Goal: Transaction & Acquisition: Purchase product/service

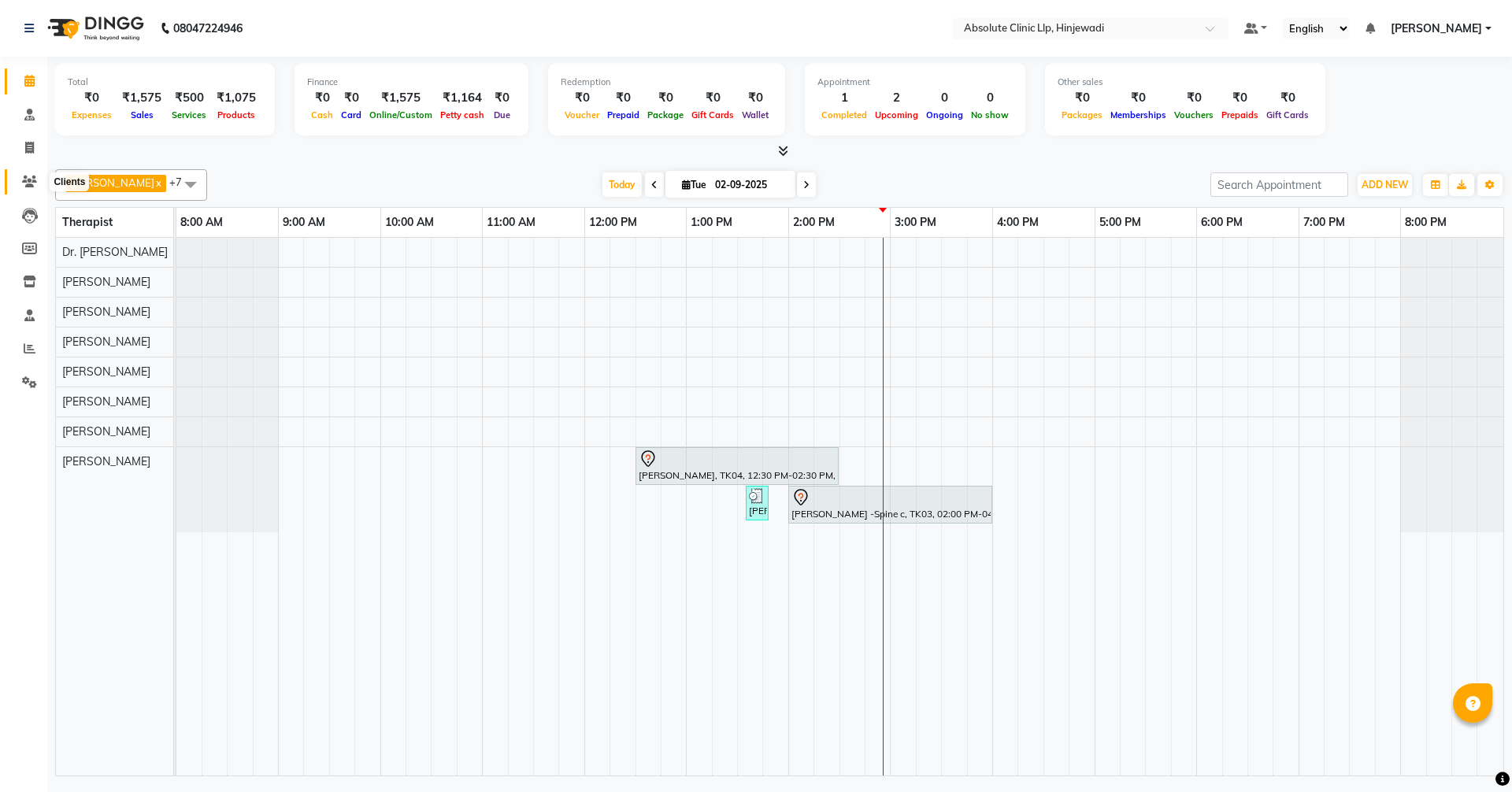
drag, startPoint x: 0, startPoint y: 0, endPoint x: 25, endPoint y: 182, distance: 183.7
click at [25, 182] on icon at bounding box center [29, 181] width 15 height 11
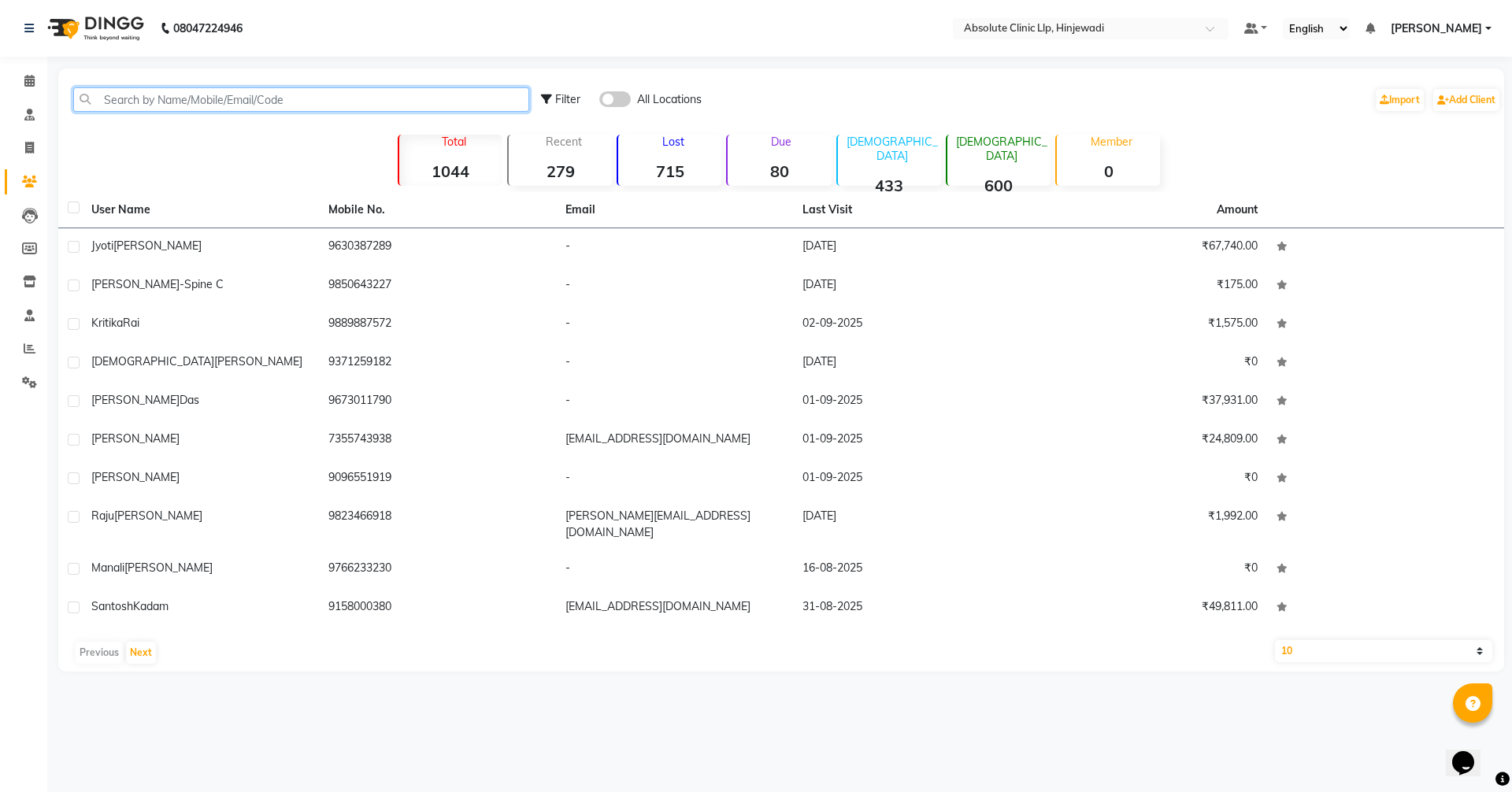
click at [182, 101] on input "text" at bounding box center [301, 100] width 456 height 25
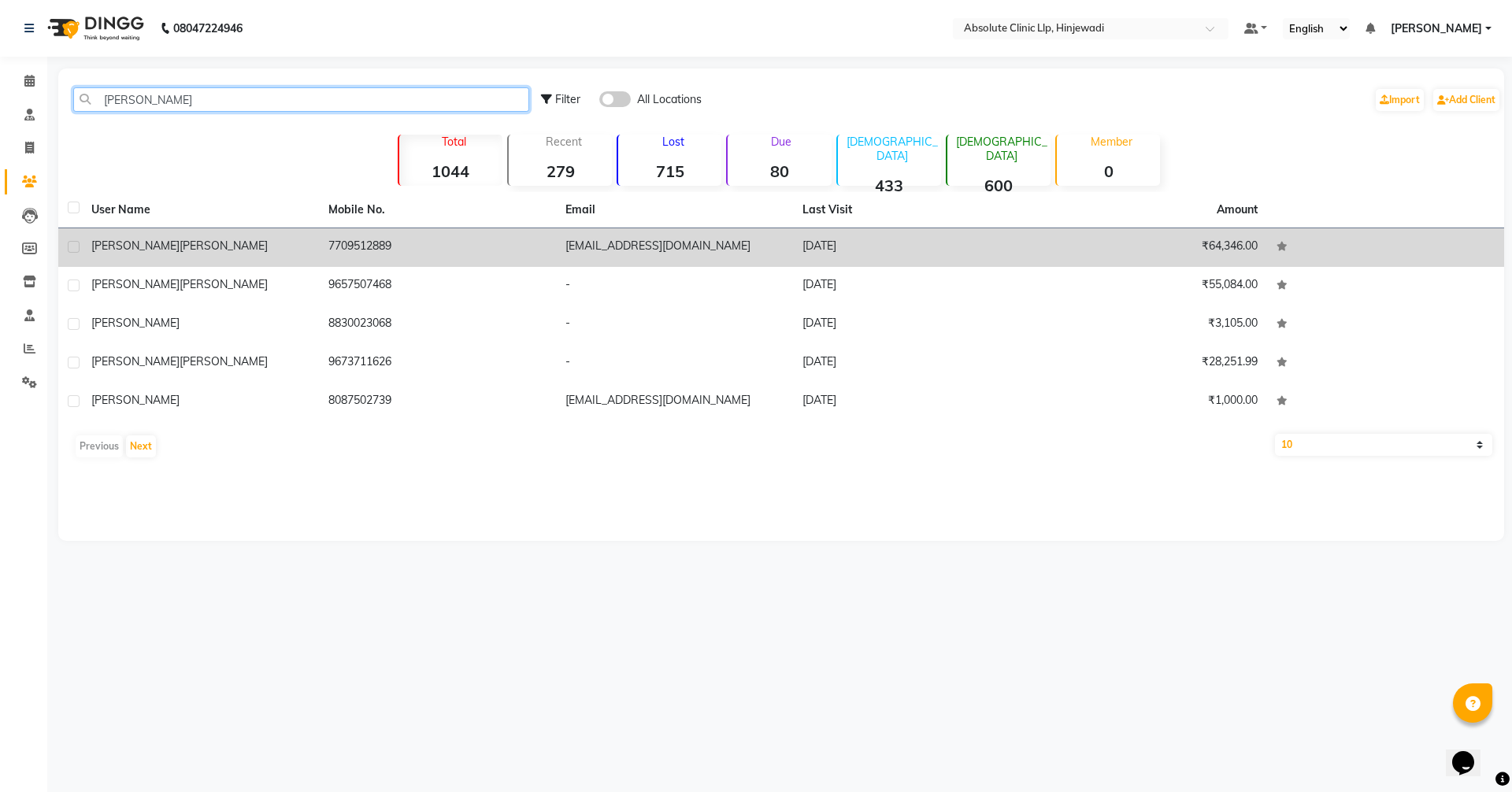
type input "[PERSON_NAME]"
click at [396, 241] on td "7709512889" at bounding box center [438, 248] width 237 height 39
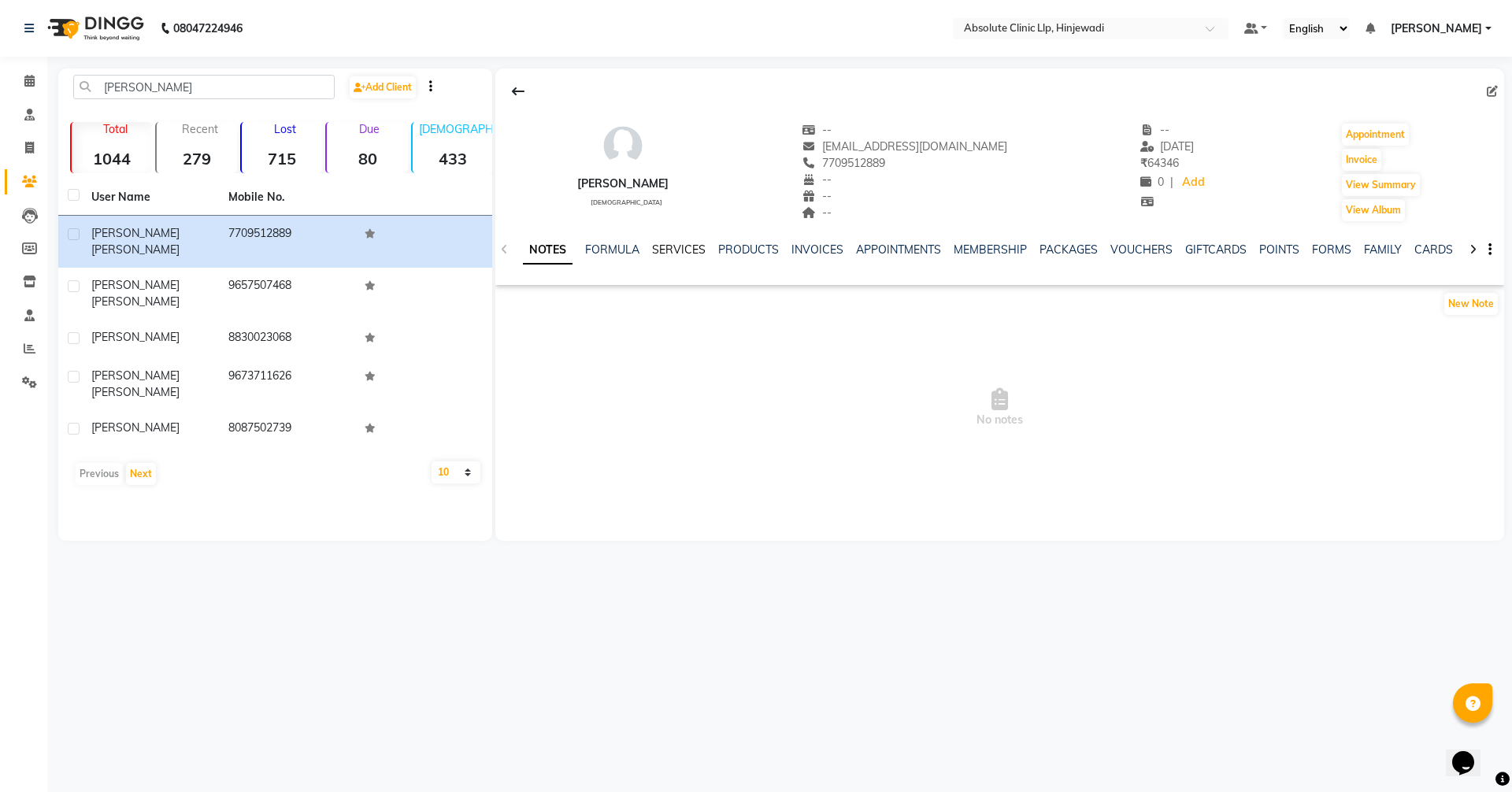
click at [690, 251] on link "SERVICES" at bounding box center [679, 249] width 53 height 14
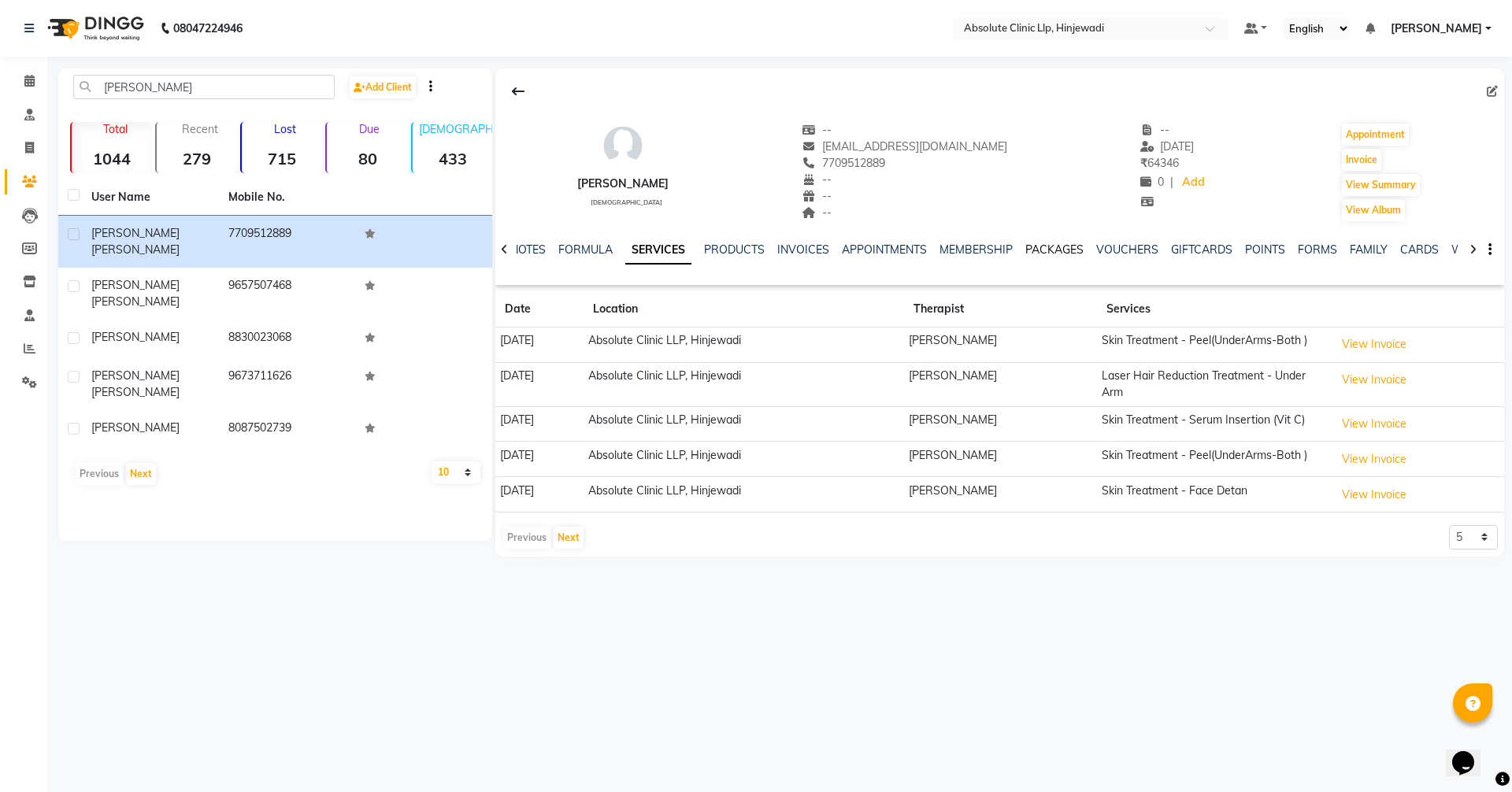
click at [1069, 243] on link "PACKAGES" at bounding box center [1054, 249] width 58 height 14
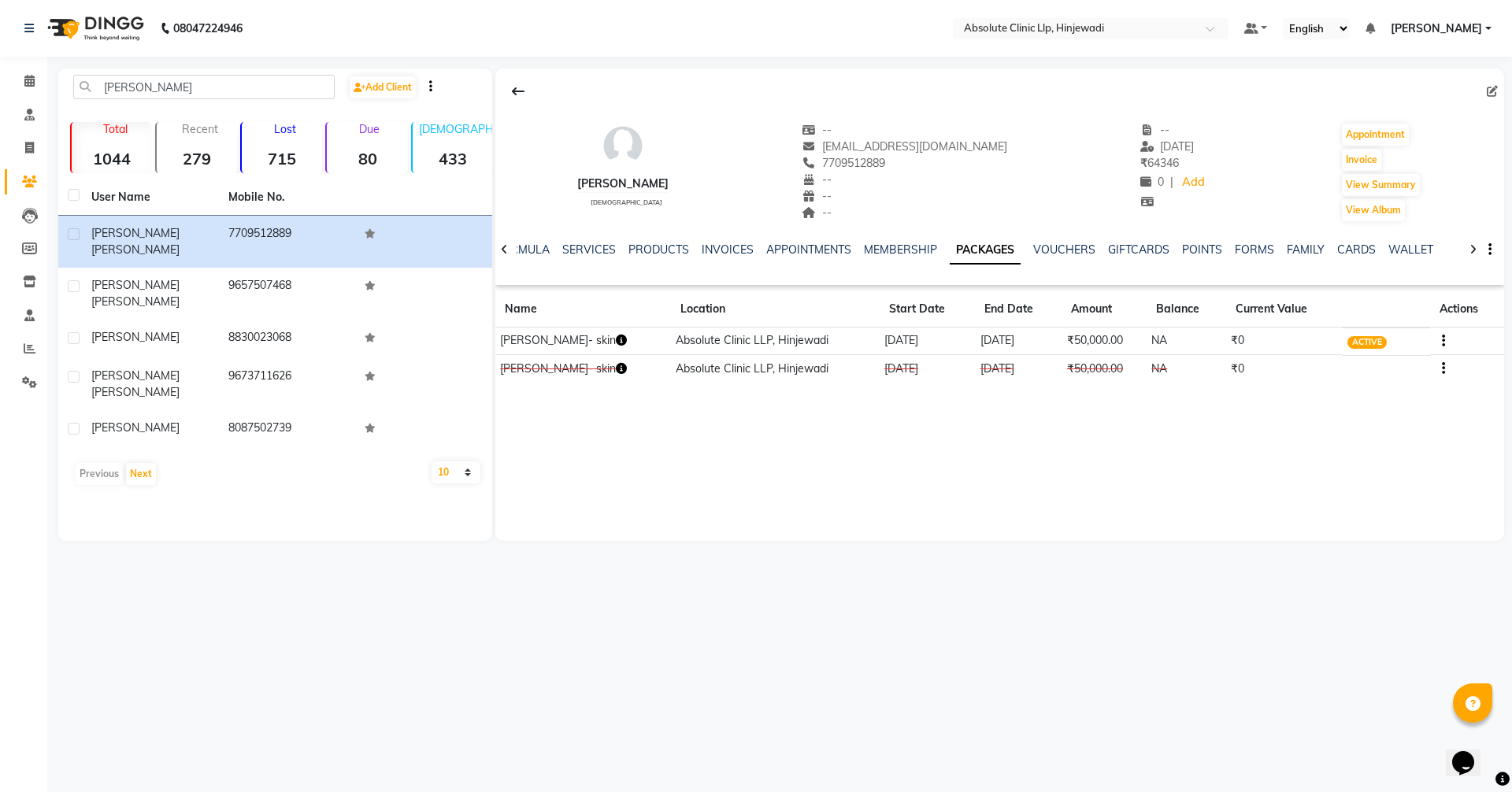
click at [616, 338] on icon "button" at bounding box center [622, 340] width 11 height 11
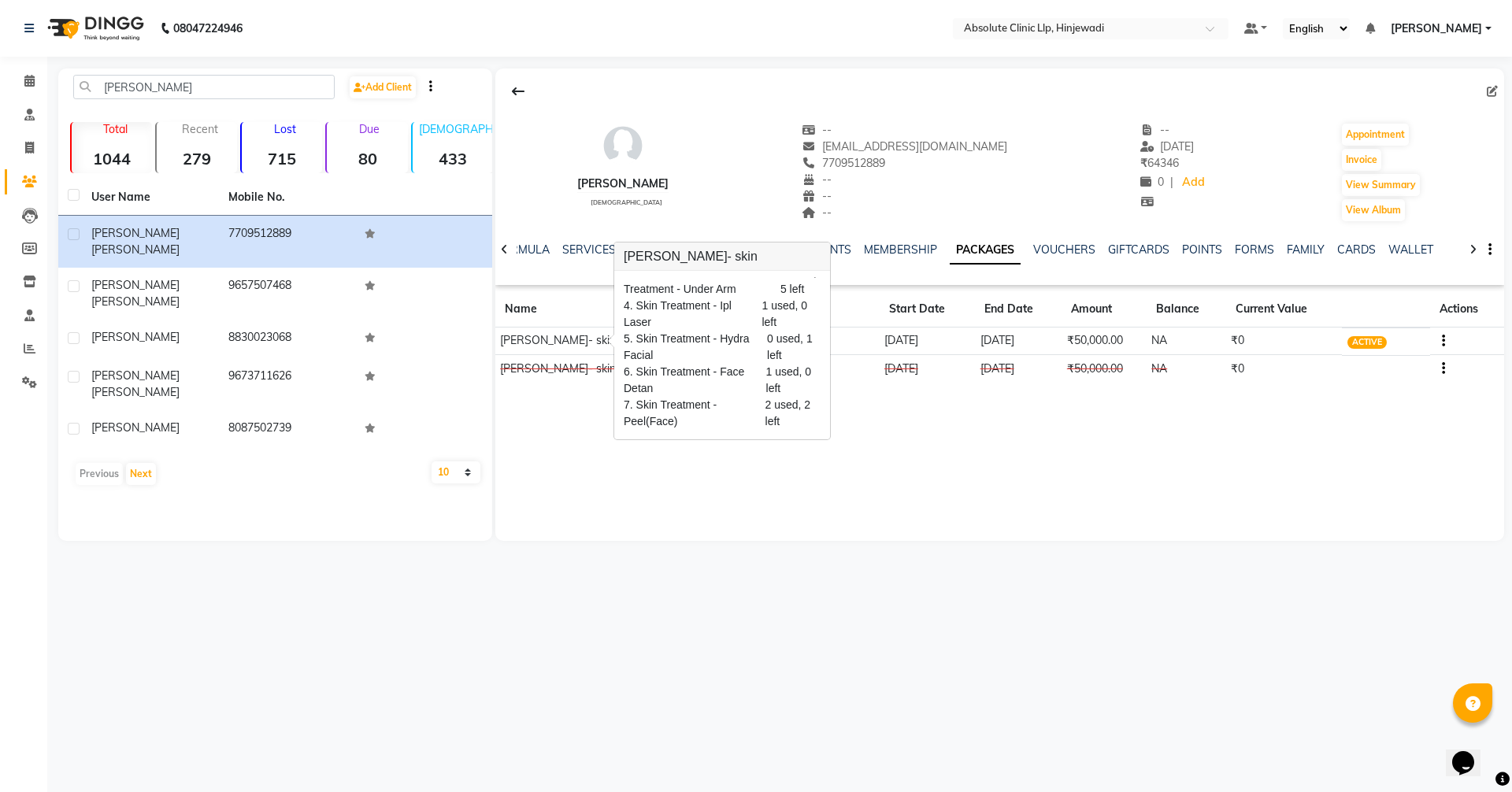
scroll to position [92, 0]
click at [1046, 493] on div "[PERSON_NAME] [DEMOGRAPHIC_DATA] -- [EMAIL_ADDRESS][DOMAIN_NAME] 7709512889 -- …" at bounding box center [1000, 305] width 1009 height 473
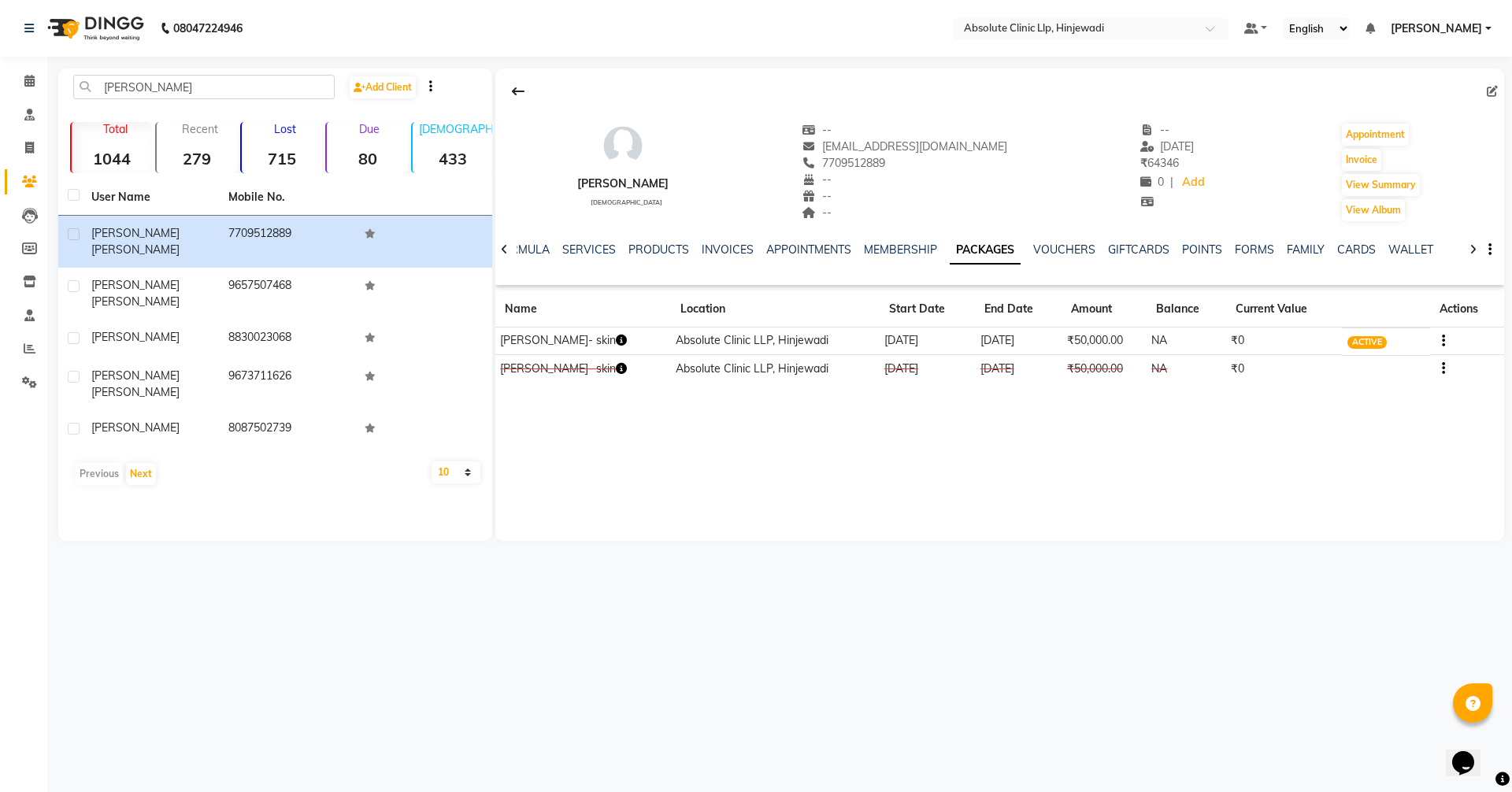
click at [616, 368] on icon "button" at bounding box center [622, 368] width 11 height 11
click at [991, 469] on div "[PERSON_NAME] [DEMOGRAPHIC_DATA] -- [EMAIL_ADDRESS][DOMAIN_NAME] 7709512889 -- …" at bounding box center [1000, 305] width 1009 height 473
click at [25, 84] on icon at bounding box center [29, 81] width 10 height 11
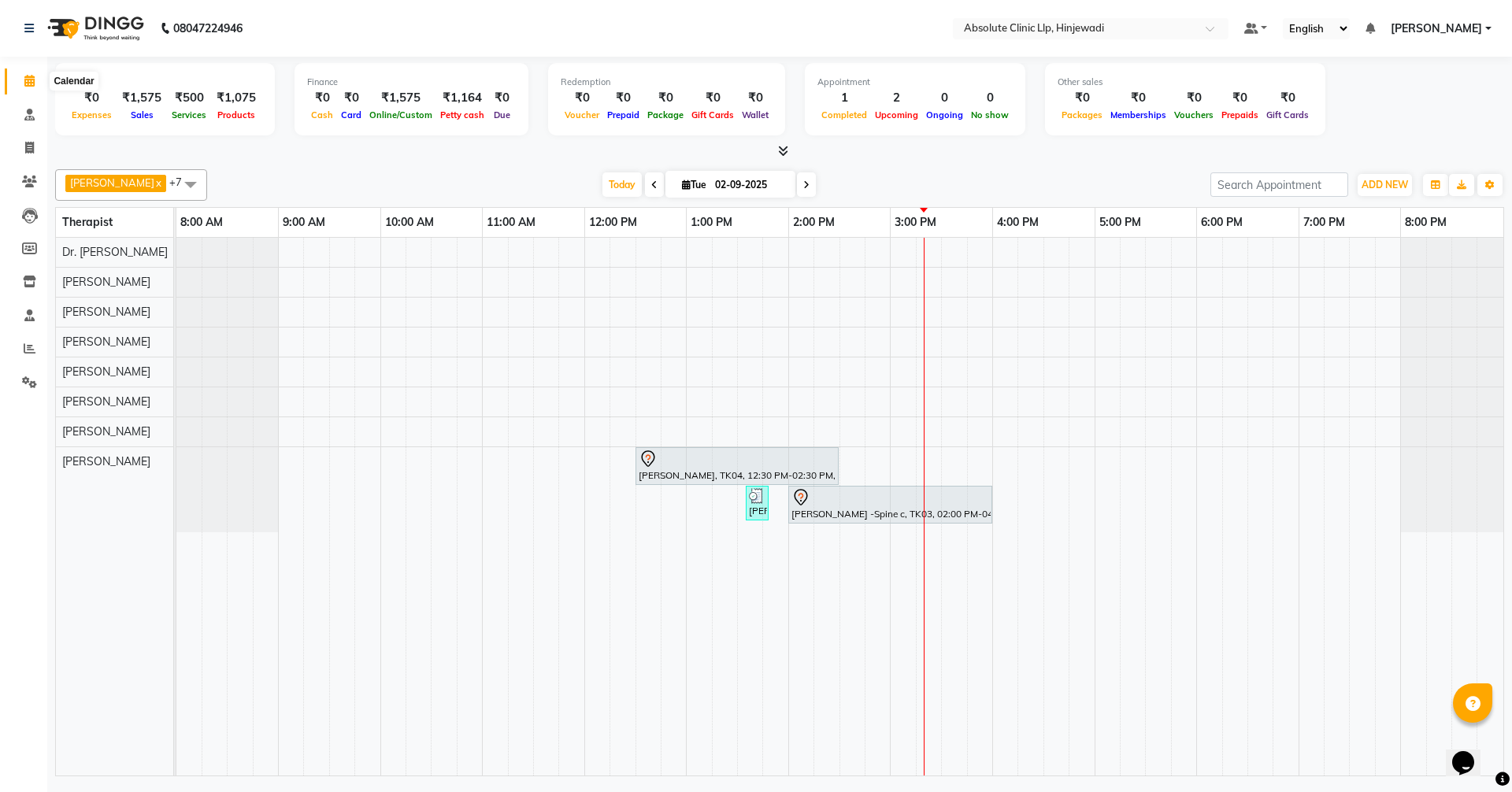
click at [25, 76] on icon at bounding box center [29, 81] width 10 height 11
click at [28, 177] on icon at bounding box center [29, 181] width 15 height 11
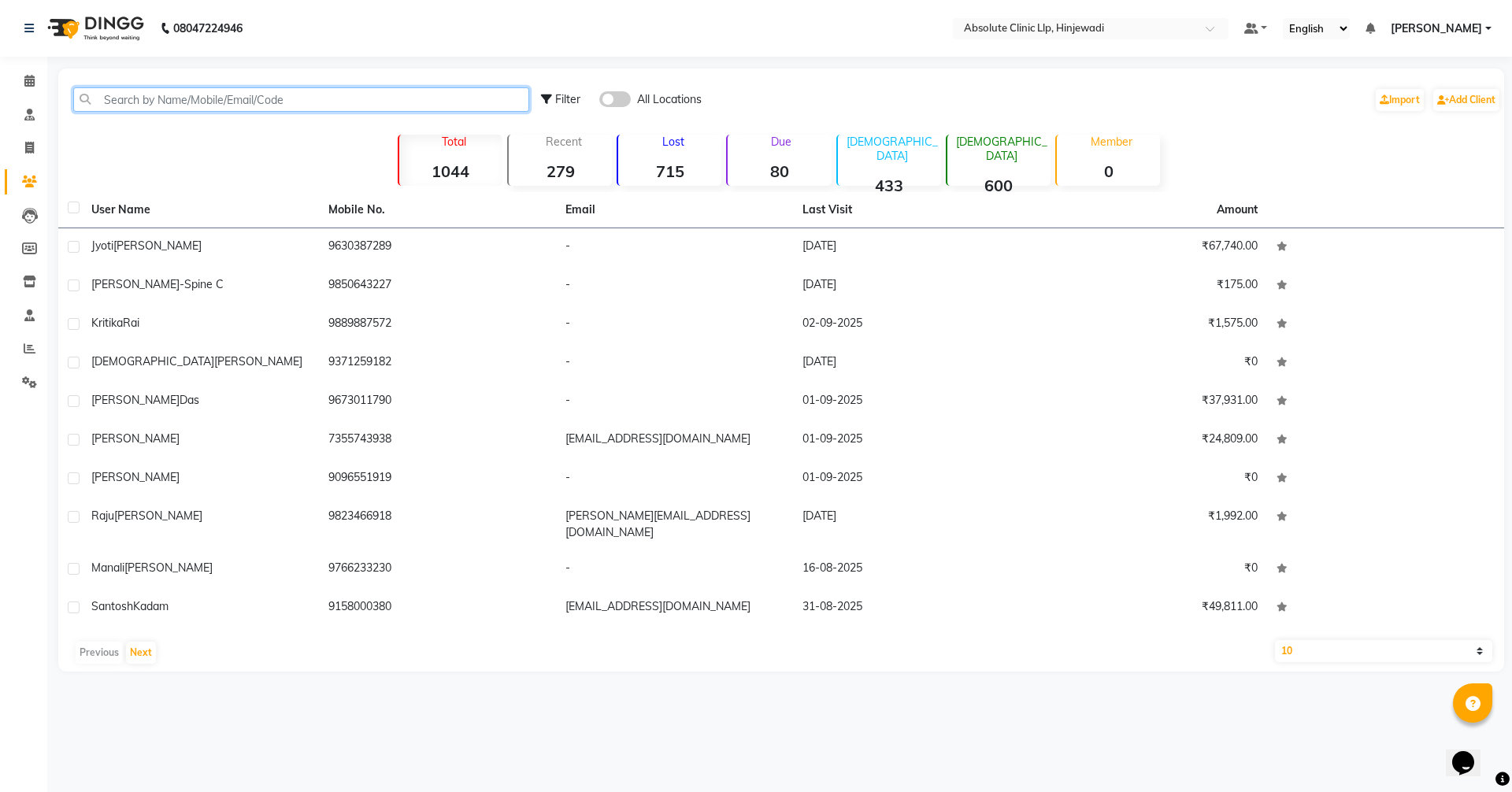
click at [202, 100] on input "text" at bounding box center [301, 100] width 456 height 25
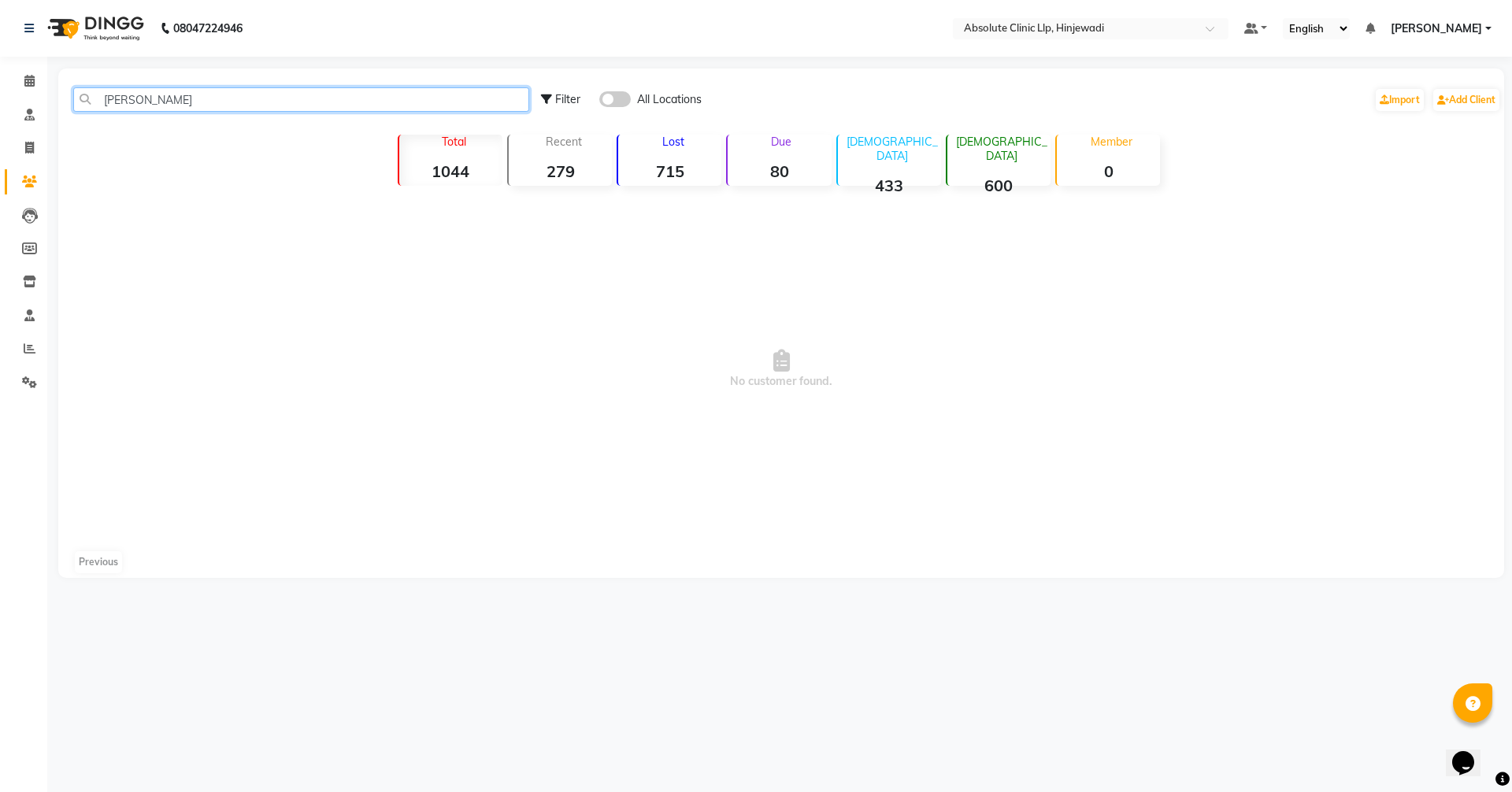
drag, startPoint x: 202, startPoint y: 100, endPoint x: 99, endPoint y: 98, distance: 103.0
click at [99, 98] on input "[PERSON_NAME]" at bounding box center [301, 100] width 456 height 25
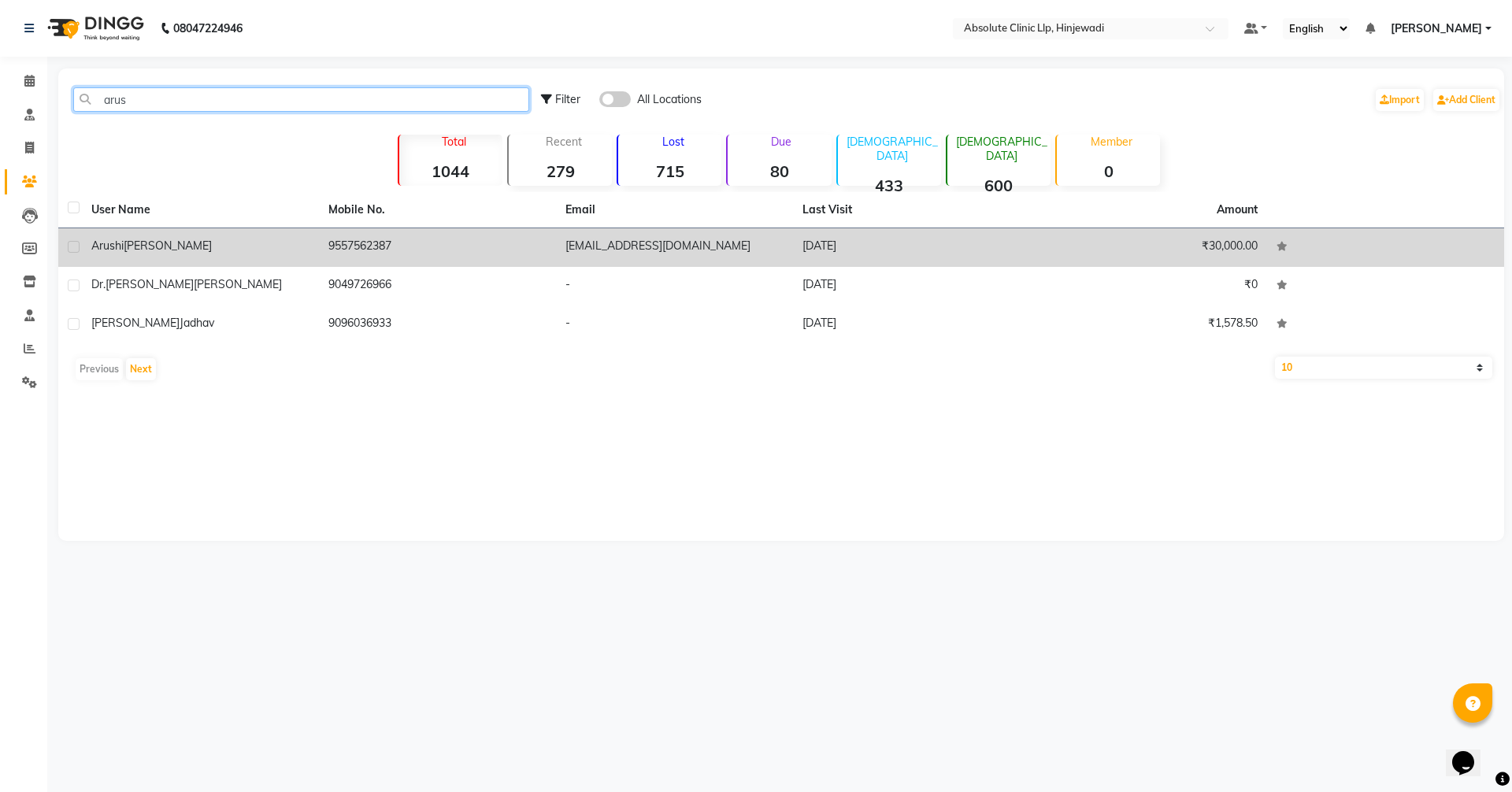
type input "arus"
click at [426, 250] on td "9557562387" at bounding box center [438, 248] width 237 height 39
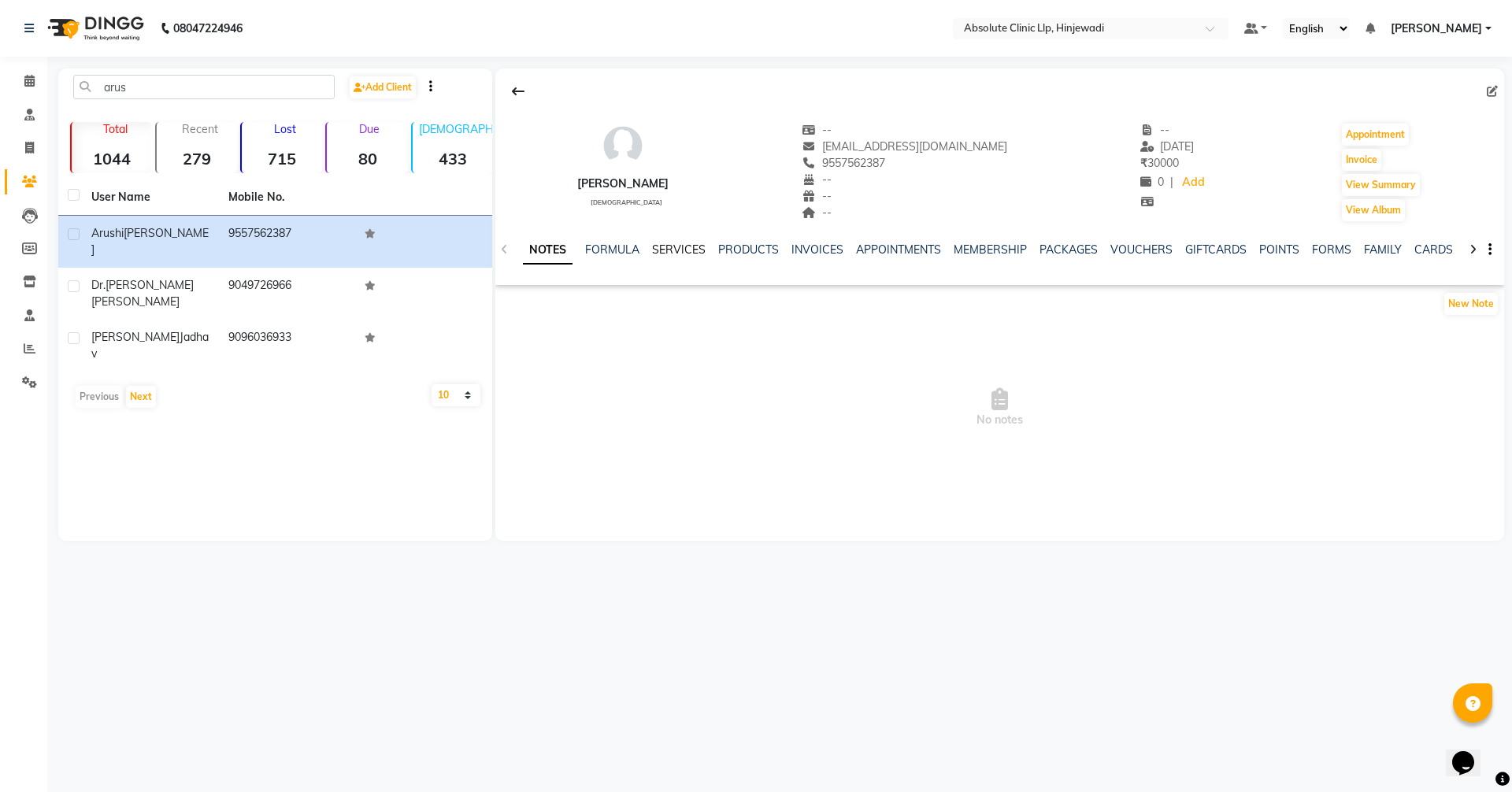
click at [695, 245] on link "SERVICES" at bounding box center [679, 249] width 53 height 14
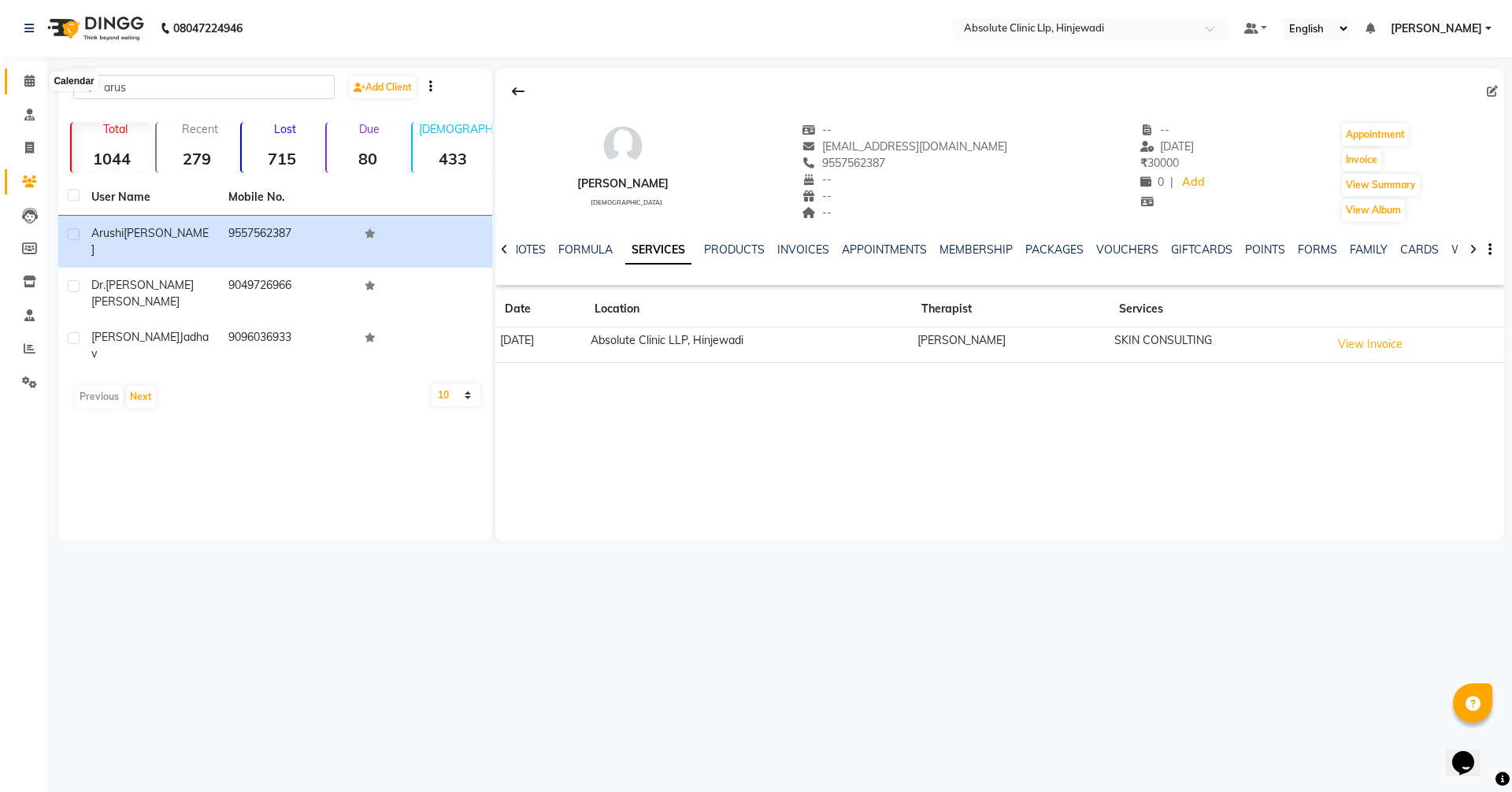
click at [28, 75] on icon at bounding box center [29, 81] width 10 height 11
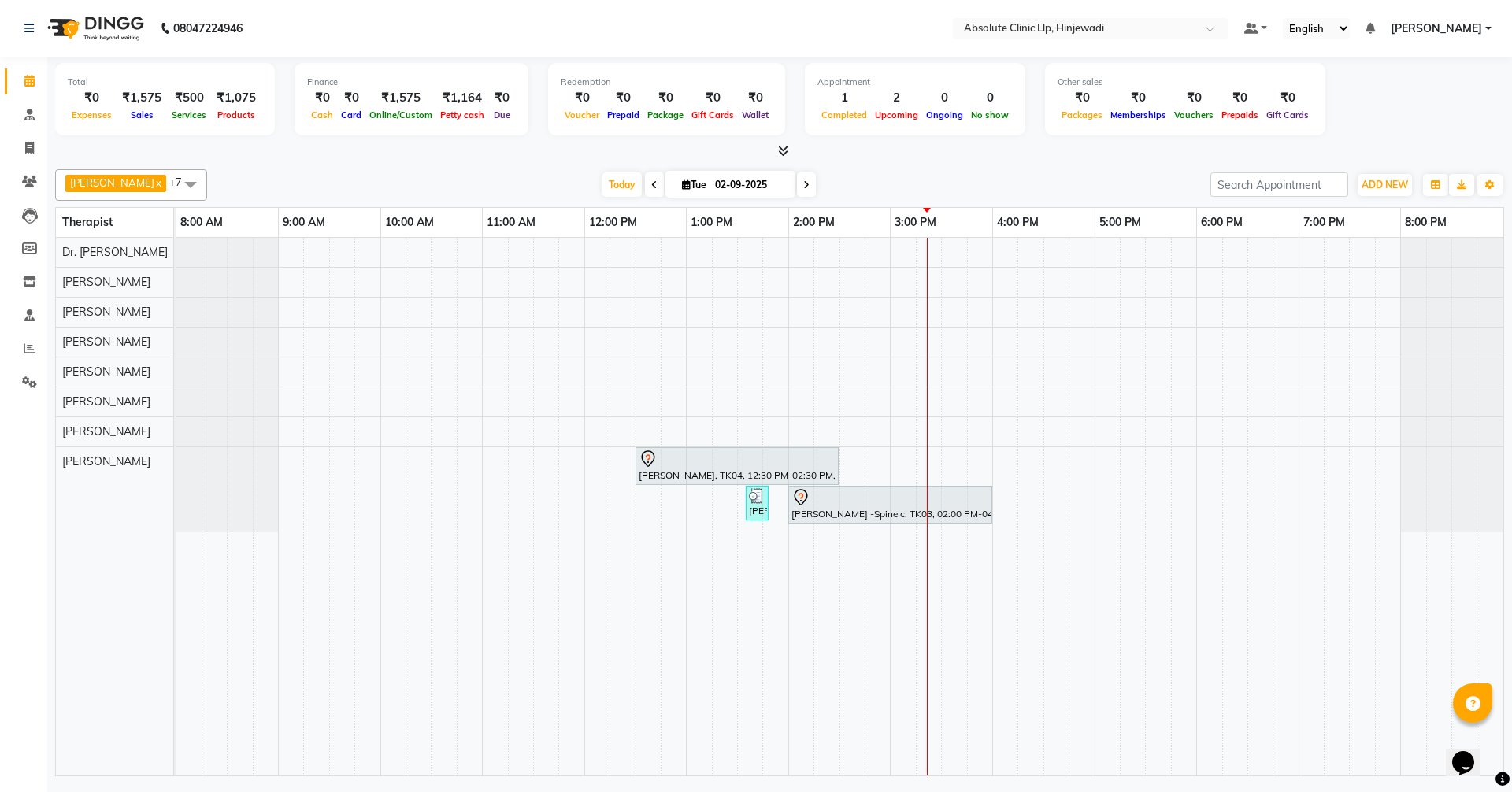
click at [902, 452] on div "[PERSON_NAME], TK04, 12:30 PM-02:30 PM, Skin Treatment - Peel(Face) [PERSON_NAM…" at bounding box center [841, 506] width 1328 height 537
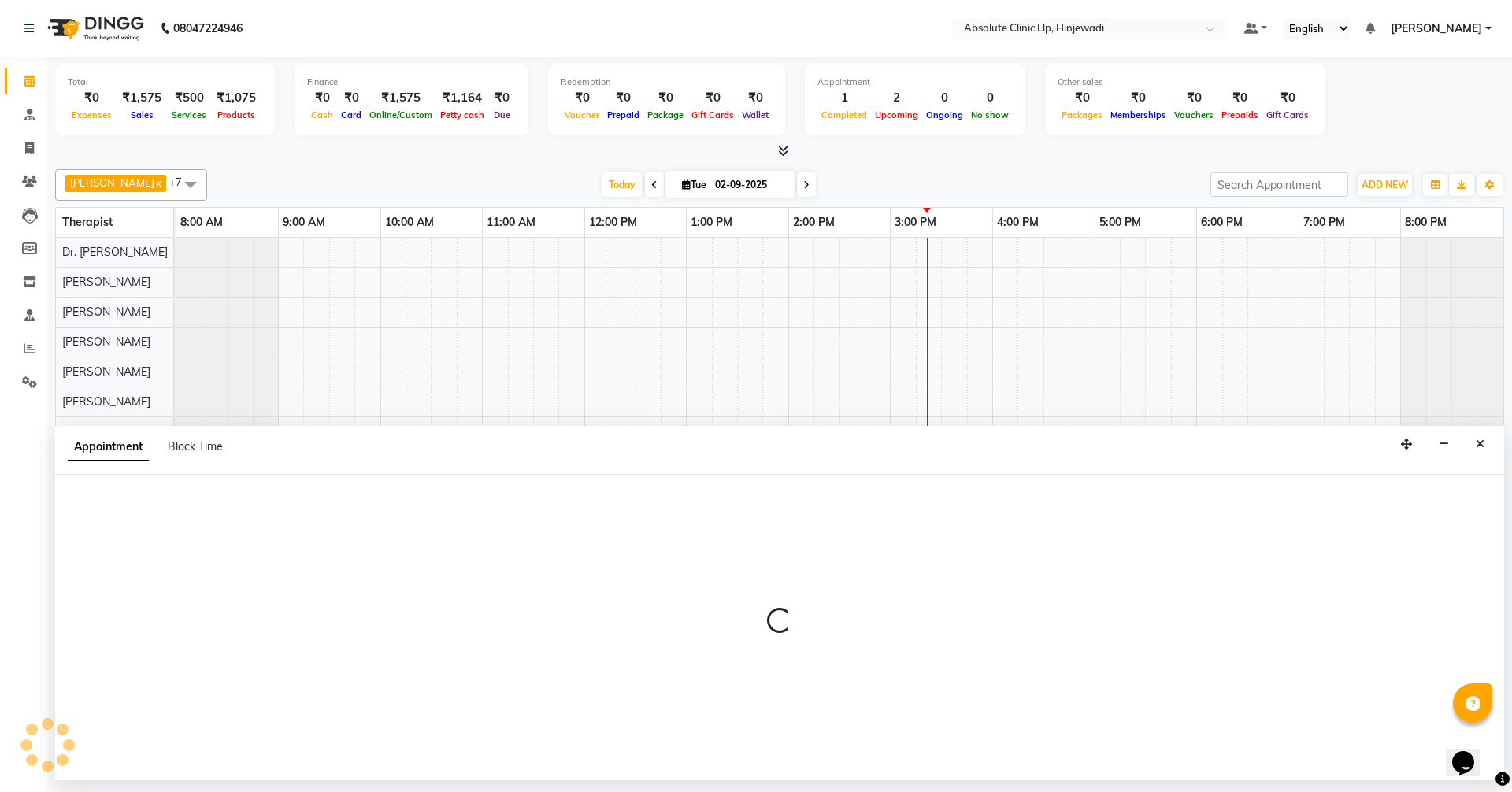
select select "77023"
select select "900"
select select "tentative"
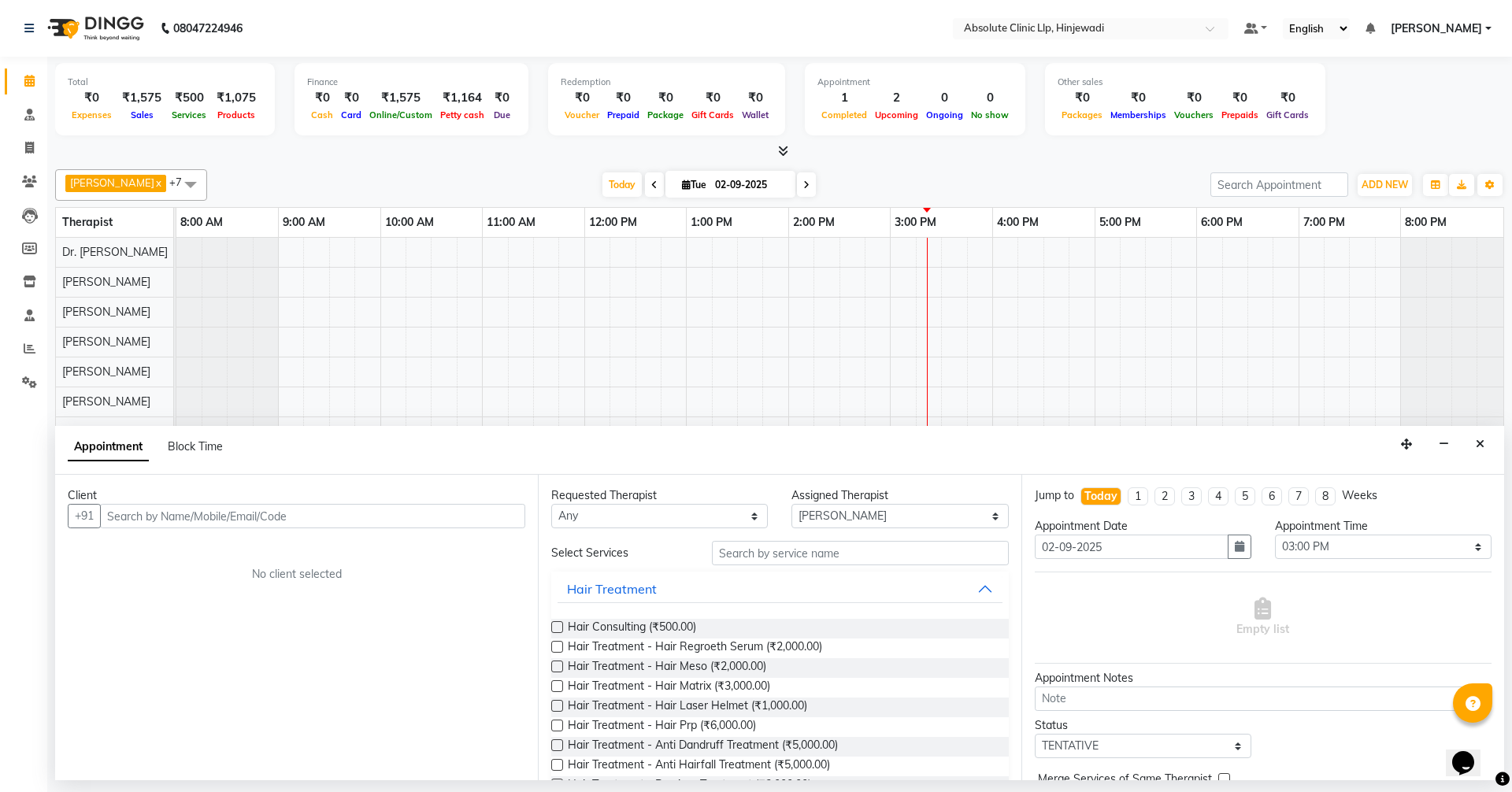
click at [428, 521] on input "text" at bounding box center [312, 517] width 425 height 25
click at [191, 555] on span "[PERSON_NAME]" at bounding box center [171, 550] width 102 height 16
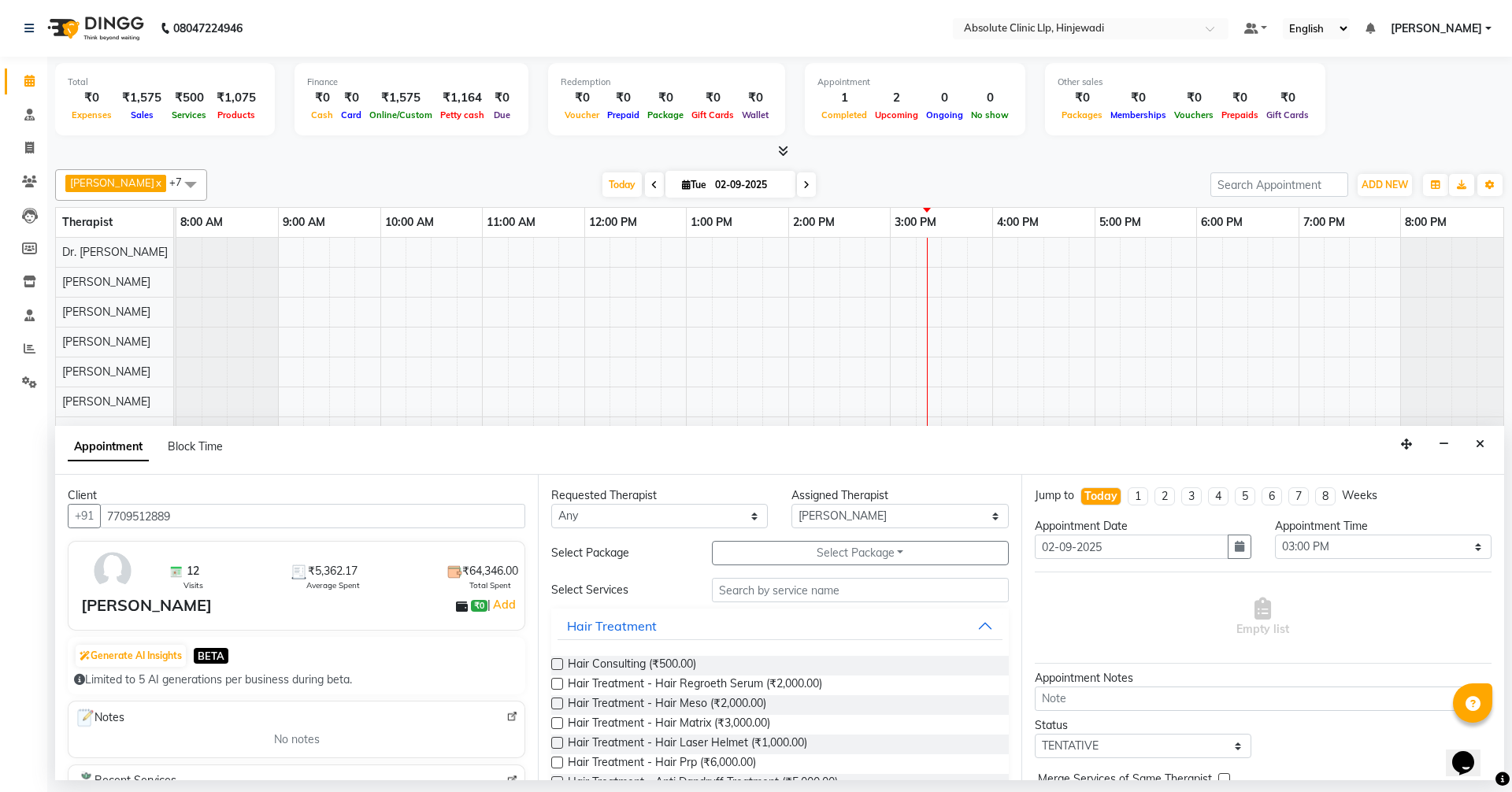
type input "7709512889"
click at [577, 511] on select "Any [PERSON_NAME] DHANANJAY [PERSON_NAME] Dr. [PERSON_NAME] [PERSON_NAME] [PERS…" at bounding box center [660, 517] width 217 height 25
select select "77023"
click at [552, 504] on select "Any [PERSON_NAME] DHANANJAY [PERSON_NAME] Dr. [PERSON_NAME] [PERSON_NAME] [PERS…" at bounding box center [660, 517] width 217 height 25
click at [794, 601] on input "text" at bounding box center [860, 591] width 297 height 25
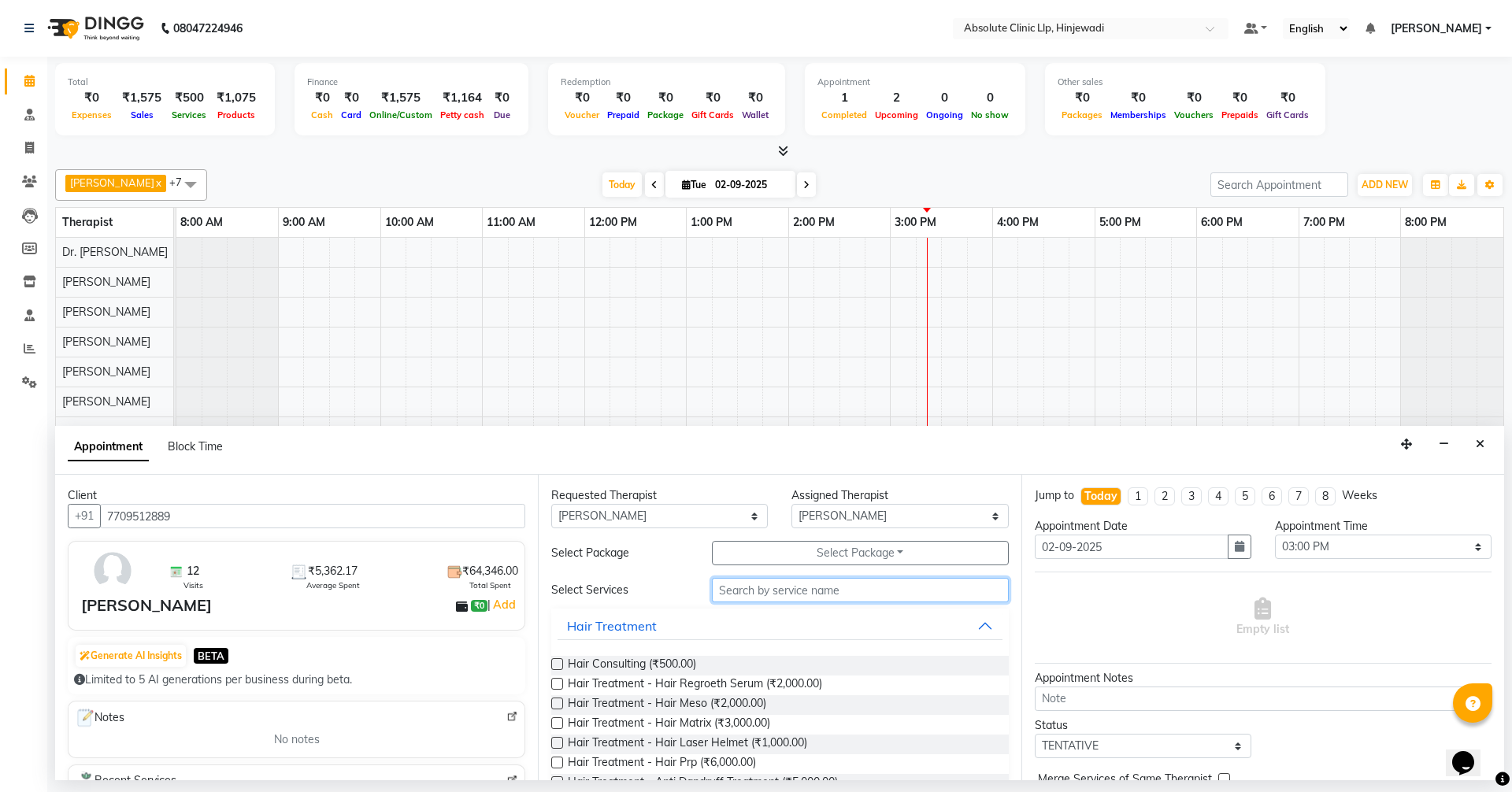
click at [794, 601] on input "text" at bounding box center [860, 591] width 297 height 25
type input "peel"
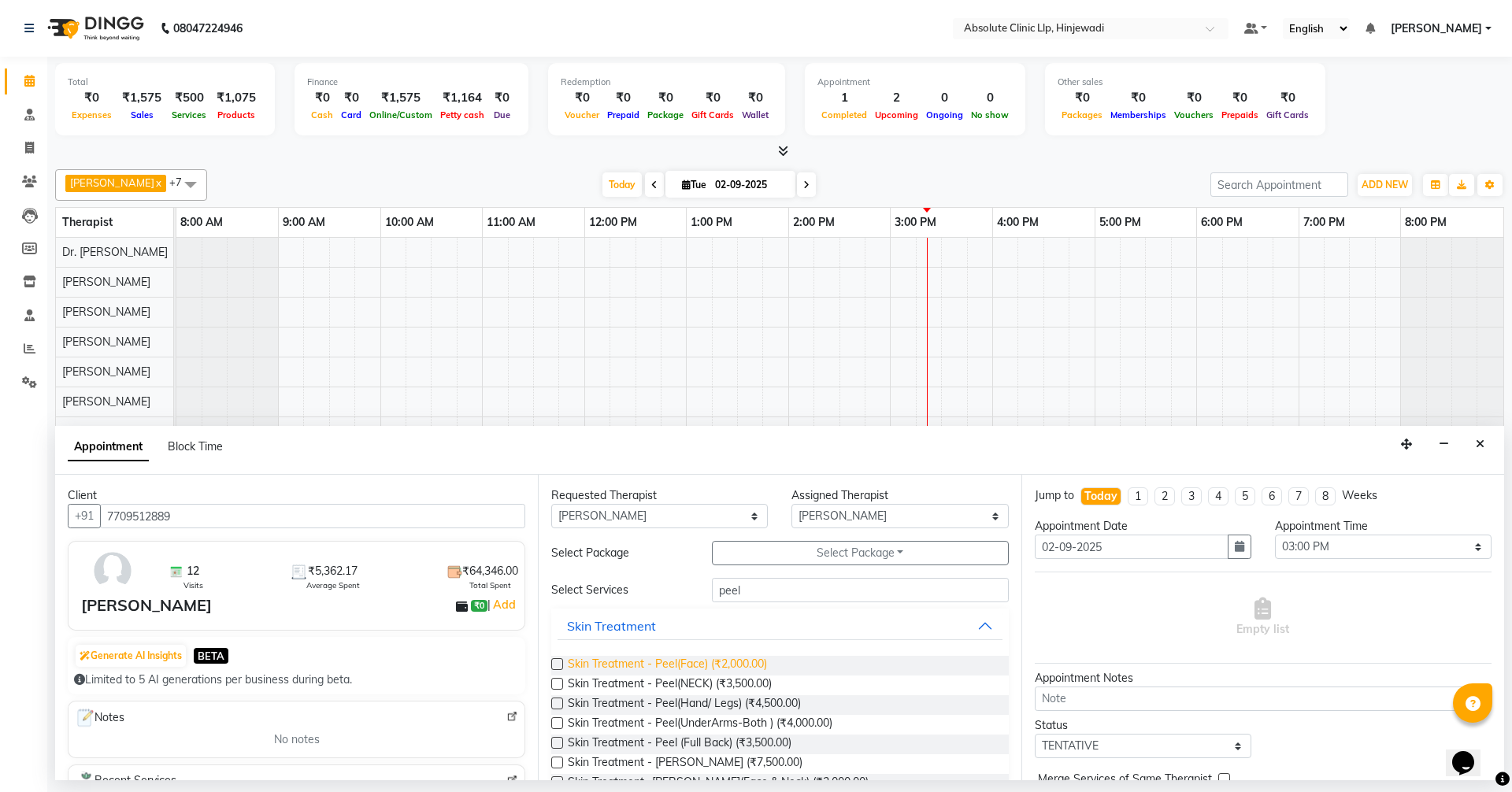
click at [741, 667] on span "Skin Treatment - Peel(Face) (₹2,000.00)" at bounding box center [668, 666] width 199 height 20
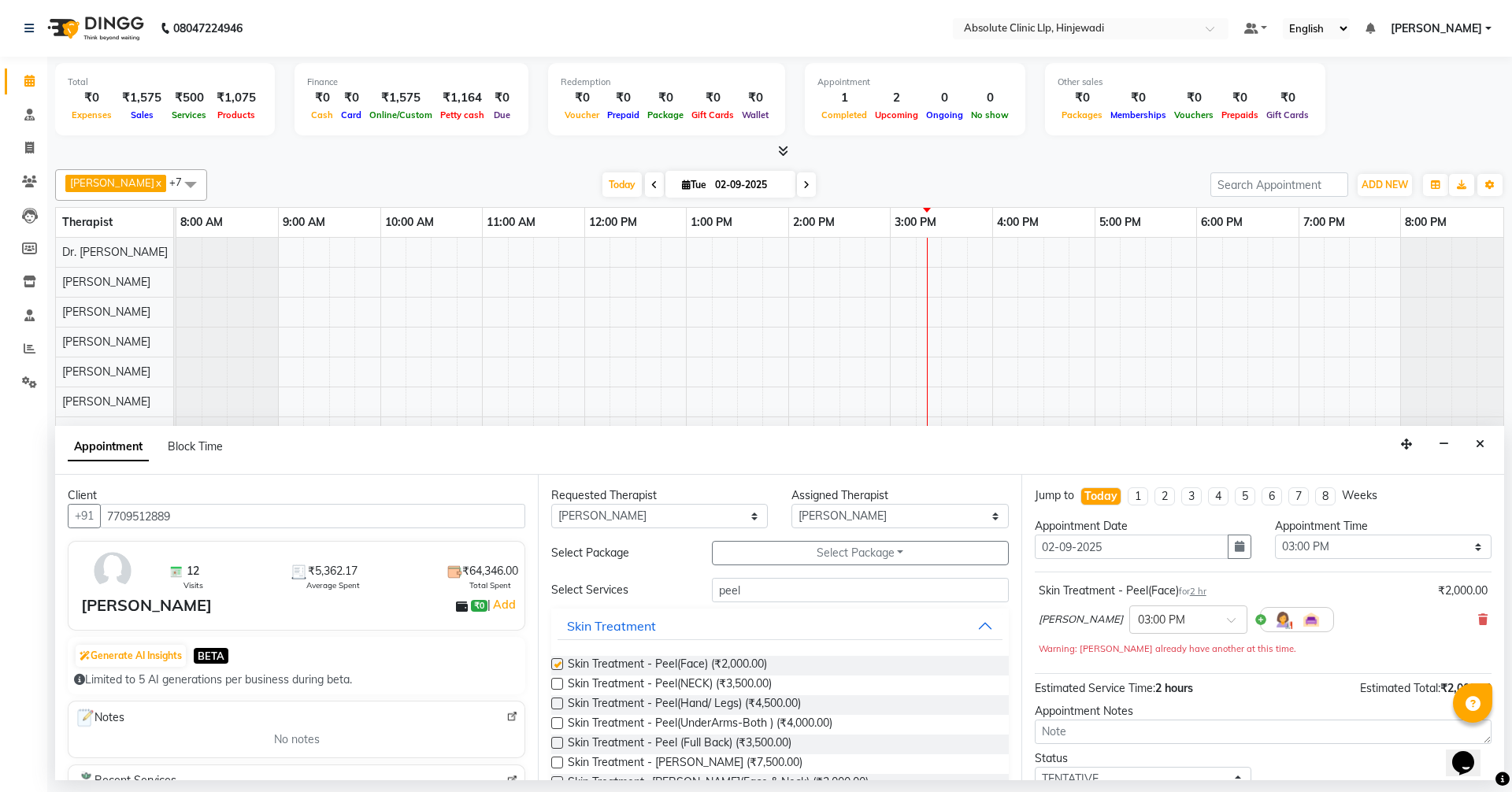
checkbox input "false"
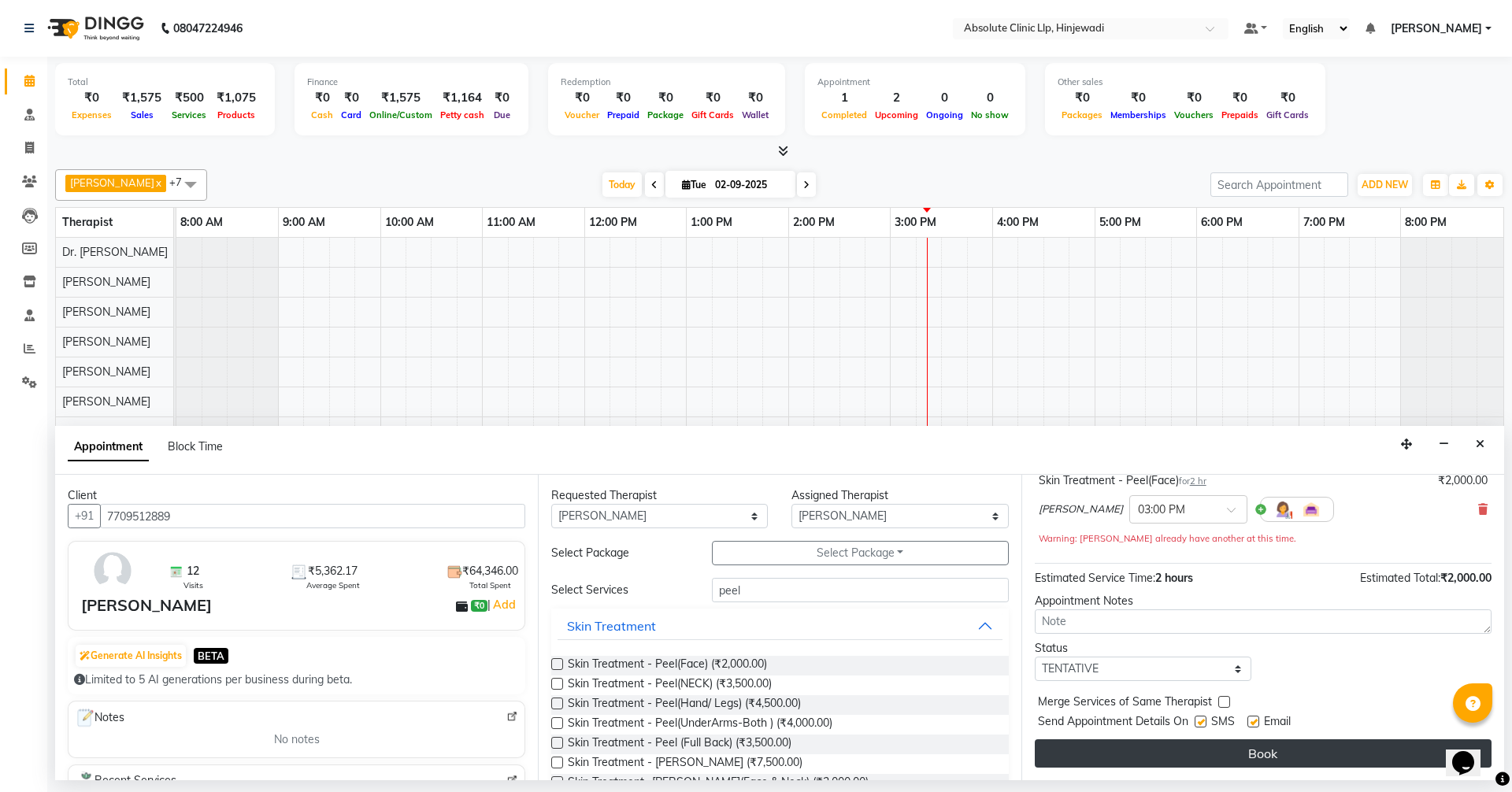
click at [1235, 742] on button "Book" at bounding box center [1263, 754] width 457 height 28
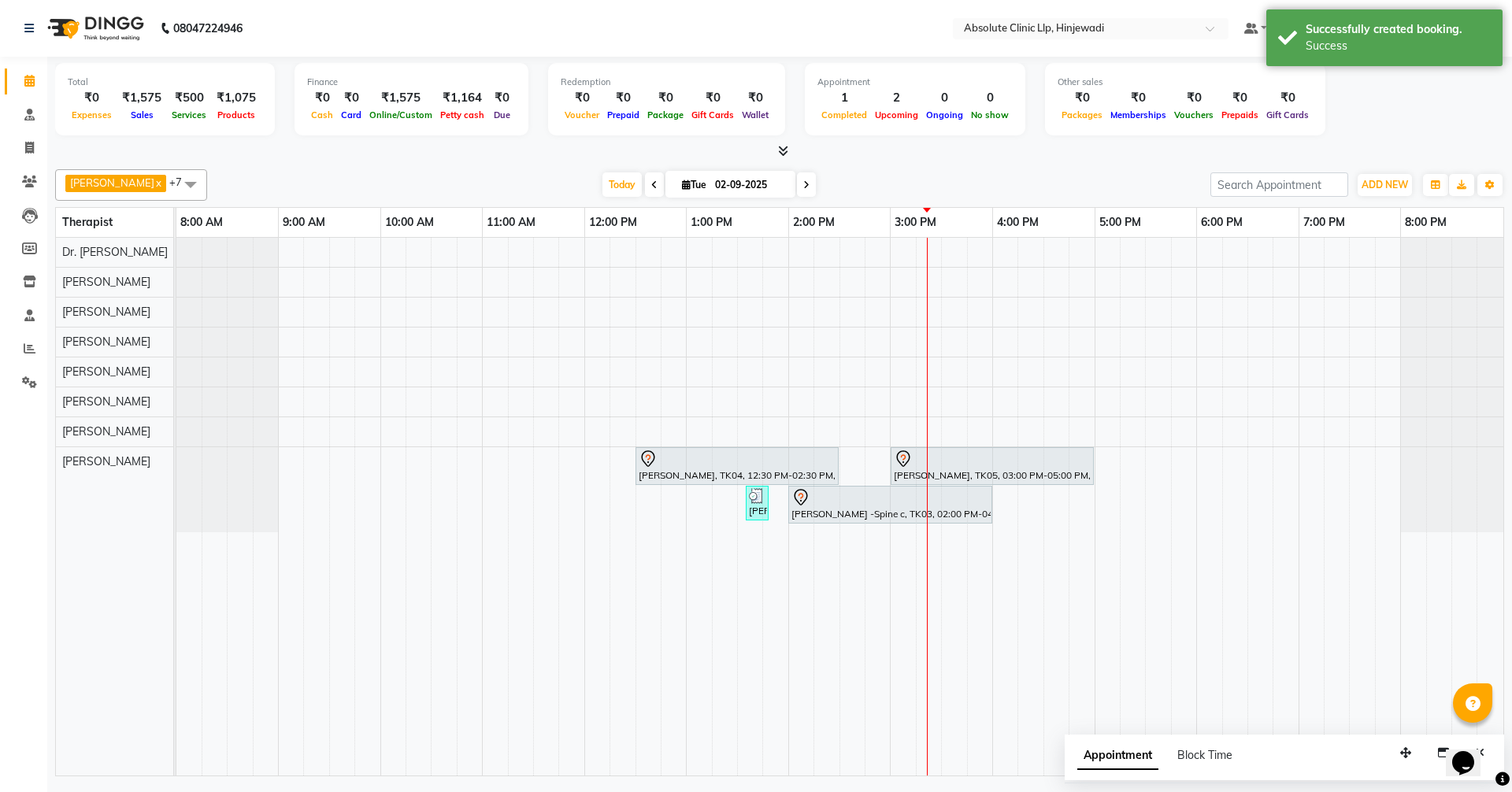
click at [999, 494] on div "[PERSON_NAME], TK04, 12:30 PM-02:30 PM, Skin Treatment - Peel(Face) [PERSON_NAM…" at bounding box center [841, 506] width 1328 height 537
select select "77023"
select select "tentative"
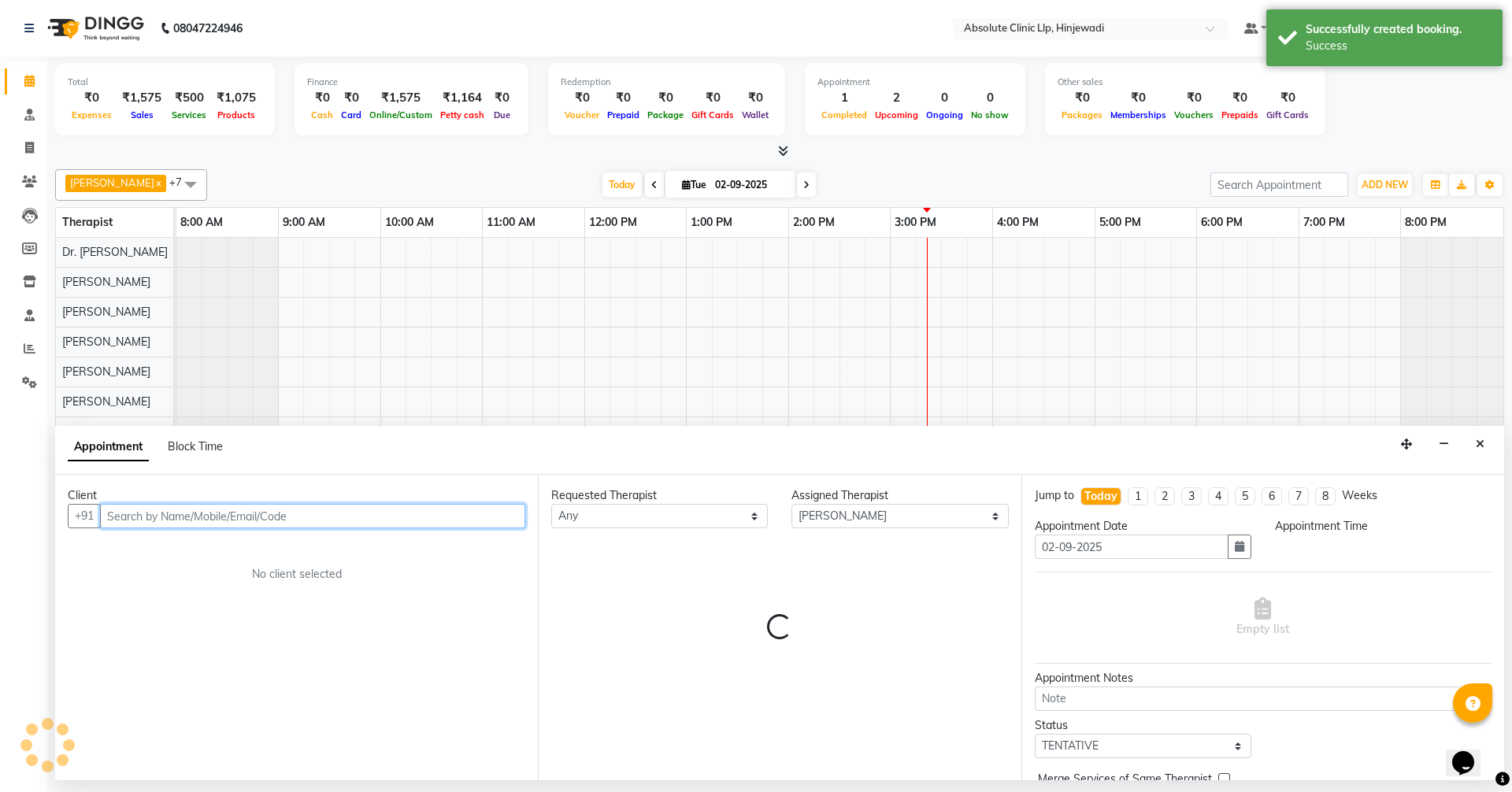
select select "960"
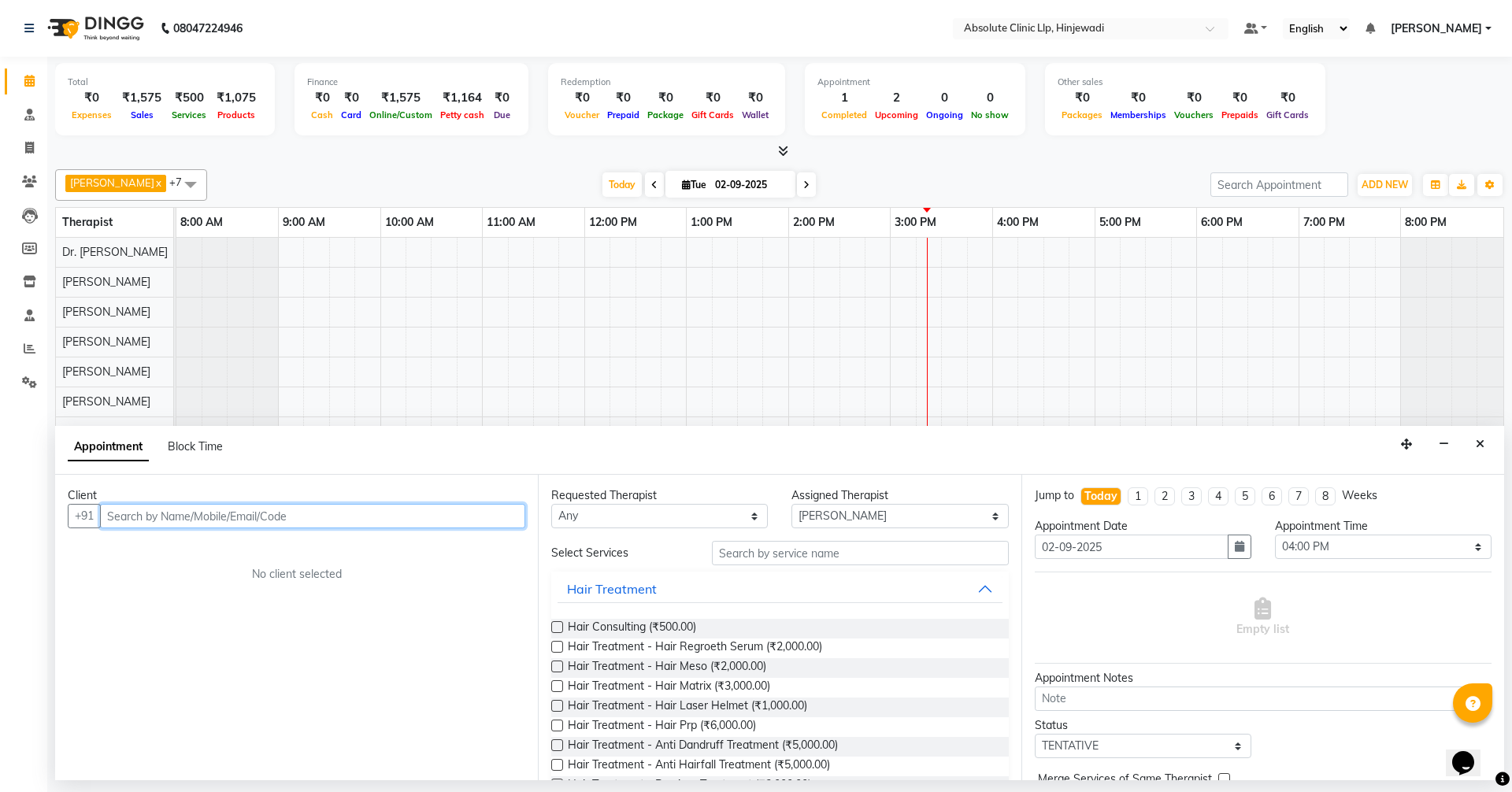
click at [510, 514] on input "text" at bounding box center [312, 517] width 425 height 25
click at [233, 543] on ngb-highlight "9167671453" at bounding box center [264, 550] width 79 height 16
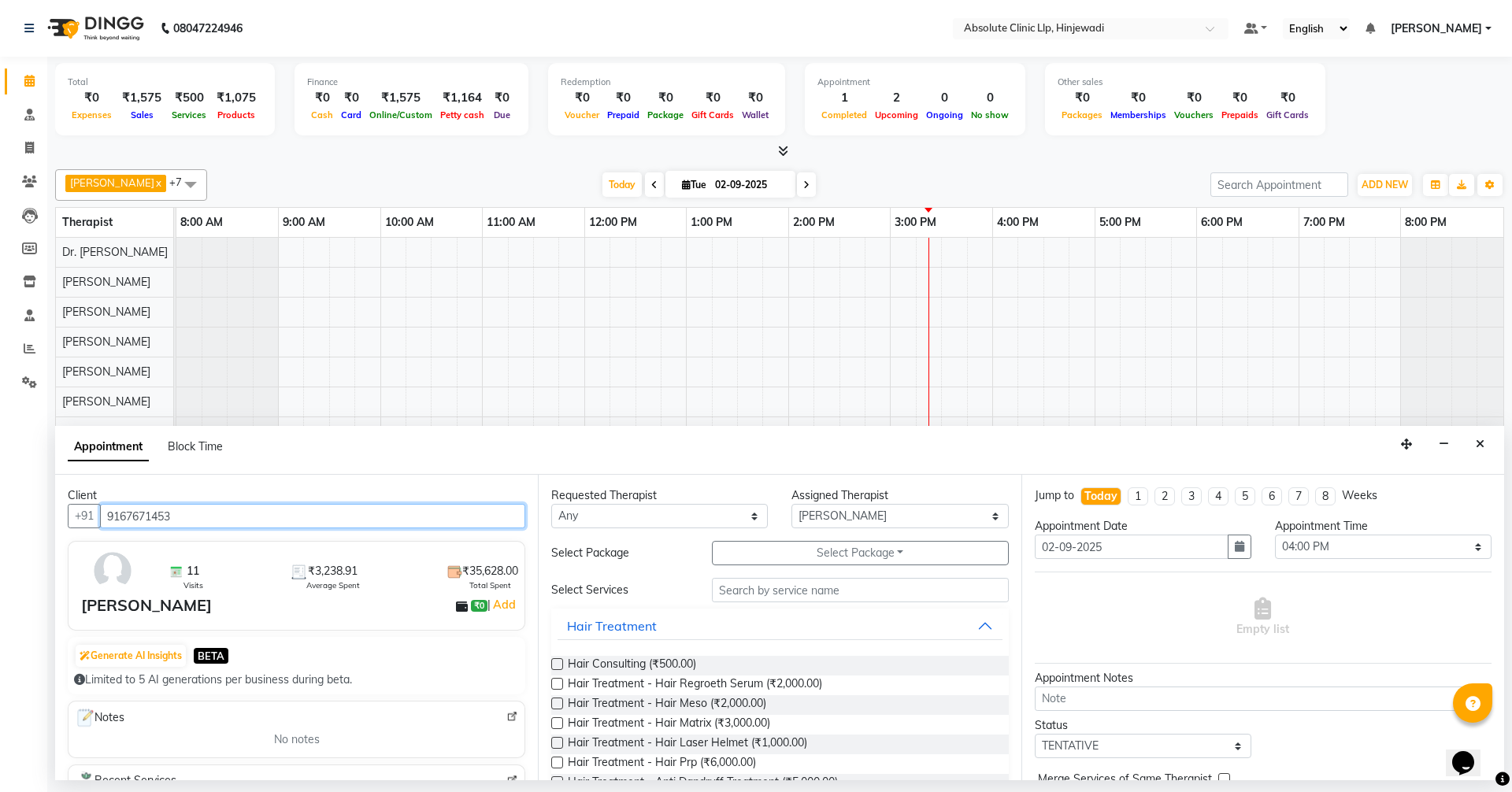
type input "9167671453"
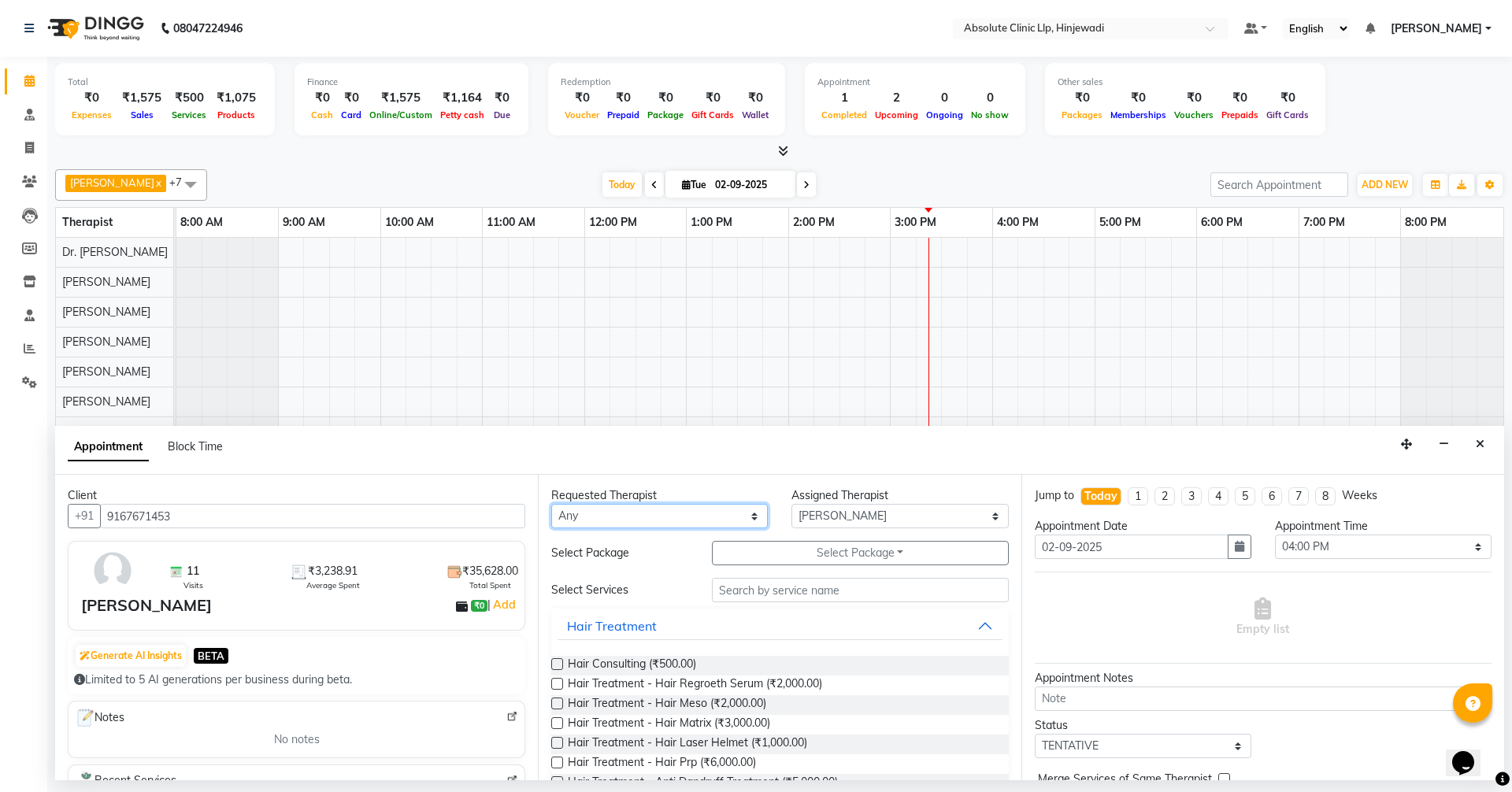
click at [598, 514] on select "Any [PERSON_NAME] DHANANJAY [PERSON_NAME] Dr. [PERSON_NAME] [PERSON_NAME] [PERS…" at bounding box center [660, 517] width 217 height 25
select select "77023"
click at [552, 504] on select "Any [PERSON_NAME] DHANANJAY [PERSON_NAME] Dr. [PERSON_NAME] [PERSON_NAME] [PERS…" at bounding box center [660, 517] width 217 height 25
click at [772, 597] on input "text" at bounding box center [860, 591] width 297 height 25
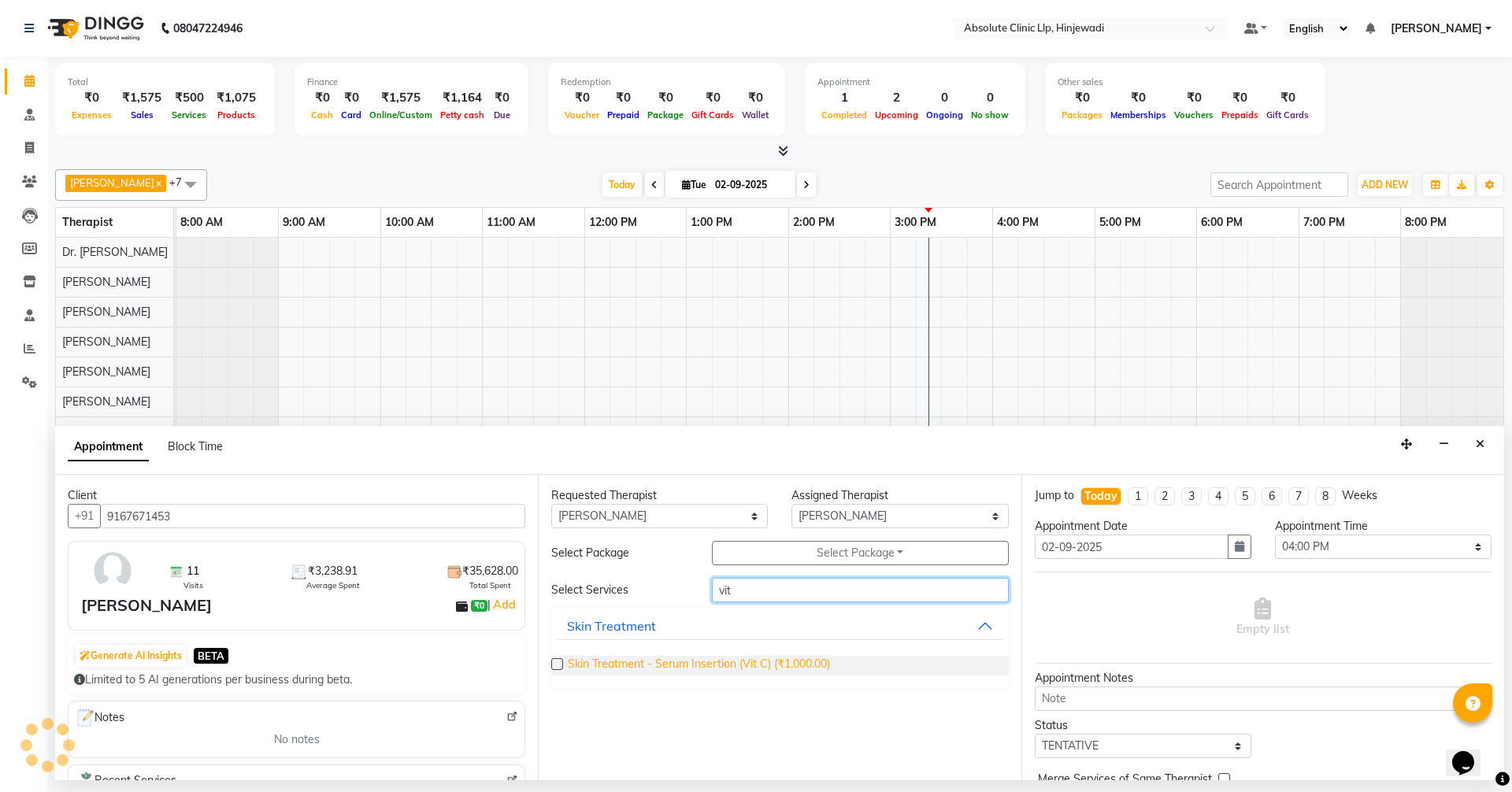
type input "vit"
click at [820, 669] on span "Skin Treatment - Serum Insertion (Vit C) (₹1,000.00)" at bounding box center [699, 666] width 262 height 20
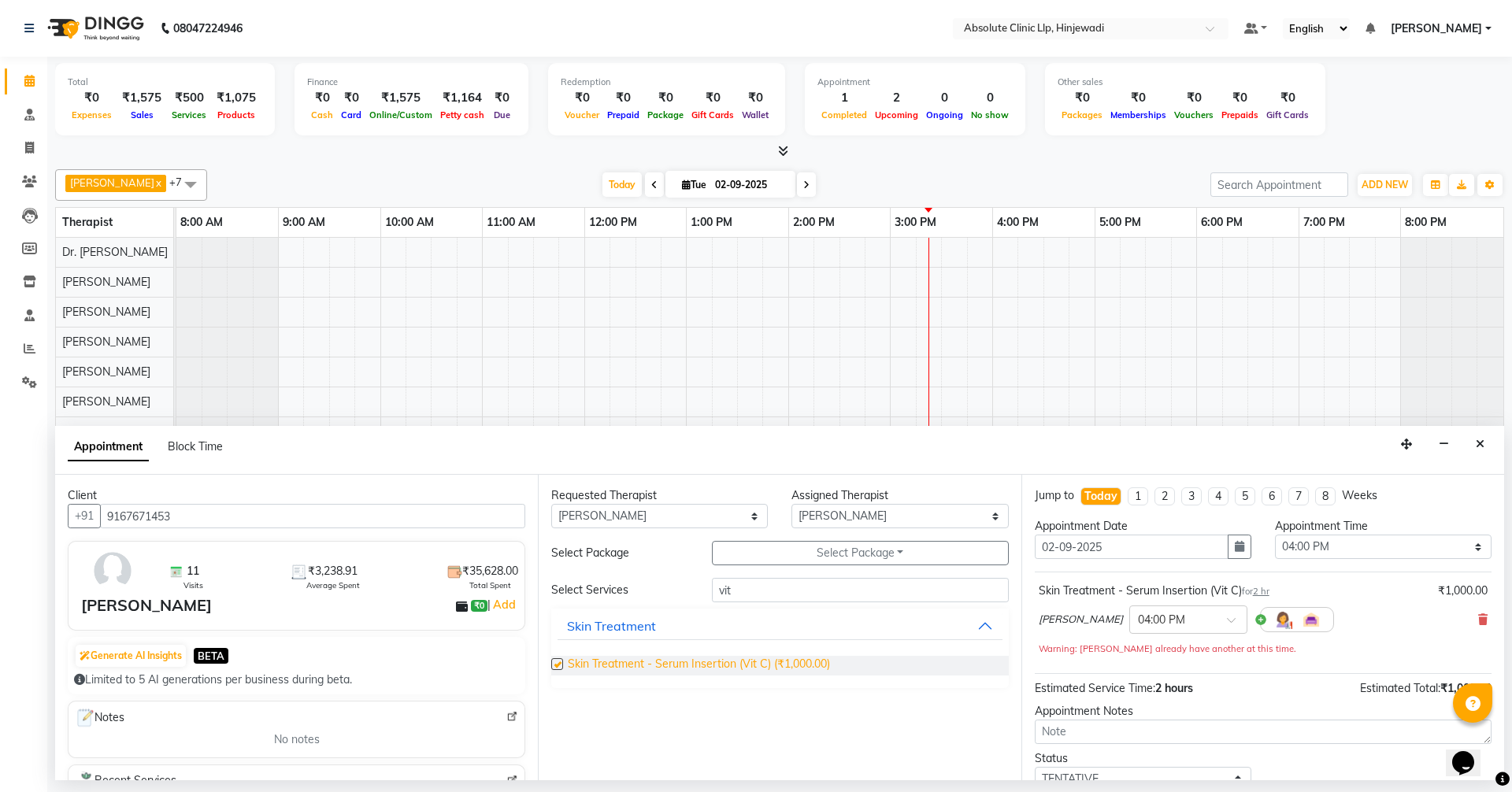
checkbox input "false"
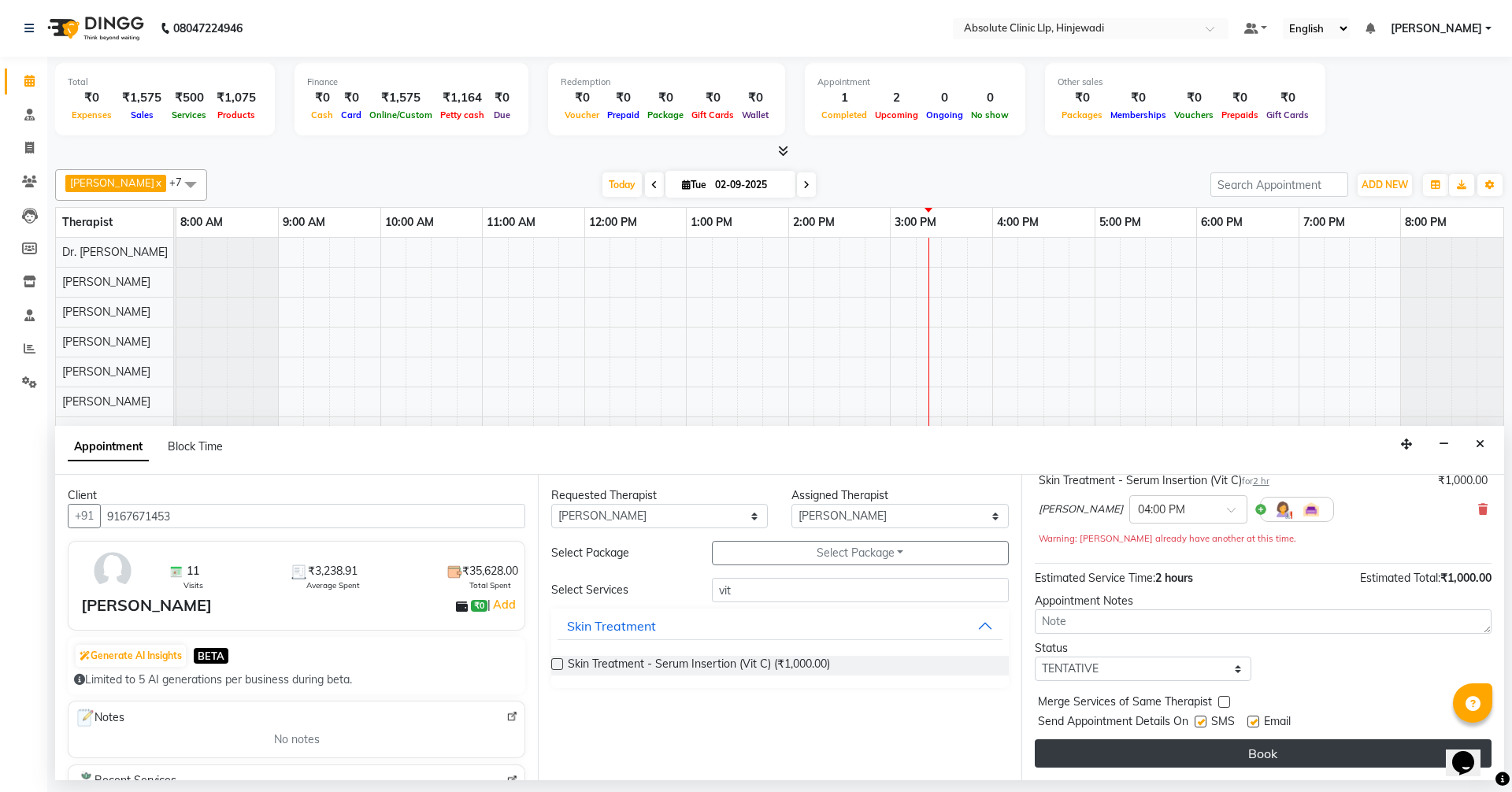
click at [1247, 750] on button "Book" at bounding box center [1263, 754] width 457 height 28
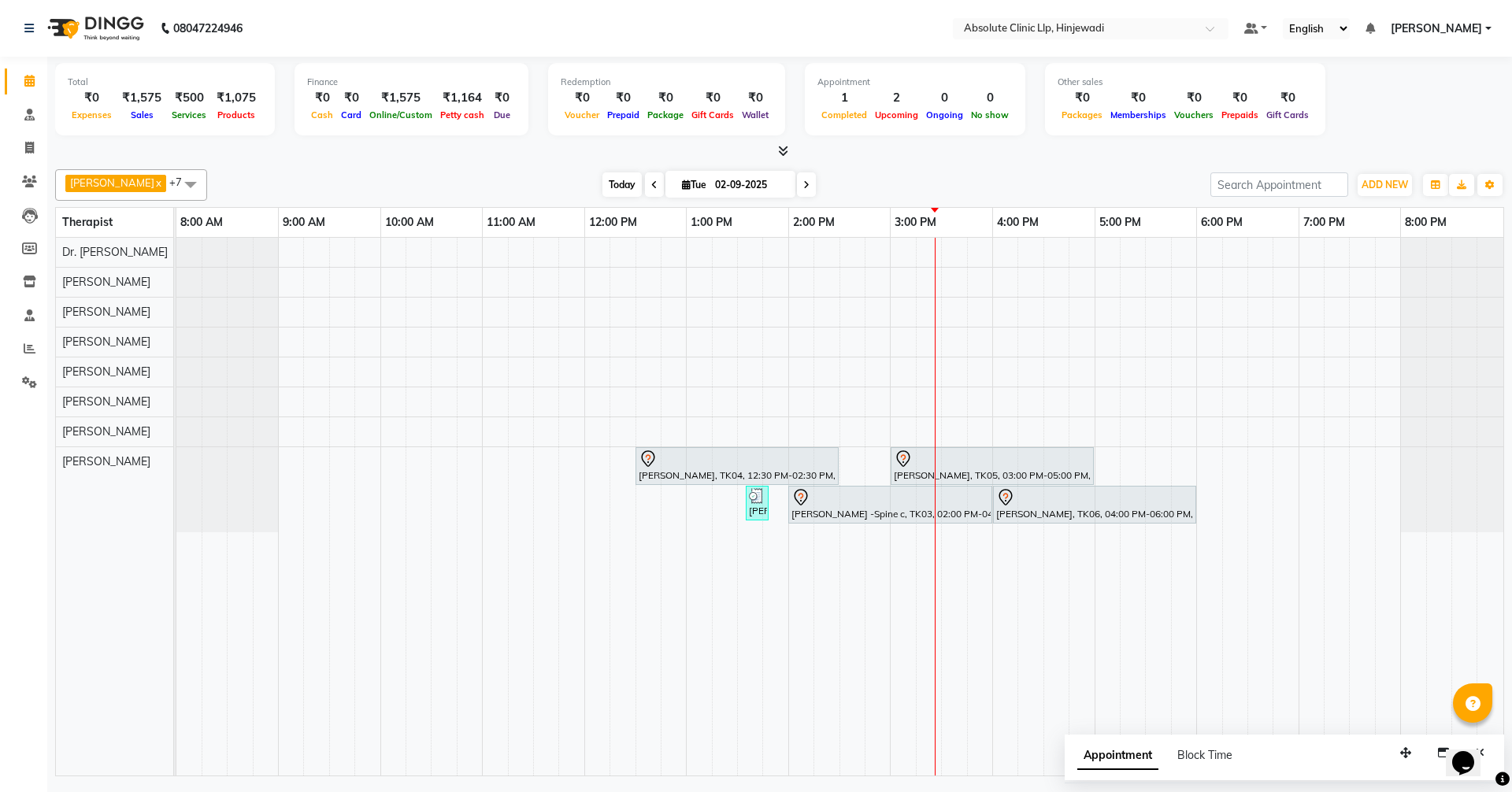
click at [642, 183] on span "Today" at bounding box center [621, 185] width 39 height 25
click at [642, 193] on span "Today" at bounding box center [621, 185] width 39 height 25
click at [642, 183] on span "Today" at bounding box center [621, 185] width 39 height 25
drag, startPoint x: 1503, startPoint y: 141, endPoint x: 1168, endPoint y: 152, distance: 335.2
click at [1168, 152] on div at bounding box center [780, 151] width 1449 height 16
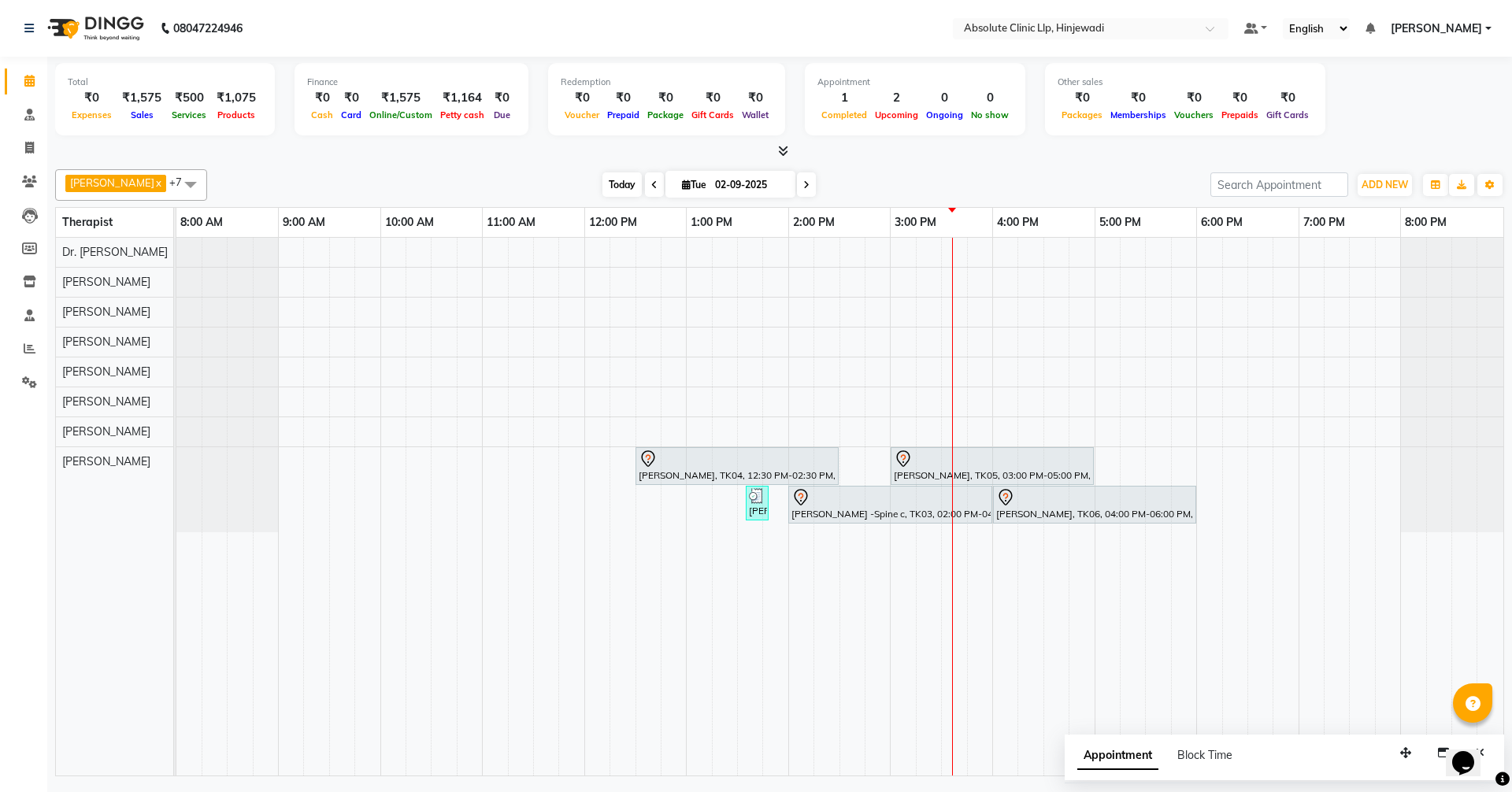
click at [642, 177] on span "Today" at bounding box center [621, 185] width 39 height 25
drag, startPoint x: 1406, startPoint y: 763, endPoint x: 1355, endPoint y: 746, distance: 53.8
click at [1368, 746] on button "button" at bounding box center [1380, 745] width 26 height 25
click at [1436, 736] on button "Close" at bounding box center [1430, 738] width 23 height 25
click at [912, 461] on icon at bounding box center [903, 460] width 19 height 19
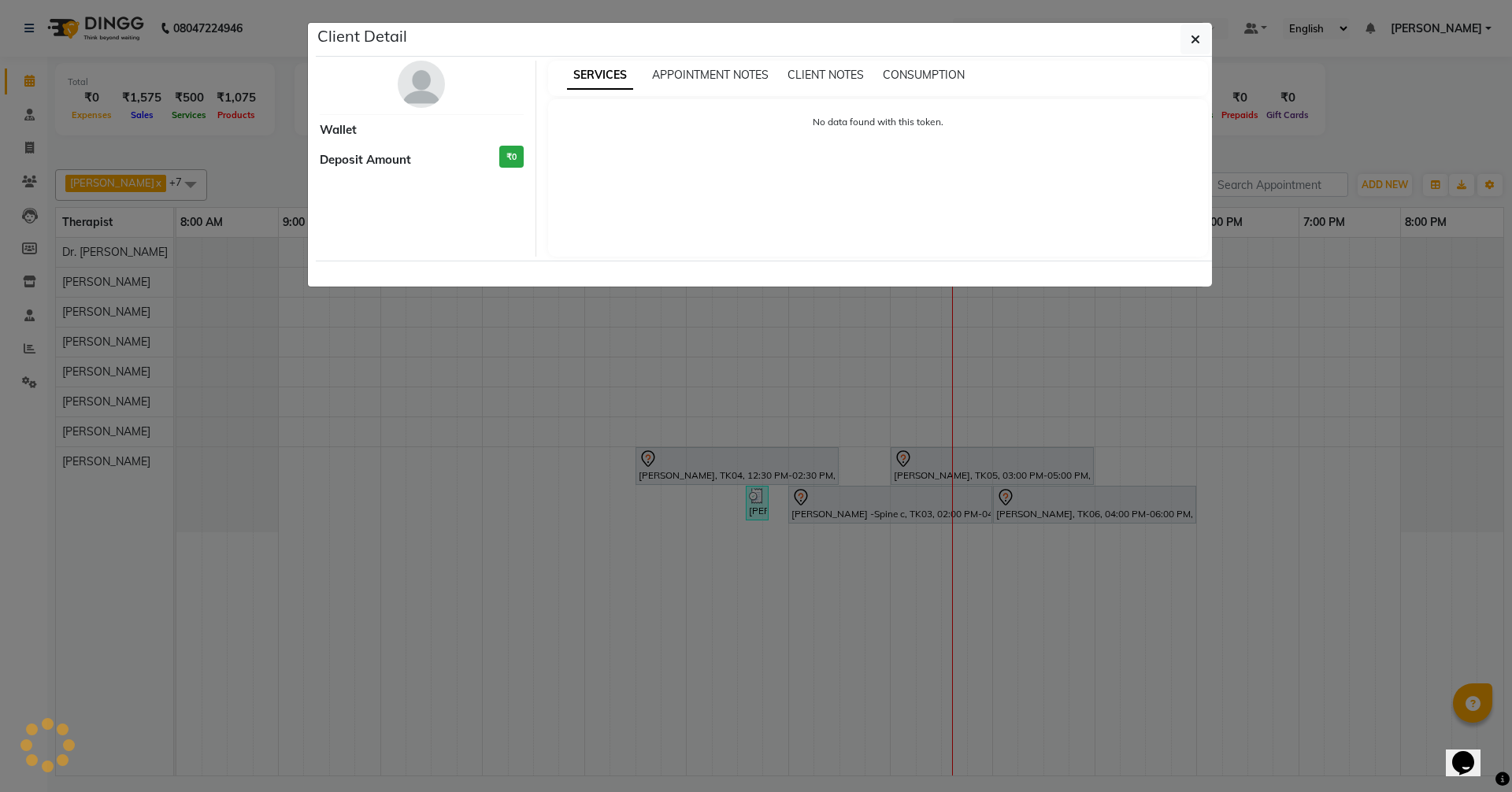
select select "7"
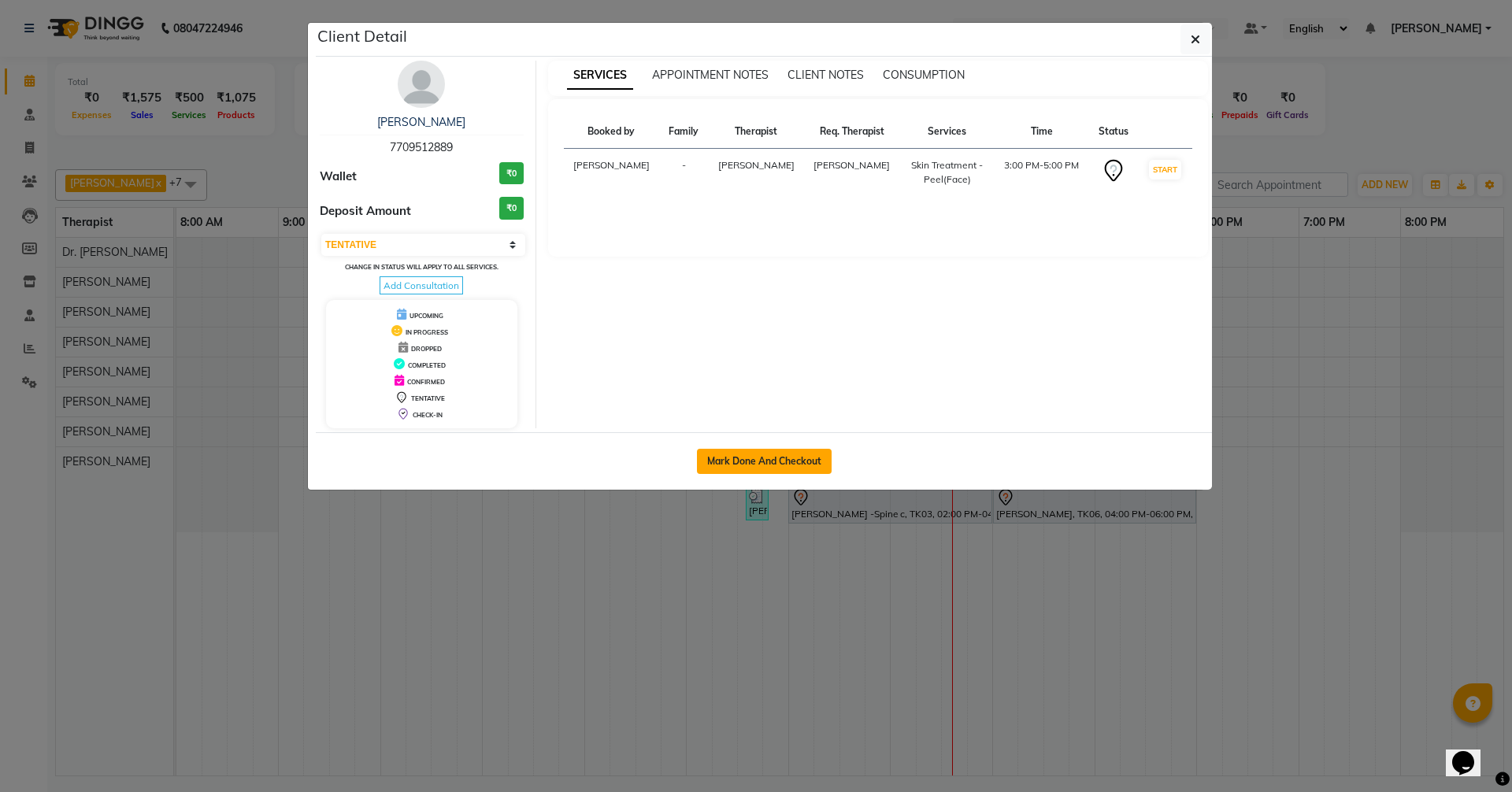
click at [773, 455] on button "Mark Done And Checkout" at bounding box center [765, 462] width 135 height 26
select select "service"
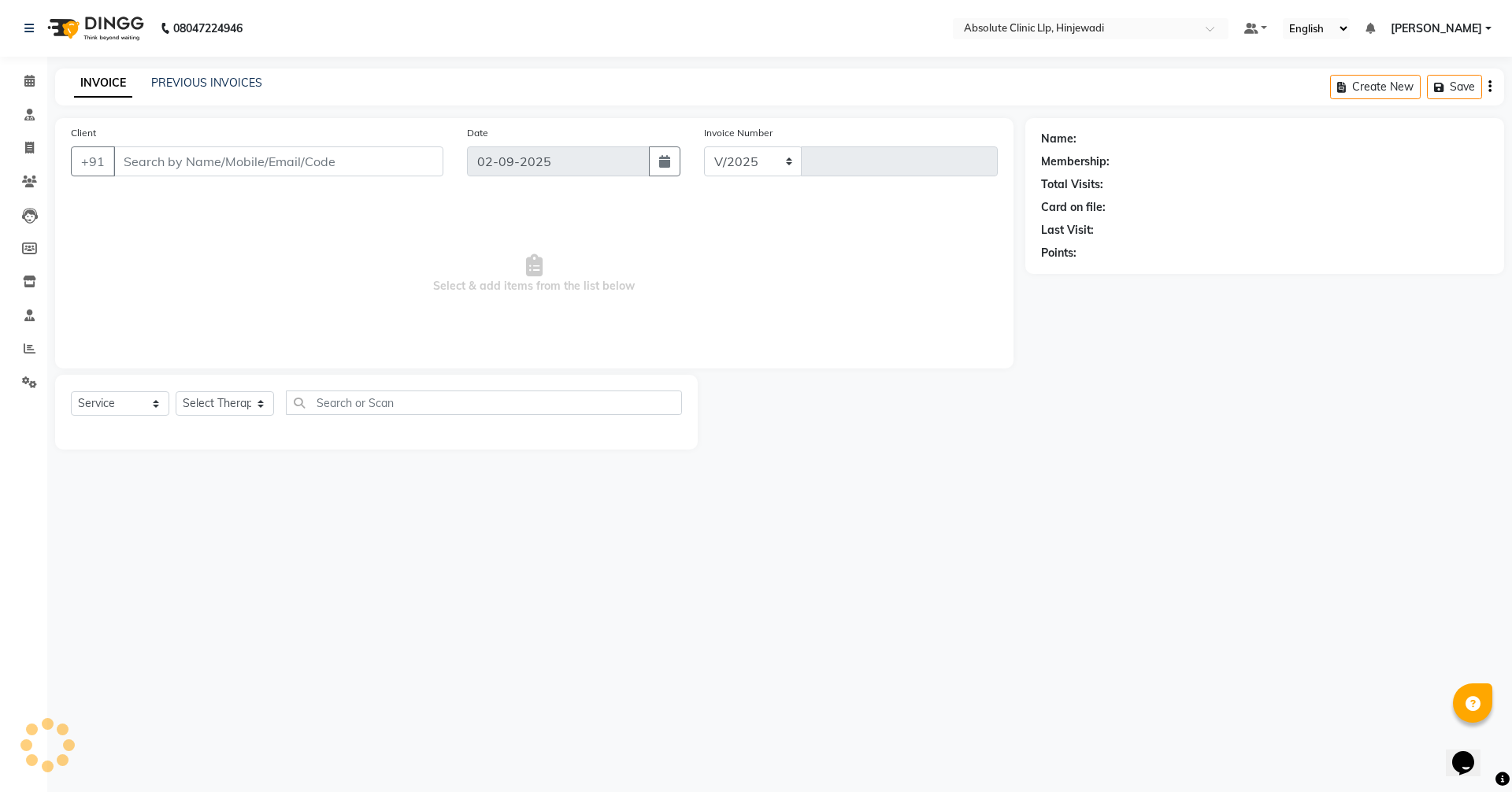
select select "5113"
type input "2139"
type input "7709512889"
select select "77023"
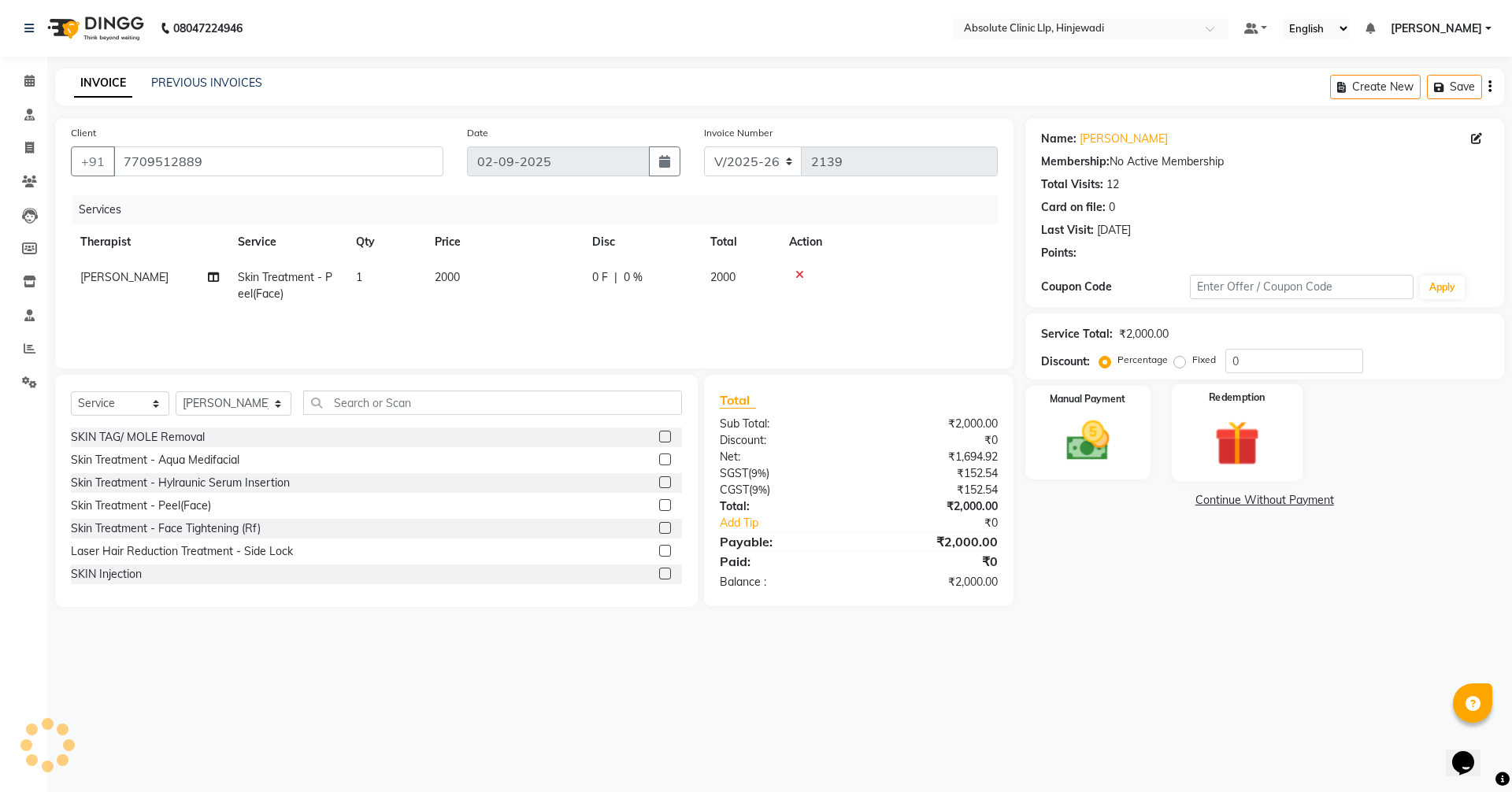
click at [1244, 440] on img at bounding box center [1237, 443] width 73 height 56
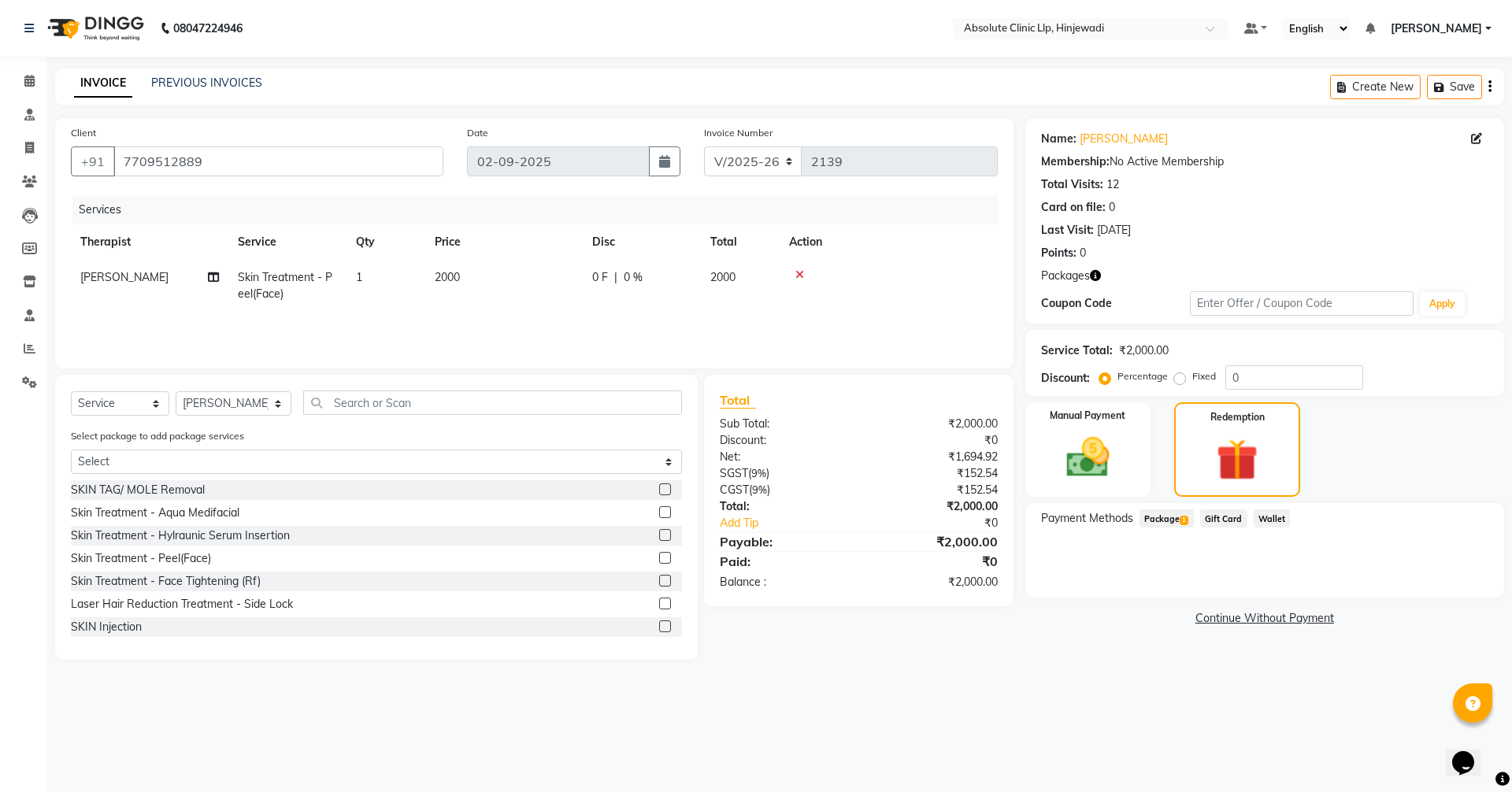
click at [1167, 519] on span "Package 1" at bounding box center [1166, 519] width 54 height 18
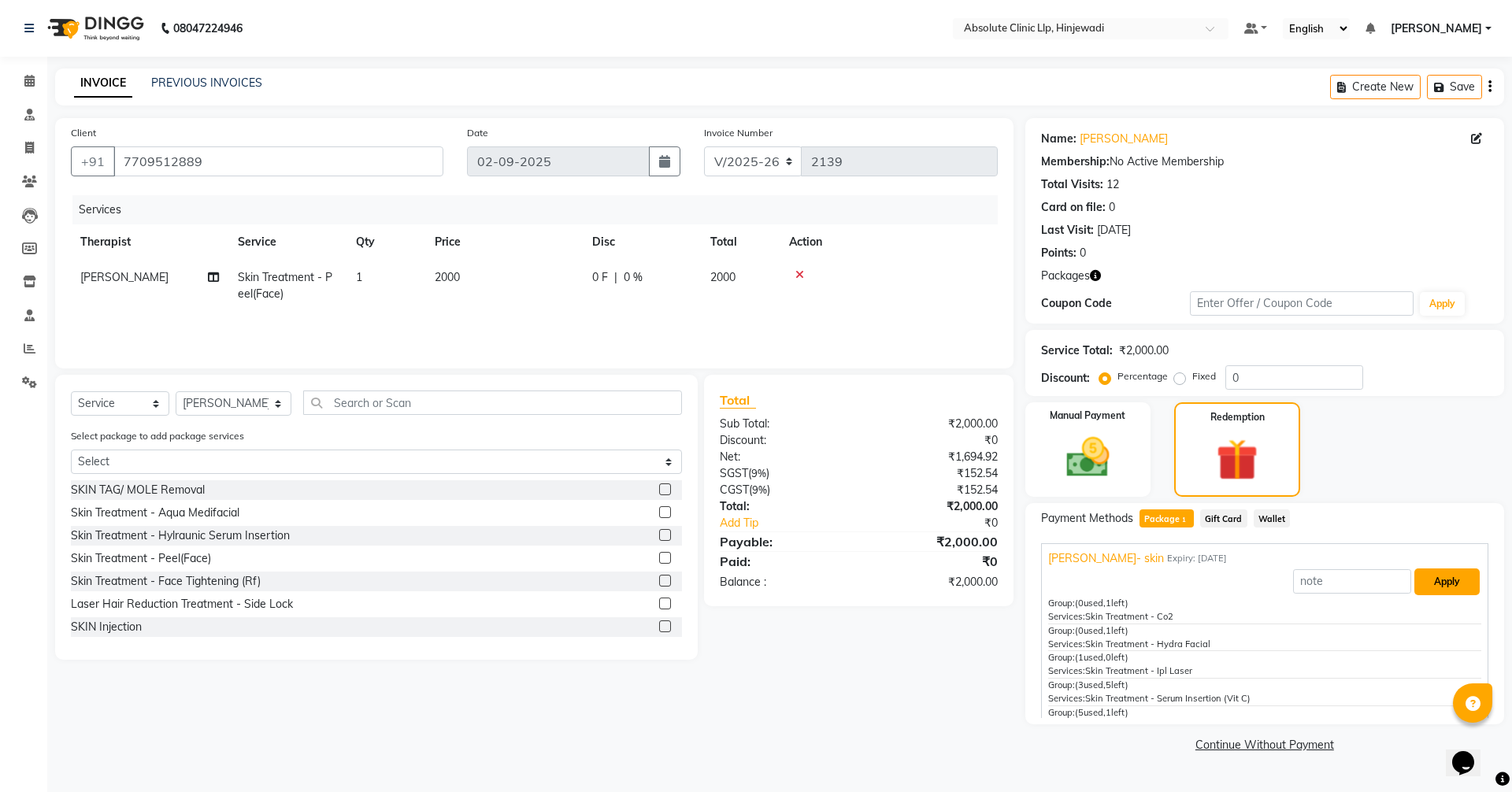
click at [1431, 584] on button "Apply" at bounding box center [1447, 582] width 66 height 27
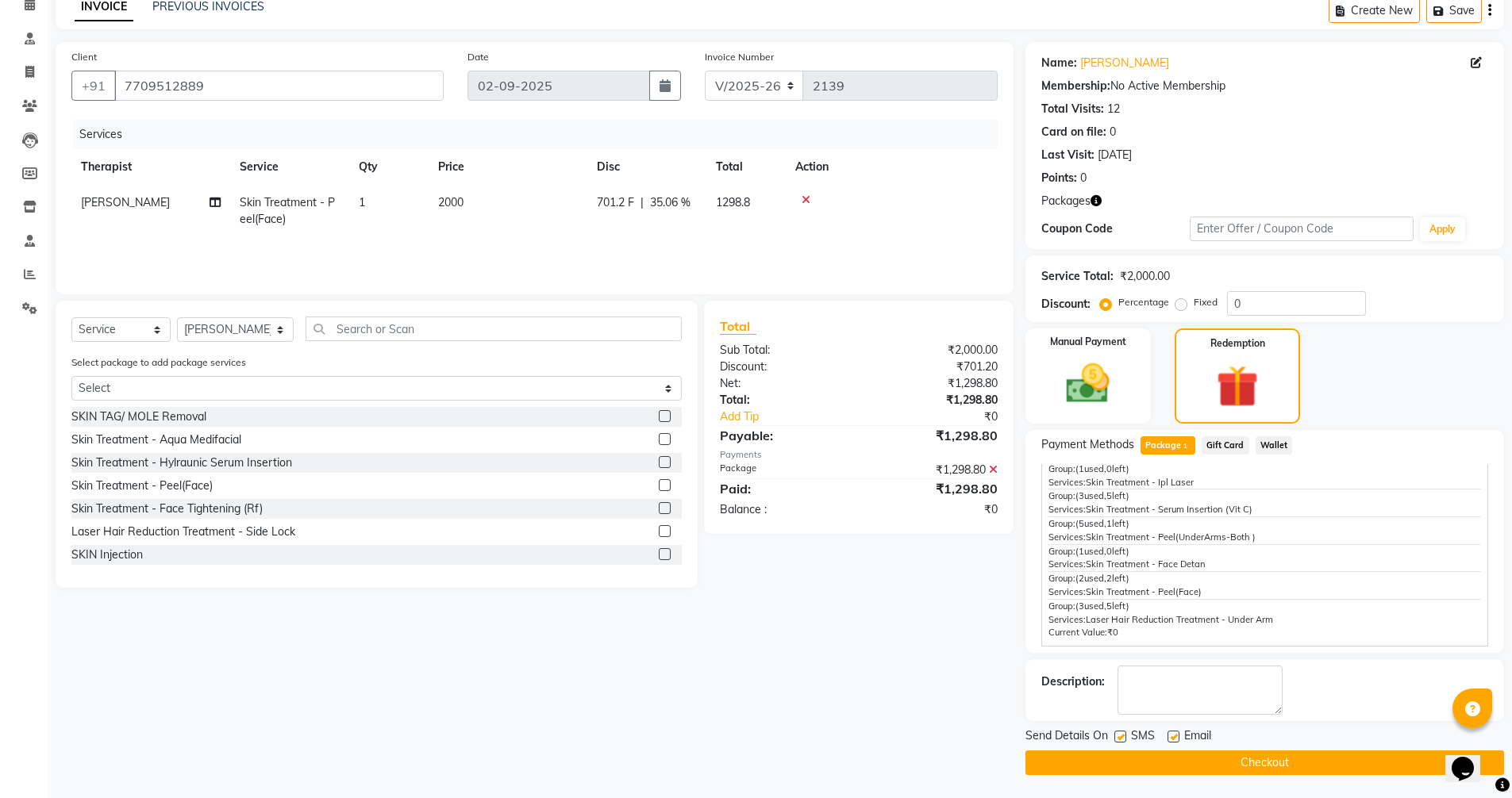
scroll to position [78, 0]
click at [1334, 751] on button "Checkout" at bounding box center [1265, 763] width 478 height 25
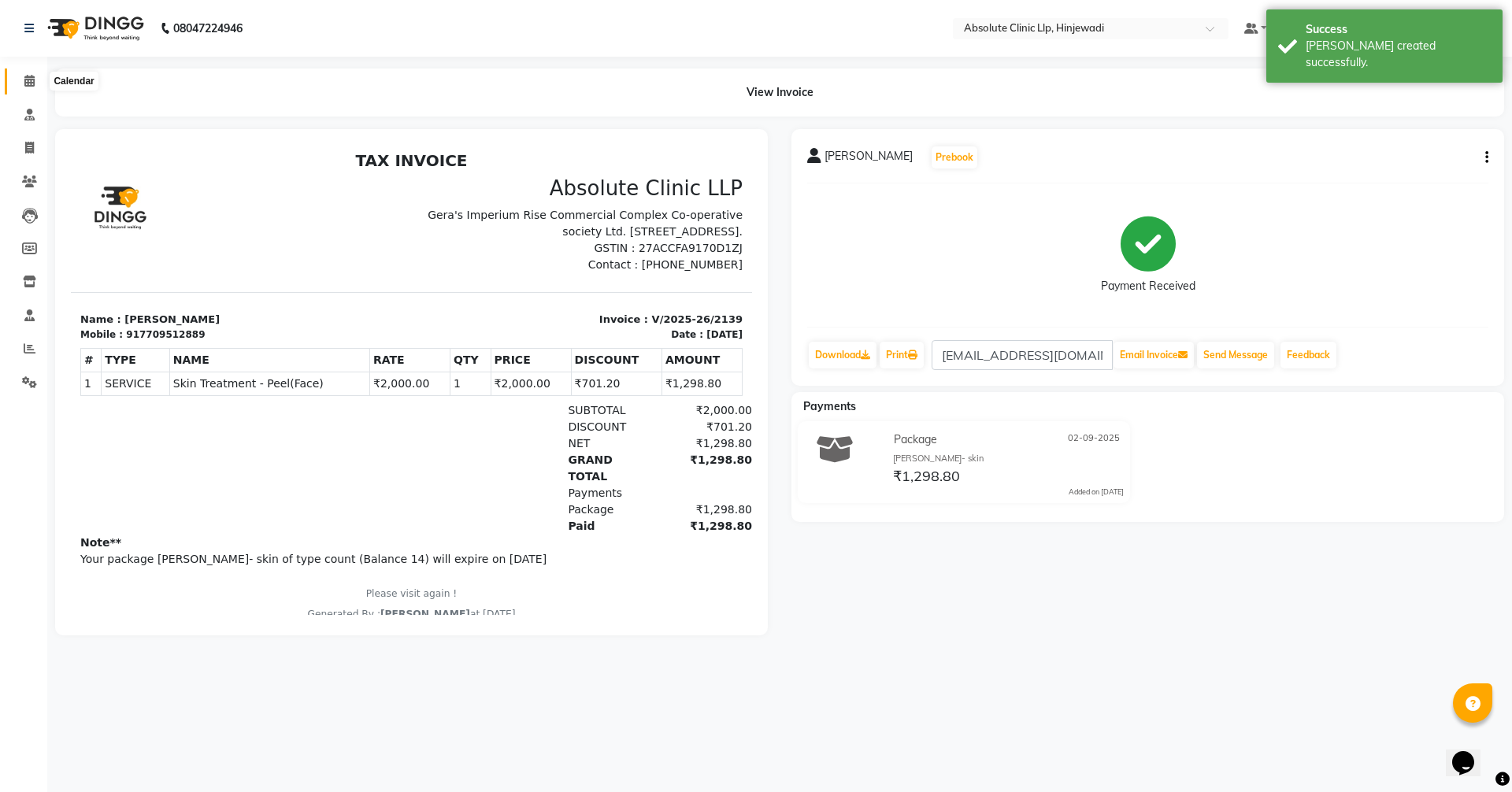
click at [30, 79] on icon at bounding box center [29, 81] width 10 height 11
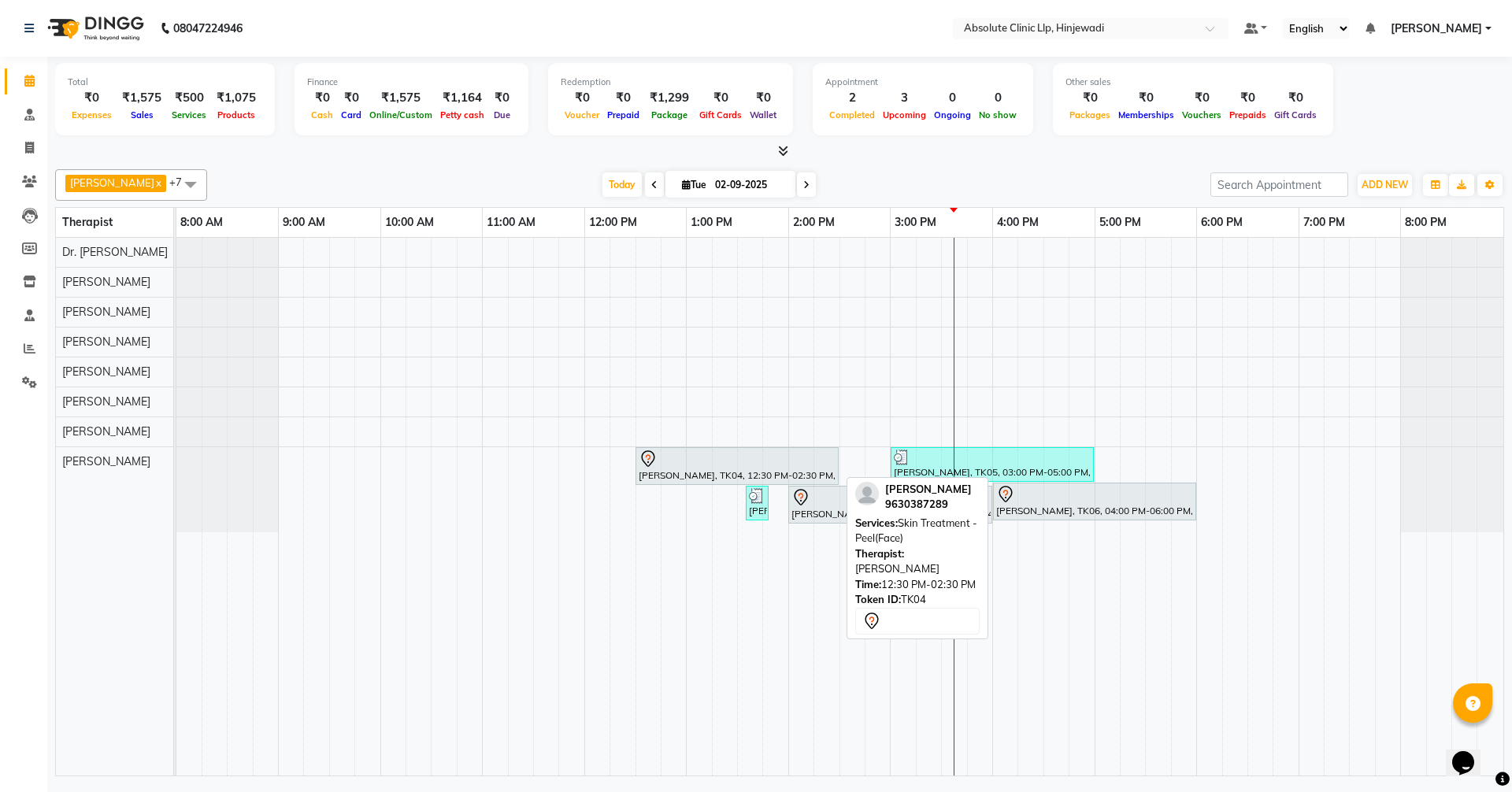
click at [646, 460] on icon at bounding box center [649, 460] width 19 height 19
select select "7"
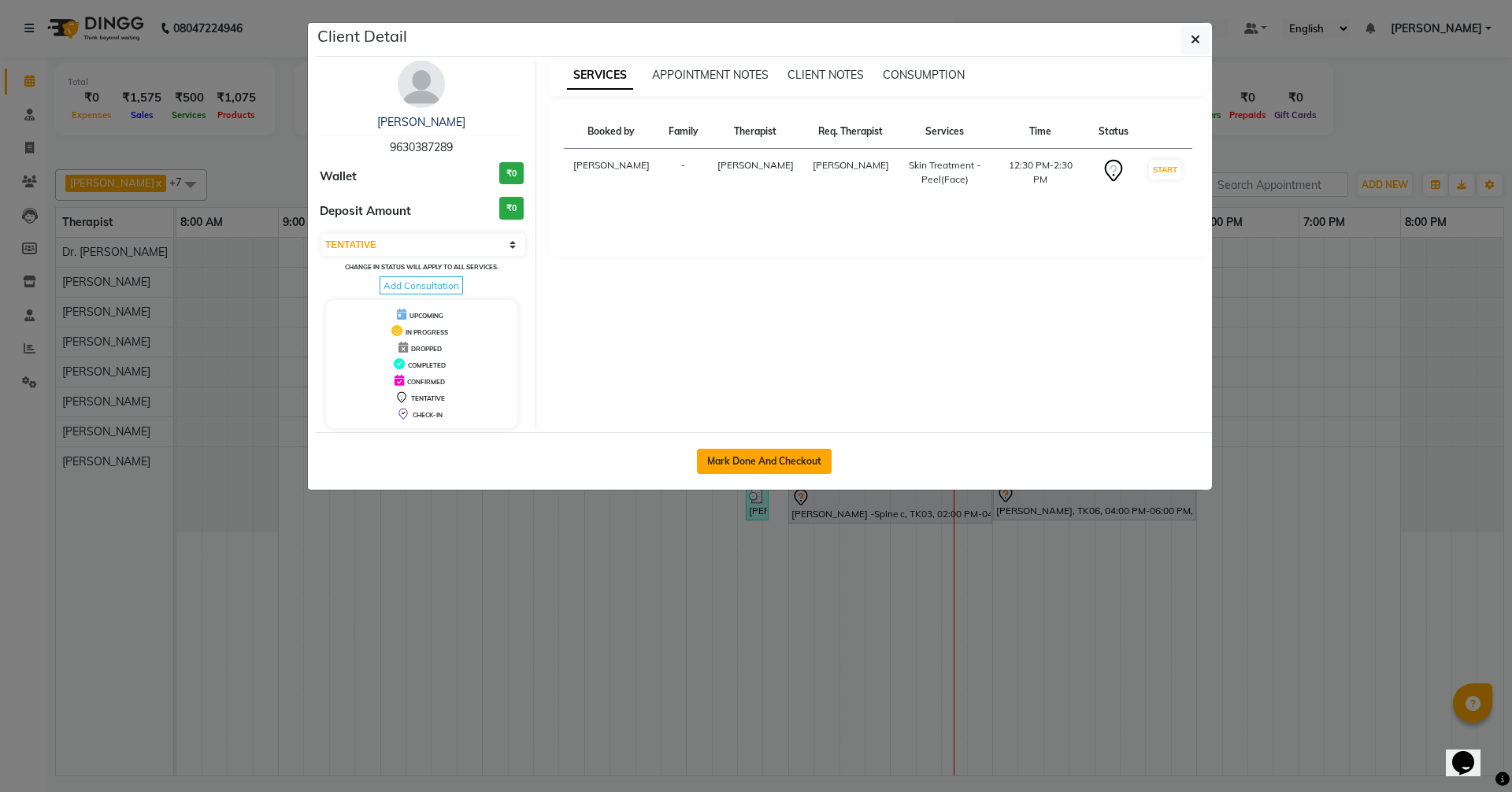
click at [810, 454] on button "Mark Done And Checkout" at bounding box center [765, 462] width 135 height 26
select select "service"
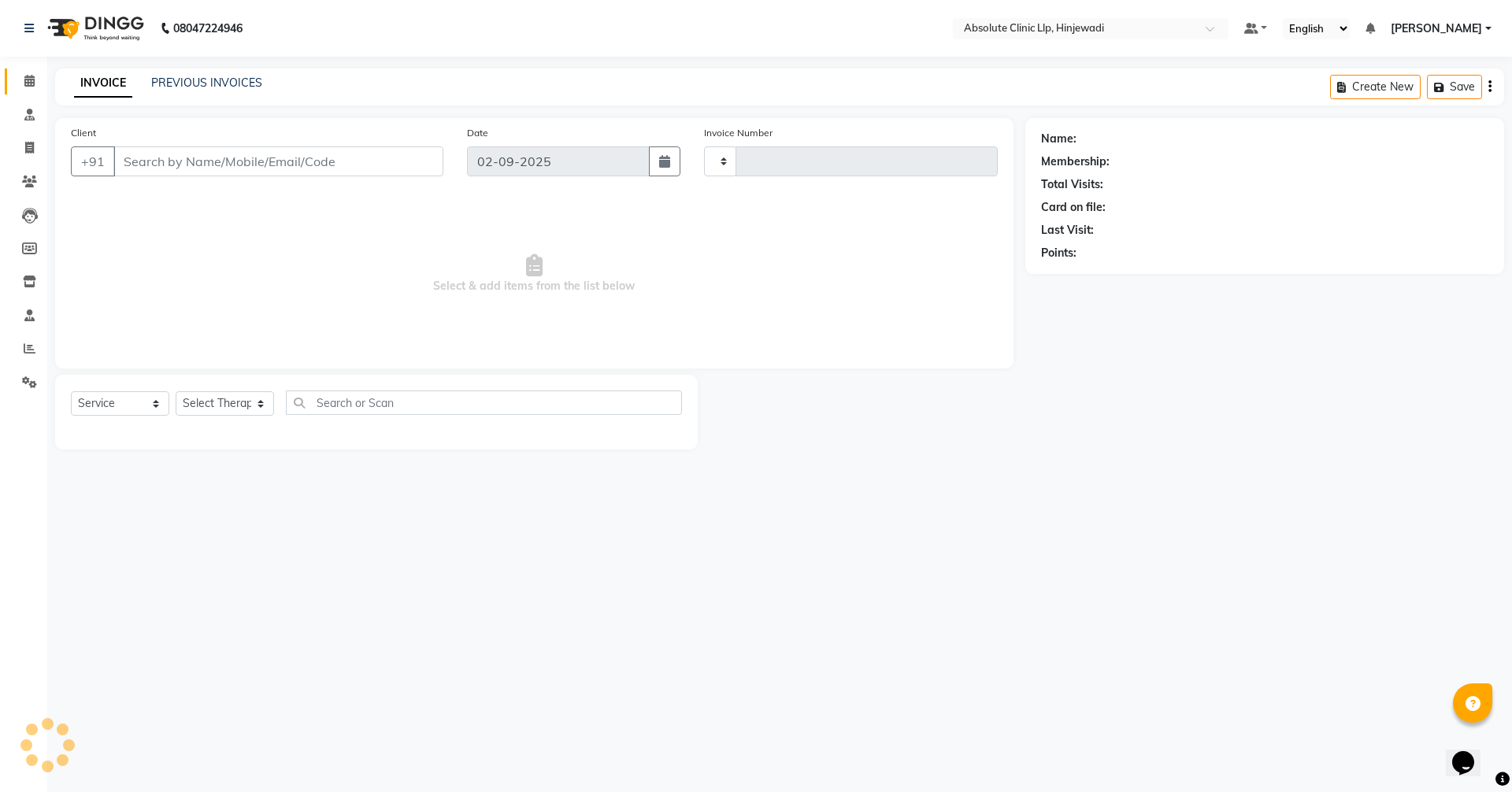
type input "2140"
select select "5113"
type input "9630387289"
select select "77023"
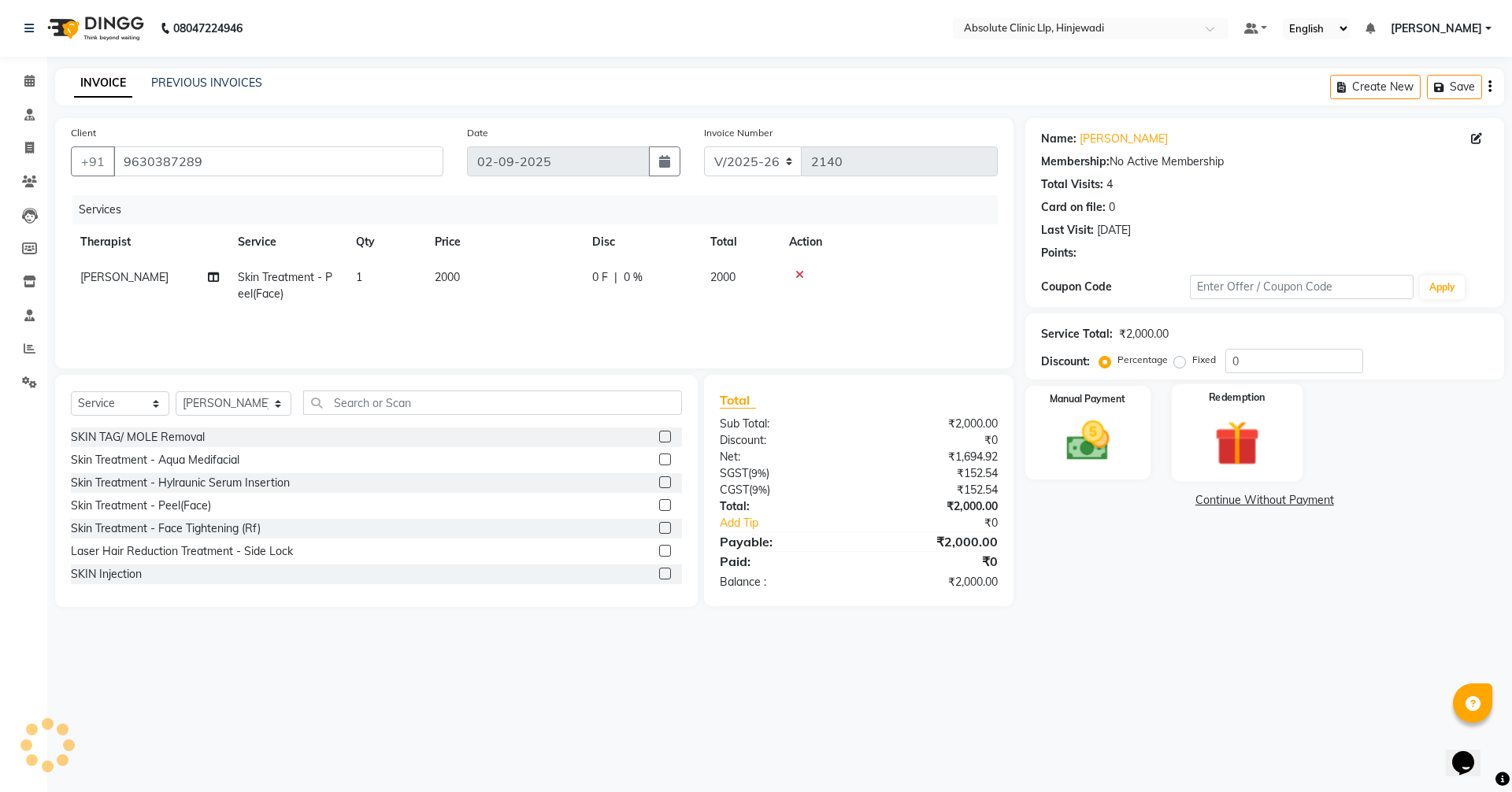
click at [1238, 433] on img at bounding box center [1237, 443] width 73 height 56
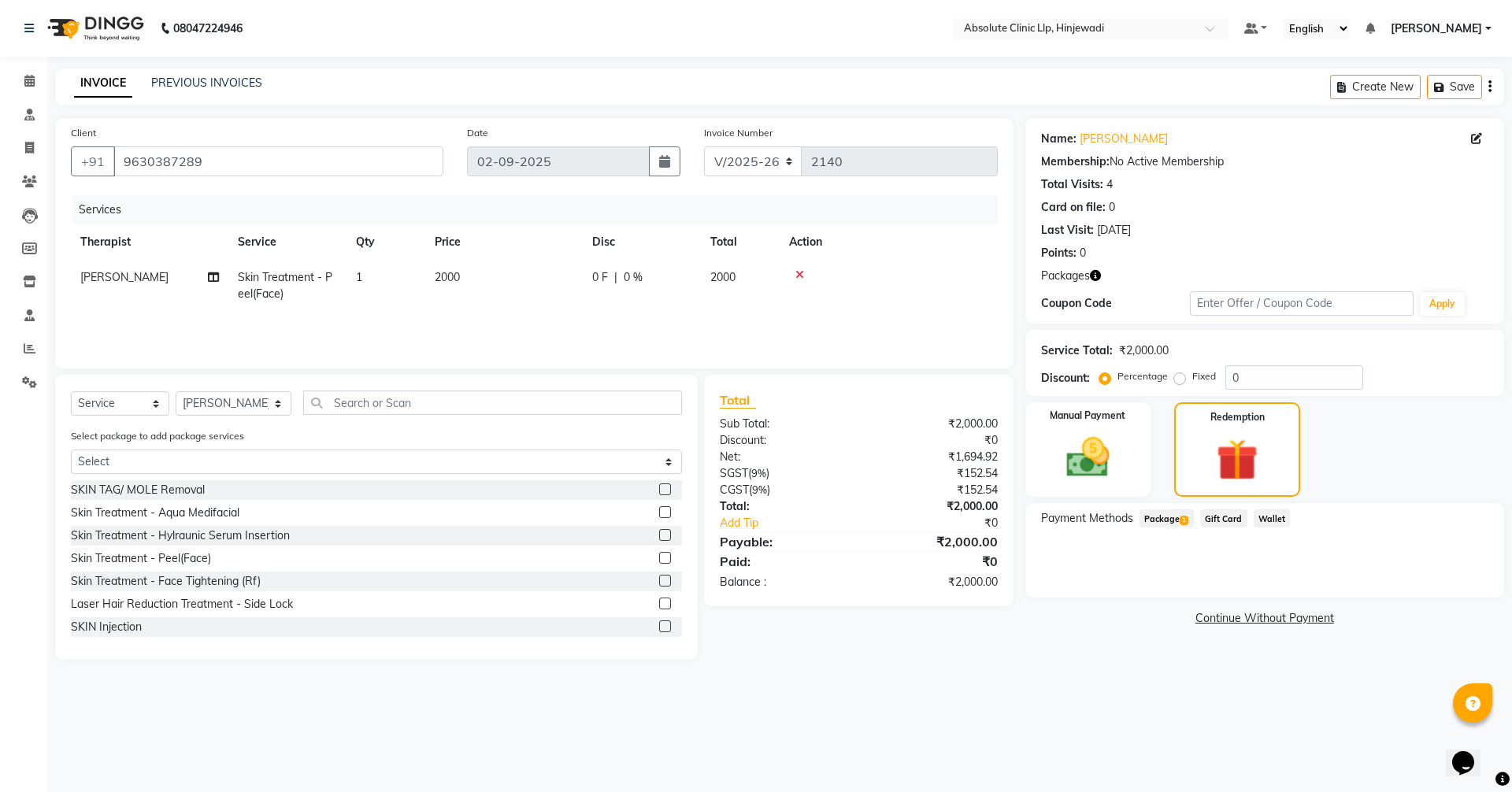
click at [1187, 523] on span "1" at bounding box center [1183, 520] width 9 height 9
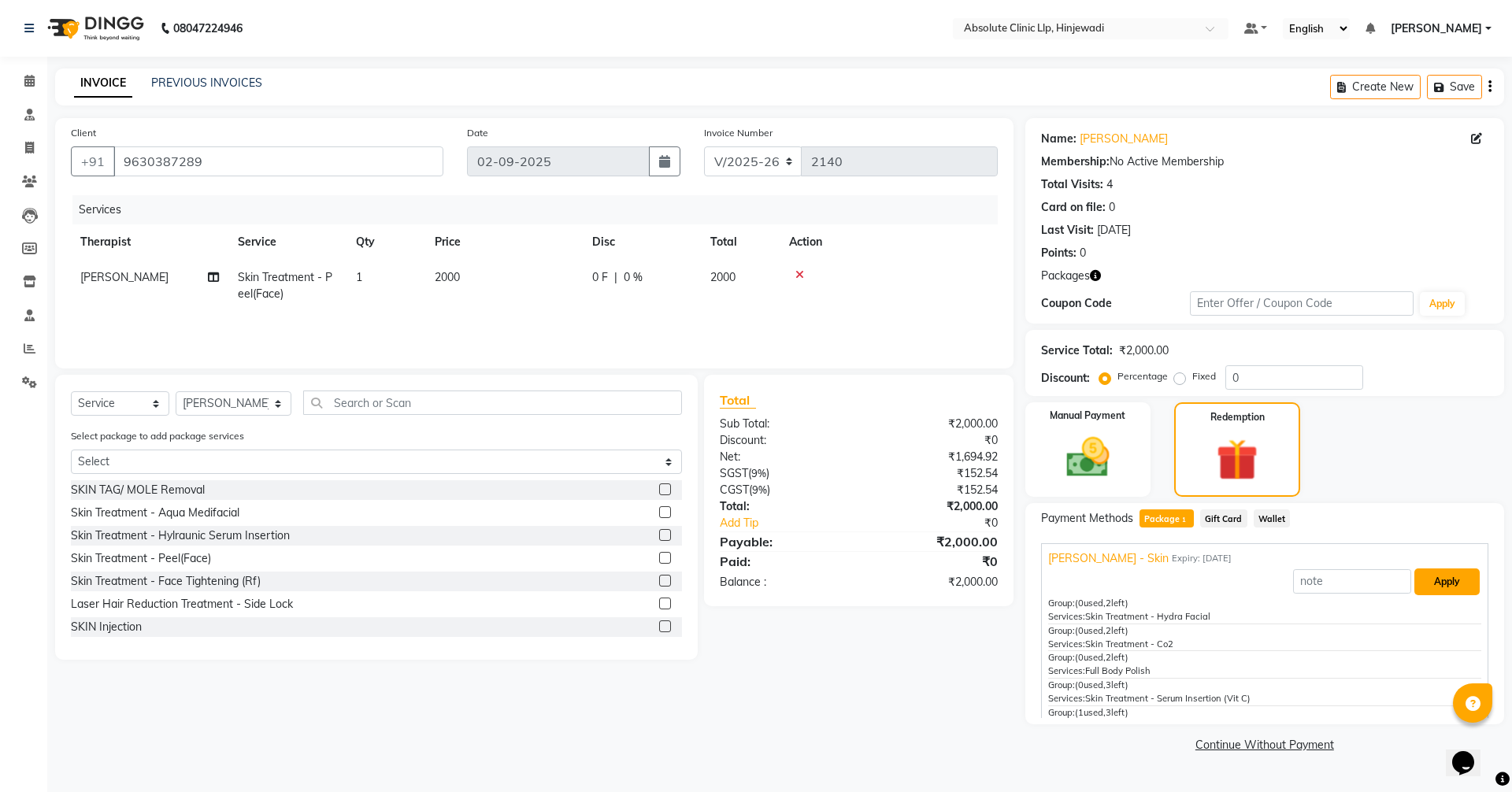
click at [1429, 574] on button "Apply" at bounding box center [1447, 582] width 66 height 27
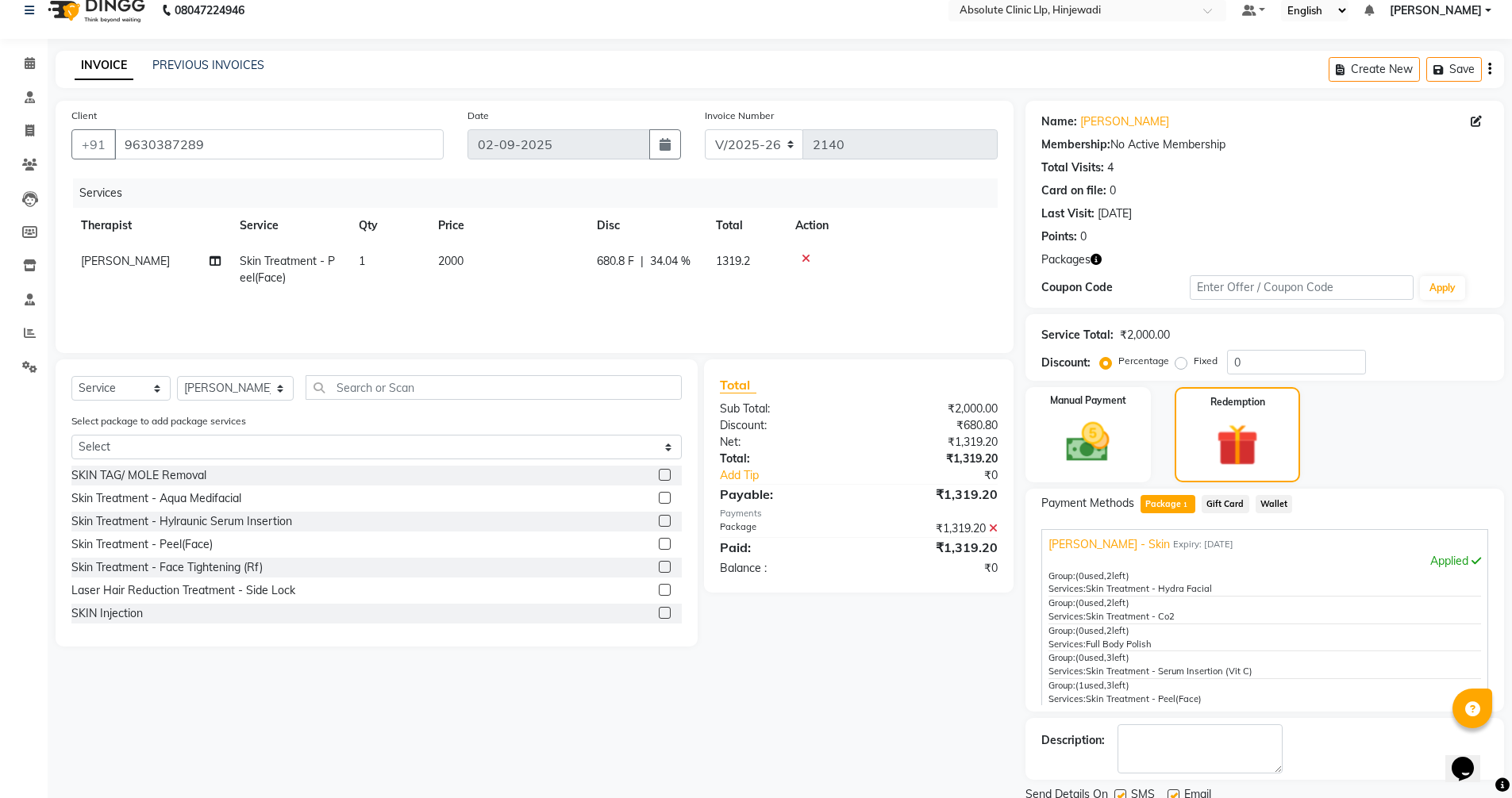
scroll to position [78, 0]
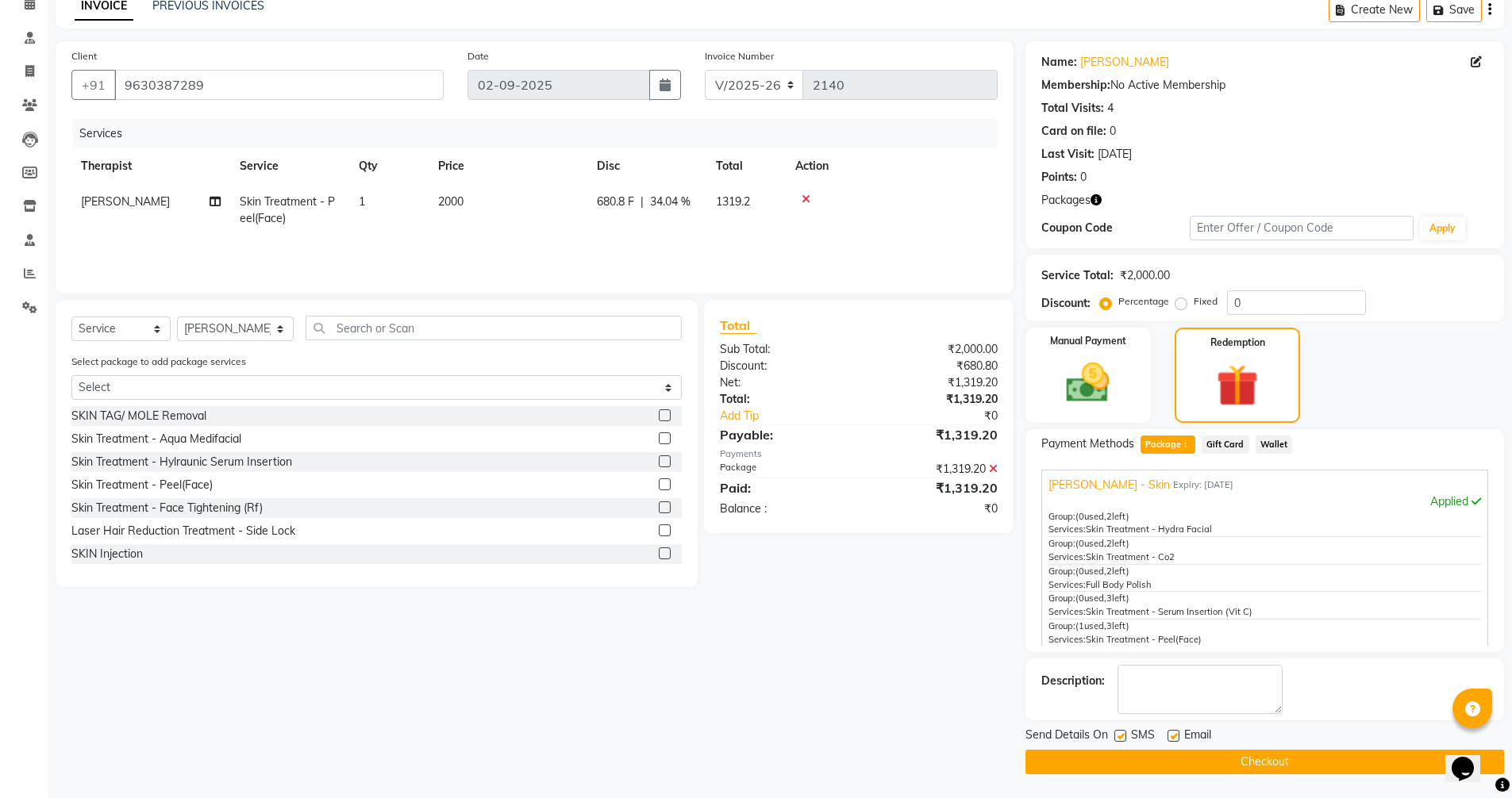
click at [1303, 763] on button "Checkout" at bounding box center [1265, 763] width 478 height 25
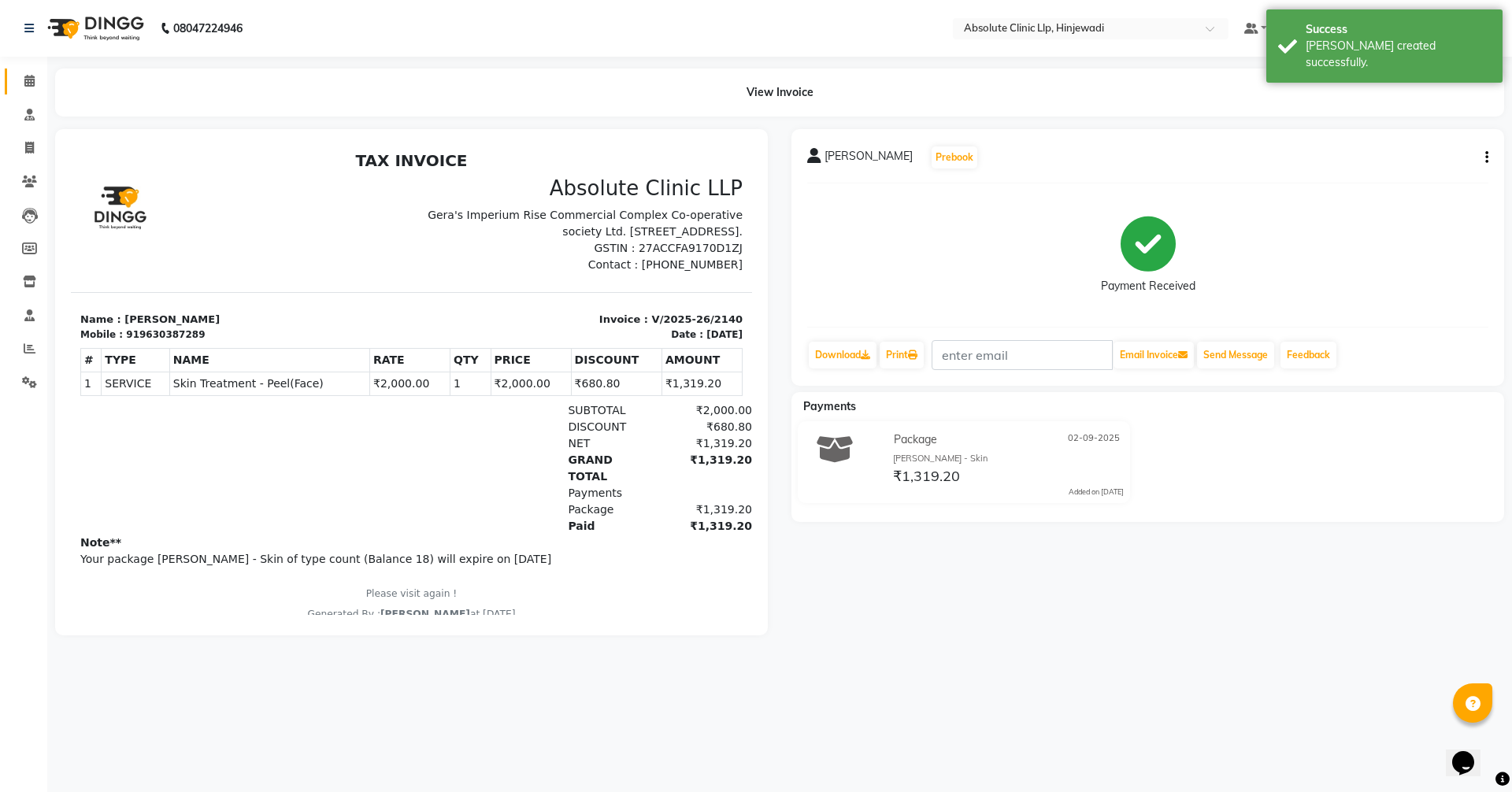
click at [29, 71] on link "Calendar" at bounding box center [24, 81] width 38 height 26
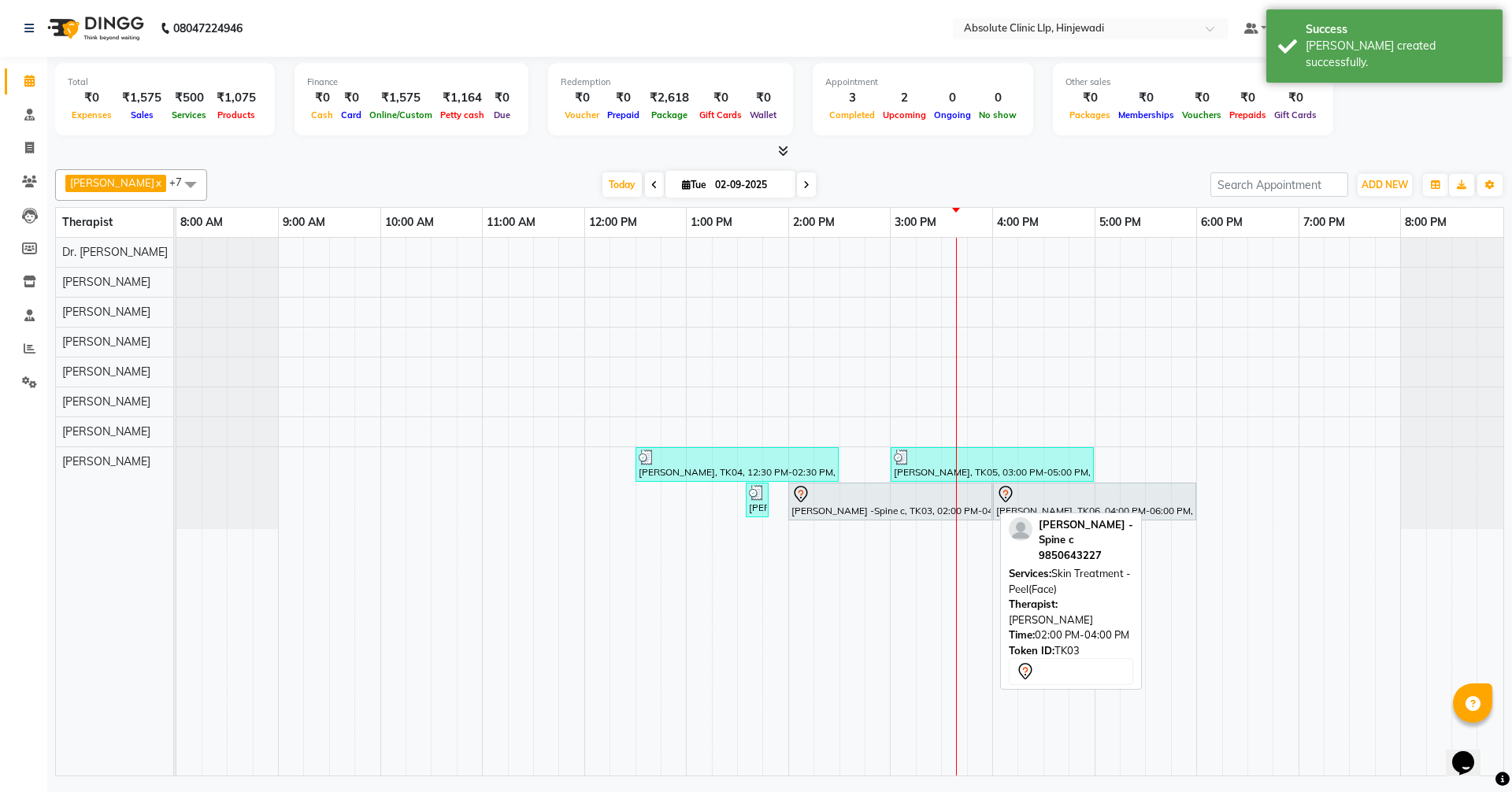
click at [817, 509] on div "[PERSON_NAME] -Spine c, TK03, 02:00 PM-04:00 PM, Skin Treatment - Peel(Face)" at bounding box center [890, 501] width 200 height 33
select select "7"
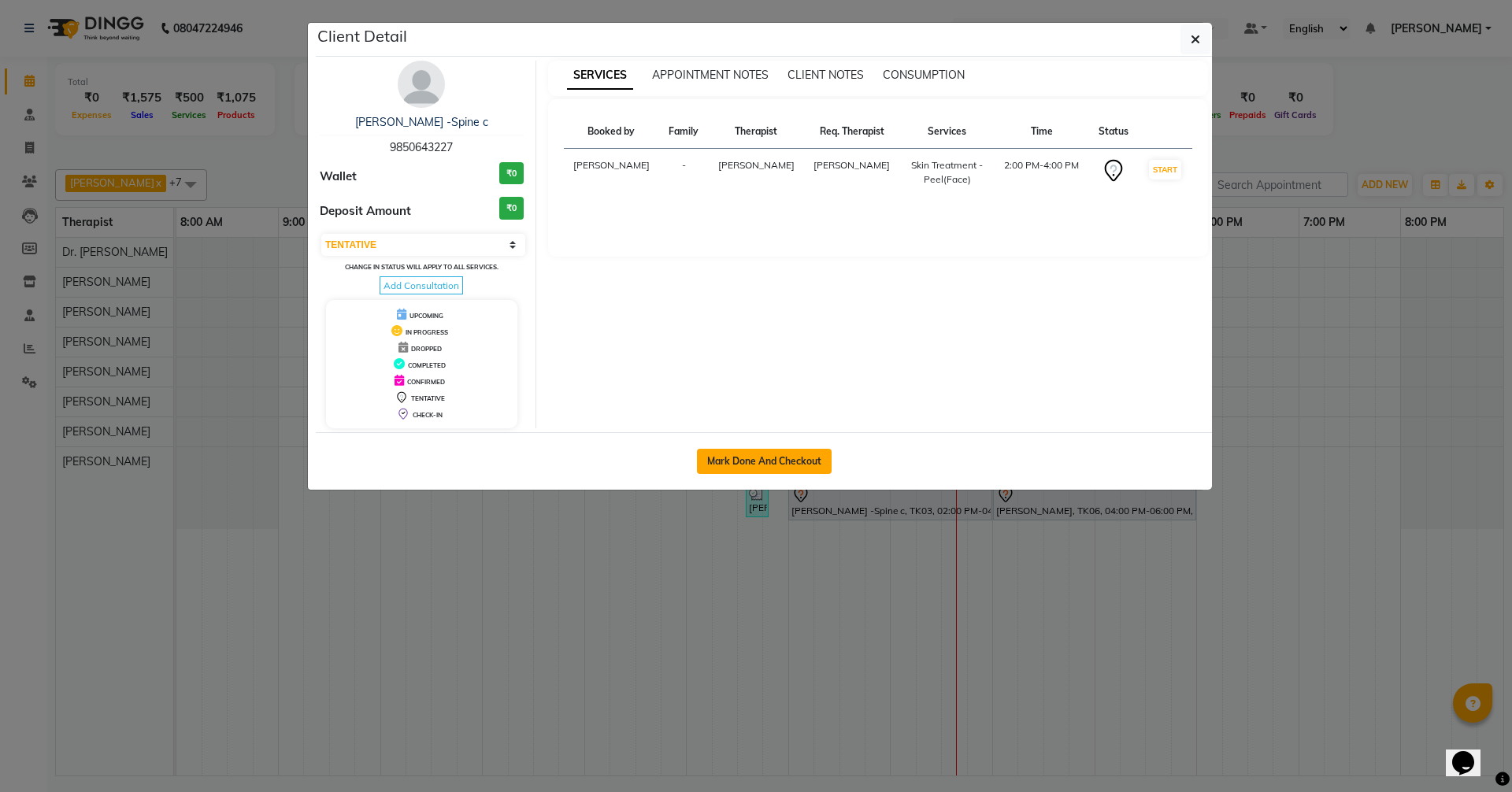
click at [820, 462] on button "Mark Done And Checkout" at bounding box center [765, 462] width 135 height 26
select select "service"
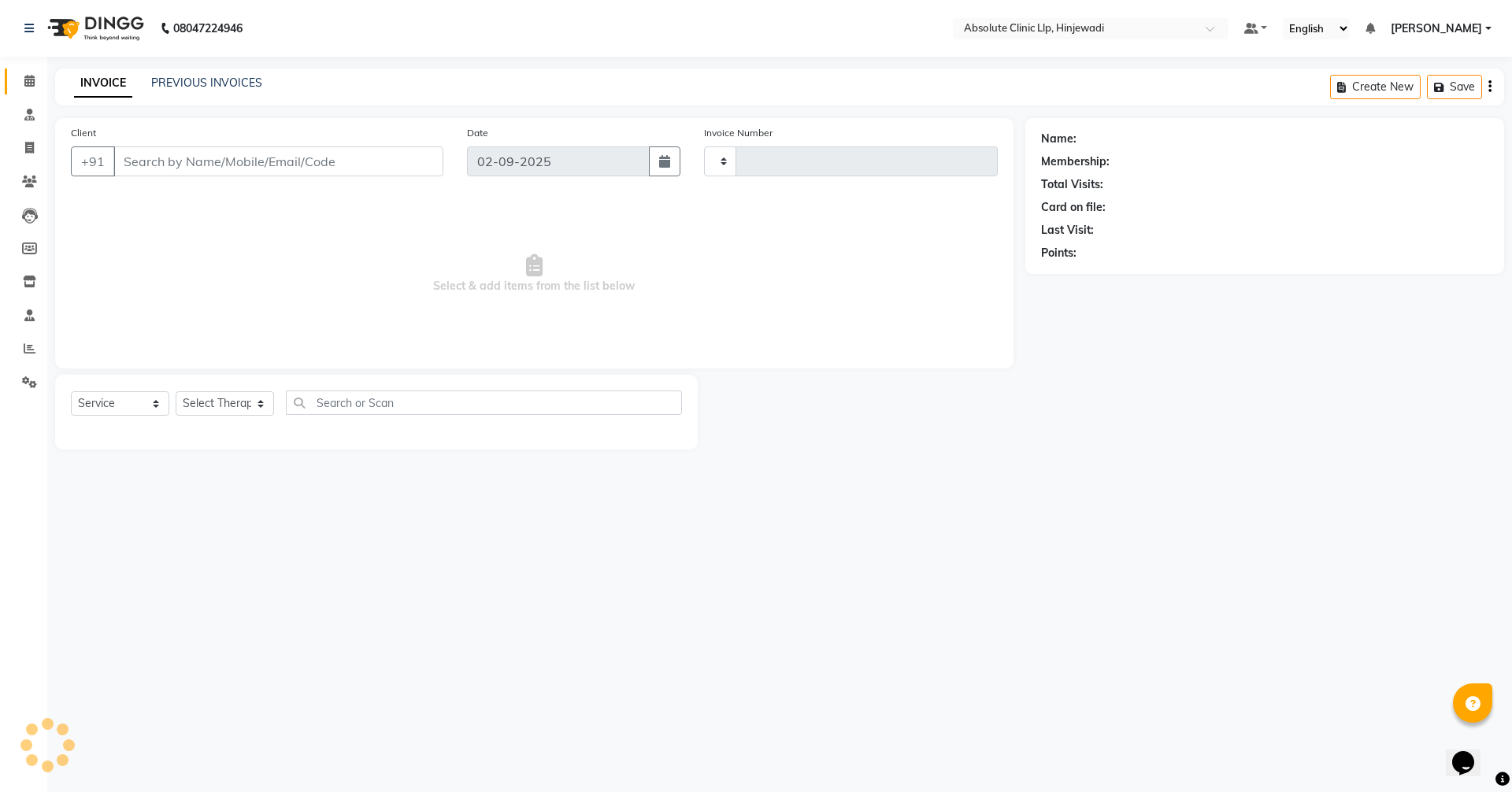
type input "2141"
select select "5113"
type input "9850643227"
select select "77023"
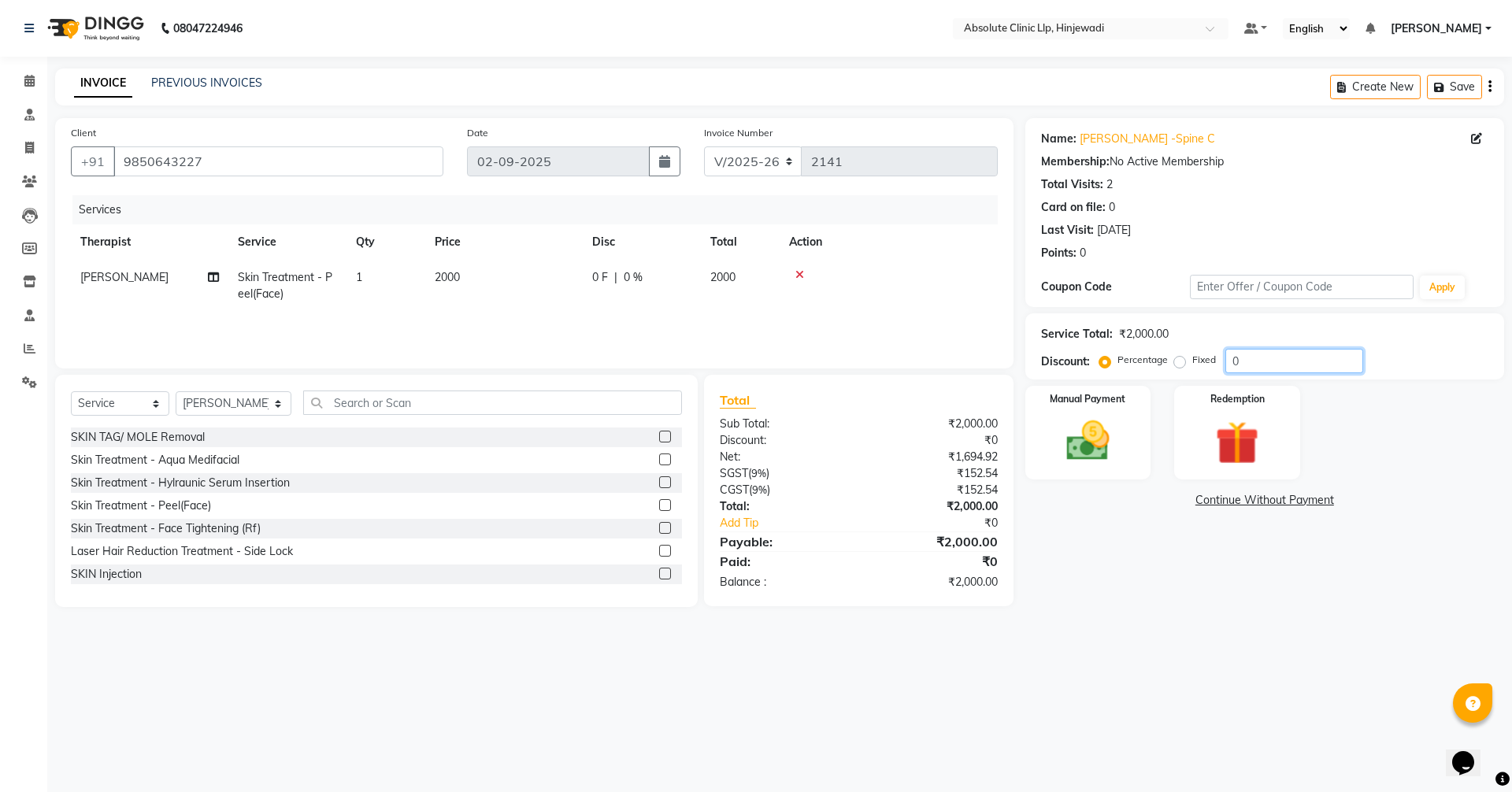
drag, startPoint x: 1242, startPoint y: 368, endPoint x: 1222, endPoint y: 363, distance: 20.6
click at [1222, 363] on div "Percentage Fixed 0" at bounding box center [1233, 361] width 261 height 25
type input "100"
click at [1085, 448] on img at bounding box center [1087, 441] width 73 height 52
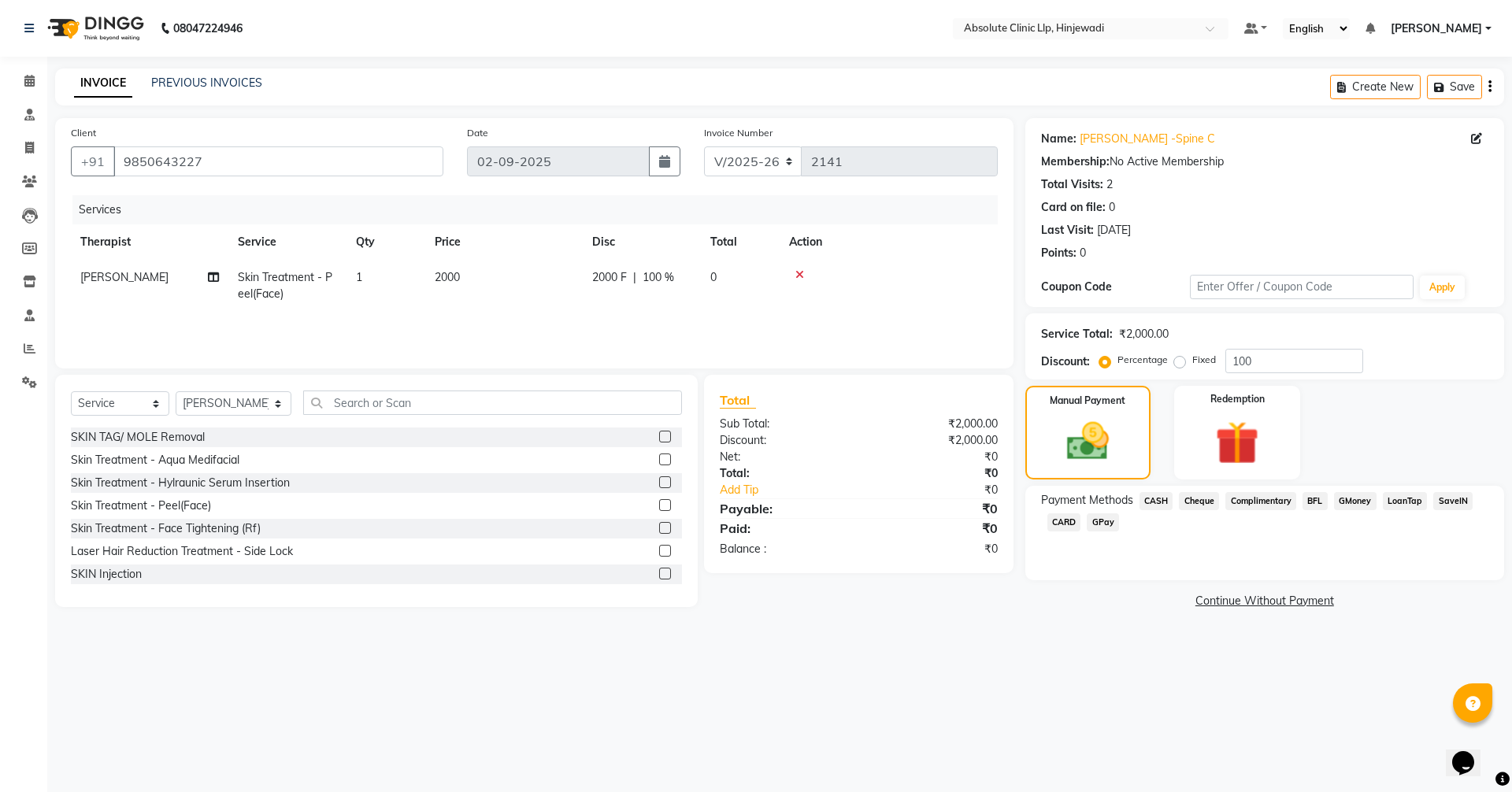
click at [1162, 497] on span "CASH" at bounding box center [1157, 500] width 34 height 18
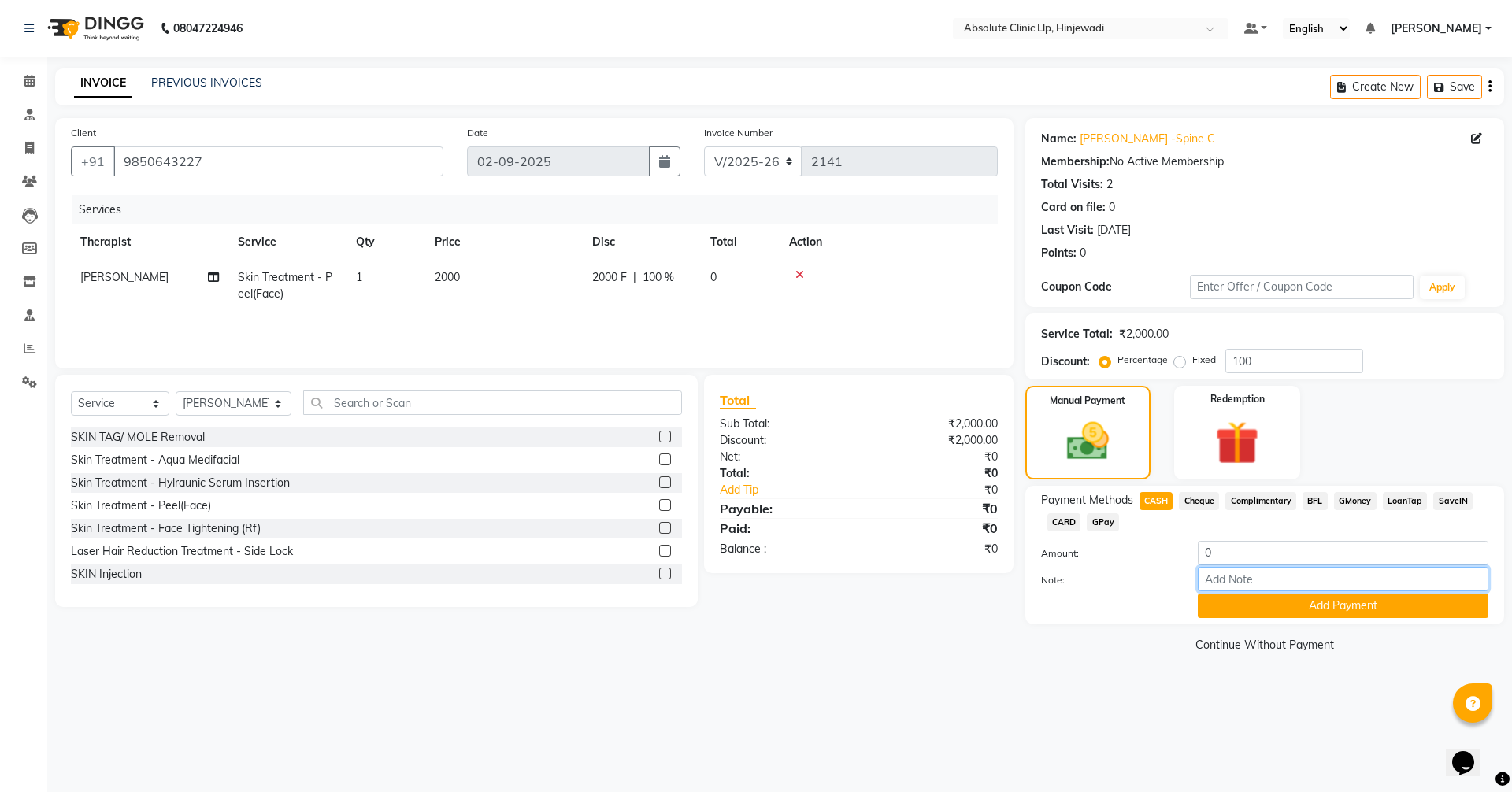
click at [1287, 574] on input "Note:" at bounding box center [1343, 579] width 291 height 25
type input "Spine patient"
click at [1317, 607] on button "Add Payment" at bounding box center [1343, 606] width 291 height 25
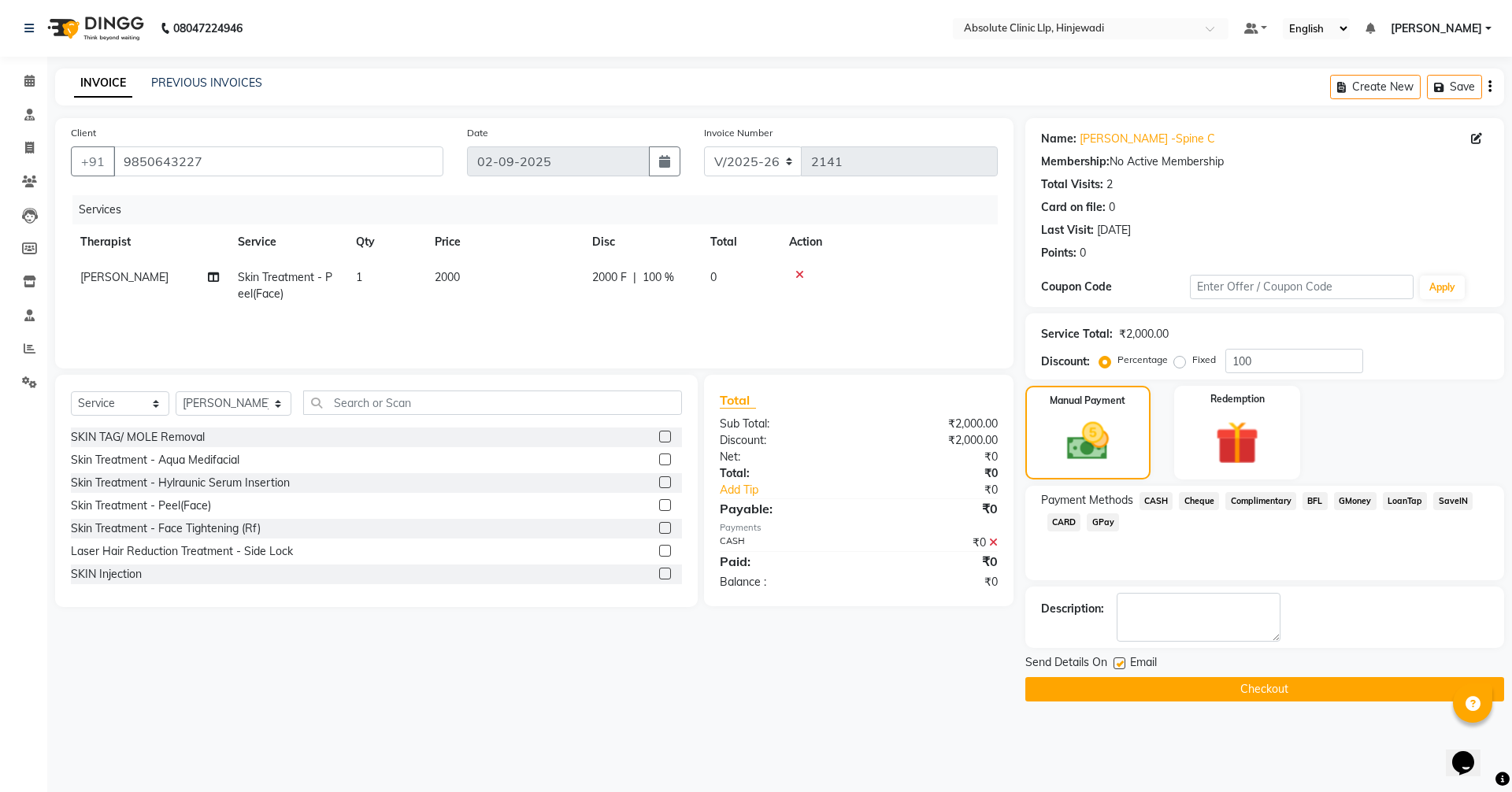
click at [1282, 686] on button "Checkout" at bounding box center [1265, 689] width 479 height 25
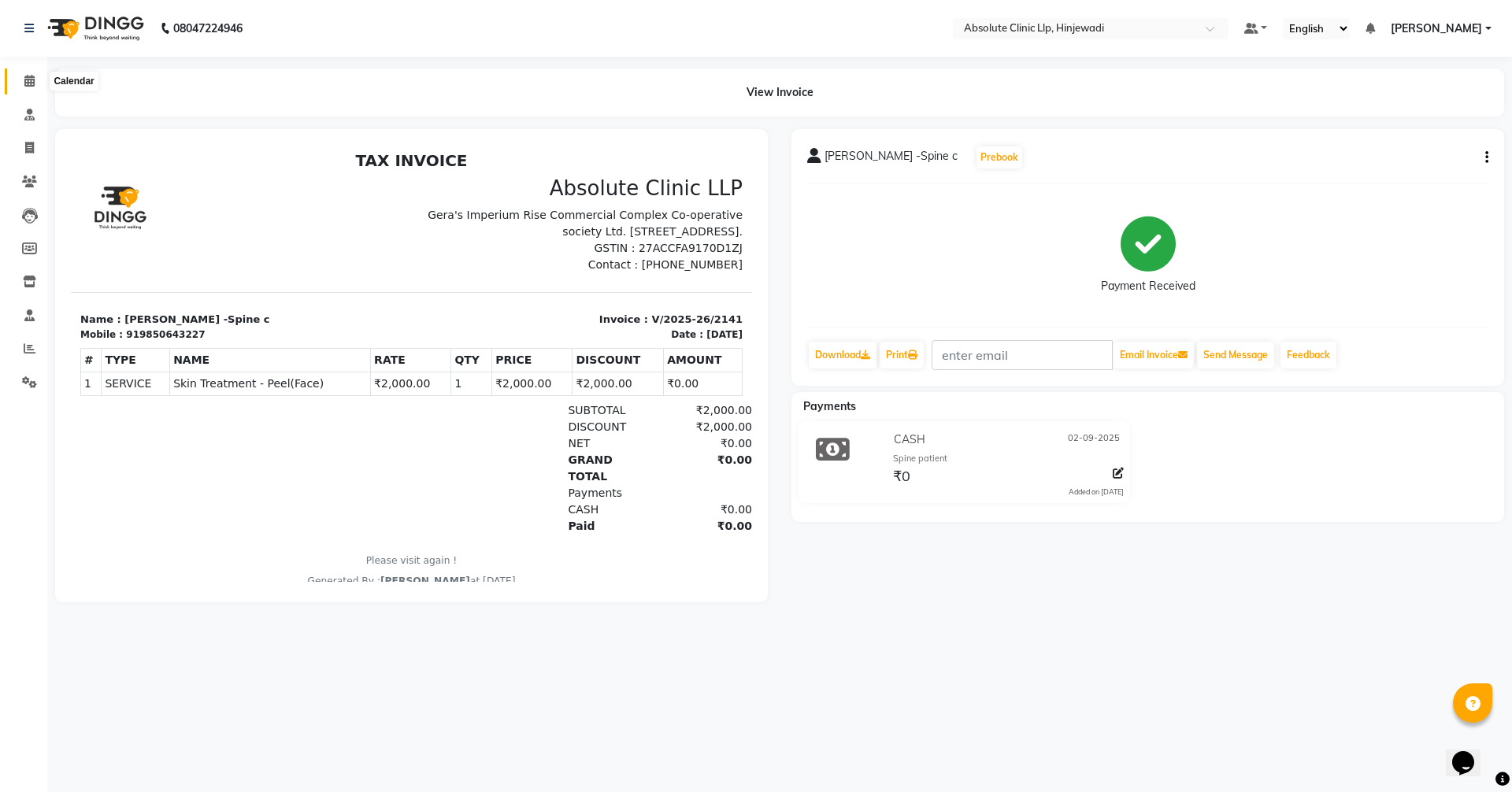
click at [30, 81] on icon at bounding box center [29, 81] width 10 height 11
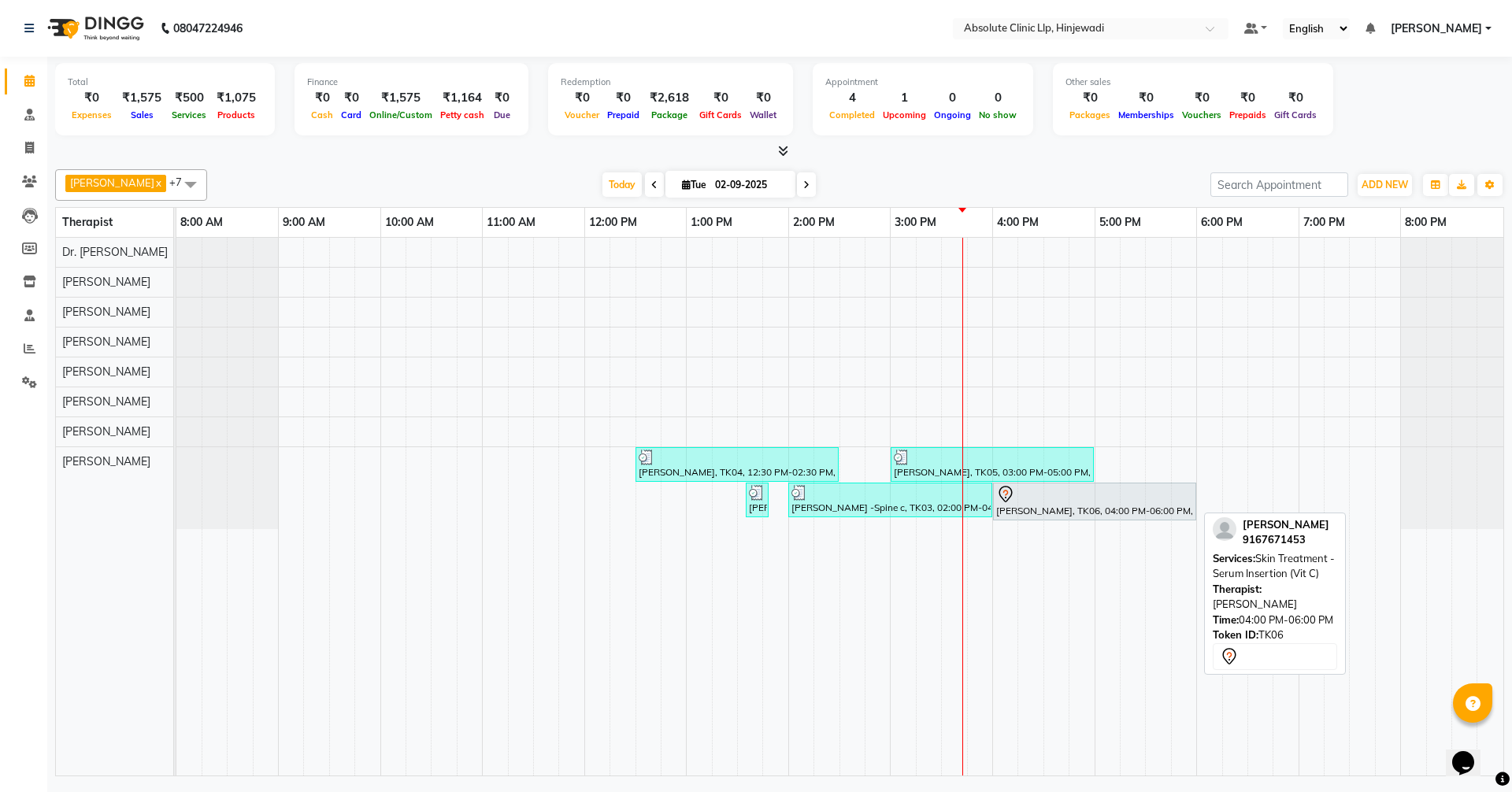
click at [1008, 494] on icon at bounding box center [1007, 493] width 6 height 7
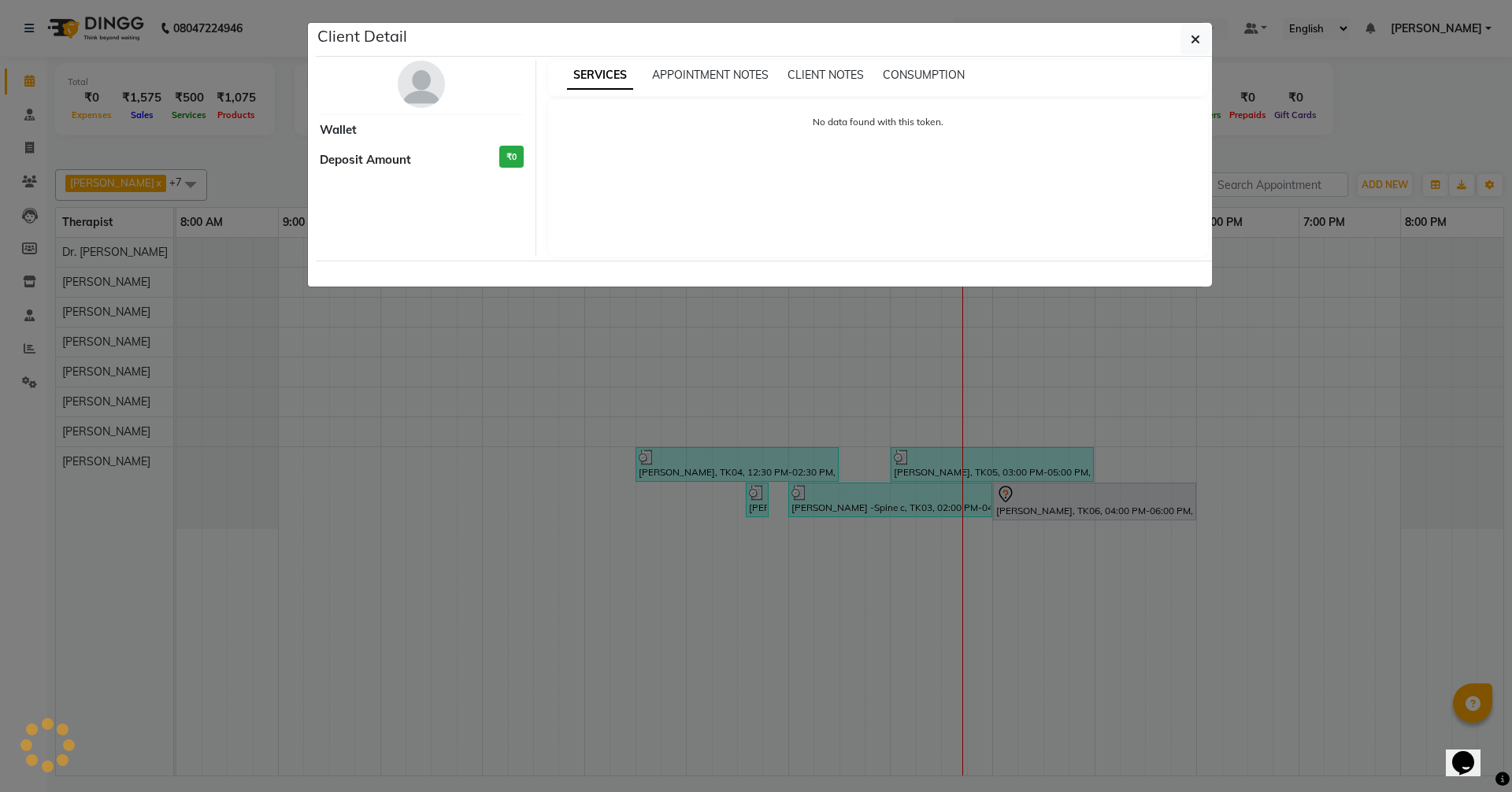
select select "7"
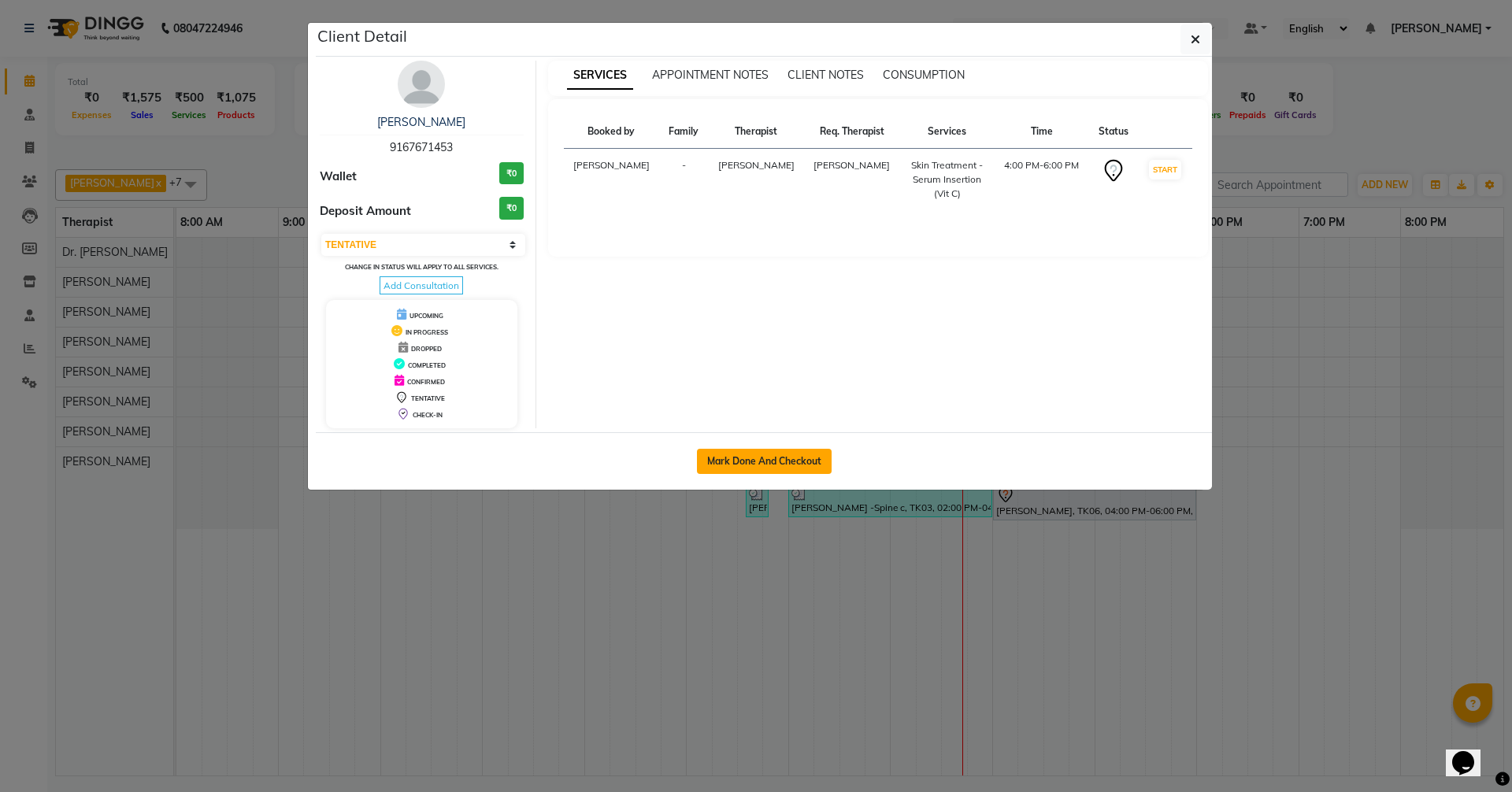
click at [798, 463] on button "Mark Done And Checkout" at bounding box center [765, 462] width 135 height 26
select select "service"
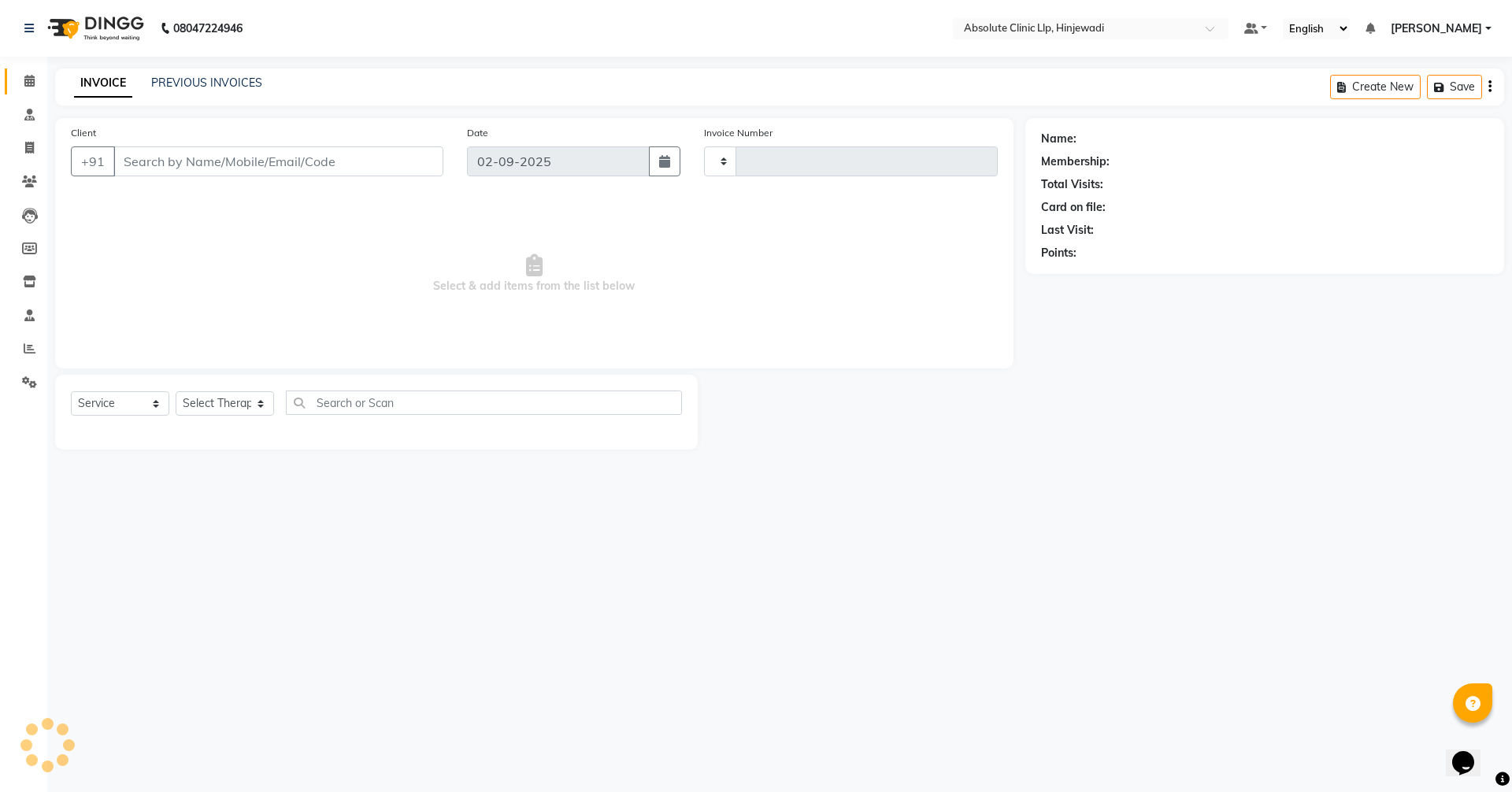
type input "2142"
select select "5113"
type input "9167671453"
select select "77023"
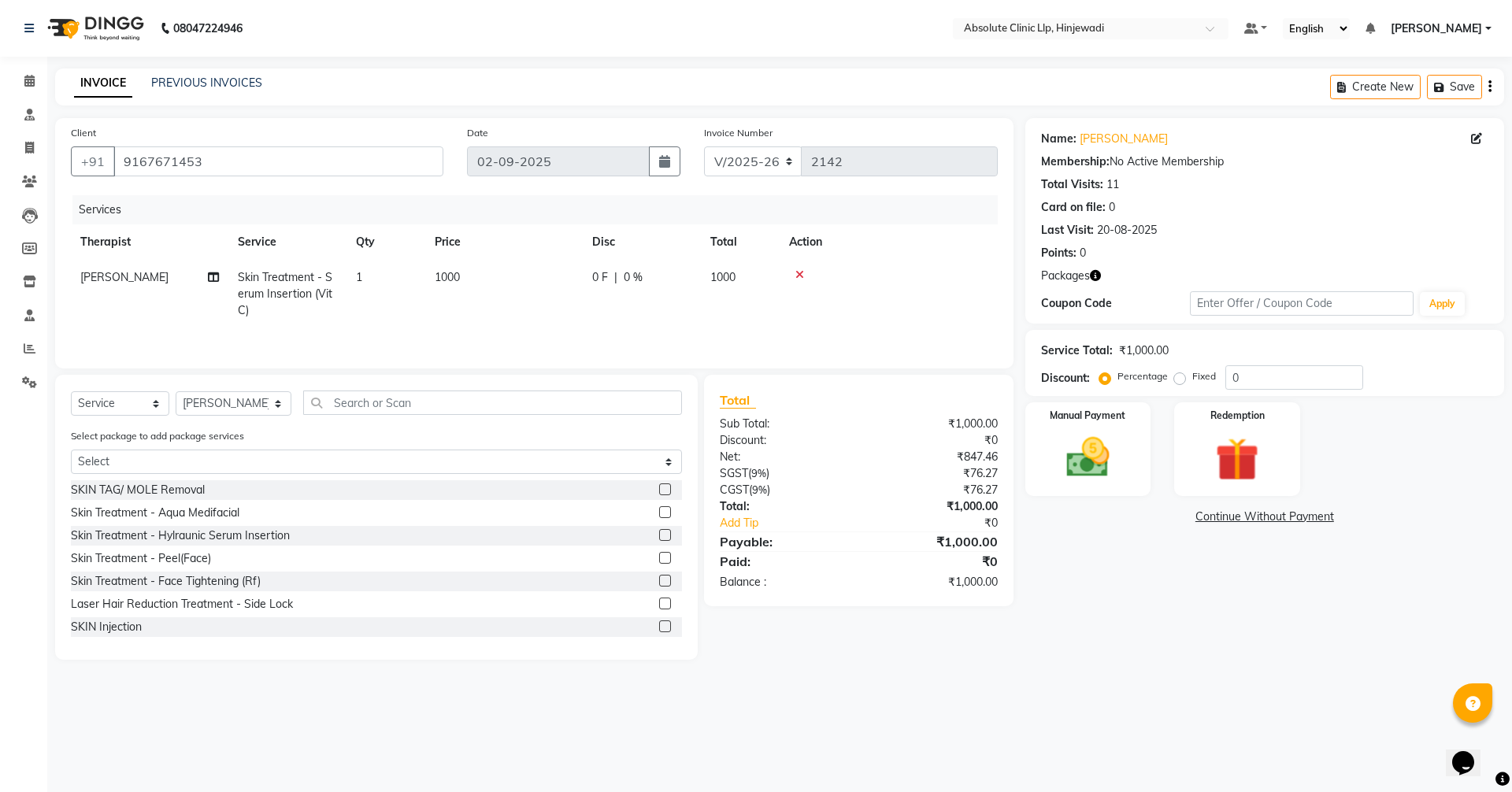
click at [264, 285] on td "Skin Treatment - Serum Insertion (Vit C)" at bounding box center [288, 294] width 118 height 68
select select "77023"
click at [284, 293] on span "Skin Treatment - Serum Insertion (Vit C)" at bounding box center [312, 291] width 121 height 30
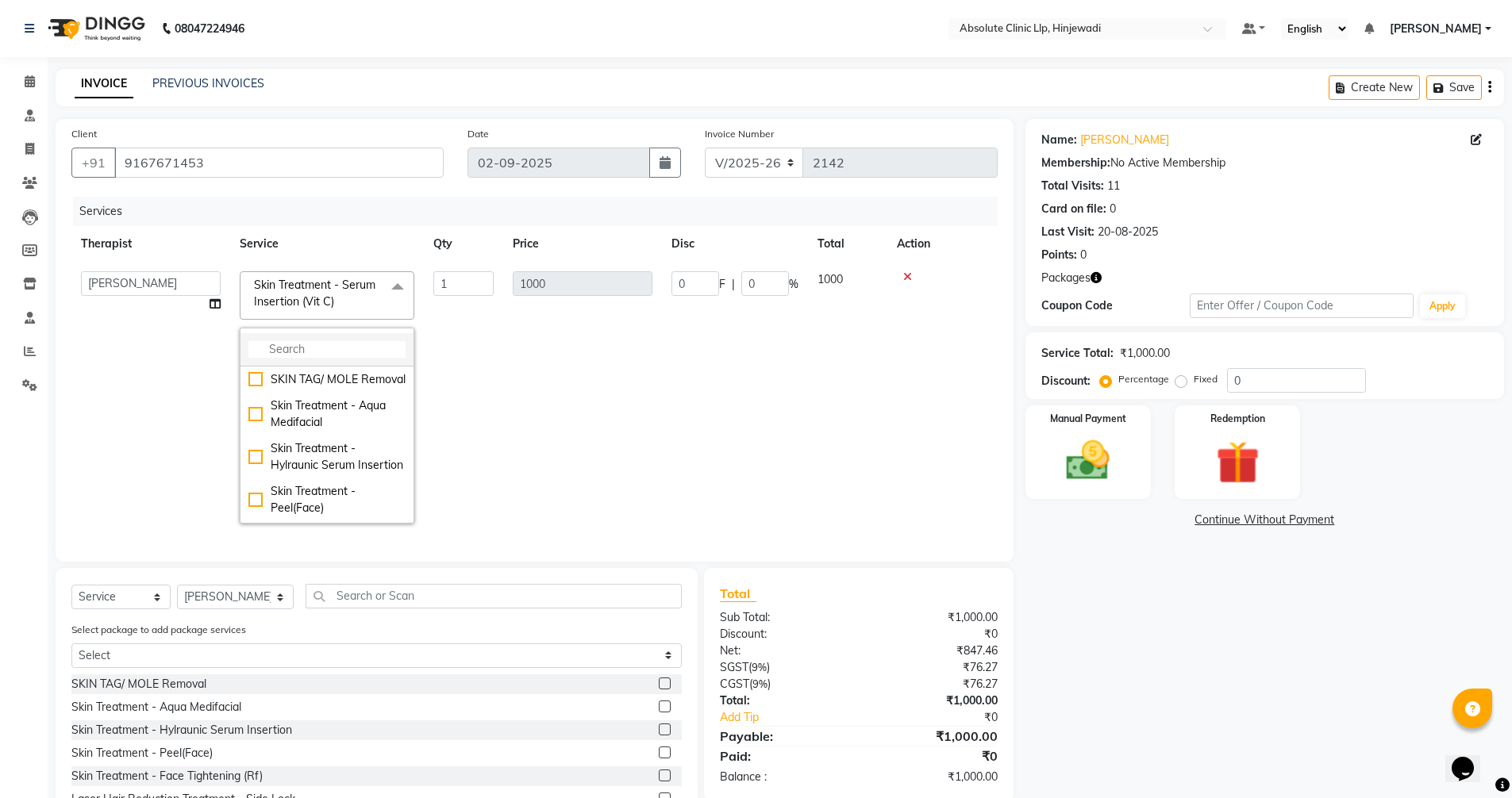
click at [302, 342] on input "multiselect-search" at bounding box center [327, 349] width 157 height 16
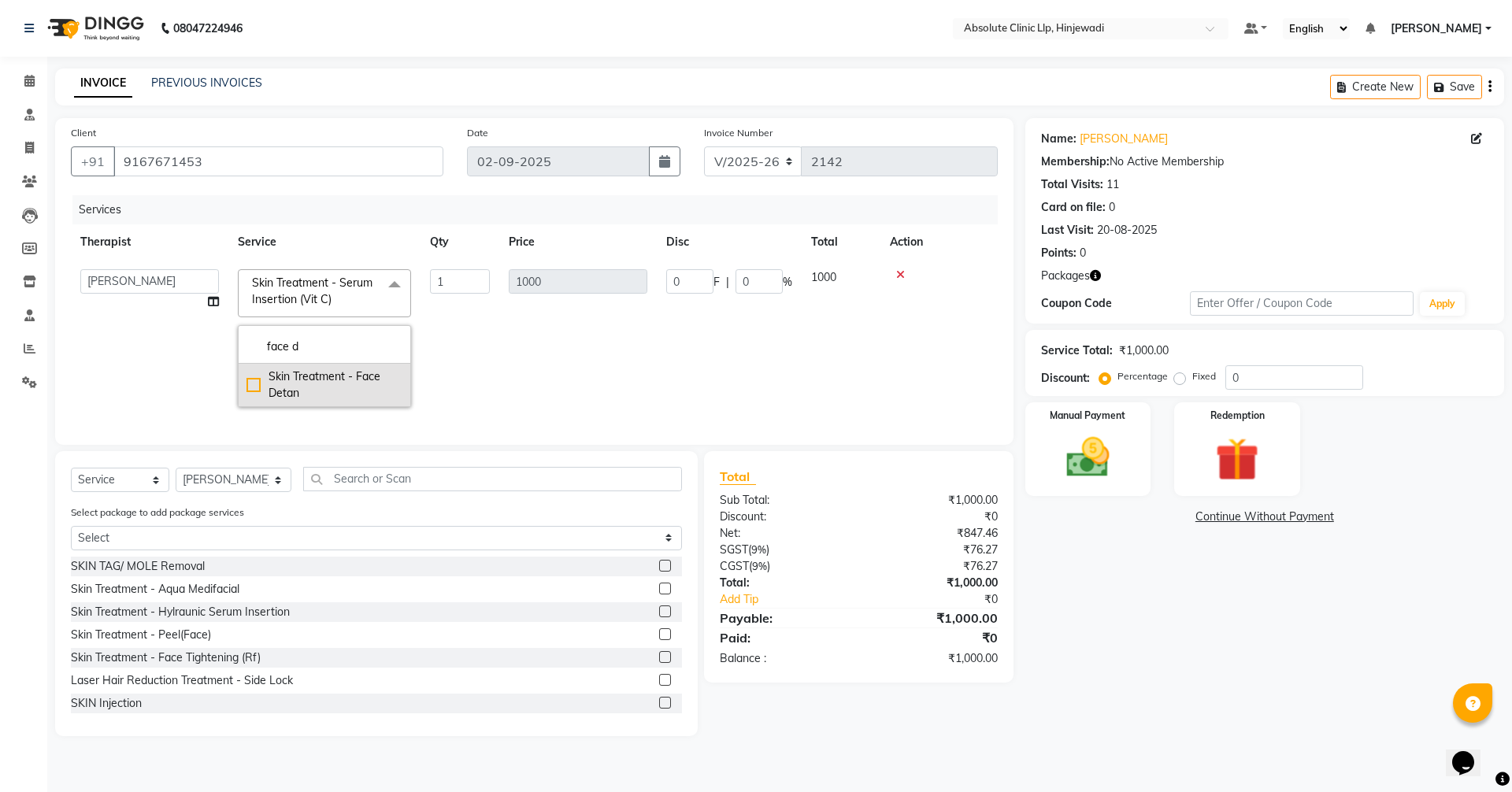
type input "face d"
click at [308, 377] on div "Skin Treatment - Face Detan" at bounding box center [325, 385] width 156 height 33
checkbox input "true"
type input "4000"
click at [1226, 447] on img at bounding box center [1237, 460] width 73 height 56
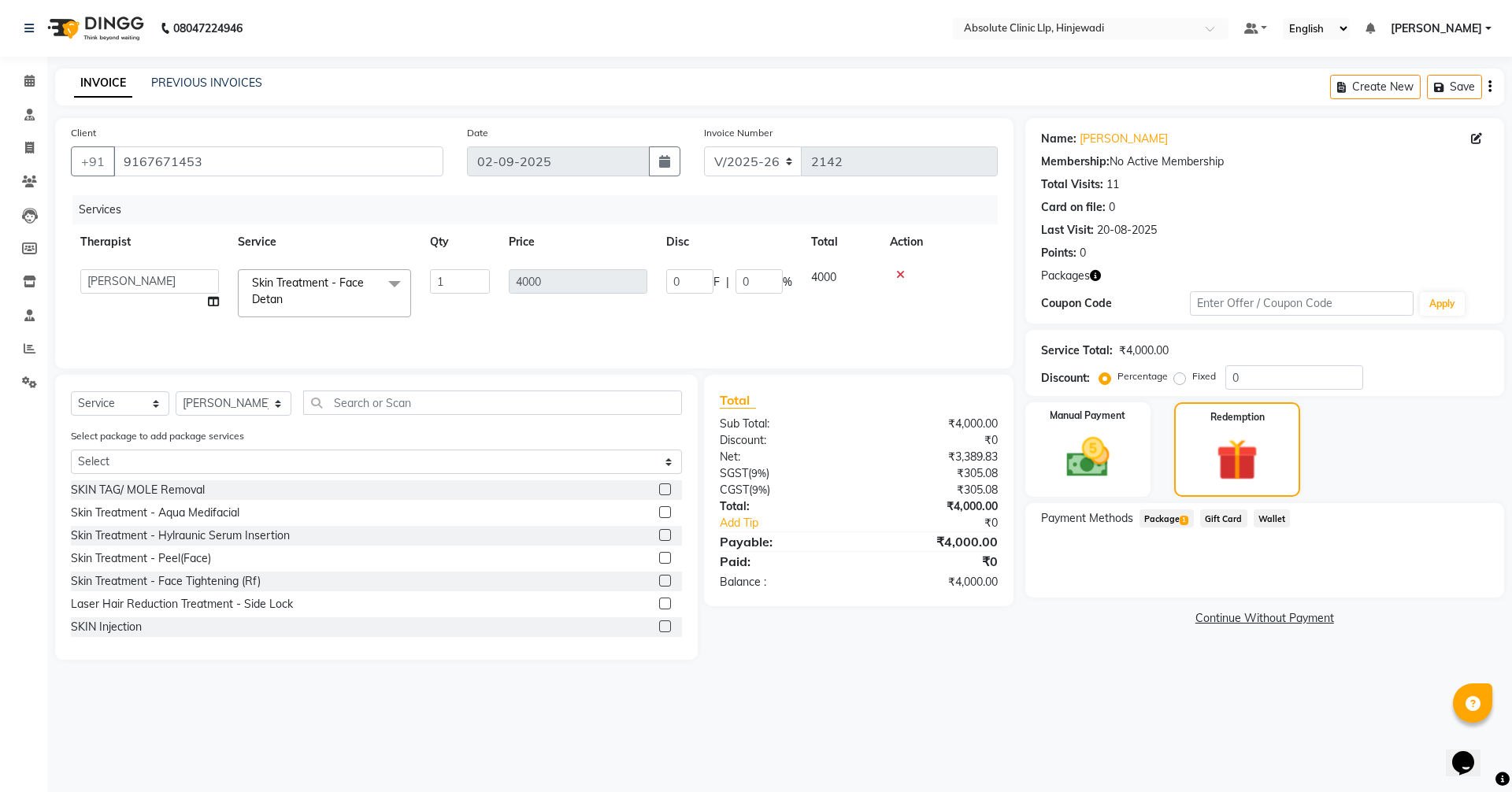
click at [1187, 519] on span "1" at bounding box center [1183, 520] width 9 height 9
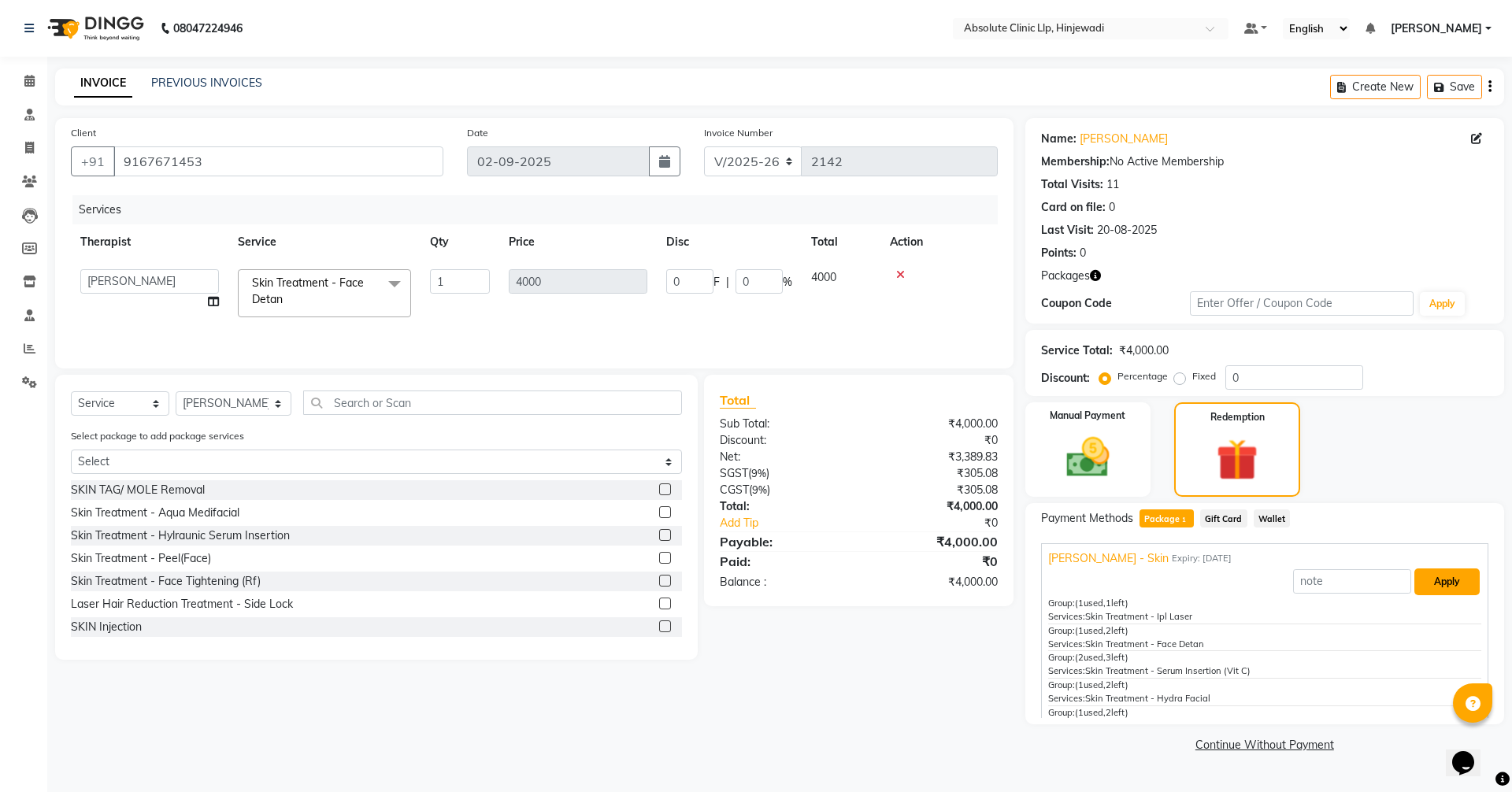
click at [1431, 589] on button "Apply" at bounding box center [1447, 582] width 66 height 27
type input "2356"
type input "58.9"
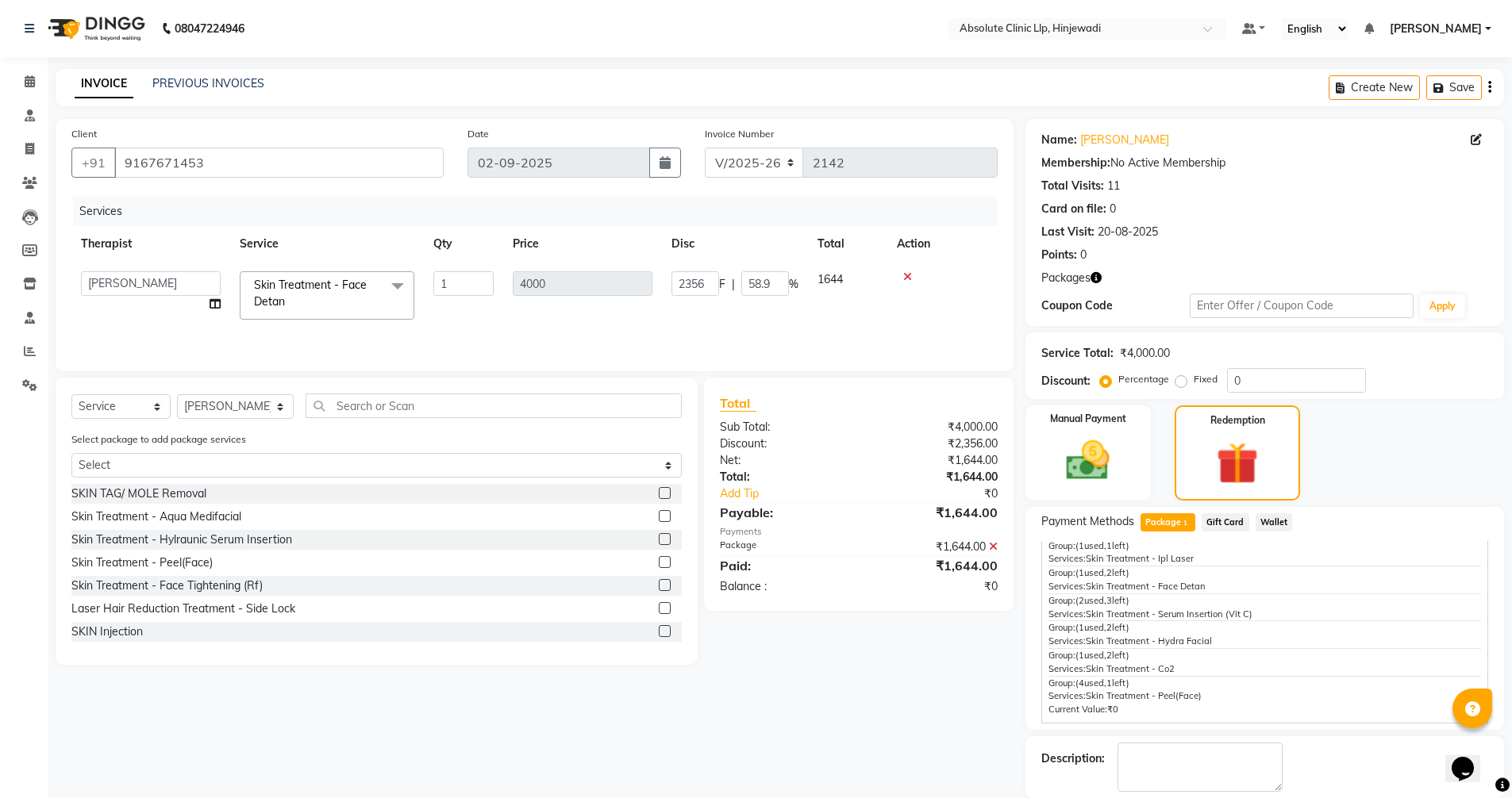
scroll to position [78, 0]
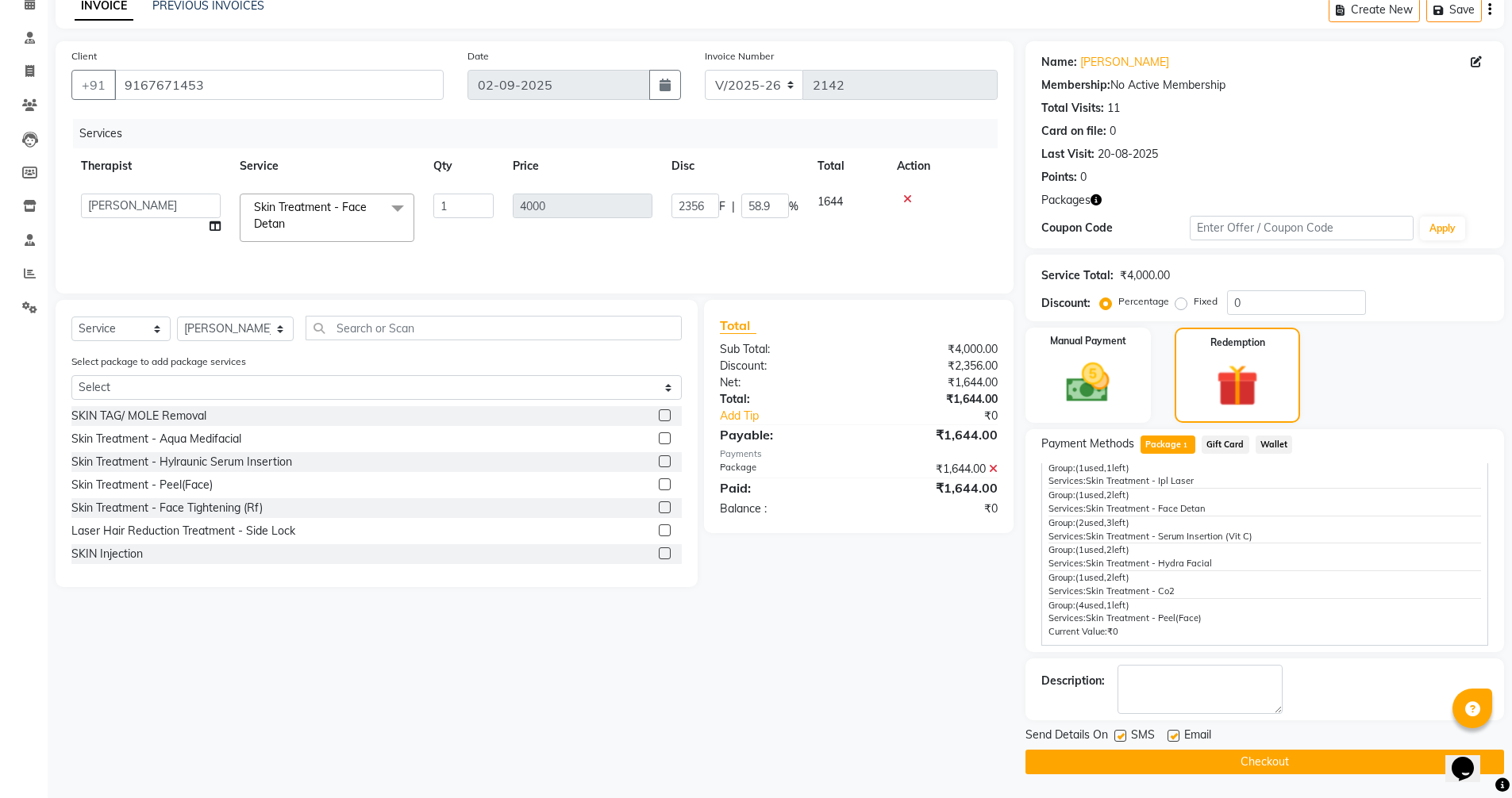
click at [1290, 759] on button "Checkout" at bounding box center [1265, 763] width 478 height 25
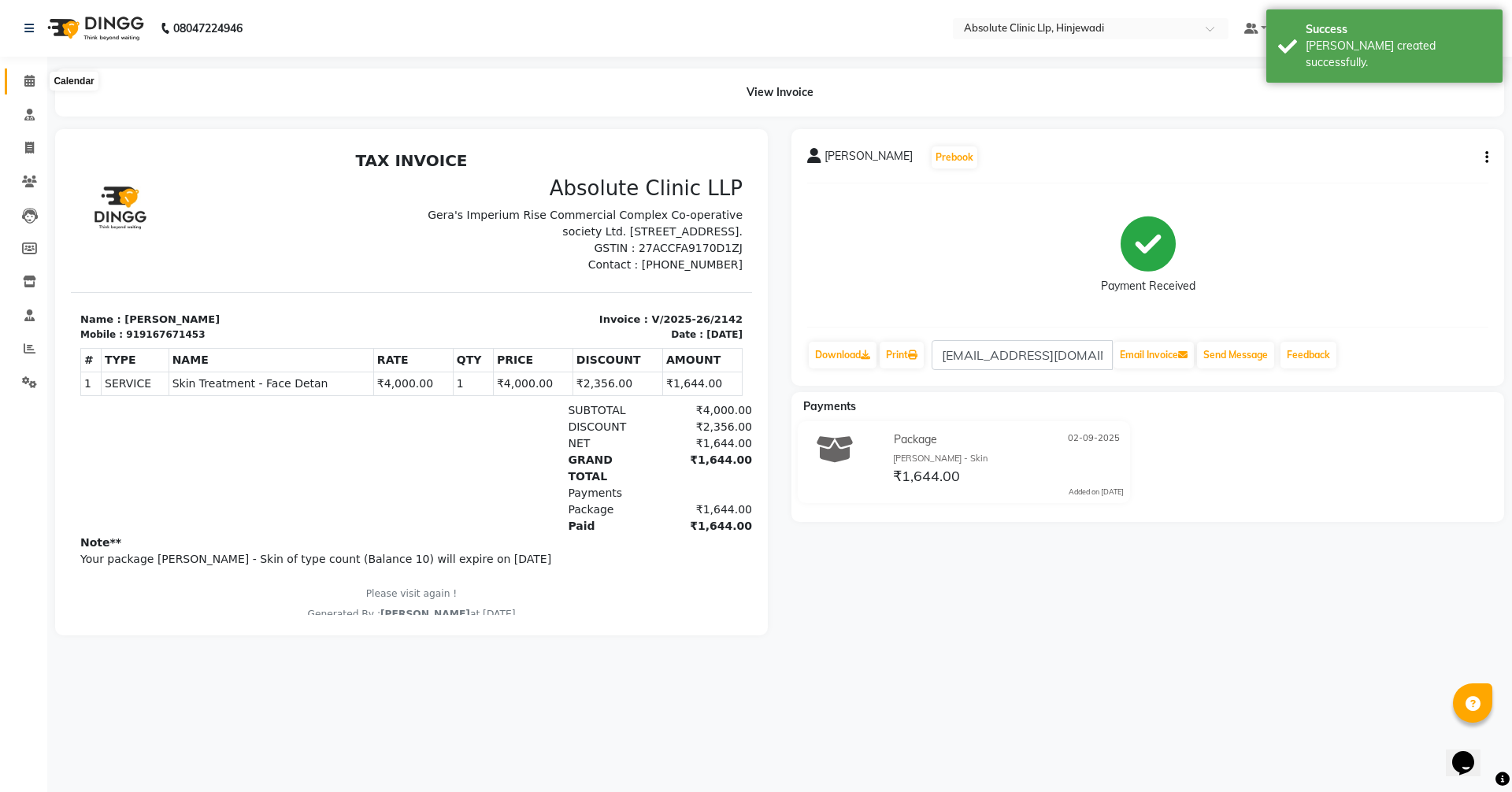
click at [29, 76] on icon at bounding box center [29, 81] width 10 height 11
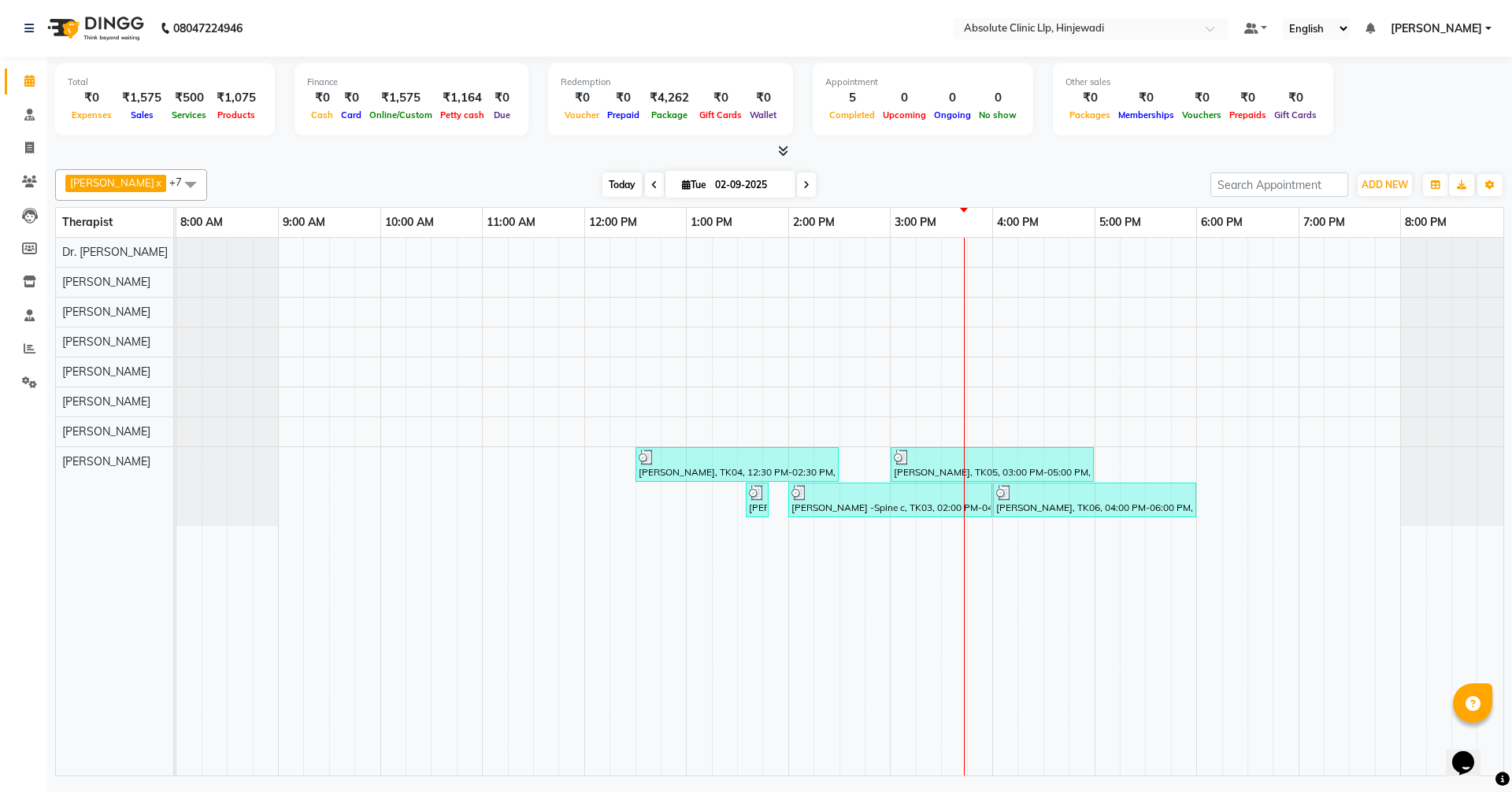
click at [642, 182] on span "Today" at bounding box center [621, 185] width 39 height 25
click at [642, 187] on span "Today" at bounding box center [621, 185] width 39 height 25
click at [29, 78] on icon at bounding box center [29, 81] width 10 height 11
click at [642, 179] on span "Today" at bounding box center [621, 185] width 39 height 25
click at [642, 183] on span "Today" at bounding box center [621, 185] width 39 height 25
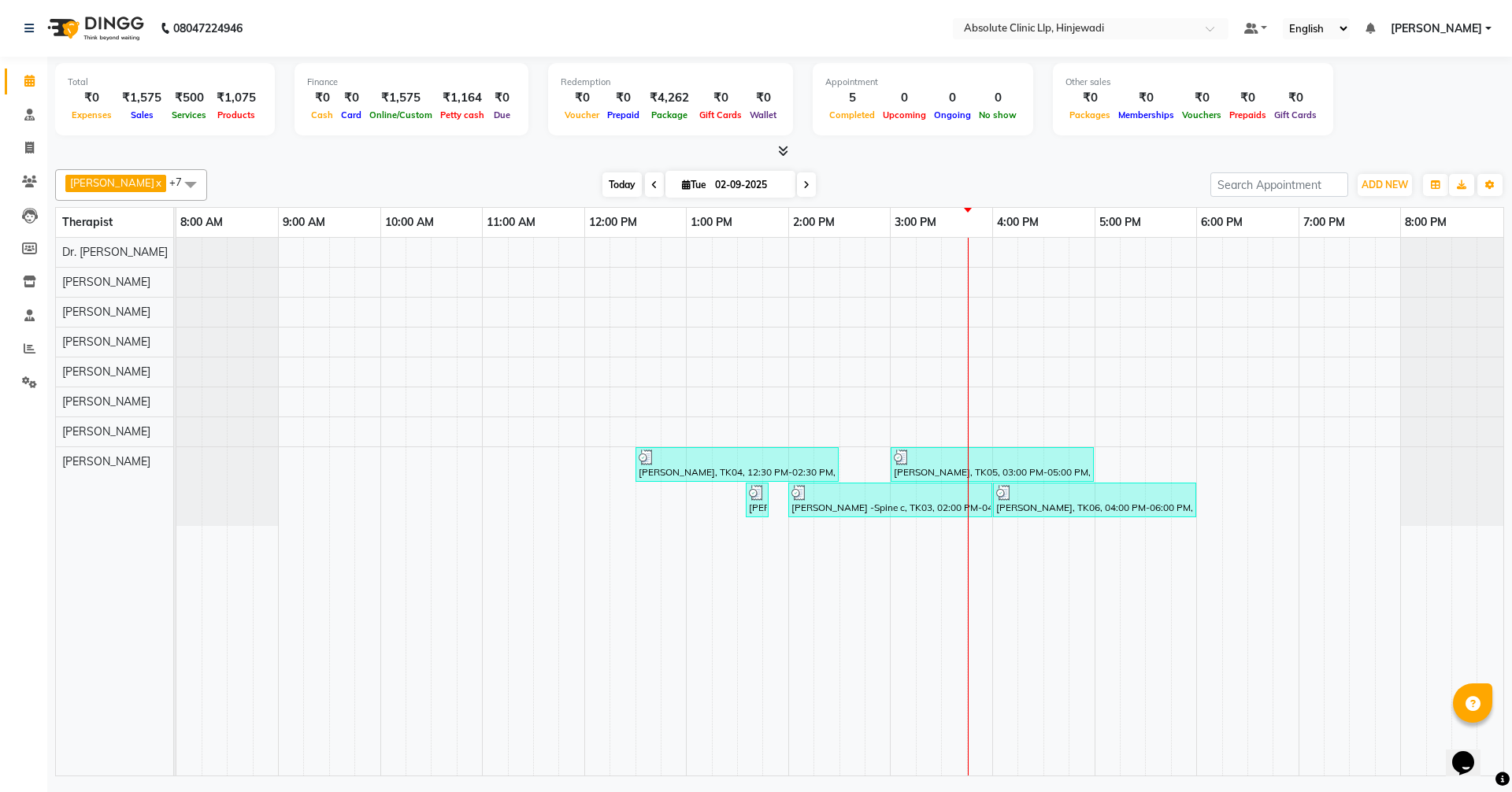
click at [642, 179] on span "Today" at bounding box center [621, 185] width 39 height 25
click at [642, 189] on span "Today" at bounding box center [621, 185] width 39 height 25
click at [642, 184] on span "Today" at bounding box center [621, 185] width 39 height 25
click at [642, 192] on span "Today" at bounding box center [621, 185] width 39 height 25
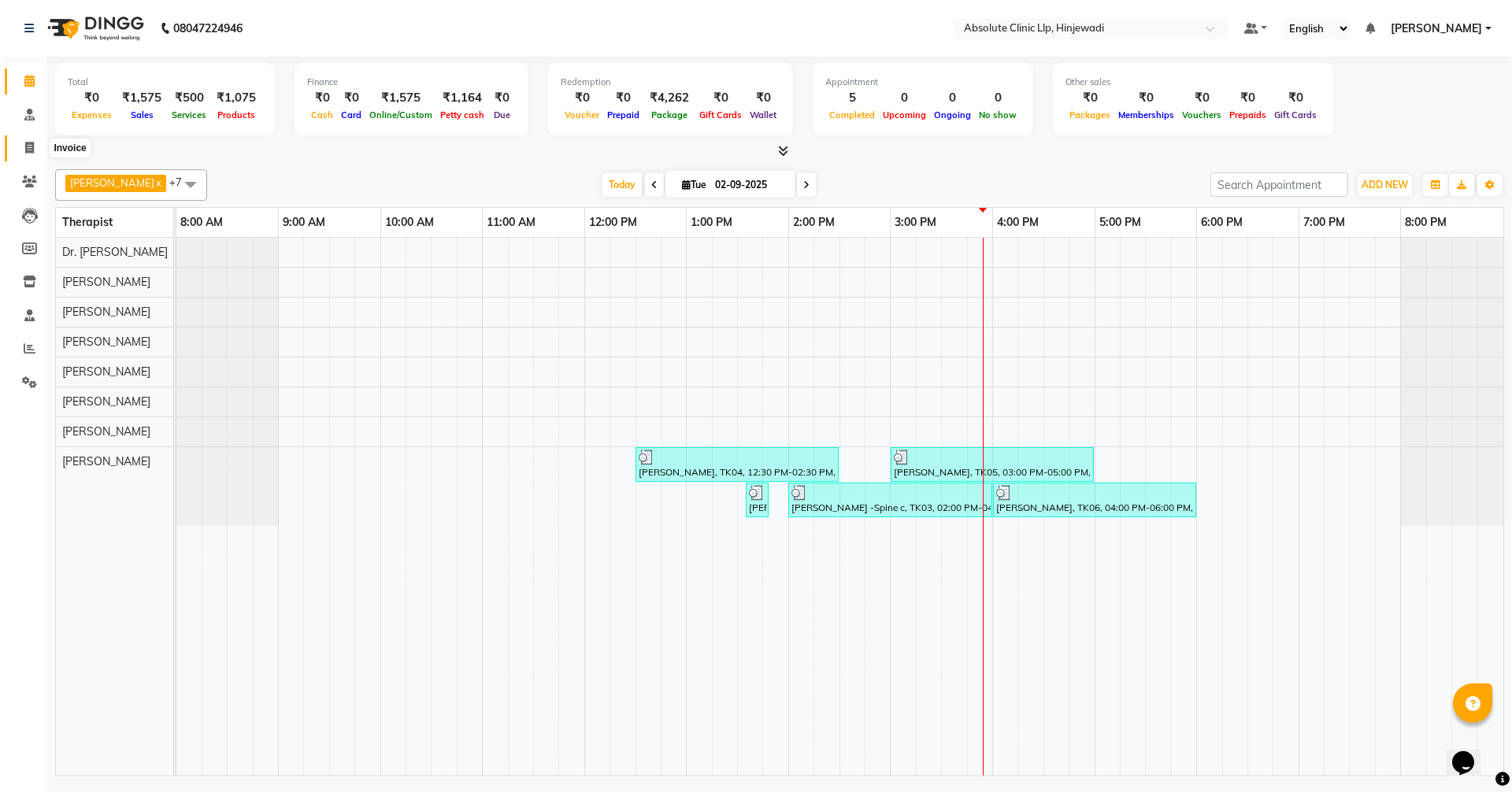
drag, startPoint x: 28, startPoint y: 141, endPoint x: 85, endPoint y: 135, distance: 57.3
click at [28, 141] on icon at bounding box center [29, 147] width 9 height 11
select select "service"
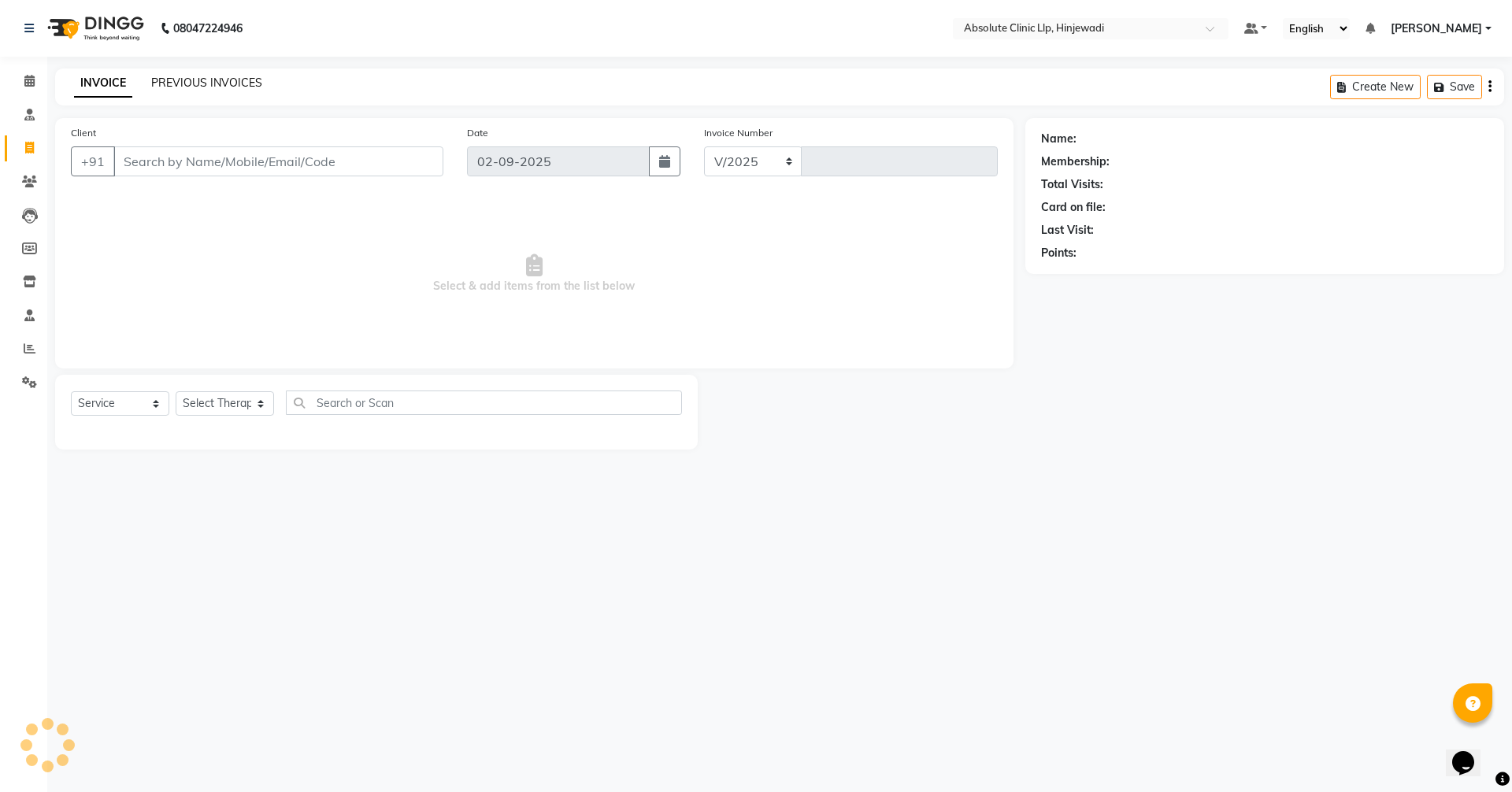
select select "5113"
type input "2143"
click at [231, 81] on link "PREVIOUS INVOICES" at bounding box center [206, 83] width 111 height 14
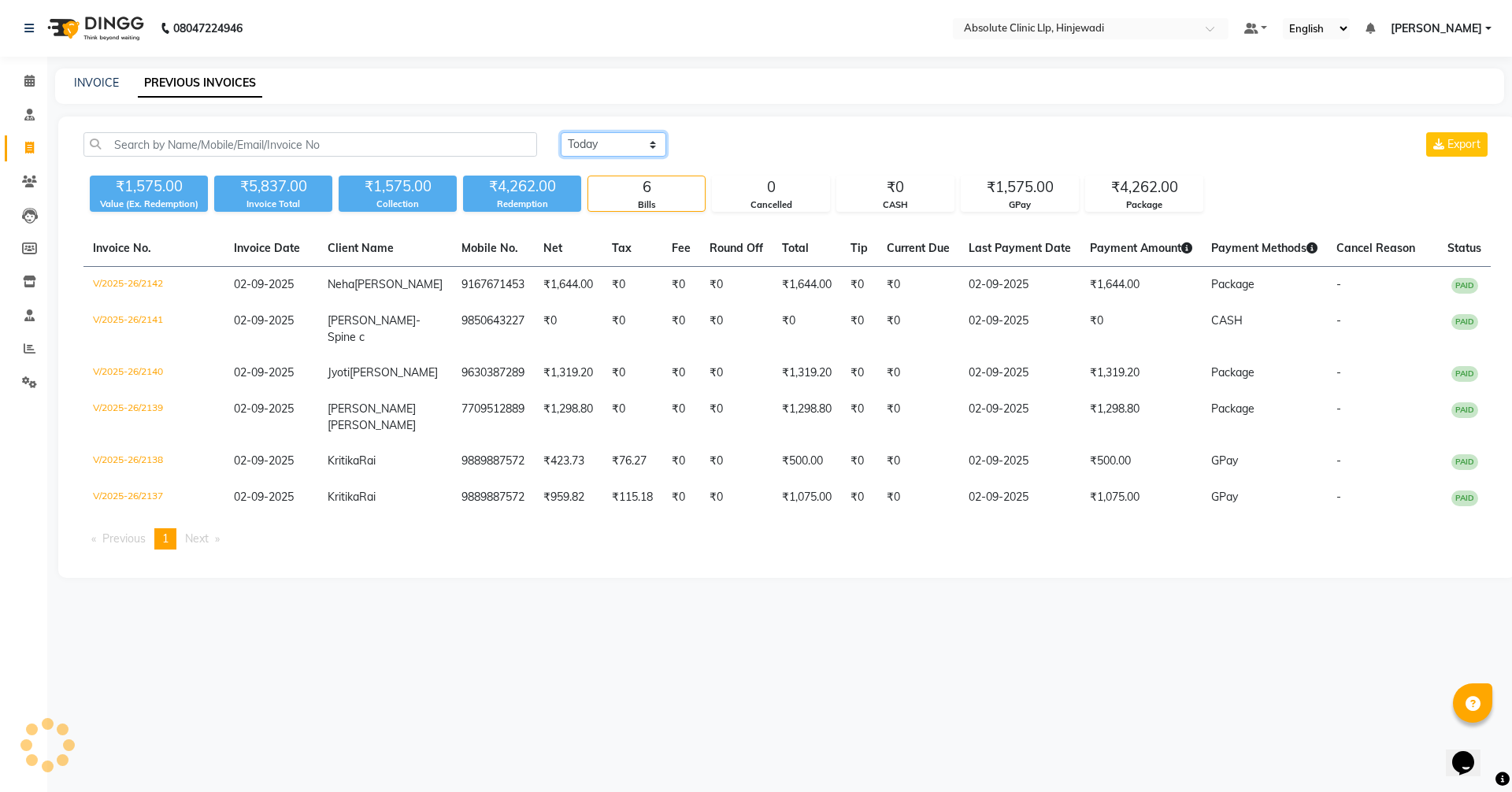
click at [634, 141] on select "[DATE] [DATE] Custom Range" at bounding box center [614, 144] width 105 height 25
select select "range"
click at [561, 132] on select "[DATE] [DATE] Custom Range" at bounding box center [614, 144] width 105 height 25
click at [744, 145] on input "02-09-2025" at bounding box center [742, 144] width 110 height 22
select select "9"
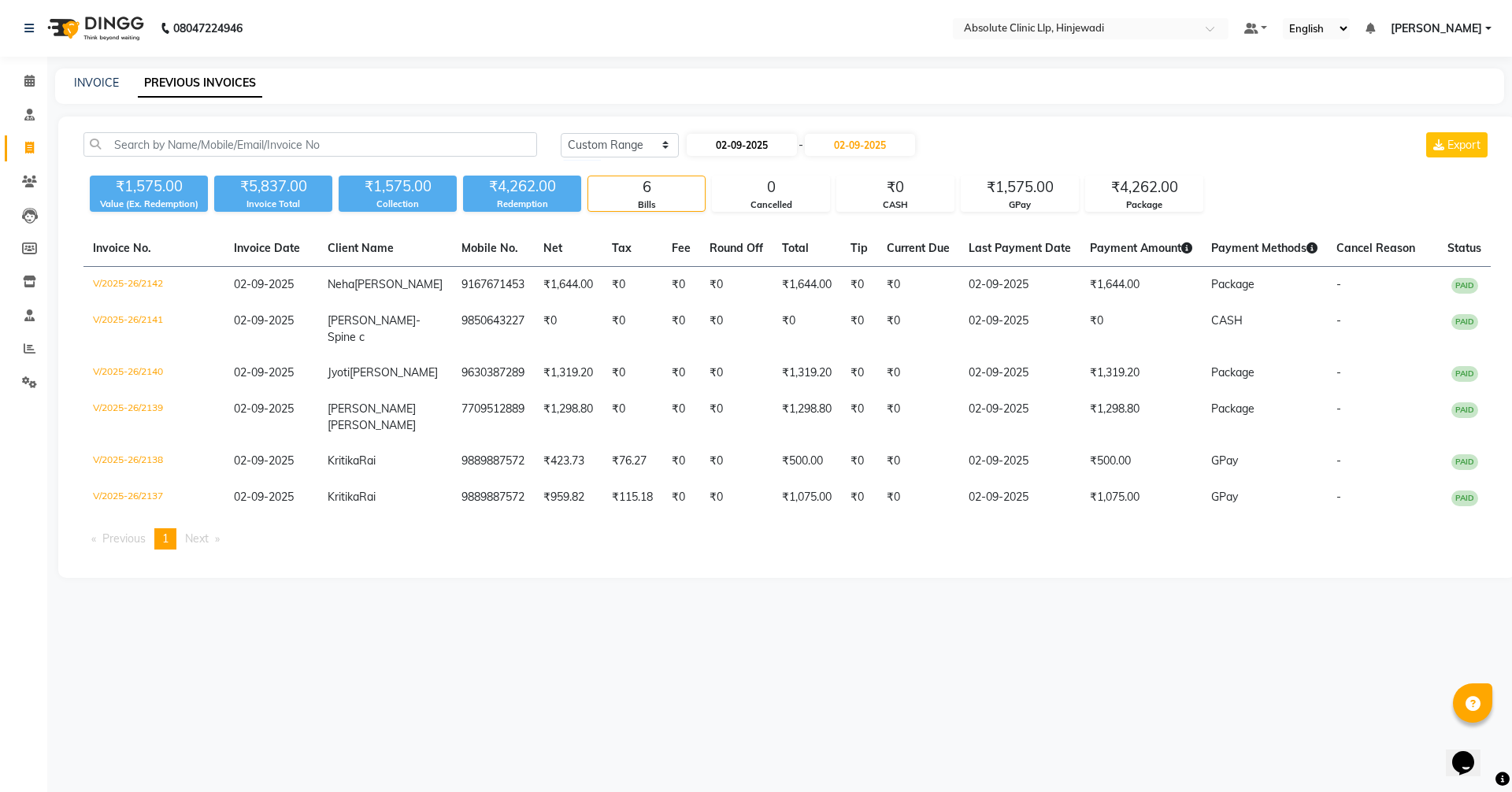
select select "2025"
click at [706, 223] on div "1" at bounding box center [703, 225] width 26 height 26
type input "01-09-2025"
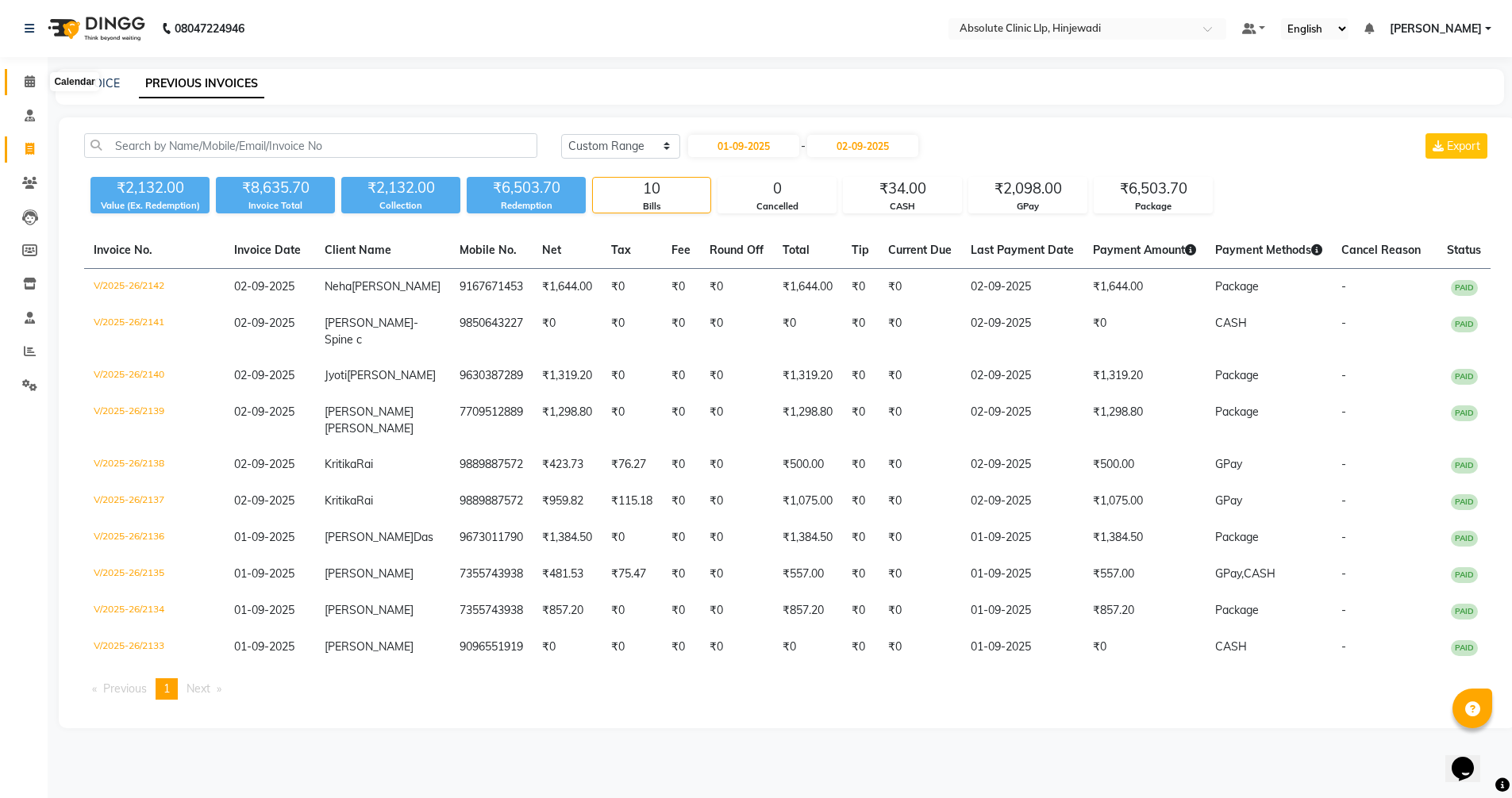
click at [26, 78] on icon at bounding box center [30, 81] width 11 height 11
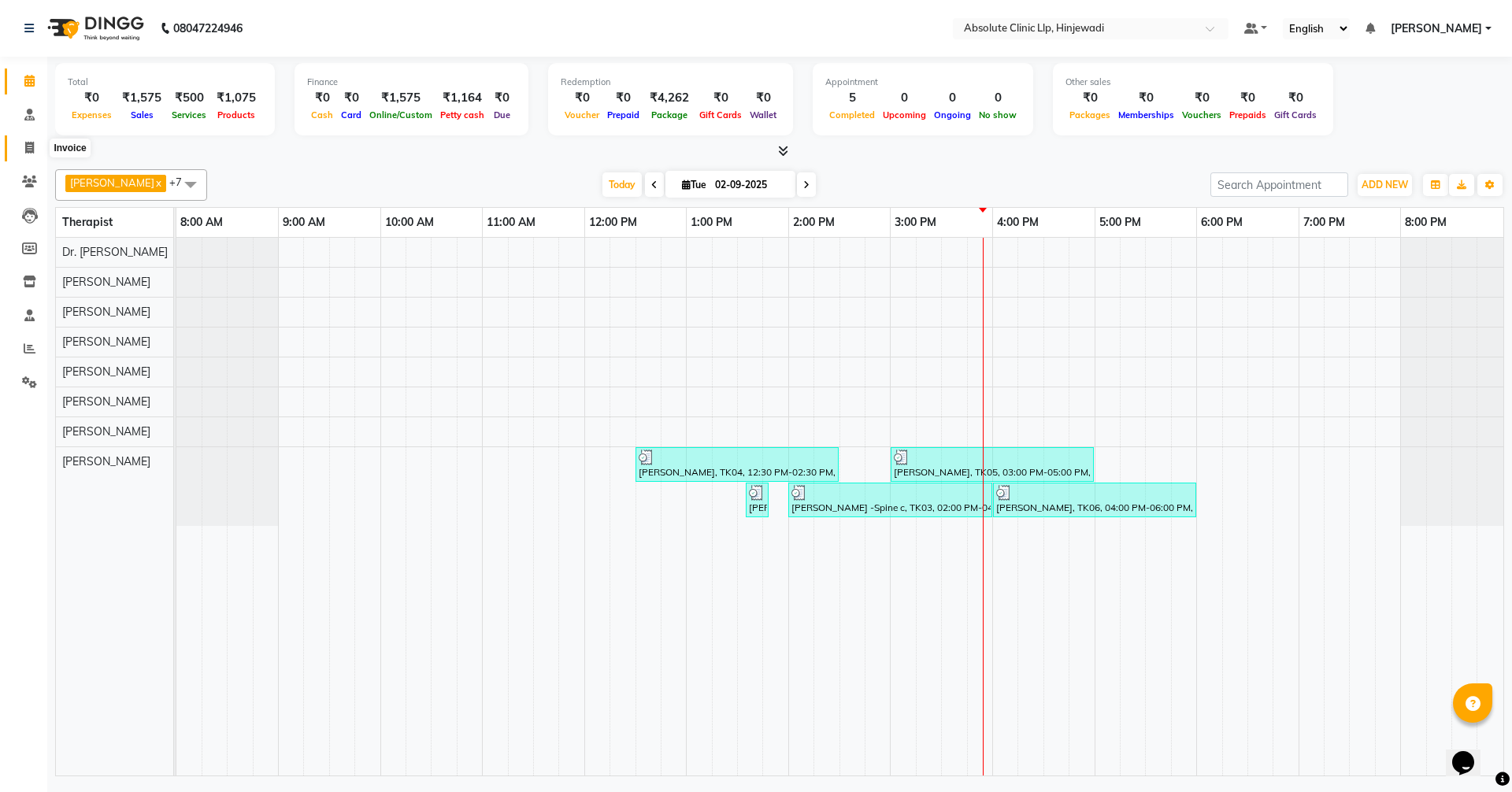
click at [28, 145] on icon at bounding box center [29, 147] width 9 height 11
select select "service"
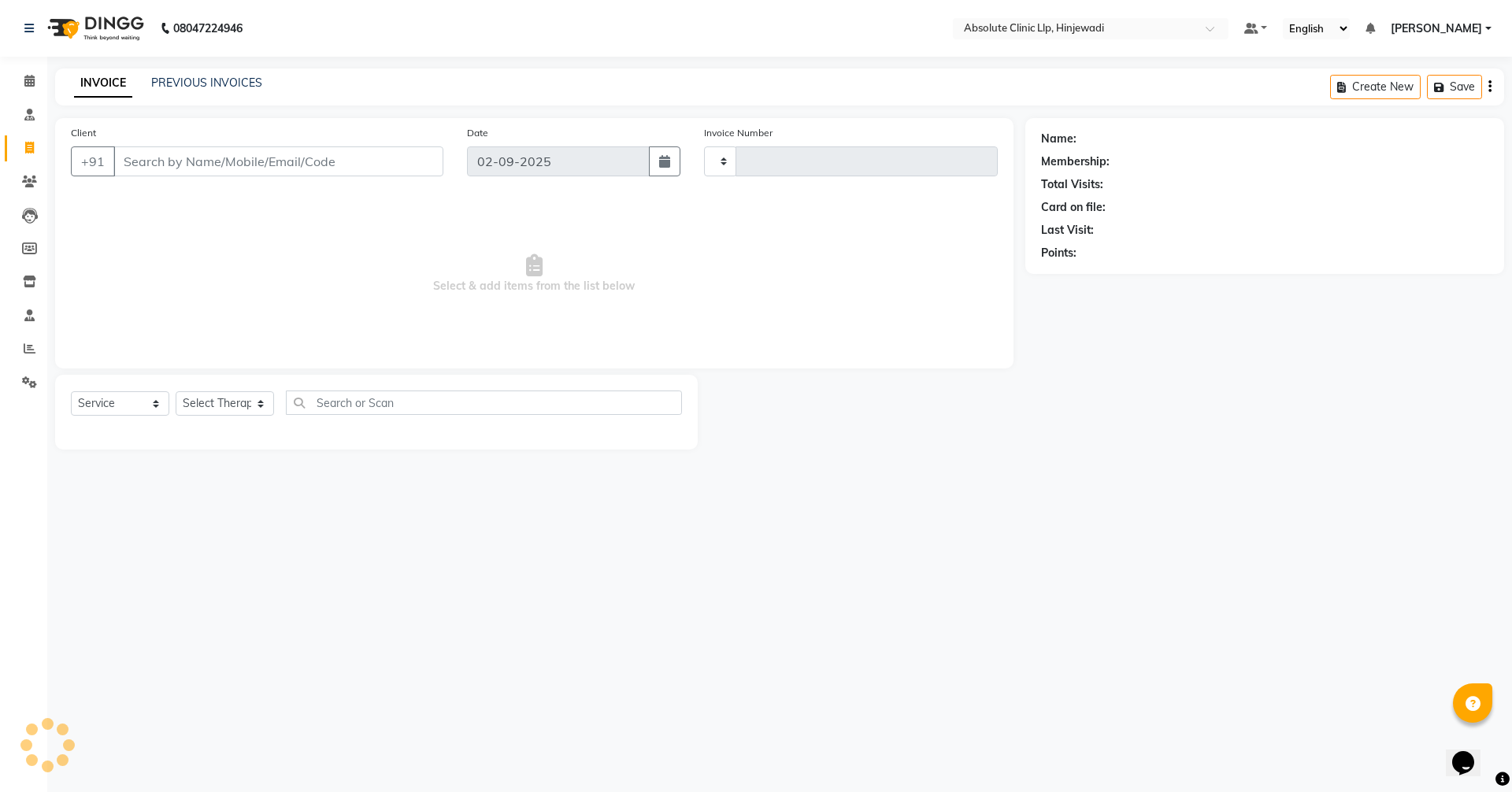
type input "2143"
select select "5113"
click at [36, 77] on span at bounding box center [29, 81] width 28 height 18
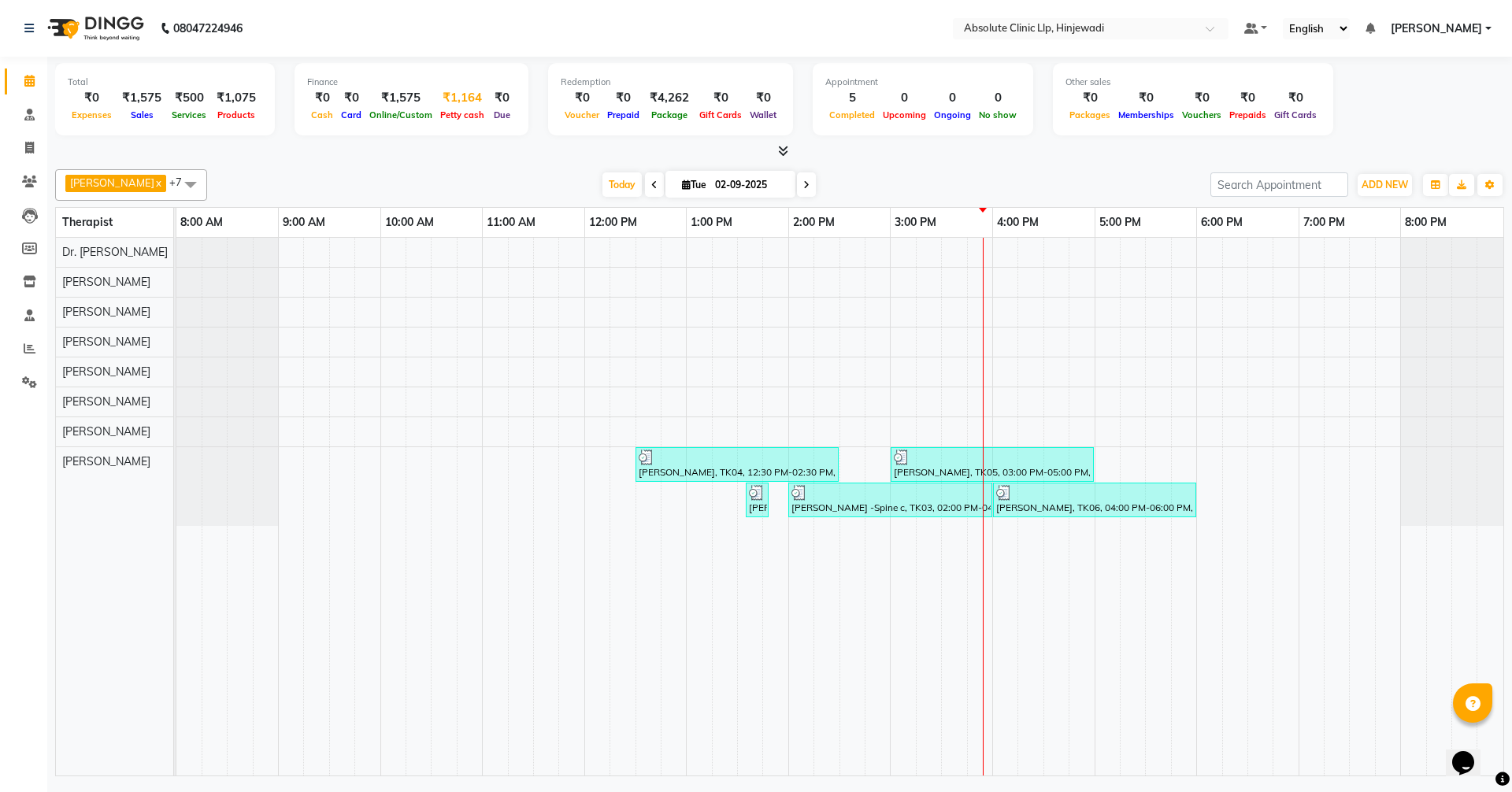
click at [459, 95] on div "₹1,164" at bounding box center [462, 98] width 52 height 18
select select "4015"
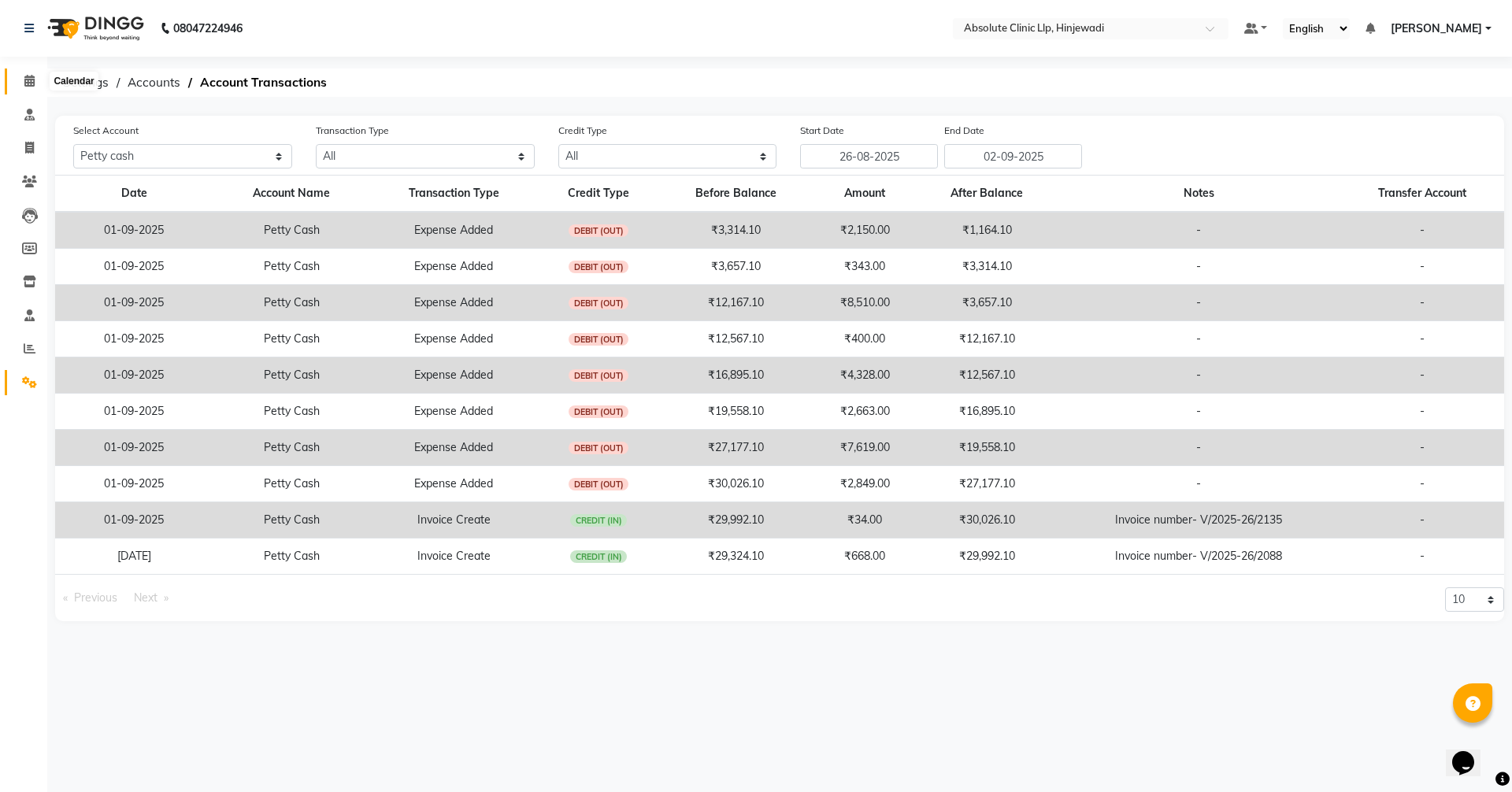
click at [31, 76] on icon at bounding box center [29, 81] width 10 height 11
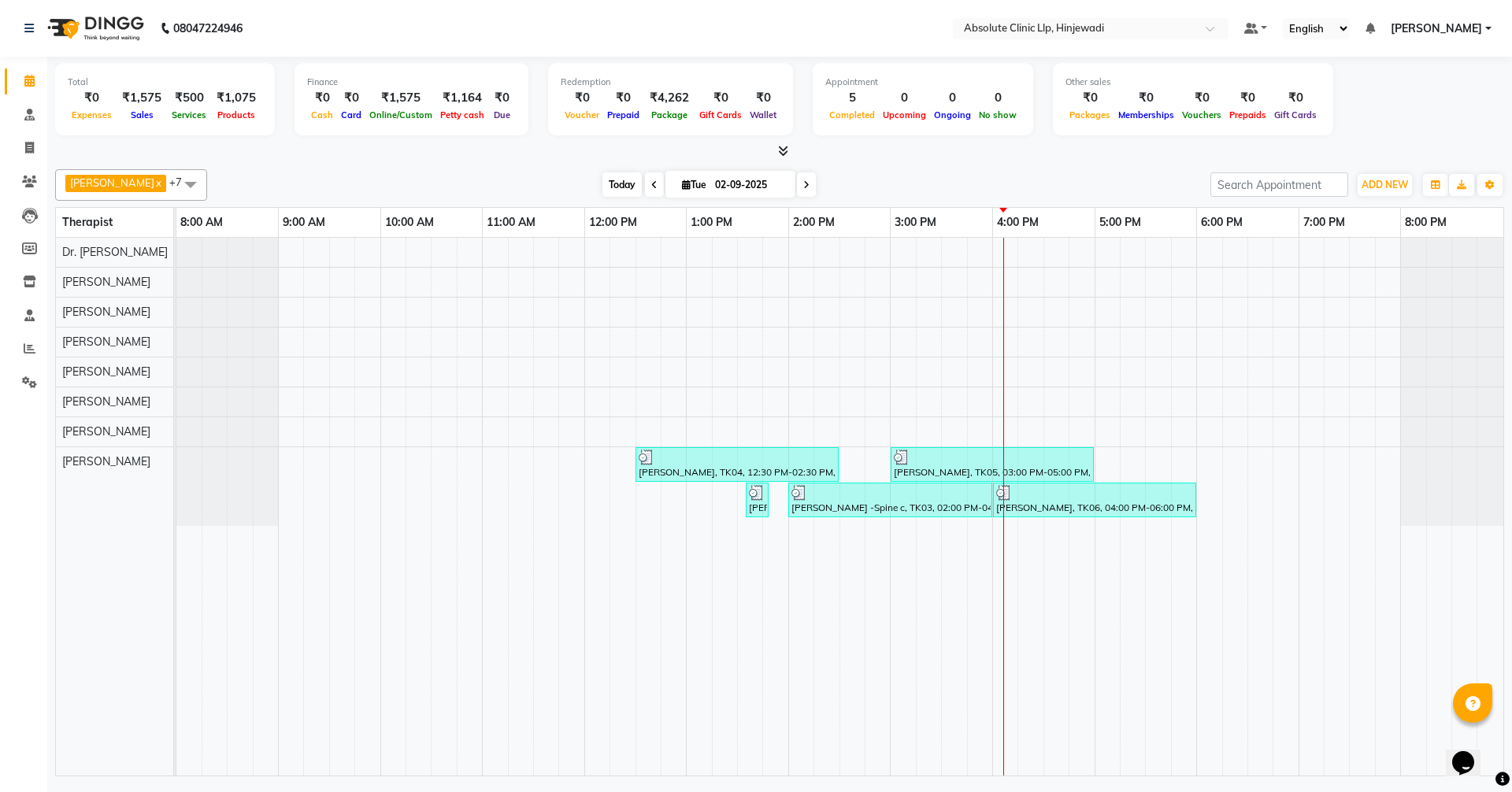
click at [642, 177] on span "Today" at bounding box center [621, 185] width 39 height 25
click at [30, 85] on icon at bounding box center [29, 81] width 10 height 11
click at [642, 183] on span "Today" at bounding box center [621, 185] width 39 height 25
click at [642, 187] on span "Today" at bounding box center [621, 185] width 39 height 25
click at [34, 85] on icon at bounding box center [29, 81] width 10 height 11
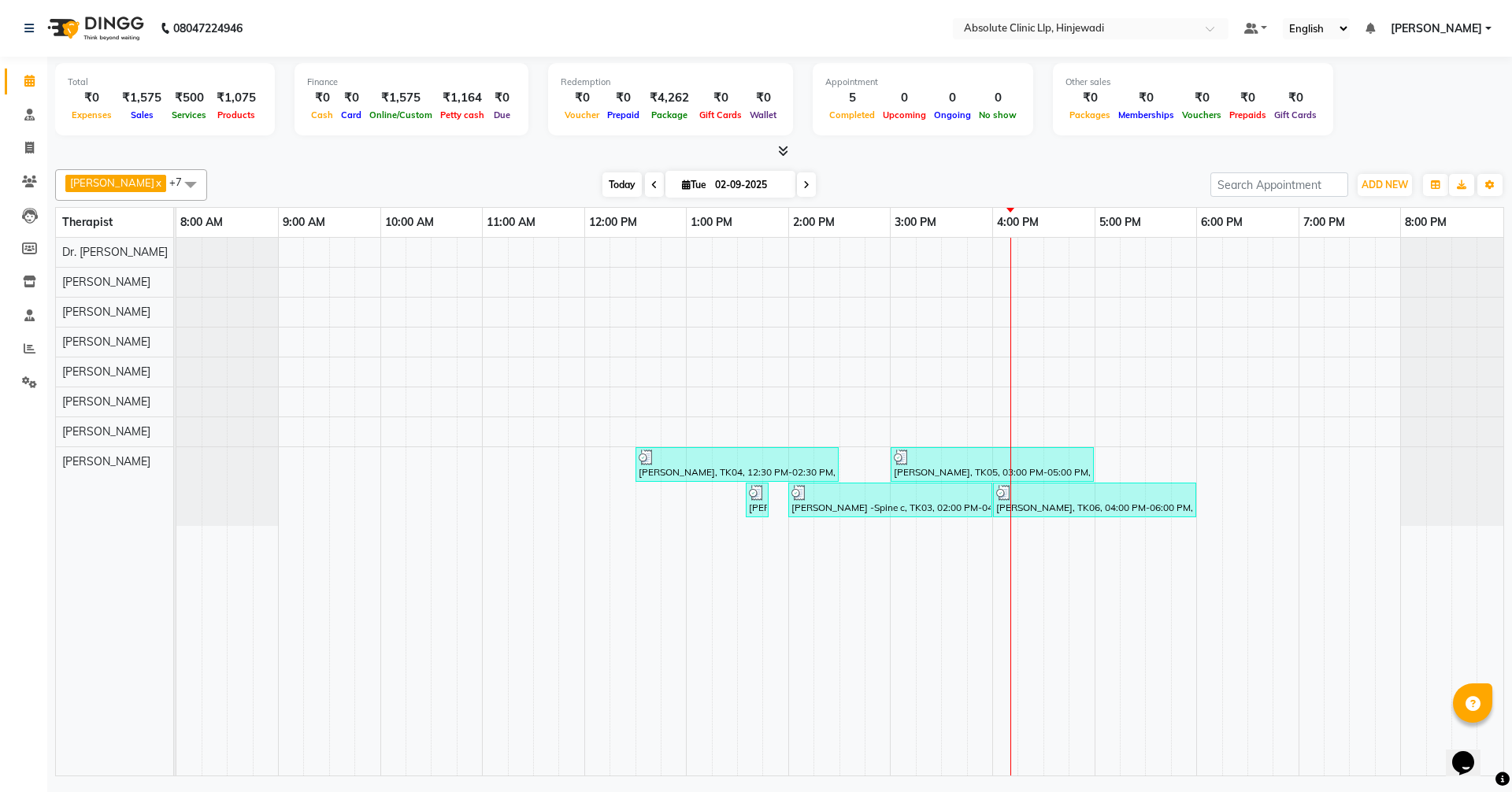
click at [642, 193] on span "Today" at bounding box center [621, 185] width 39 height 25
click at [642, 191] on span "Today" at bounding box center [621, 185] width 39 height 25
click at [642, 182] on span "Today" at bounding box center [621, 185] width 39 height 25
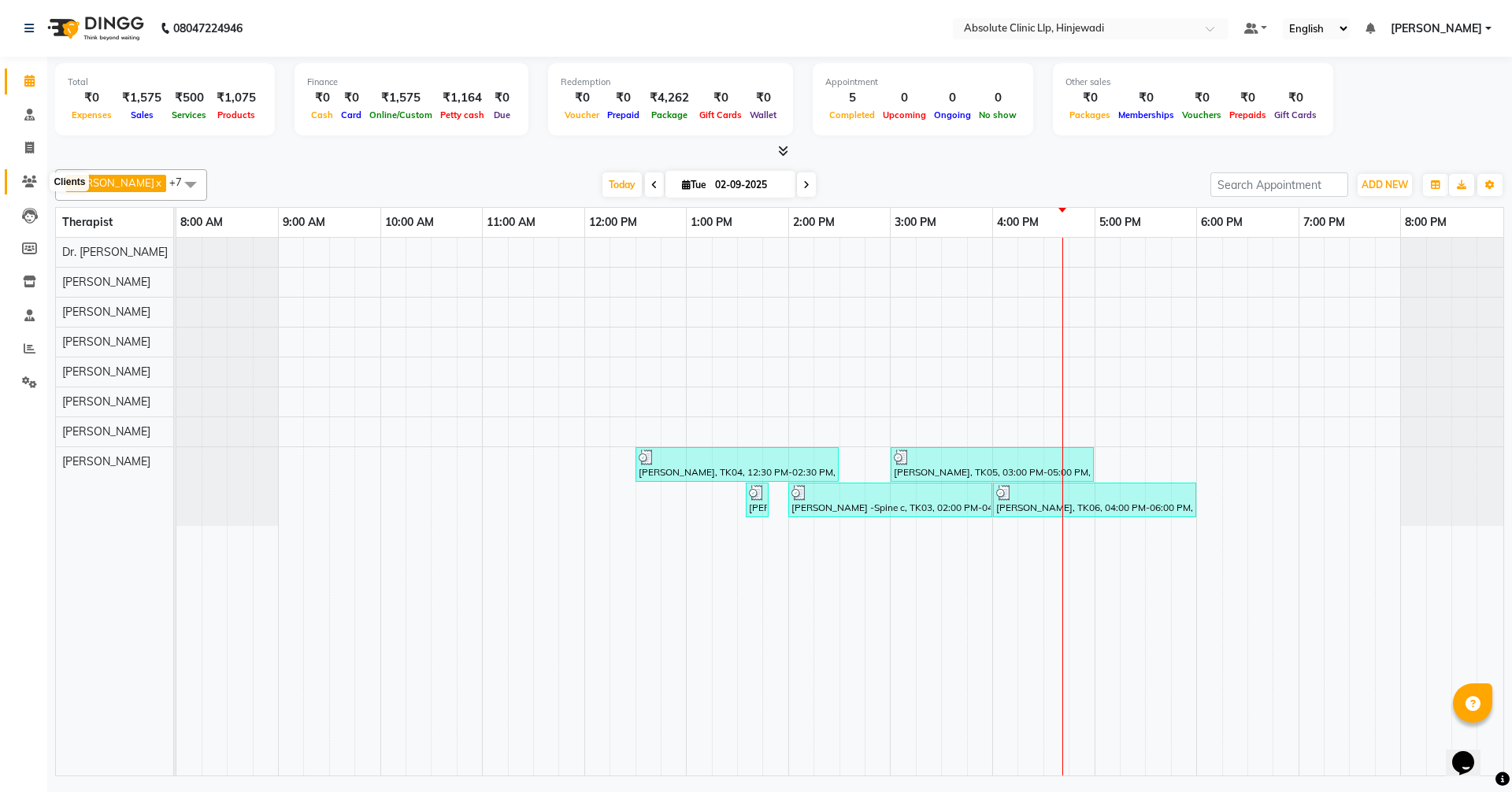
click at [30, 176] on icon at bounding box center [29, 181] width 15 height 11
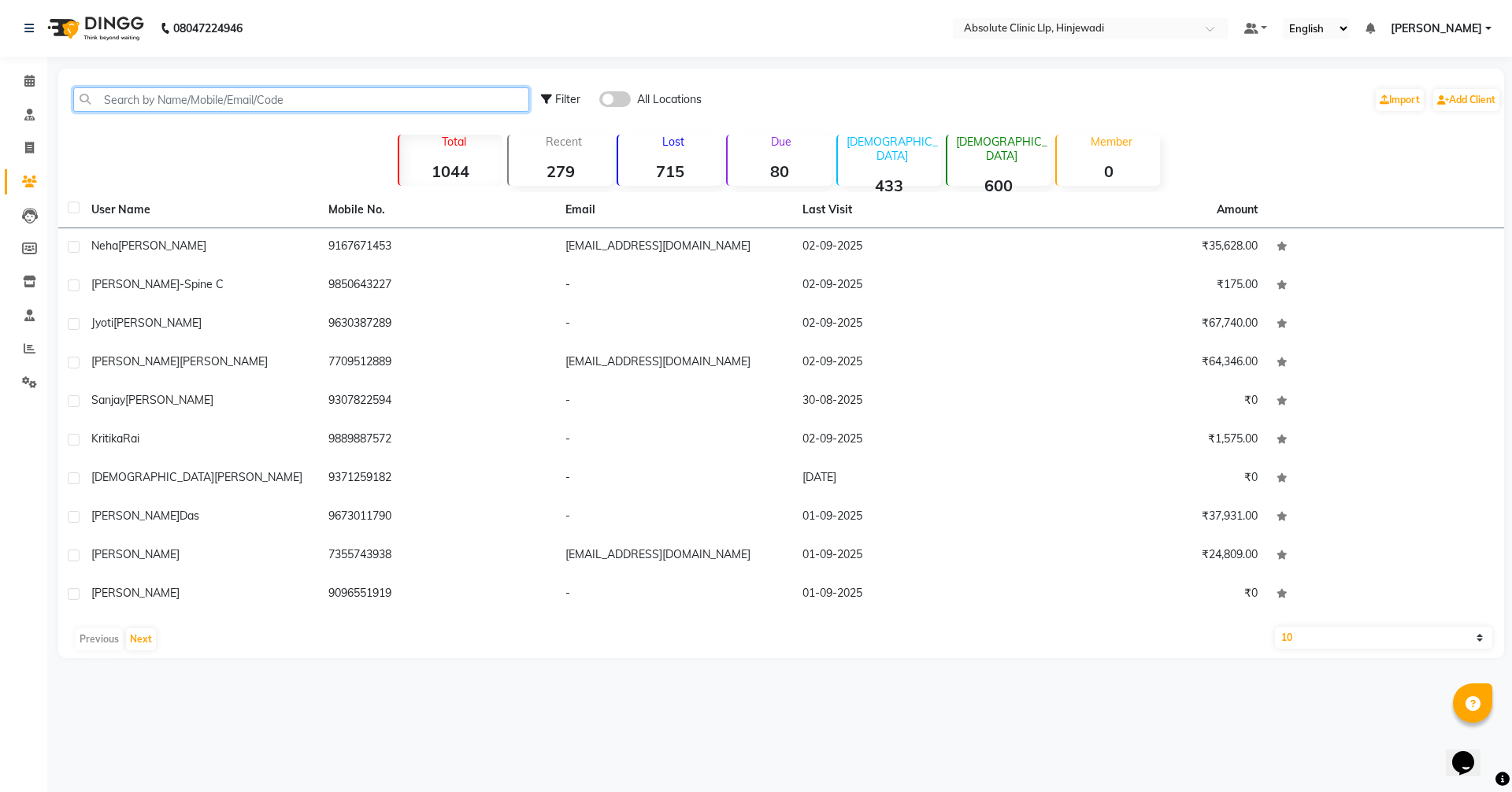
click at [312, 100] on input "text" at bounding box center [301, 100] width 456 height 25
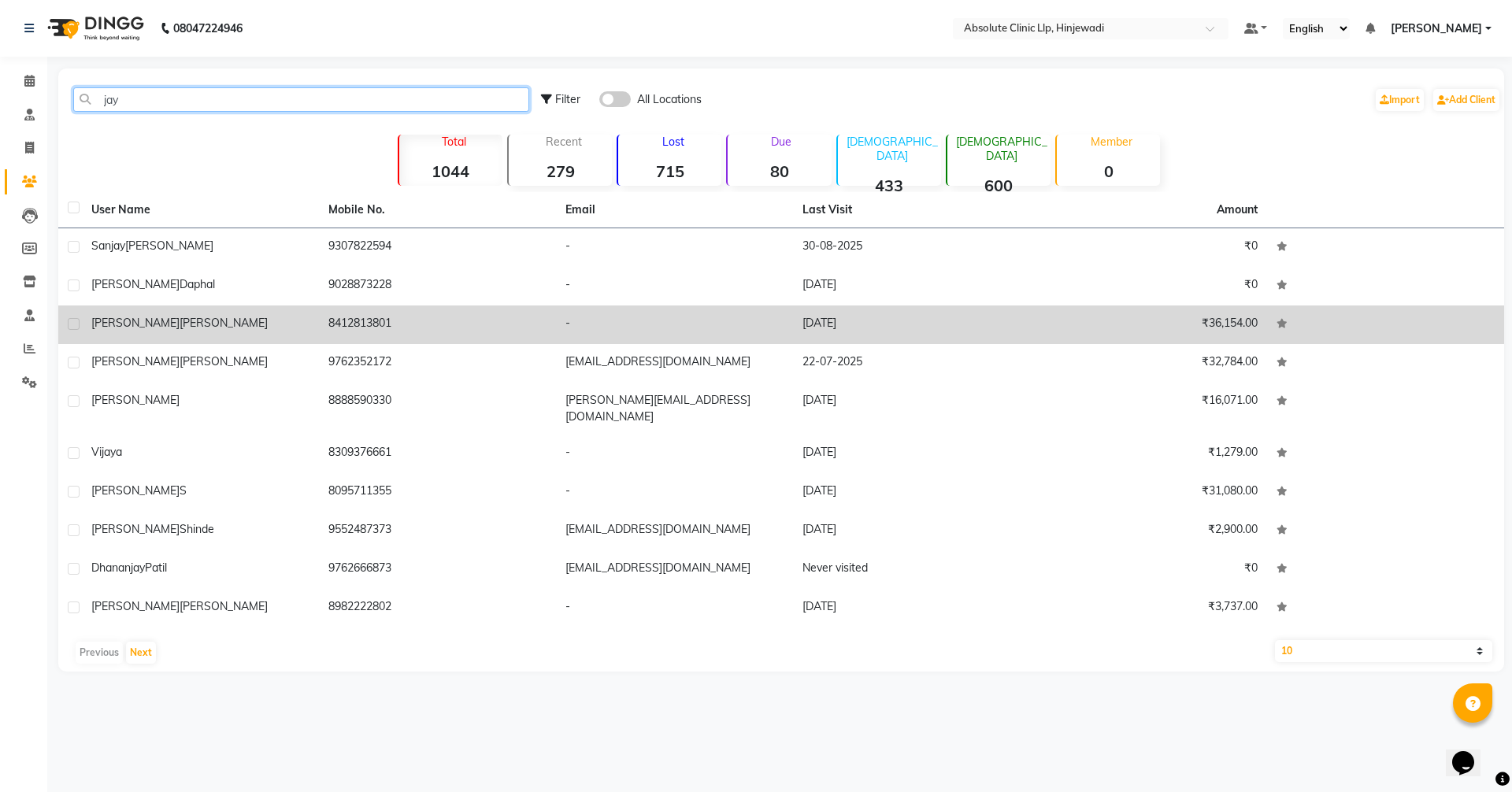
type input "jay"
click at [180, 316] on span "[PERSON_NAME]" at bounding box center [223, 323] width 88 height 14
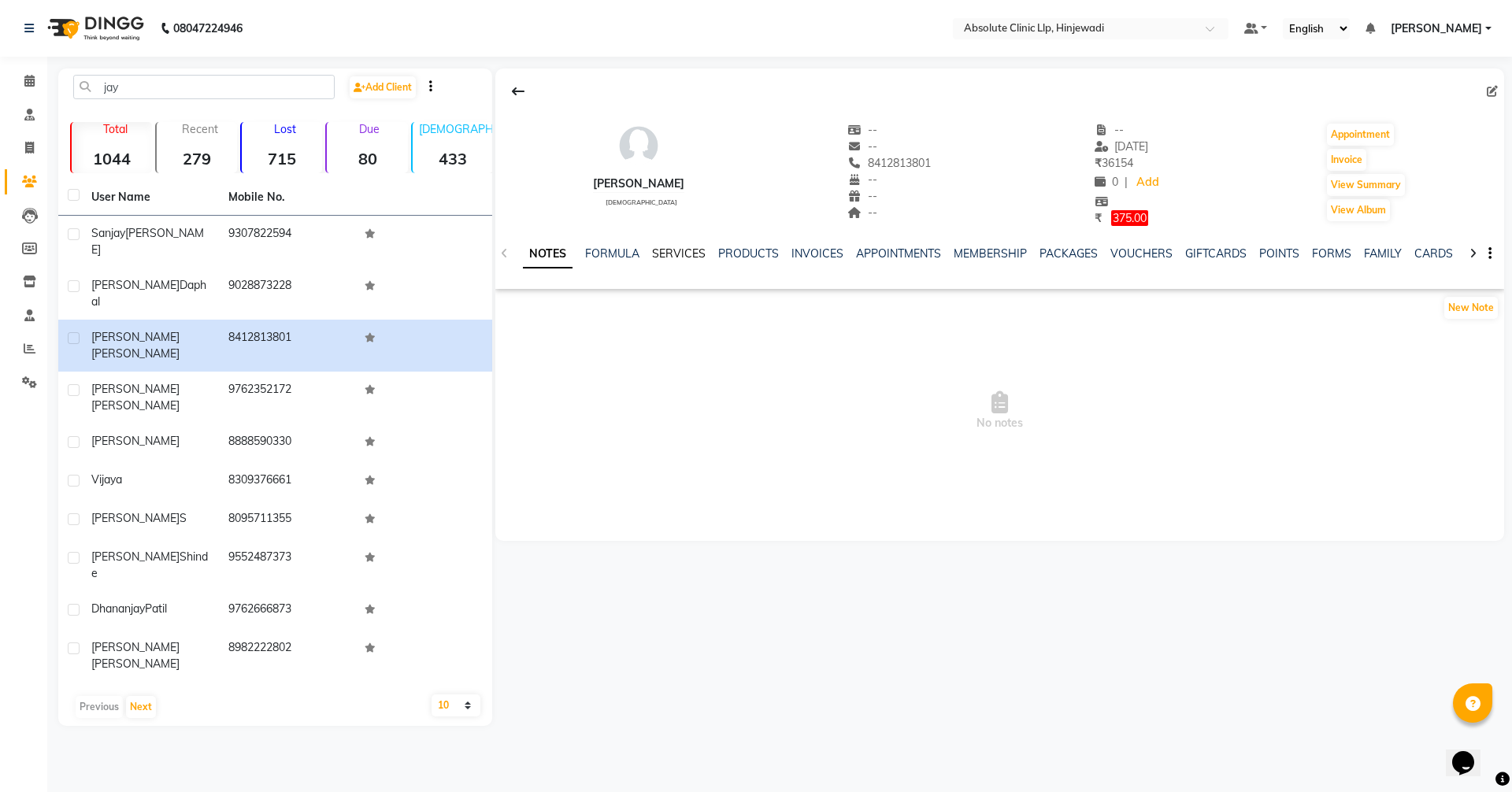
click at [671, 257] on link "SERVICES" at bounding box center [679, 254] width 53 height 14
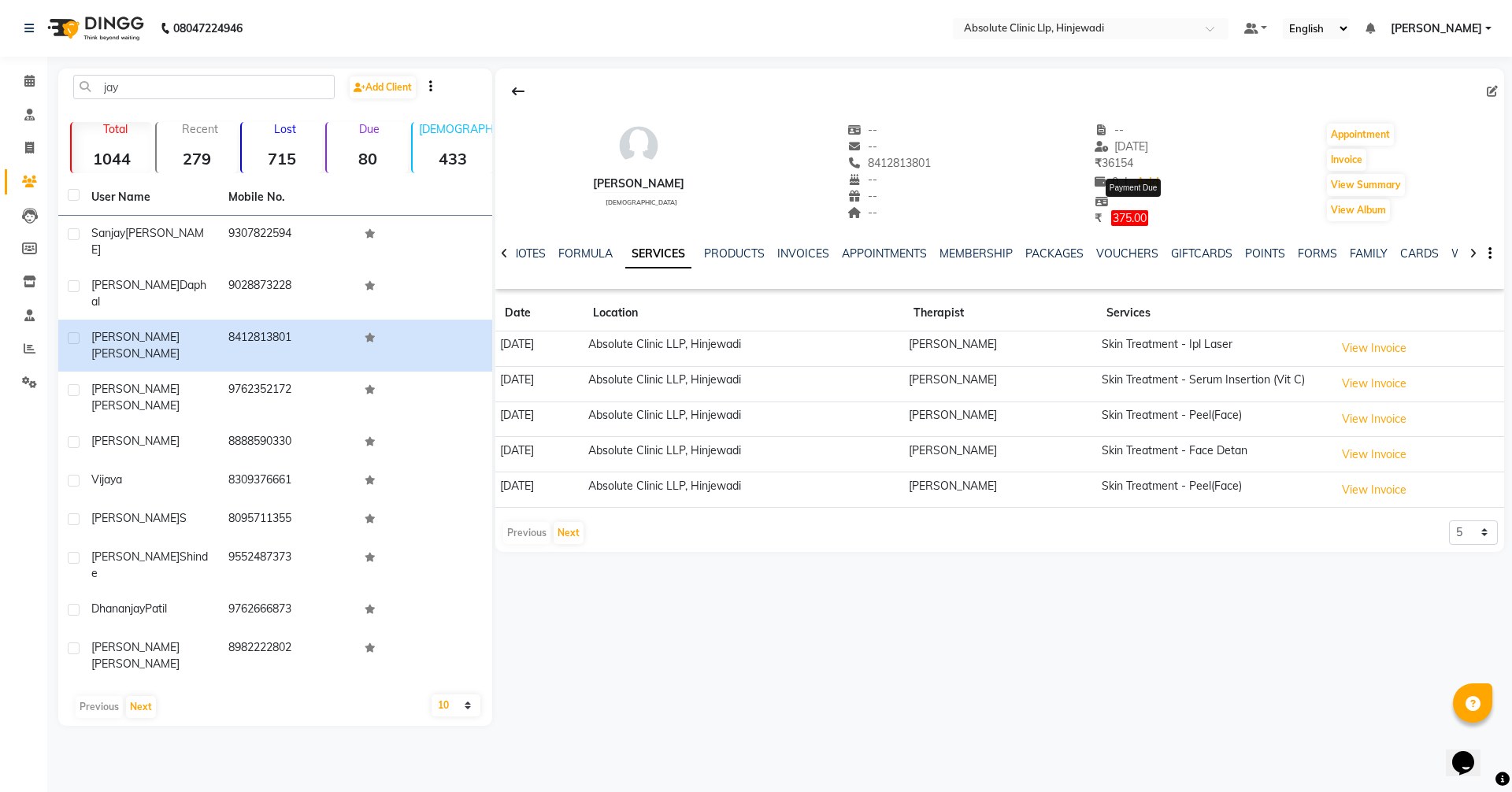
click at [1148, 218] on span "375.00" at bounding box center [1129, 217] width 37 height 16
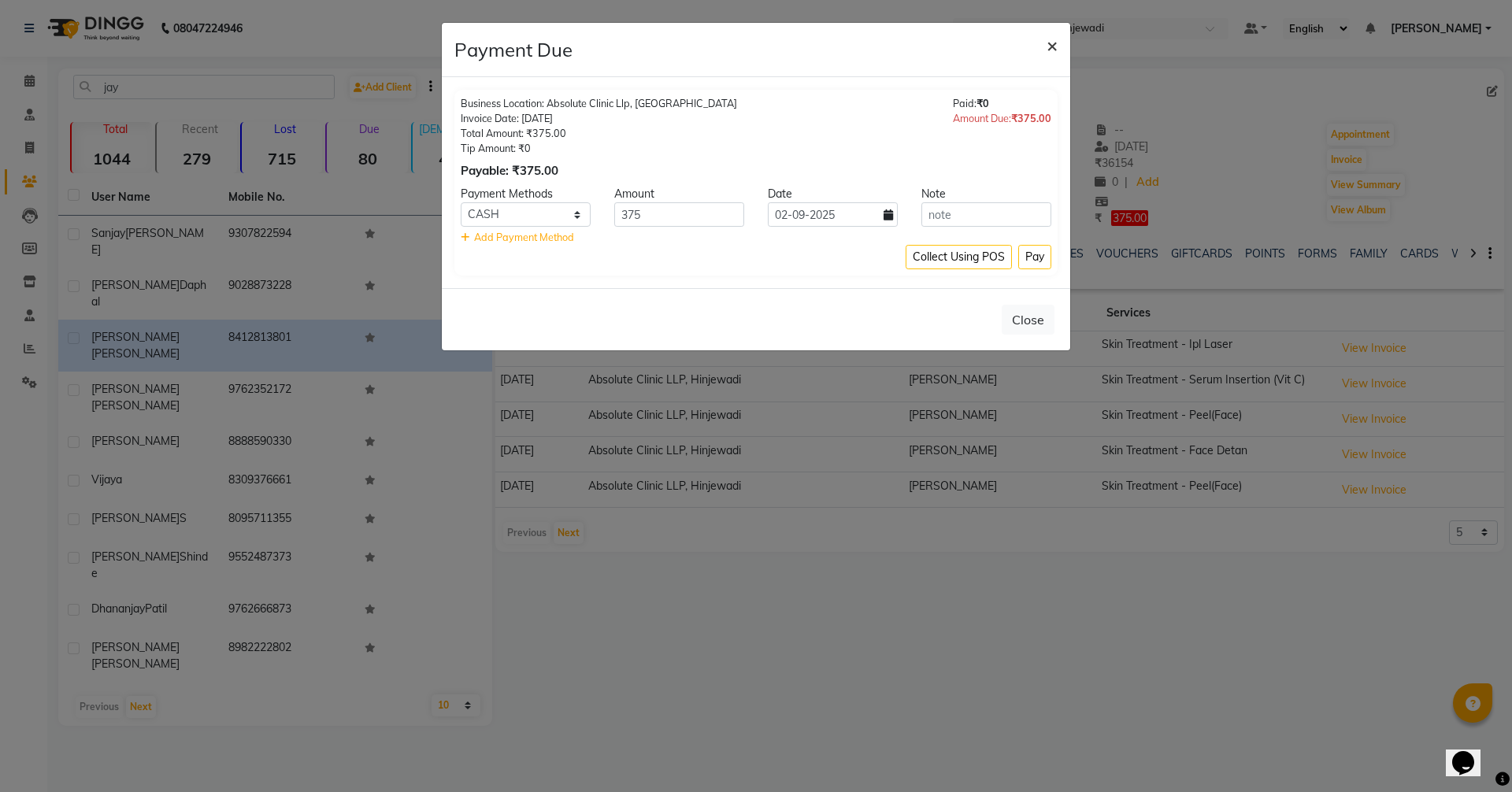
click at [1052, 47] on span "×" at bounding box center [1052, 45] width 11 height 24
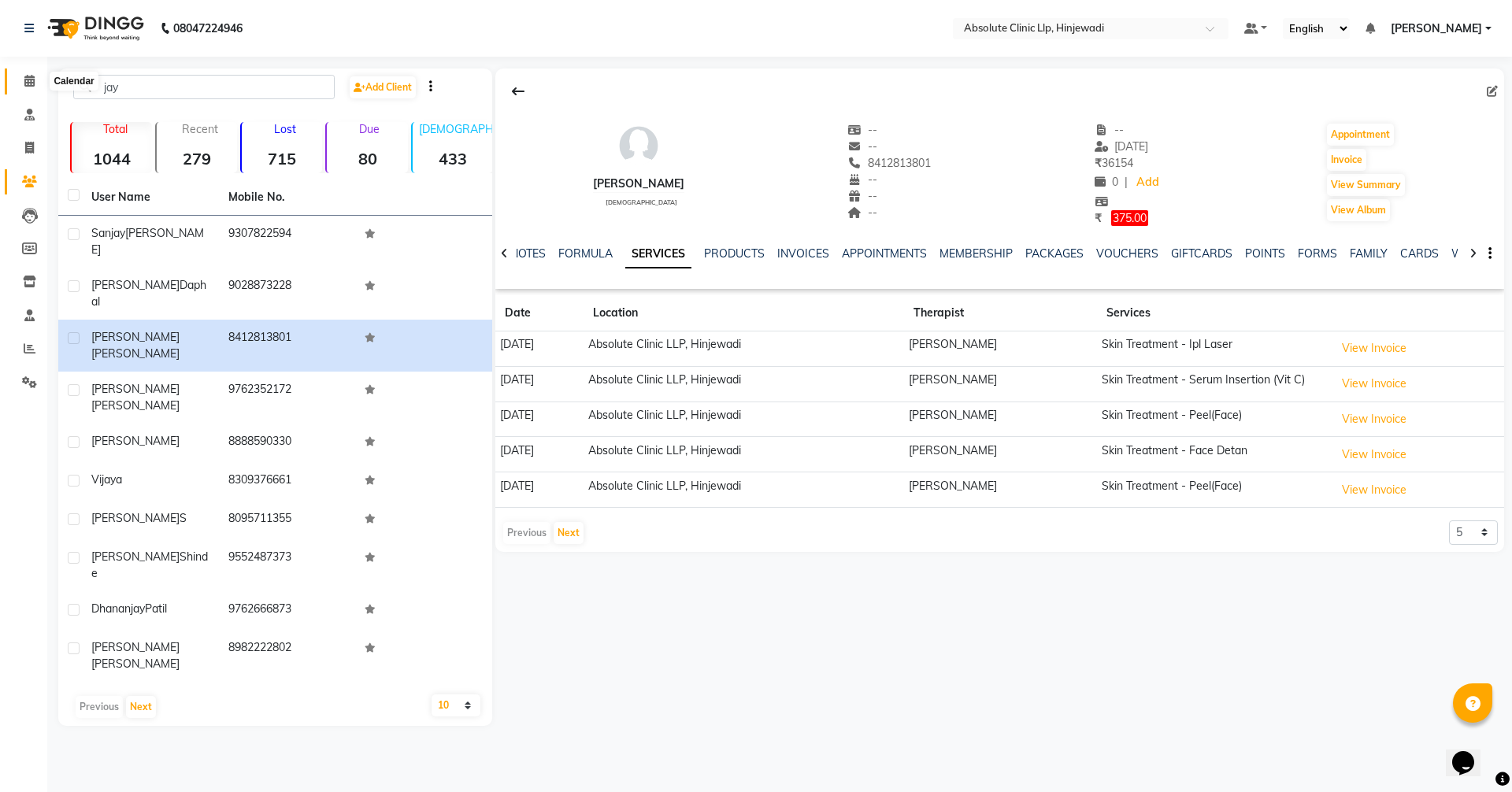
click at [31, 79] on icon at bounding box center [29, 81] width 10 height 11
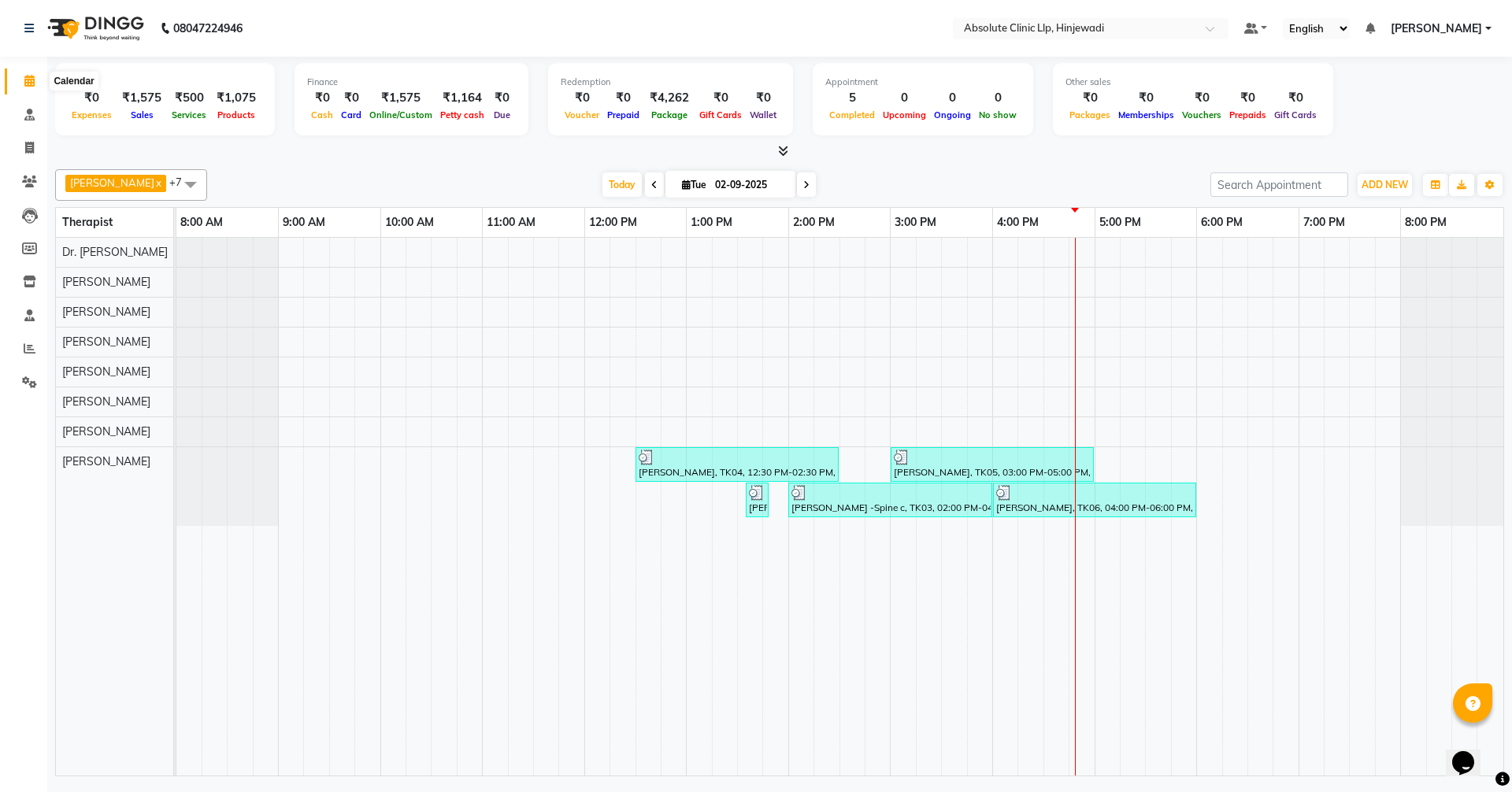
click at [32, 75] on icon at bounding box center [29, 81] width 10 height 11
click at [1001, 524] on div "[PERSON_NAME], TK04, 12:30 PM-02:30 PM, Skin Treatment - Peel(Face) [PERSON_NAM…" at bounding box center [841, 506] width 1328 height 537
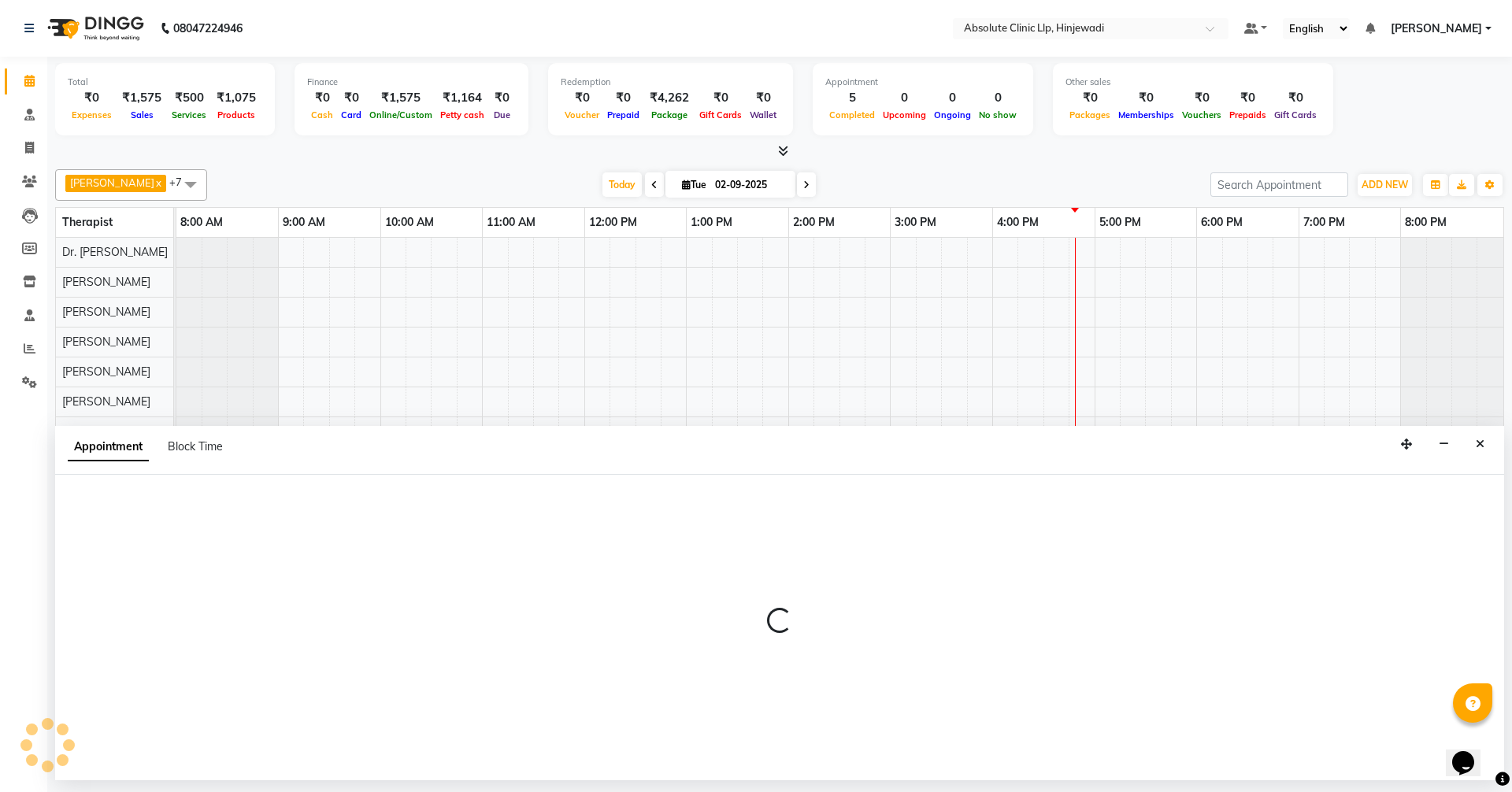
select select "77023"
select select "tentative"
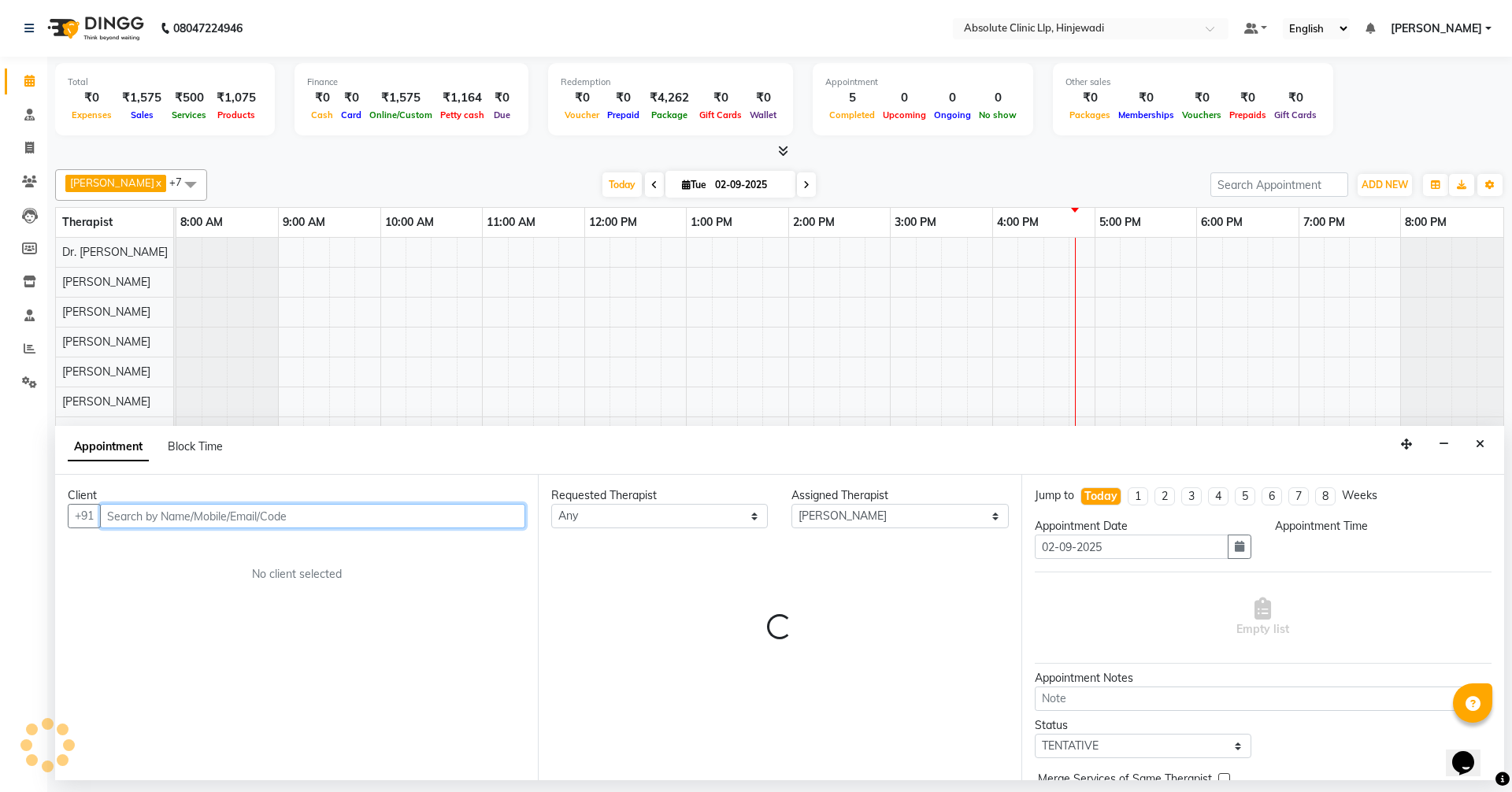
select select "960"
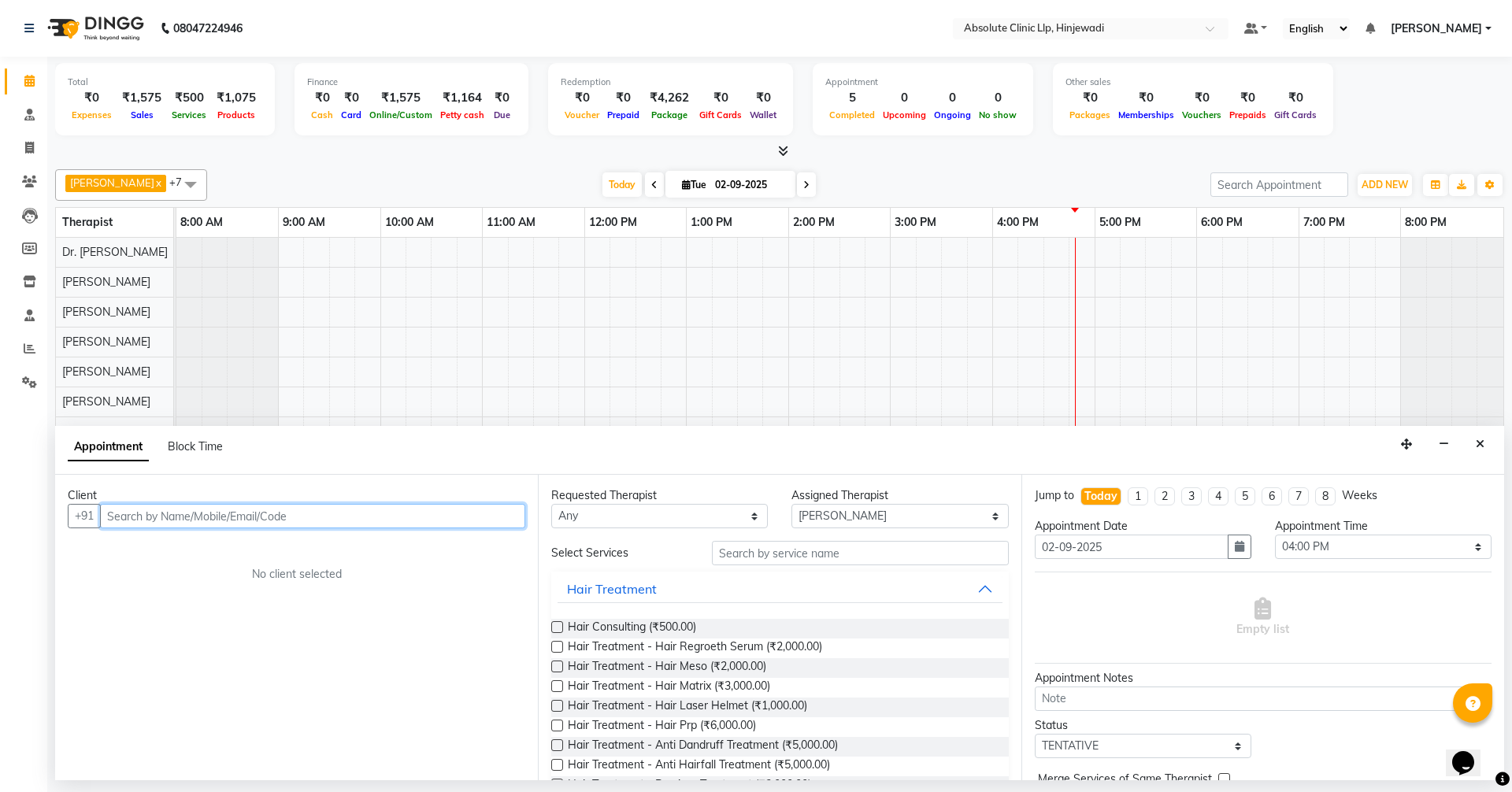
click at [469, 527] on input "text" at bounding box center [312, 517] width 425 height 25
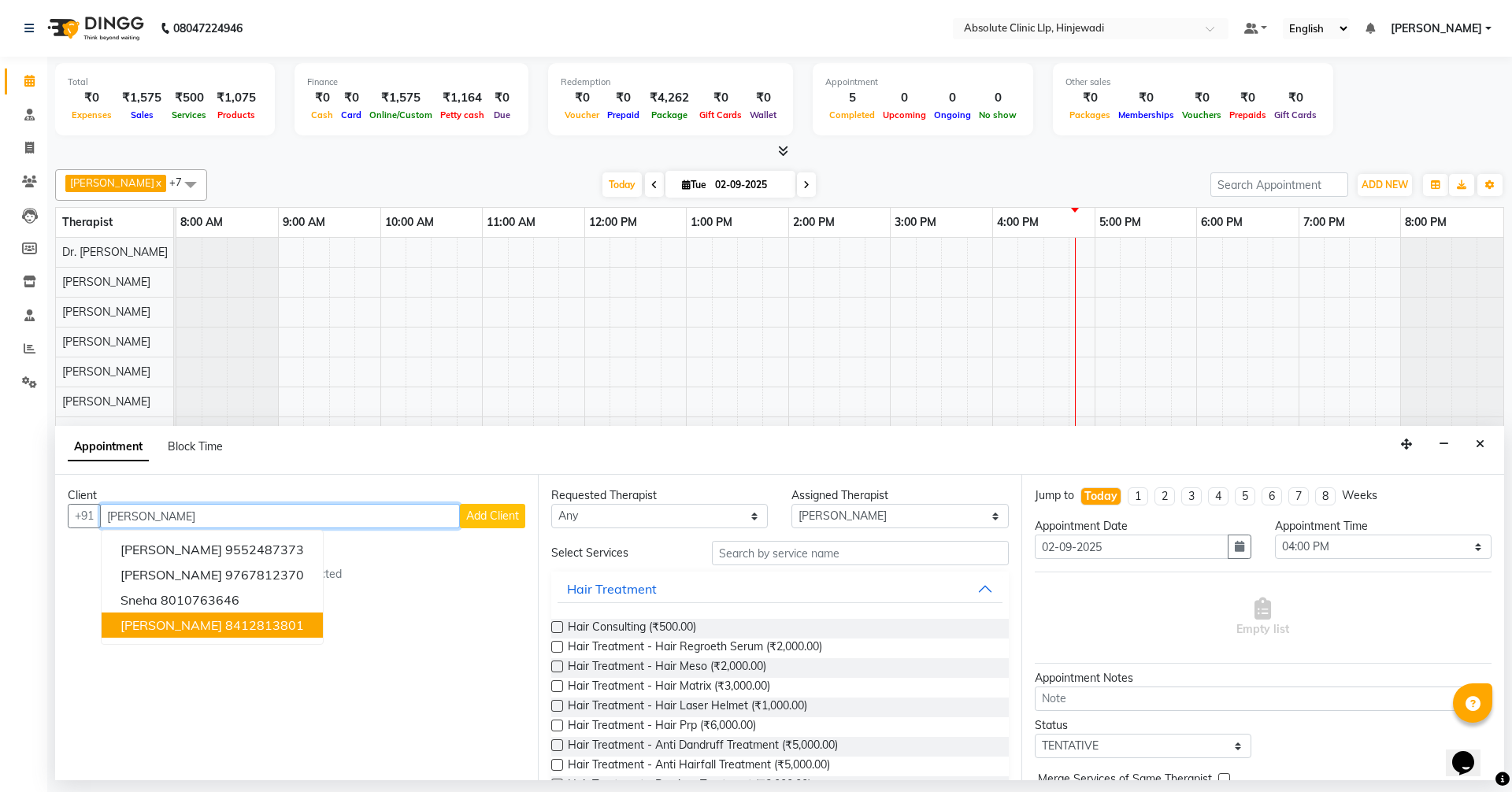
click at [209, 634] on button "[PERSON_NAME] 8412813801" at bounding box center [212, 625] width 221 height 26
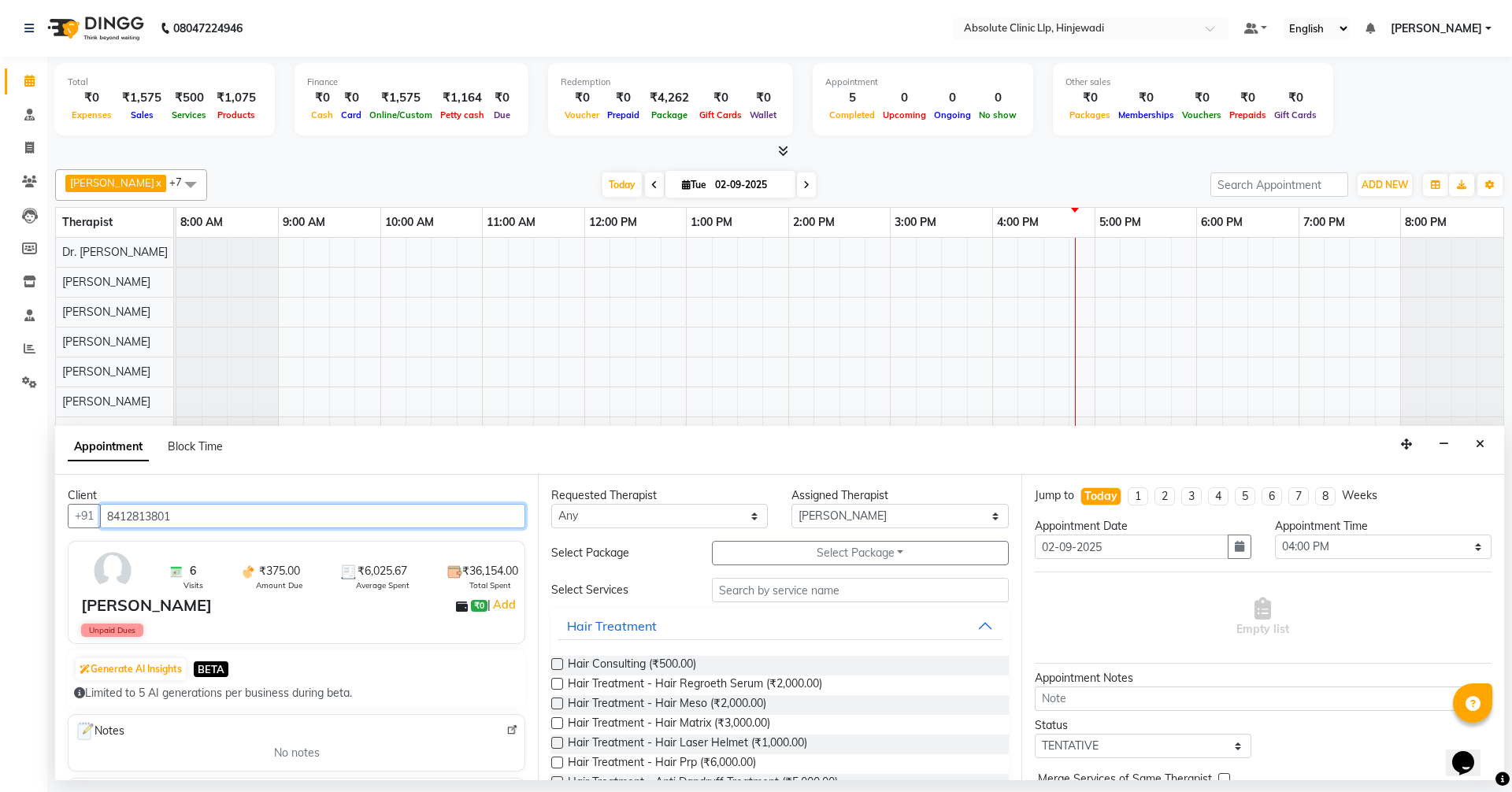
type input "8412813801"
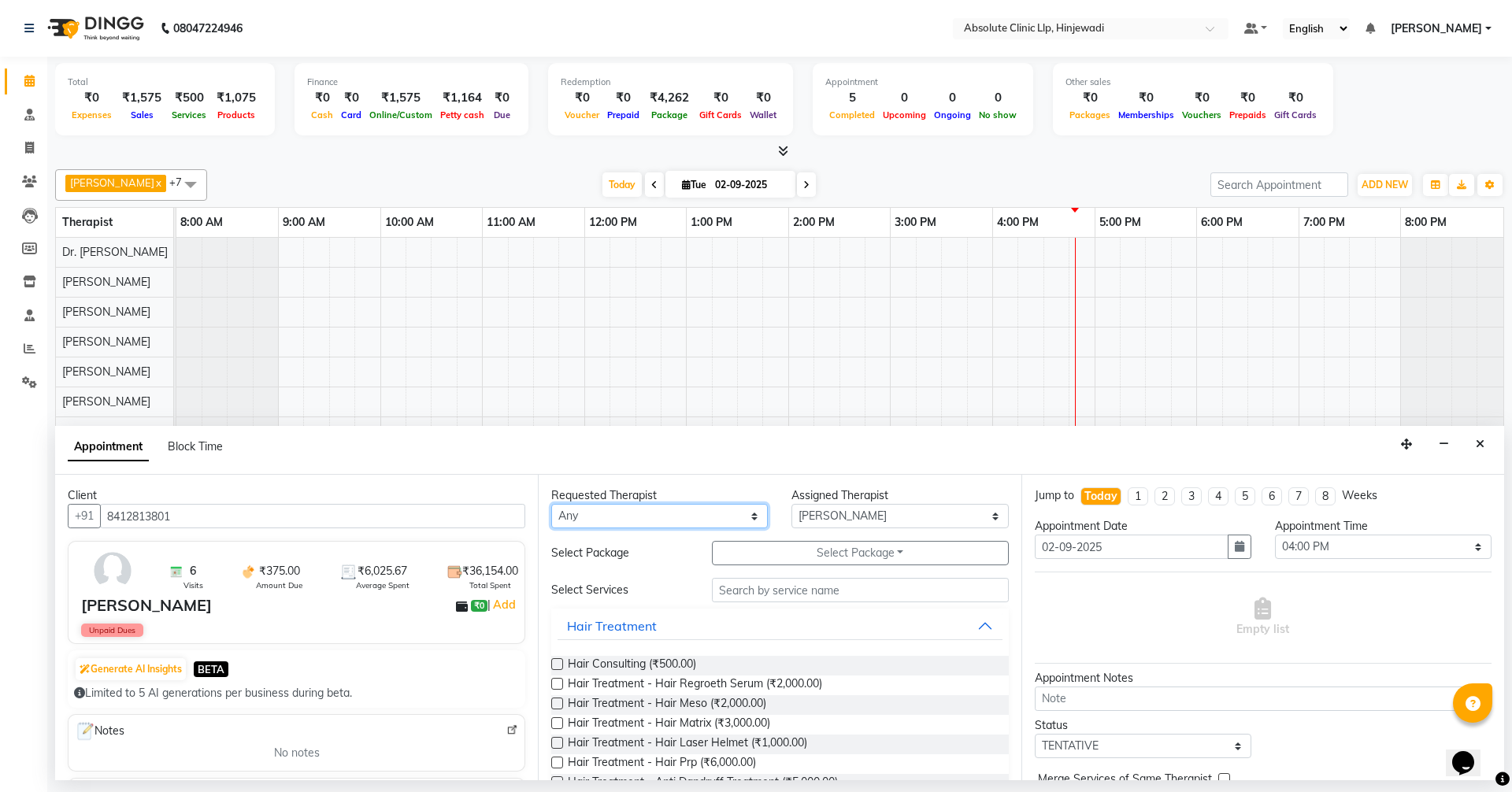
click at [574, 519] on select "Any [PERSON_NAME] DHANANJAY [PERSON_NAME] Dr. [PERSON_NAME] [PERSON_NAME] [PERS…" at bounding box center [660, 517] width 217 height 25
select select "77023"
click at [552, 504] on select "Any [PERSON_NAME] DHANANJAY [PERSON_NAME] Dr. [PERSON_NAME] [PERSON_NAME] [PERS…" at bounding box center [660, 517] width 217 height 25
click at [740, 584] on input "text" at bounding box center [860, 591] width 297 height 25
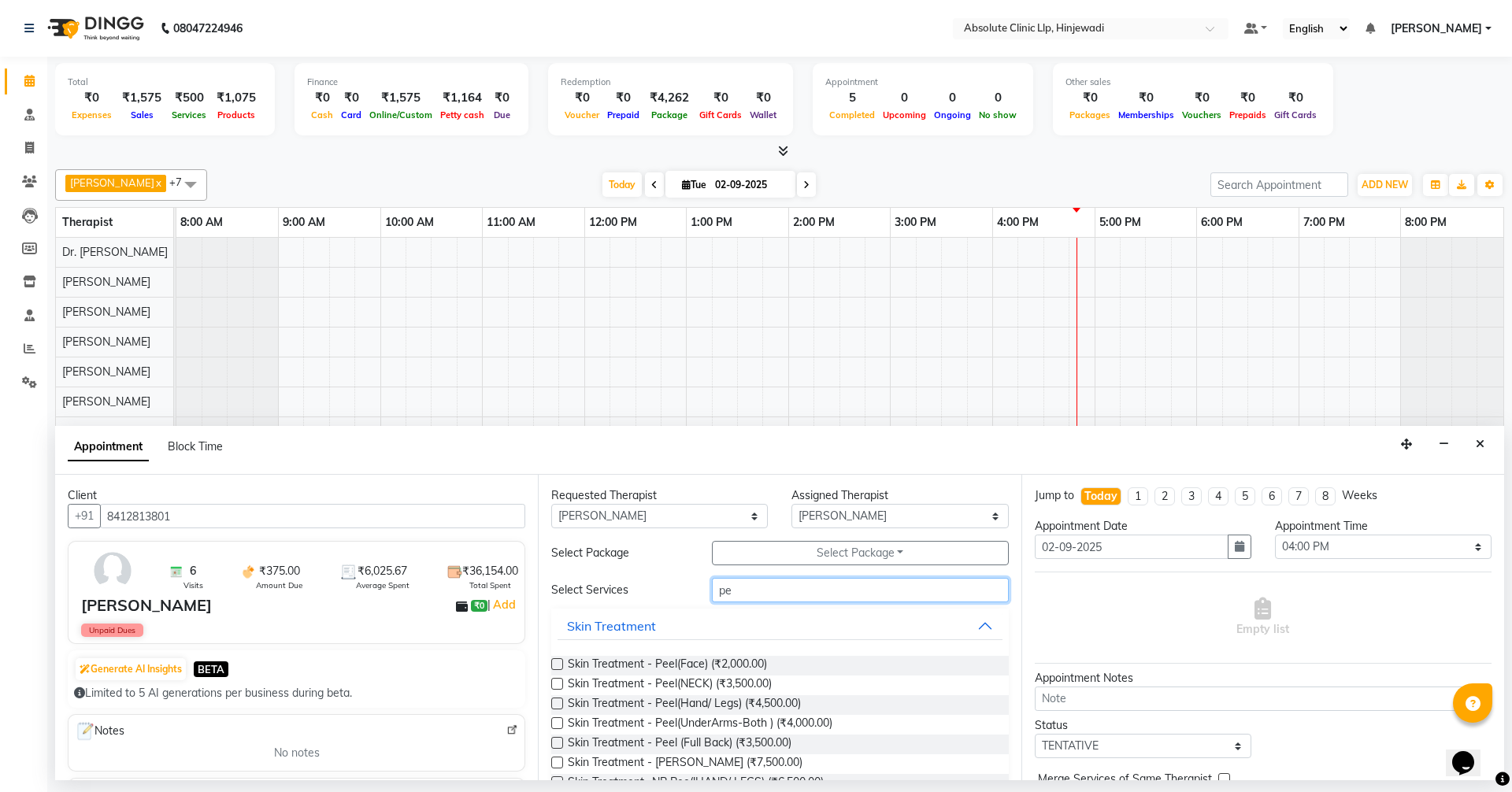
type input "p"
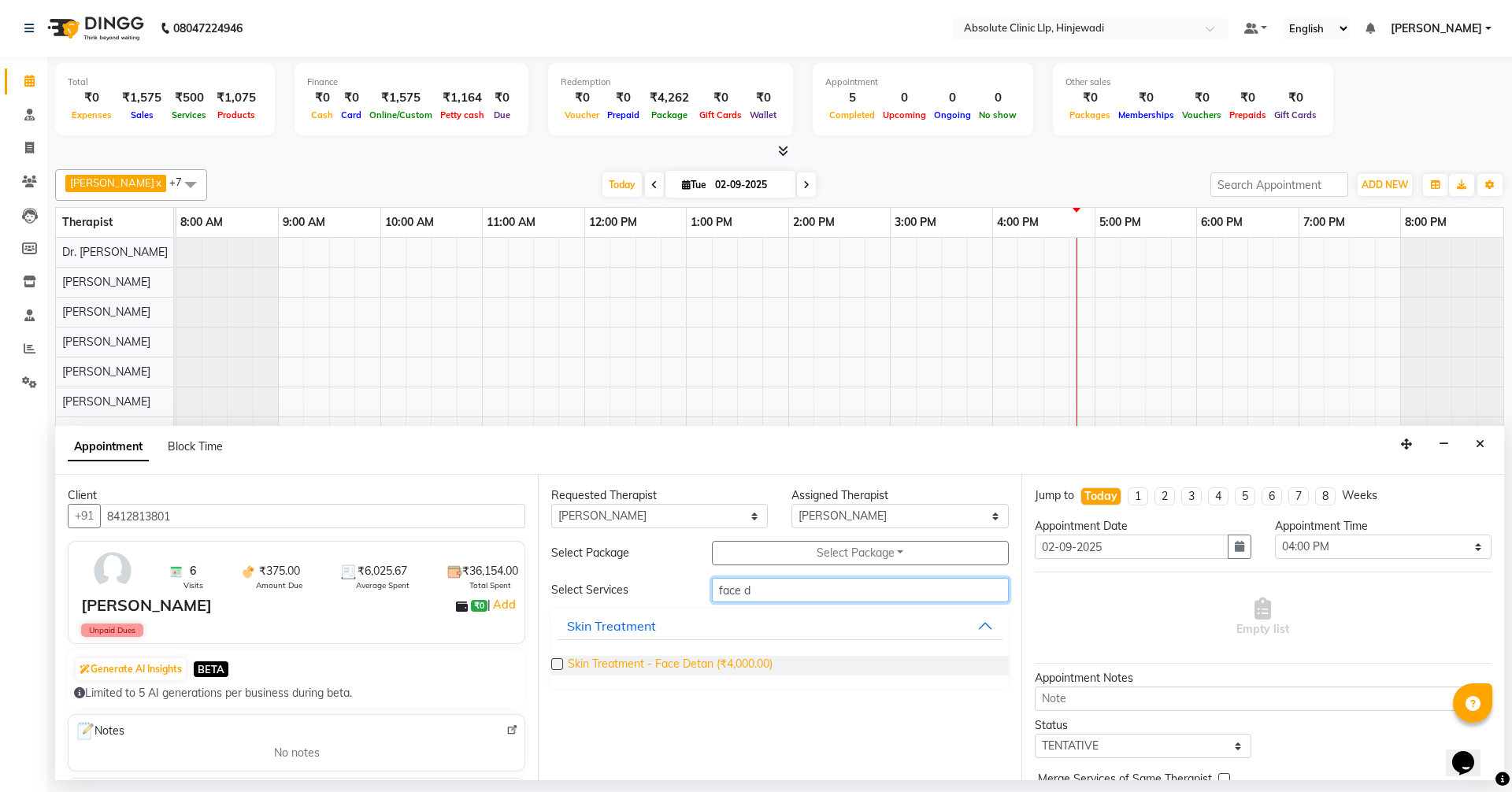
type input "face d"
click at [741, 671] on span "Skin Treatment - Face Detan (₹4,000.00)" at bounding box center [671, 666] width 205 height 20
checkbox input "false"
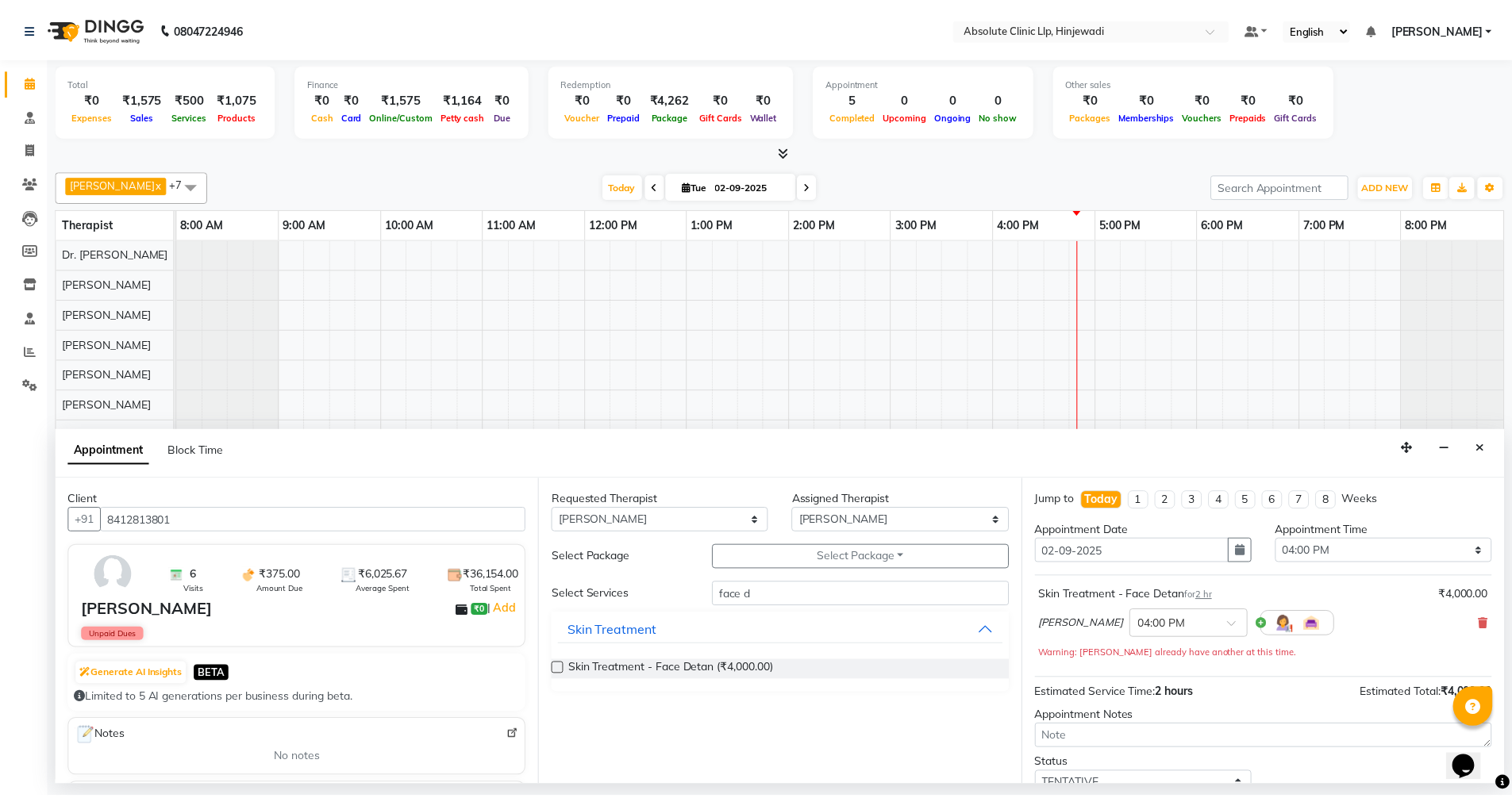
scroll to position [111, 0]
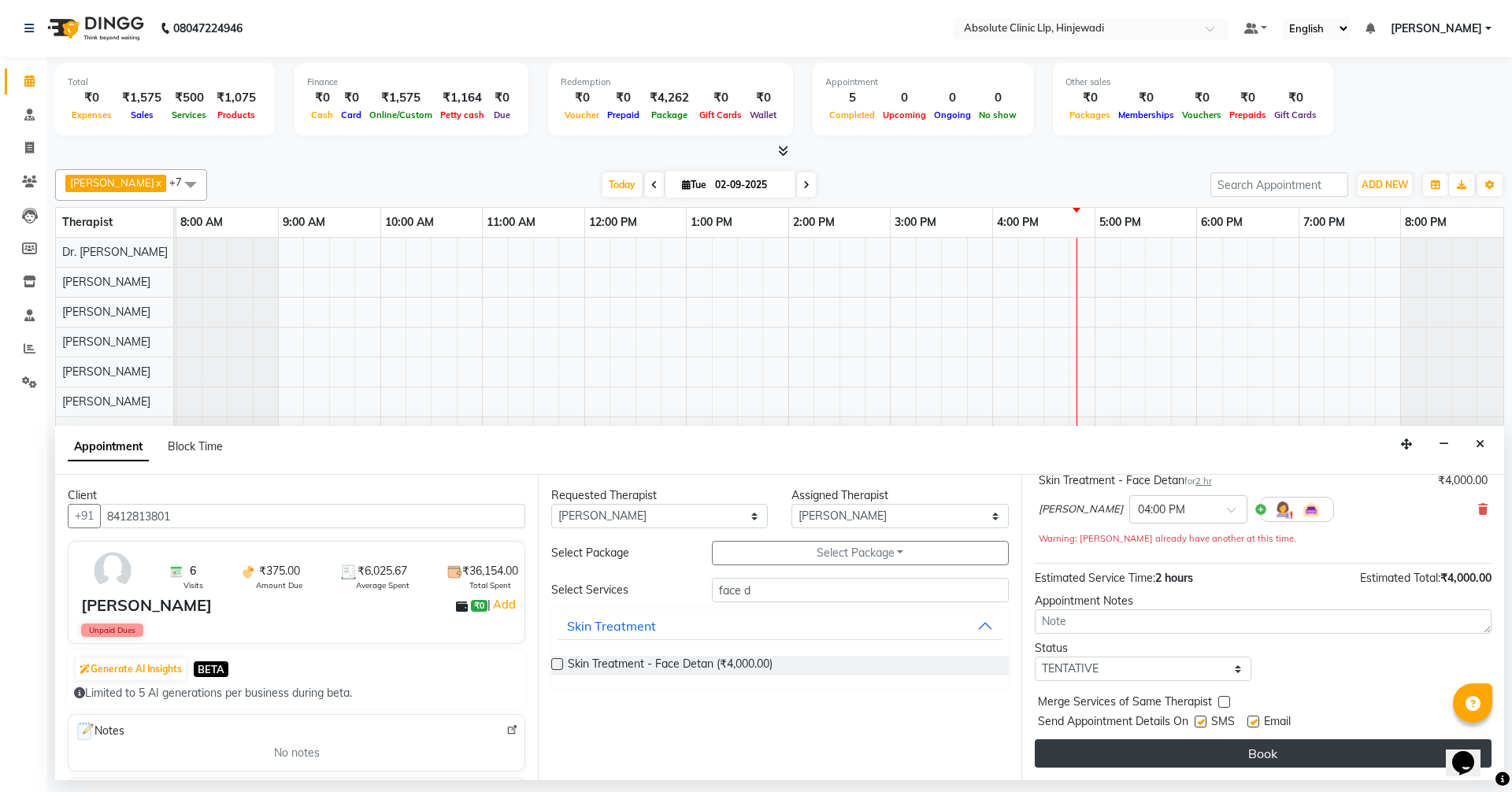
click at [1263, 746] on button "Book" at bounding box center [1263, 754] width 457 height 28
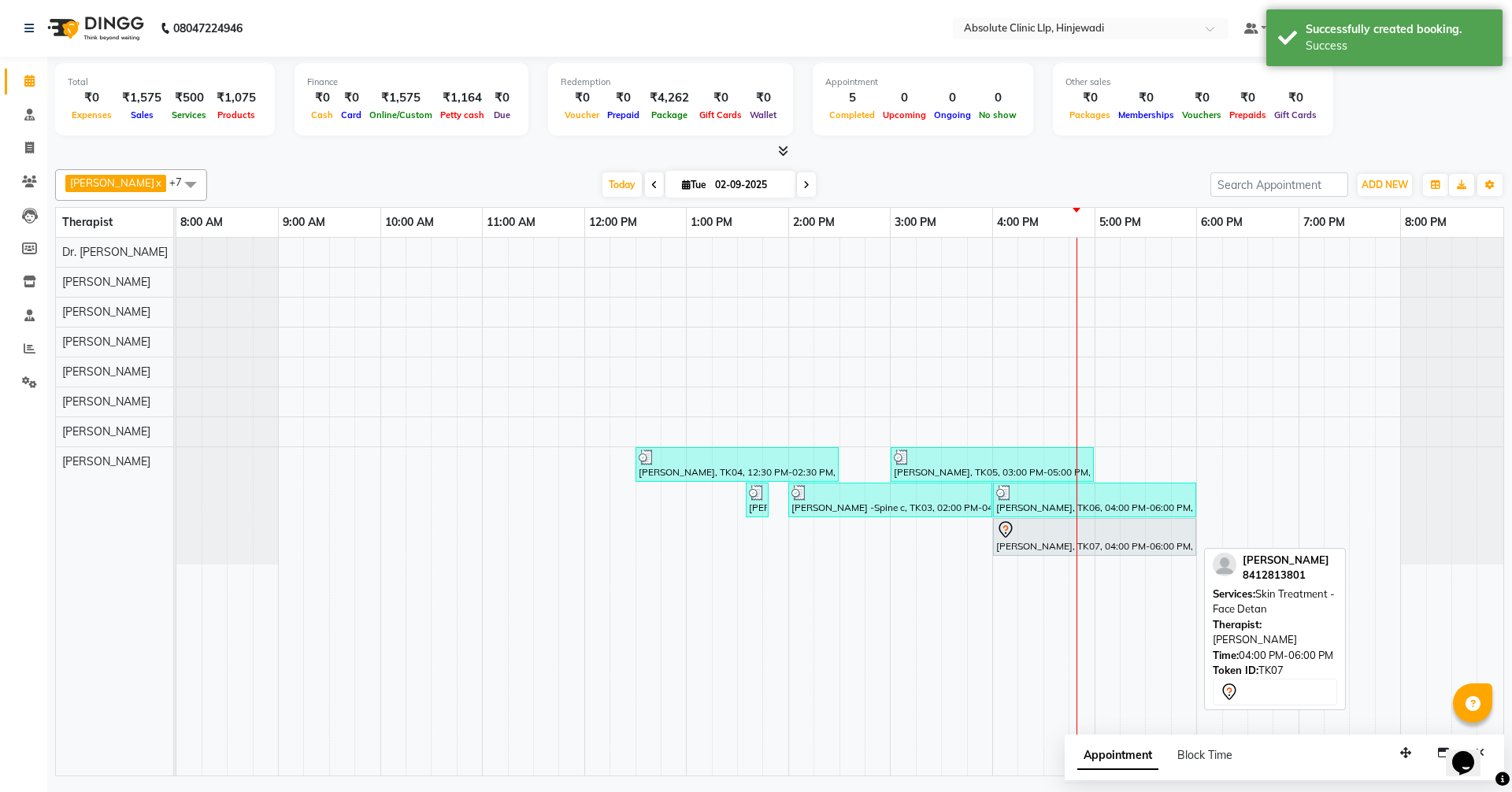
click at [1018, 535] on div at bounding box center [1094, 530] width 197 height 19
select select "7"
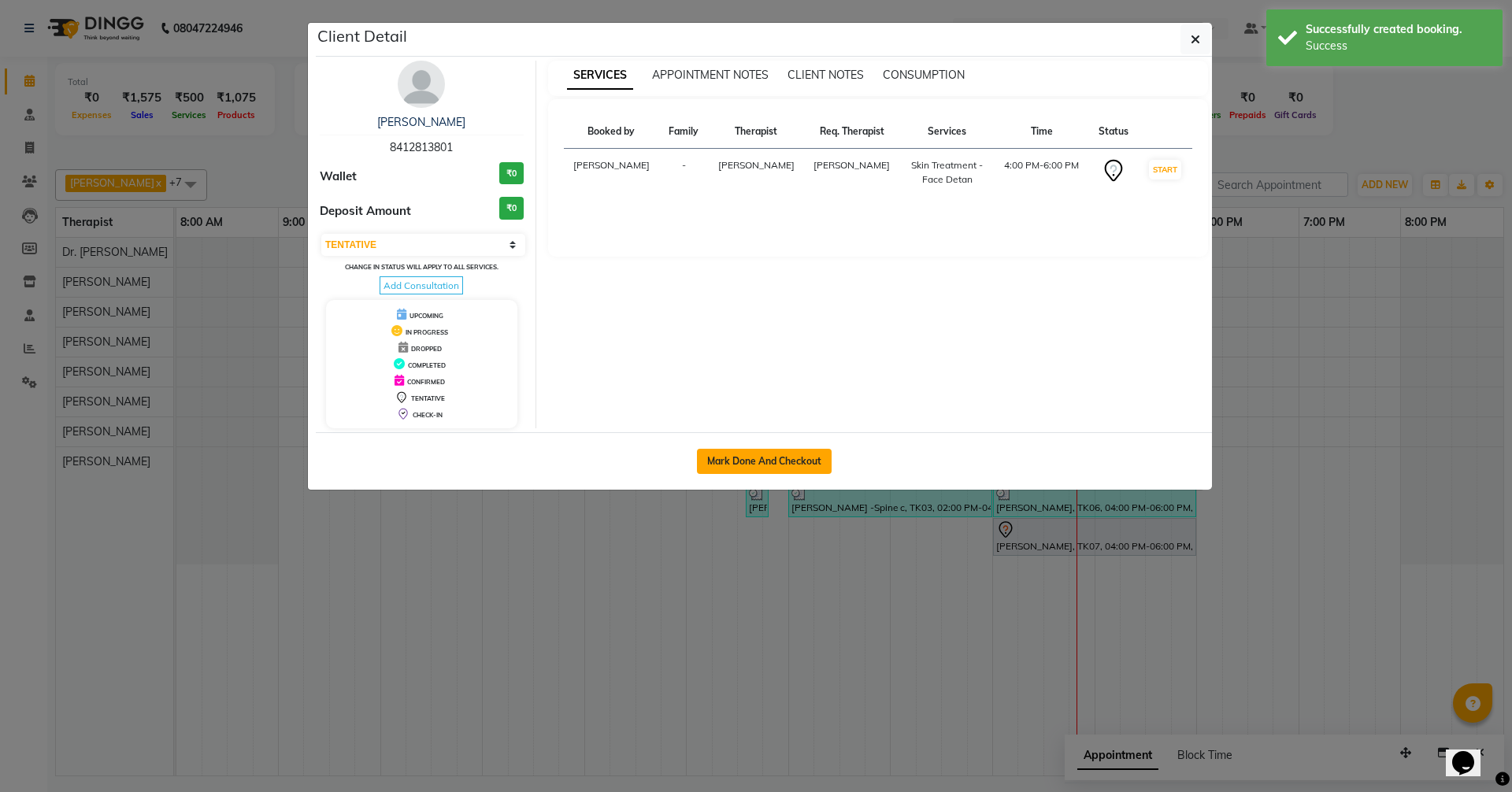
click at [819, 463] on button "Mark Done And Checkout" at bounding box center [765, 462] width 135 height 26
select select "service"
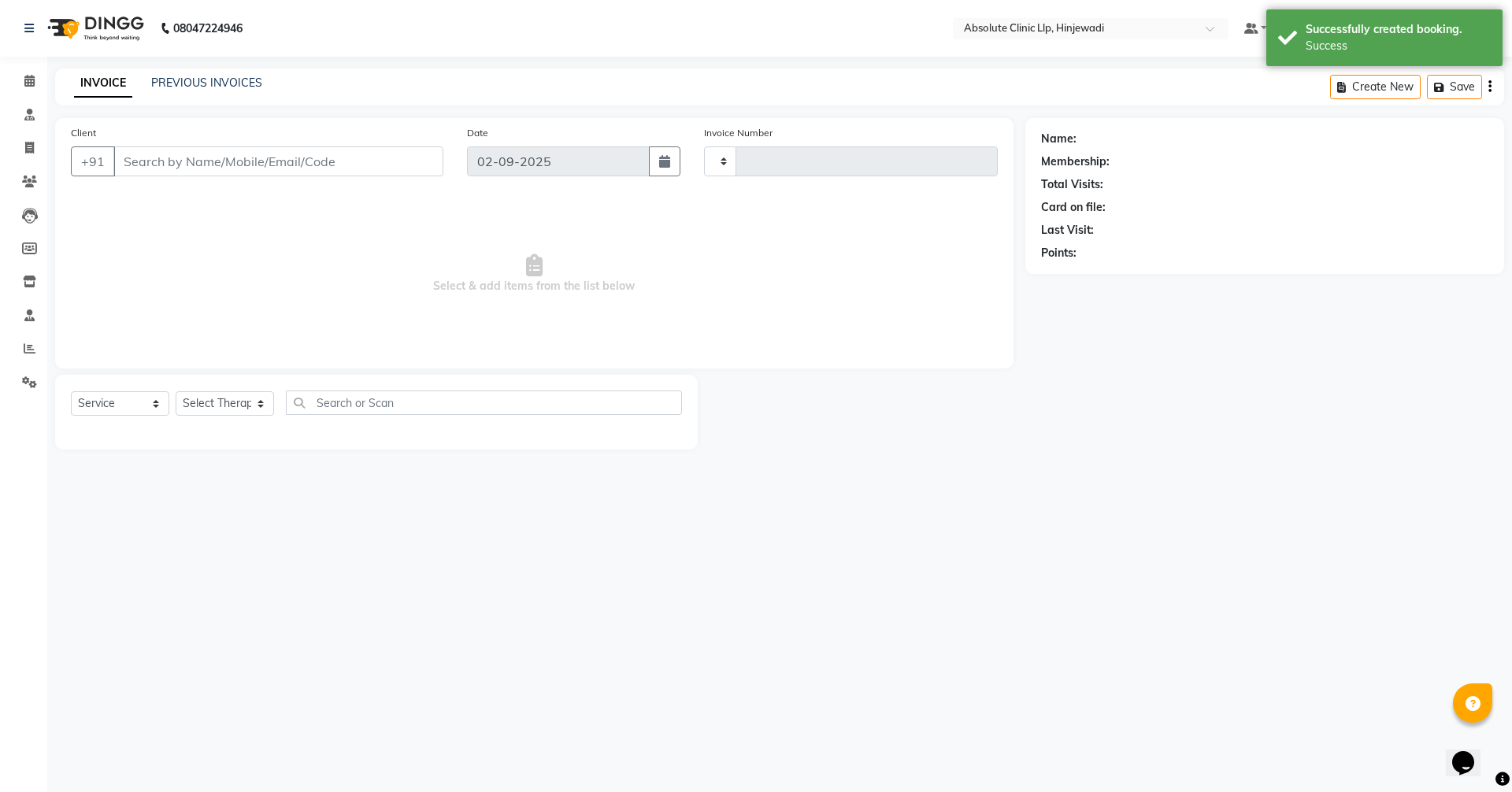
type input "2143"
select select "5113"
type input "8412813801"
select select "77023"
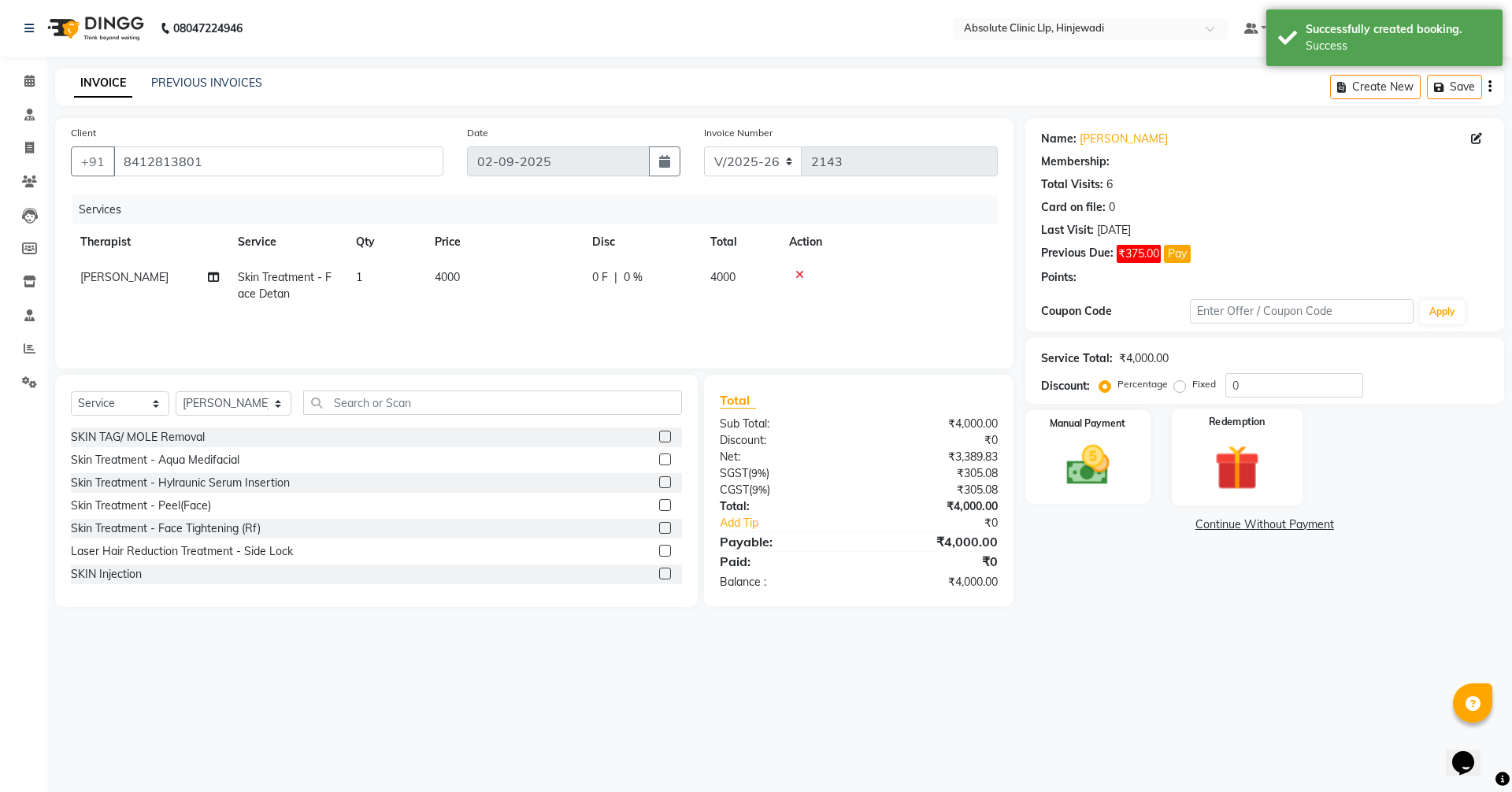
click at [1224, 433] on div "Redemption" at bounding box center [1238, 457] width 131 height 97
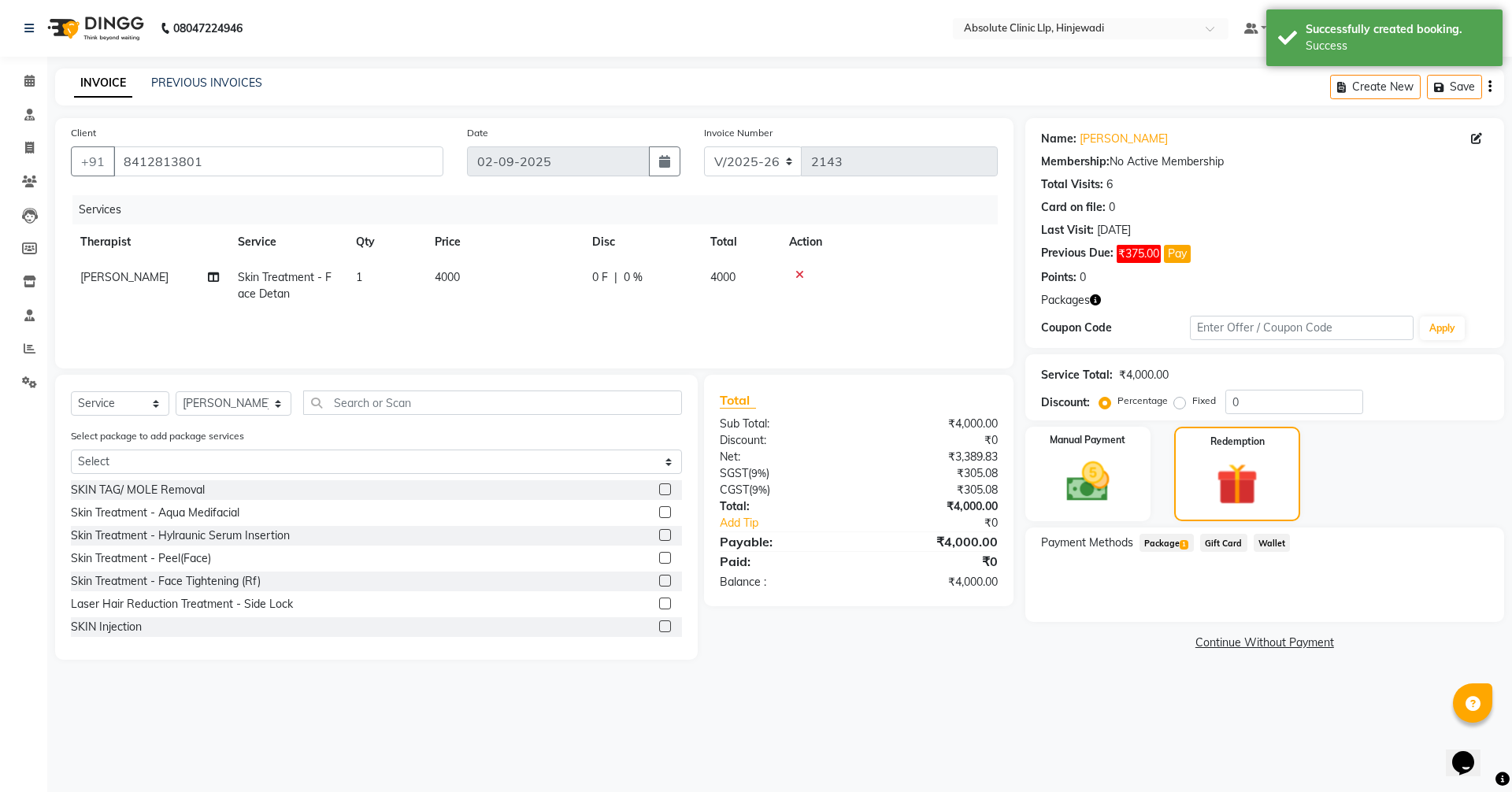
click at [1165, 544] on span "Package 1" at bounding box center [1166, 542] width 54 height 18
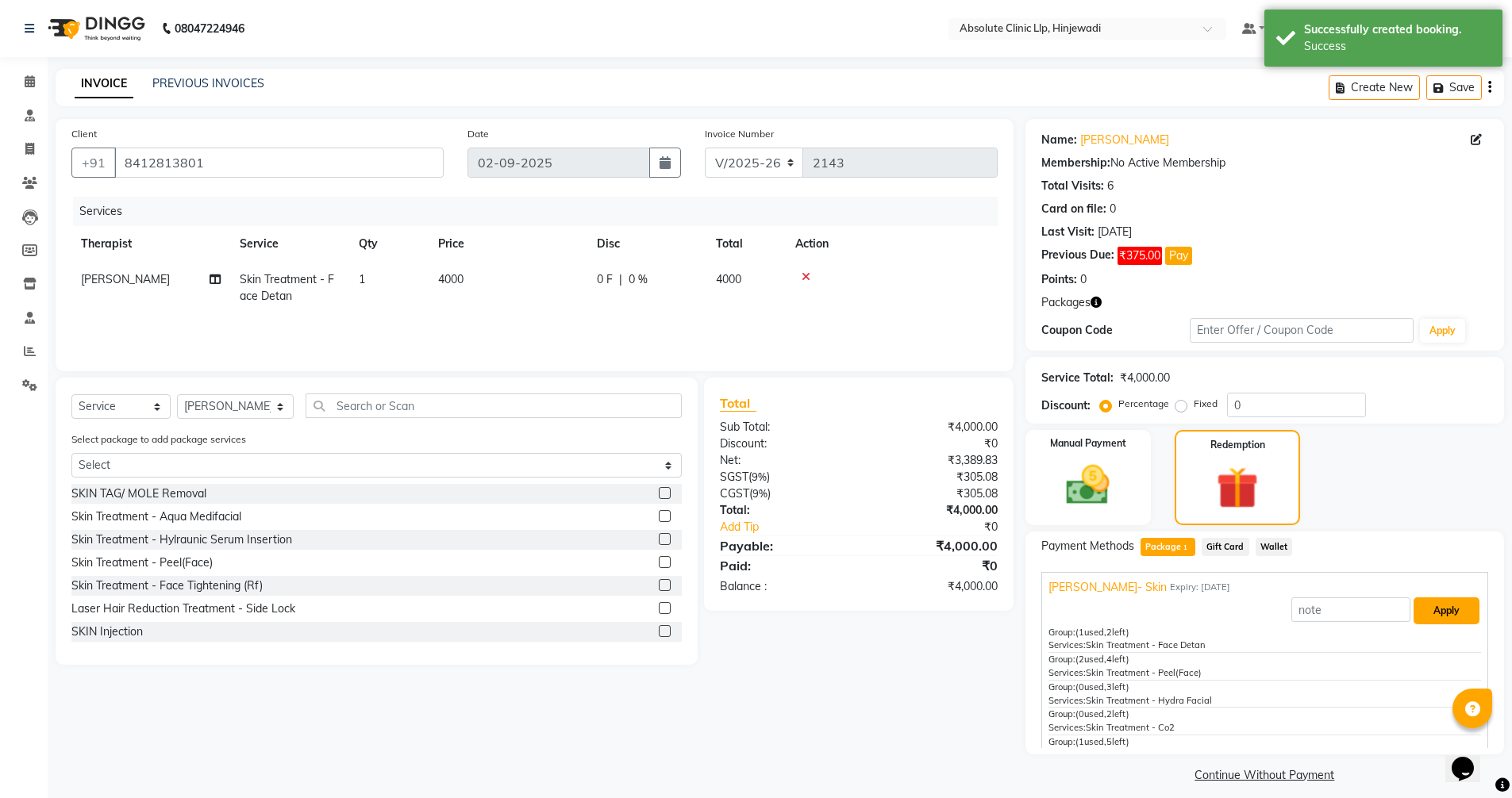
click at [1414, 607] on button "Apply" at bounding box center [1446, 611] width 66 height 27
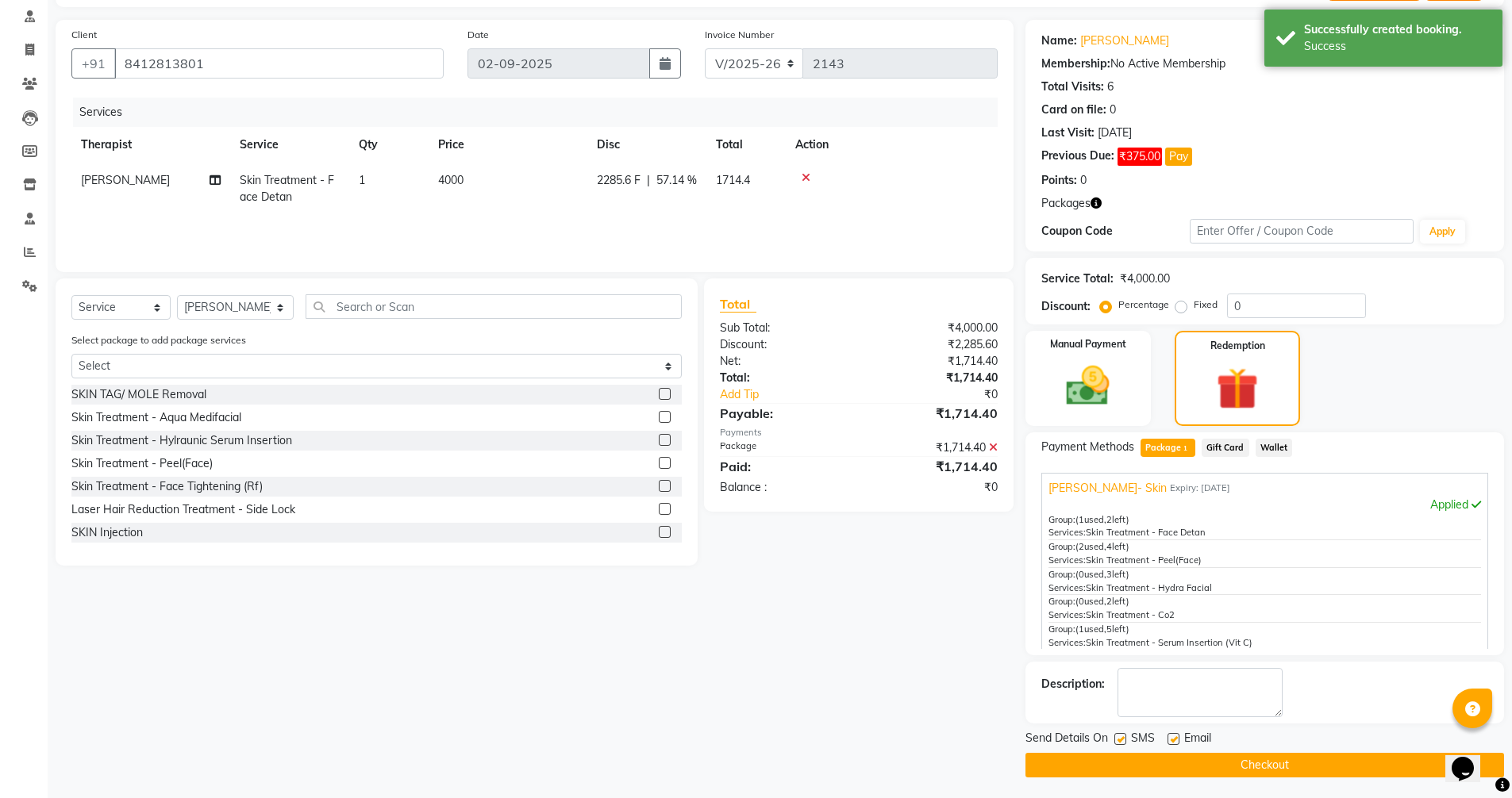
scroll to position [102, 0]
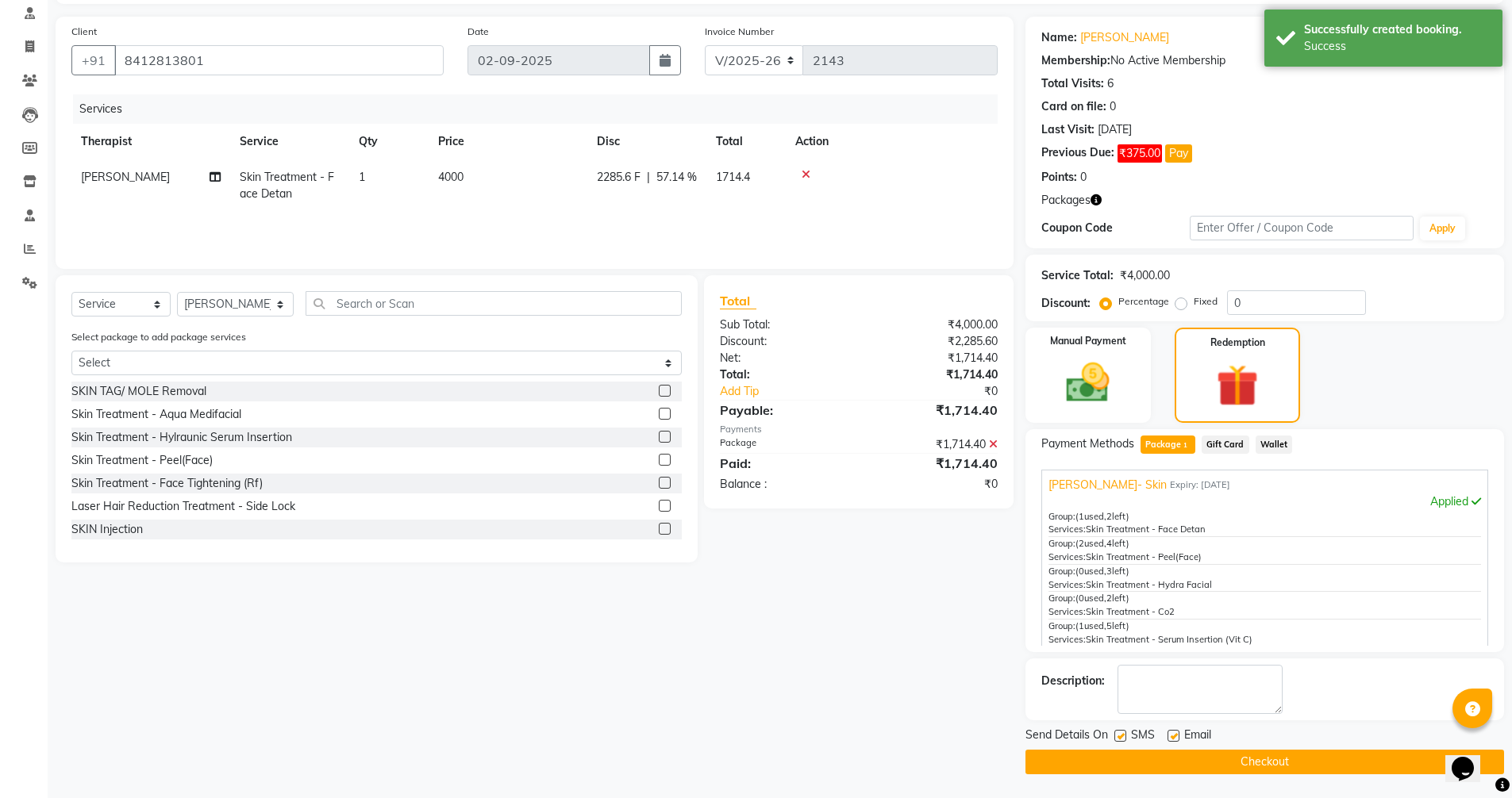
click at [1297, 756] on button "Checkout" at bounding box center [1265, 763] width 478 height 25
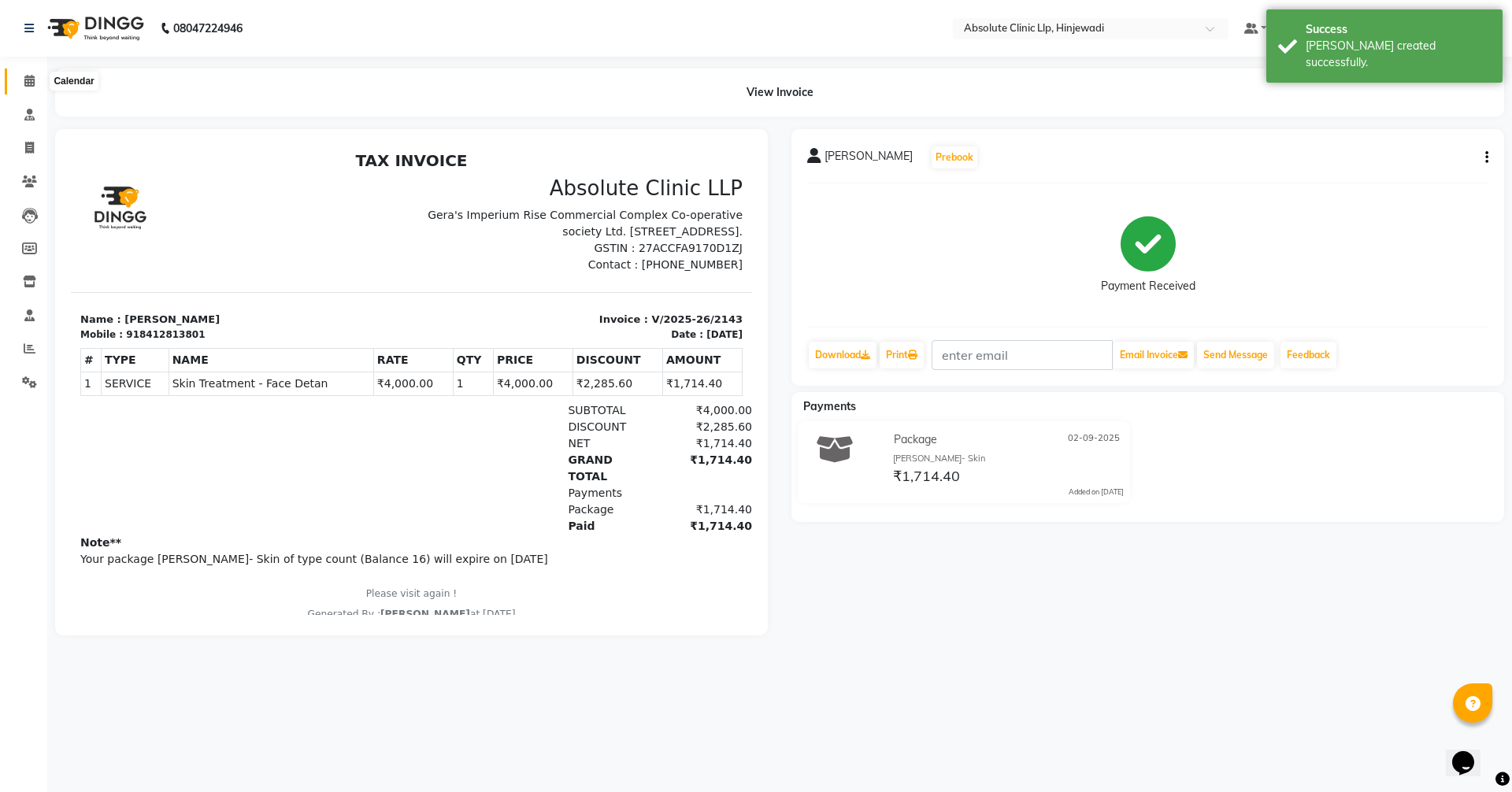
click at [26, 76] on icon at bounding box center [29, 81] width 10 height 11
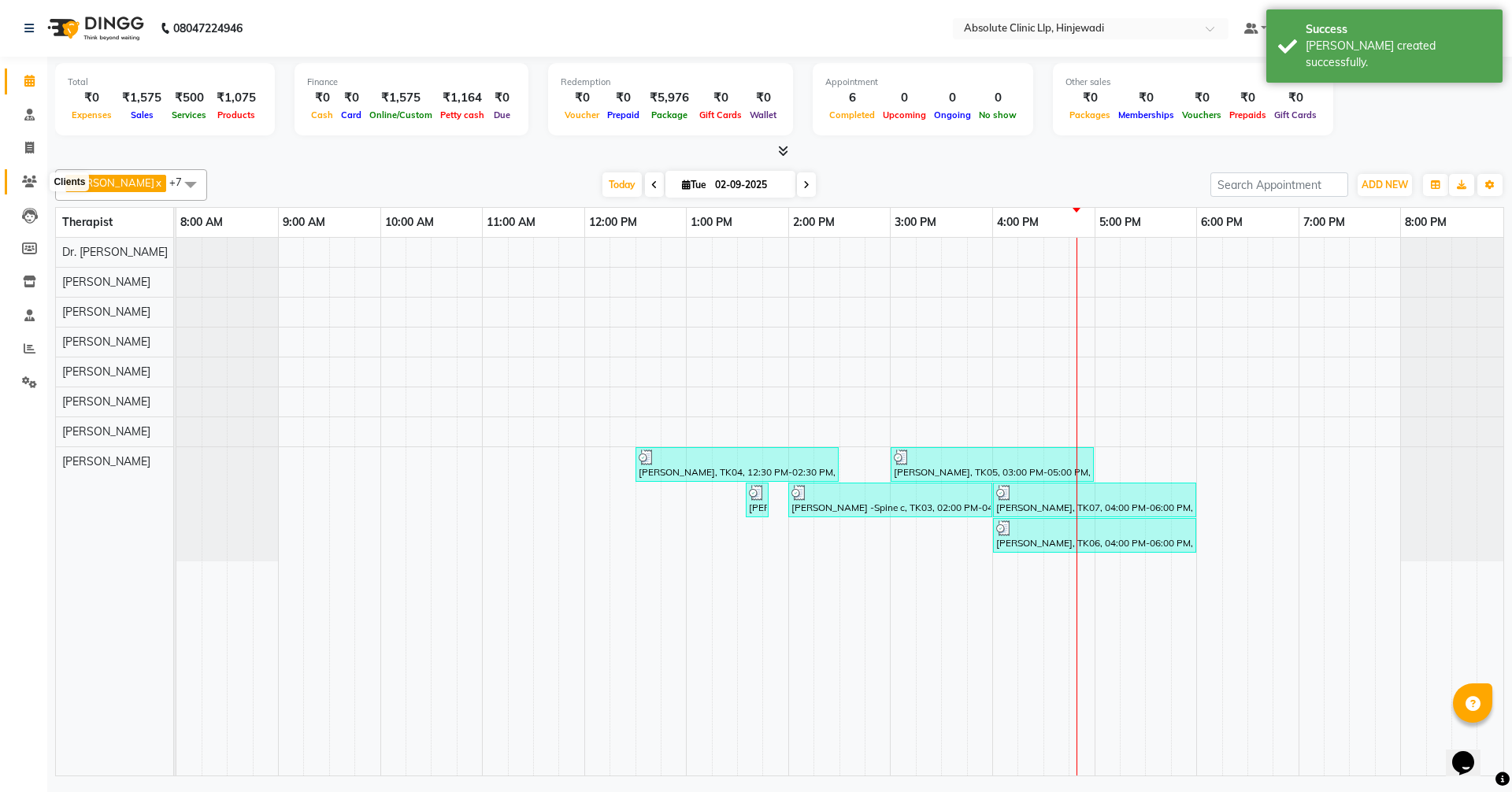
click at [28, 182] on icon at bounding box center [29, 181] width 15 height 11
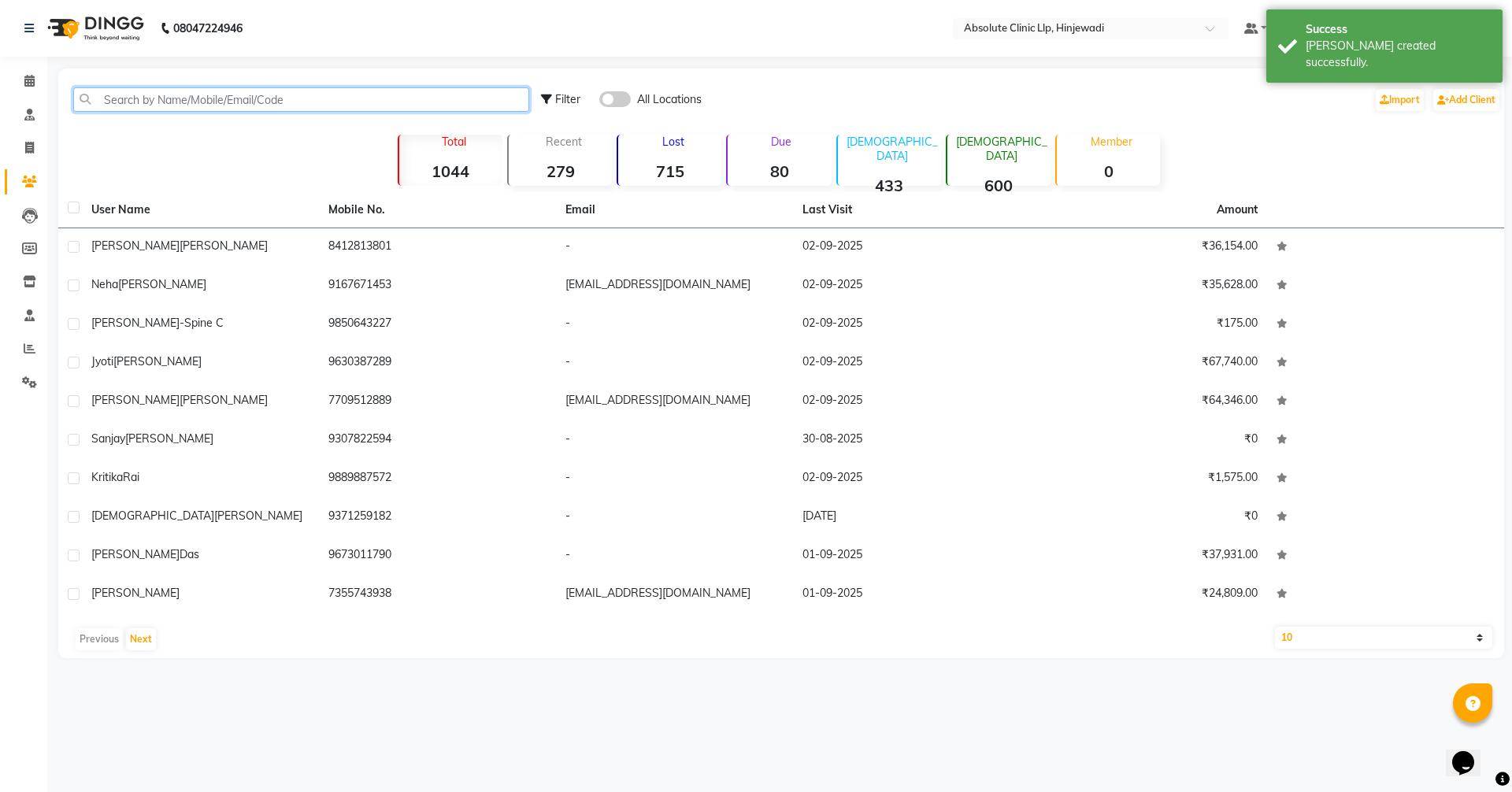
click at [200, 88] on input "text" at bounding box center [301, 100] width 456 height 25
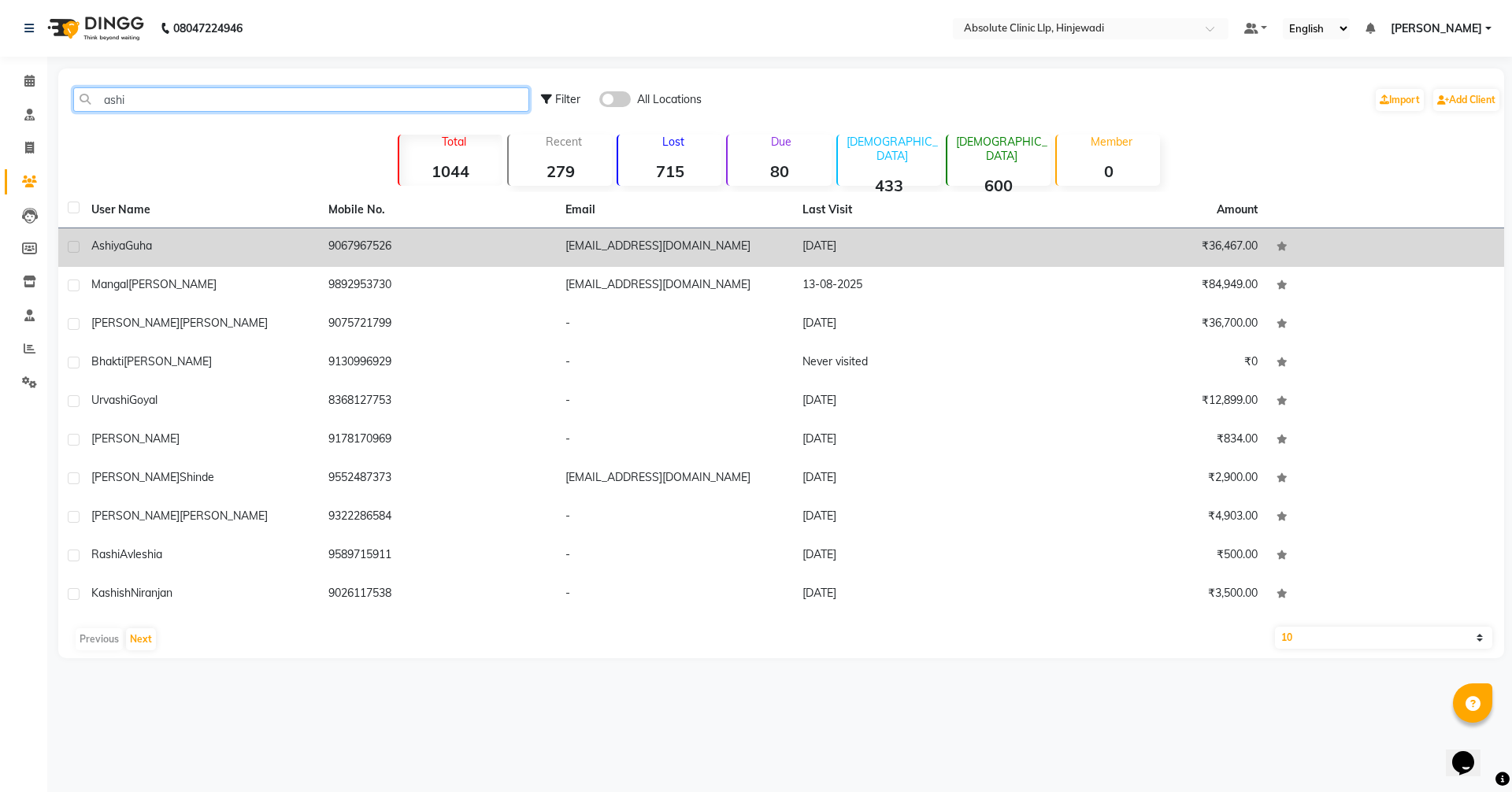
type input "ashi"
click at [138, 248] on span "Guha" at bounding box center [139, 245] width 27 height 14
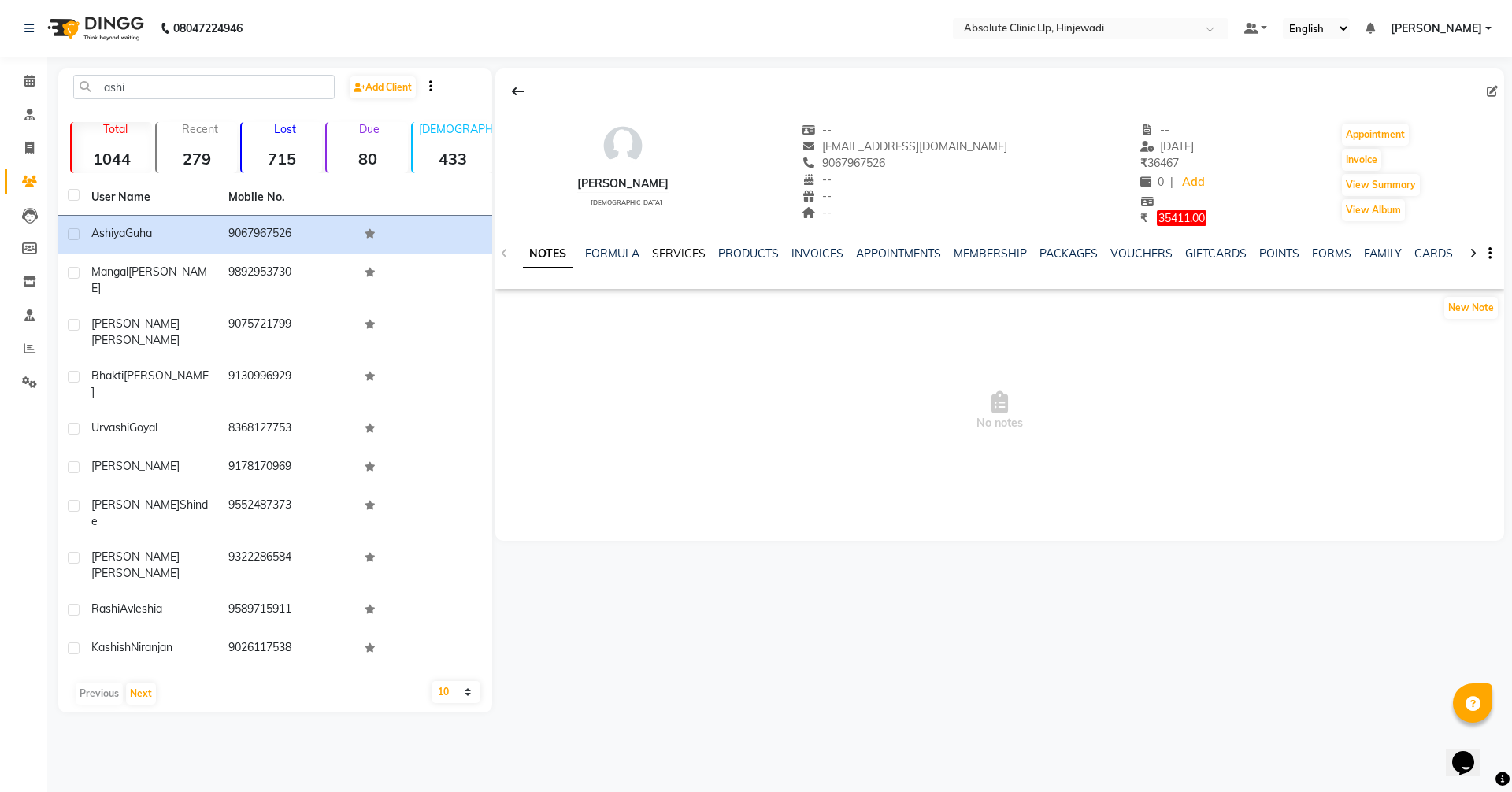
click at [688, 252] on link "SERVICES" at bounding box center [679, 254] width 53 height 14
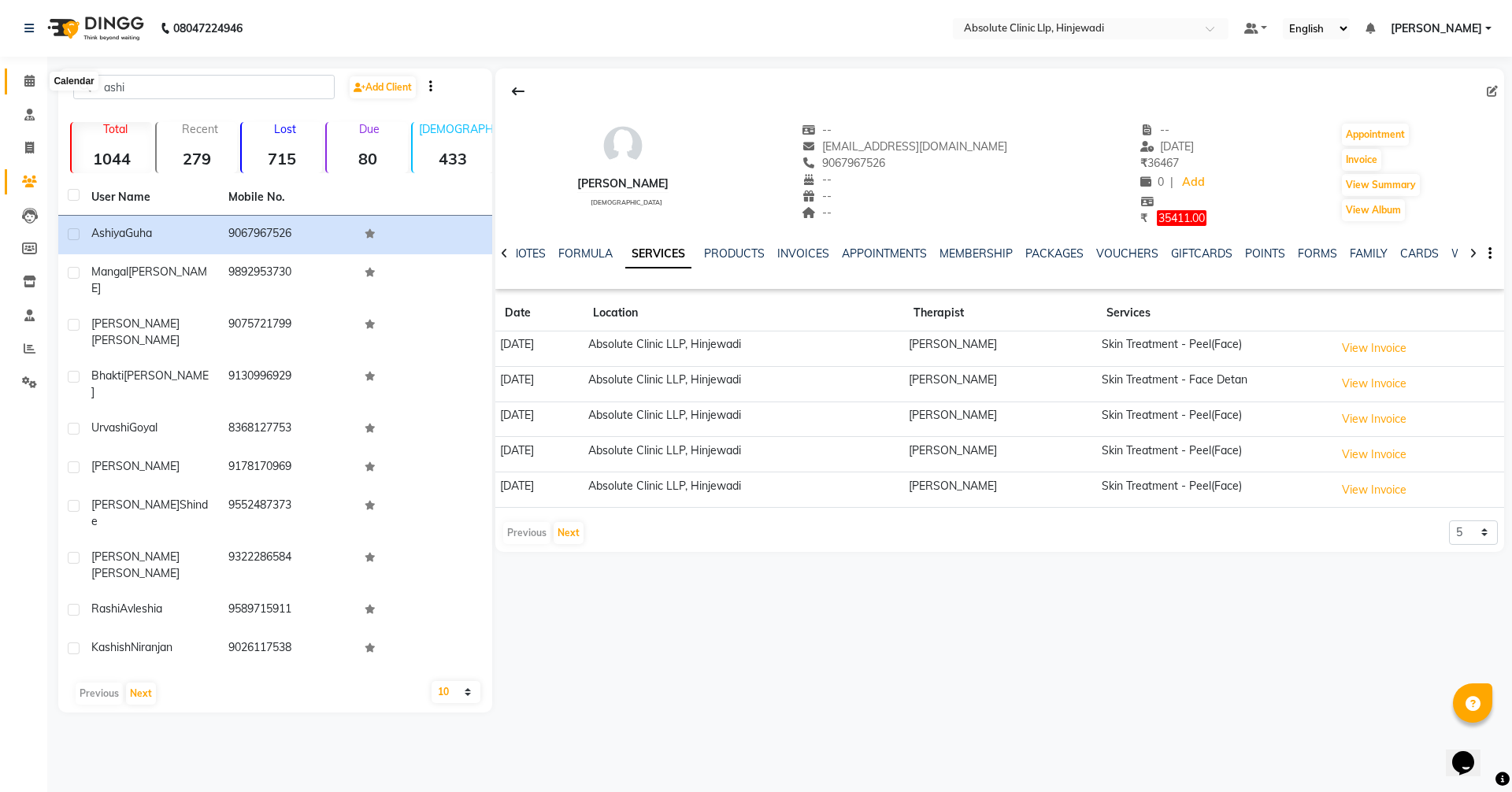
click at [28, 85] on icon at bounding box center [29, 81] width 10 height 11
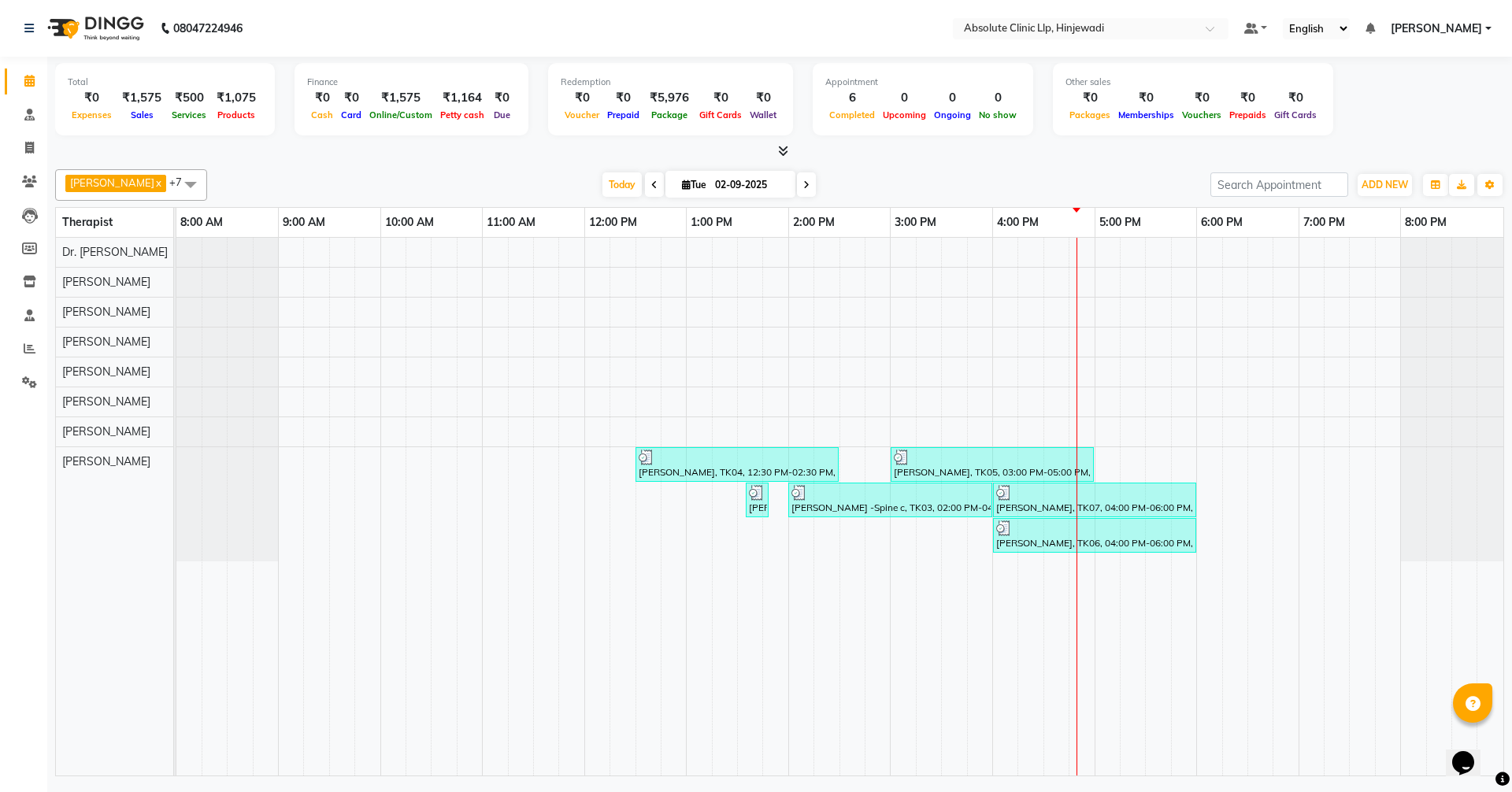
click at [1101, 455] on div "[PERSON_NAME], TK04, 12:30 PM-02:30 PM, Skin Treatment - Peel(Face) [PERSON_NAM…" at bounding box center [841, 506] width 1328 height 537
select select "77023"
select select "tentative"
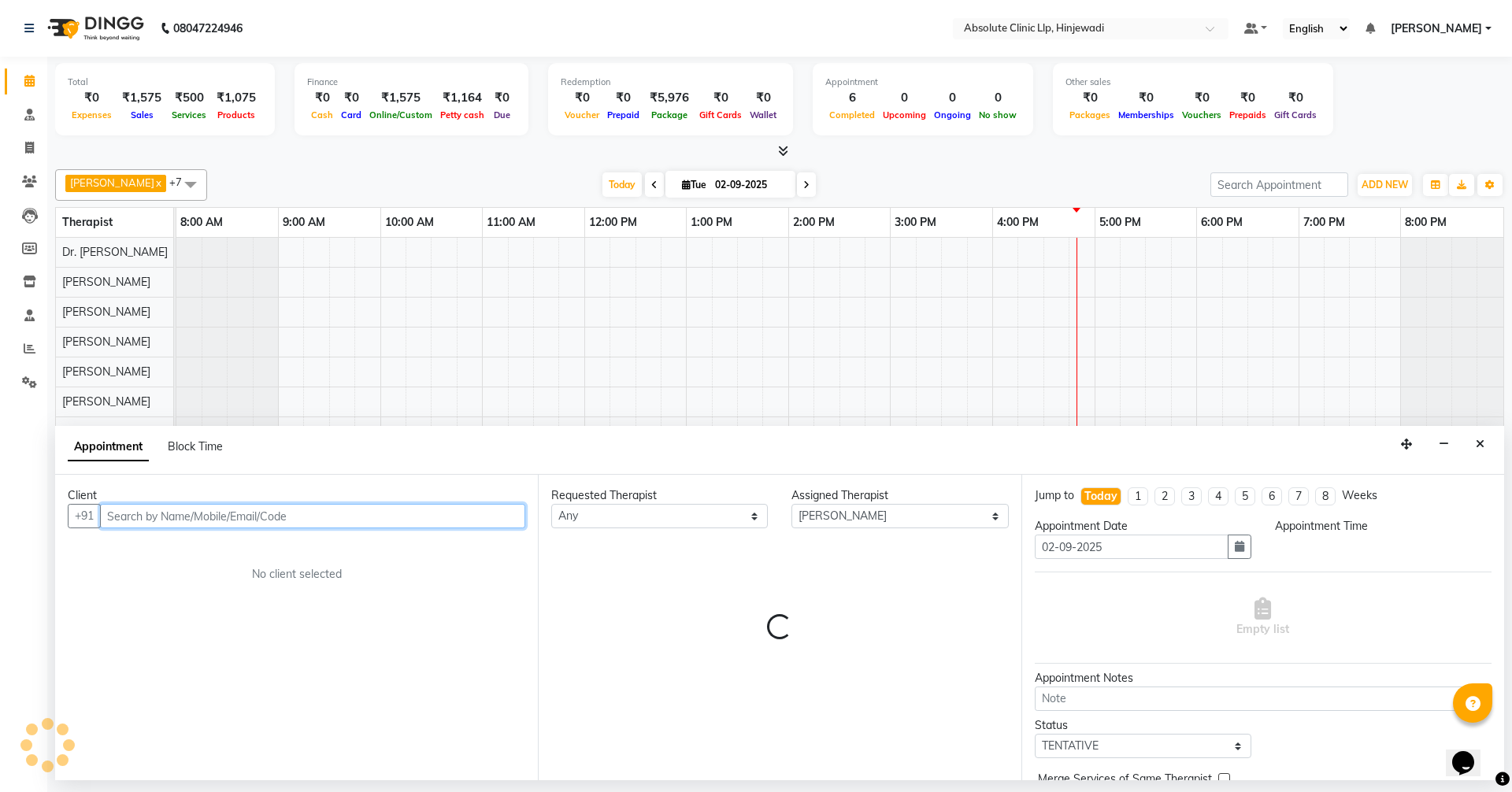
select select "1020"
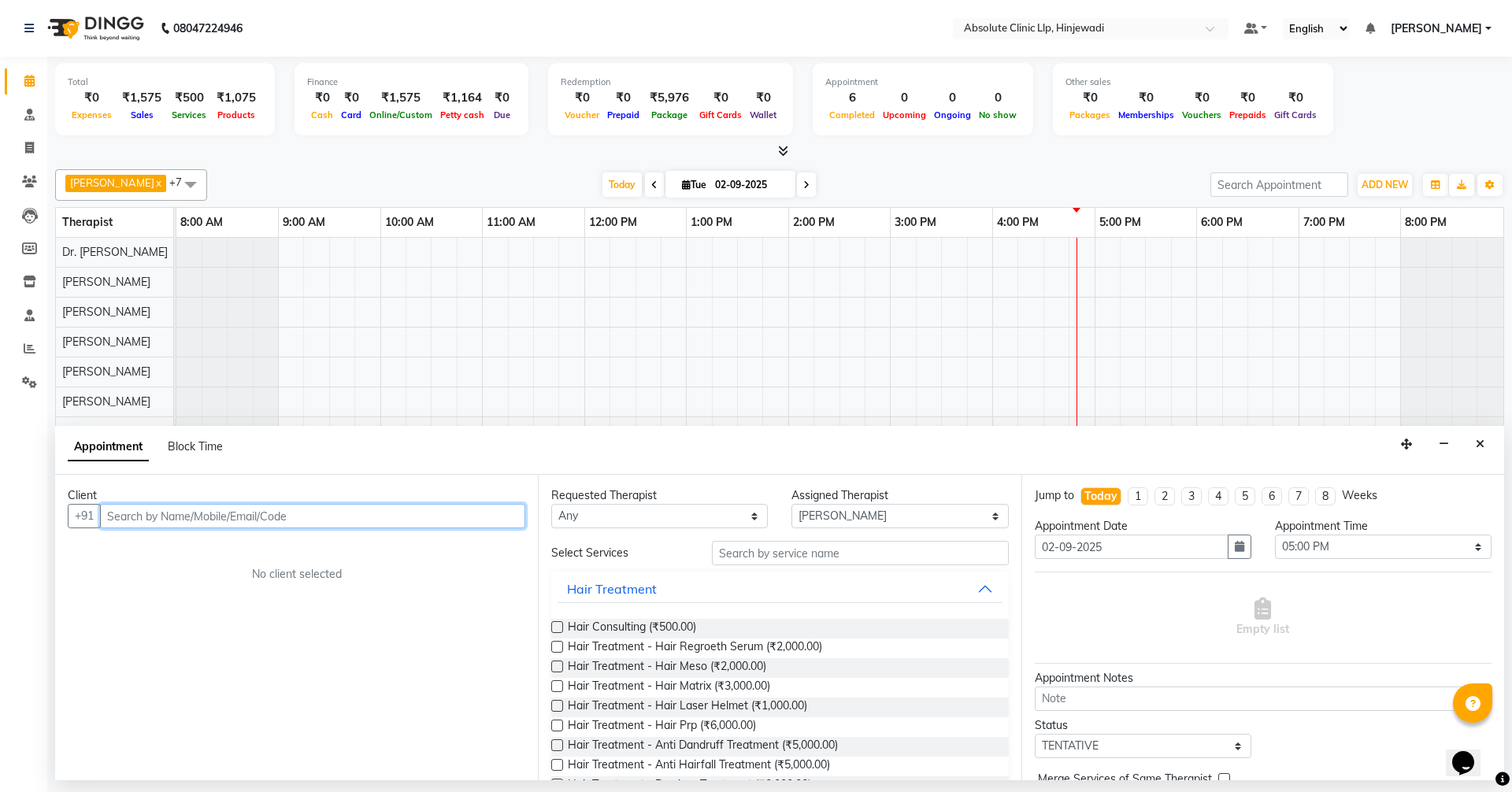
click at [466, 515] on input "text" at bounding box center [312, 517] width 425 height 25
click at [275, 552] on ngb-highlight "9067967526" at bounding box center [264, 550] width 79 height 16
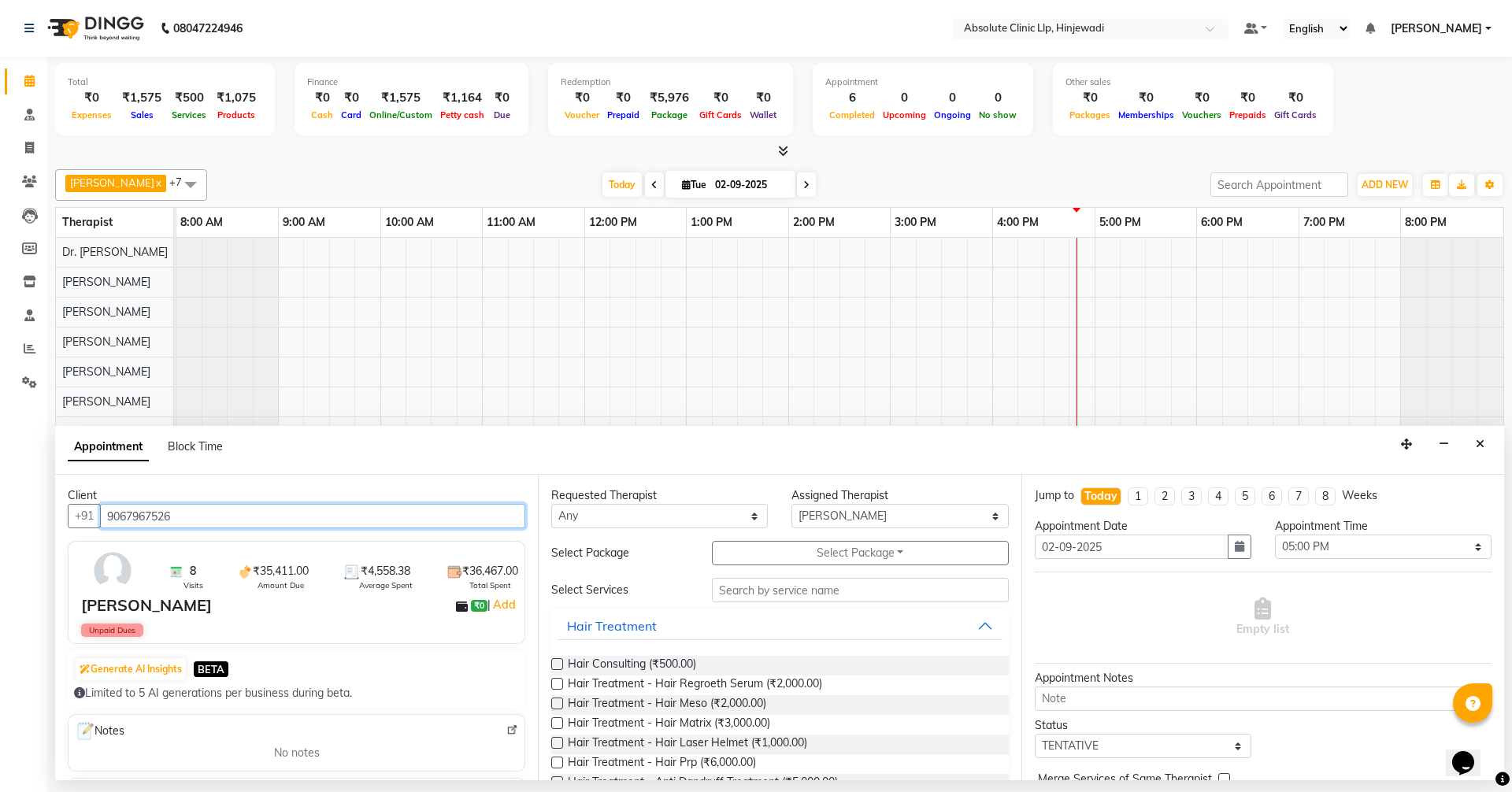
type input "9067967526"
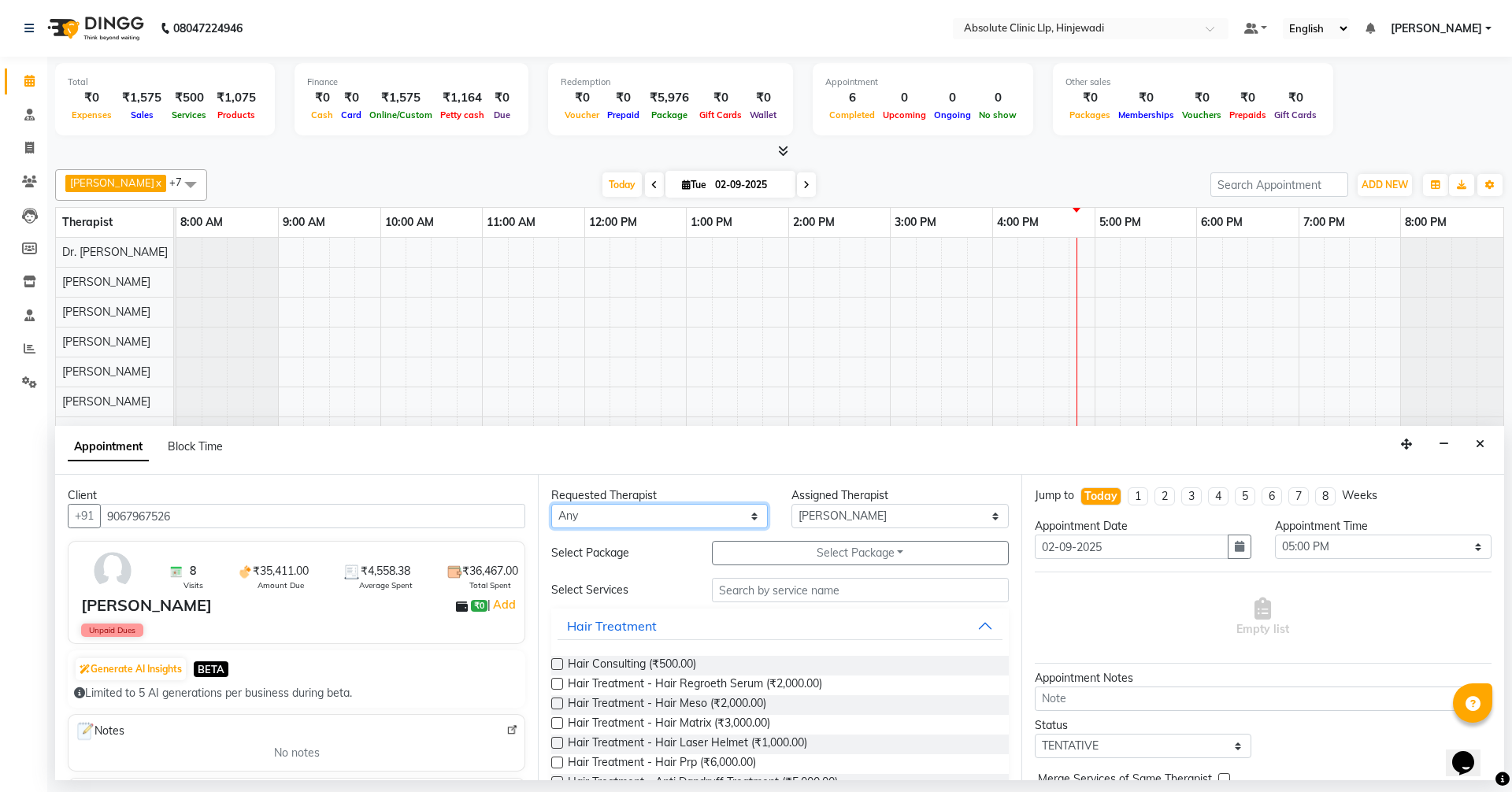
click at [635, 527] on select "Any [PERSON_NAME] DHANANJAY [PERSON_NAME] Dr. [PERSON_NAME] [PERSON_NAME] [PERS…" at bounding box center [660, 517] width 217 height 25
select select "77023"
click at [552, 504] on select "Any [PERSON_NAME] DHANANJAY [PERSON_NAME] Dr. [PERSON_NAME] [PERSON_NAME] [PERS…" at bounding box center [660, 517] width 217 height 25
click at [797, 590] on input "text" at bounding box center [860, 591] width 297 height 25
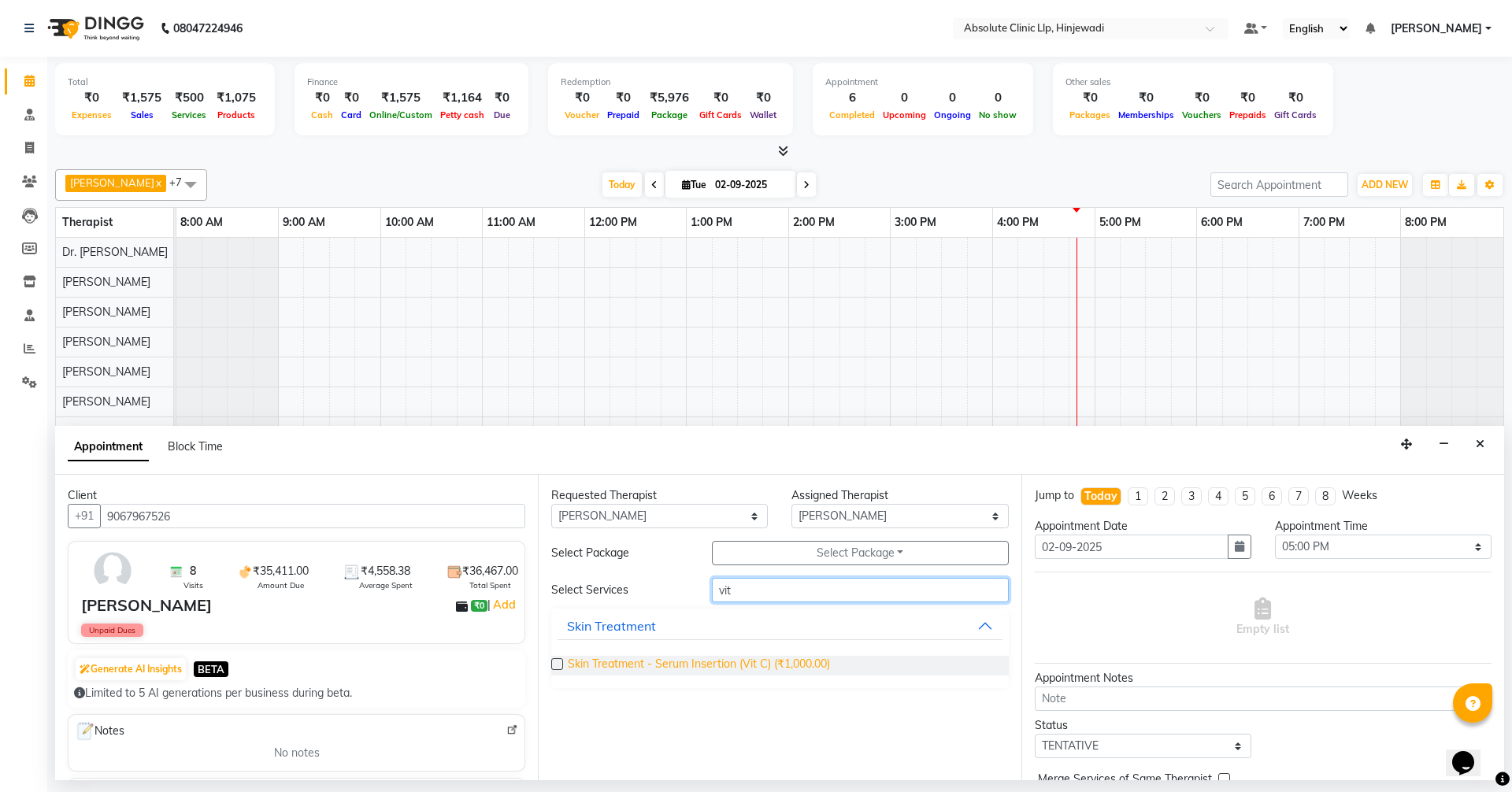
type input "vit"
click at [793, 657] on span "Skin Treatment - Serum Insertion (Vit C) (₹1,000.00)" at bounding box center [699, 666] width 262 height 20
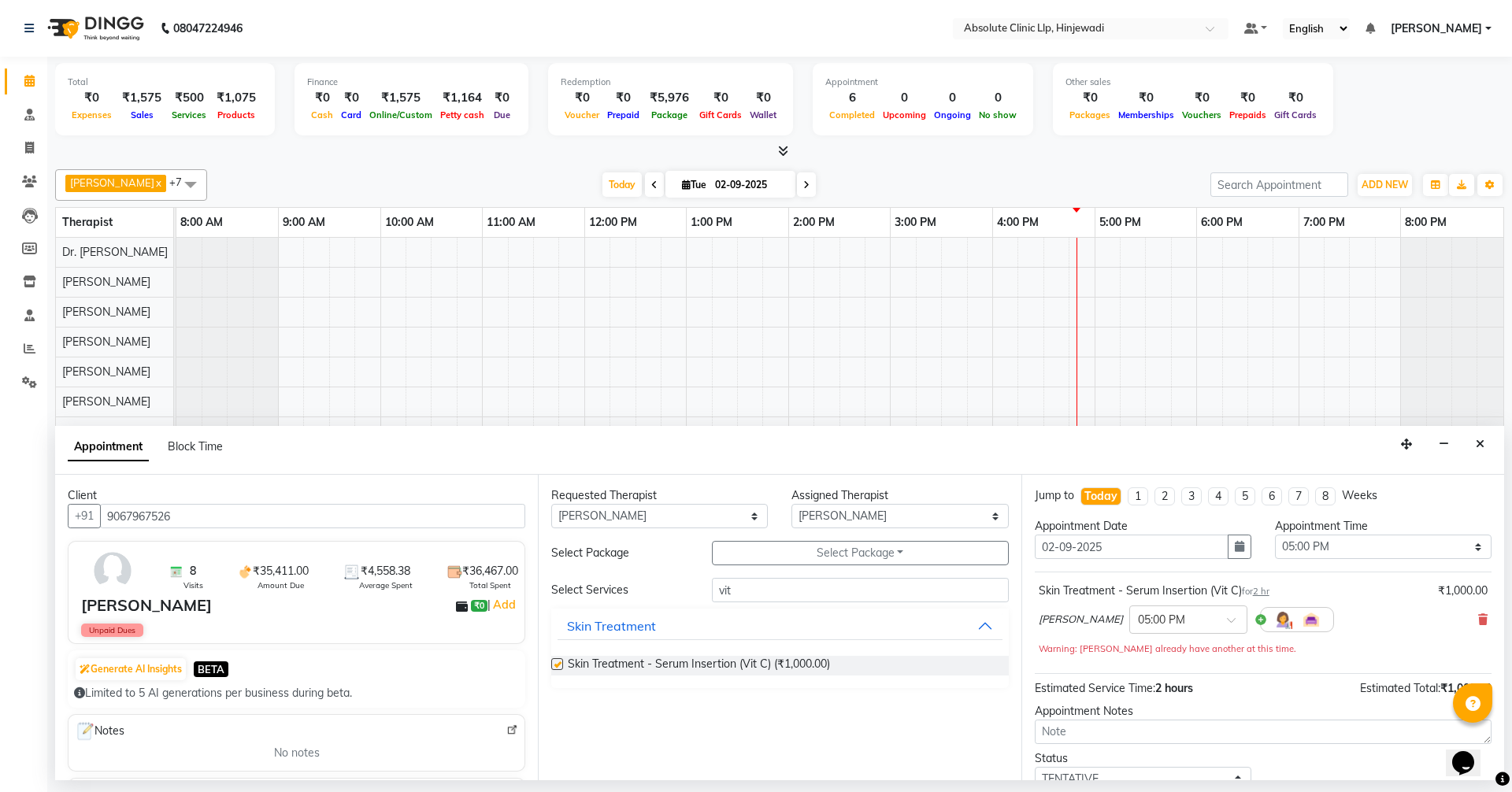
checkbox input "false"
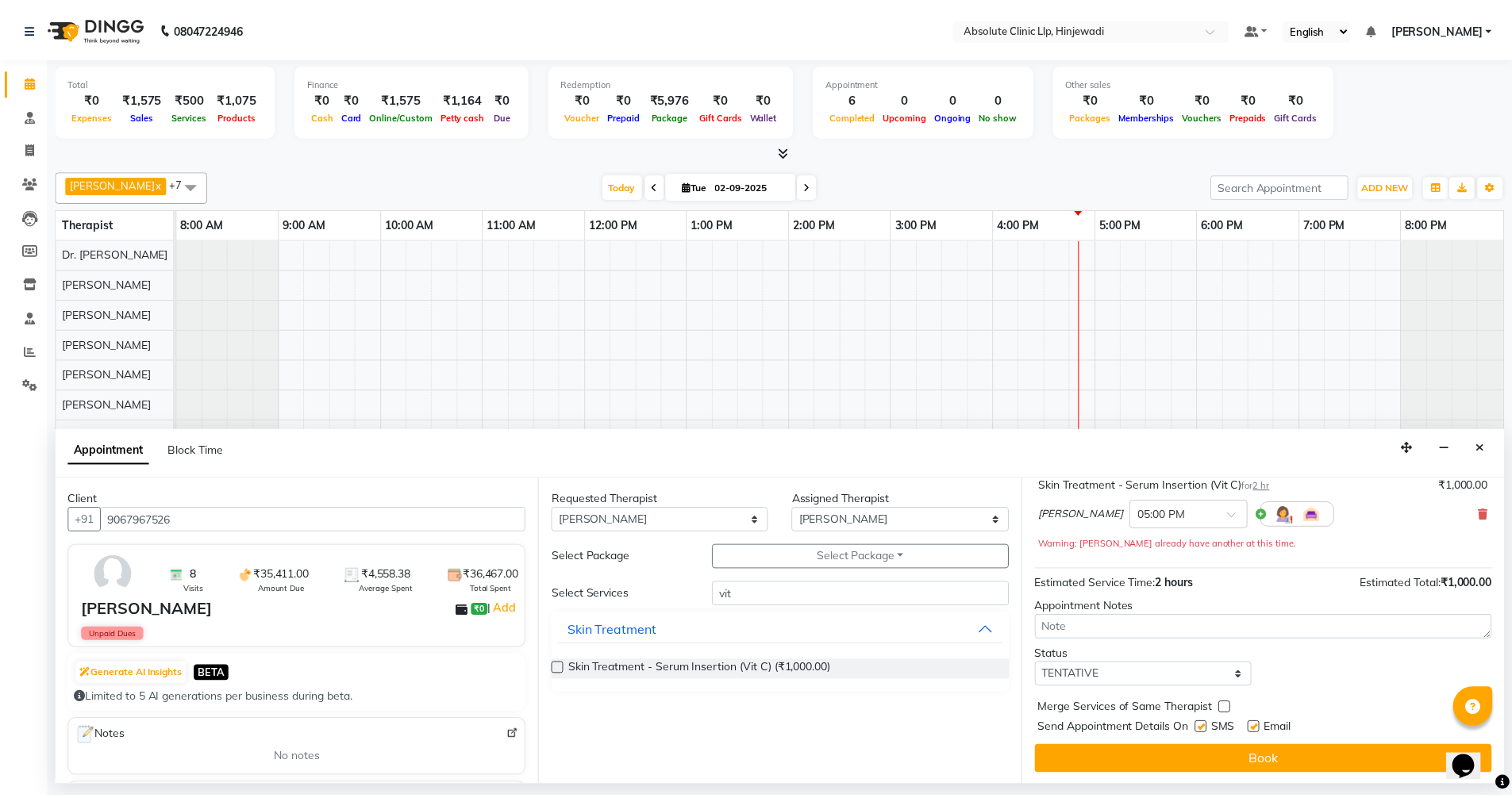
scroll to position [111, 0]
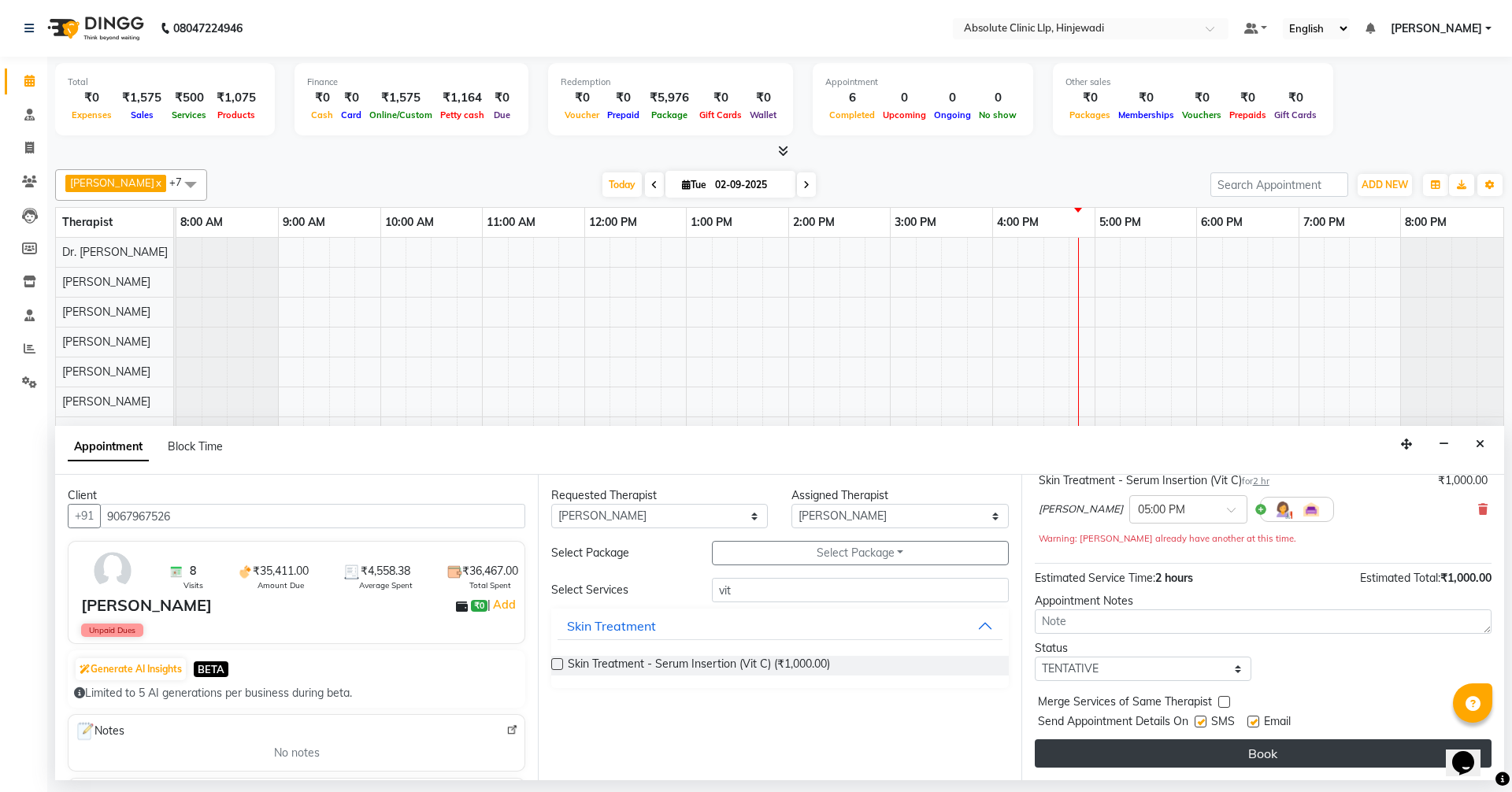
click at [1258, 754] on button "Book" at bounding box center [1263, 754] width 457 height 28
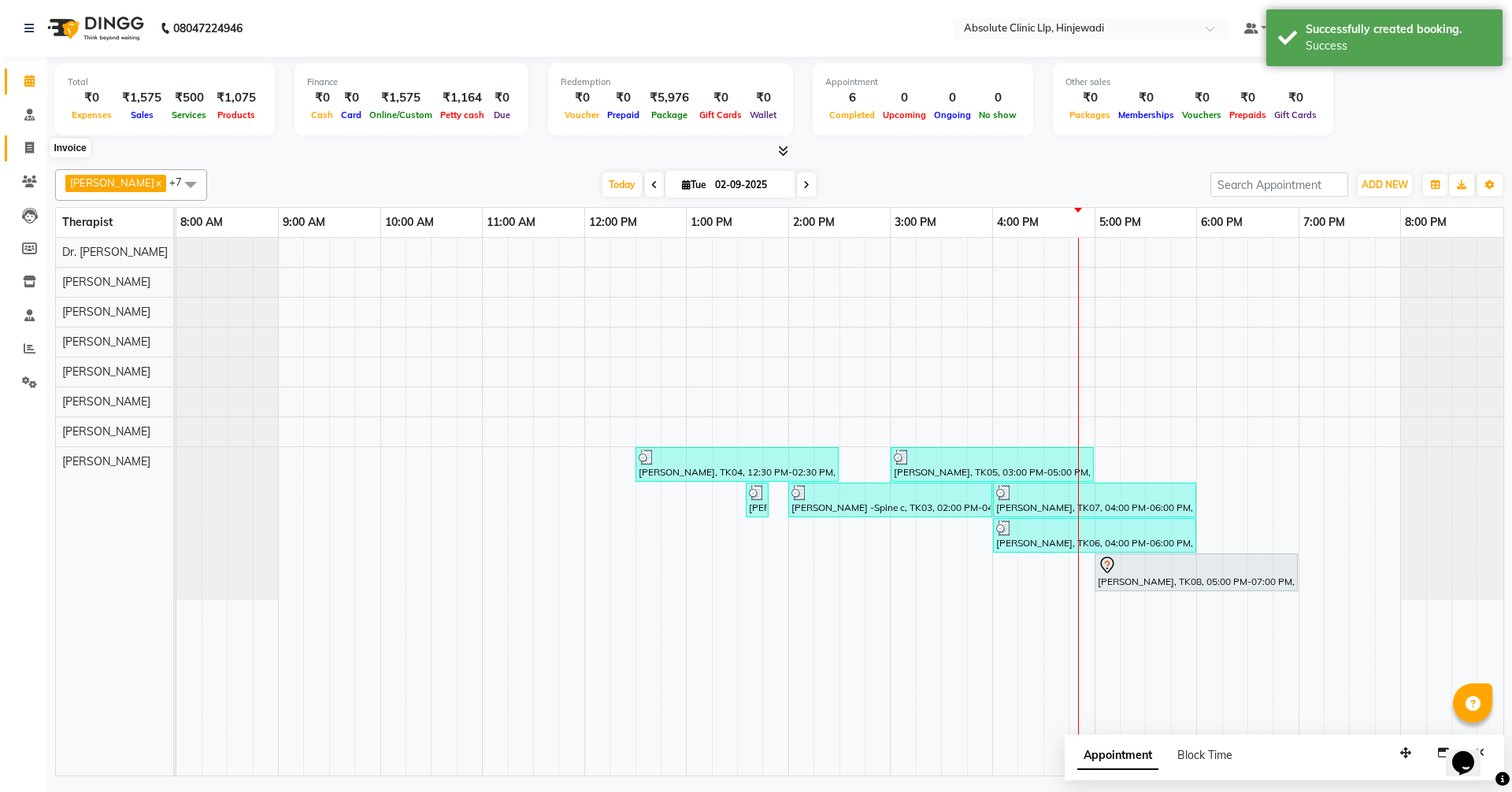
click at [26, 150] on icon at bounding box center [29, 147] width 9 height 11
select select "5113"
select select "service"
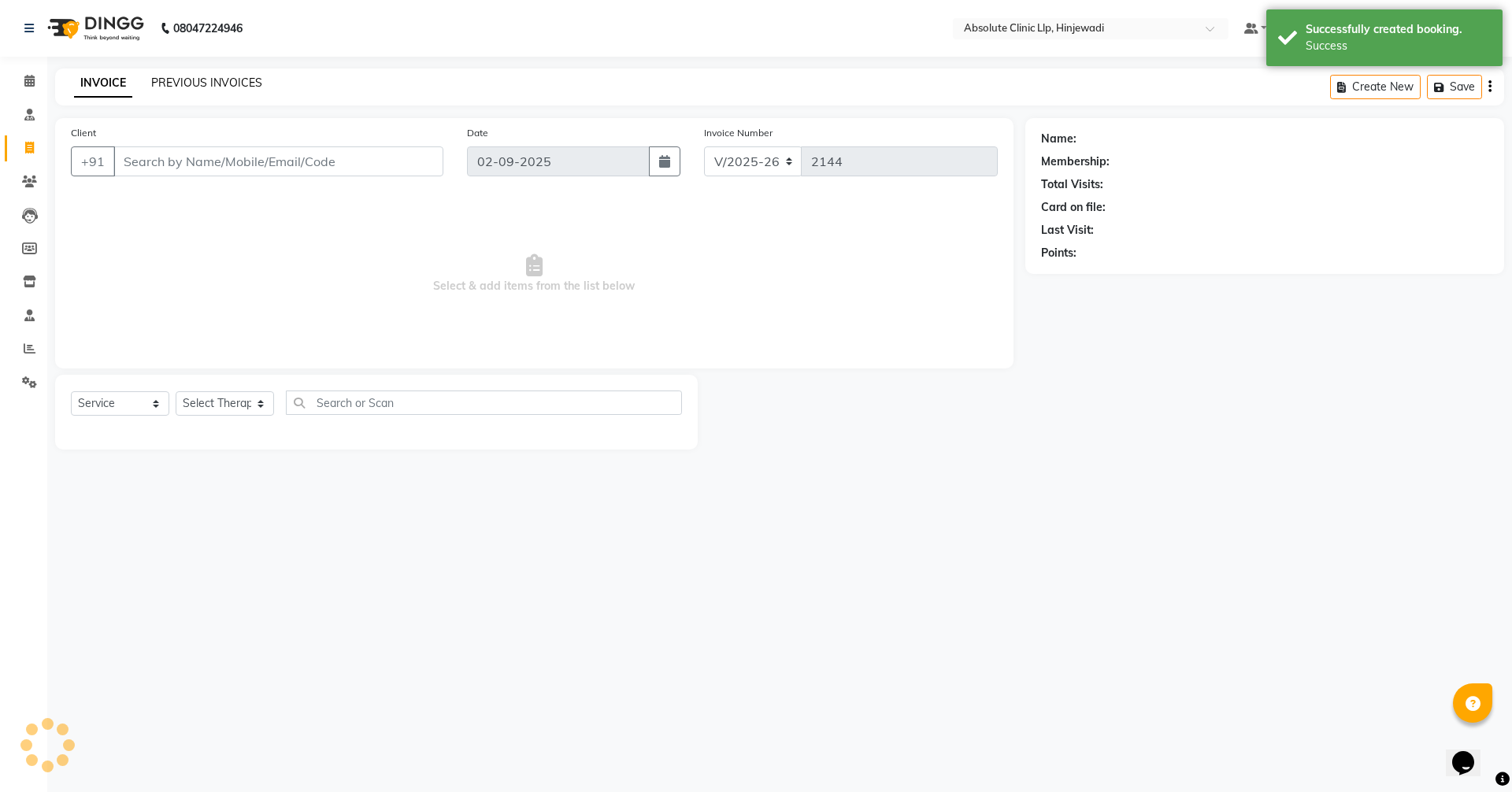
click at [225, 81] on link "PREVIOUS INVOICES" at bounding box center [206, 83] width 111 height 14
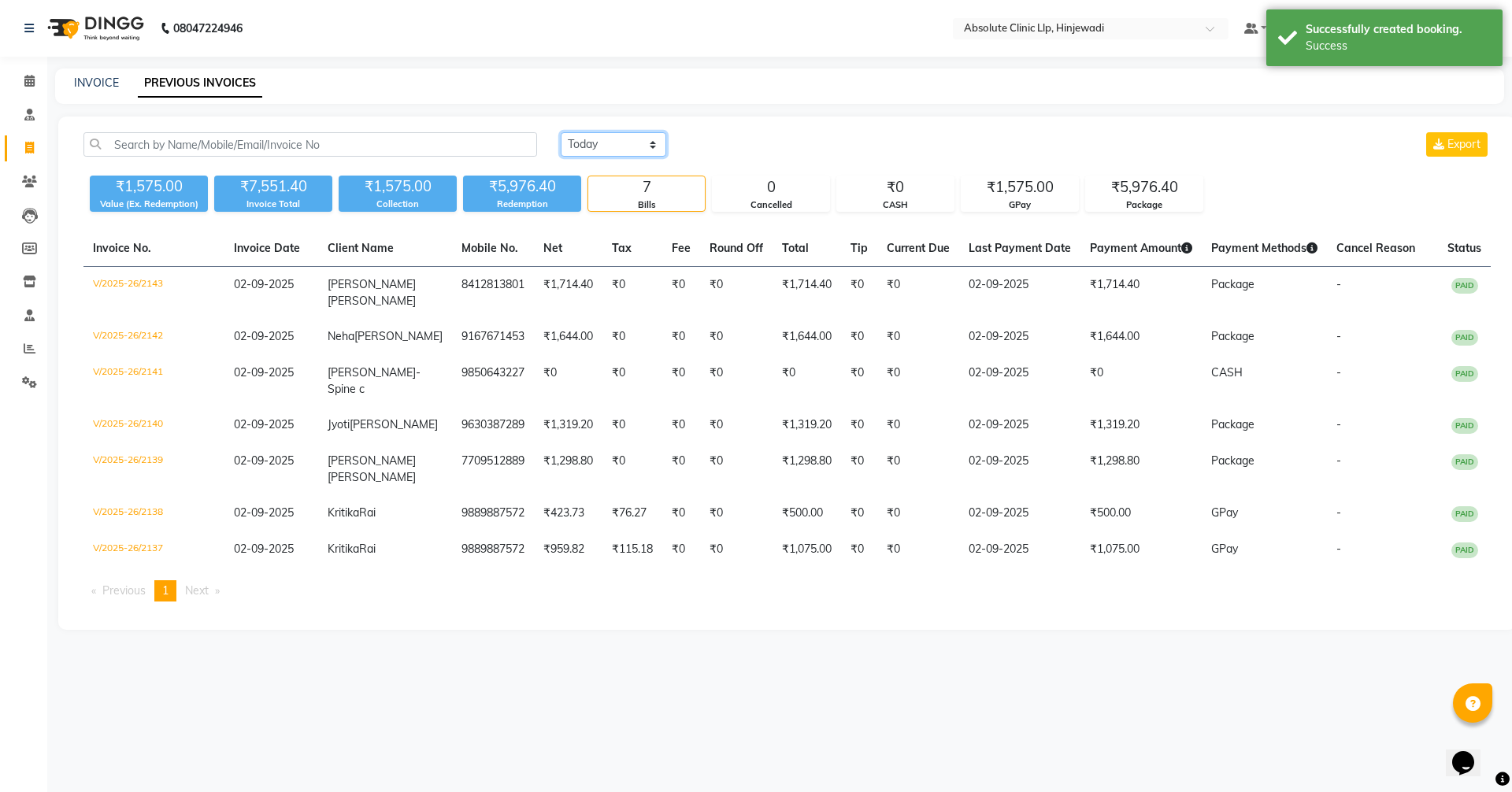
click at [603, 137] on select "[DATE] [DATE] Custom Range" at bounding box center [614, 144] width 105 height 25
select select "range"
click at [561, 132] on select "[DATE] [DATE] Custom Range" at bounding box center [614, 144] width 105 height 25
click at [733, 153] on input "02-09-2025" at bounding box center [742, 144] width 110 height 22
select select "9"
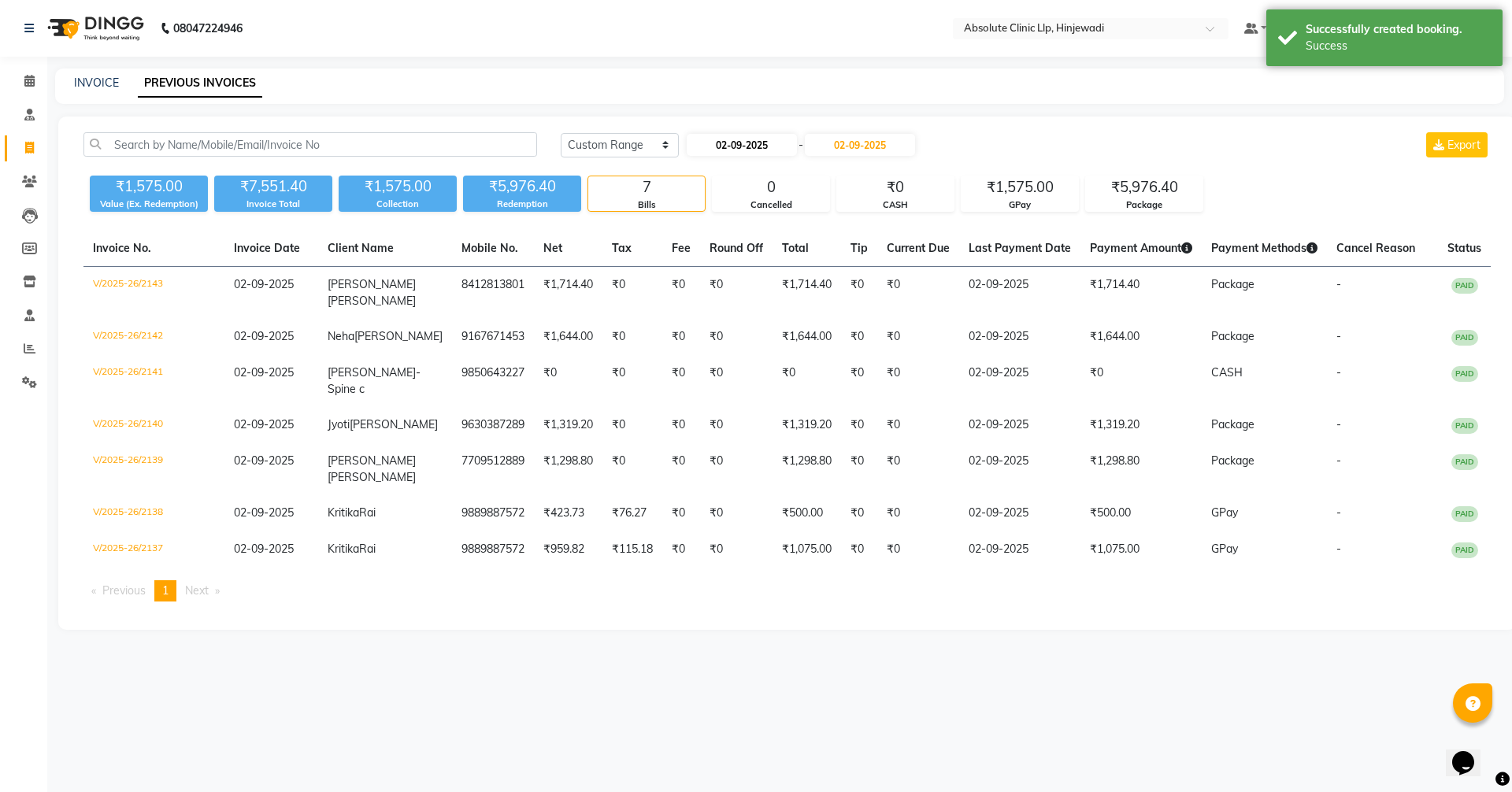
select select "2025"
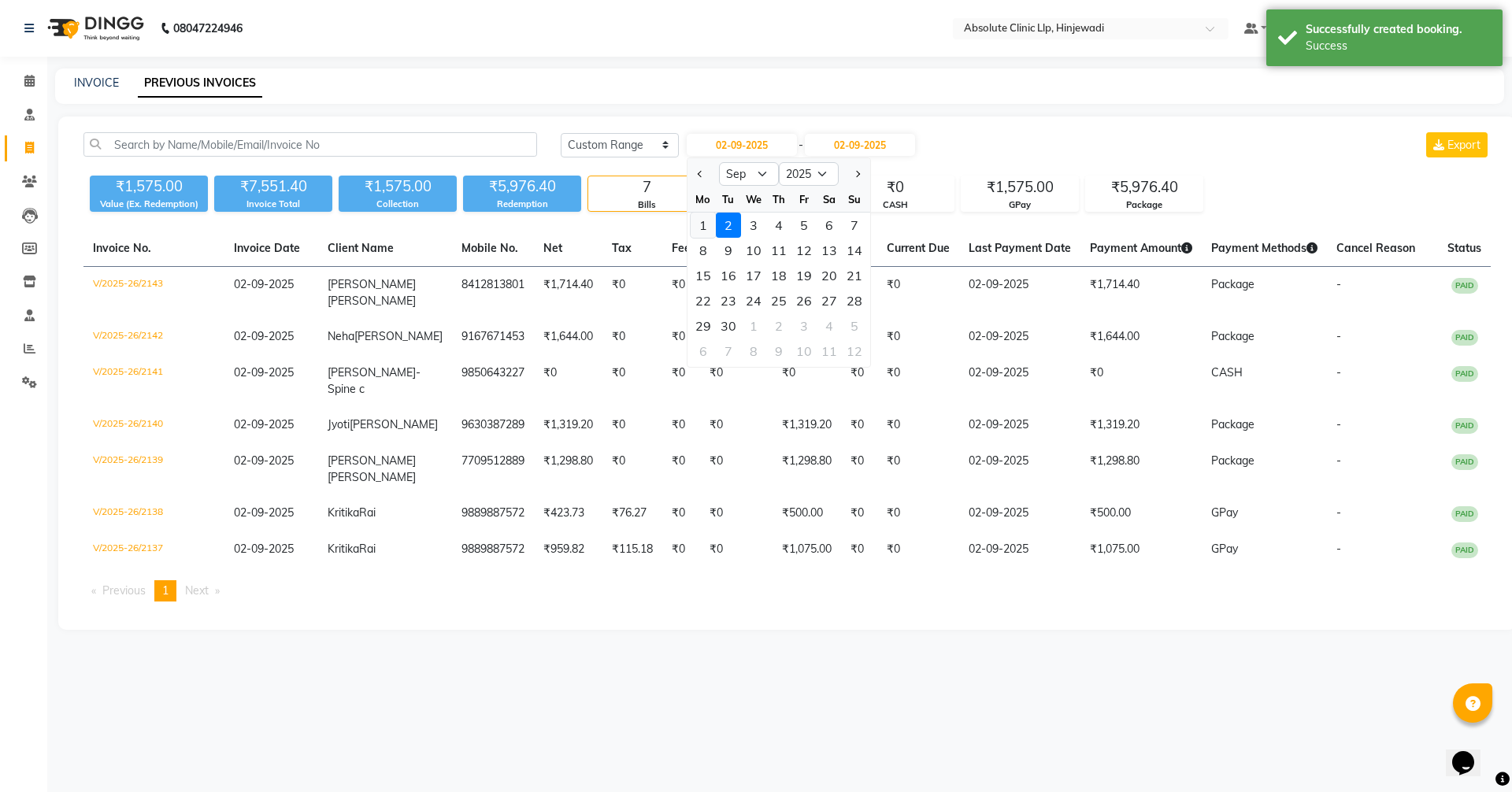
click at [701, 226] on div "1" at bounding box center [703, 225] width 26 height 26
type input "01-09-2025"
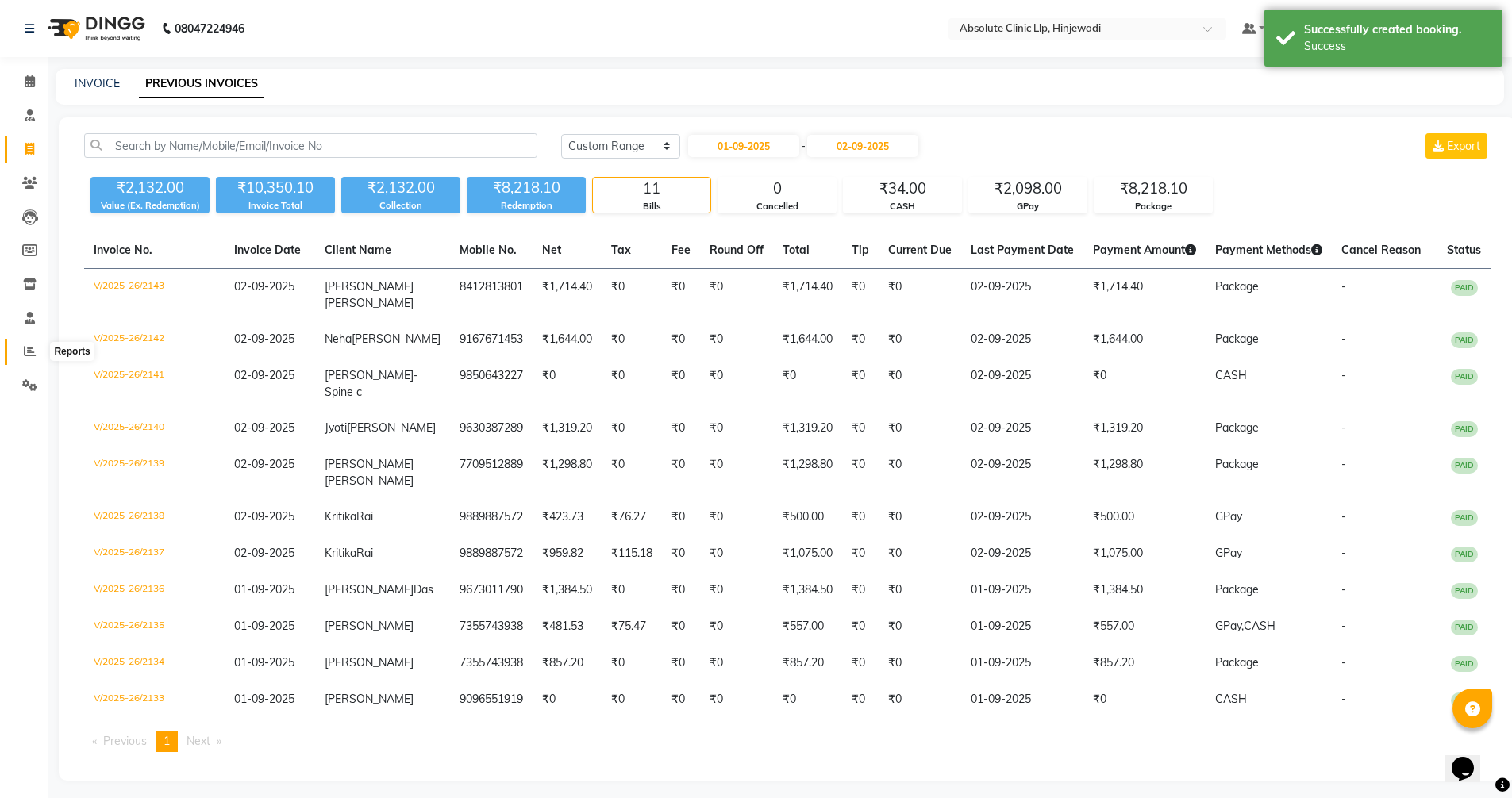
click at [30, 350] on icon at bounding box center [30, 351] width 11 height 11
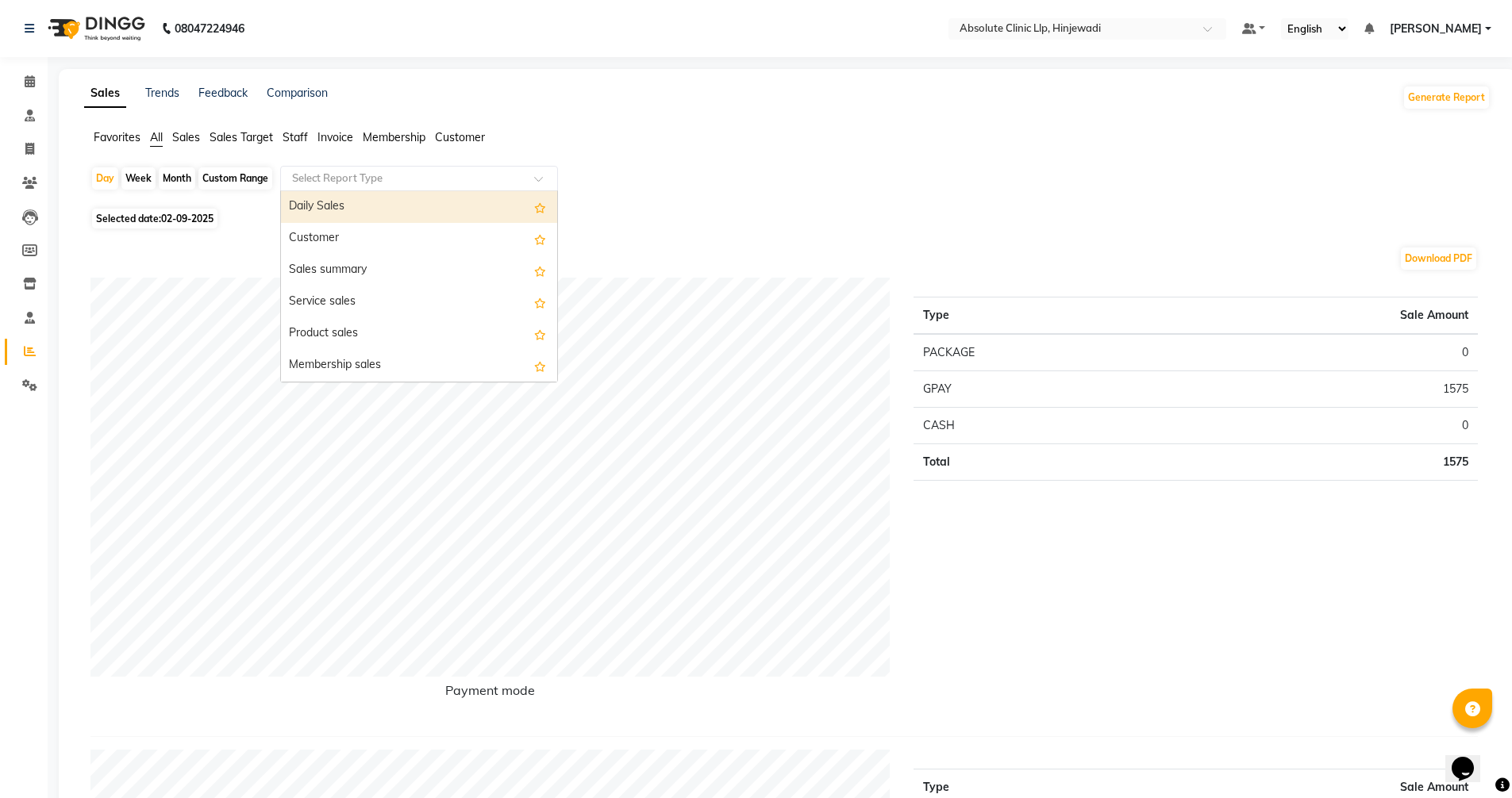
click at [311, 176] on input "text" at bounding box center [403, 178] width 229 height 16
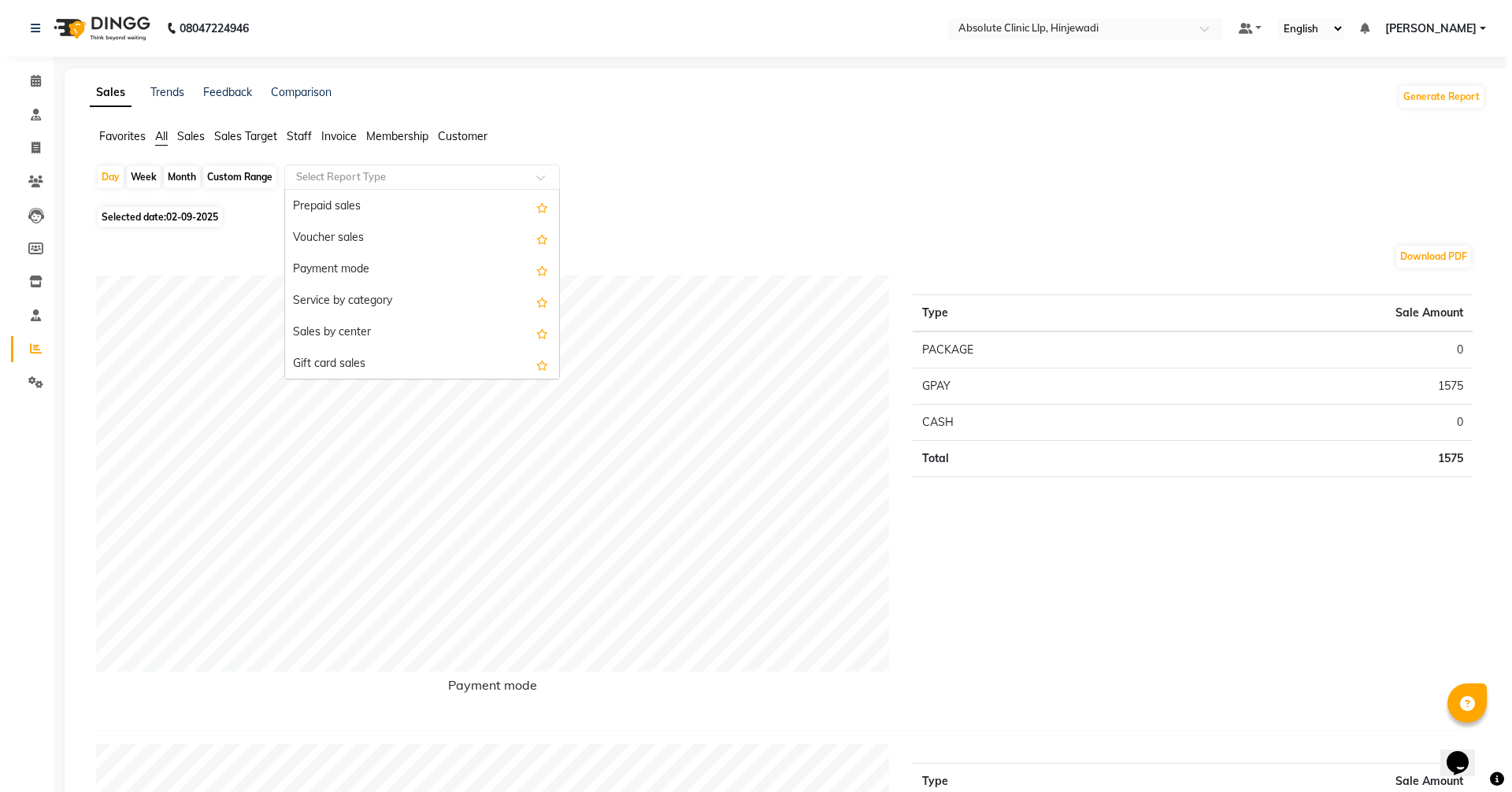
scroll to position [236, 0]
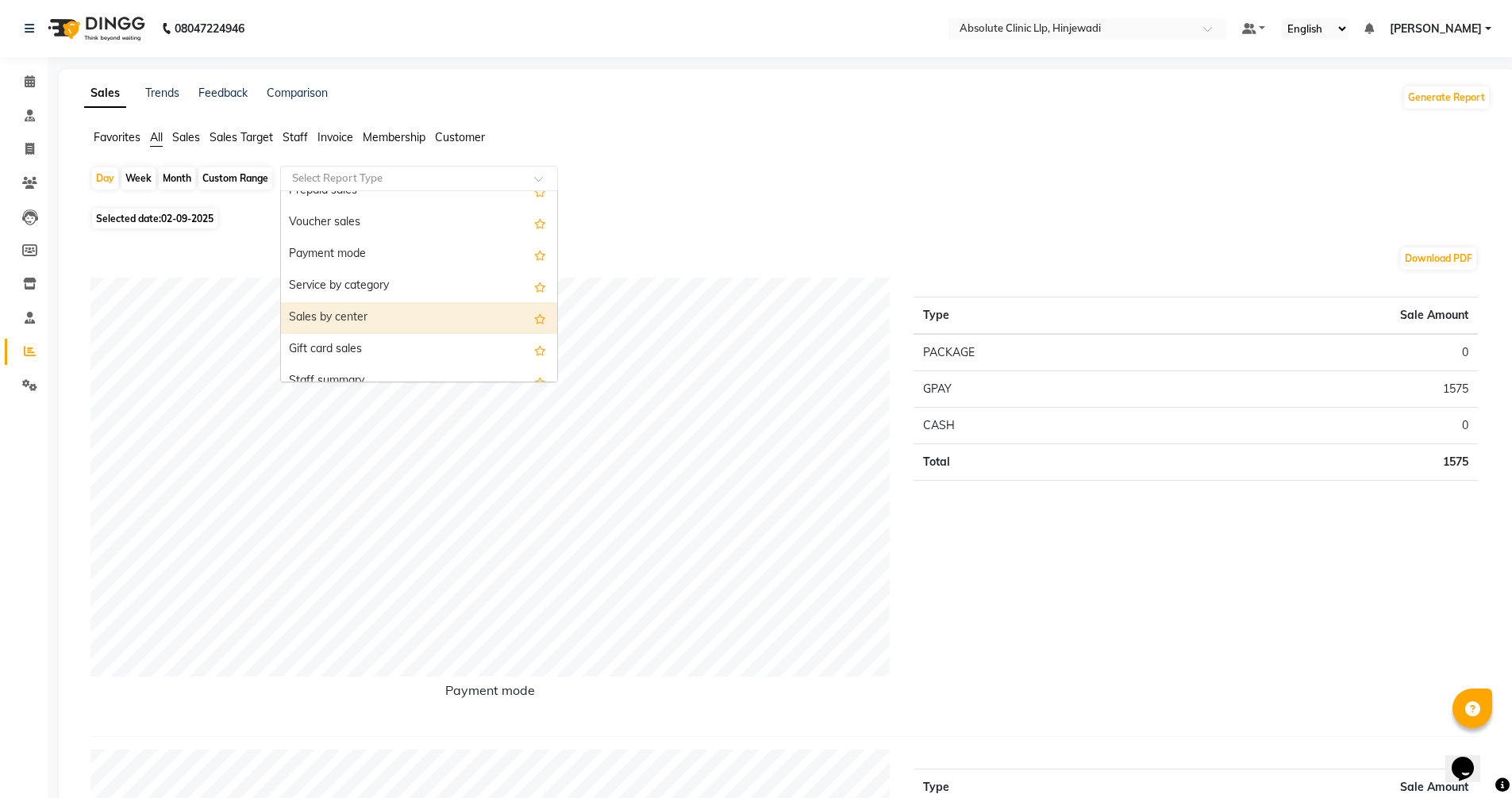
click at [345, 327] on div "Sales by center" at bounding box center [419, 318] width 277 height 32
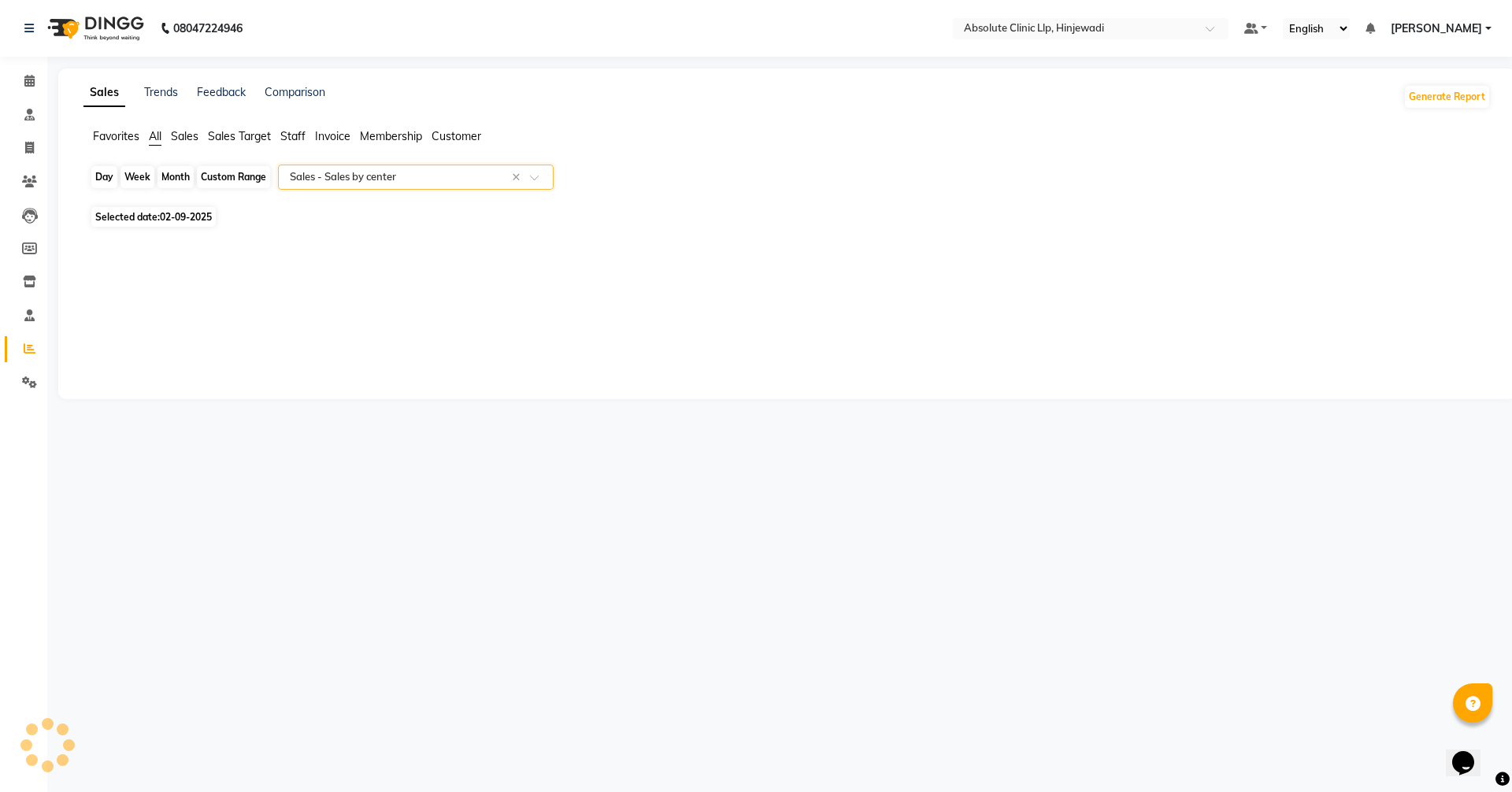
click at [104, 176] on div "Day" at bounding box center [104, 177] width 26 height 22
select select "9"
select select "2025"
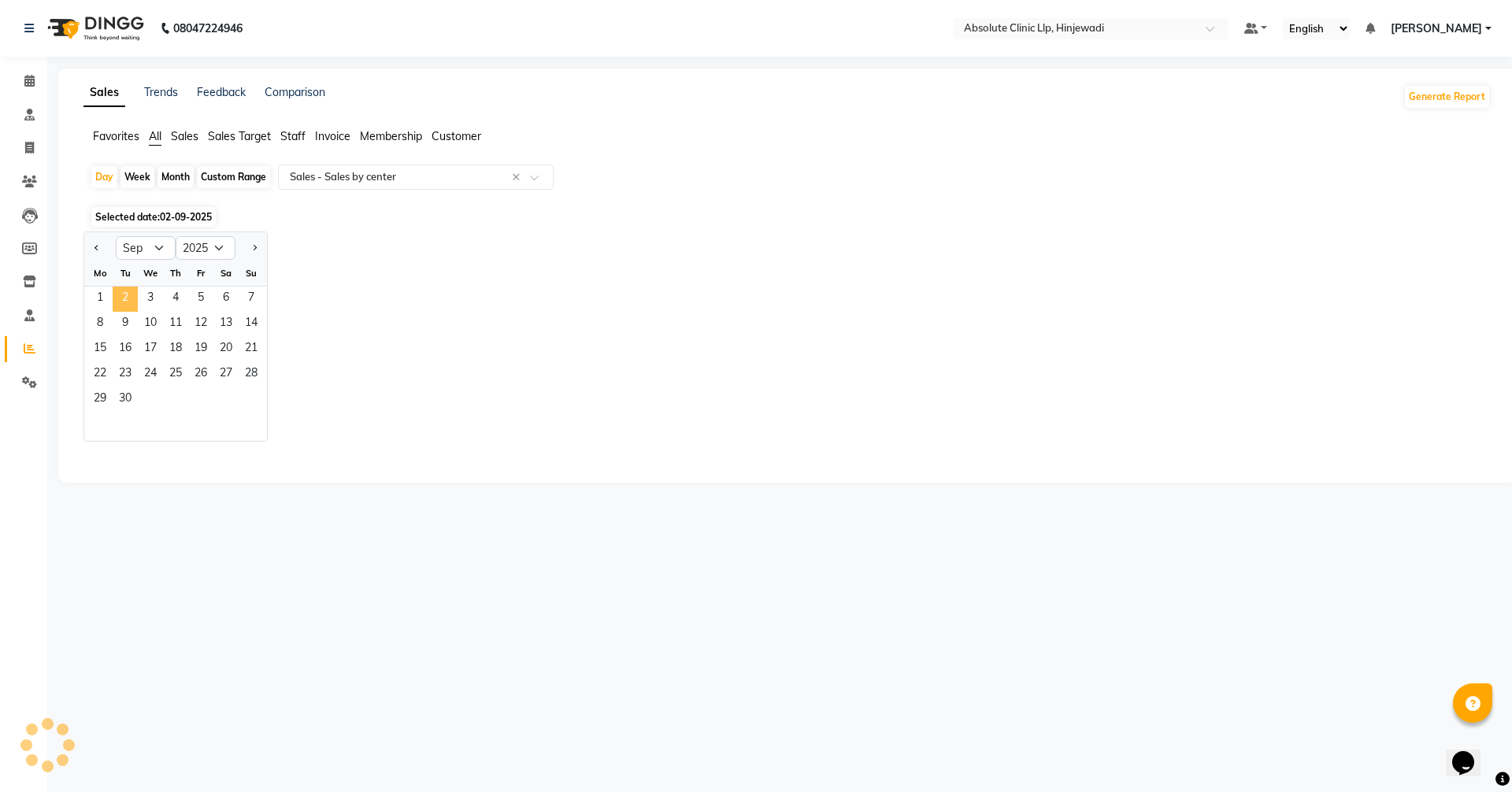
click at [123, 290] on span "2" at bounding box center [125, 299] width 26 height 26
select select "full_report"
select select "csv"
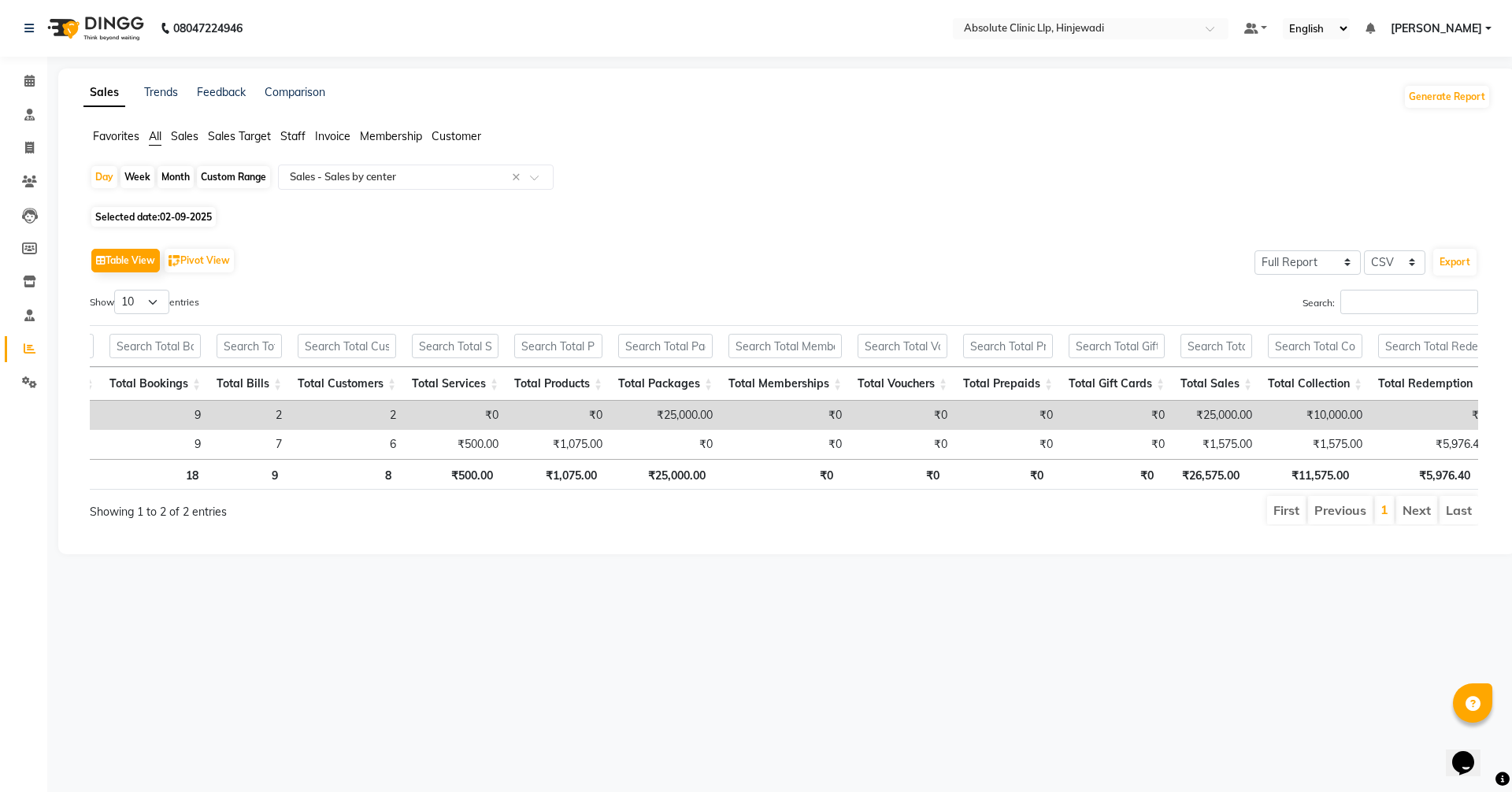
scroll to position [0, 0]
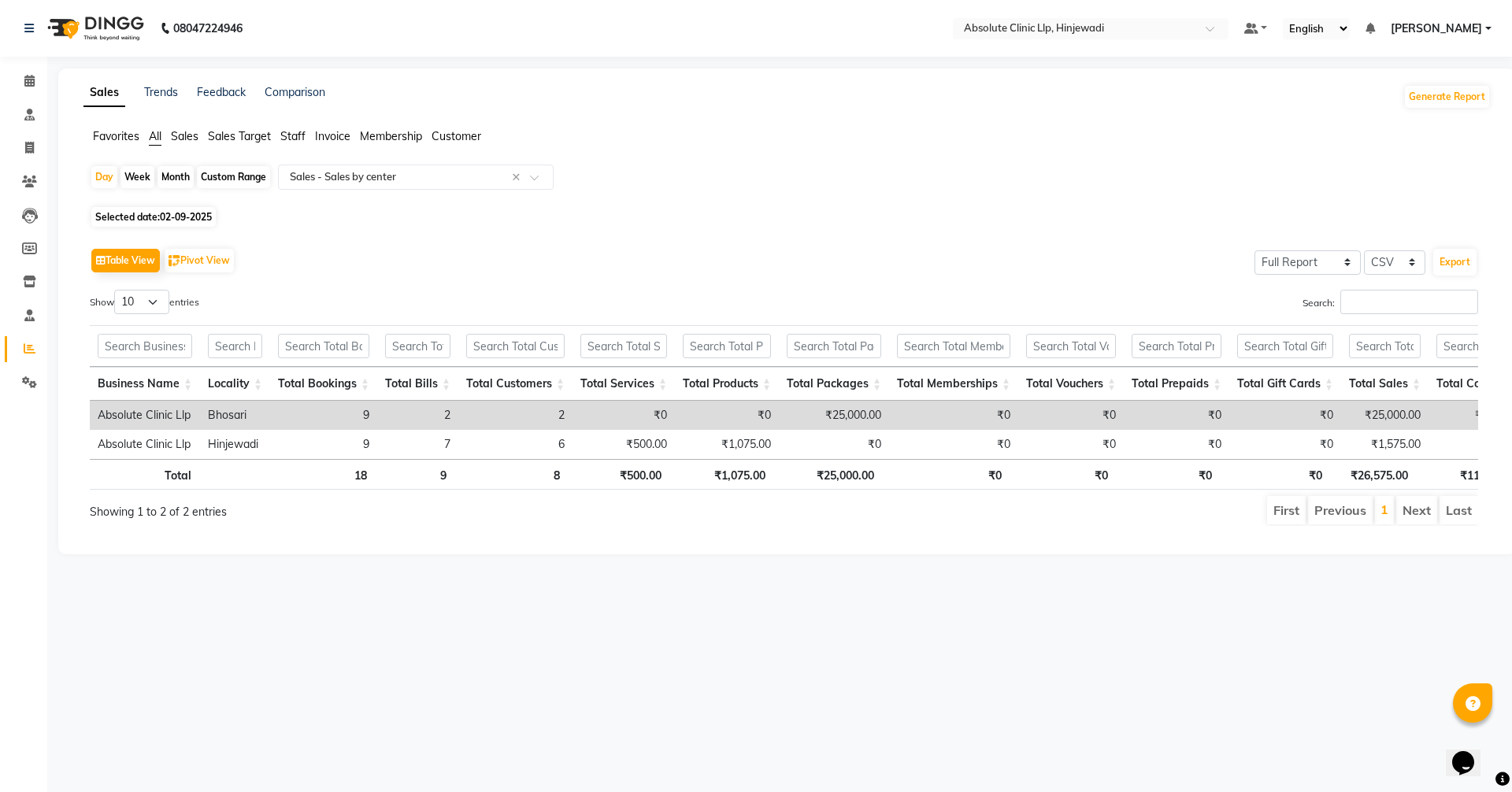
click at [252, 175] on div "Custom Range" at bounding box center [233, 177] width 73 height 22
select select "9"
select select "2025"
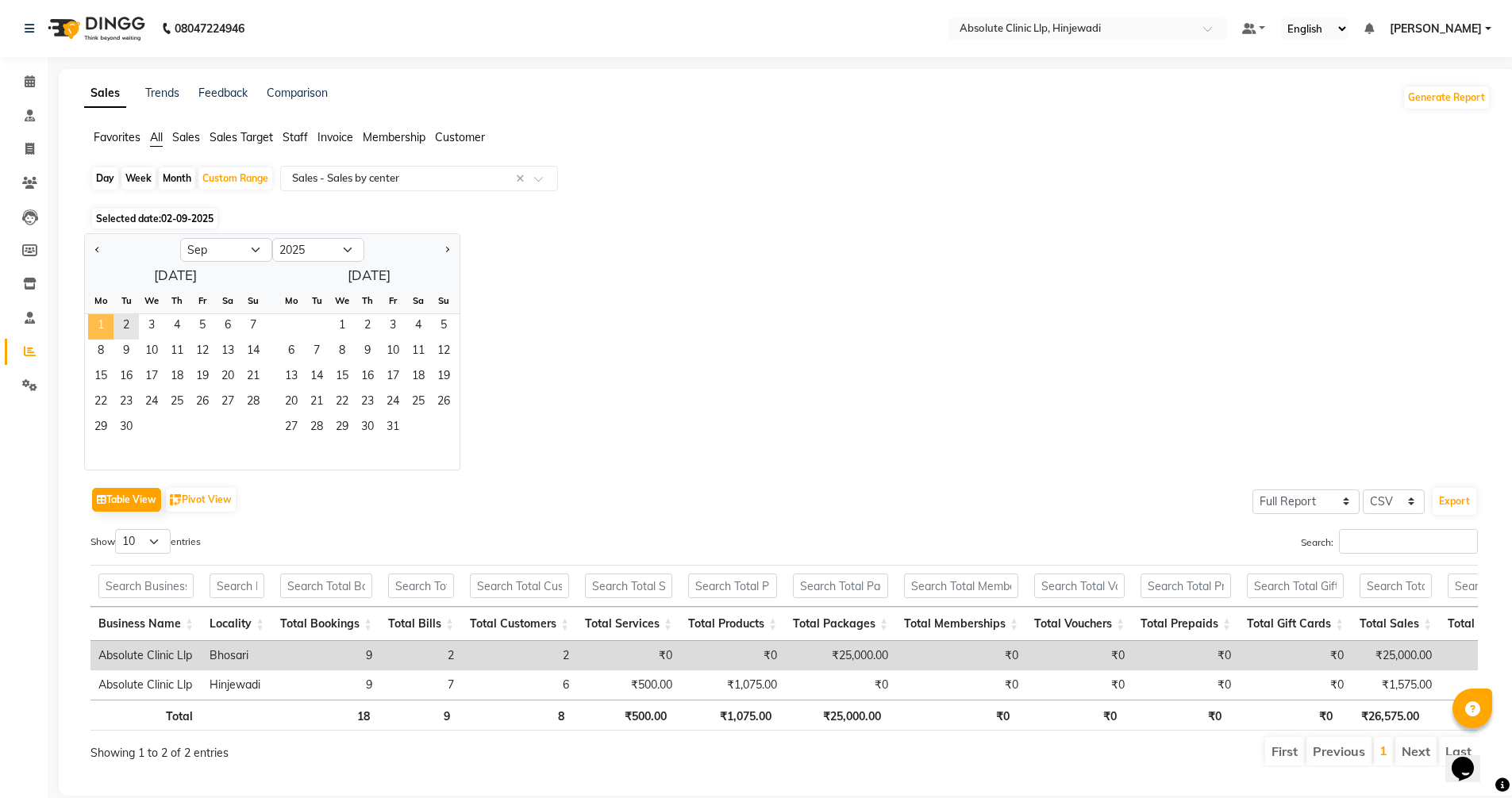
click at [96, 322] on span "1" at bounding box center [100, 326] width 26 height 26
click at [1030, 342] on div "Jan Feb Mar Apr May Jun [DATE] Aug Sep Oct Nov [DATE] 2016 2017 2018 2019 2020 …" at bounding box center [788, 352] width 1407 height 237
click at [118, 323] on span "2" at bounding box center [126, 326] width 26 height 26
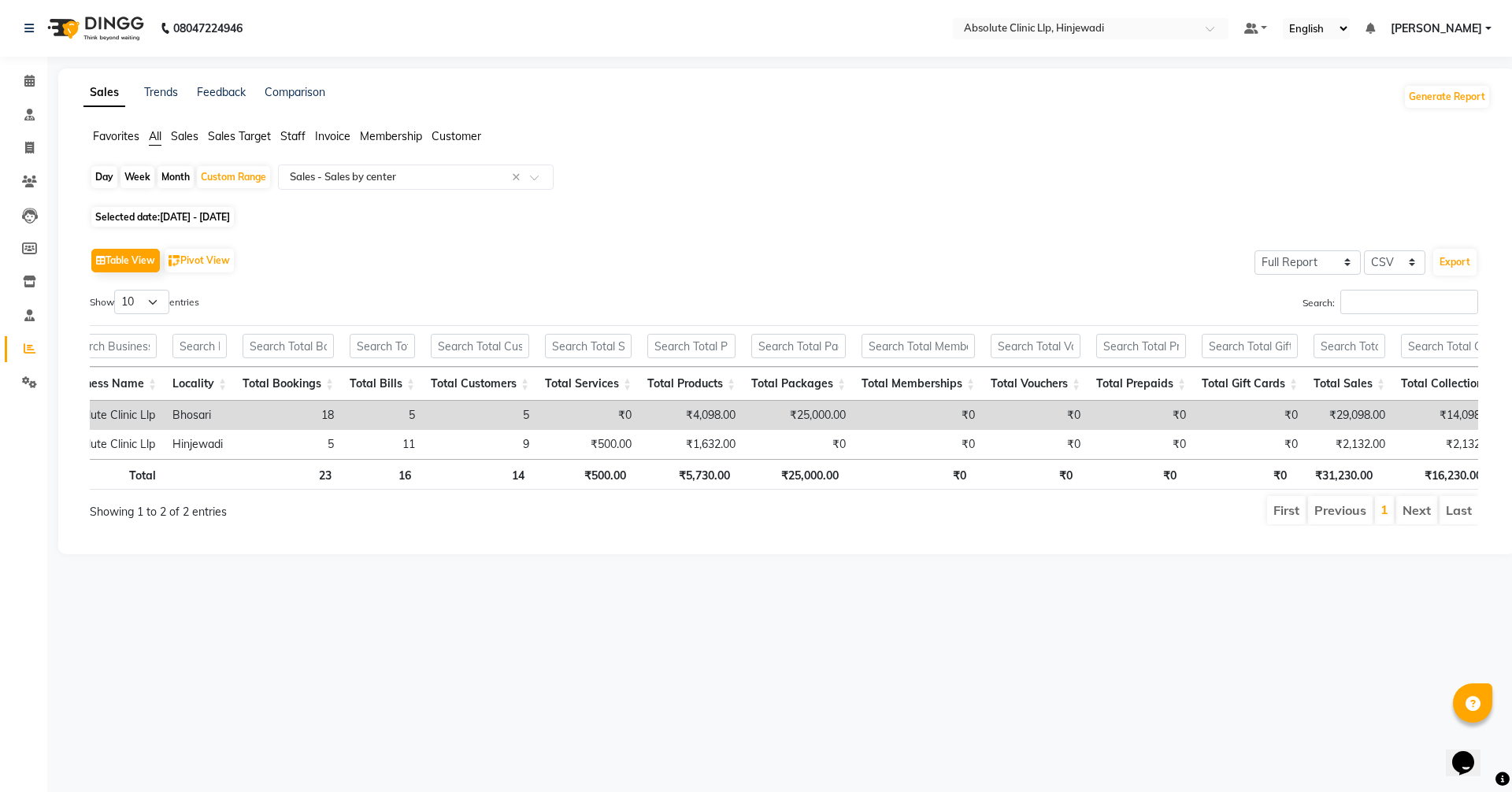
scroll to position [0, 30]
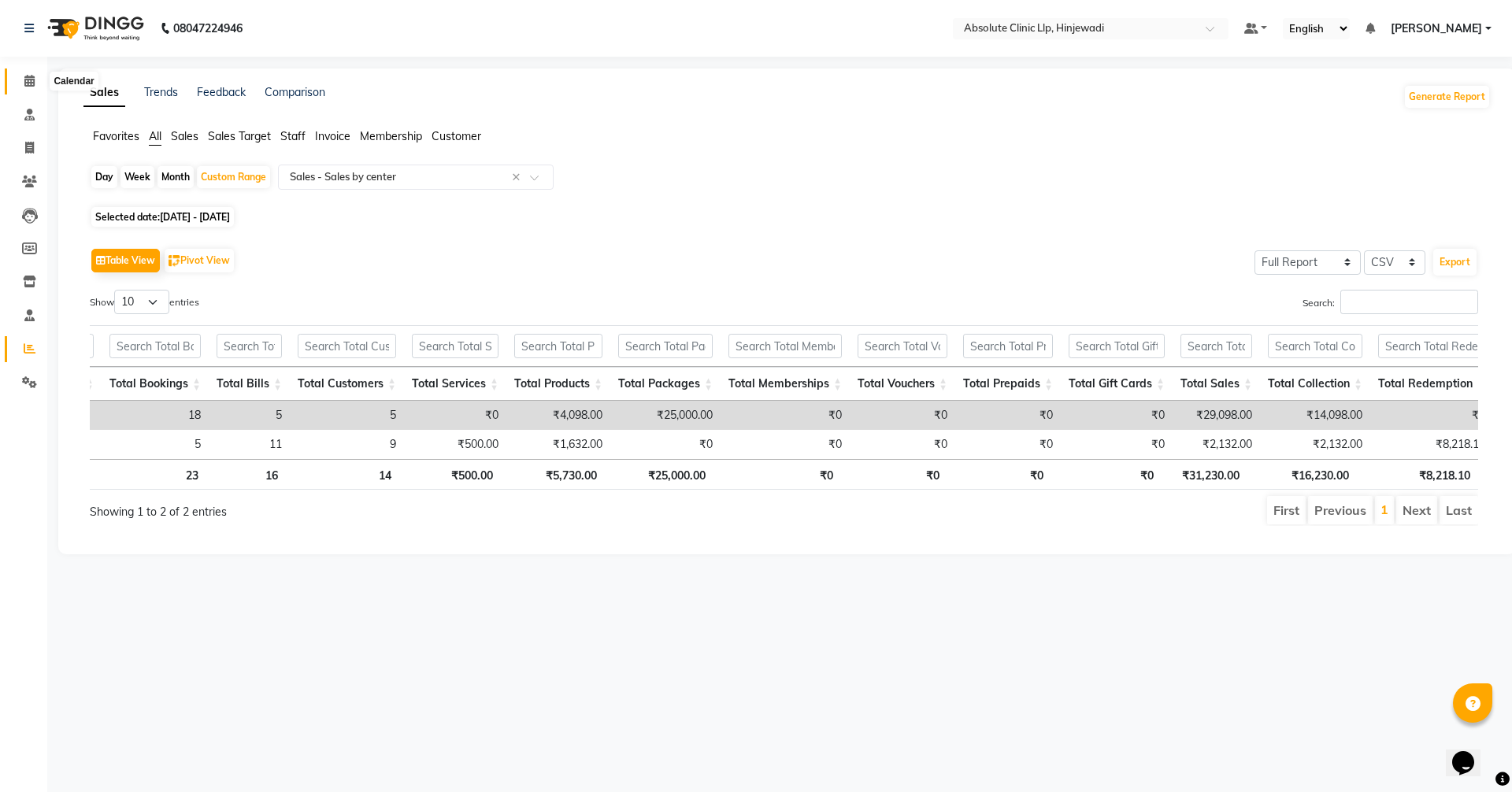
click at [30, 83] on icon at bounding box center [29, 81] width 10 height 11
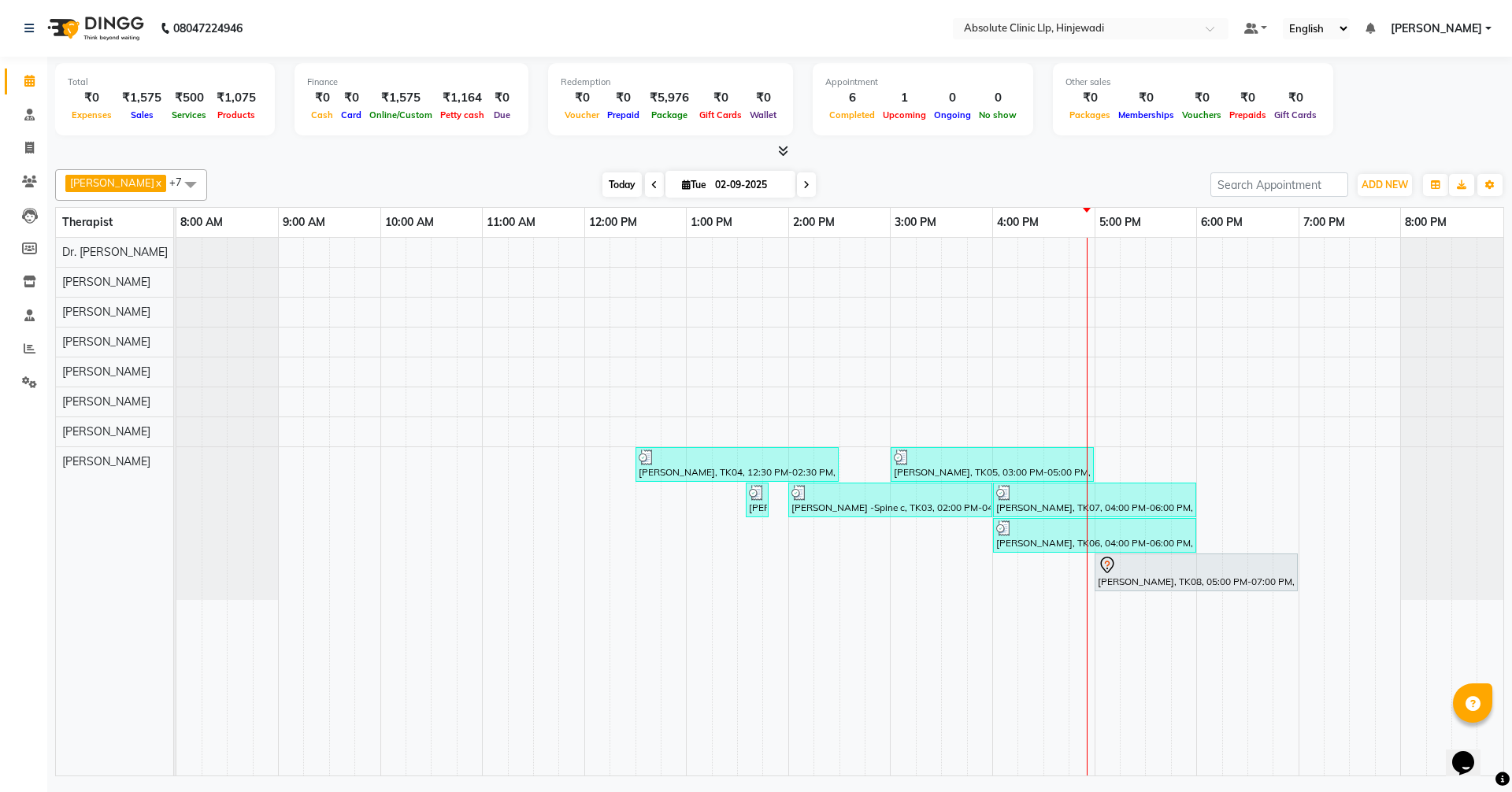
click at [642, 181] on span "Today" at bounding box center [621, 185] width 39 height 25
click at [35, 78] on span at bounding box center [29, 81] width 28 height 18
click at [1383, 175] on button "ADD NEW Toggle Dropdown" at bounding box center [1385, 184] width 54 height 22
click at [1346, 272] on link "Add Client" at bounding box center [1349, 276] width 124 height 21
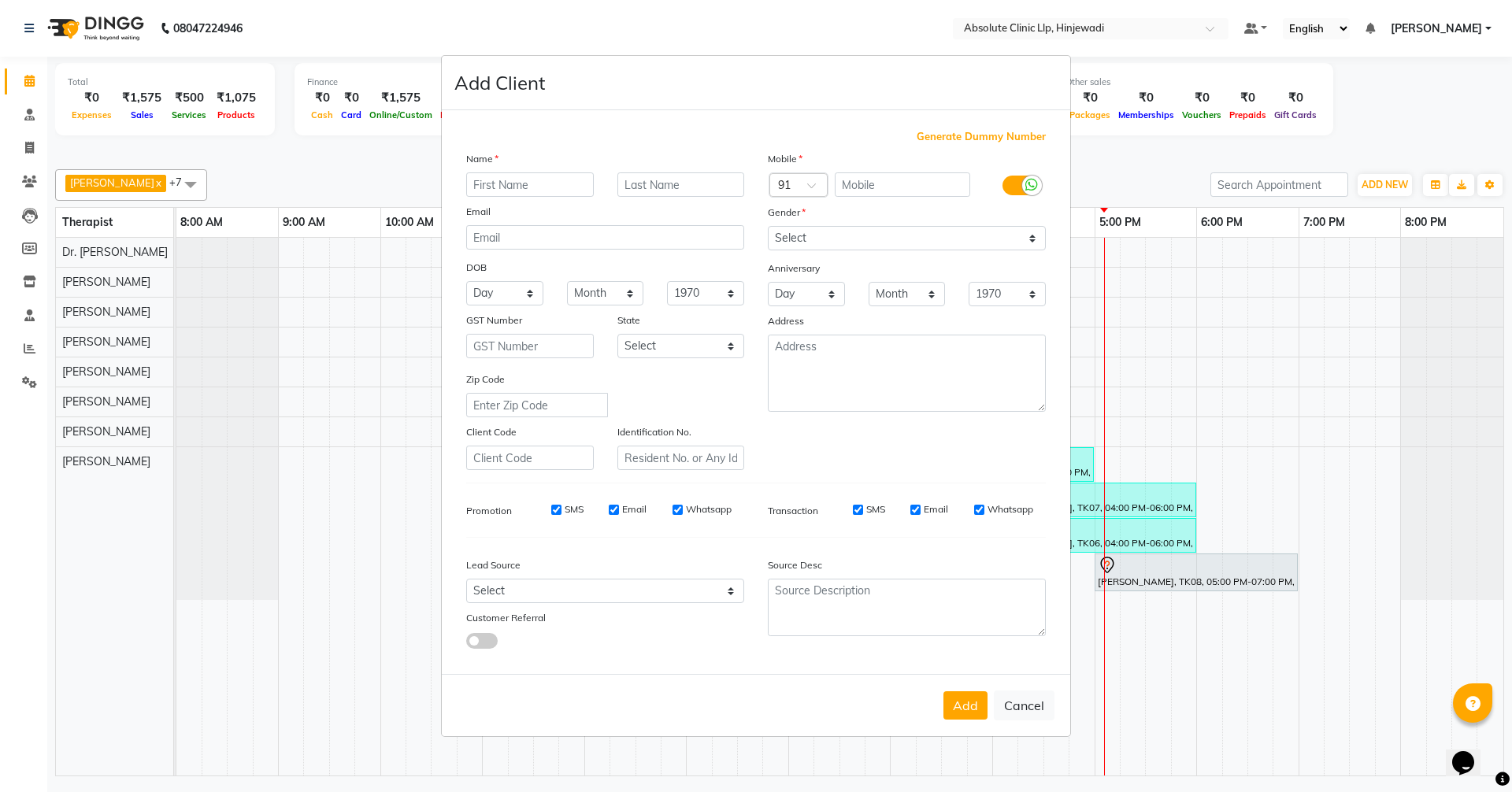
click at [572, 190] on input "text" at bounding box center [530, 185] width 127 height 25
type input "[PERSON_NAME]"
type input "Alva"
click at [905, 187] on input "text" at bounding box center [902, 185] width 136 height 25
type input "9028641142"
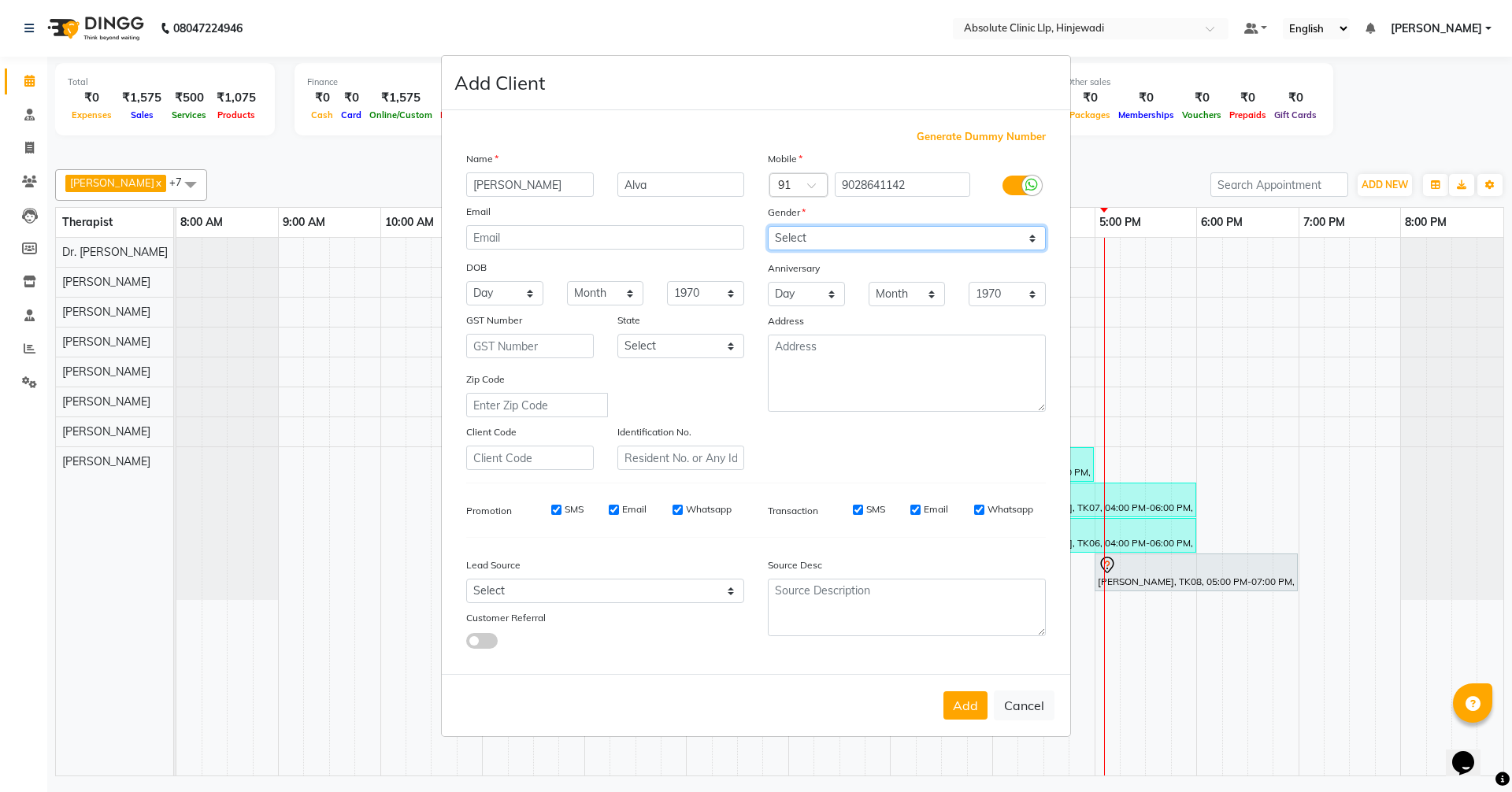
click at [887, 239] on select "Select [DEMOGRAPHIC_DATA] [DEMOGRAPHIC_DATA] Other Prefer Not To Say" at bounding box center [907, 238] width 278 height 25
select select "[DEMOGRAPHIC_DATA]"
click at [768, 226] on select "Select [DEMOGRAPHIC_DATA] [DEMOGRAPHIC_DATA] Other Prefer Not To Say" at bounding box center [907, 238] width 278 height 25
click at [970, 704] on button "Add" at bounding box center [966, 706] width 44 height 28
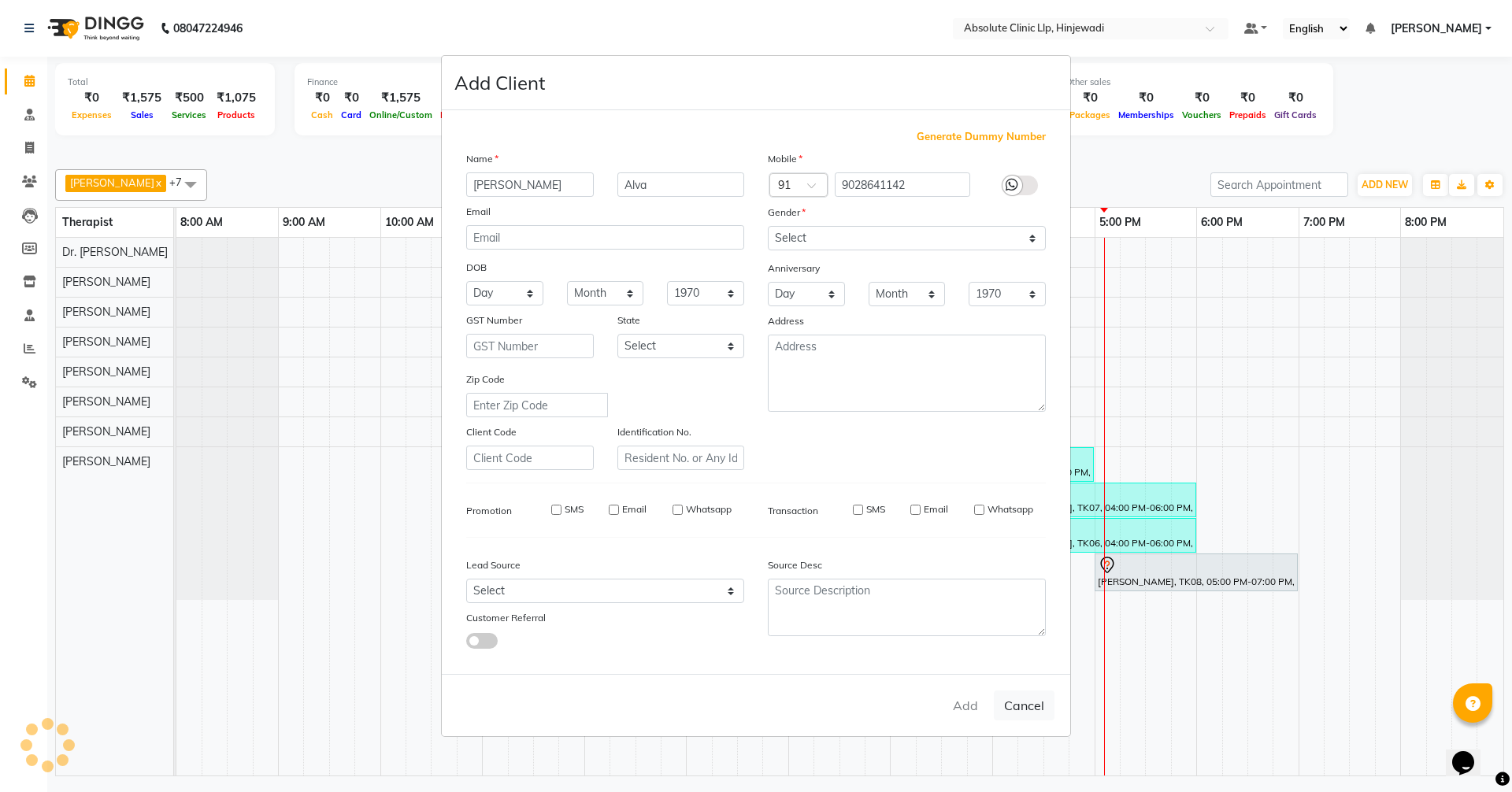
select select
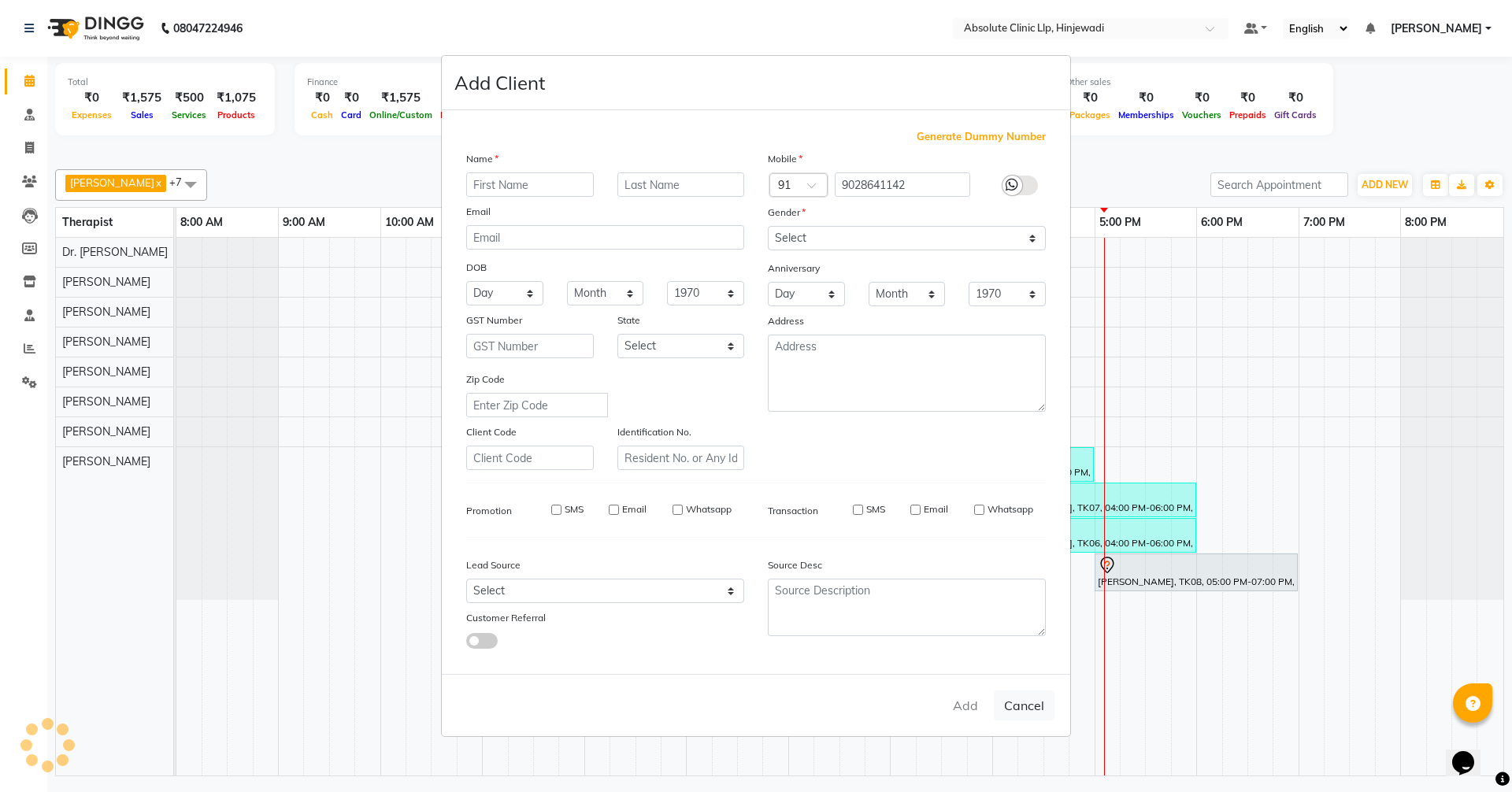
select select
checkbox input "false"
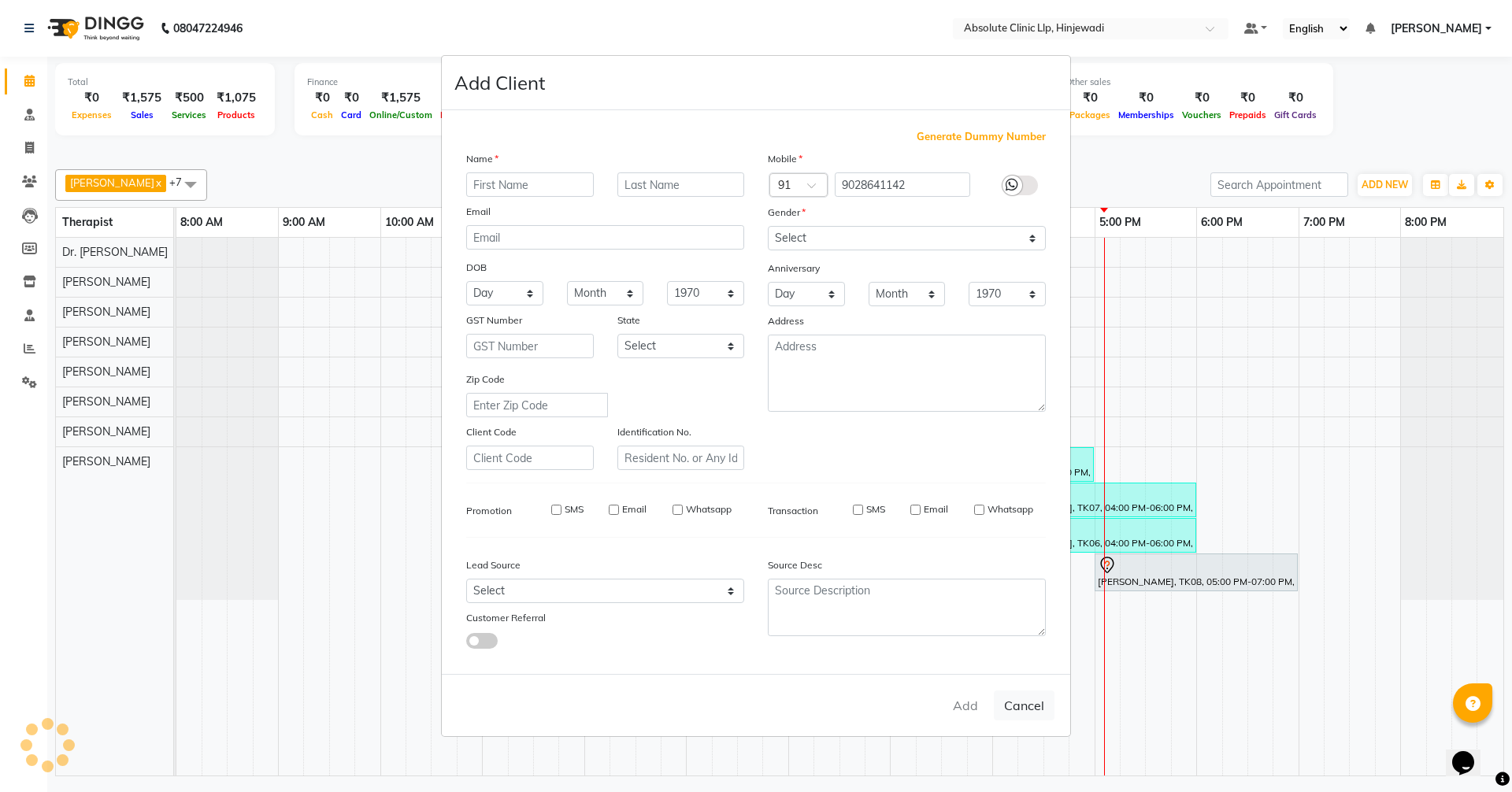
checkbox input "false"
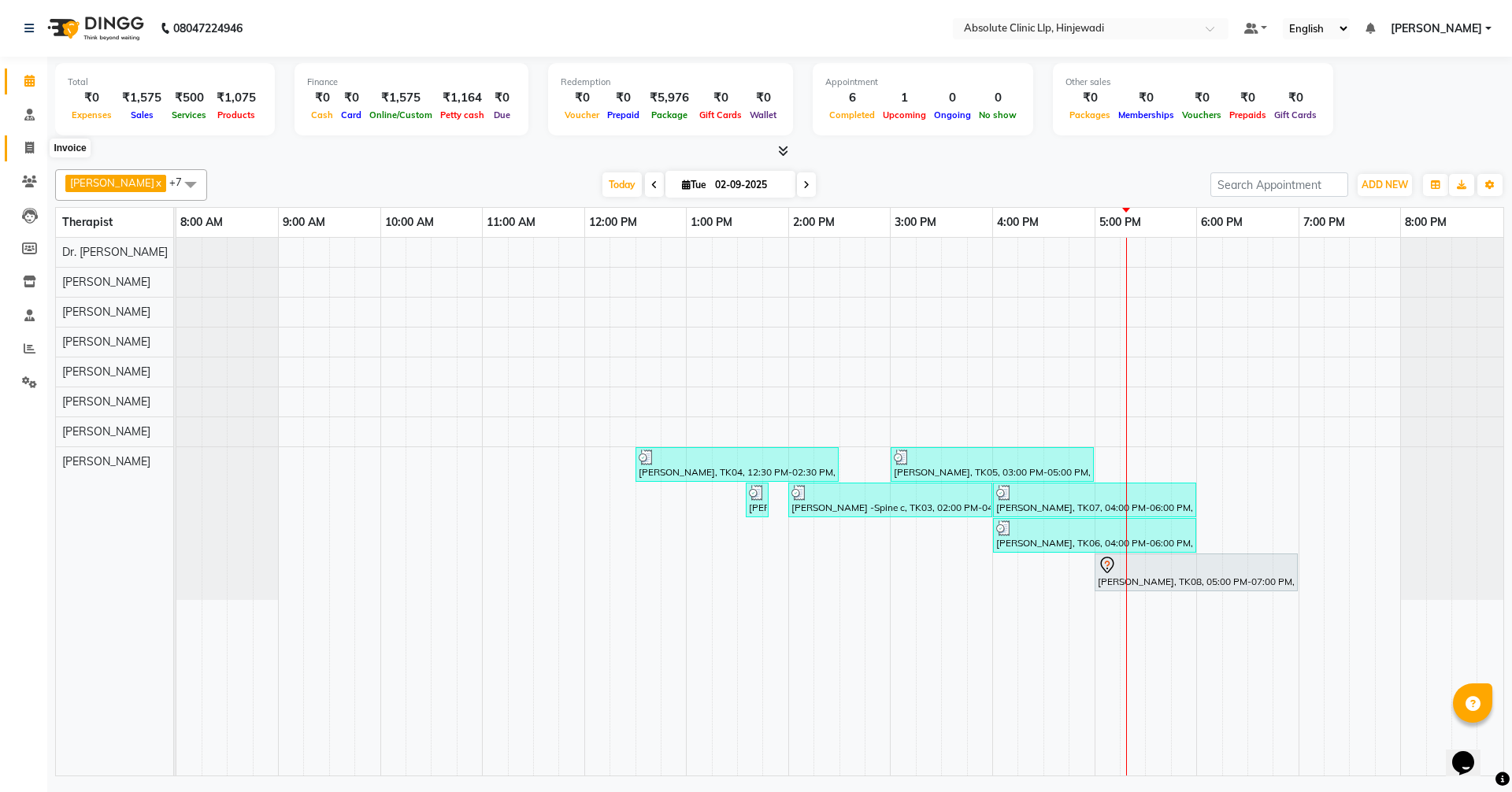
click at [28, 154] on span at bounding box center [29, 148] width 28 height 18
select select "service"
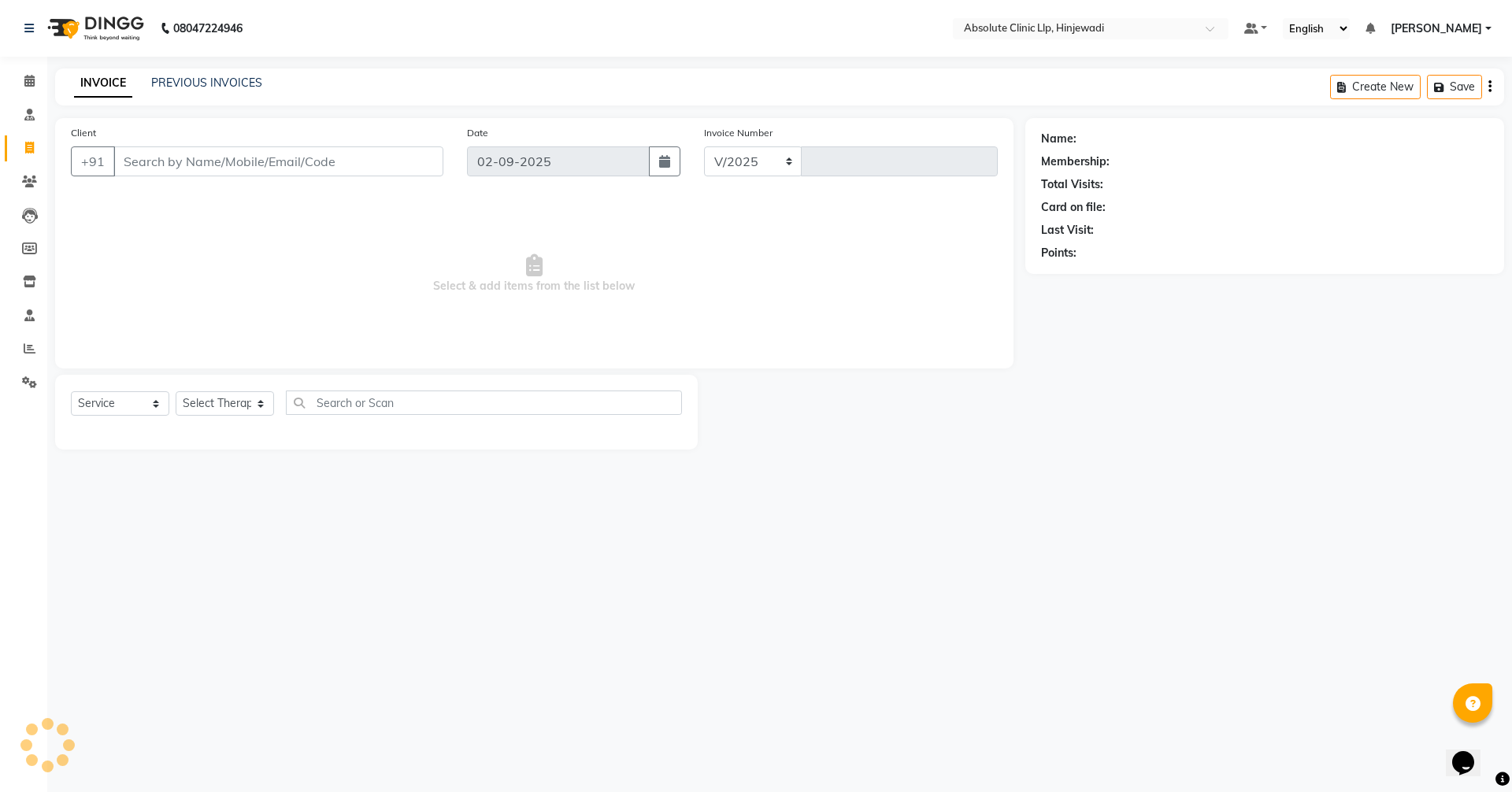
select select "5113"
type input "2144"
click at [247, 164] on input "Client" at bounding box center [278, 161] width 331 height 30
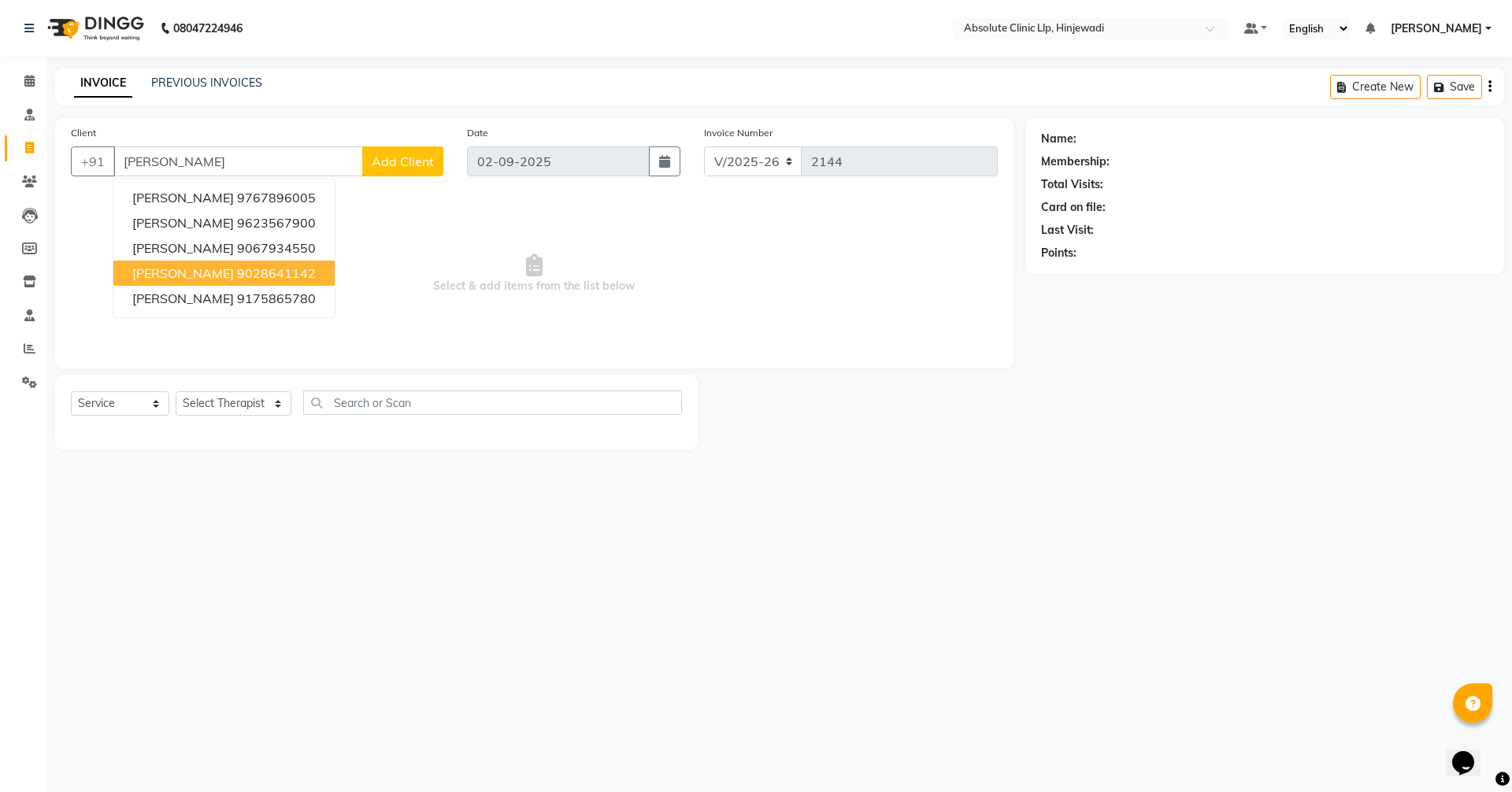
click at [204, 273] on span "[PERSON_NAME]" at bounding box center [182, 273] width 102 height 16
type input "9028641142"
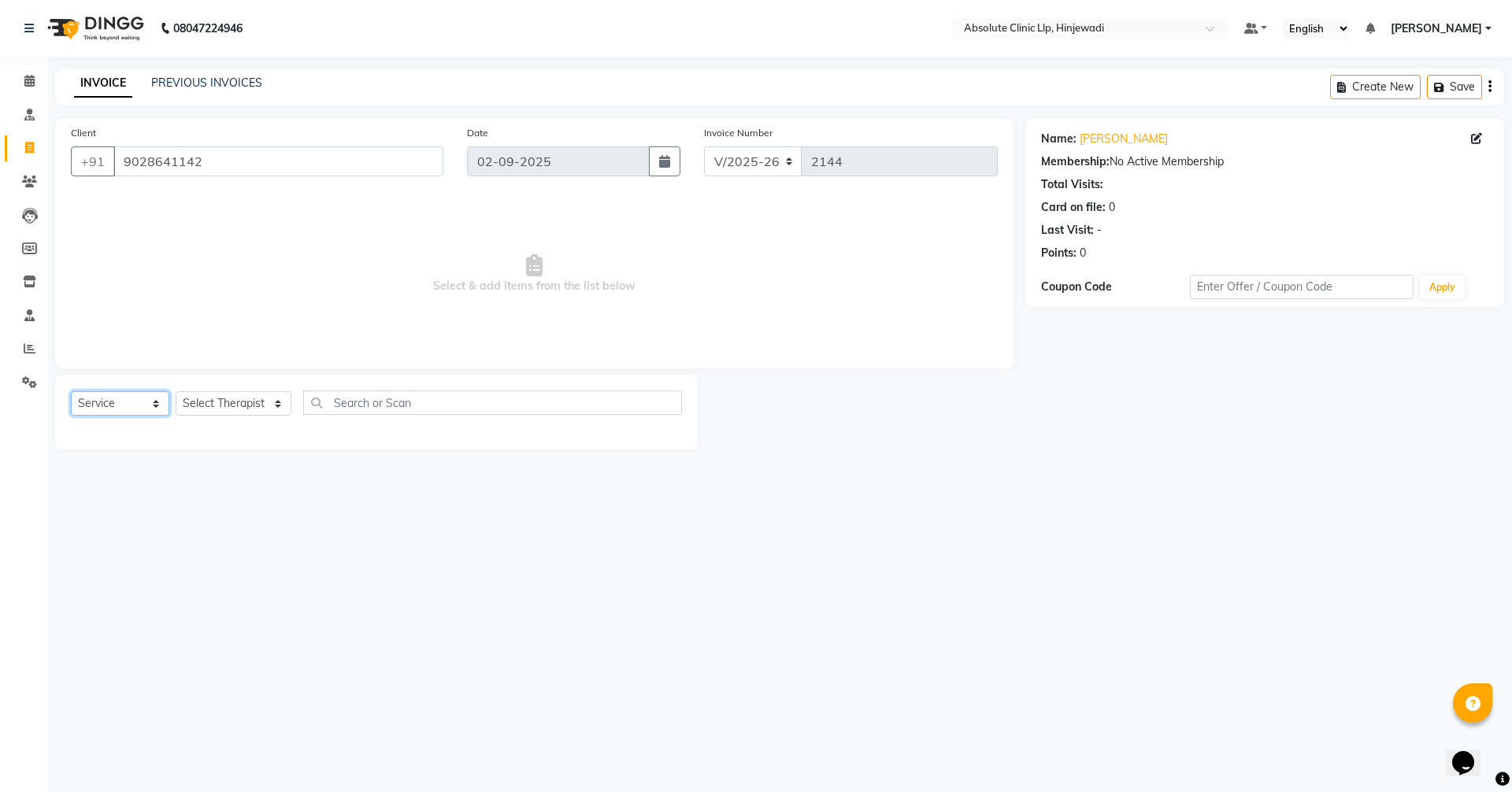
click at [146, 399] on select "Select Service Product Membership Package Voucher Prepaid Gift Card" at bounding box center [121, 404] width 99 height 25
select select "product"
click at [71, 391] on select "Select Service Product Membership Package Voucher Prepaid Gift Card" at bounding box center [121, 404] width 99 height 25
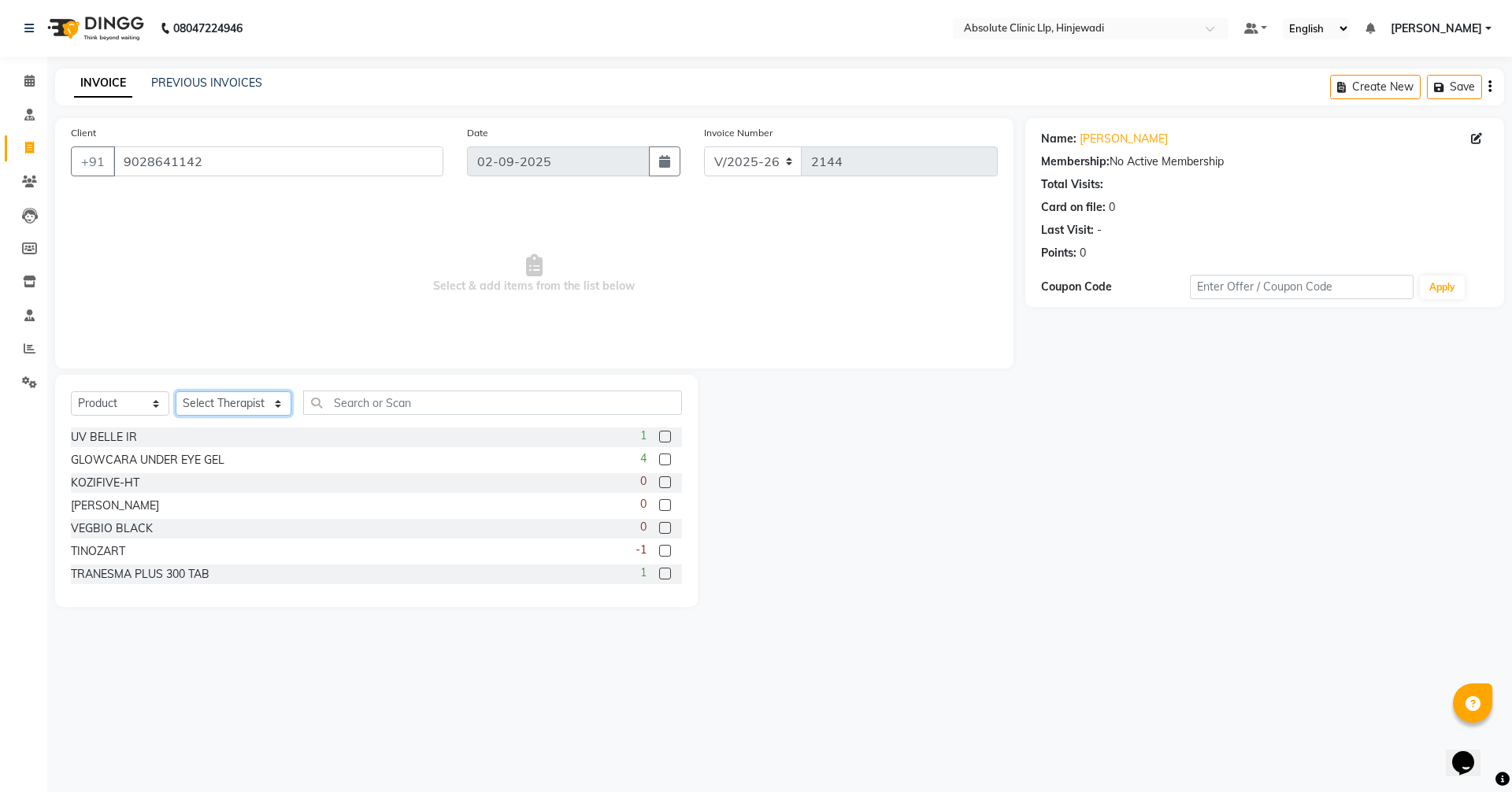
click at [261, 399] on select "Select Therapist [PERSON_NAME] DHANANJAY [PERSON_NAME] Dr. [PERSON_NAME] [PERSO…" at bounding box center [234, 404] width 116 height 25
select select "77023"
click at [176, 391] on select "Select Therapist [PERSON_NAME] DHANANJAY [PERSON_NAME] Dr. [PERSON_NAME] [PERSO…" at bounding box center [234, 404] width 116 height 25
click at [380, 405] on input "text" at bounding box center [492, 403] width 379 height 25
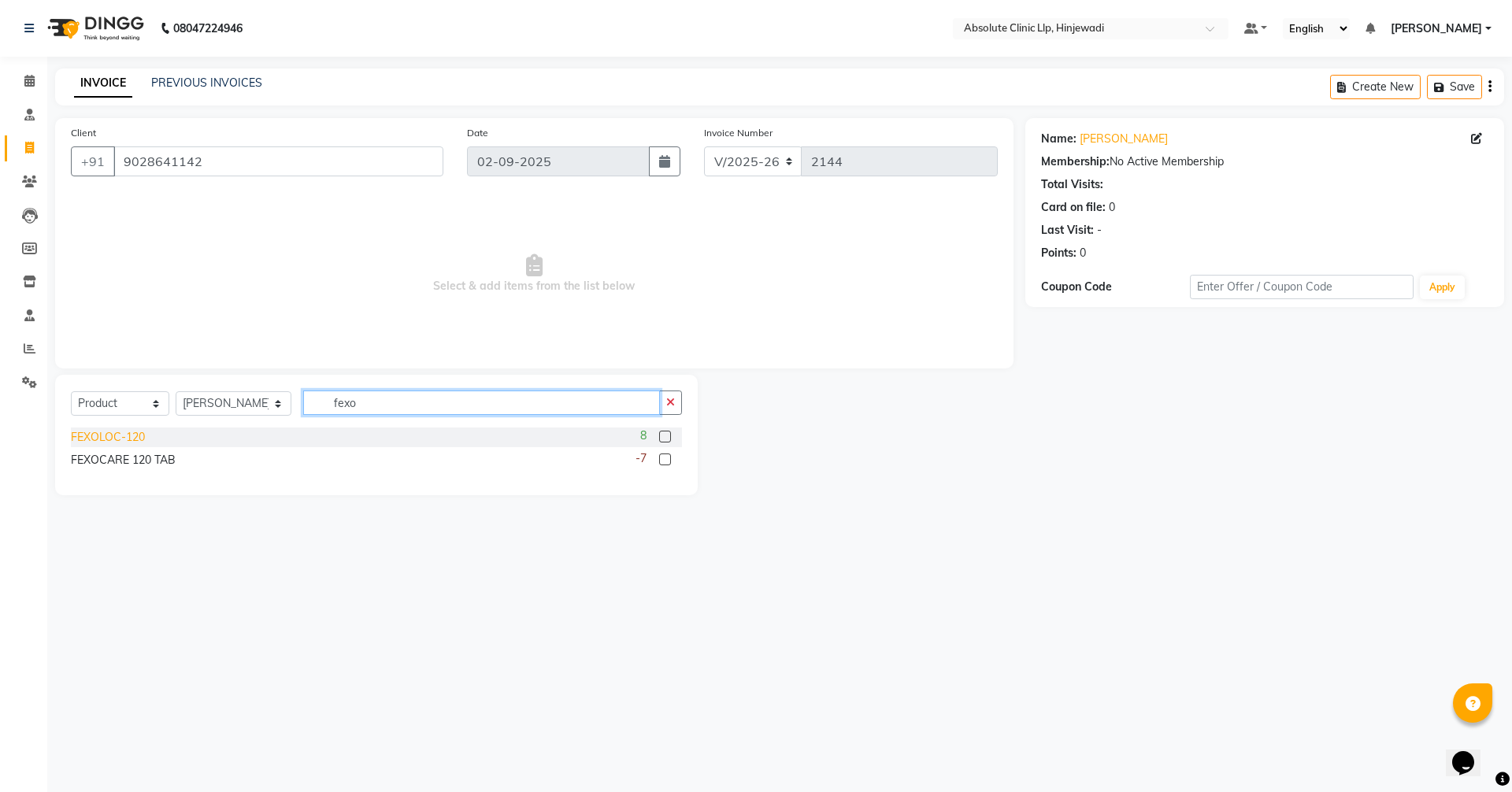
type input "fexo"
click at [136, 436] on div "FEXOLOC-120" at bounding box center [108, 437] width 74 height 16
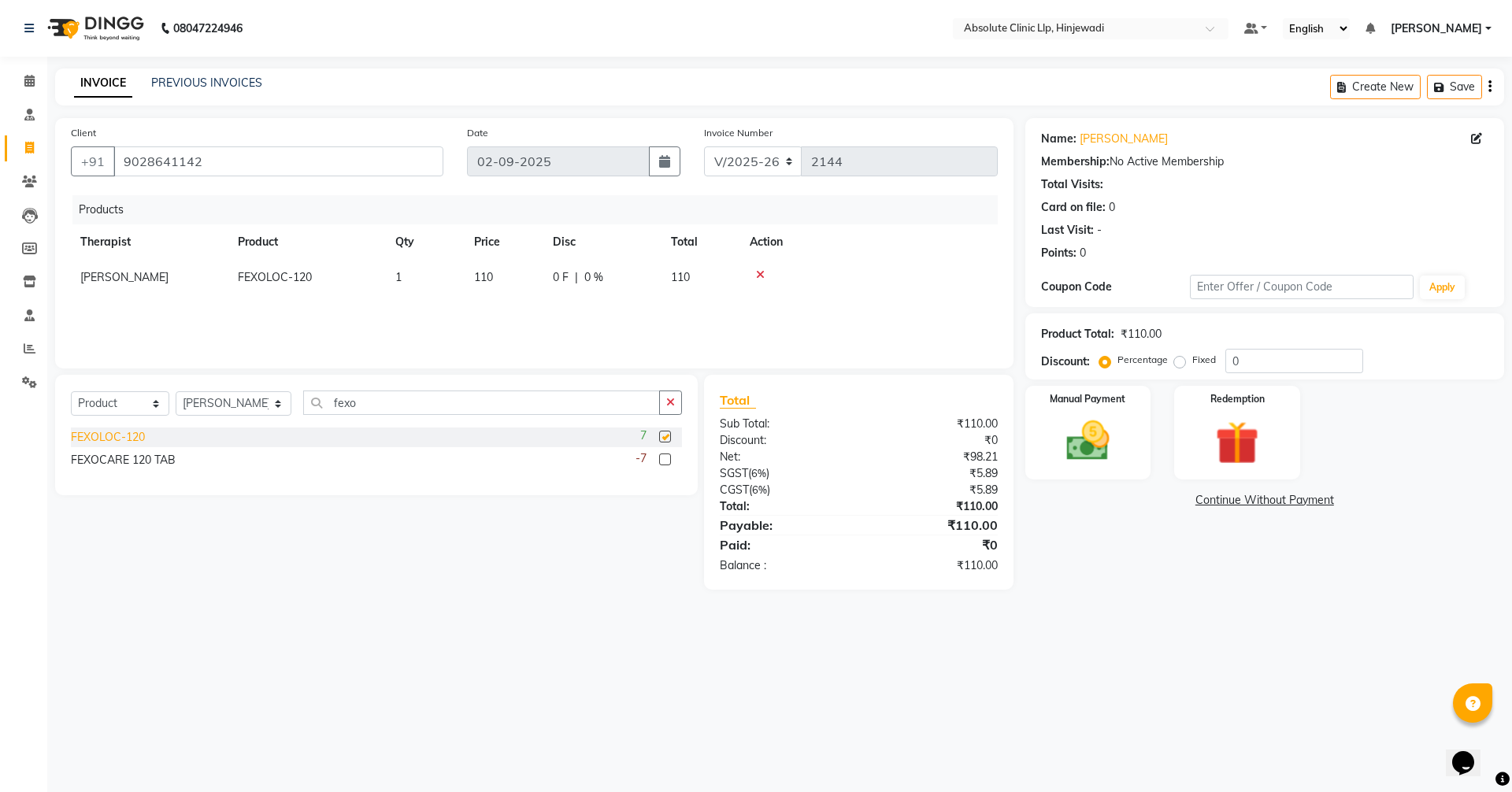
checkbox input "false"
drag, startPoint x: 408, startPoint y: 408, endPoint x: 314, endPoint y: 408, distance: 94.0
click at [314, 408] on input "fexo" at bounding box center [482, 403] width 357 height 25
click at [149, 460] on div "FEXOCARE 120 TAB" at bounding box center [123, 460] width 104 height 16
checkbox input "false"
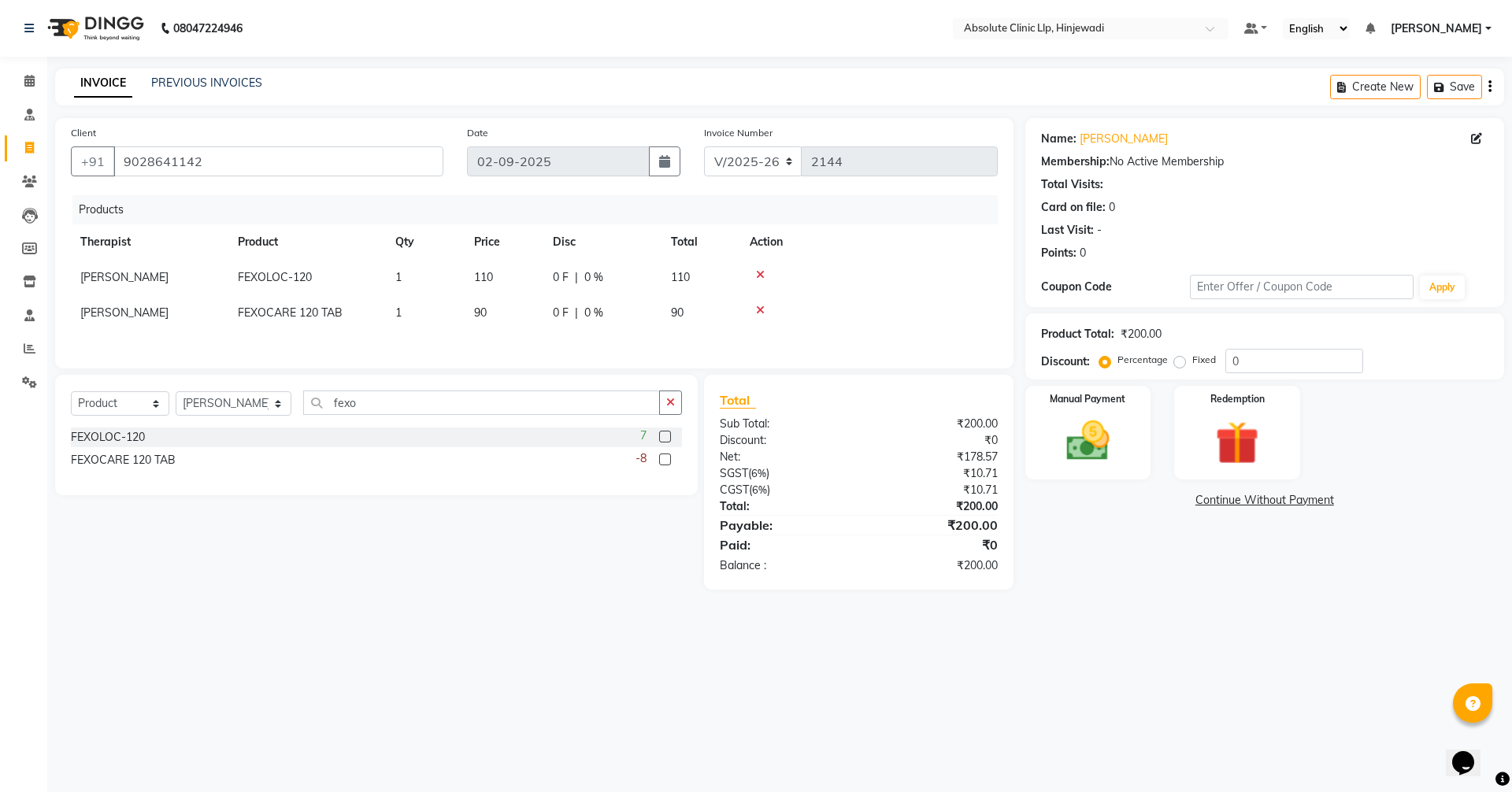
click at [755, 273] on div at bounding box center [869, 275] width 238 height 11
click at [759, 275] on icon at bounding box center [760, 275] width 9 height 11
drag, startPoint x: 384, startPoint y: 409, endPoint x: 344, endPoint y: 405, distance: 40.2
click at [344, 405] on input "fexo" at bounding box center [482, 403] width 357 height 25
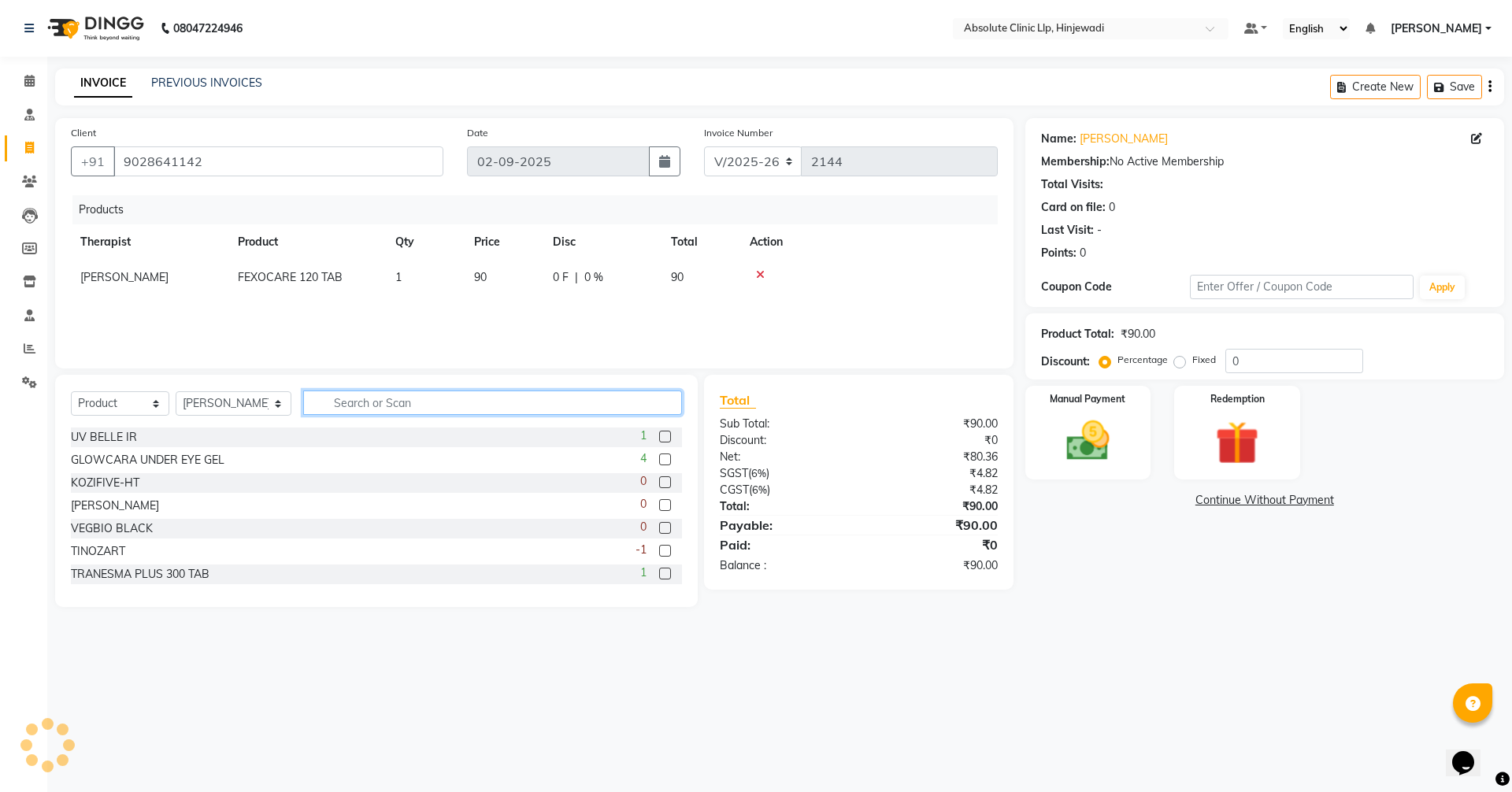
click at [397, 406] on input "text" at bounding box center [492, 403] width 379 height 25
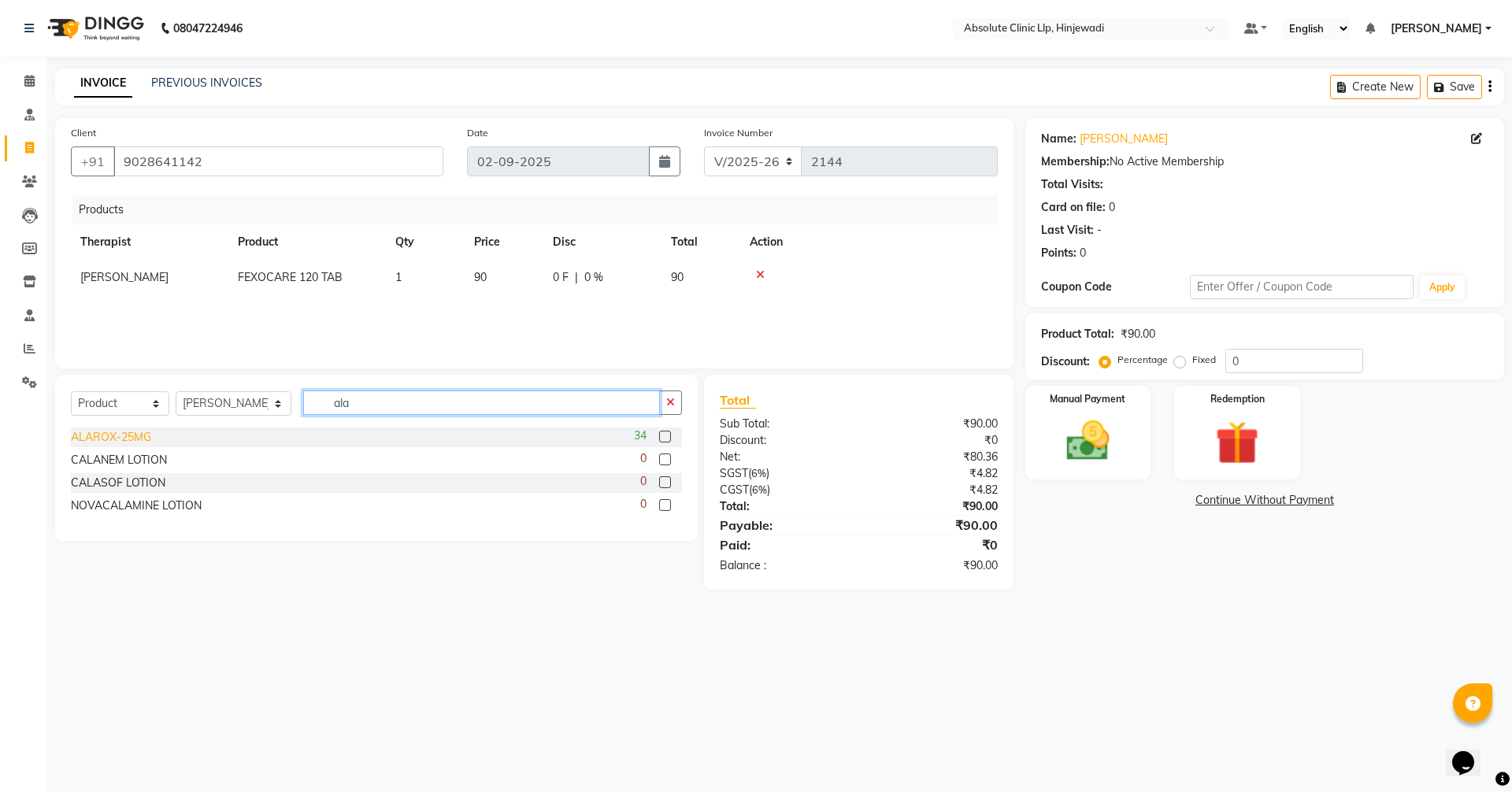
type input "ala"
click at [142, 431] on div "ALAROX-25MG" at bounding box center [111, 437] width 81 height 16
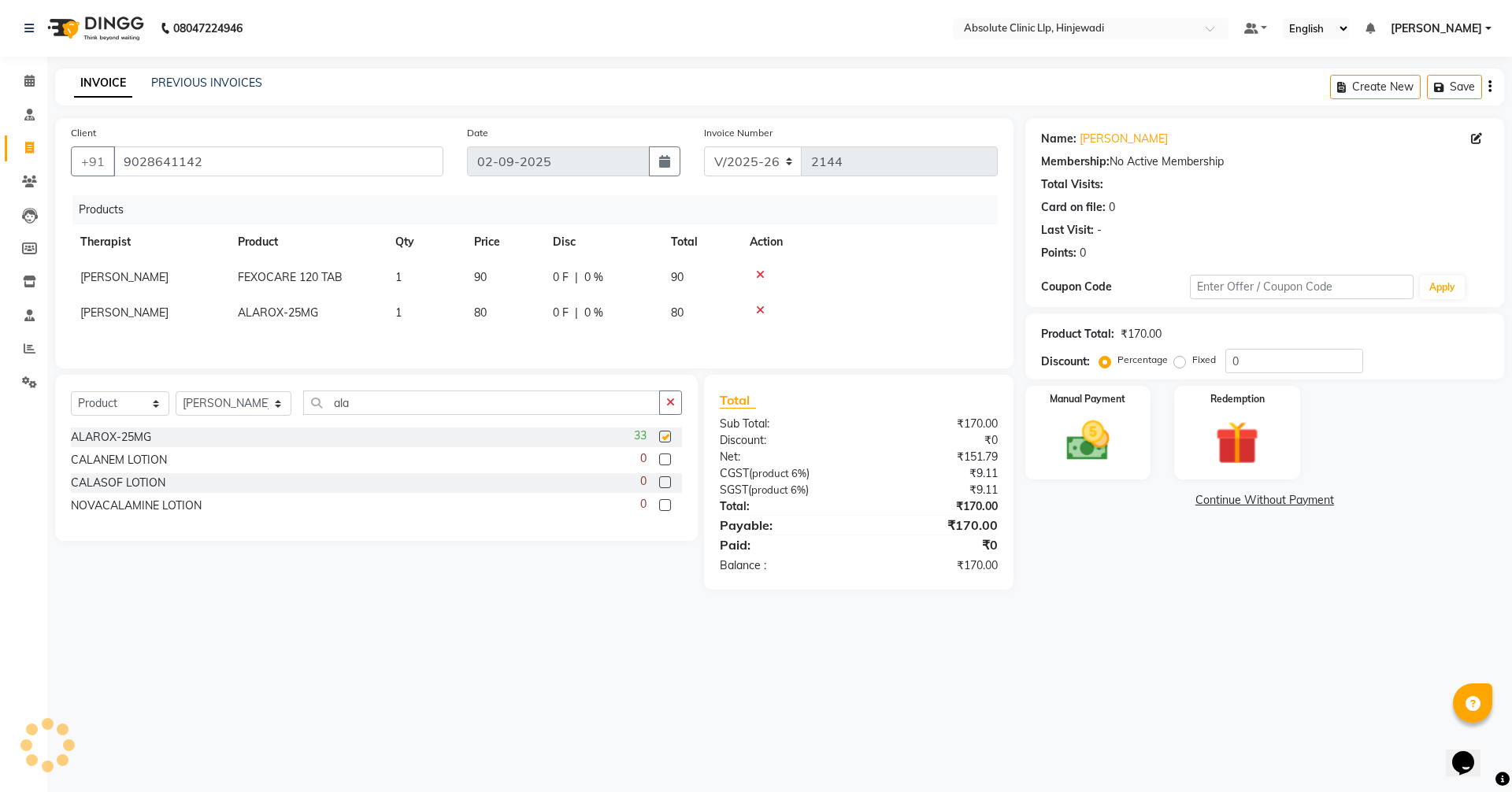
checkbox input "false"
click at [416, 312] on td "1" at bounding box center [425, 312] width 79 height 35
select select "77023"
drag, startPoint x: 438, startPoint y: 318, endPoint x: 360, endPoint y: 318, distance: 78.0
click at [360, 318] on tr "[PERSON_NAME] DHANANJAY [PERSON_NAME] Dr. [PERSON_NAME] [PERSON_NAME] [PERSON_N…" at bounding box center [535, 317] width 927 height 44
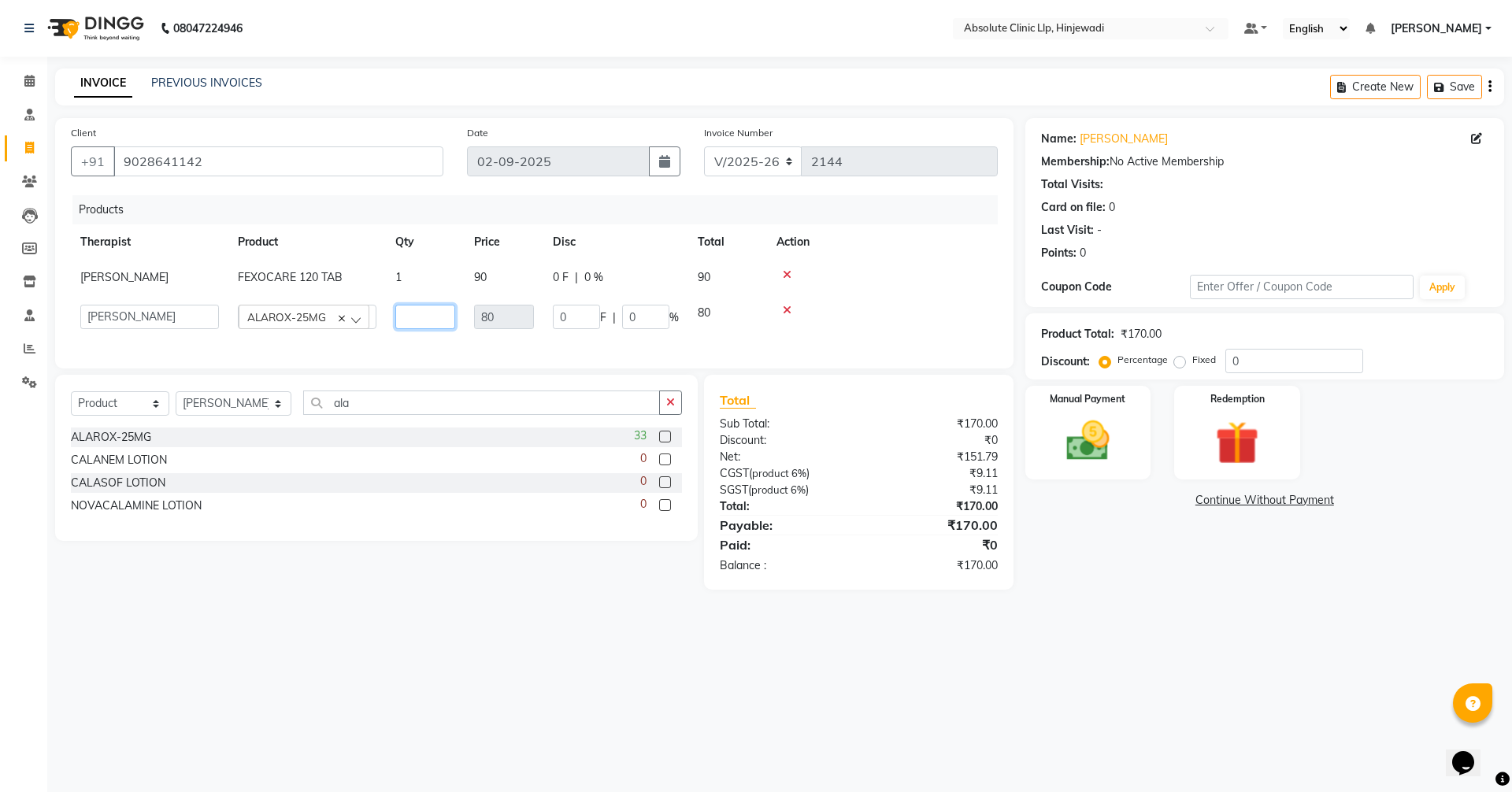
type input "2"
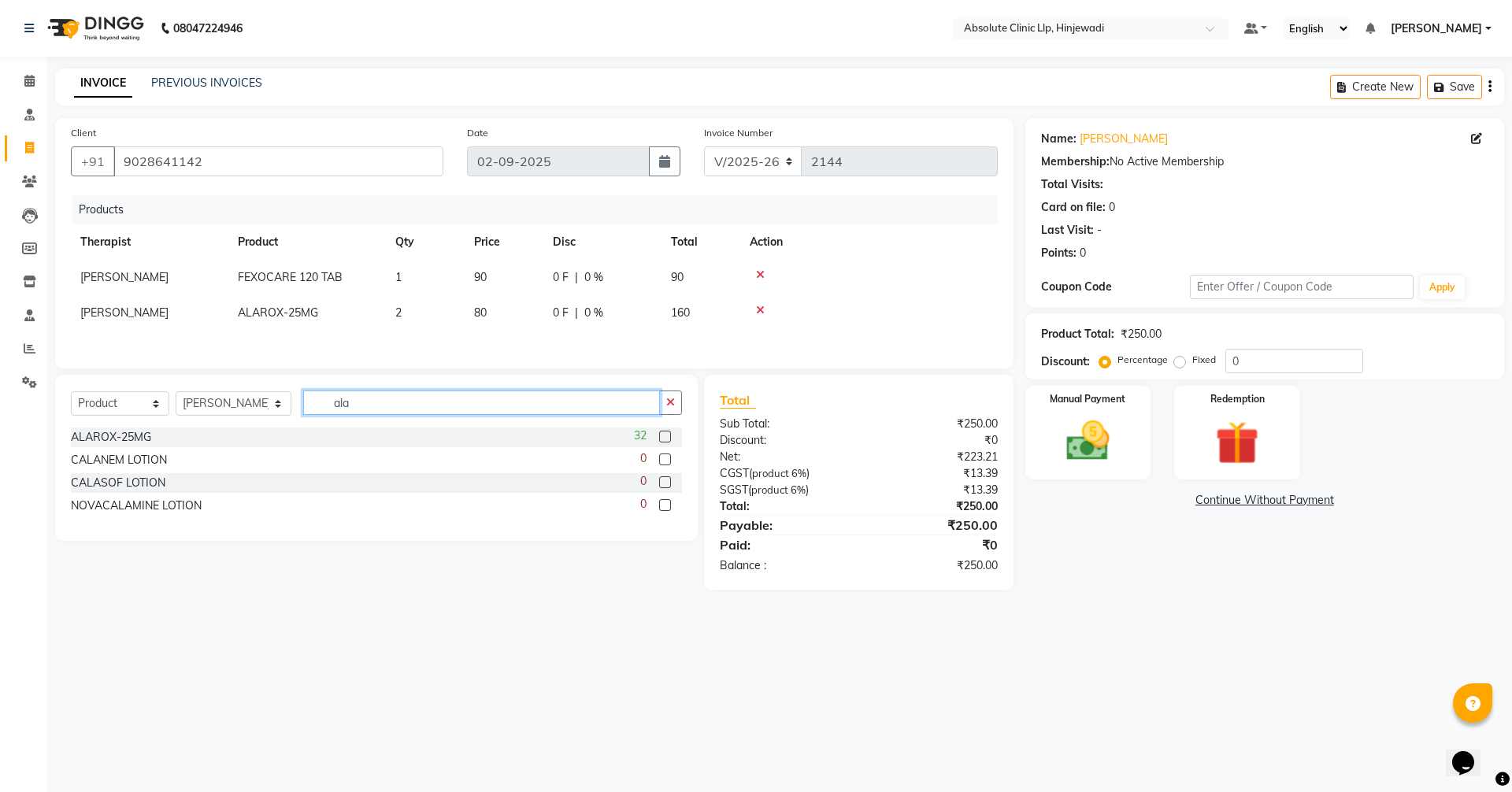
click at [417, 415] on input "ala" at bounding box center [482, 403] width 357 height 25
type input "a"
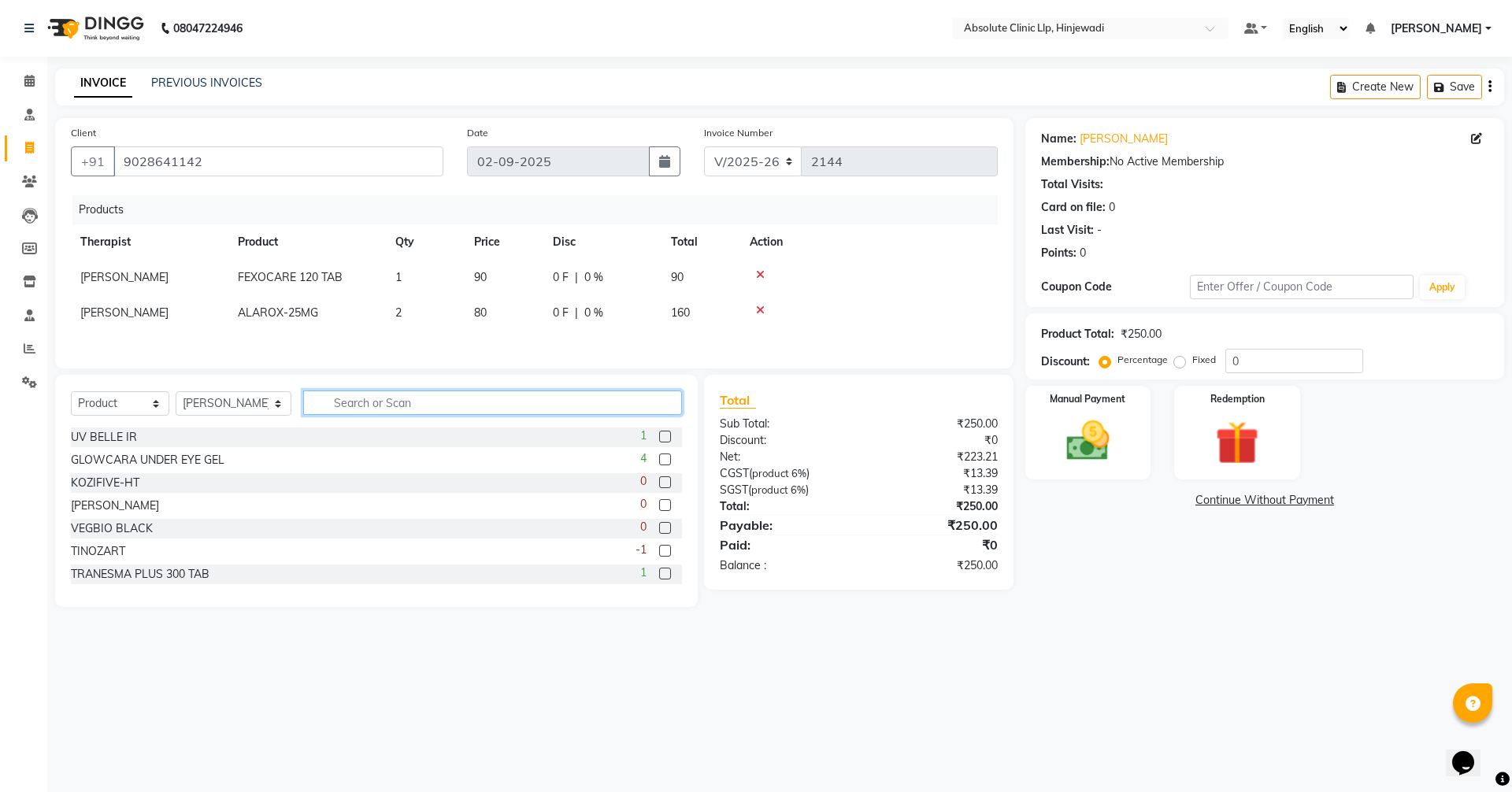
click at [425, 403] on input "text" at bounding box center [492, 403] width 379 height 25
type input "itr"
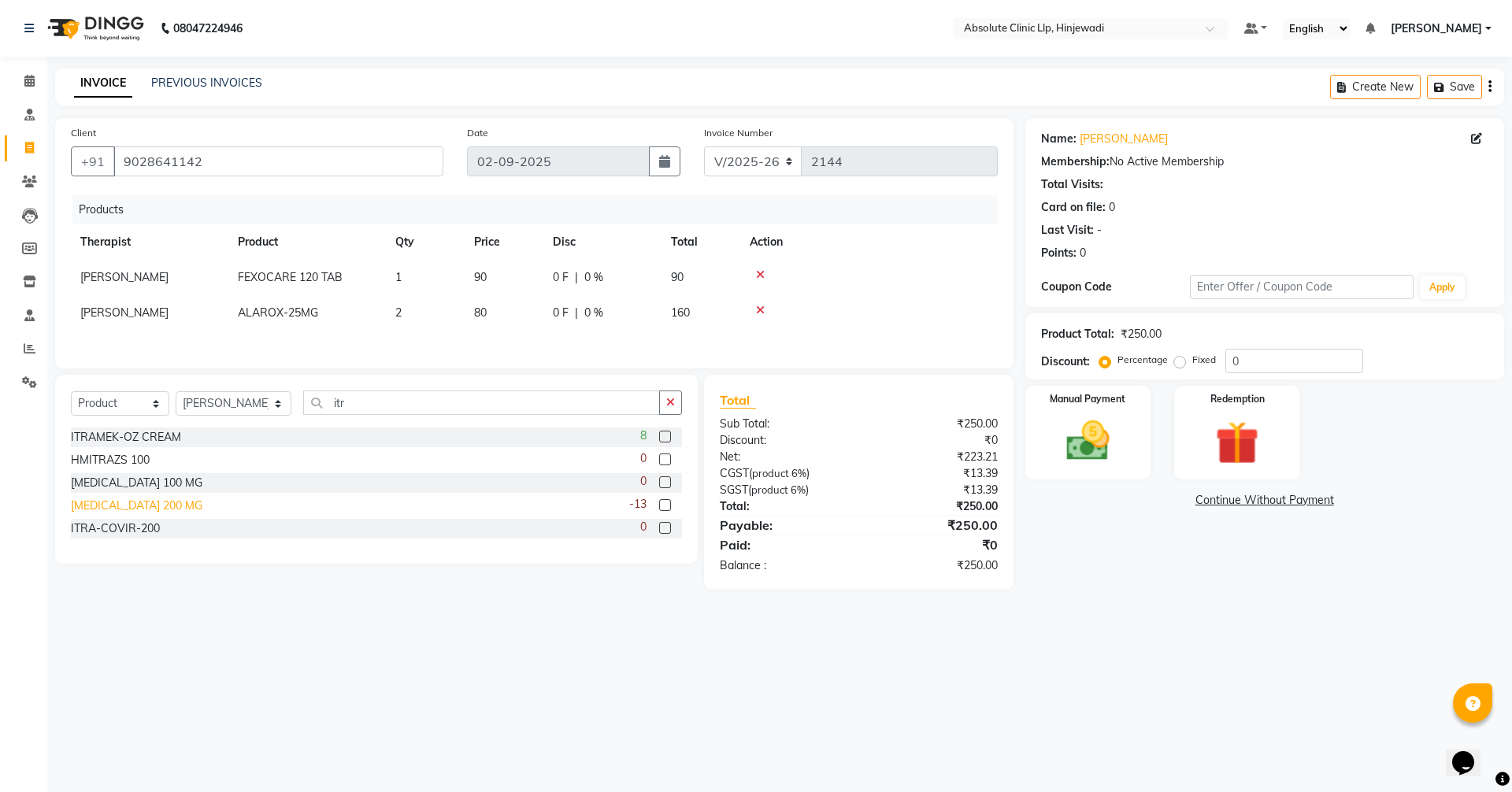
click at [132, 510] on div "[MEDICAL_DATA] 200 MG" at bounding box center [137, 505] width 132 height 16
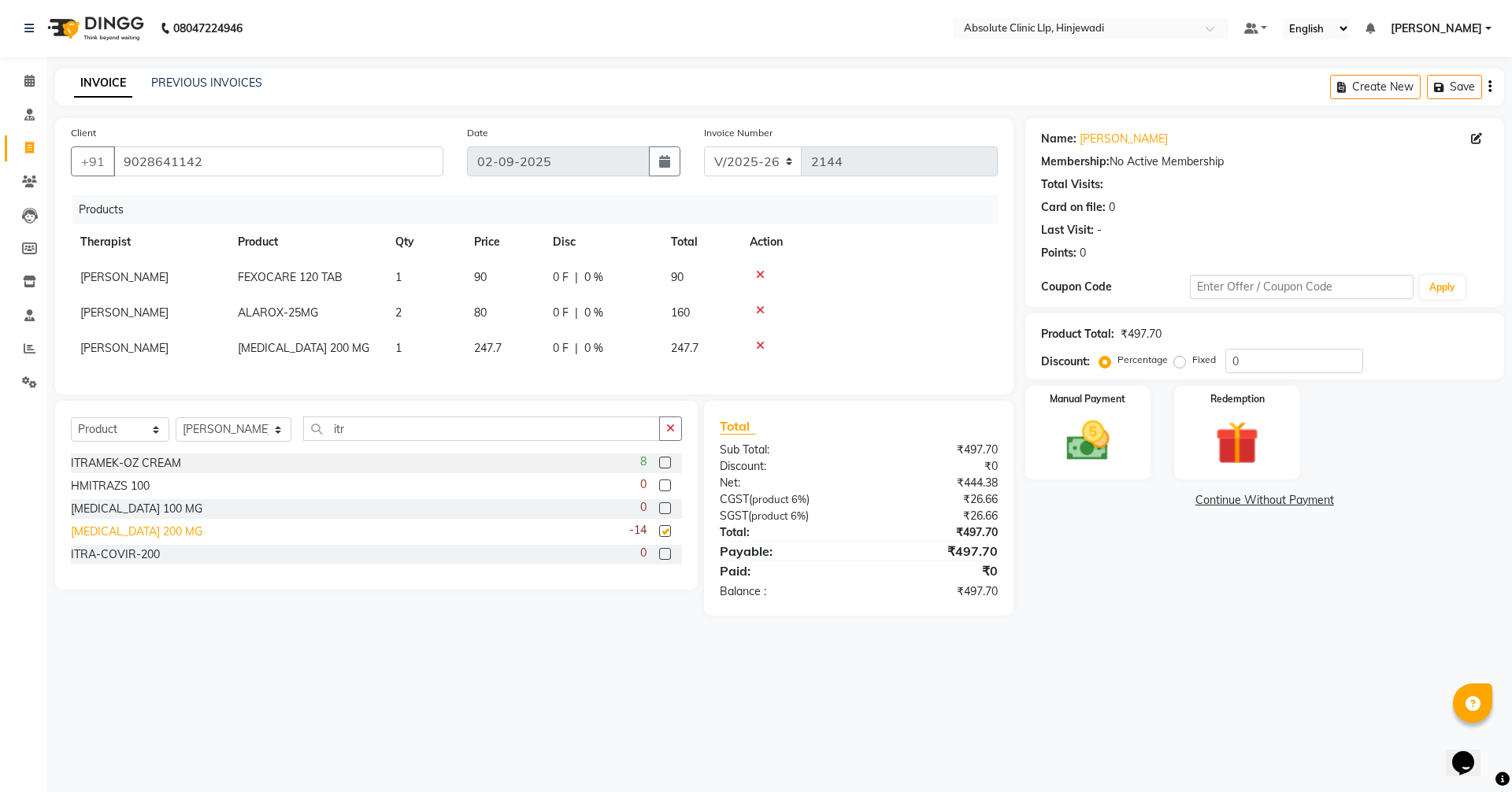
checkbox input "false"
drag, startPoint x: 365, startPoint y: 443, endPoint x: 346, endPoint y: 439, distance: 19.4
click at [346, 439] on input "itr" at bounding box center [482, 429] width 357 height 25
click at [412, 339] on td "1" at bounding box center [425, 348] width 79 height 35
select select "77023"
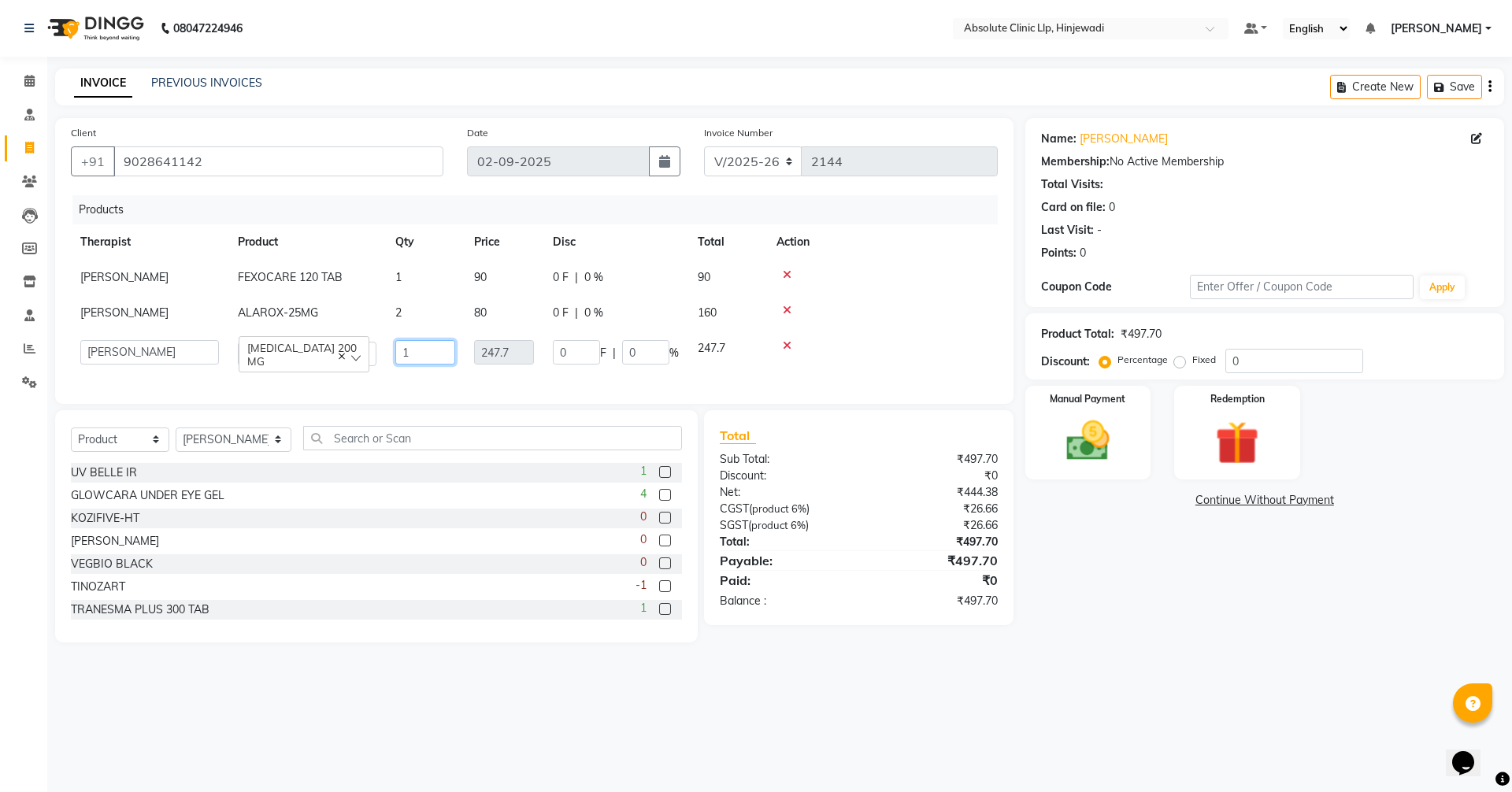
drag, startPoint x: 416, startPoint y: 355, endPoint x: 389, endPoint y: 349, distance: 27.7
click at [389, 349] on td "1" at bounding box center [425, 352] width 79 height 45
type input "2"
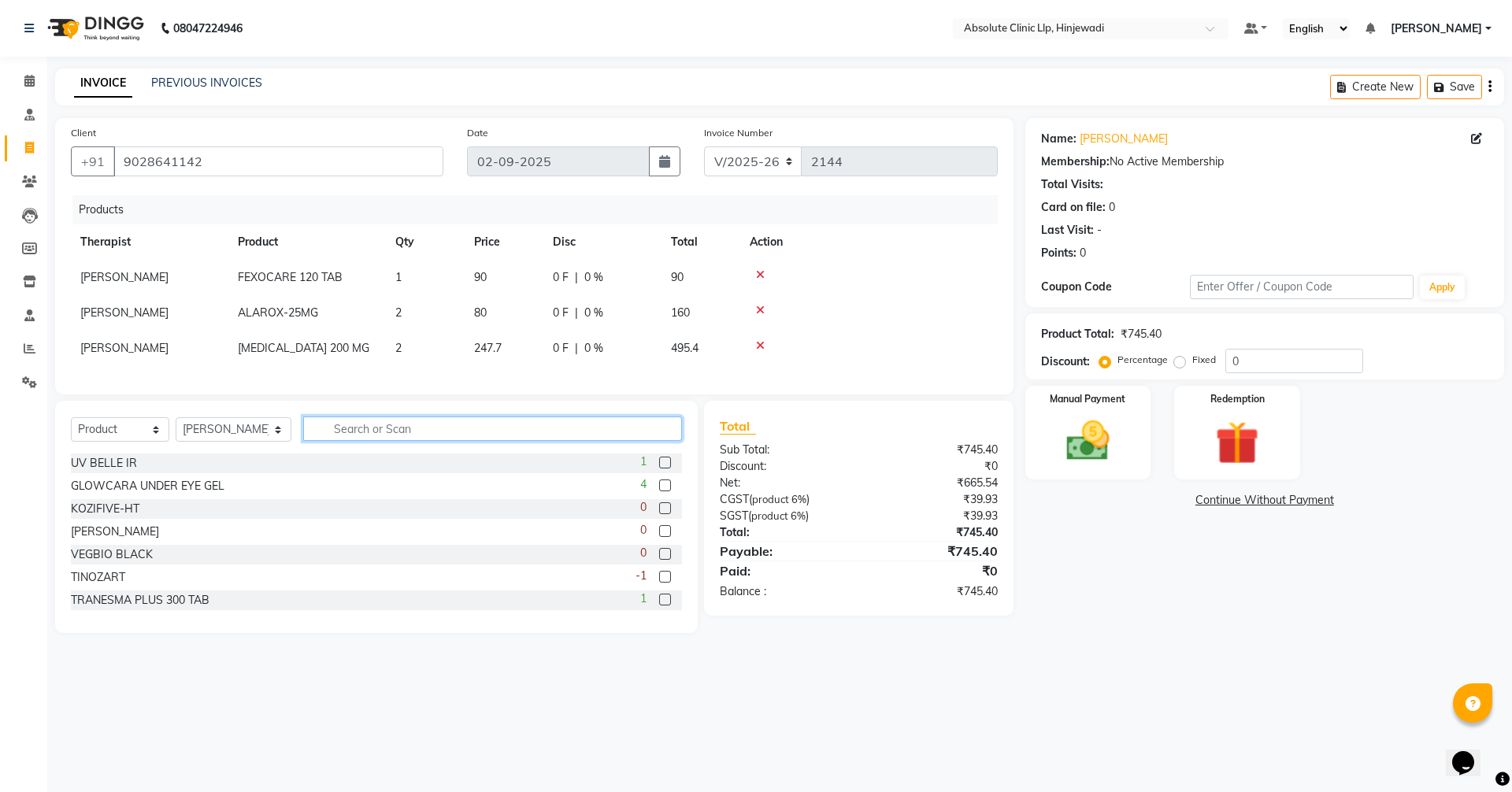
click at [434, 454] on div "Select Service Product Membership Package Voucher Prepaid Gift Card Select Ther…" at bounding box center [377, 435] width 612 height 37
click at [441, 435] on input "text" at bounding box center [492, 429] width 379 height 25
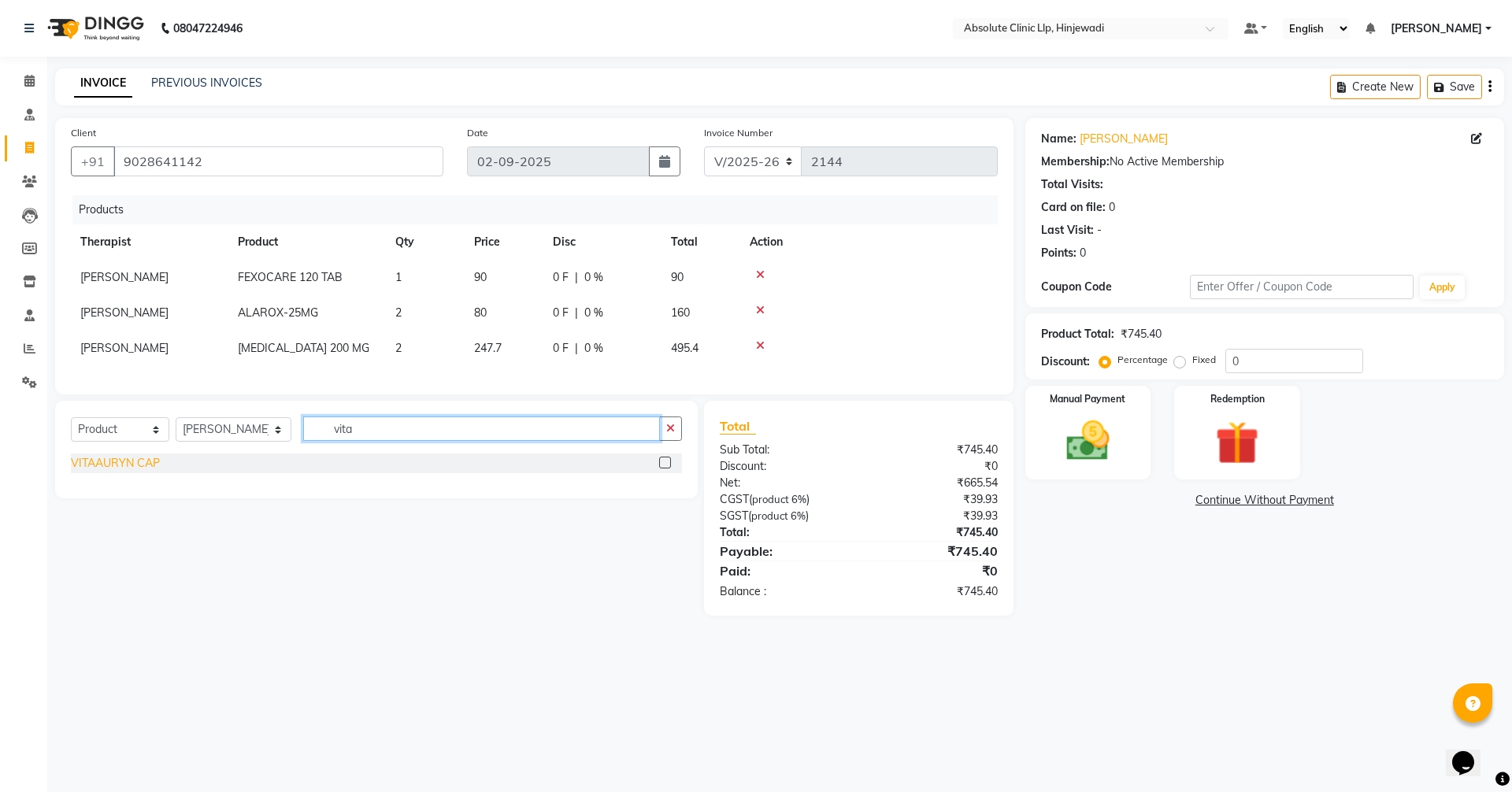
type input "vita"
click at [123, 468] on div "VITAAURYN CAP" at bounding box center [116, 462] width 89 height 16
checkbox input "false"
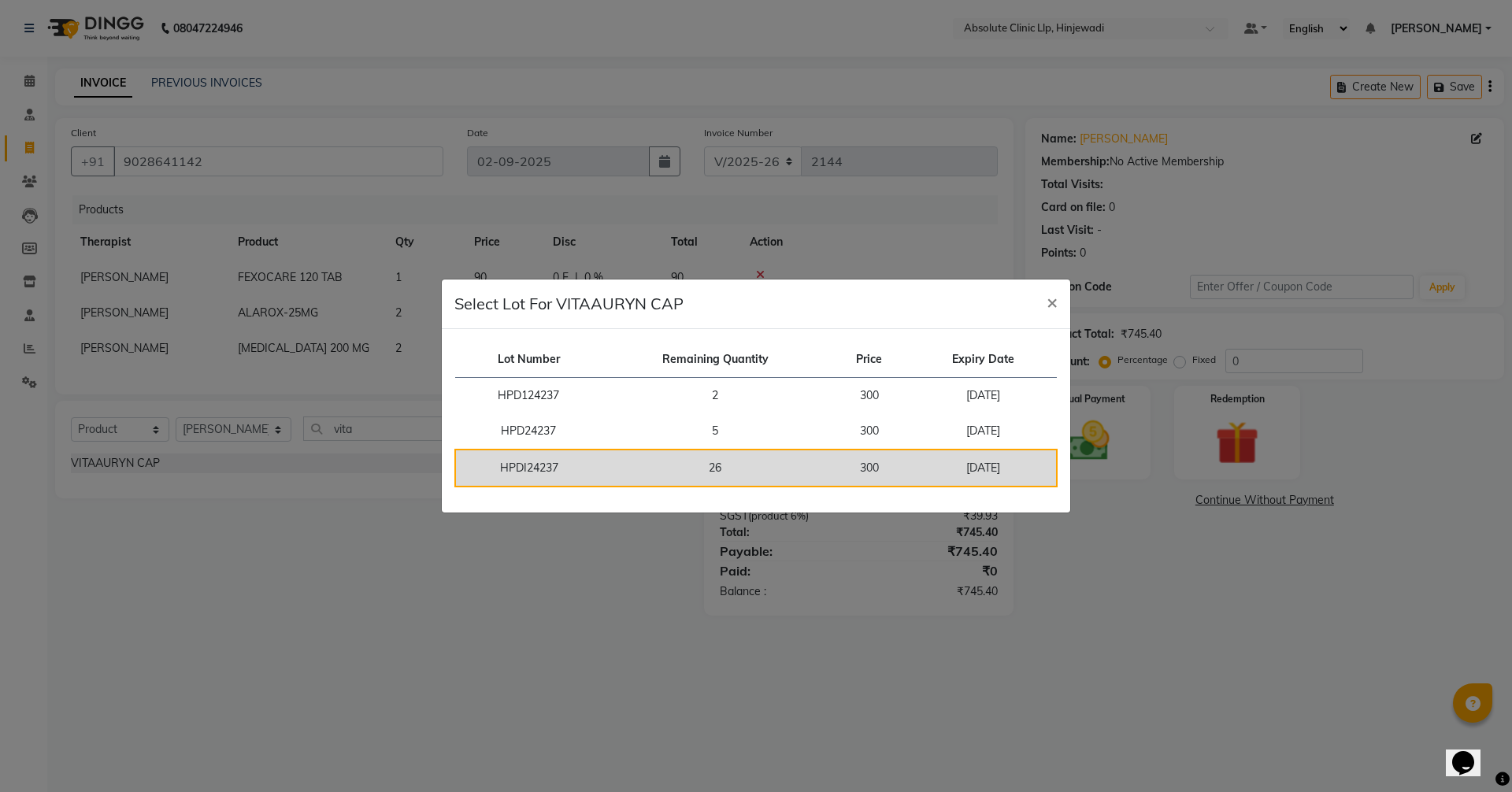
click at [632, 471] on td "26" at bounding box center [715, 468] width 227 height 37
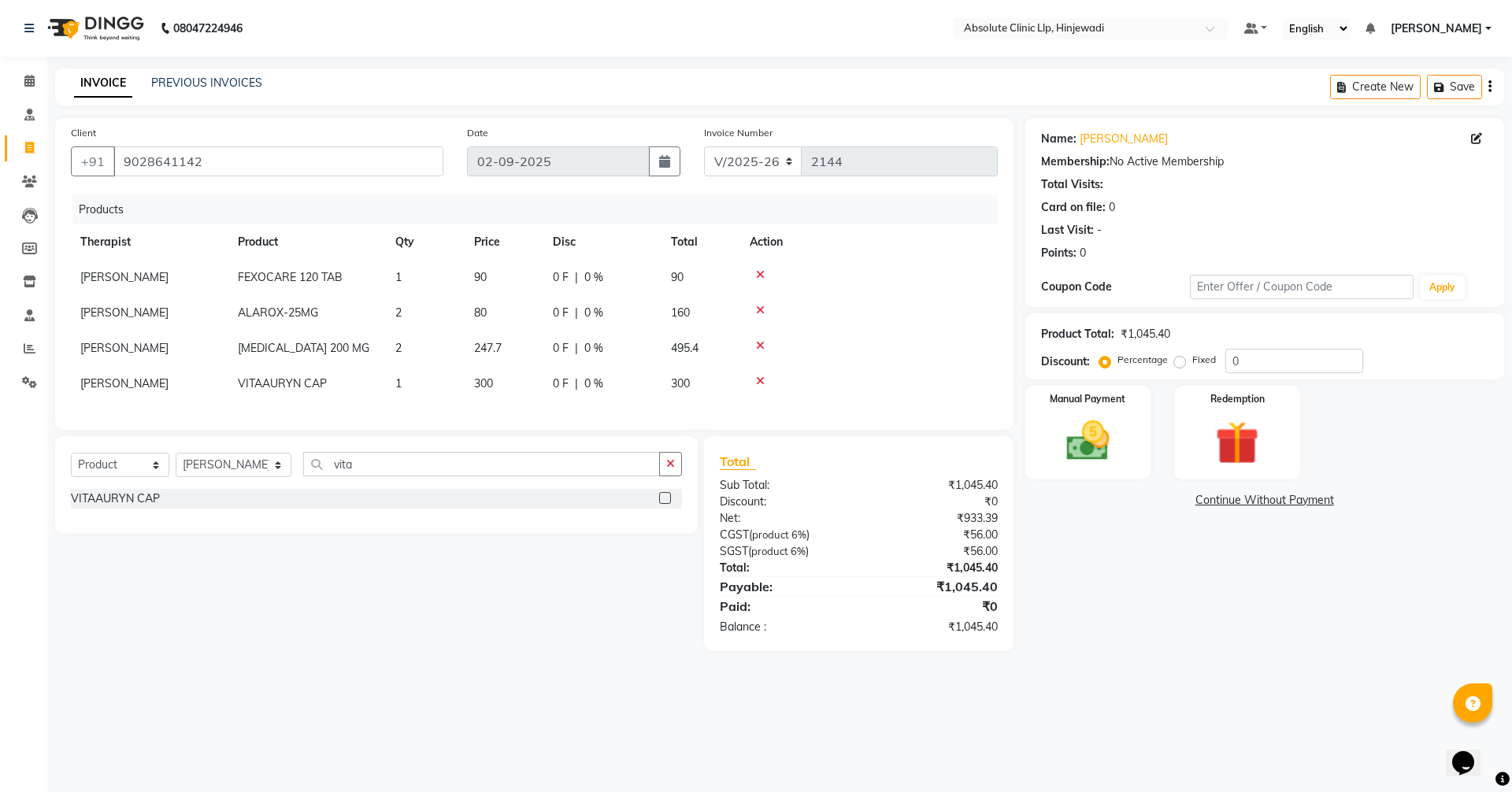
click at [450, 367] on td "1" at bounding box center [425, 384] width 79 height 35
select select "77023"
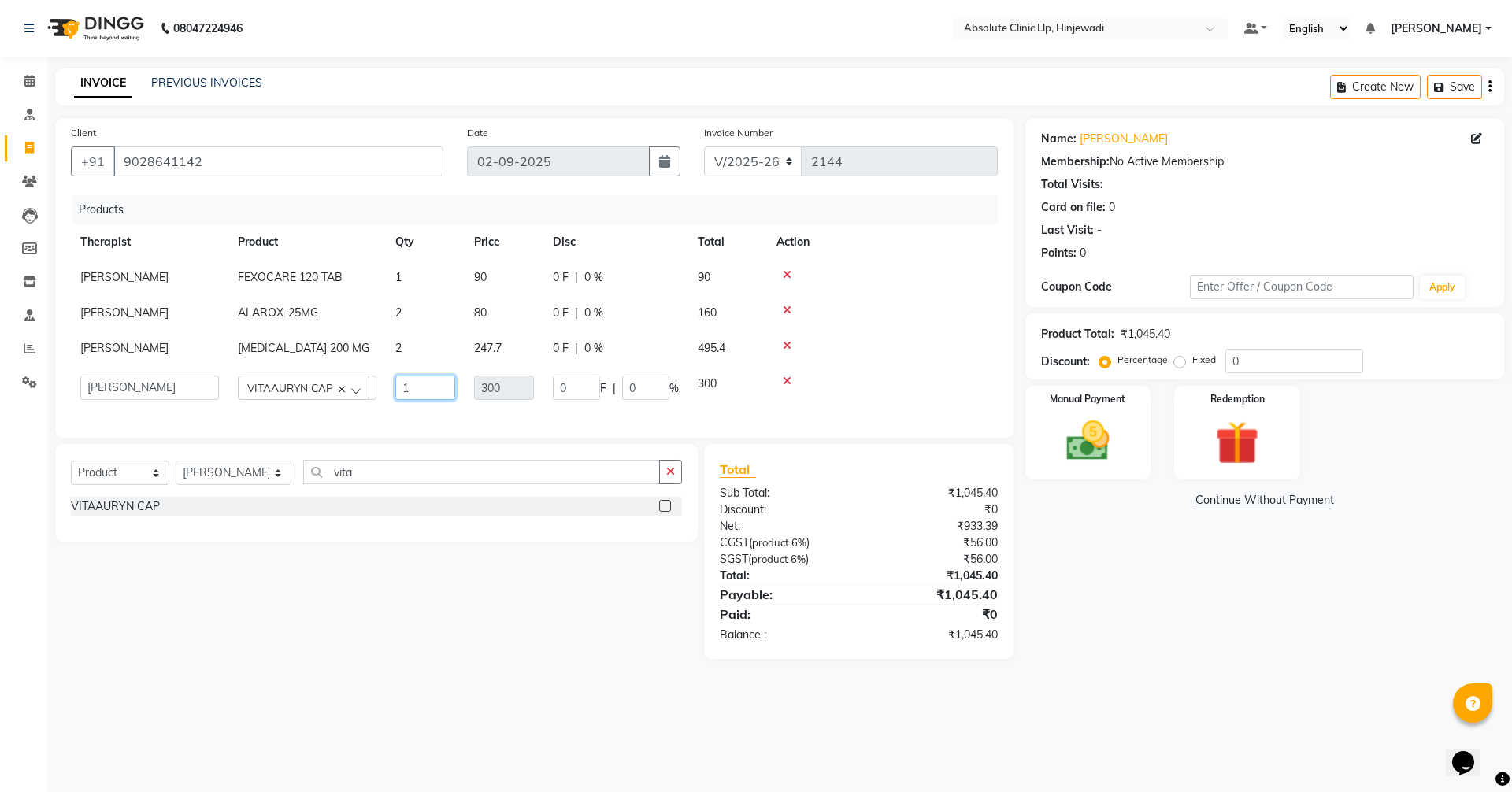
drag, startPoint x: 414, startPoint y: 392, endPoint x: 388, endPoint y: 390, distance: 26.1
click at [388, 390] on td "1" at bounding box center [425, 388] width 79 height 44
type input "2"
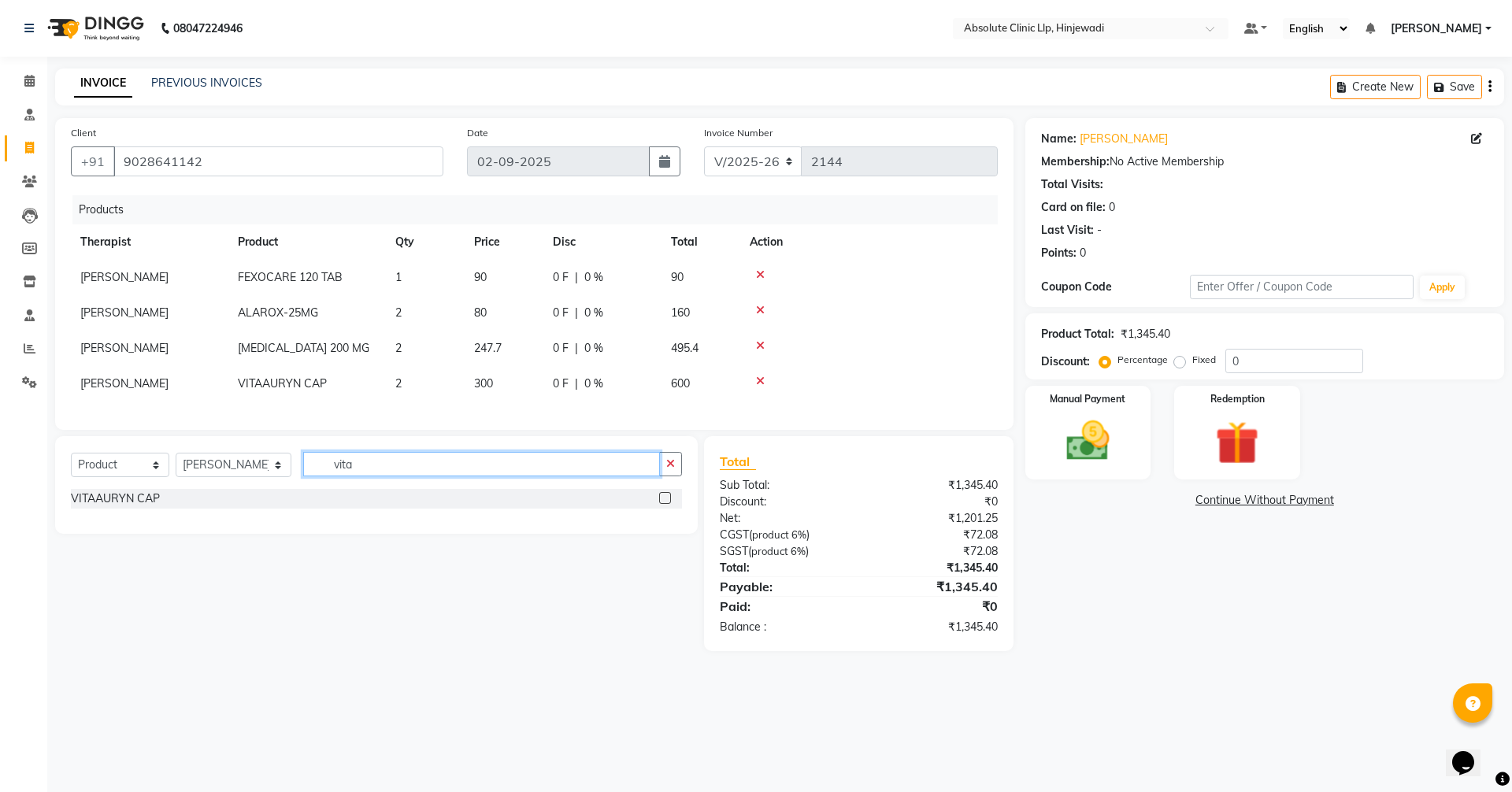
drag, startPoint x: 375, startPoint y: 489, endPoint x: 325, endPoint y: 478, distance: 51.2
click at [325, 477] on input "vita" at bounding box center [482, 464] width 357 height 25
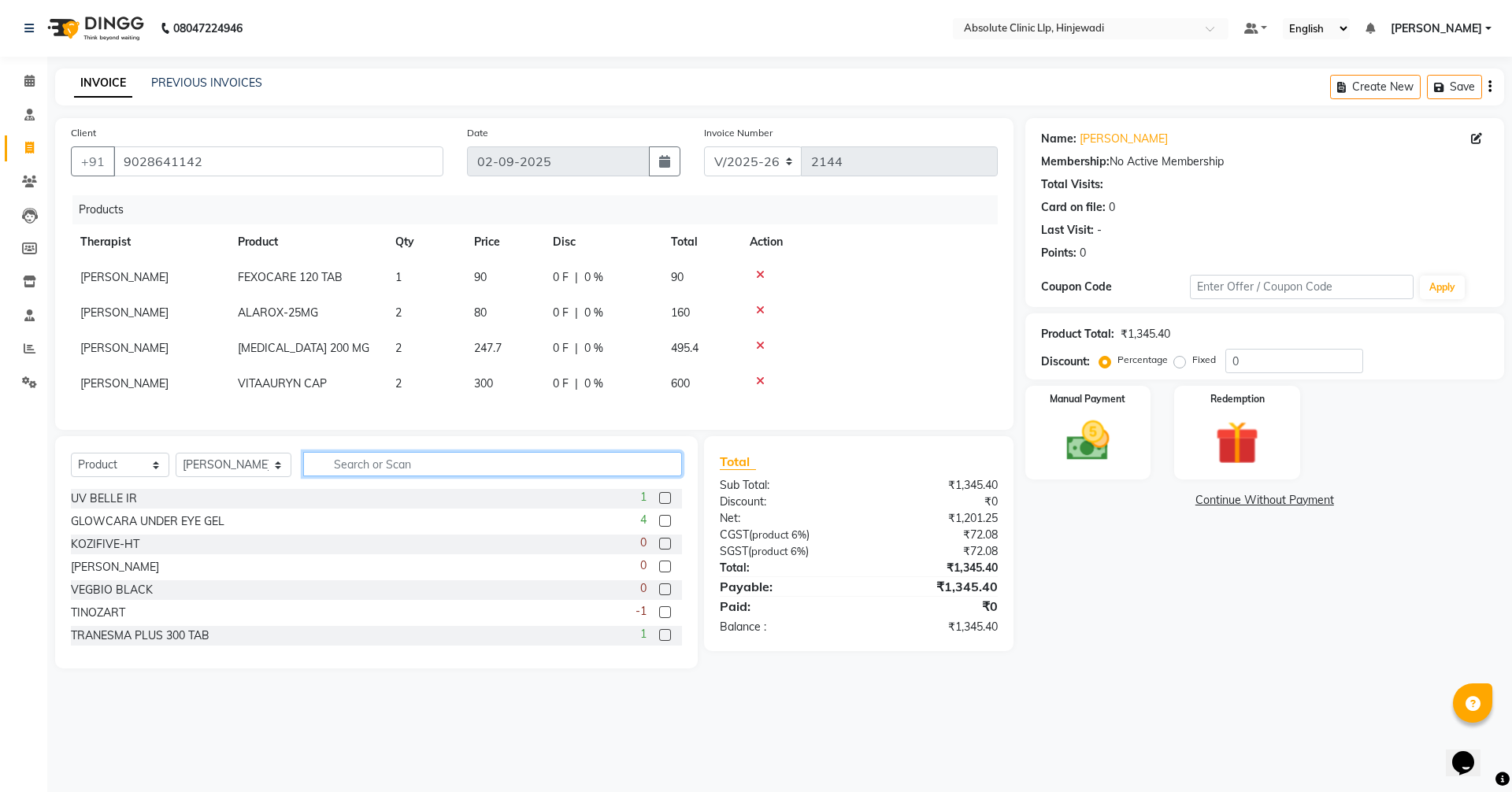
click at [438, 474] on input "text" at bounding box center [492, 464] width 379 height 25
type input "itra"
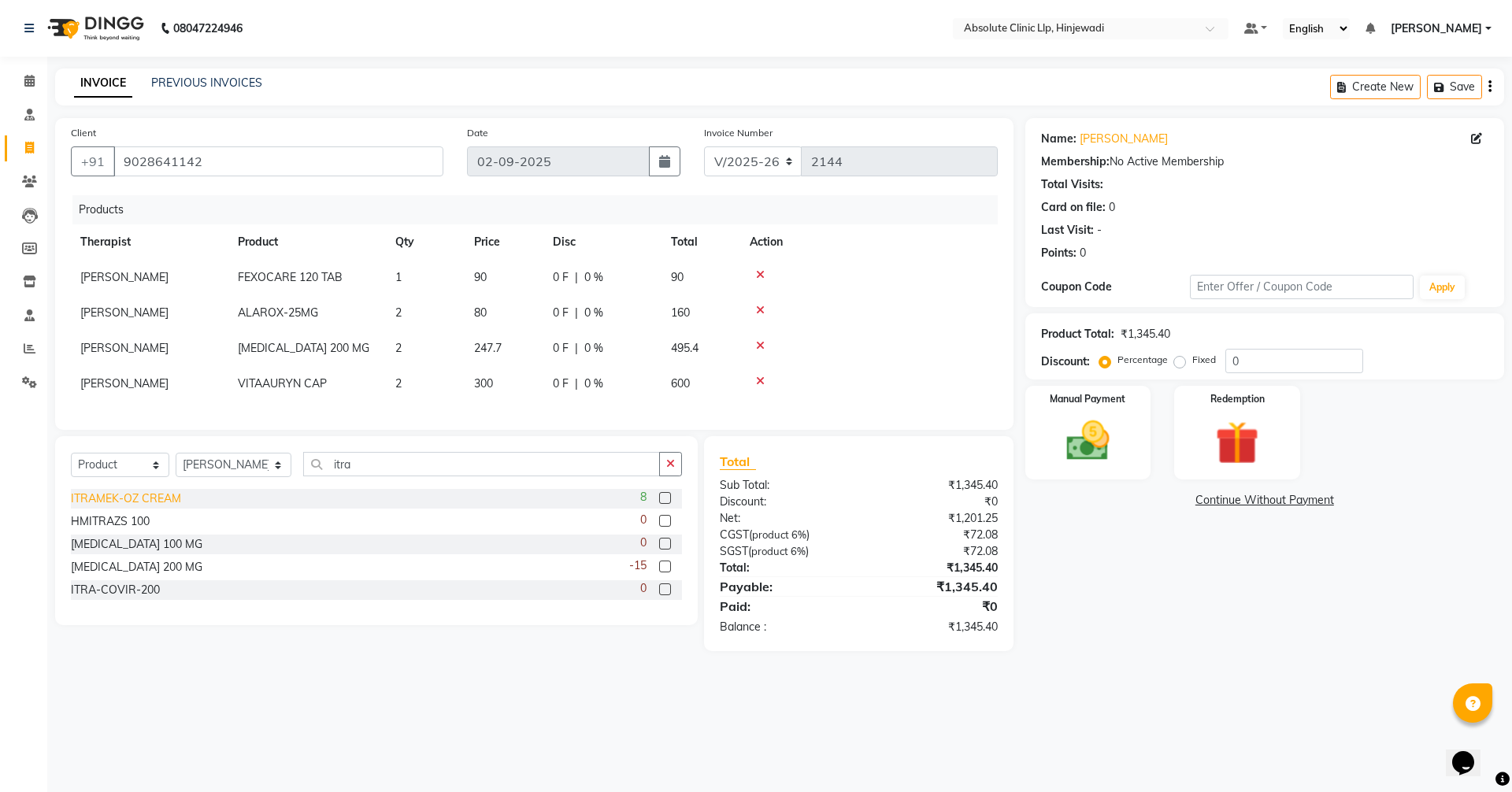
click at [153, 507] on div "ITRAMEK-OZ CREAM" at bounding box center [126, 499] width 110 height 16
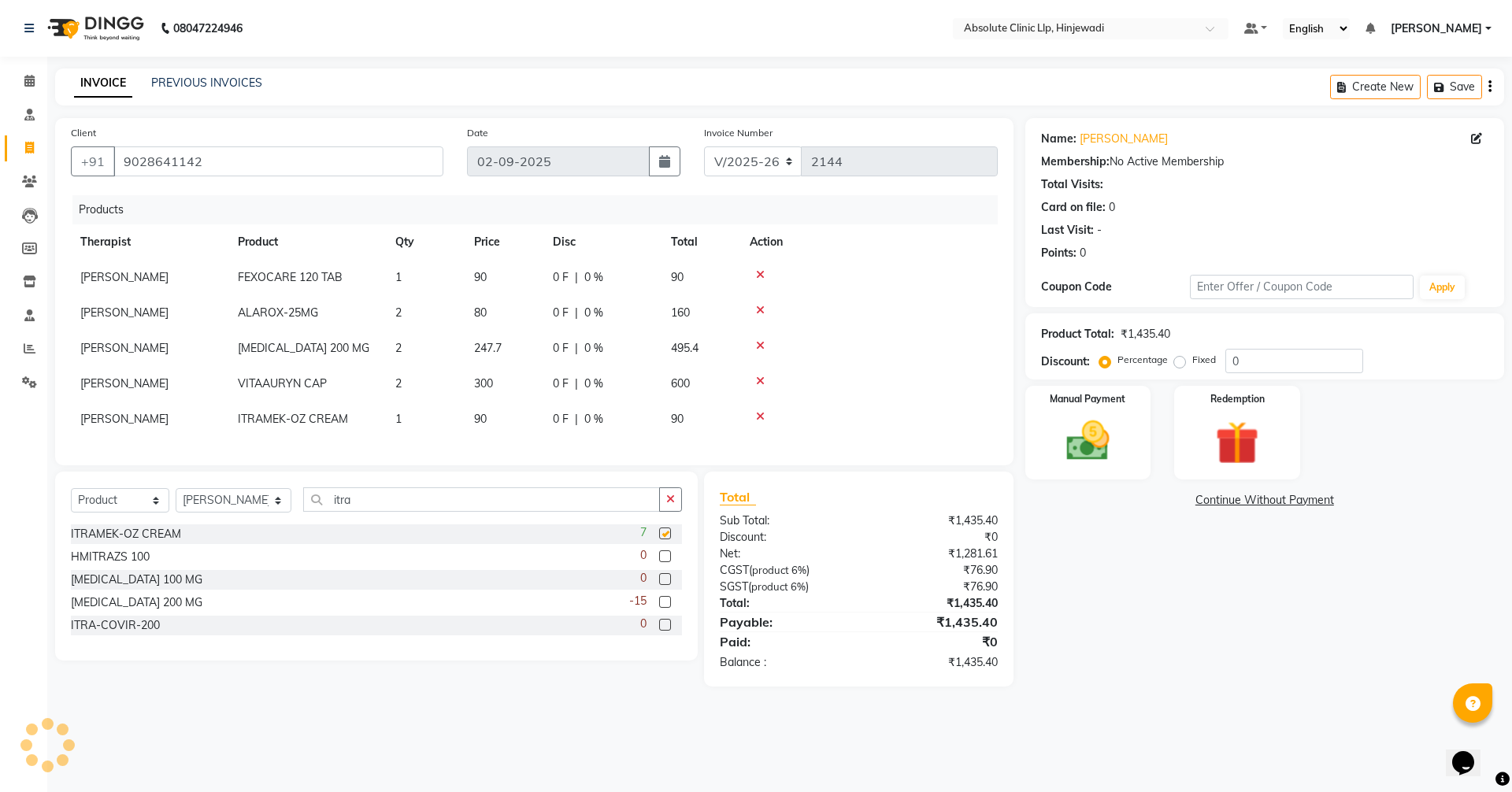
checkbox input "false"
click at [1193, 362] on label "Fixed" at bounding box center [1204, 360] width 24 height 14
click at [1180, 362] on input "Fixed" at bounding box center [1183, 360] width 11 height 11
radio input "true"
click at [1246, 363] on input "0" at bounding box center [1295, 361] width 138 height 25
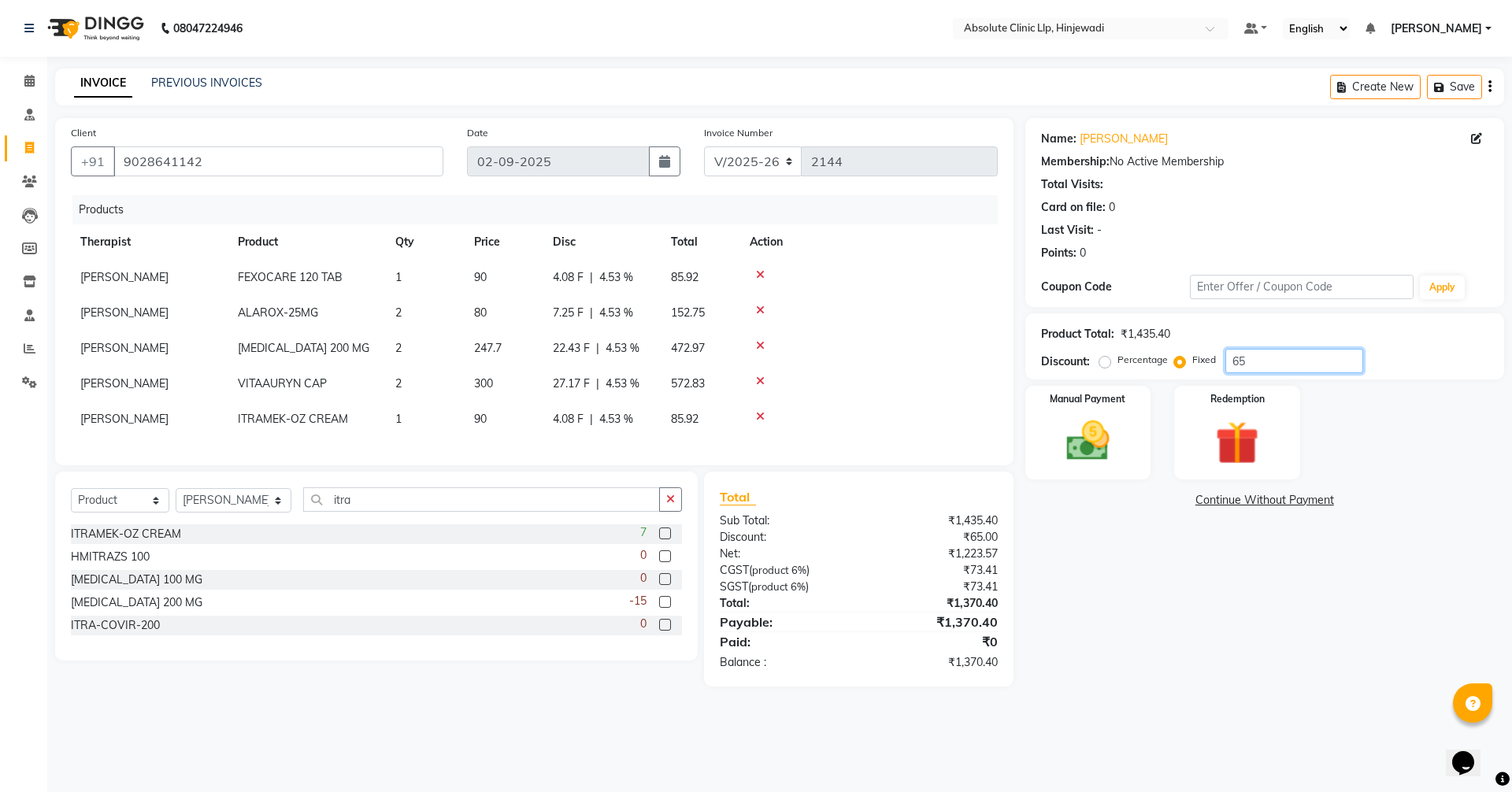
type input "65"
click at [393, 276] on td "1" at bounding box center [425, 277] width 79 height 35
select select "77023"
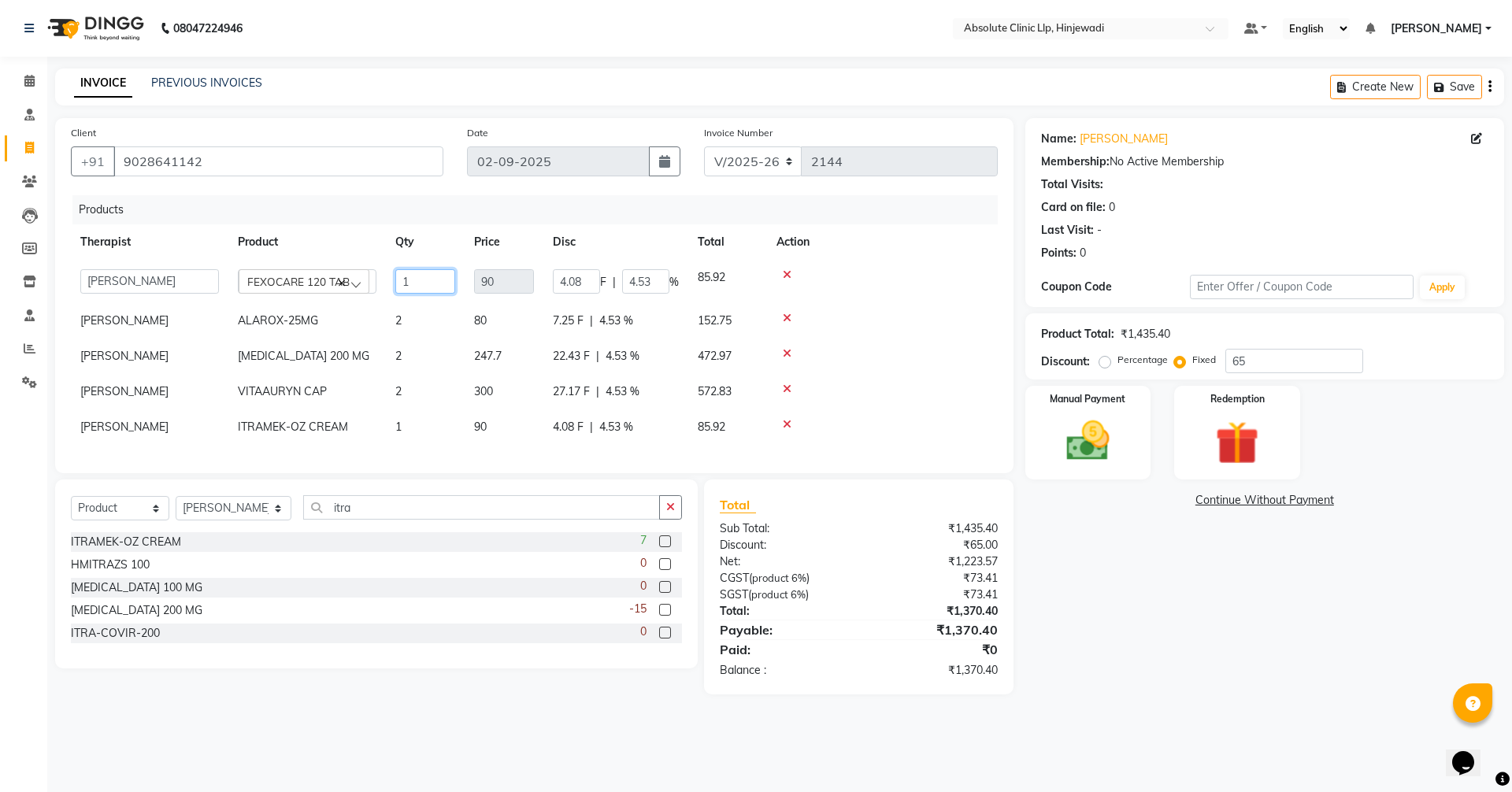
drag, startPoint x: 411, startPoint y: 280, endPoint x: 389, endPoint y: 275, distance: 22.6
click at [389, 275] on td "1" at bounding box center [425, 282] width 79 height 44
type input "2"
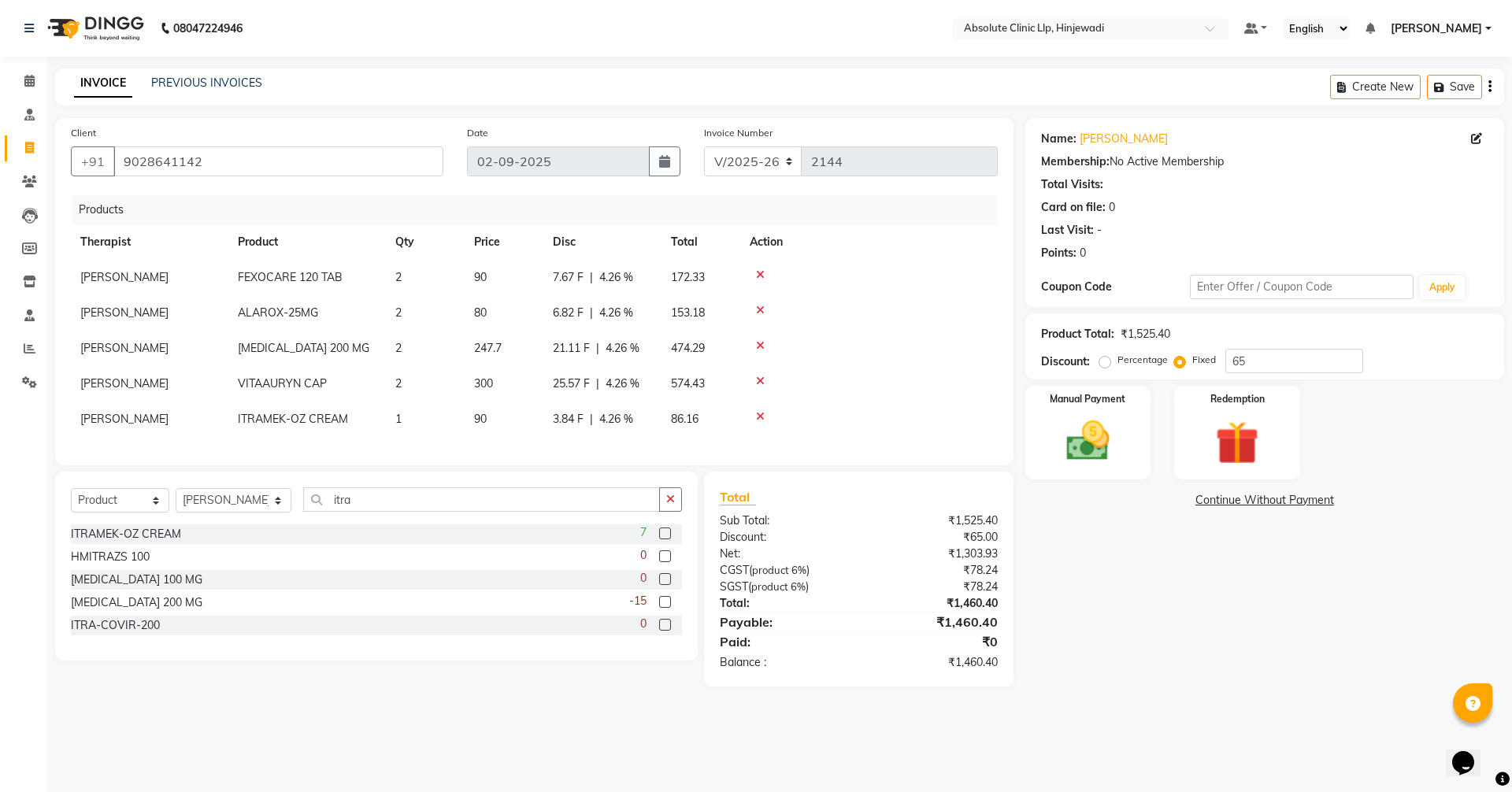
click at [1173, 611] on div "Name: [PERSON_NAME] Membership: No Active Membership Total Visits: Card on file…" at bounding box center [1271, 402] width 491 height 569
click at [1285, 364] on input "65" at bounding box center [1295, 361] width 138 height 25
type input "65.40"
click at [1069, 411] on div "Manual Payment" at bounding box center [1088, 433] width 131 height 97
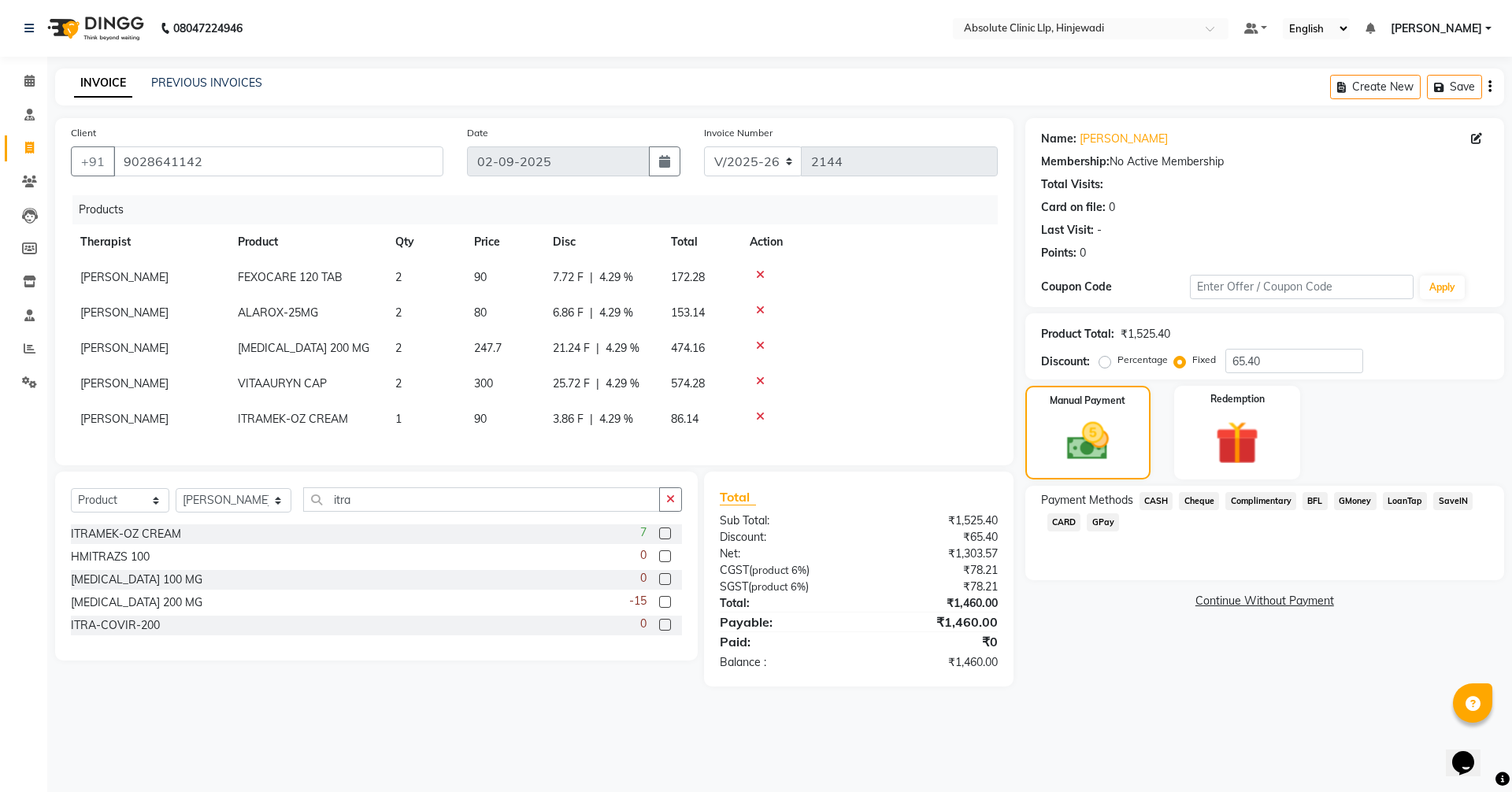
click at [1105, 524] on span "GPay" at bounding box center [1104, 522] width 32 height 18
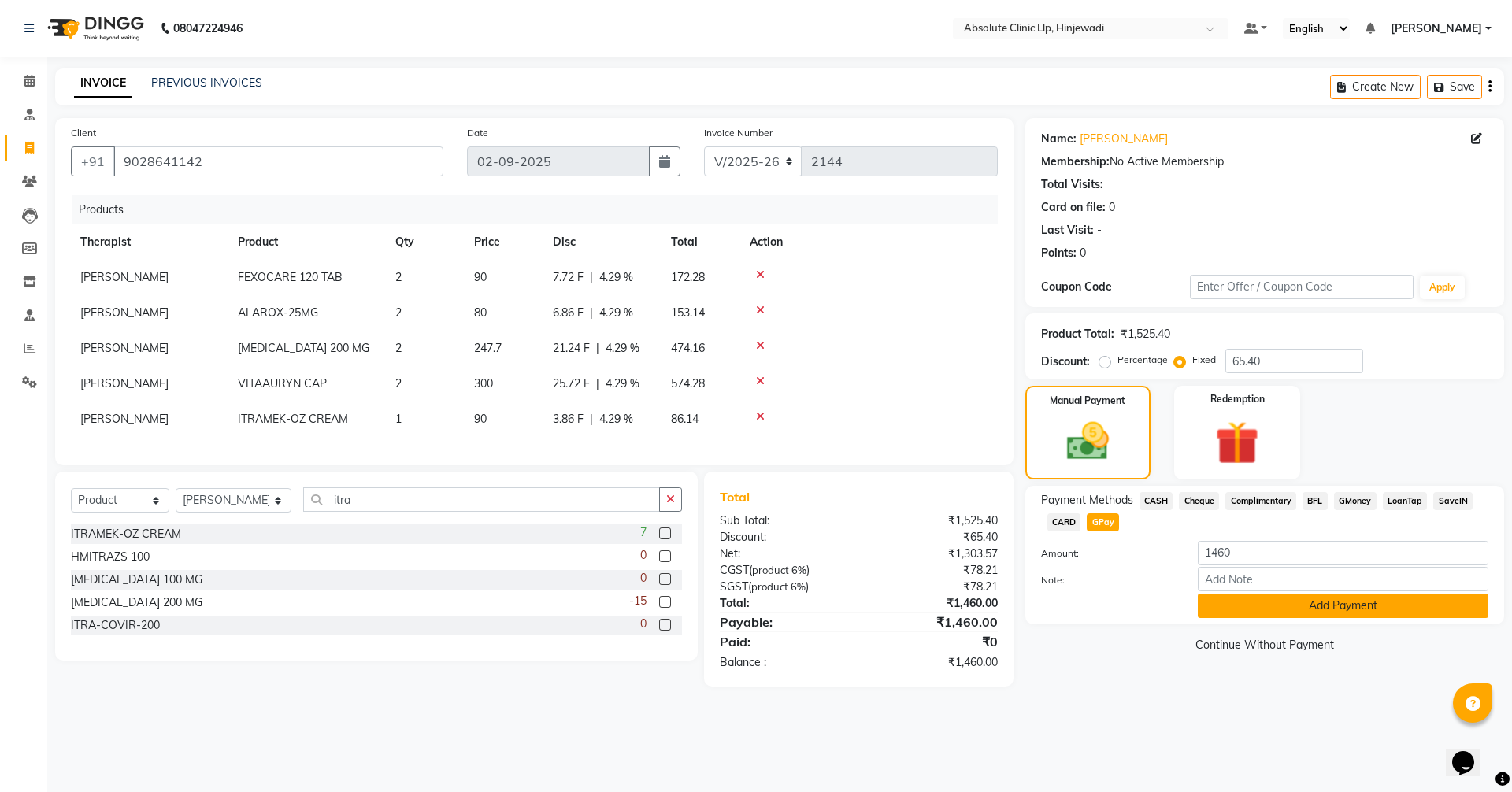
click at [1341, 612] on button "Add Payment" at bounding box center [1343, 606] width 291 height 25
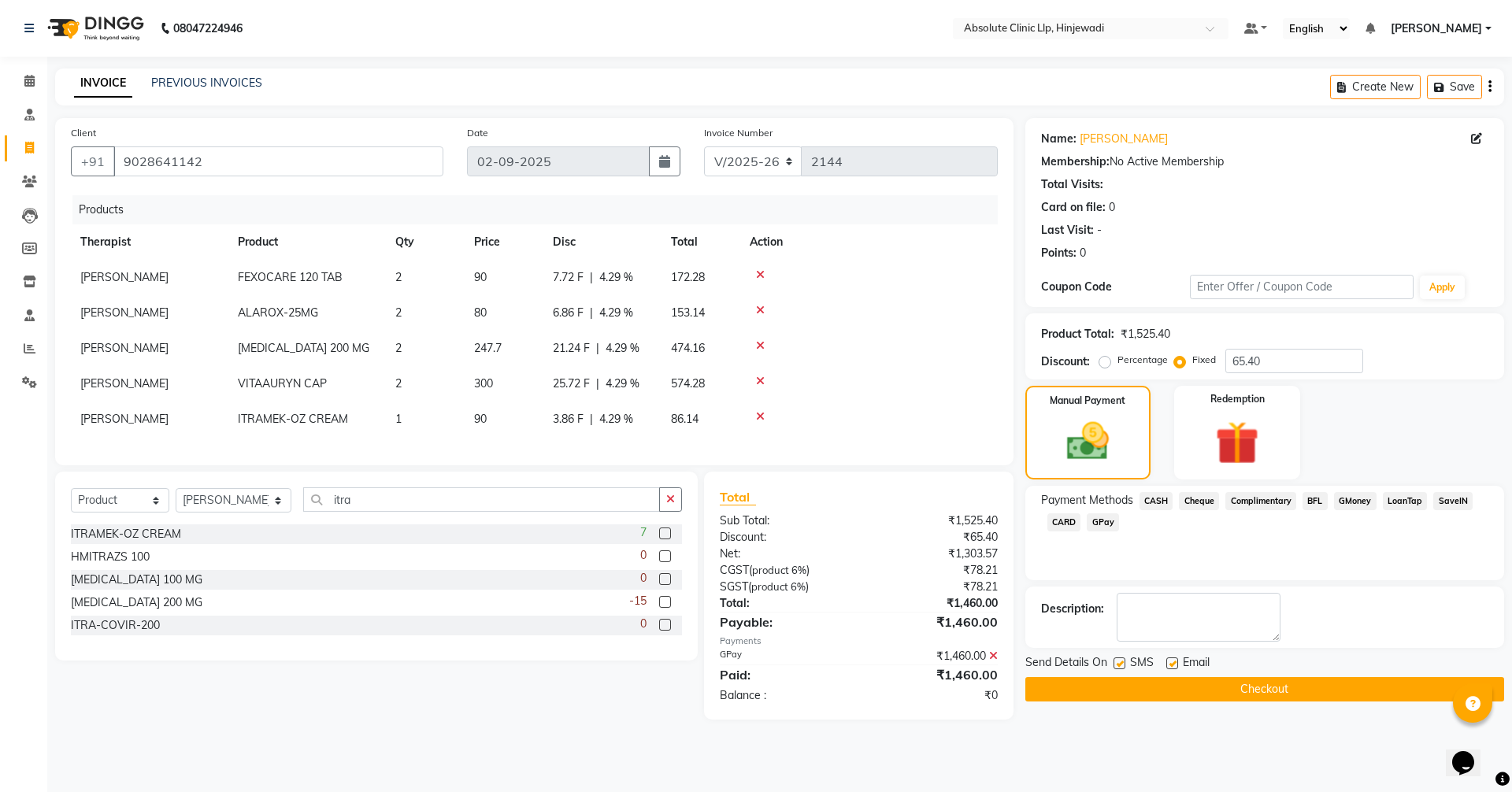
click at [1290, 686] on button "Checkout" at bounding box center [1265, 689] width 479 height 25
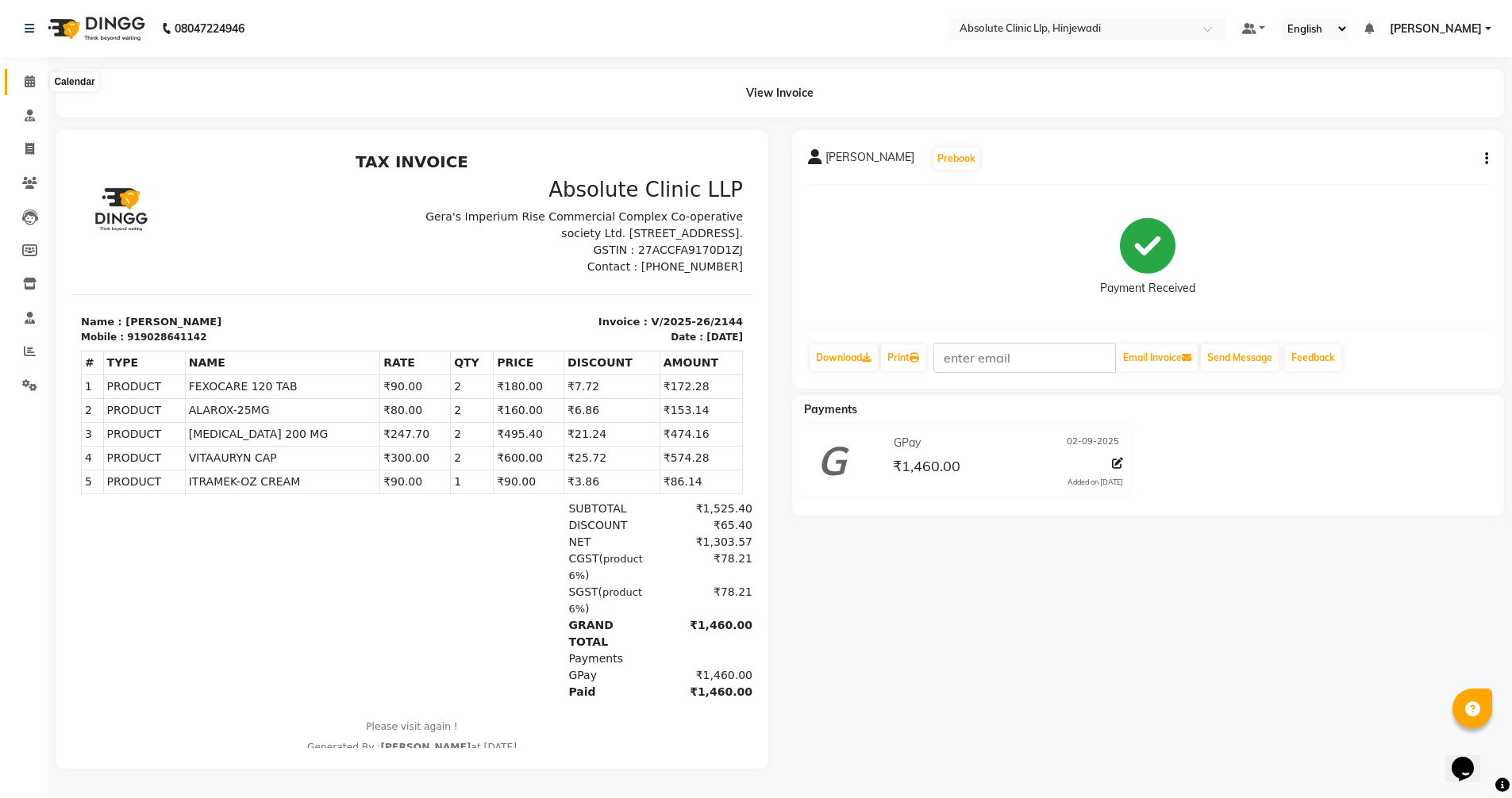
click at [26, 80] on icon at bounding box center [30, 81] width 11 height 11
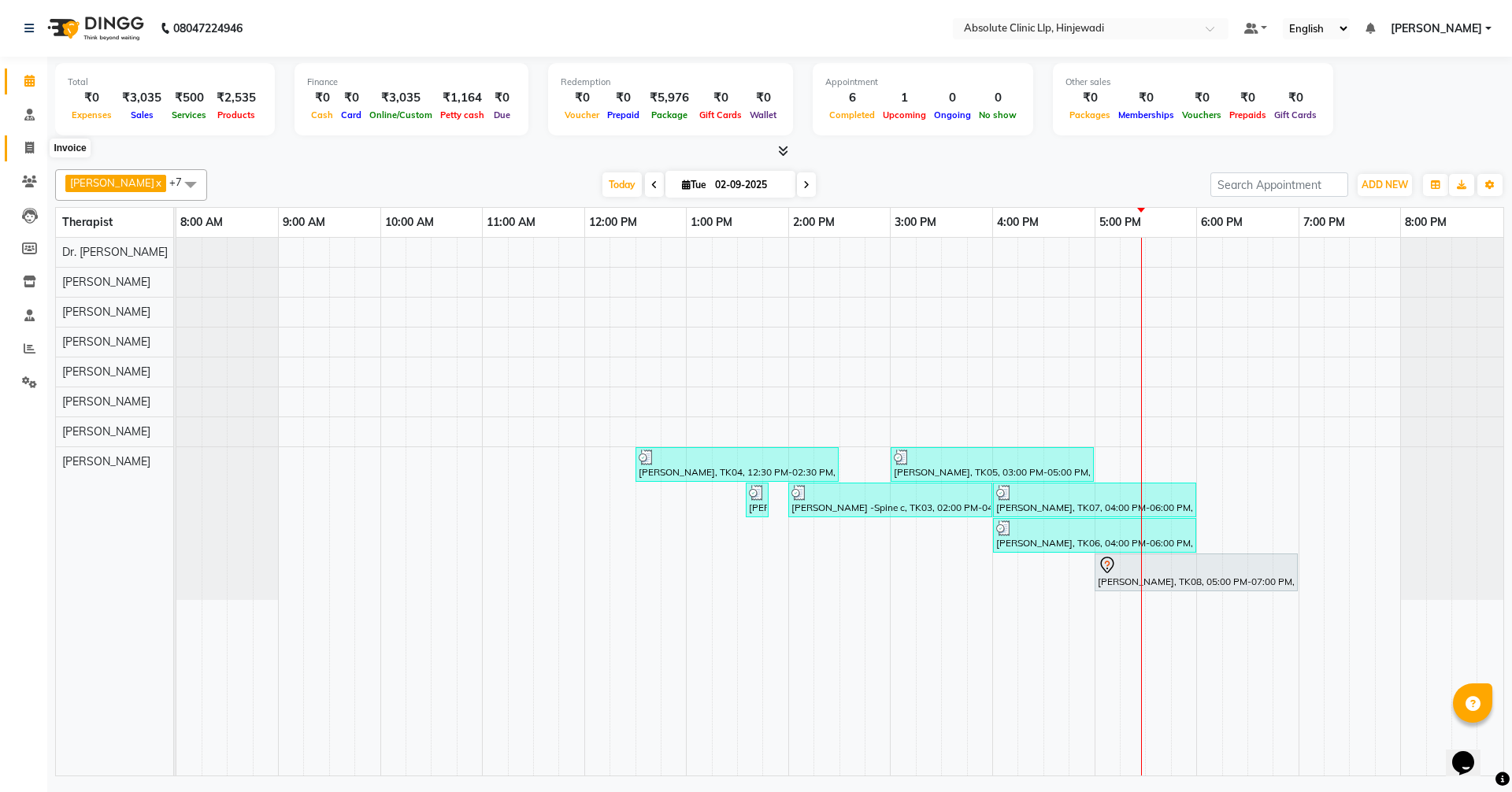
click at [29, 149] on icon at bounding box center [29, 147] width 9 height 11
select select "service"
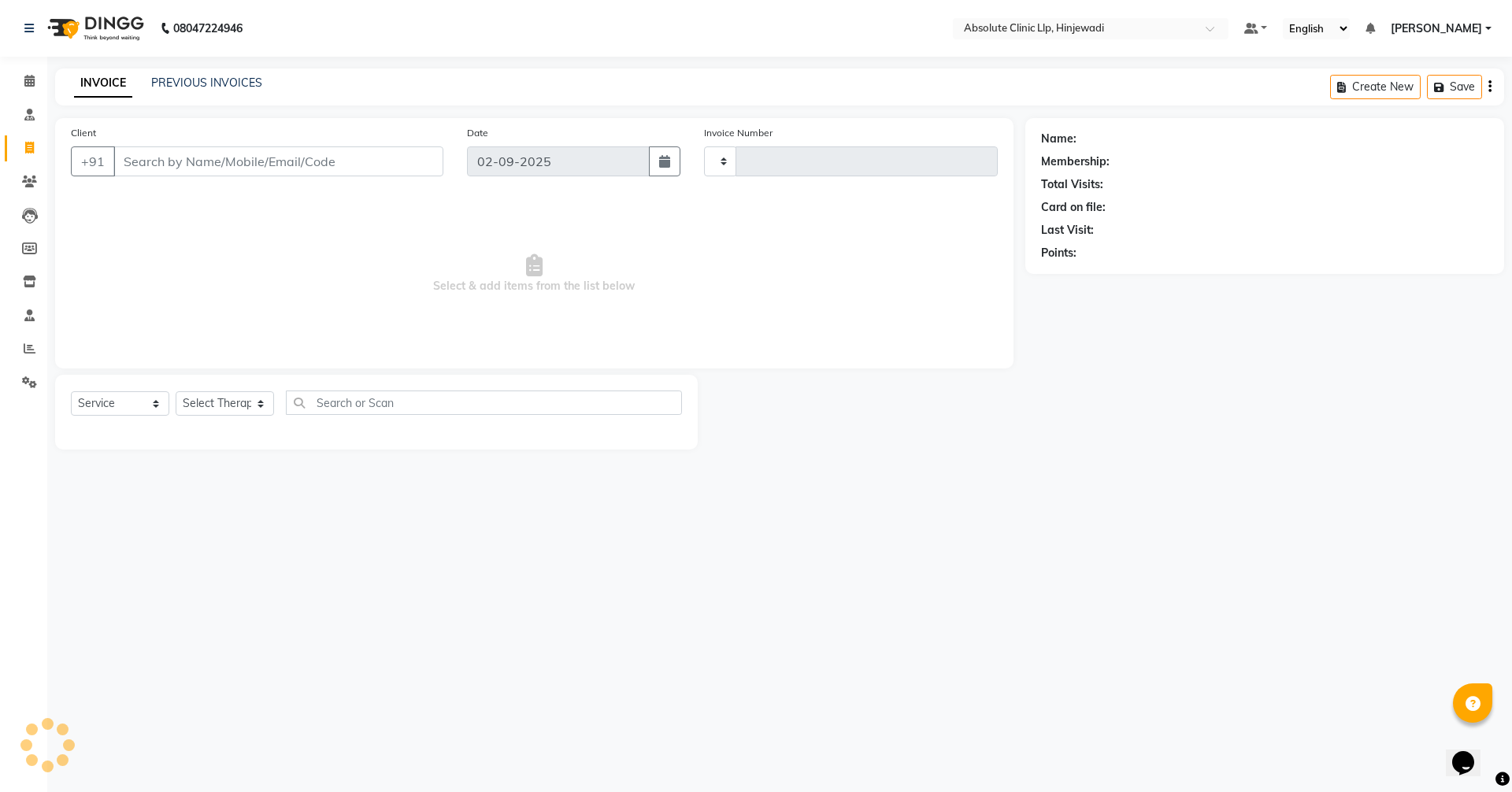
type input "2145"
select select "5113"
click at [197, 169] on input "Client" at bounding box center [278, 161] width 331 height 30
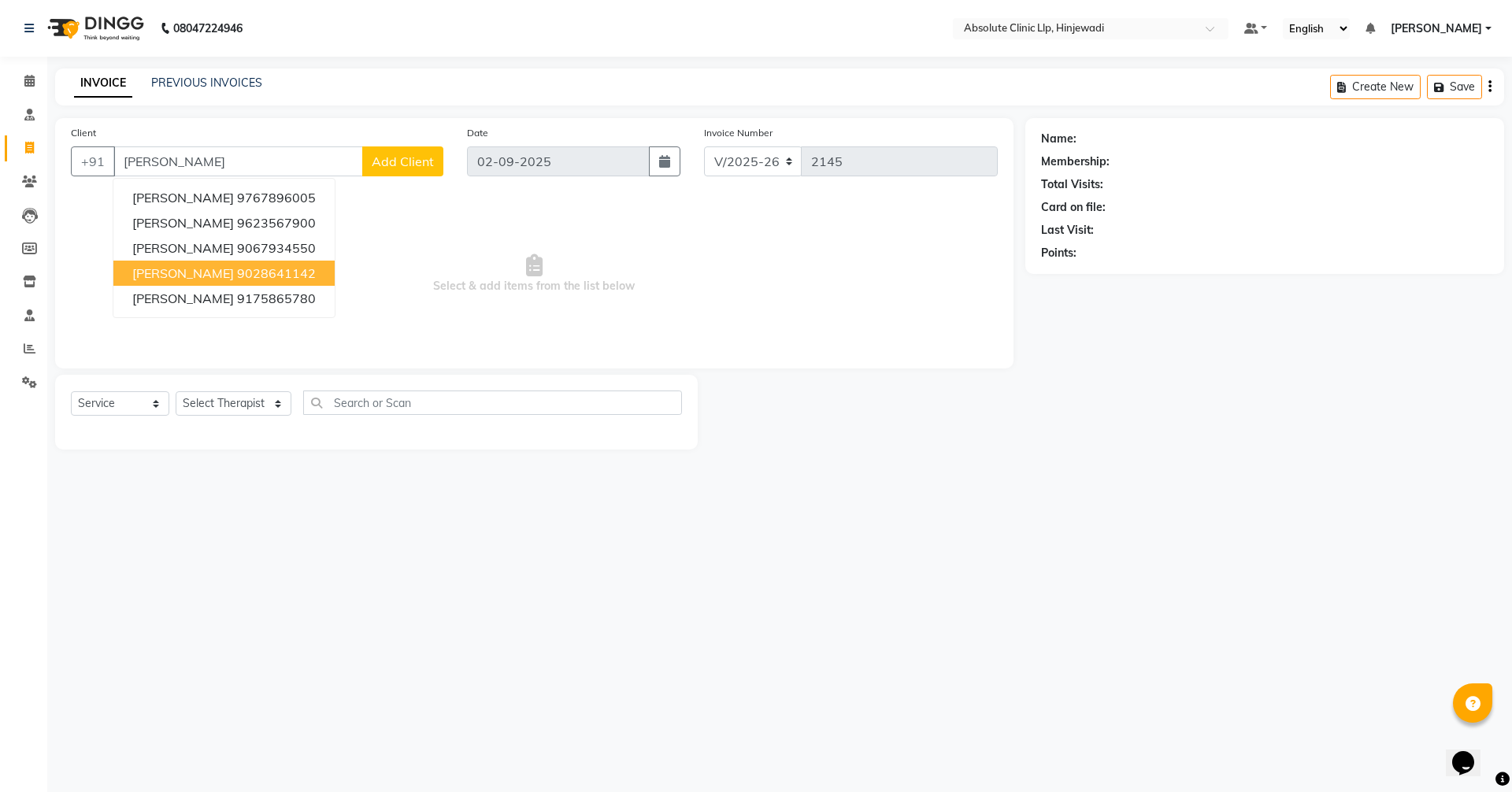
click at [231, 283] on button "[PERSON_NAME] 9028641142" at bounding box center [223, 273] width 221 height 26
type input "9028641142"
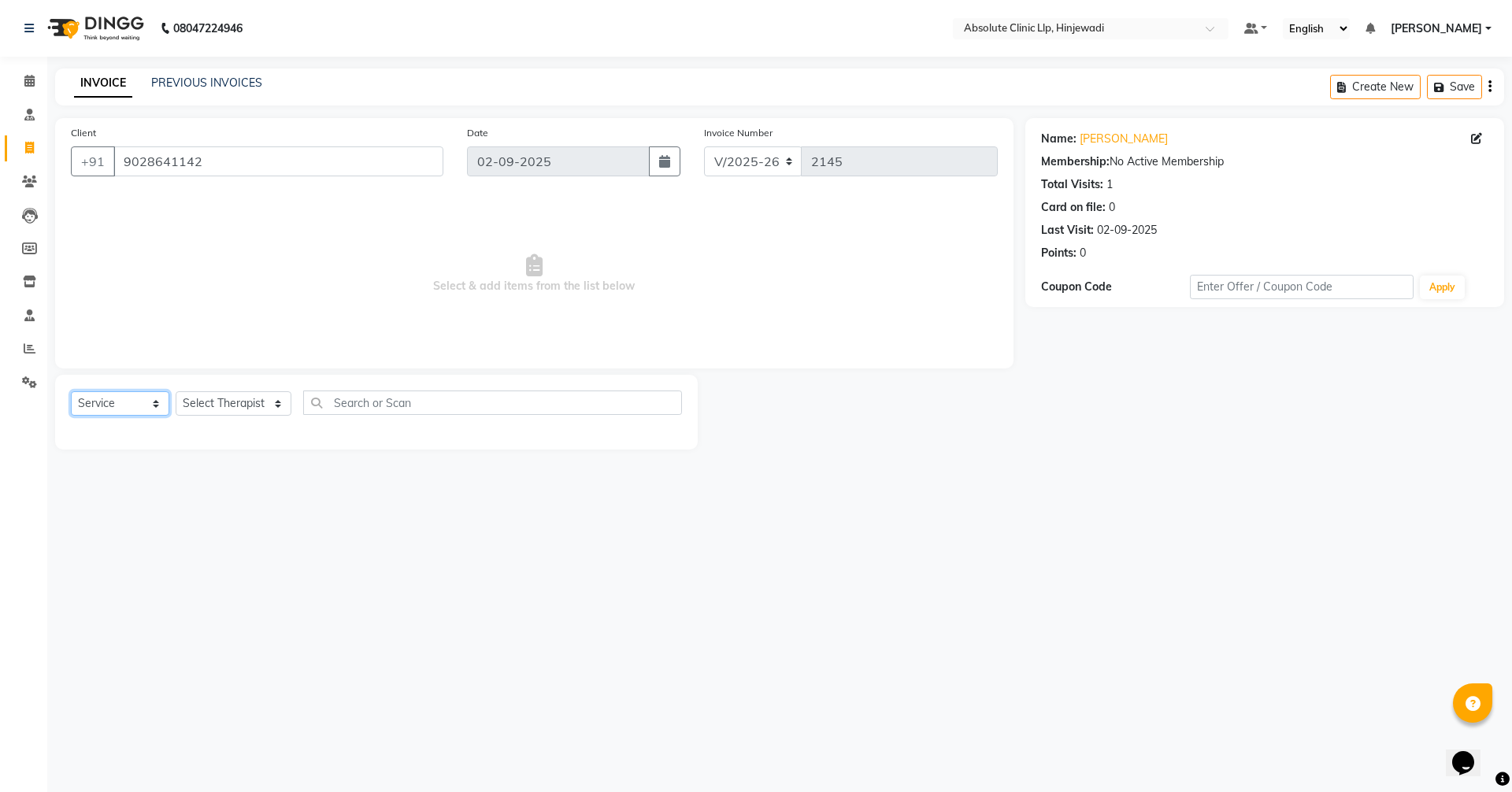
click at [148, 396] on select "Select Service Product Membership Package Voucher Prepaid Gift Card" at bounding box center [121, 404] width 99 height 25
click at [215, 404] on select "Select Therapist [PERSON_NAME] DHANANJAY [PERSON_NAME] Dr. [PERSON_NAME] [PERSO…" at bounding box center [234, 404] width 116 height 25
select select "44044"
click at [176, 391] on select "Select Therapist [PERSON_NAME] DHANANJAY [PERSON_NAME] Dr. [PERSON_NAME] [PERSO…" at bounding box center [234, 404] width 116 height 25
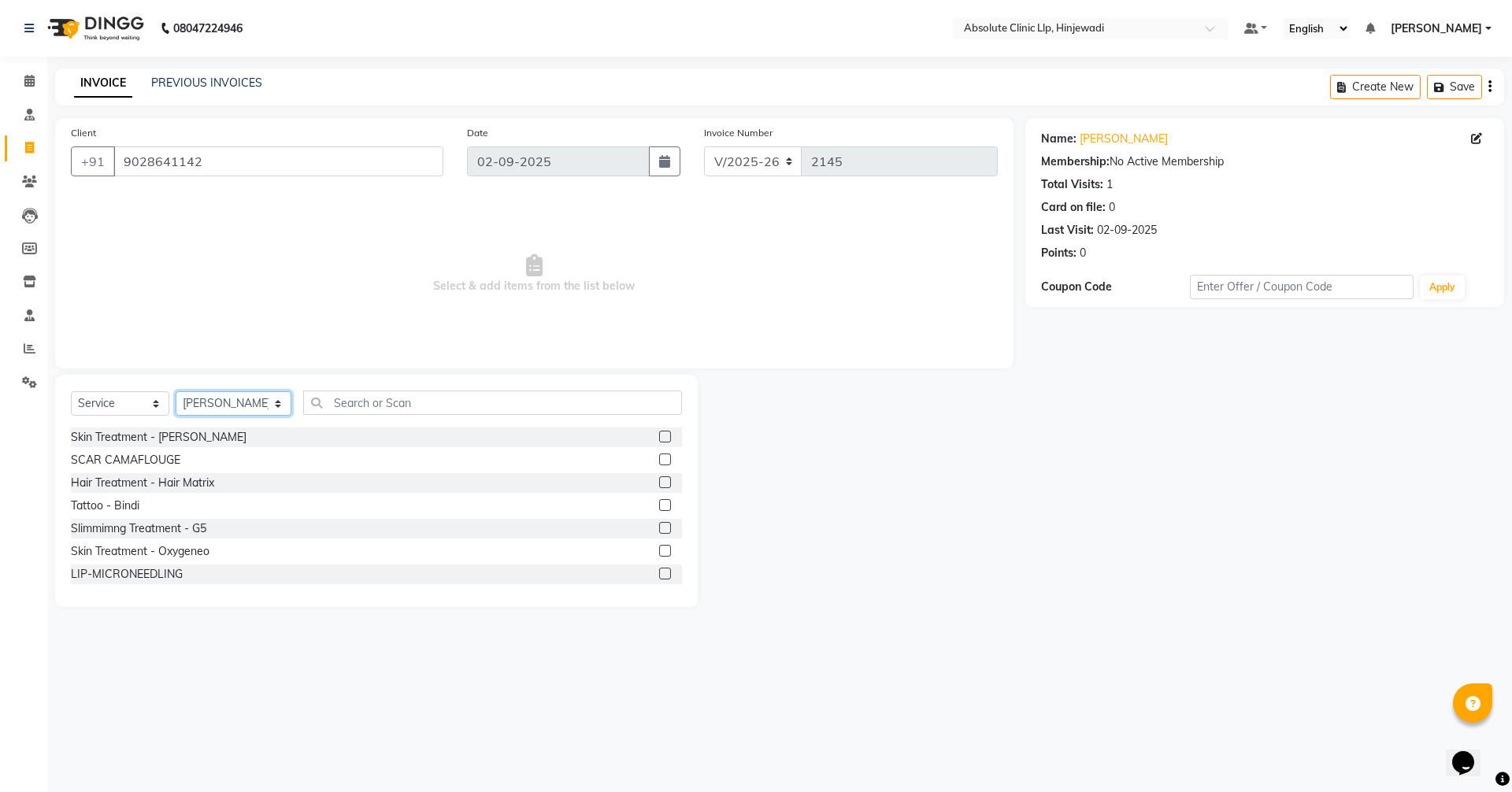
click at [279, 401] on select "Select Therapist [PERSON_NAME] DHANANJAY [PERSON_NAME] Dr. [PERSON_NAME] [PERSO…" at bounding box center [234, 404] width 116 height 25
click at [176, 391] on select "Select Therapist [PERSON_NAME] DHANANJAY [PERSON_NAME] Dr. [PERSON_NAME] [PERSO…" at bounding box center [234, 404] width 116 height 25
click at [365, 406] on input "text" at bounding box center [492, 403] width 379 height 25
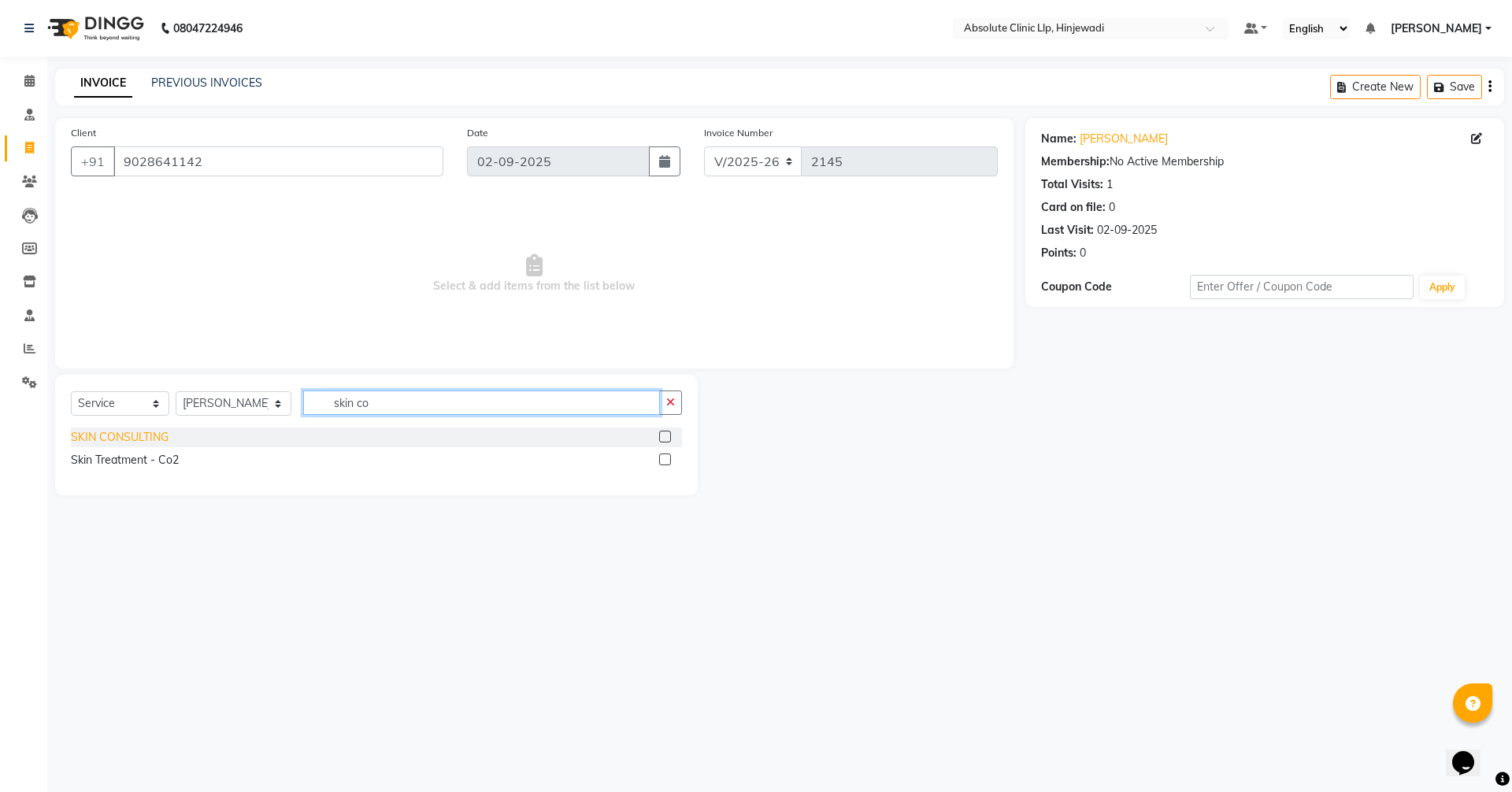
type input "skin co"
click at [166, 434] on div "SKIN CONSULTING" at bounding box center [120, 437] width 98 height 16
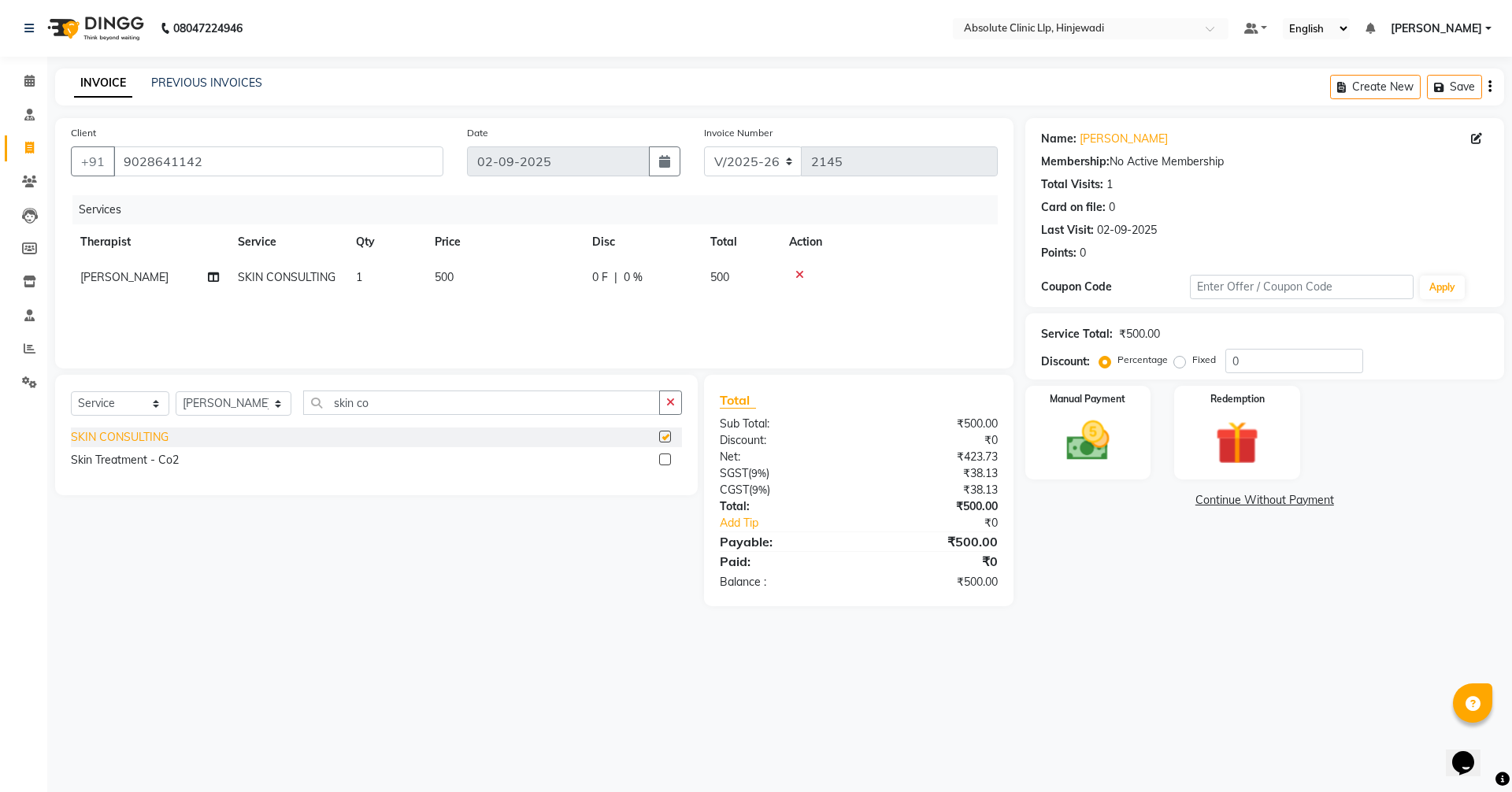
checkbox input "false"
click at [1098, 427] on img at bounding box center [1087, 441] width 73 height 52
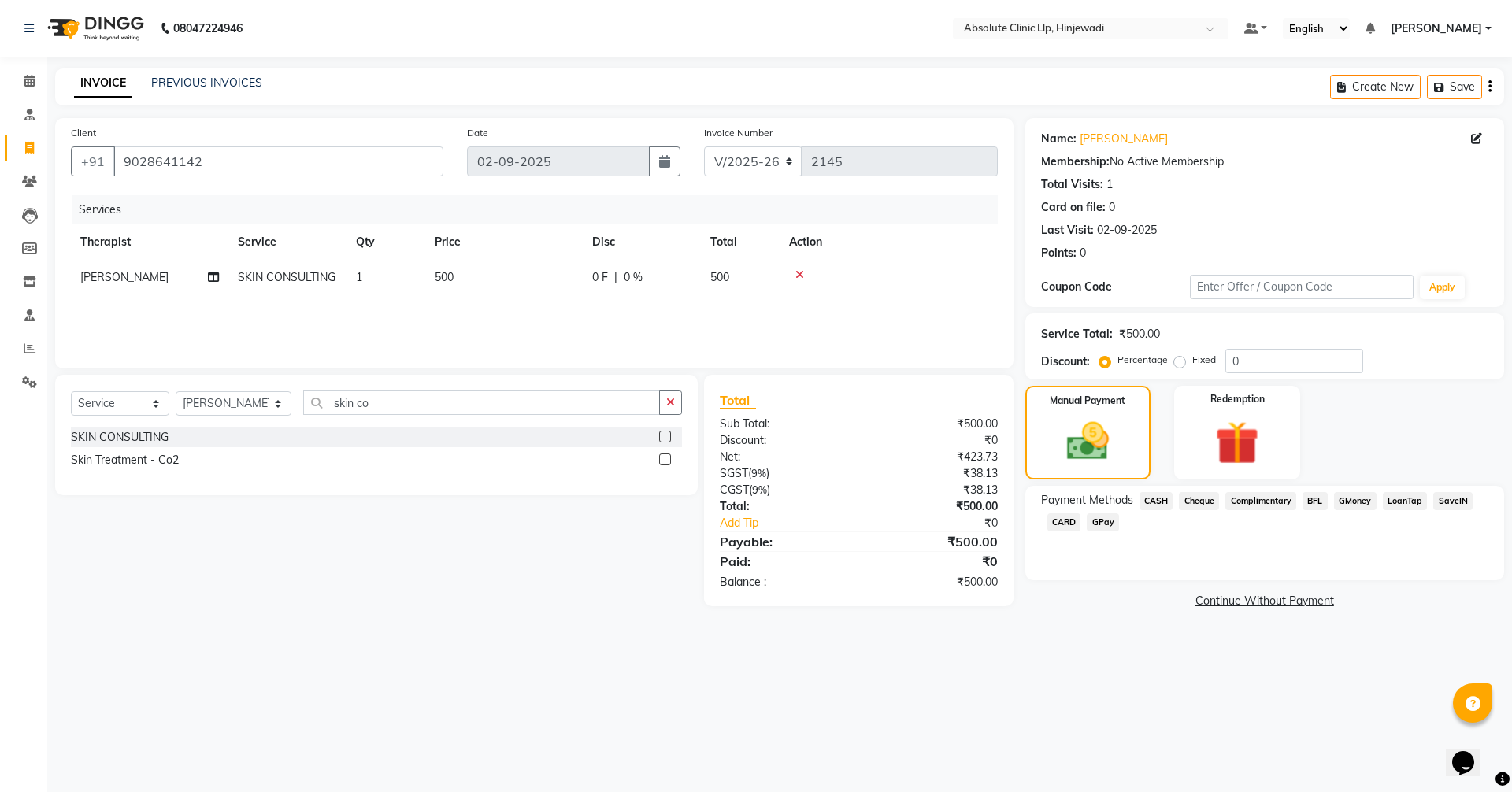
click at [1107, 519] on span "GPay" at bounding box center [1104, 522] width 32 height 18
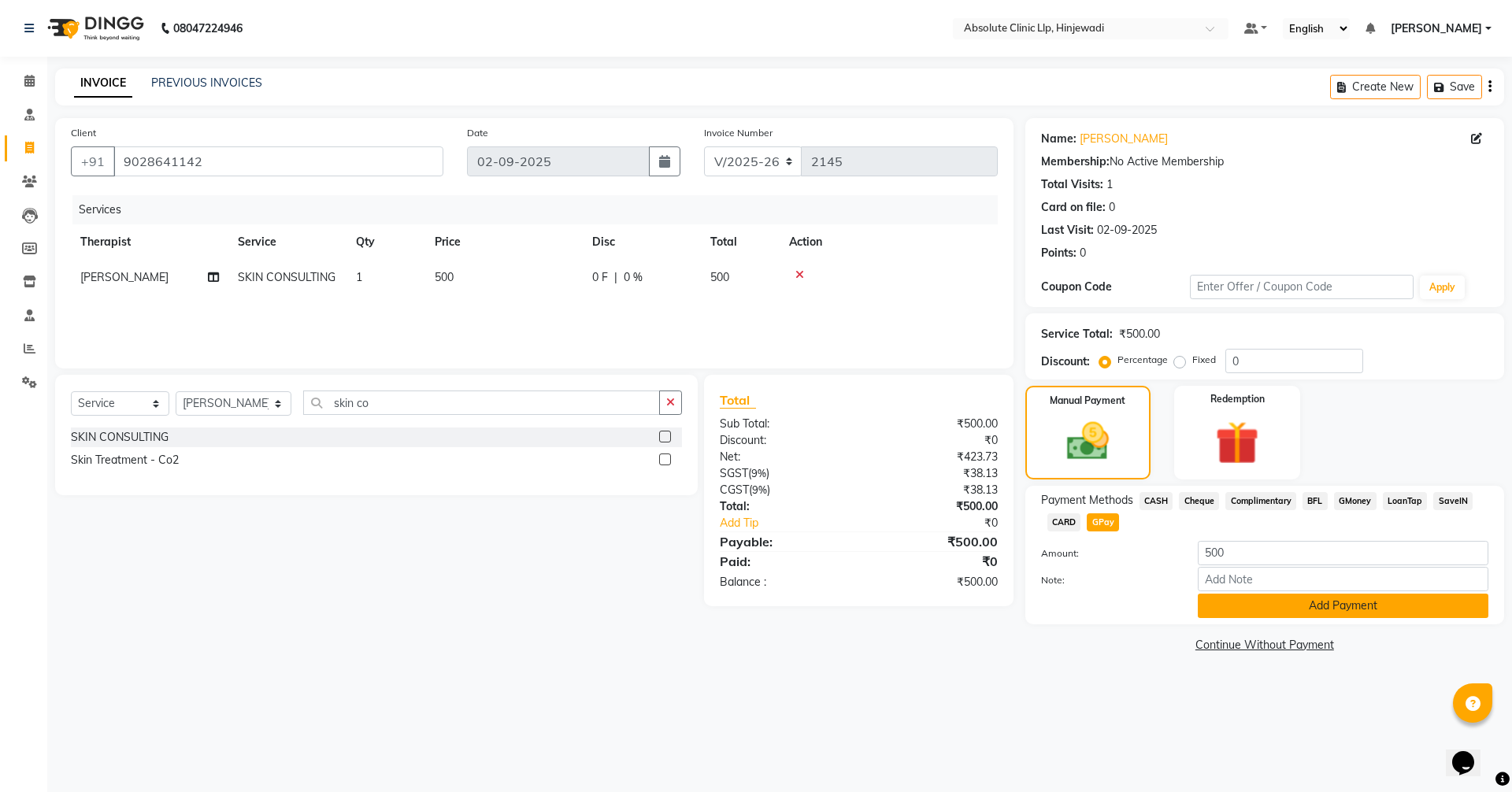
click at [1353, 602] on button "Add Payment" at bounding box center [1343, 606] width 291 height 25
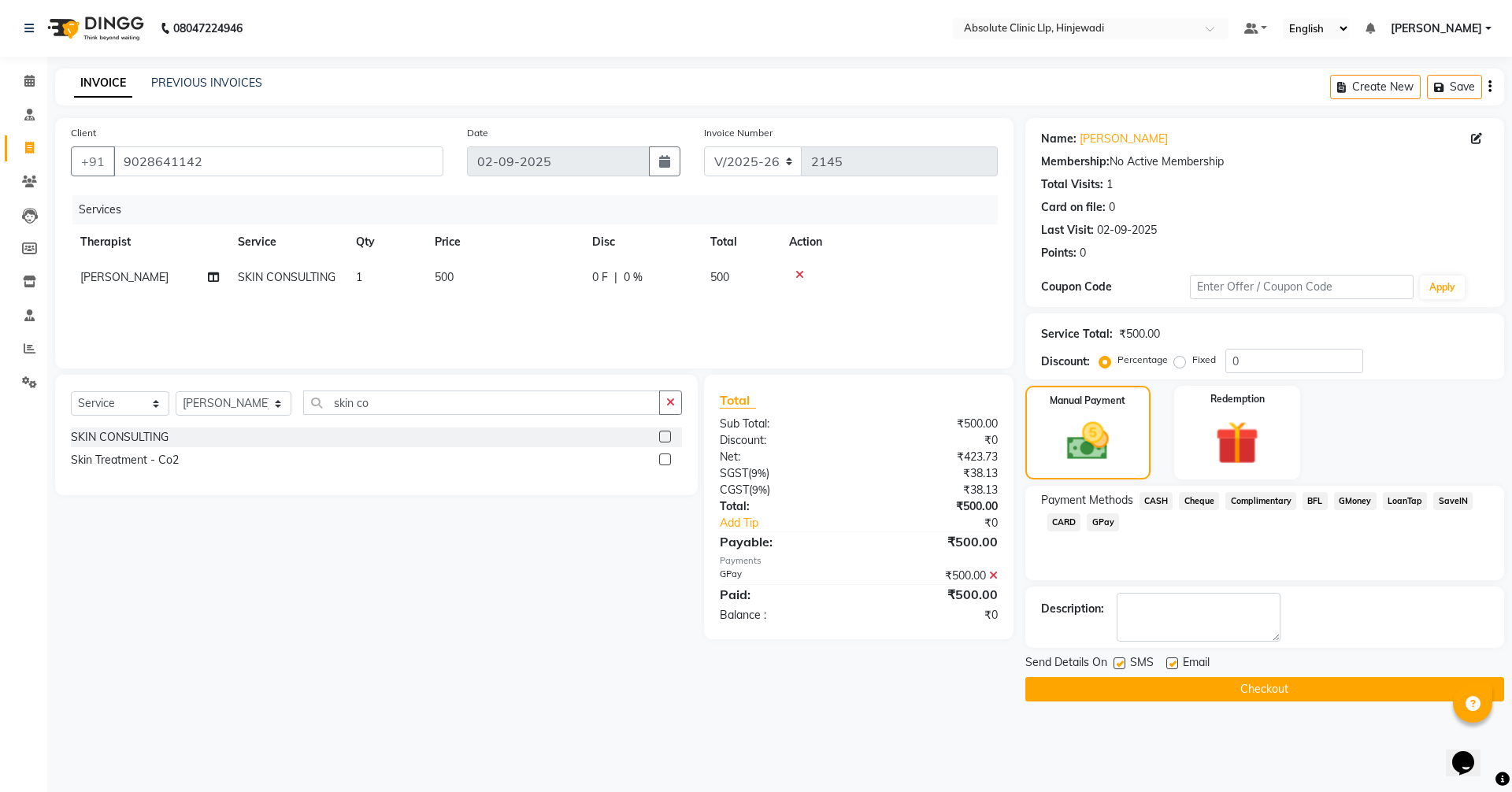
click at [1304, 698] on button "Checkout" at bounding box center [1265, 689] width 479 height 25
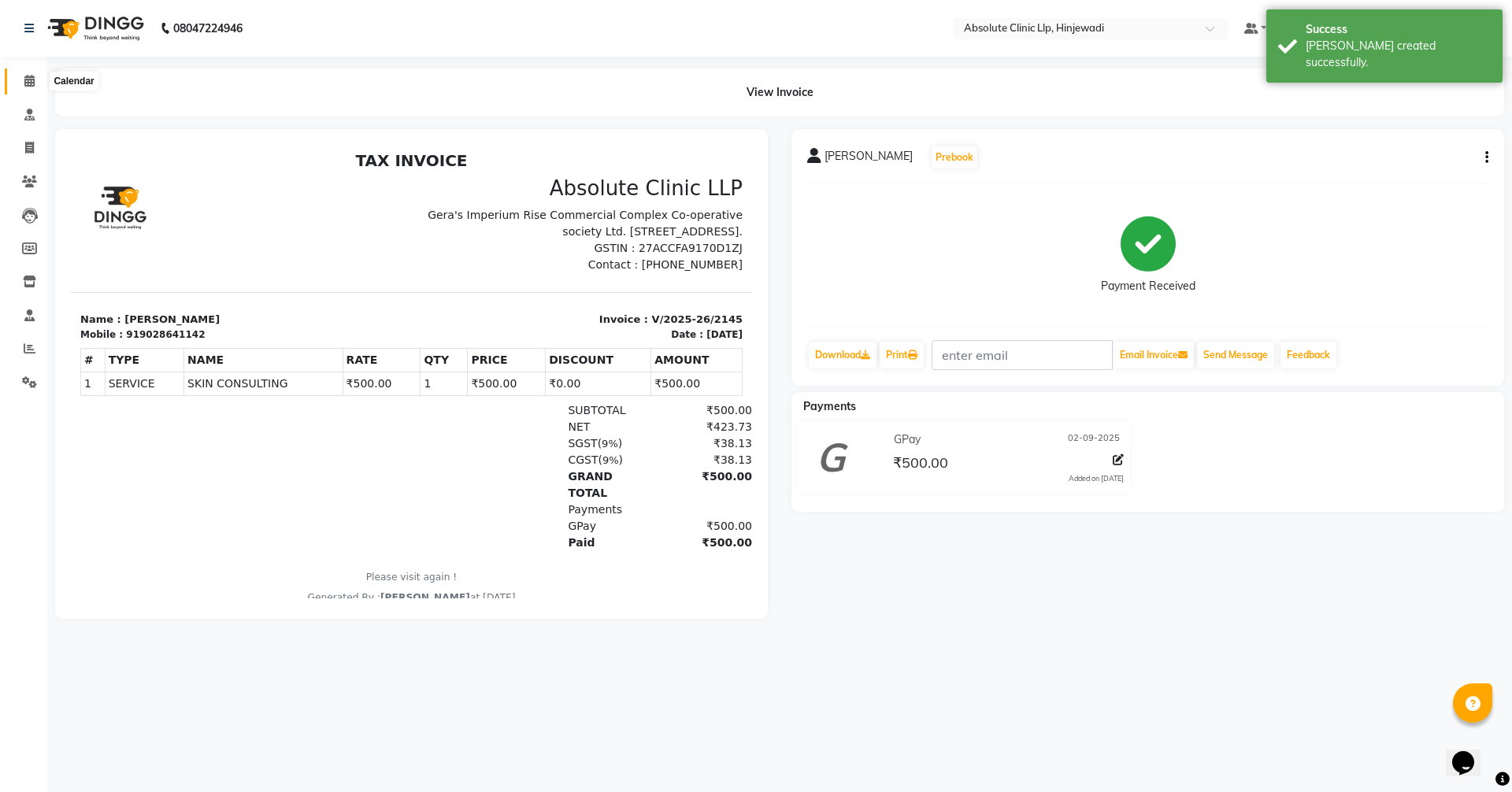
click at [28, 79] on icon at bounding box center [29, 81] width 10 height 11
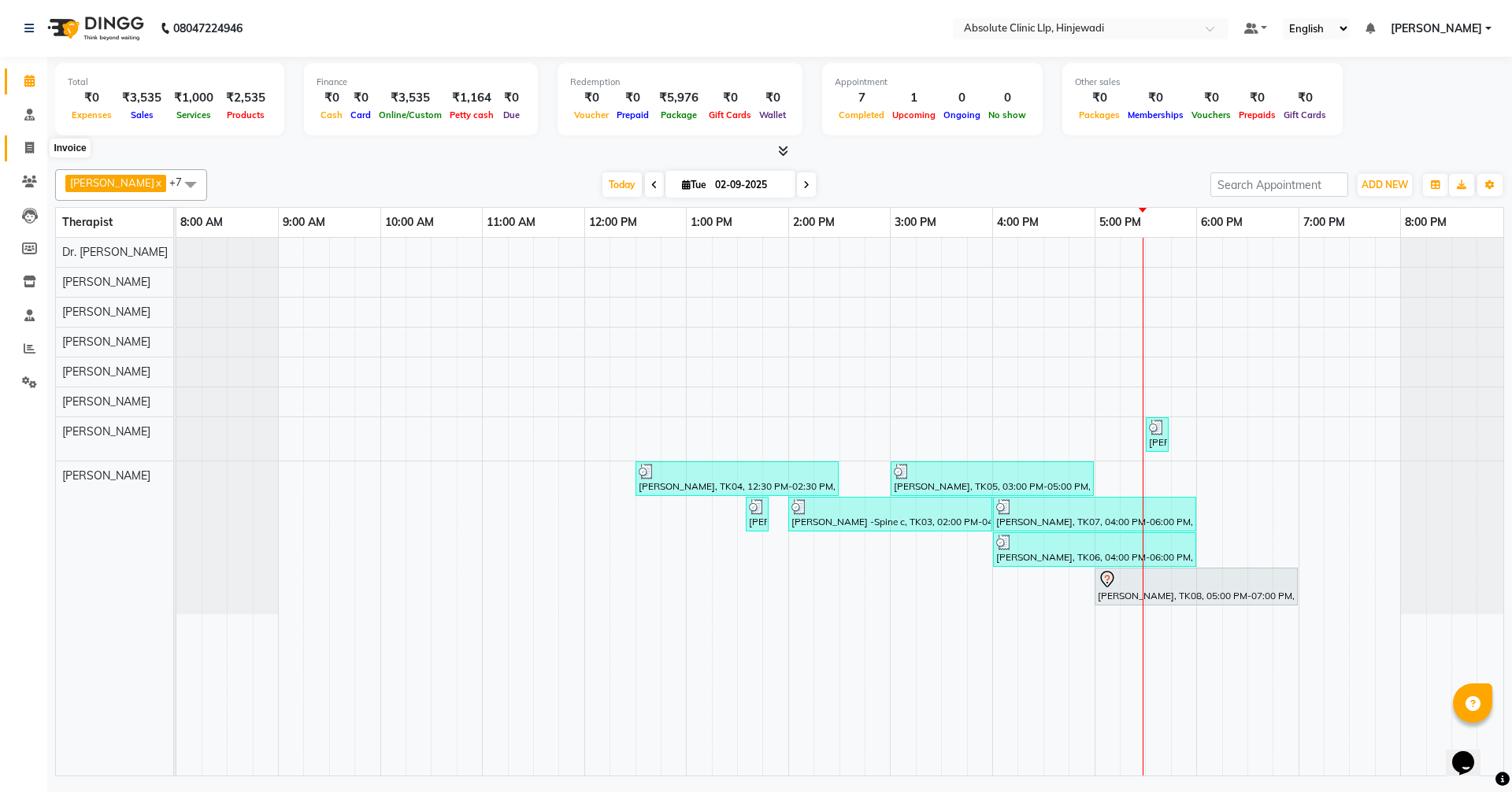
click at [24, 148] on span at bounding box center [29, 148] width 28 height 18
select select "service"
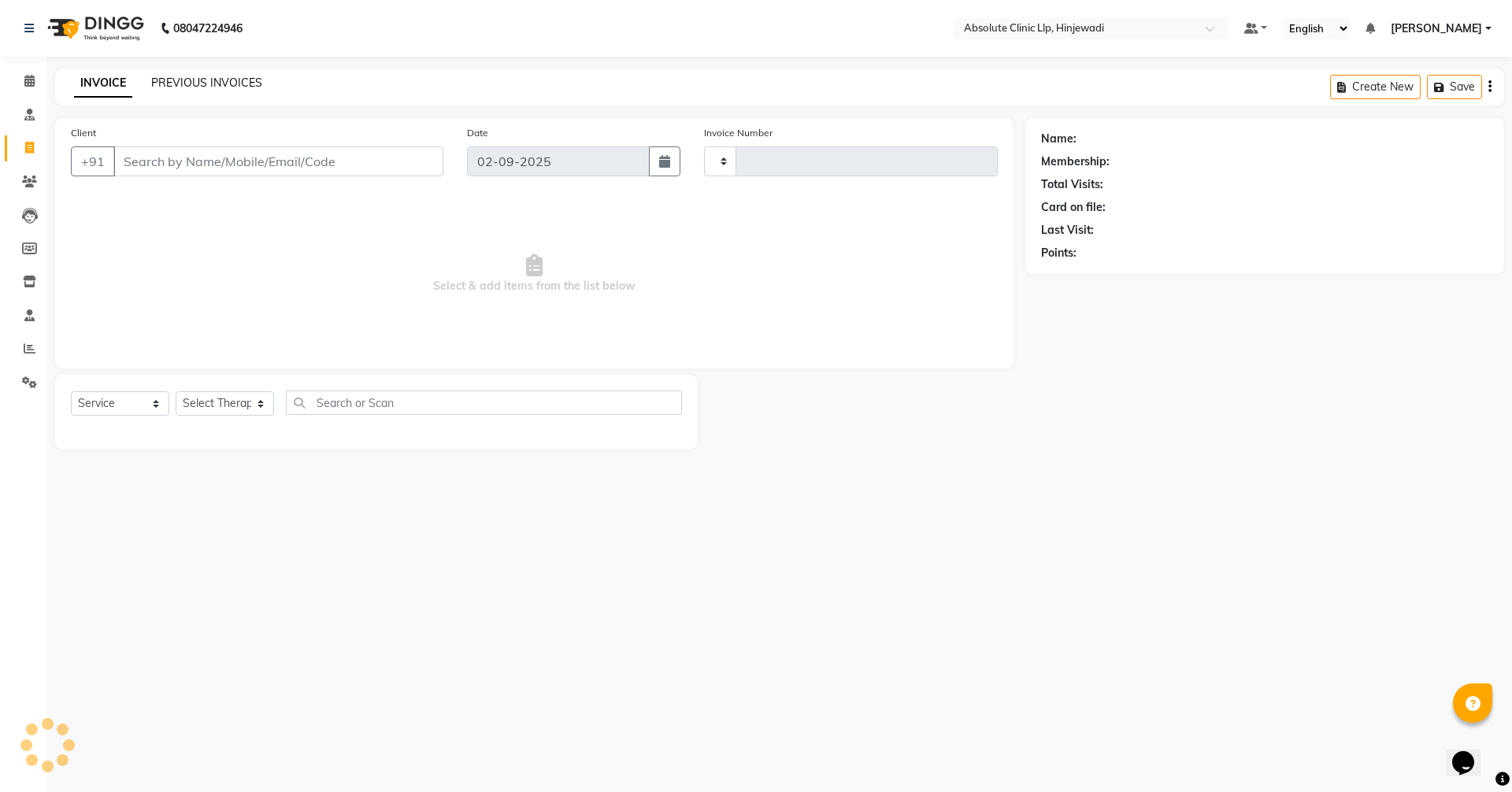
type input "2146"
select select "5113"
click at [206, 77] on link "PREVIOUS INVOICES" at bounding box center [206, 83] width 111 height 14
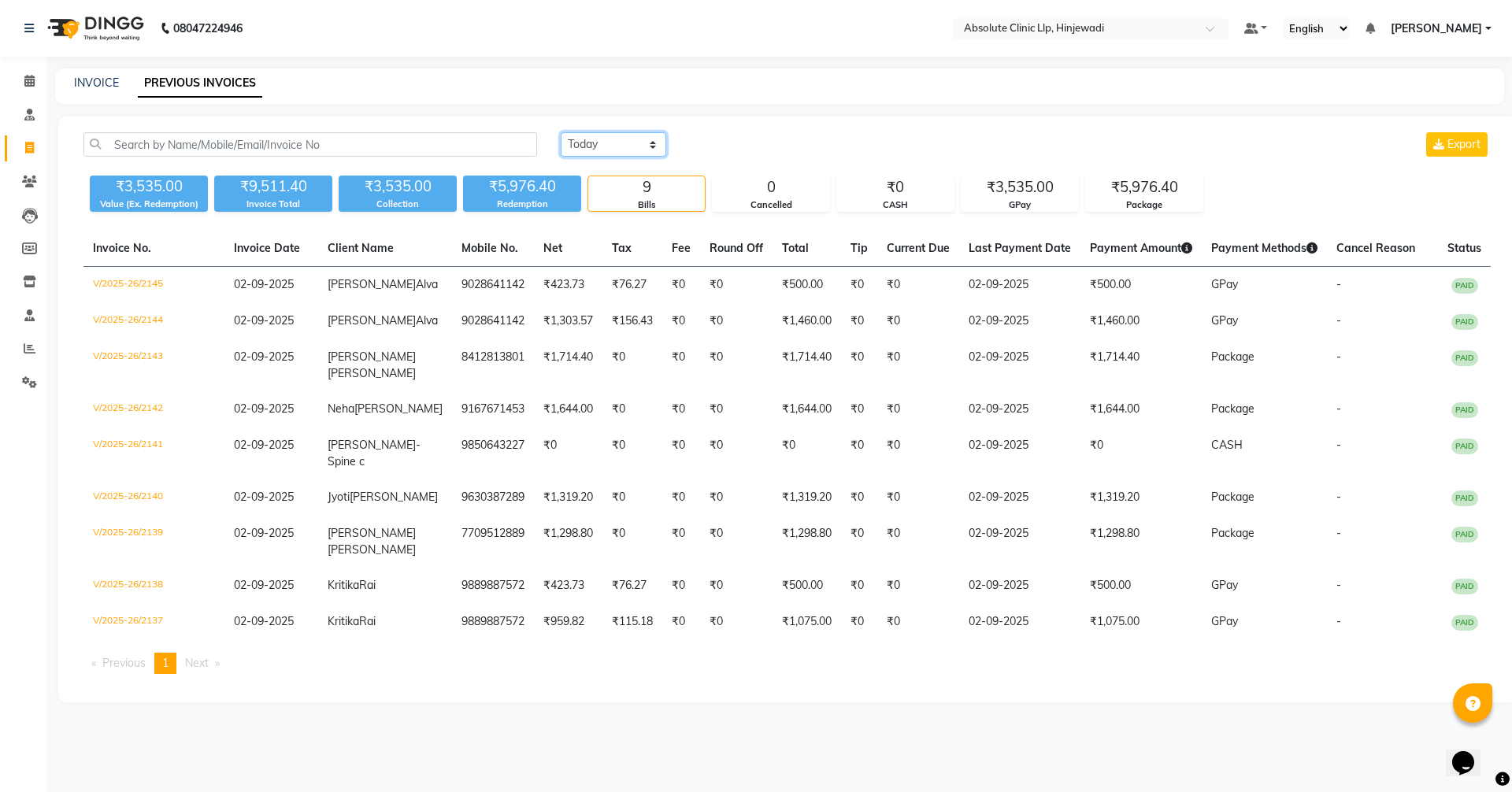
click at [642, 132] on select "[DATE] [DATE] Custom Range" at bounding box center [614, 144] width 105 height 25
select select "range"
click at [561, 132] on select "[DATE] [DATE] Custom Range" at bounding box center [614, 144] width 105 height 25
click at [745, 150] on input "02-09-2025" at bounding box center [742, 144] width 110 height 22
select select "9"
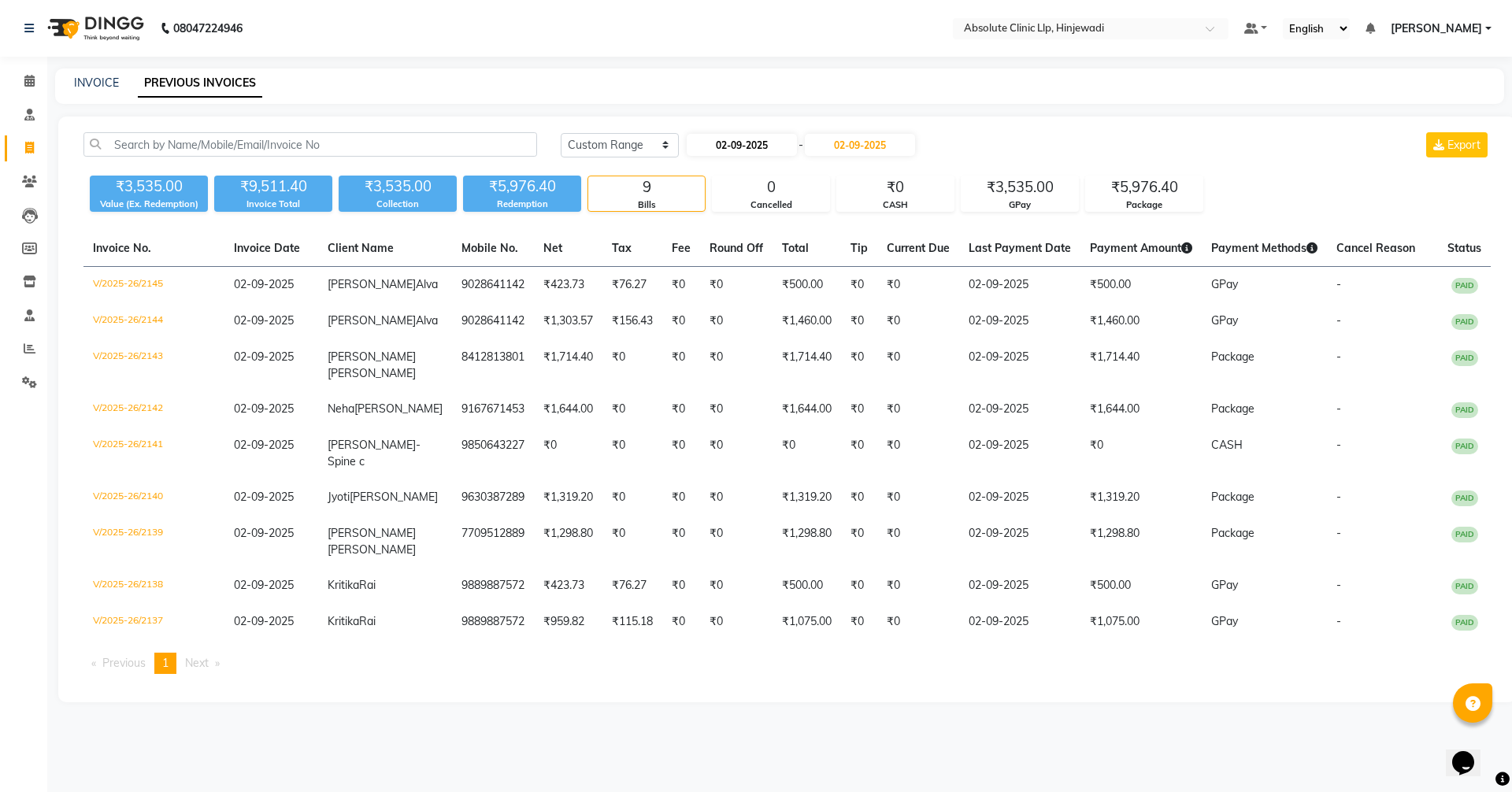
select select "2025"
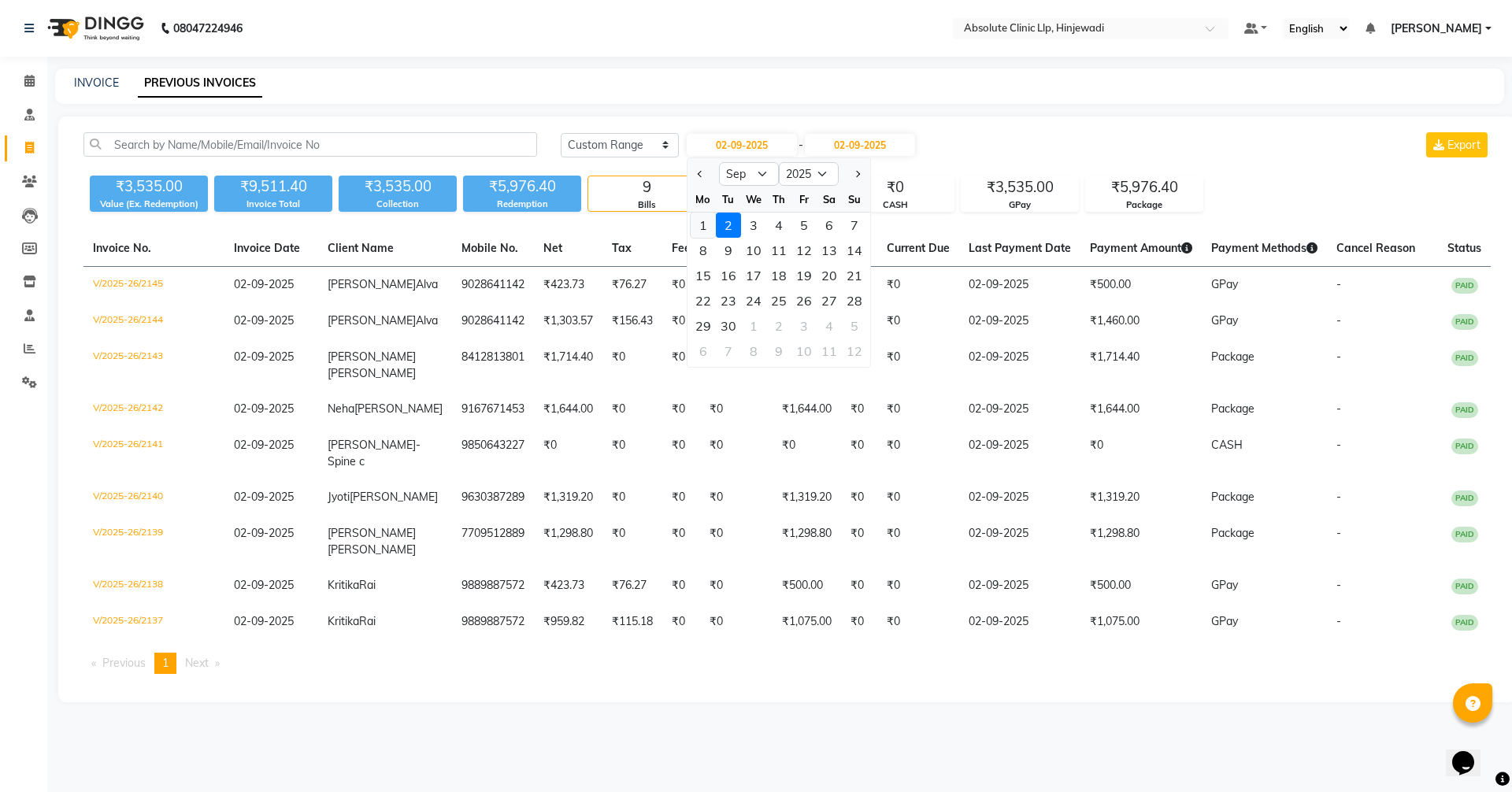
click at [709, 222] on div "1" at bounding box center [703, 225] width 26 height 26
type input "01-09-2025"
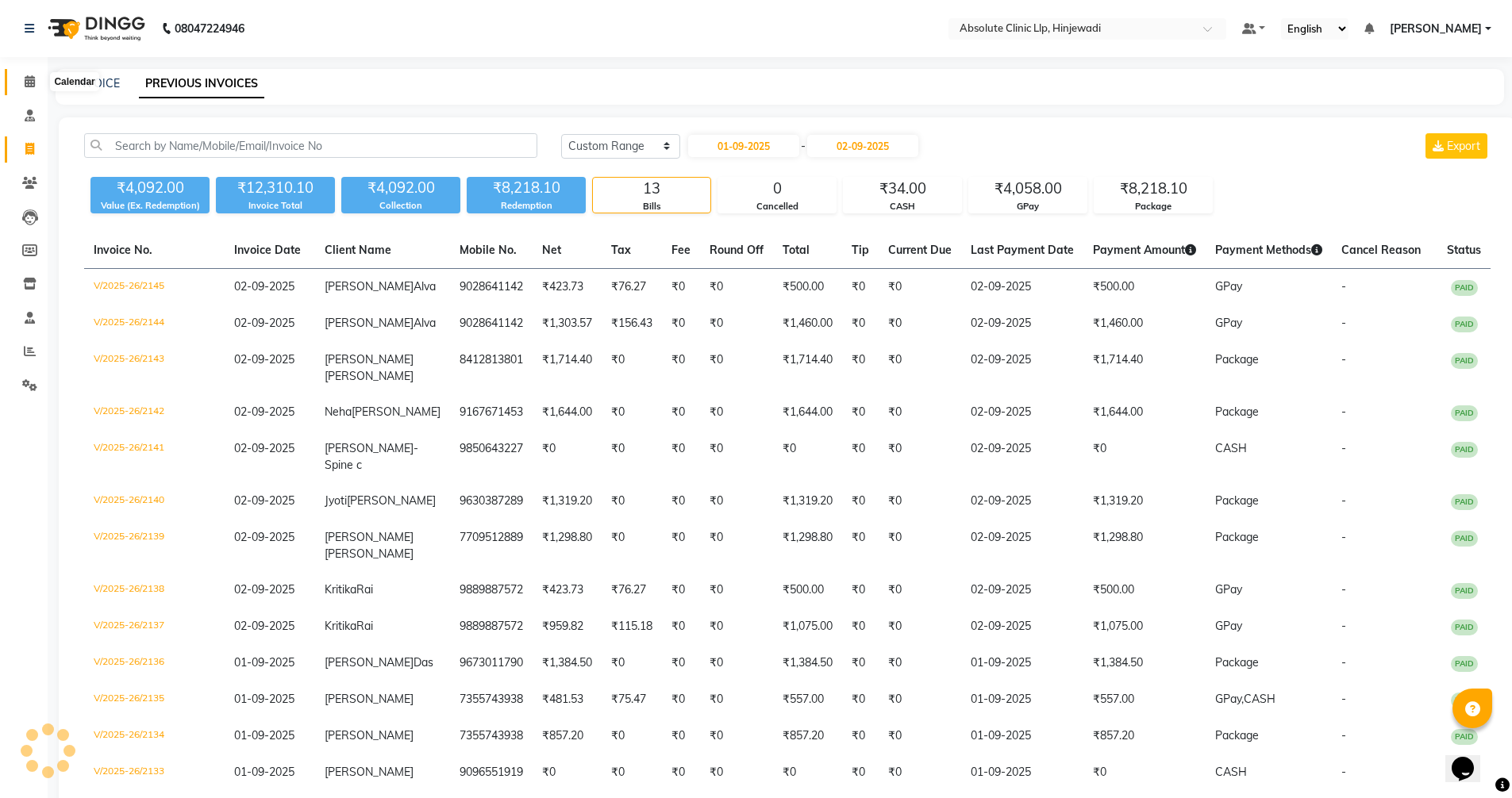
click at [26, 80] on icon at bounding box center [30, 81] width 11 height 11
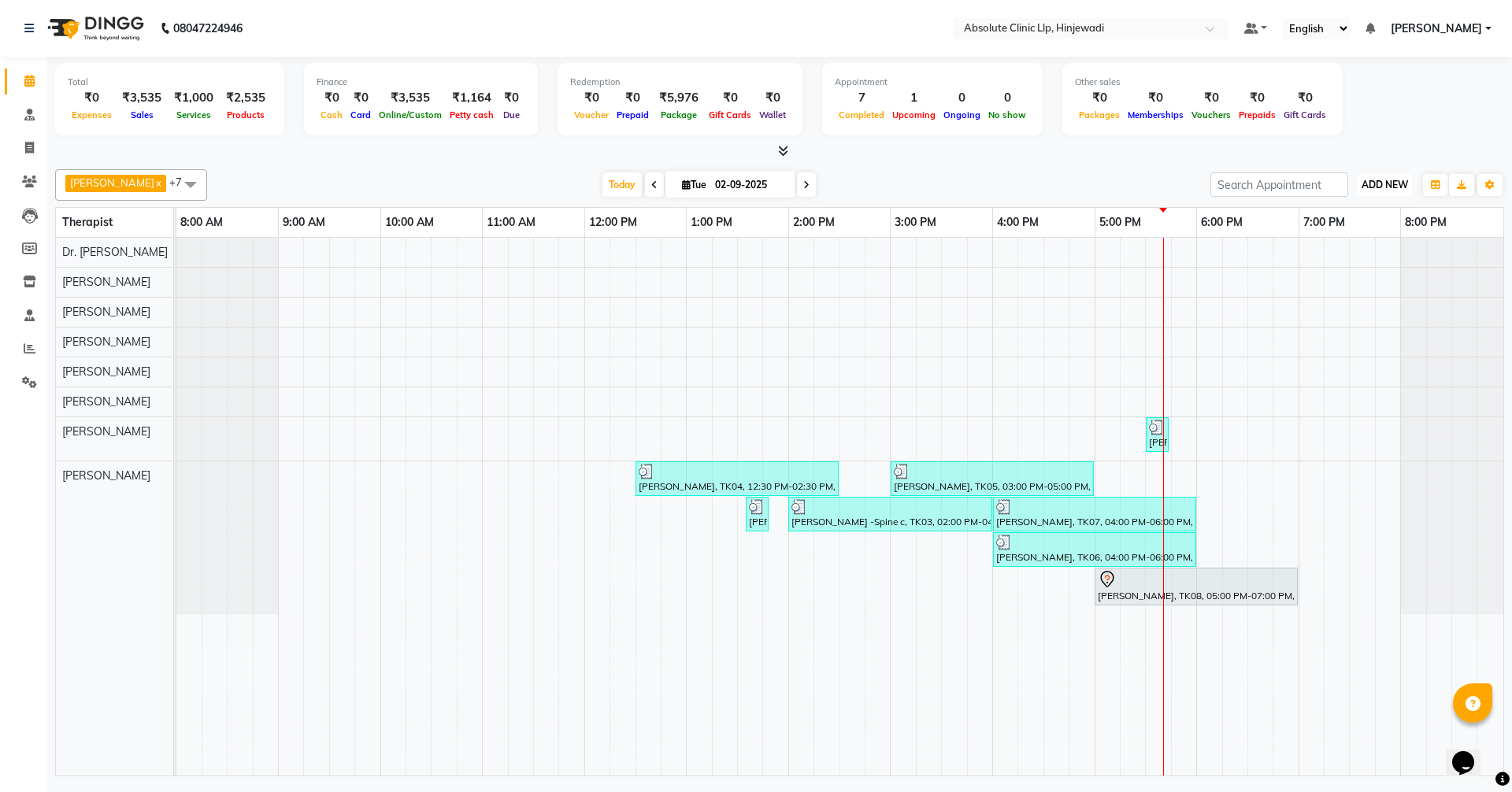
click at [1390, 182] on span "ADD NEW" at bounding box center [1385, 184] width 47 height 11
click at [1350, 277] on link "Add Client" at bounding box center [1349, 276] width 124 height 21
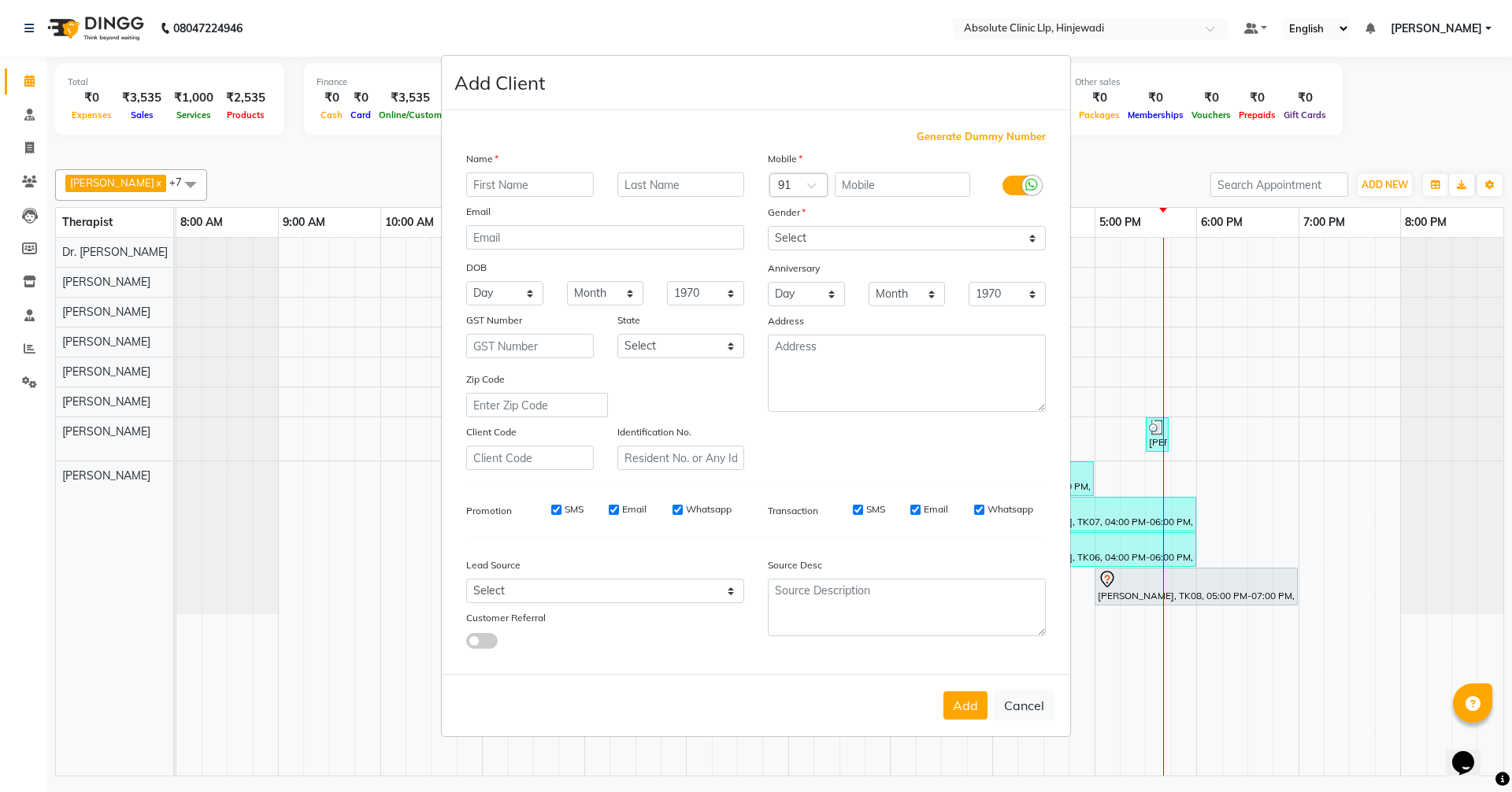
click at [581, 187] on input "text" at bounding box center [530, 185] width 127 height 25
type input "[PERSON_NAME]"
type input "Bansal"
click at [881, 179] on input "text" at bounding box center [902, 185] width 136 height 25
type input "8959797677"
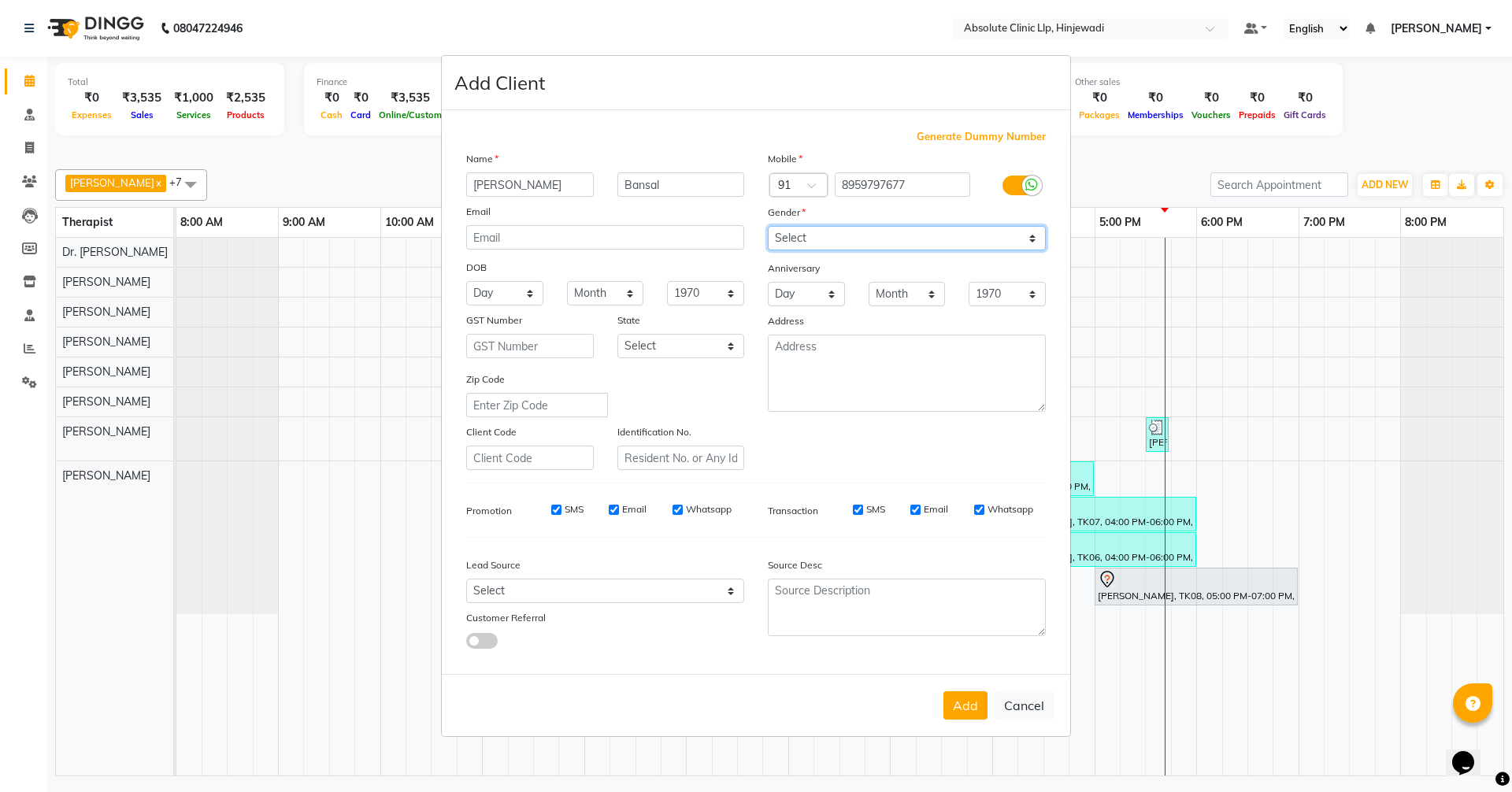
click at [810, 241] on select "Select [DEMOGRAPHIC_DATA] [DEMOGRAPHIC_DATA] Other Prefer Not To Say" at bounding box center [907, 238] width 278 height 25
select select "[DEMOGRAPHIC_DATA]"
click at [768, 226] on select "Select [DEMOGRAPHIC_DATA] [DEMOGRAPHIC_DATA] Other Prefer Not To Say" at bounding box center [907, 238] width 278 height 25
click at [963, 701] on button "Add" at bounding box center [966, 706] width 44 height 28
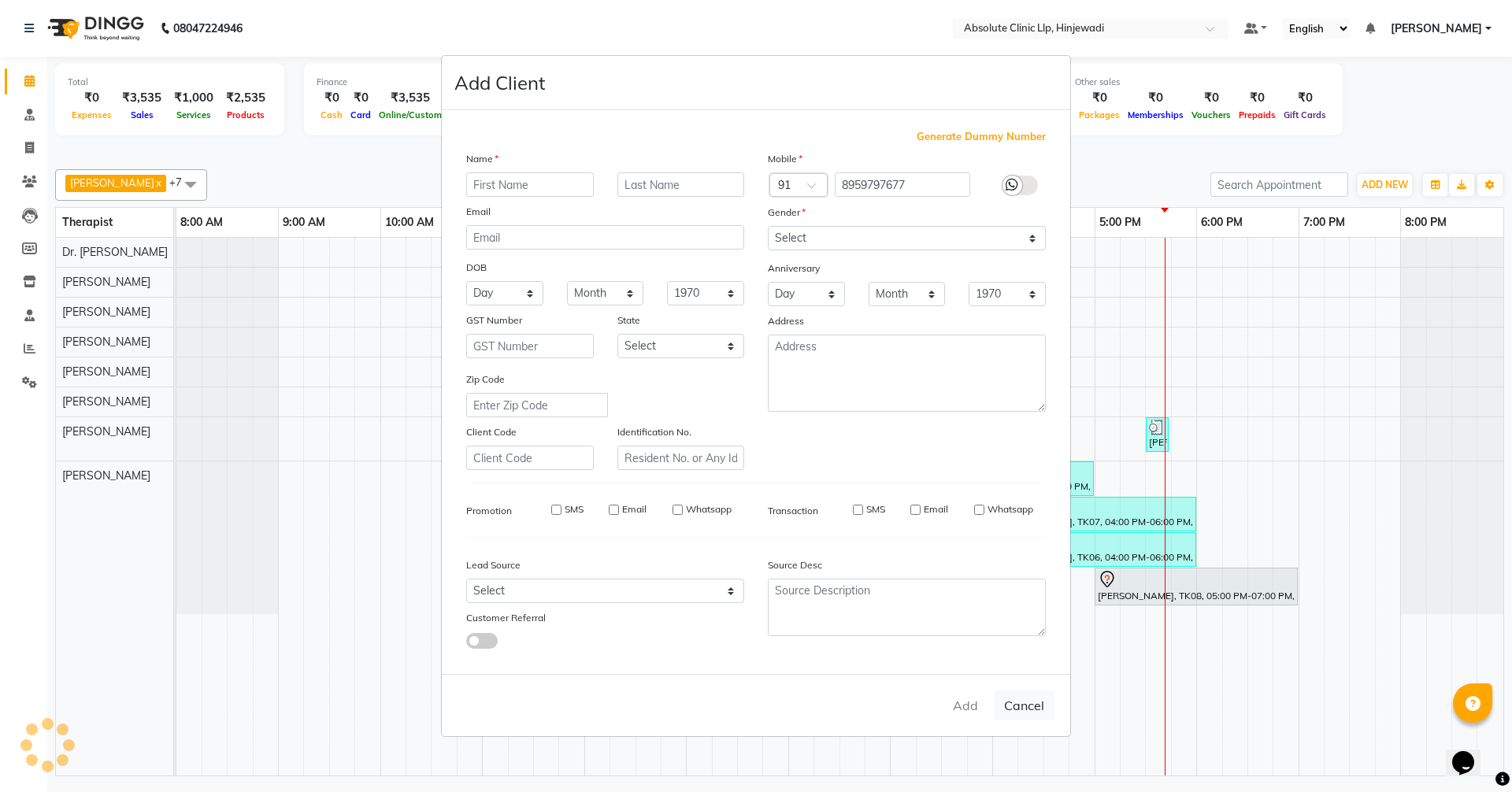
select select
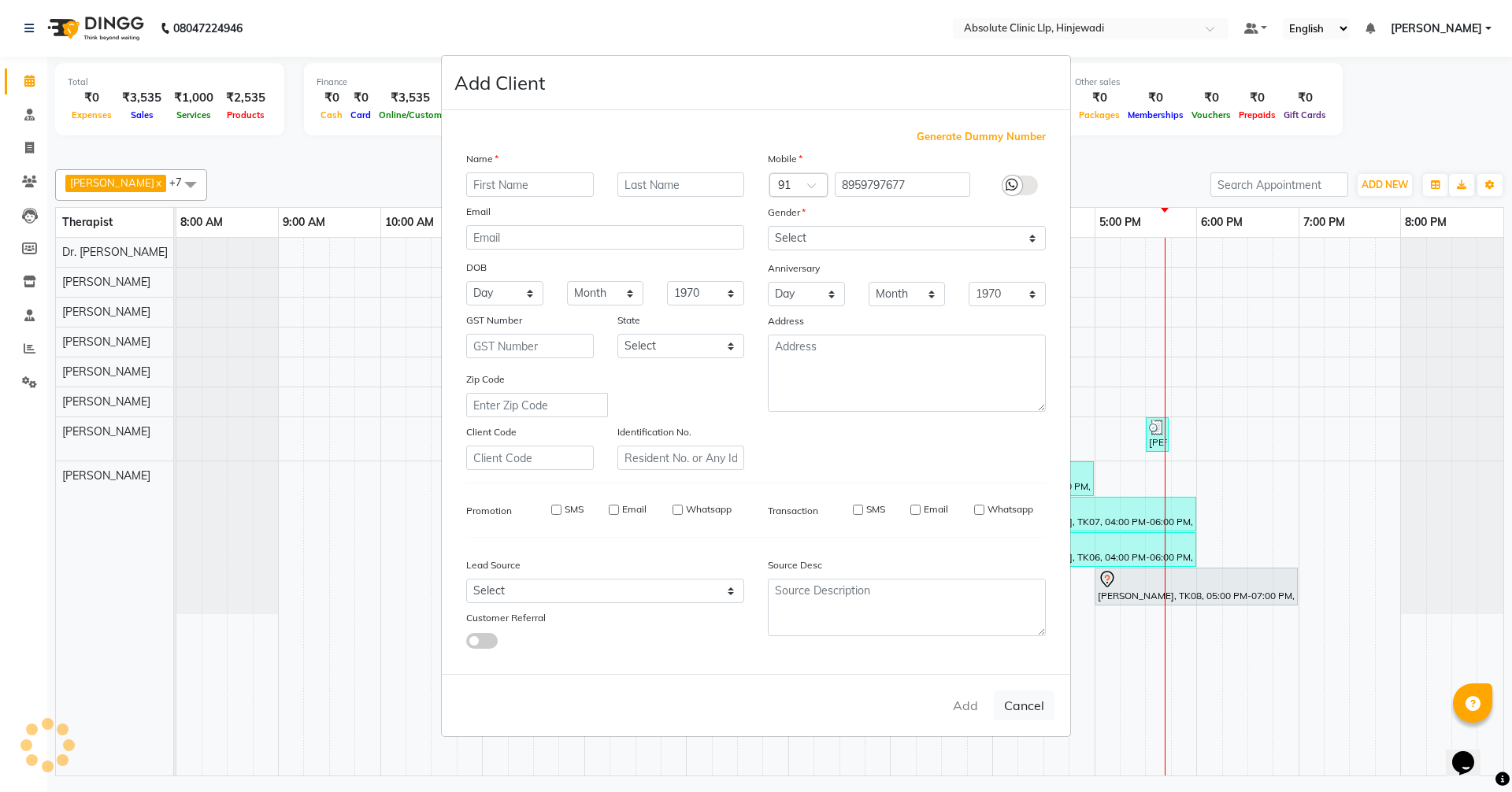
select select
checkbox input "false"
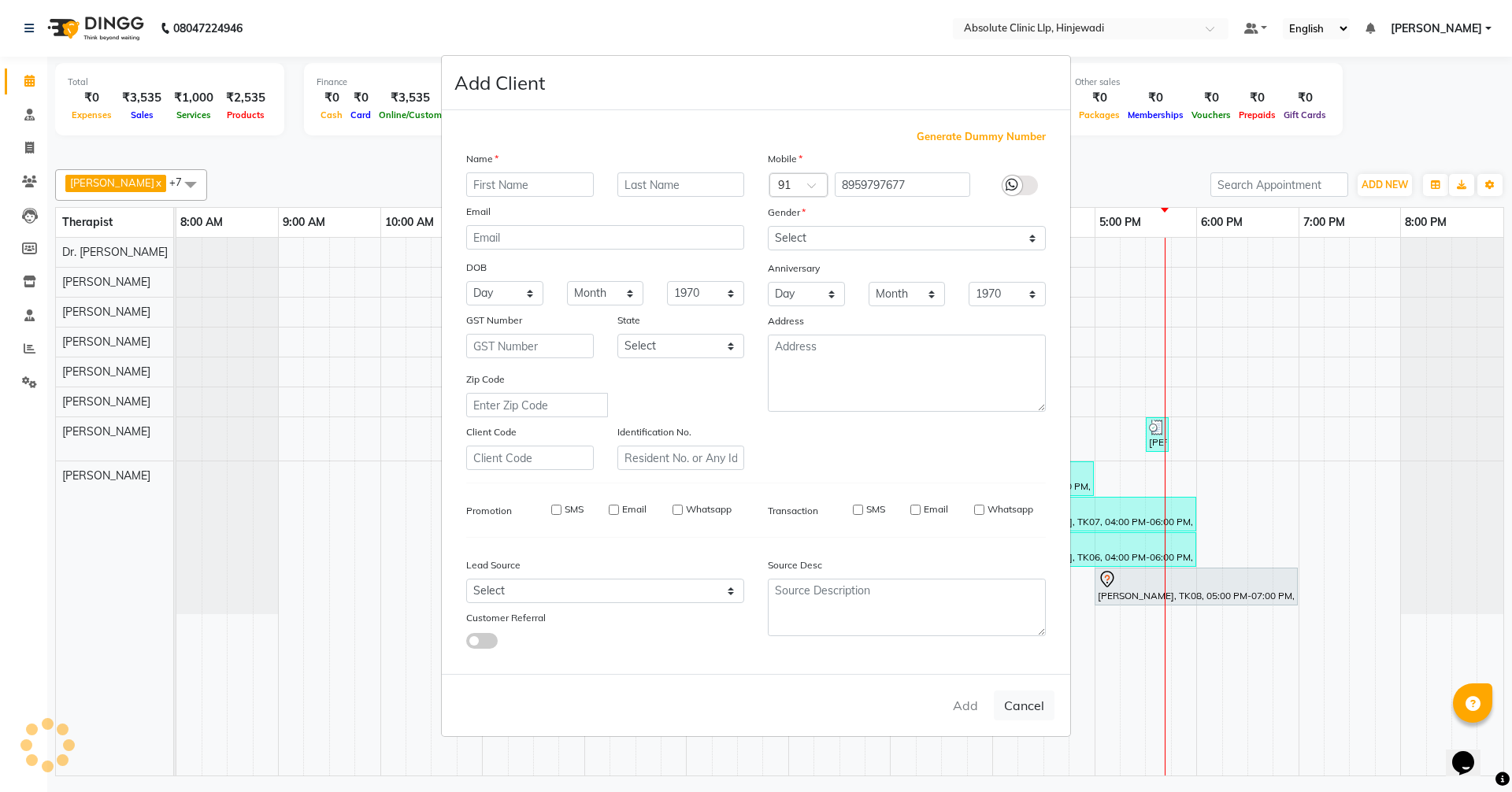
checkbox input "false"
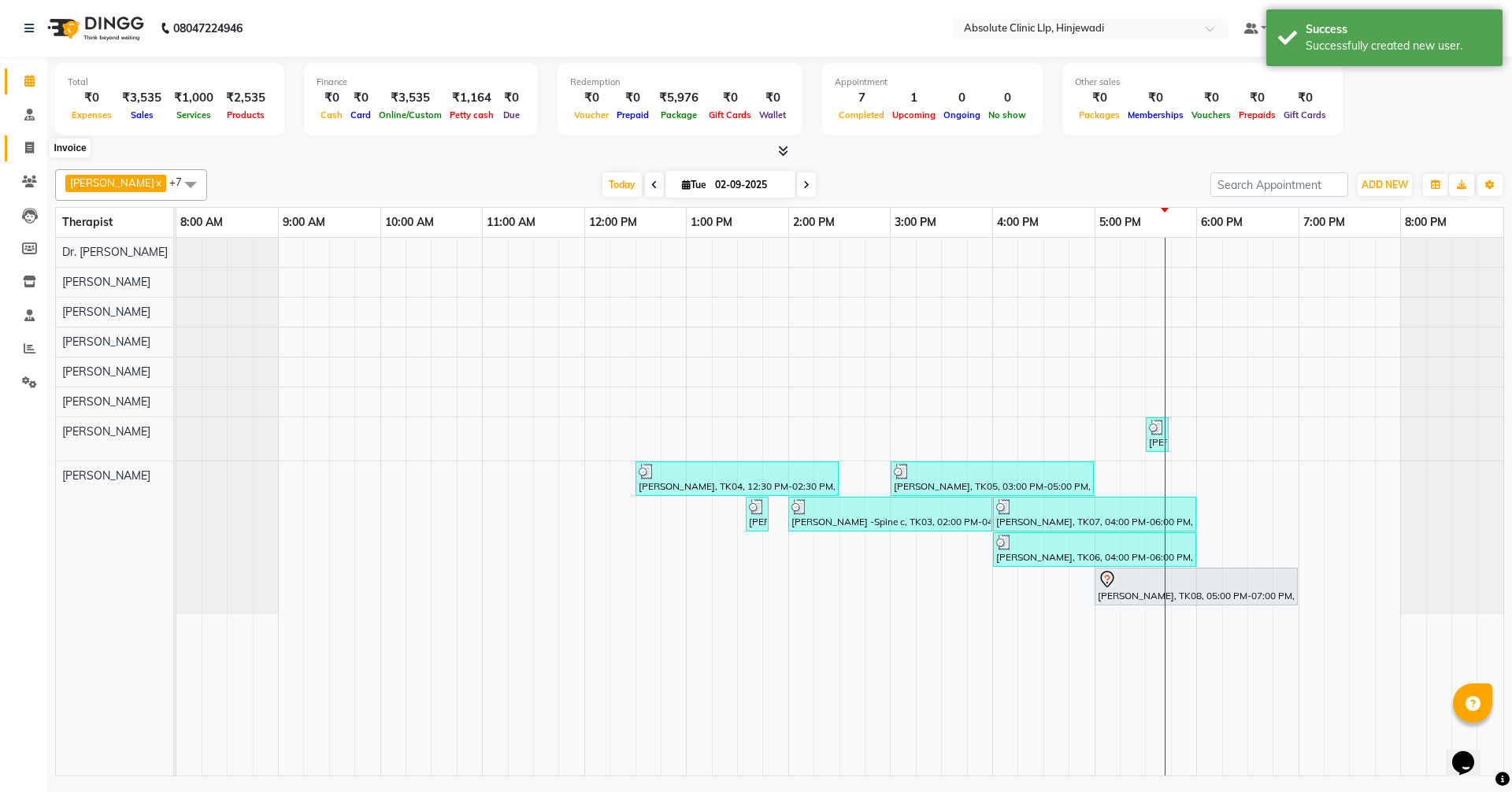
click at [28, 145] on icon at bounding box center [29, 147] width 9 height 11
select select "service"
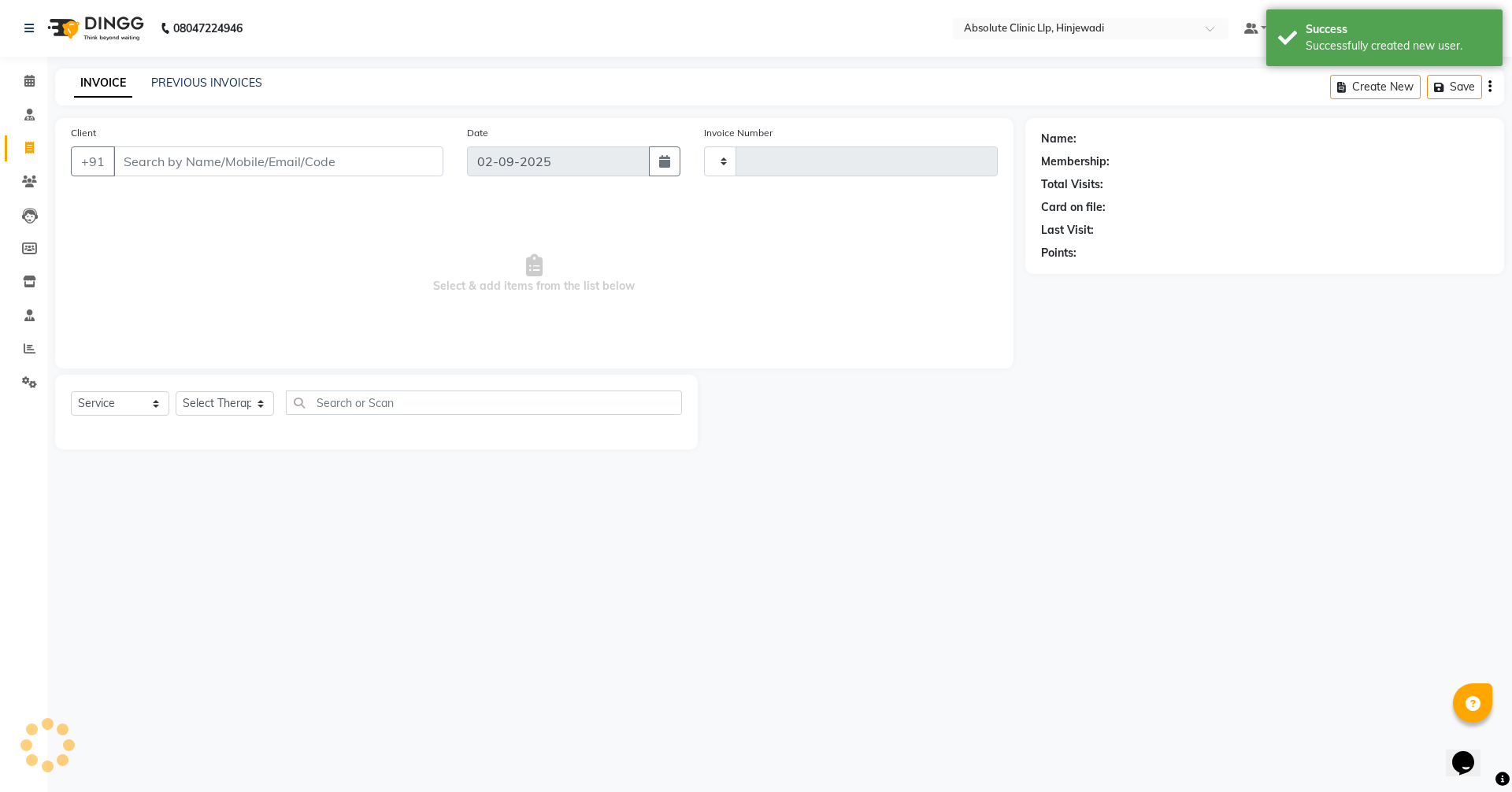
type input "2146"
select select "5113"
click at [254, 160] on input "Client" at bounding box center [278, 161] width 331 height 30
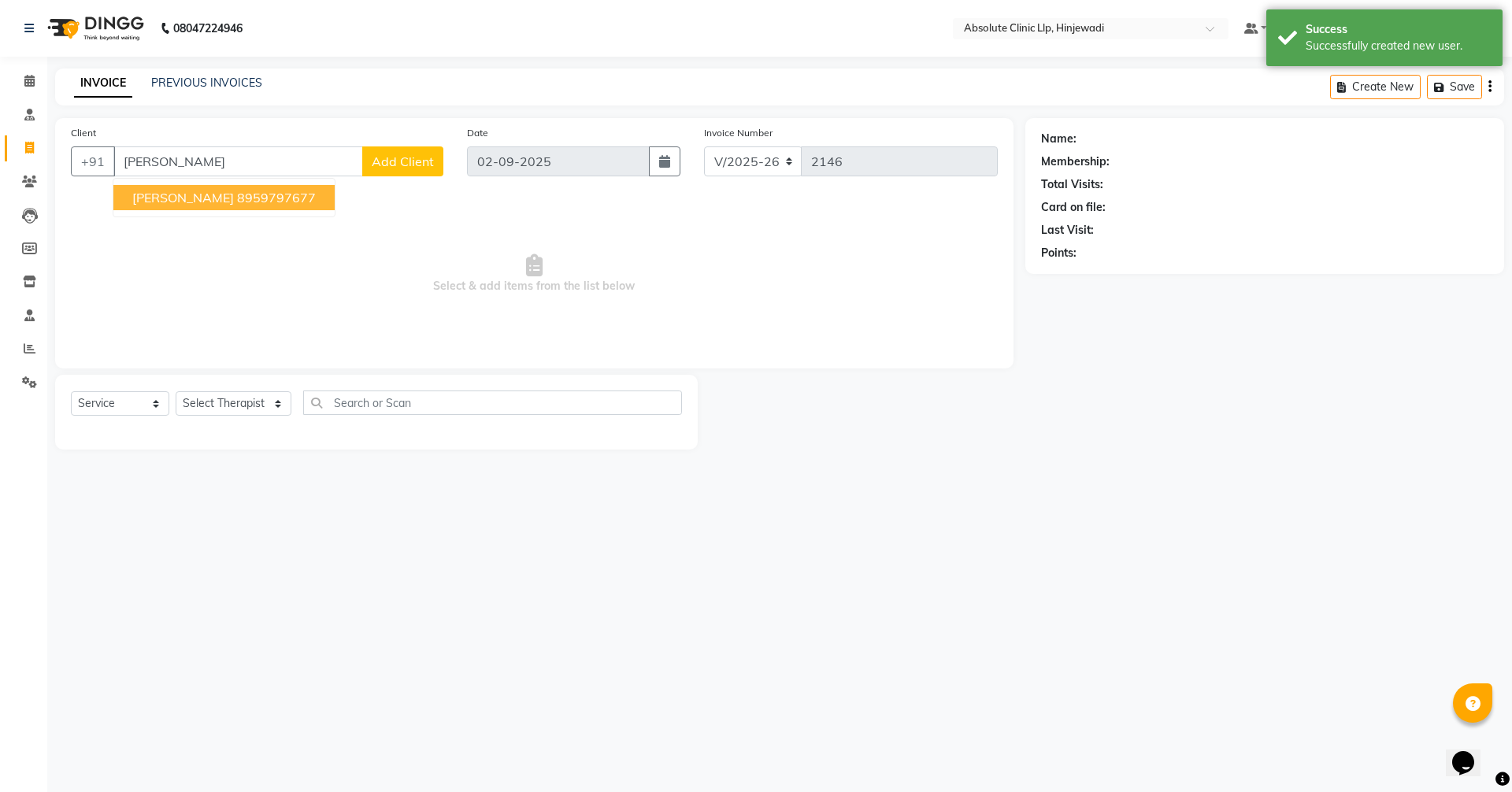
click at [270, 187] on button "[PERSON_NAME] 8959797677" at bounding box center [223, 198] width 221 height 26
type input "8959797677"
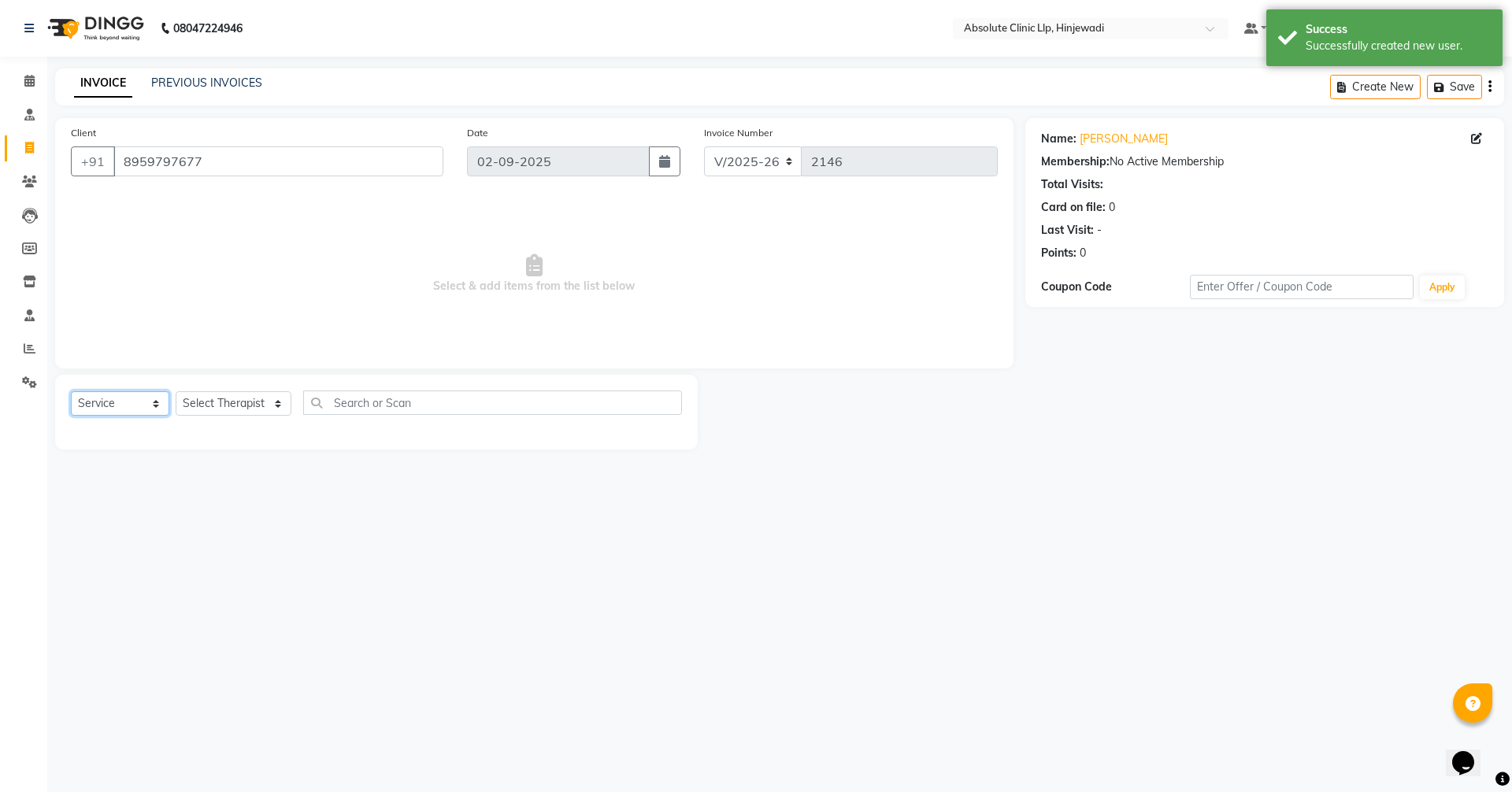
click at [139, 395] on select "Select Service Product Membership Package Voucher Prepaid Gift Card" at bounding box center [121, 404] width 99 height 25
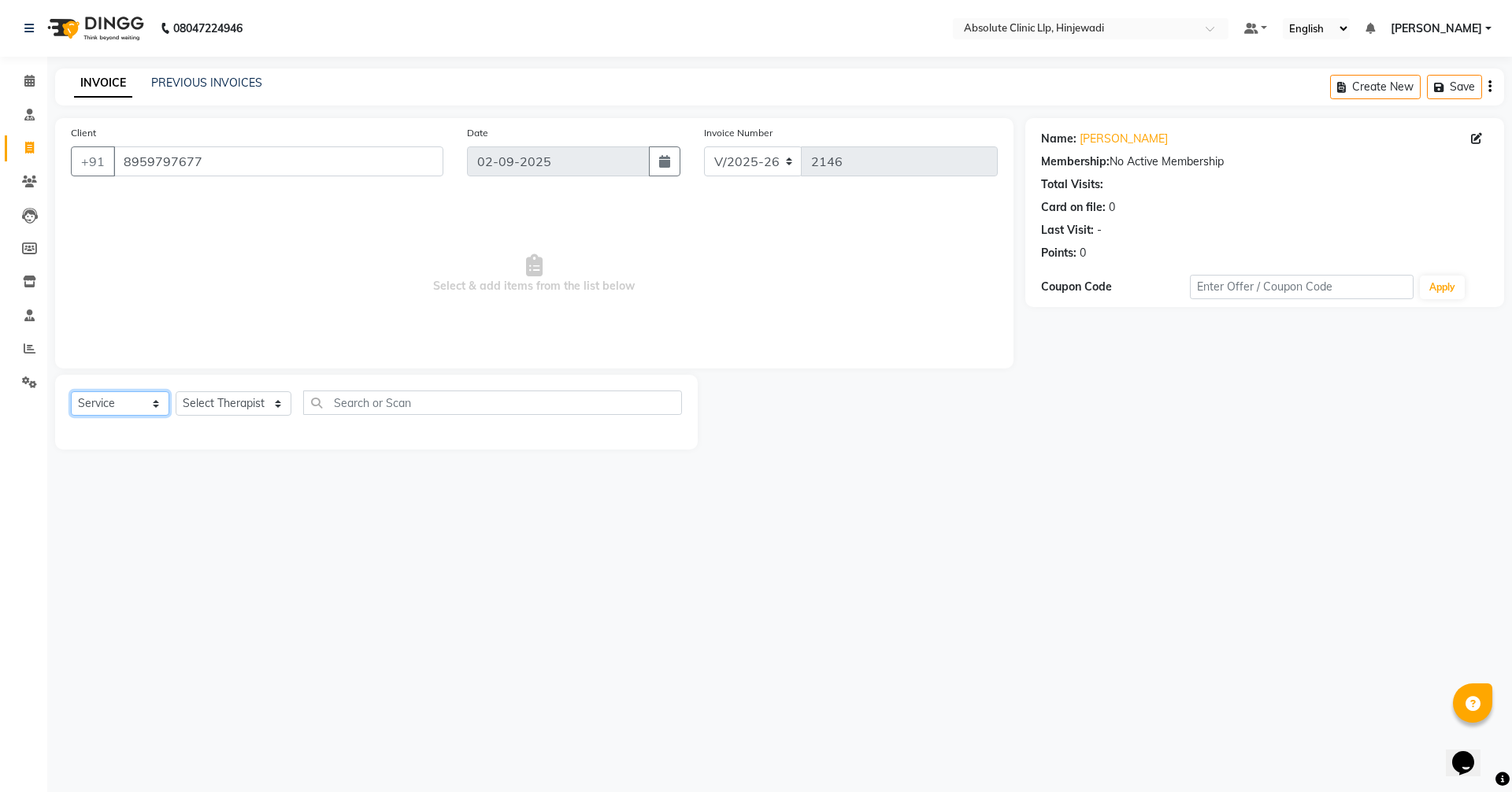
select select "product"
click at [71, 391] on select "Select Service Product Membership Package Voucher Prepaid Gift Card" at bounding box center [121, 404] width 99 height 25
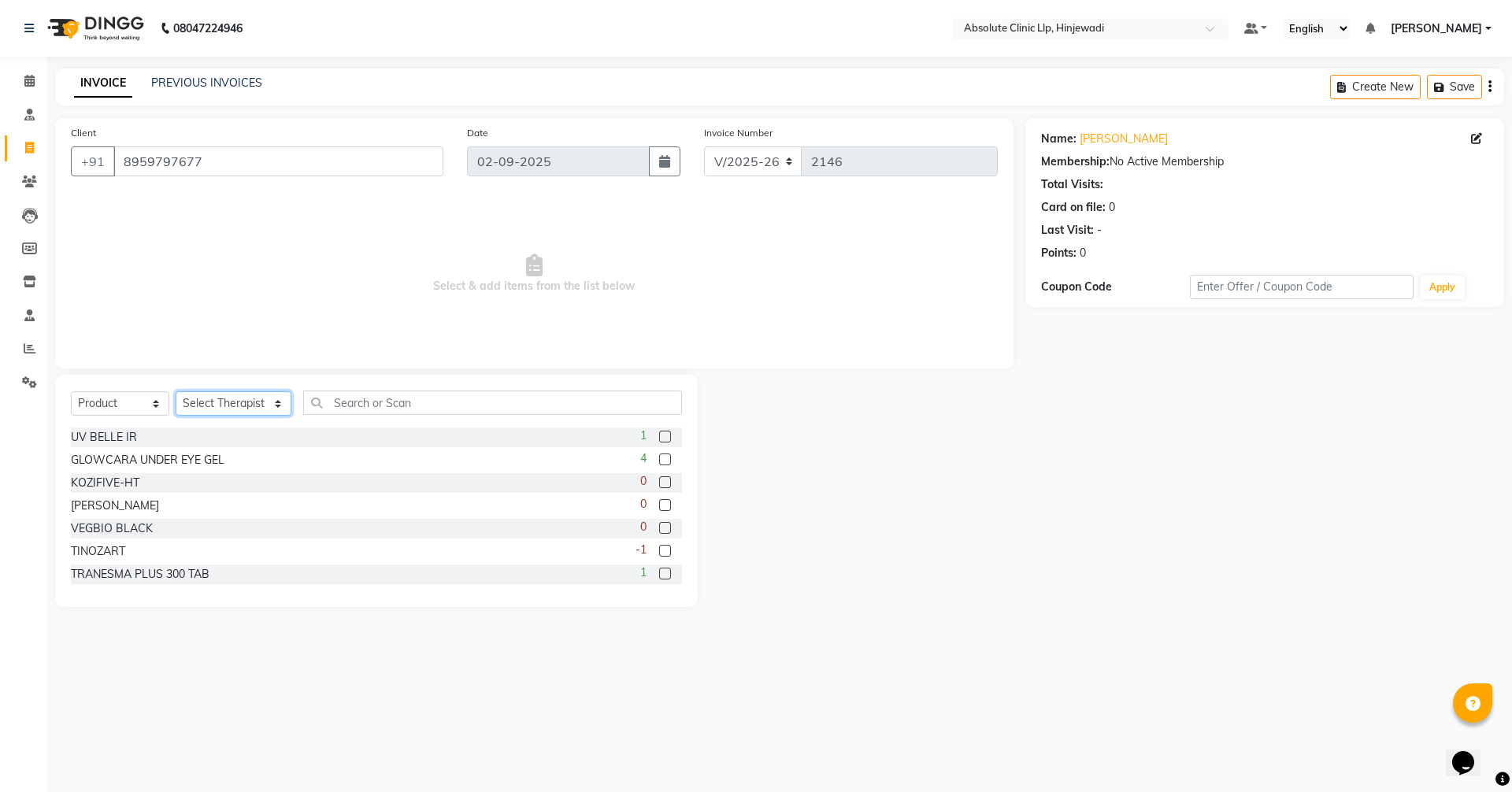
click at [217, 411] on select "Select Therapist [PERSON_NAME] DHANANJAY [PERSON_NAME] Dr. [PERSON_NAME] [PERSO…" at bounding box center [234, 404] width 116 height 25
select select "44044"
click at [176, 391] on select "Select Therapist [PERSON_NAME] DHANANJAY [PERSON_NAME] Dr. [PERSON_NAME] [PERSO…" at bounding box center [234, 404] width 116 height 25
click at [426, 406] on input "text" at bounding box center [492, 403] width 379 height 25
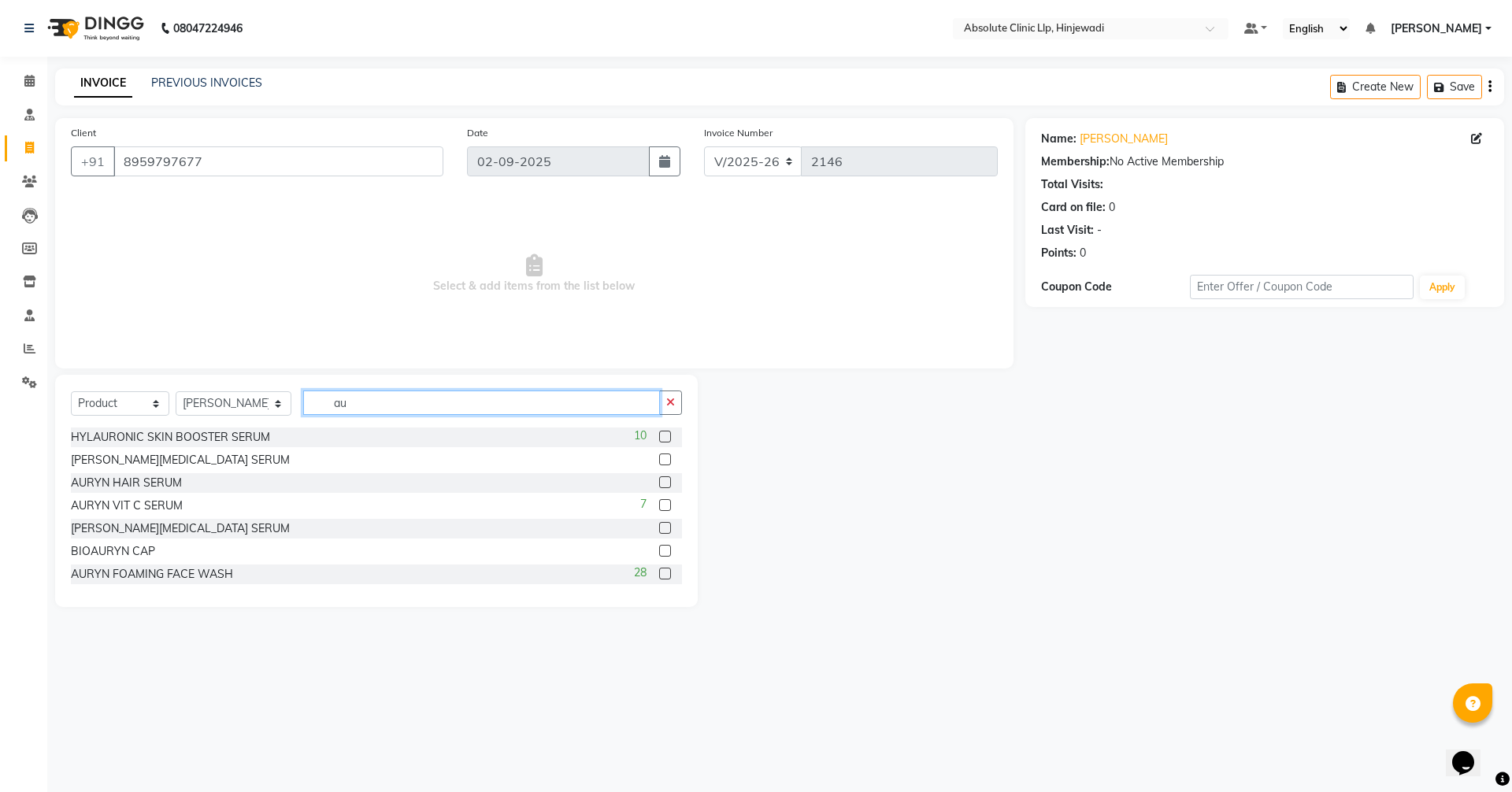
type input "a"
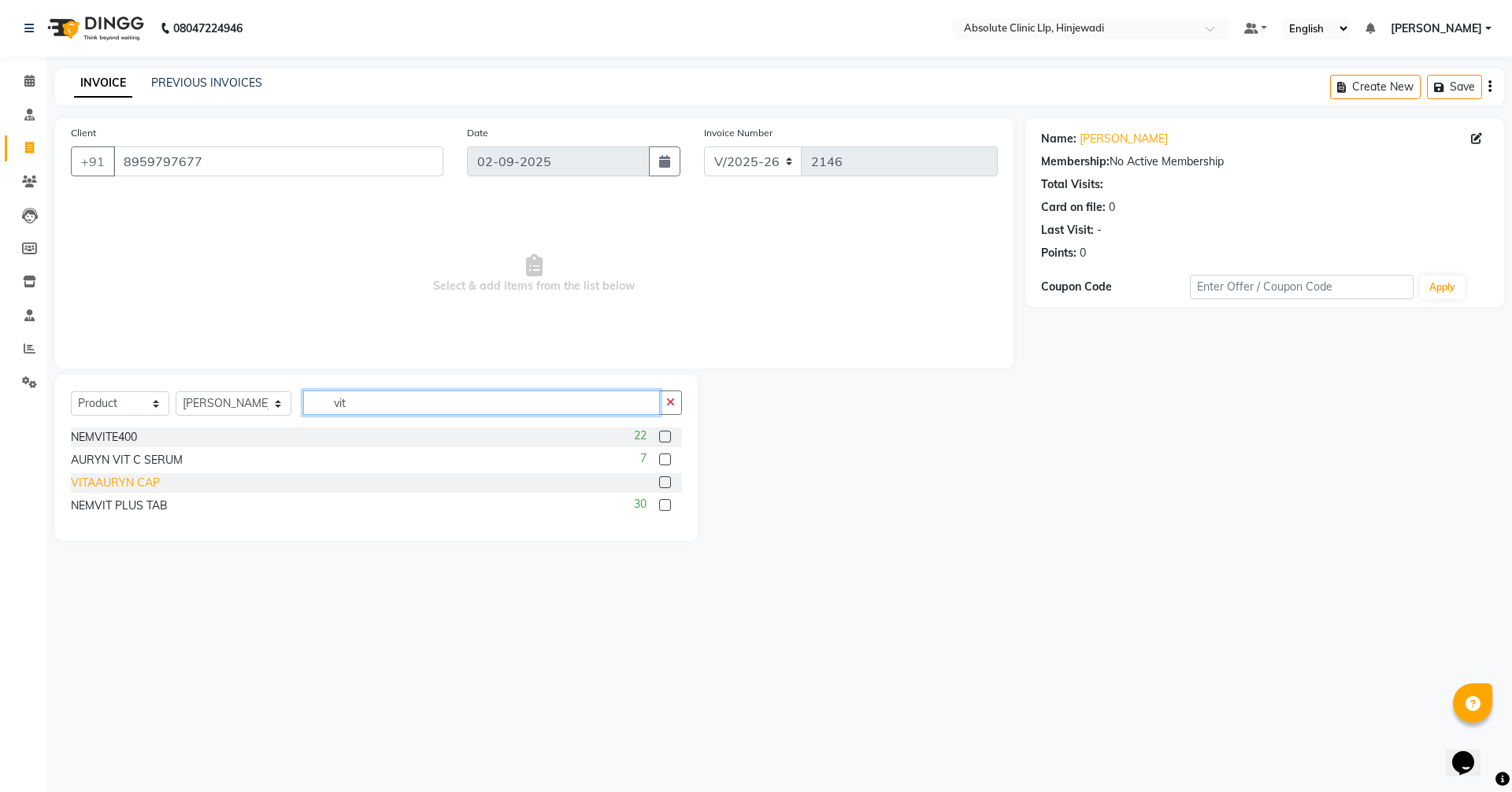
type input "vit"
click at [141, 478] on div "VITAAURYN CAP" at bounding box center [116, 482] width 89 height 16
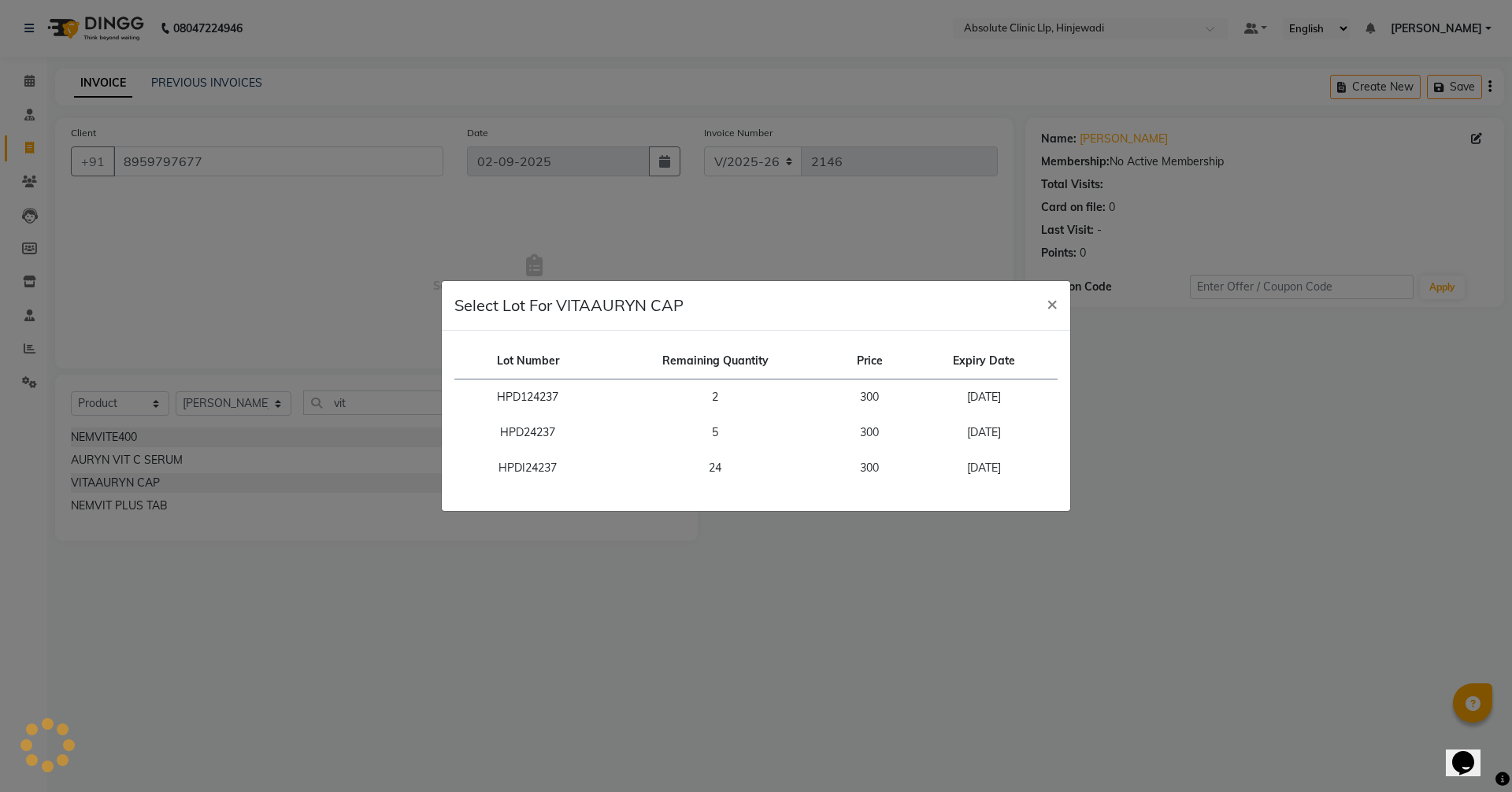
checkbox input "false"
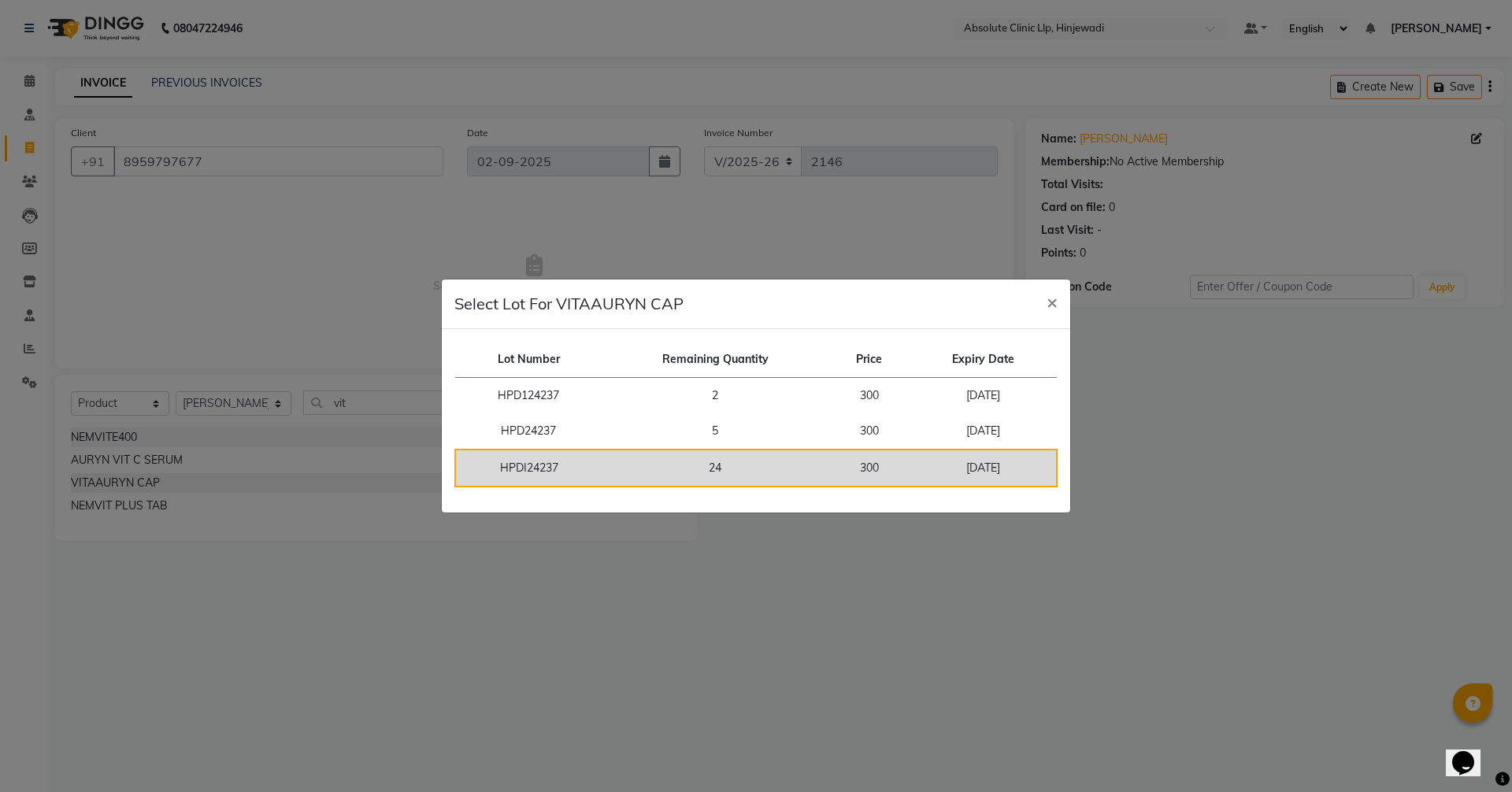
click at [524, 468] on td "HPDI24237" at bounding box center [528, 468] width 146 height 37
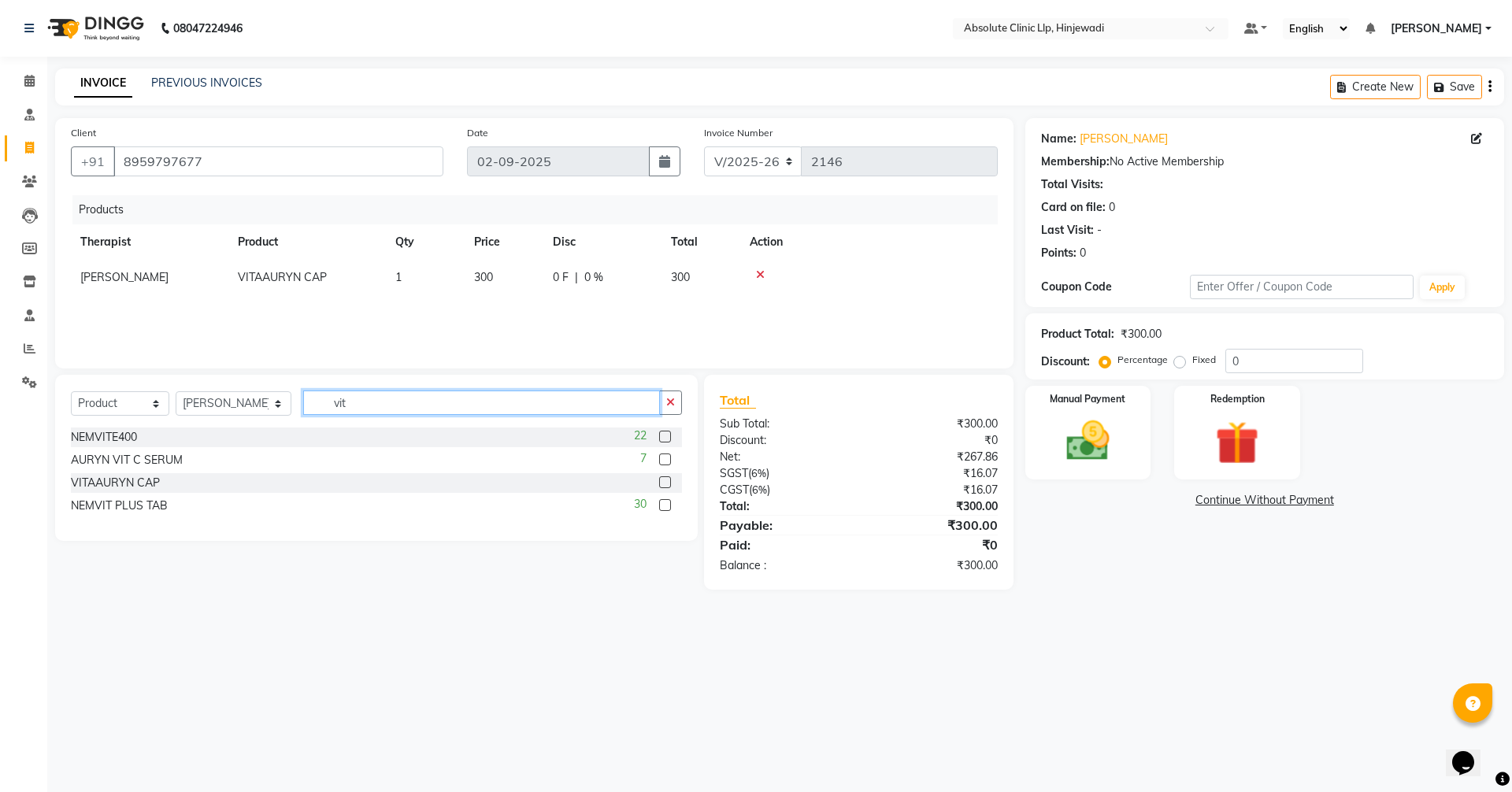
drag, startPoint x: 381, startPoint y: 408, endPoint x: 316, endPoint y: 398, distance: 65.8
click at [316, 398] on input "vit" at bounding box center [482, 403] width 357 height 25
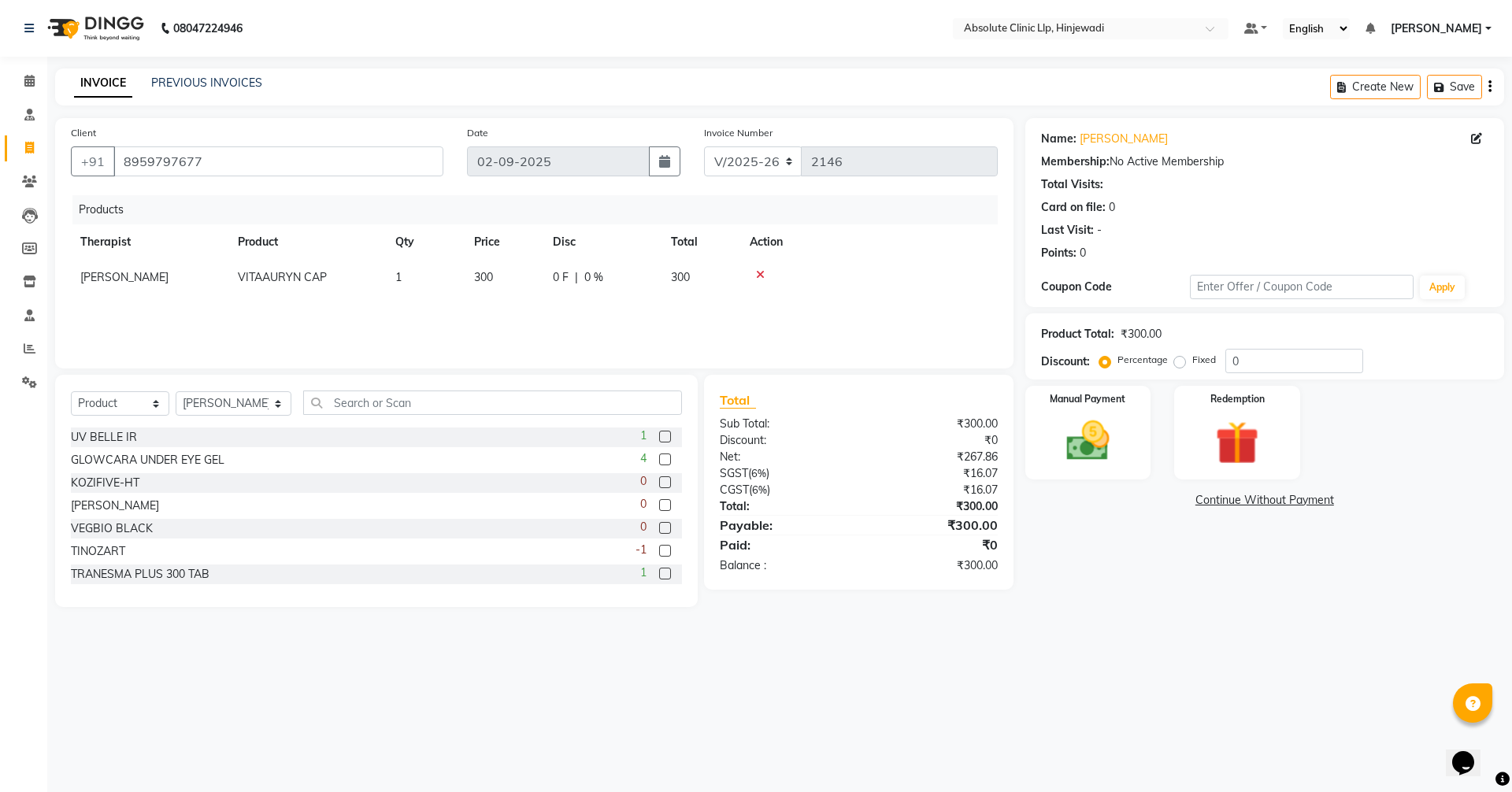
click at [413, 281] on td "1" at bounding box center [425, 277] width 79 height 35
select select "44044"
drag, startPoint x: 414, startPoint y: 282, endPoint x: 397, endPoint y: 282, distance: 17.0
click at [397, 282] on input "1" at bounding box center [425, 282] width 60 height 25
type input "2"
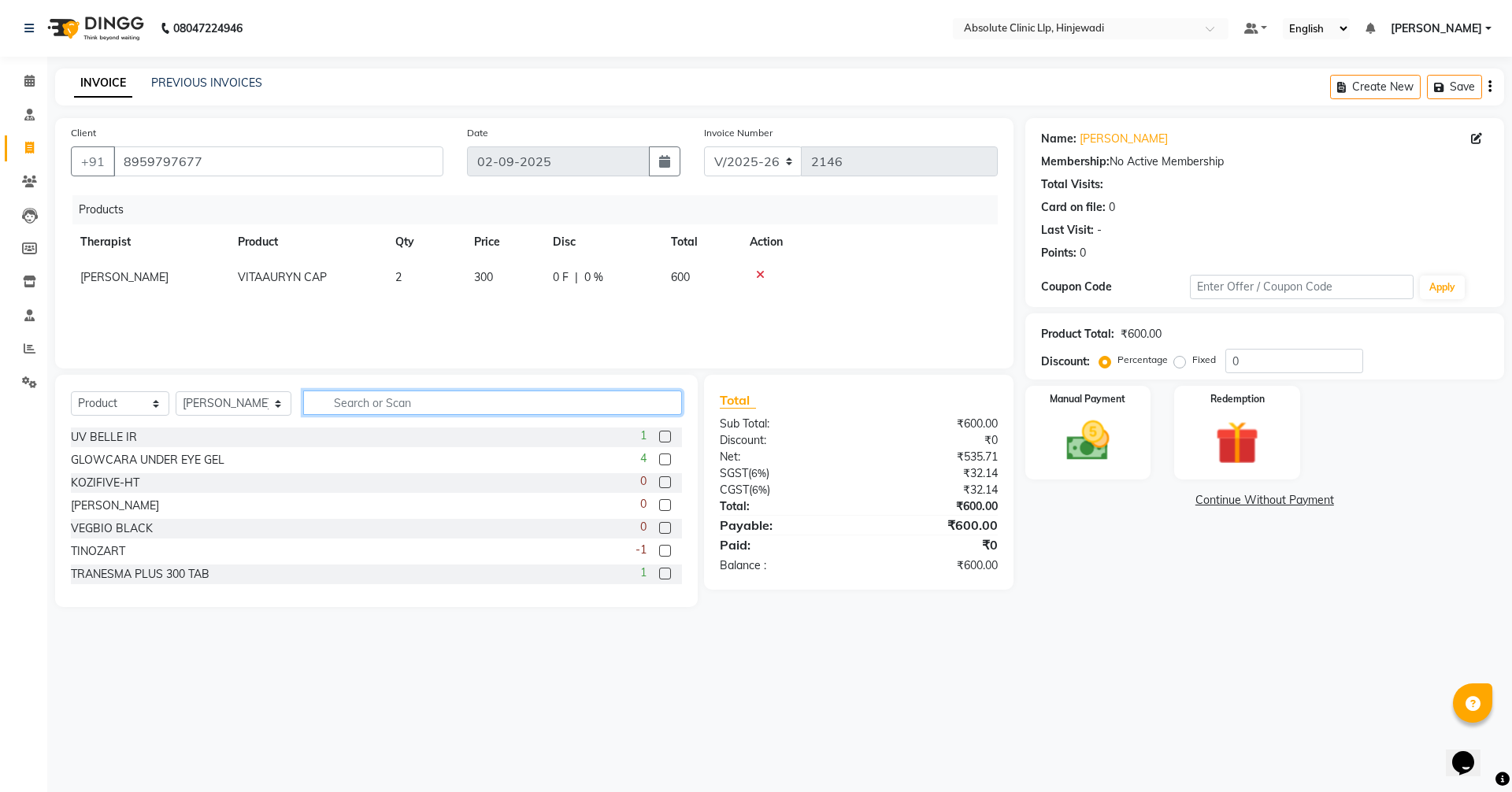
click at [400, 395] on input "text" at bounding box center [492, 403] width 379 height 25
click at [399, 397] on input "text" at bounding box center [492, 403] width 379 height 25
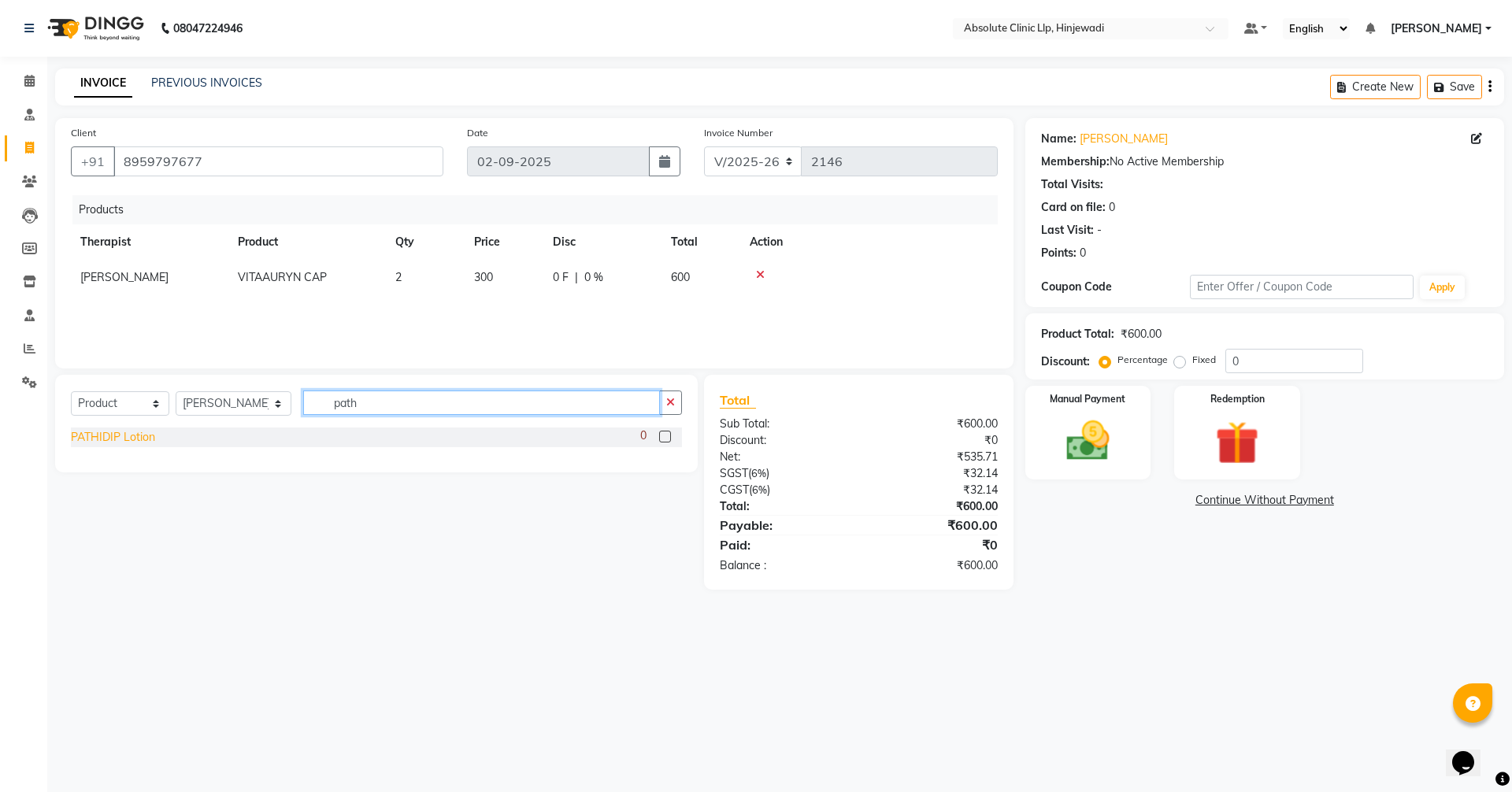
type input "path"
click at [95, 439] on div "PATHIDIP Lotion" at bounding box center [113, 437] width 85 height 16
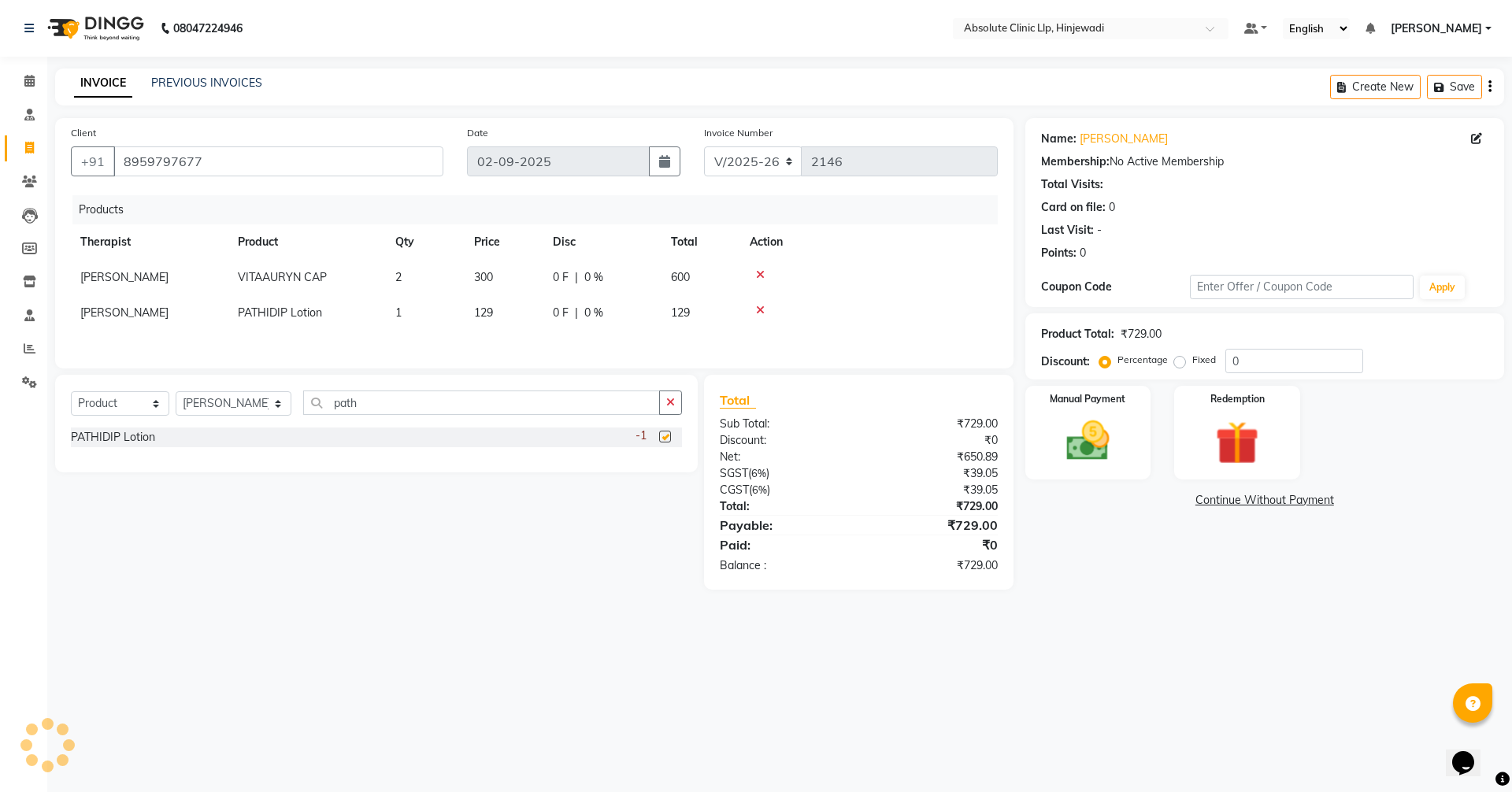
checkbox input "false"
drag, startPoint x: 473, startPoint y: 400, endPoint x: 332, endPoint y: 395, distance: 141.1
click at [332, 395] on input "path" at bounding box center [482, 403] width 357 height 25
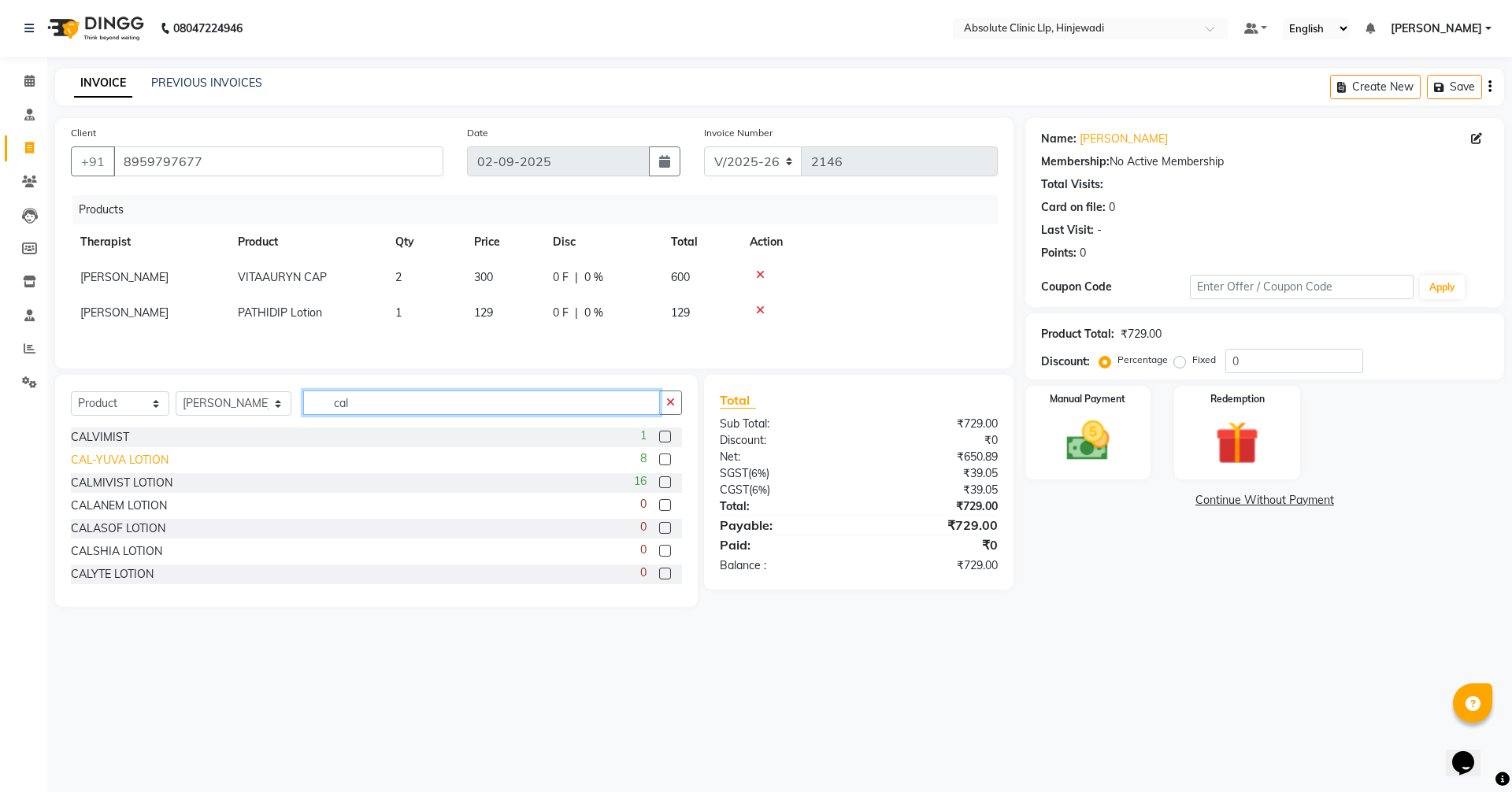
type input "cal"
click at [128, 468] on div "CAL-YUVA LOTION" at bounding box center [120, 460] width 98 height 16
checkbox input "false"
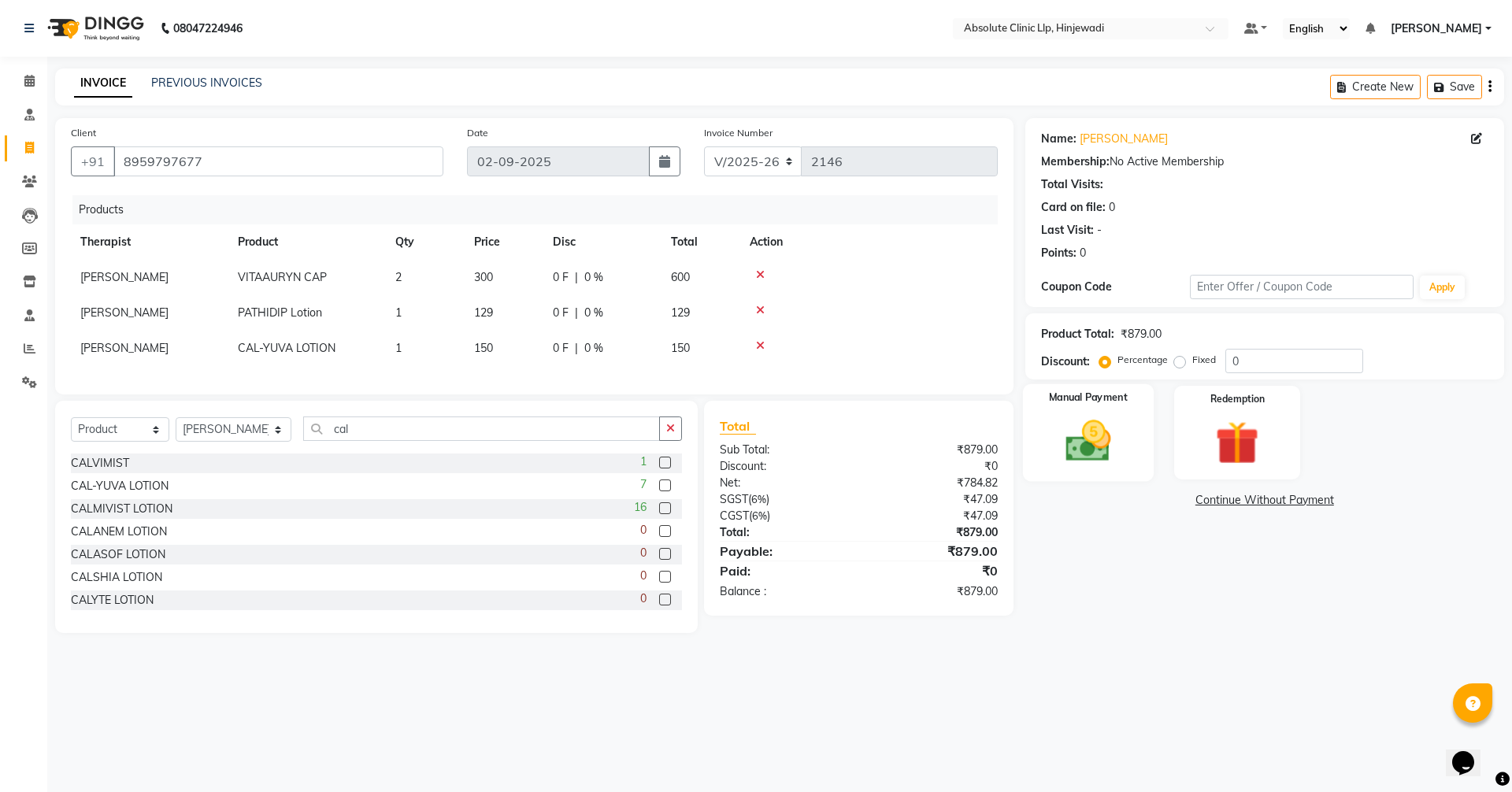
click at [1082, 427] on img at bounding box center [1087, 441] width 73 height 52
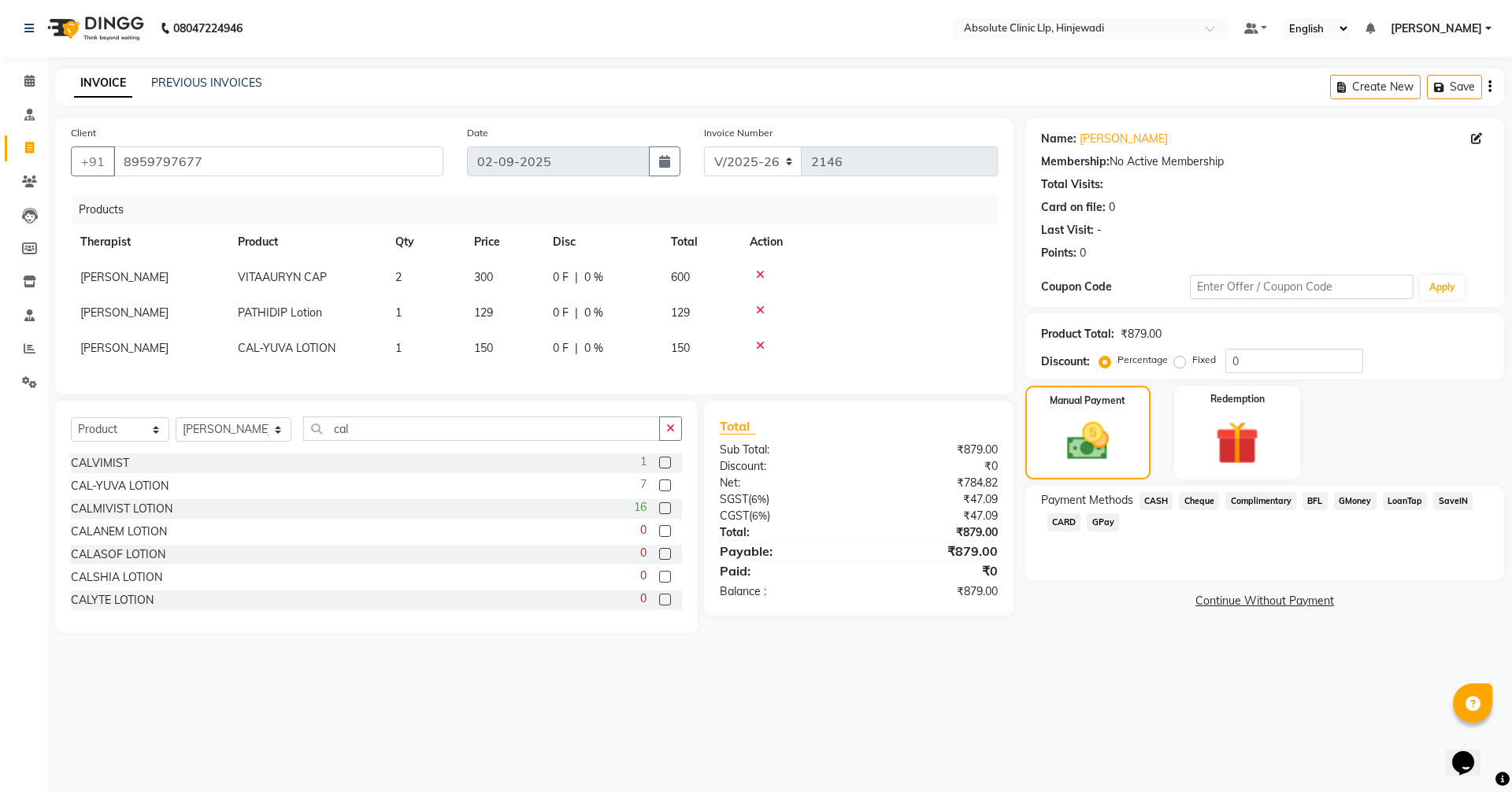
click at [1104, 521] on span "GPay" at bounding box center [1104, 522] width 32 height 18
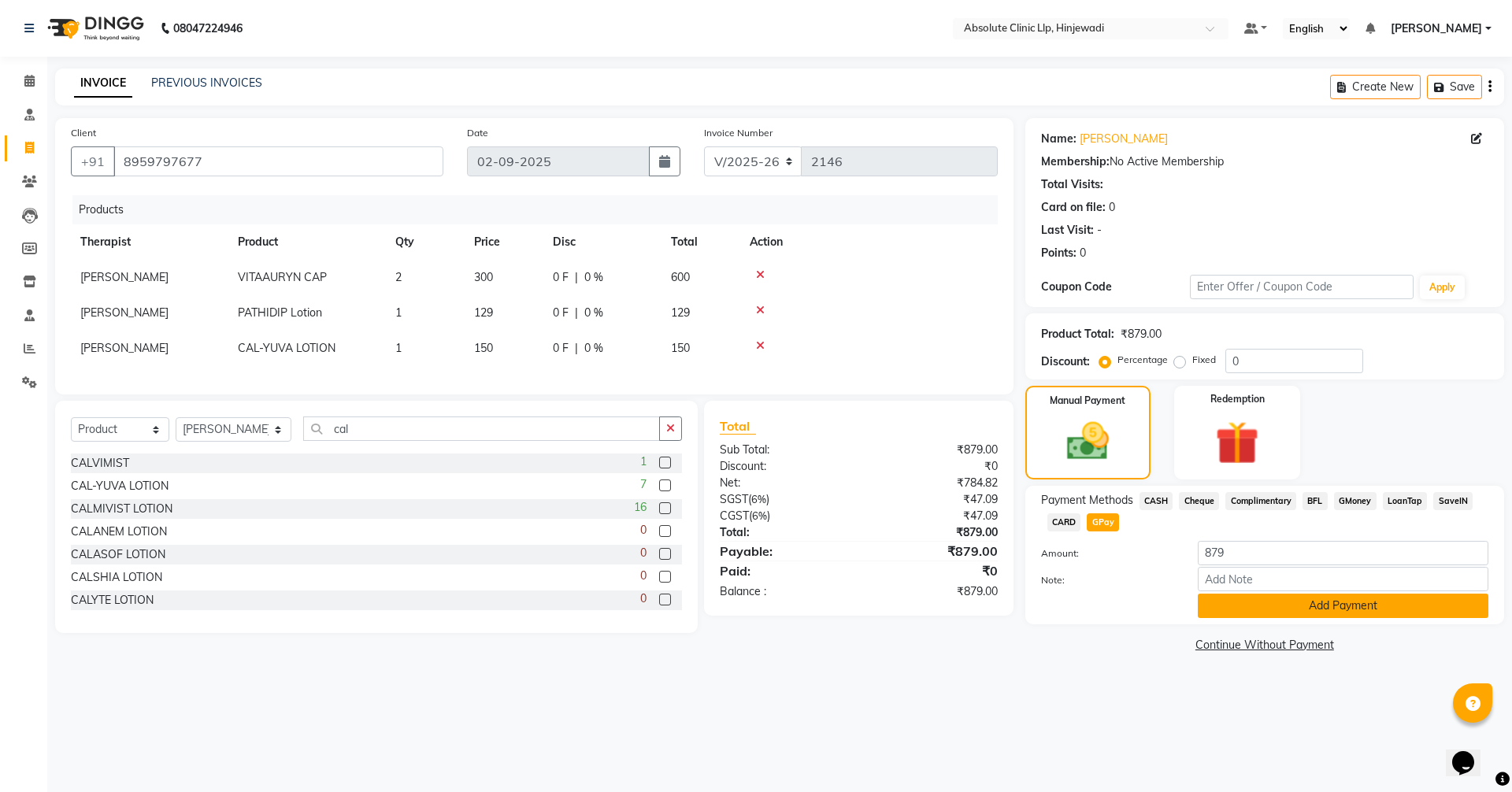
click at [1360, 609] on button "Add Payment" at bounding box center [1343, 606] width 291 height 25
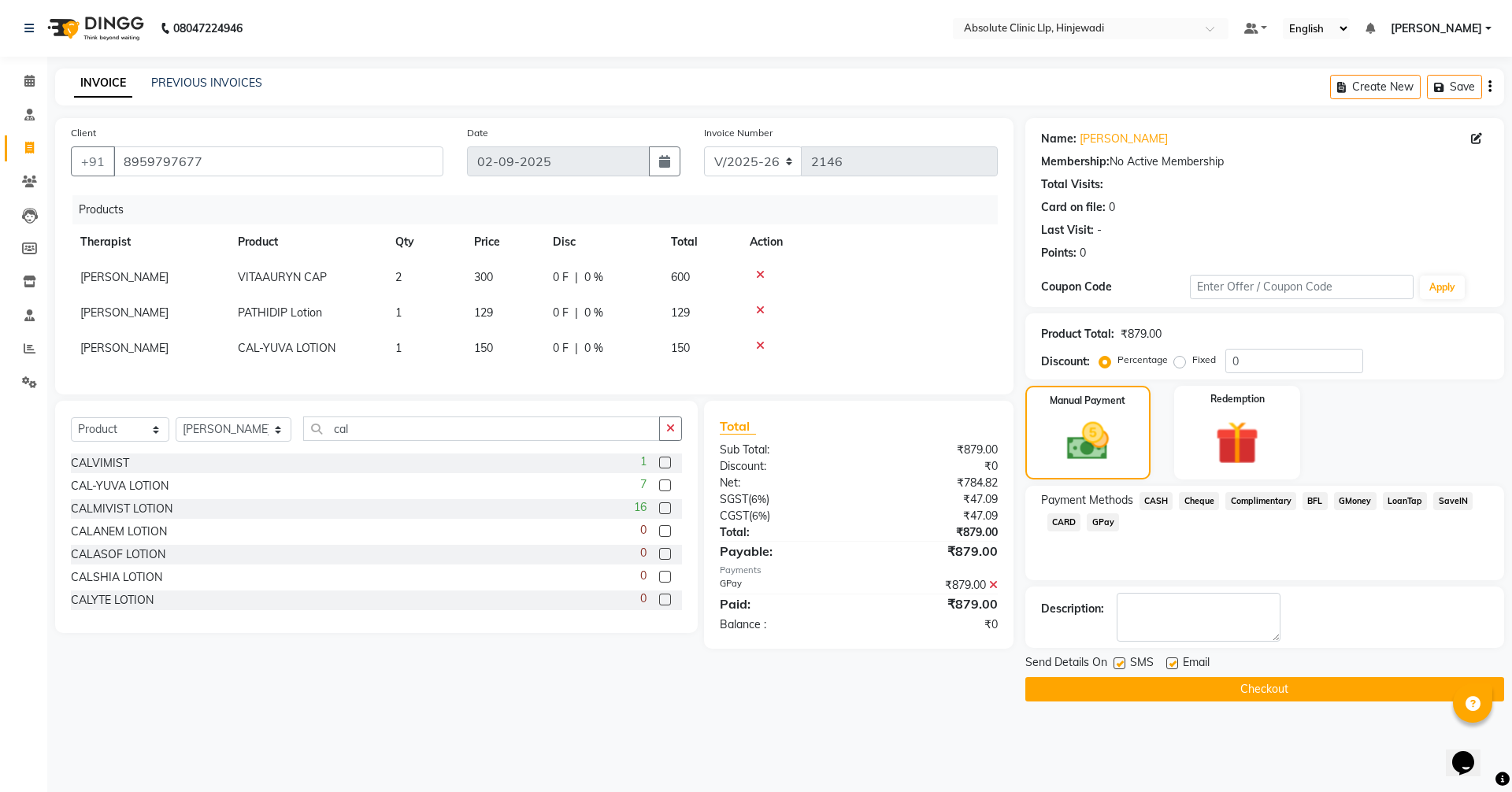
click at [1317, 687] on button "Checkout" at bounding box center [1265, 689] width 479 height 25
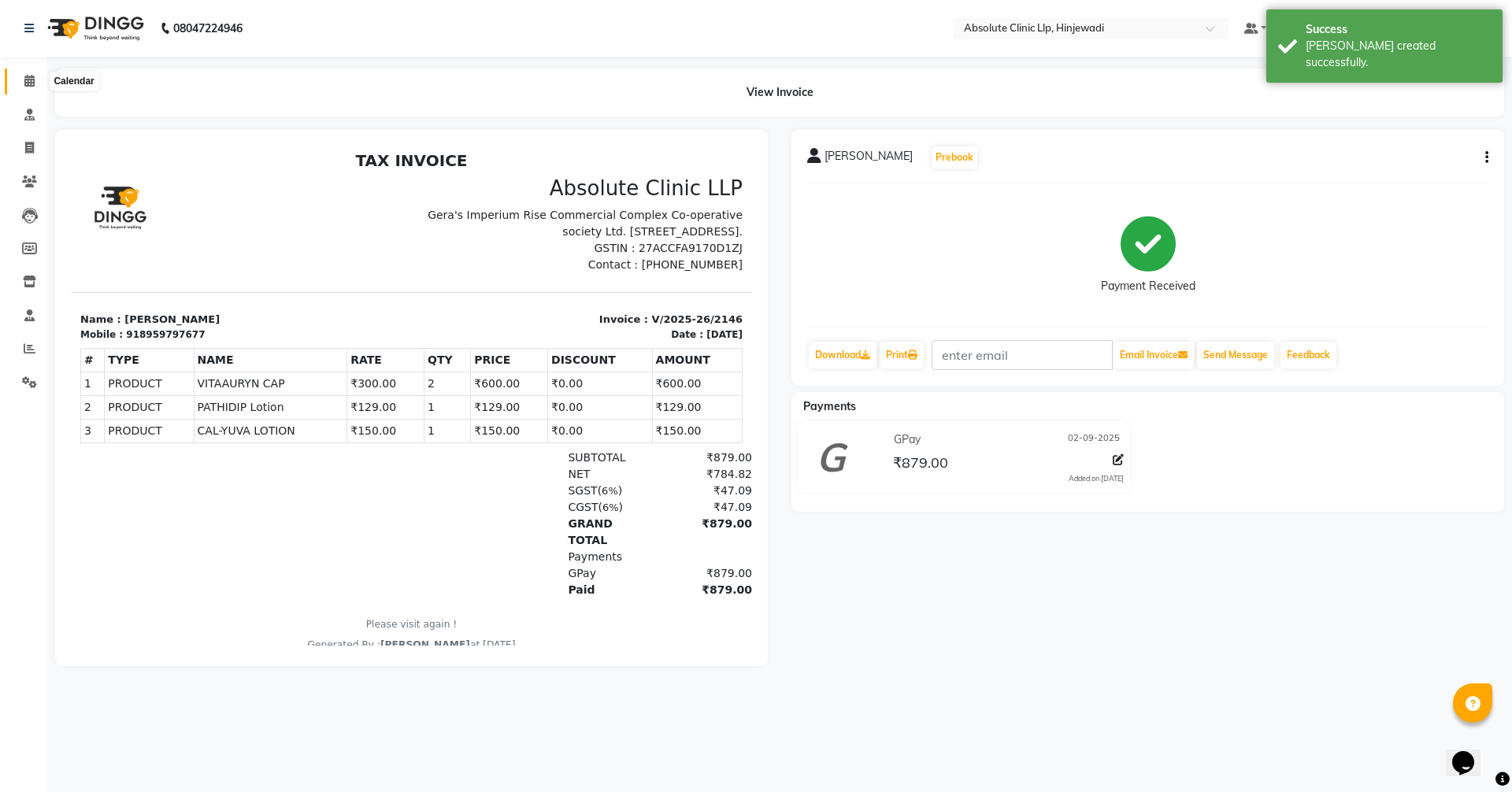
click at [28, 81] on icon at bounding box center [29, 81] width 10 height 11
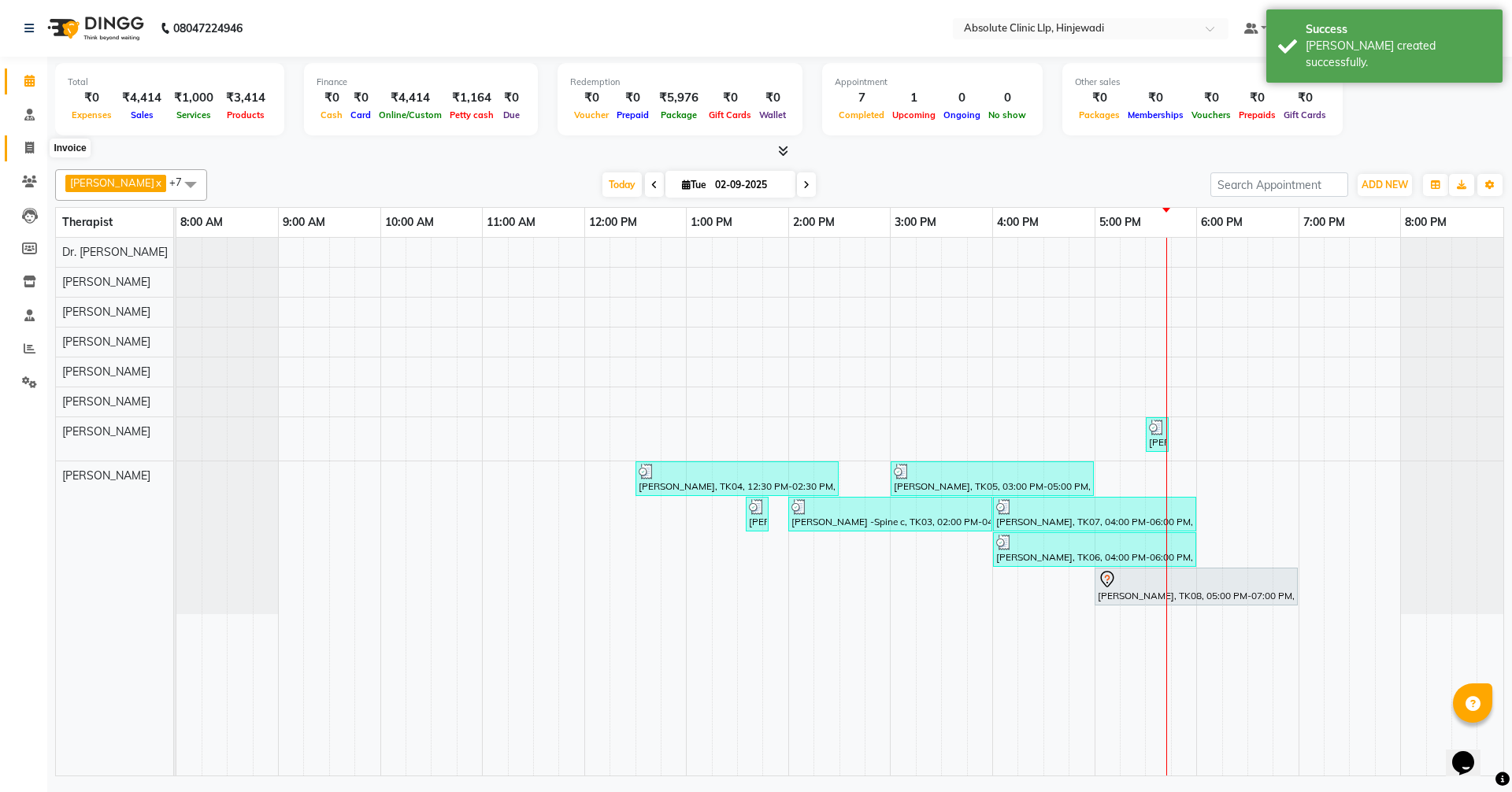
click at [28, 143] on icon at bounding box center [29, 147] width 9 height 11
select select "service"
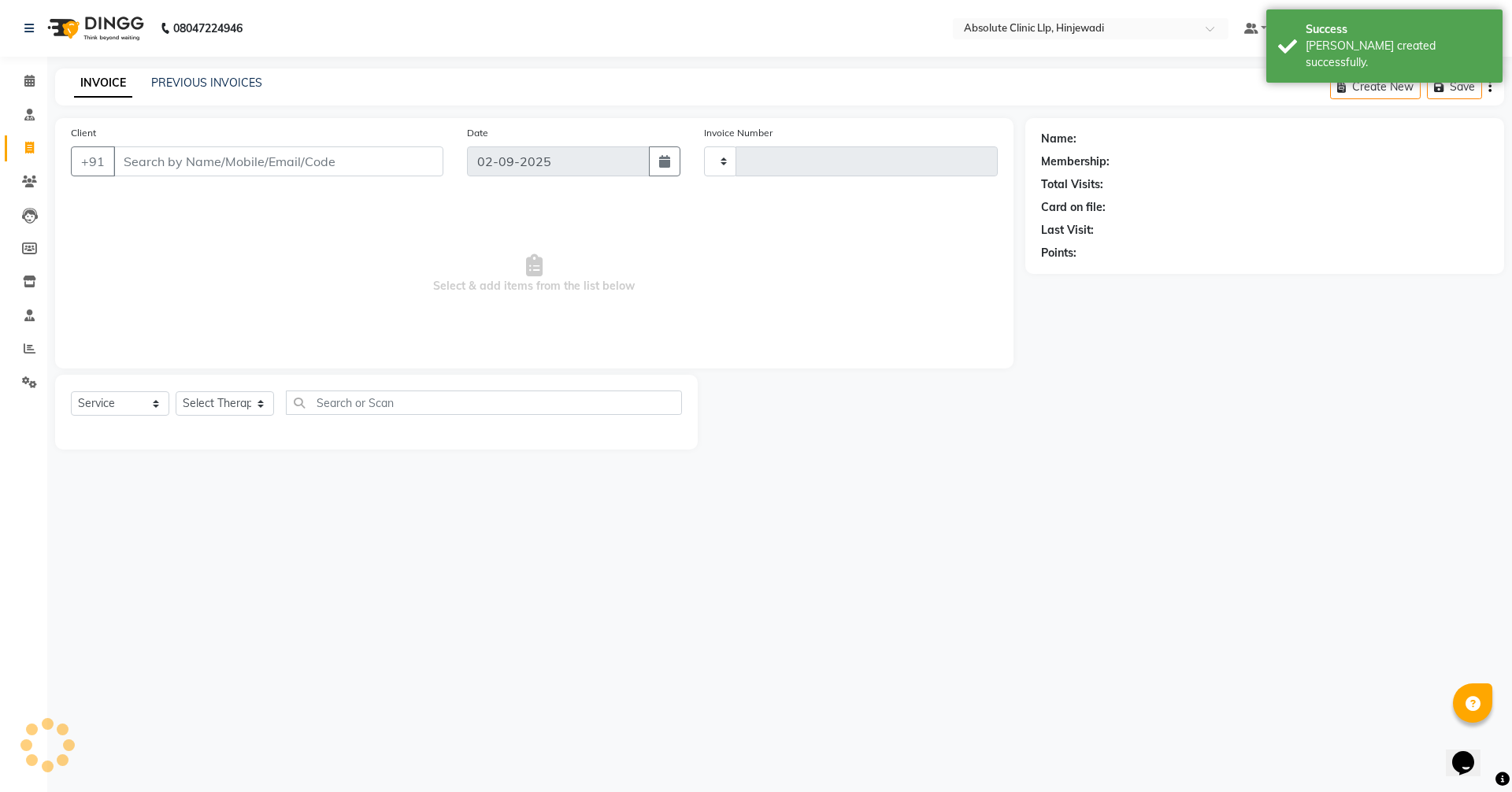
type input "2147"
select select "5113"
click at [273, 162] on input "Client" at bounding box center [278, 161] width 331 height 30
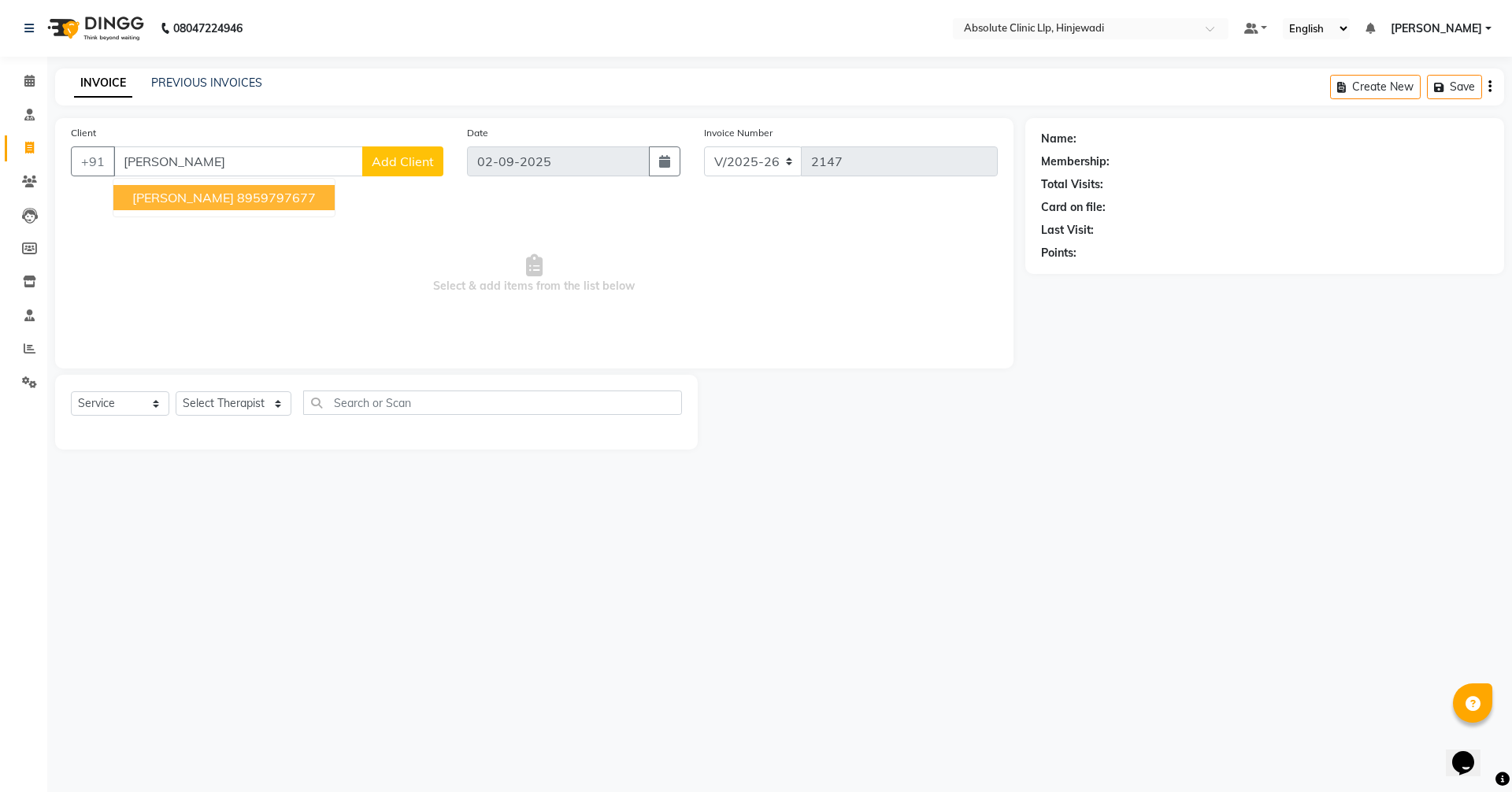
click at [258, 193] on ngb-highlight "8959797677" at bounding box center [276, 198] width 79 height 16
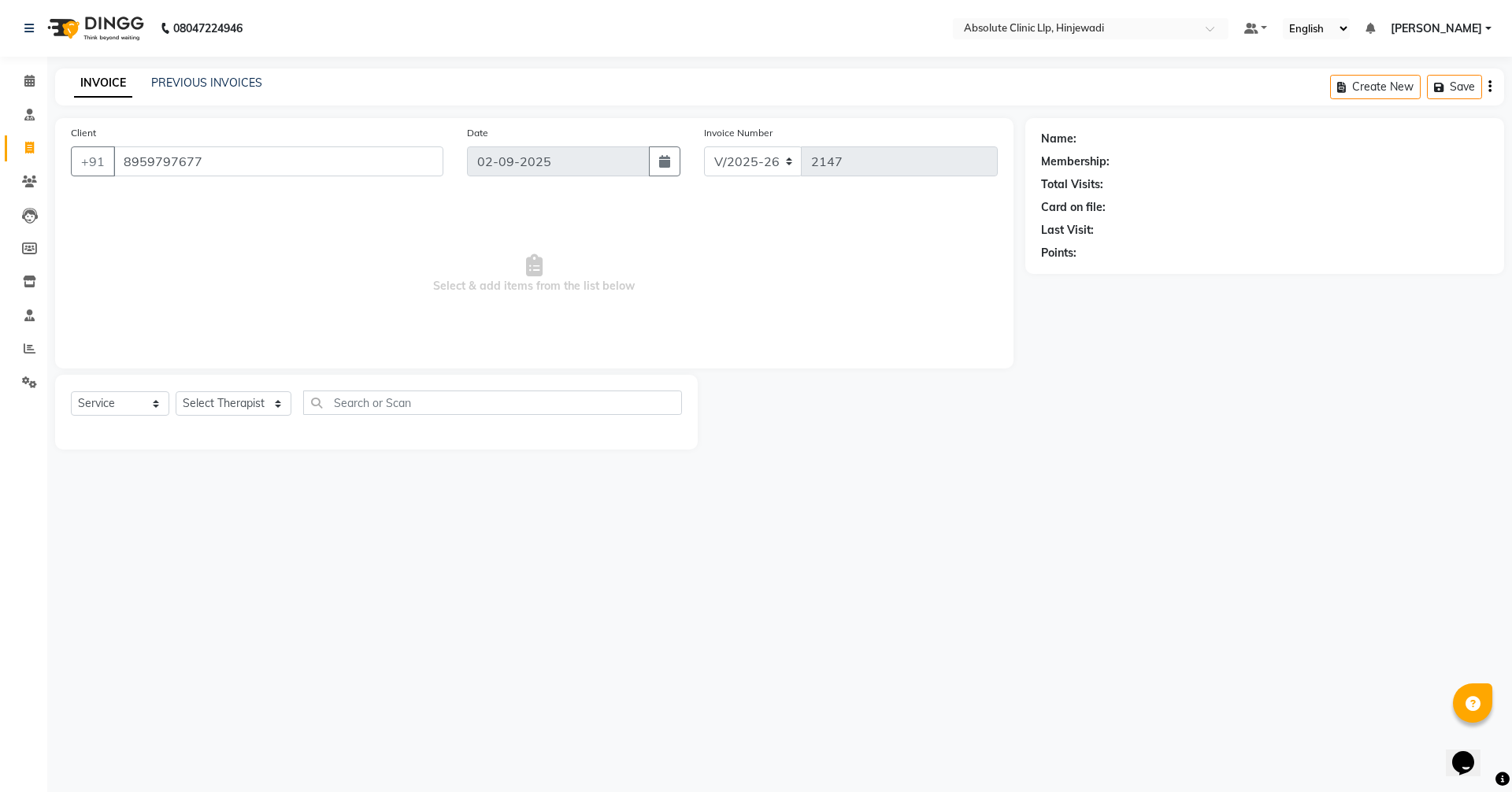
type input "8959797677"
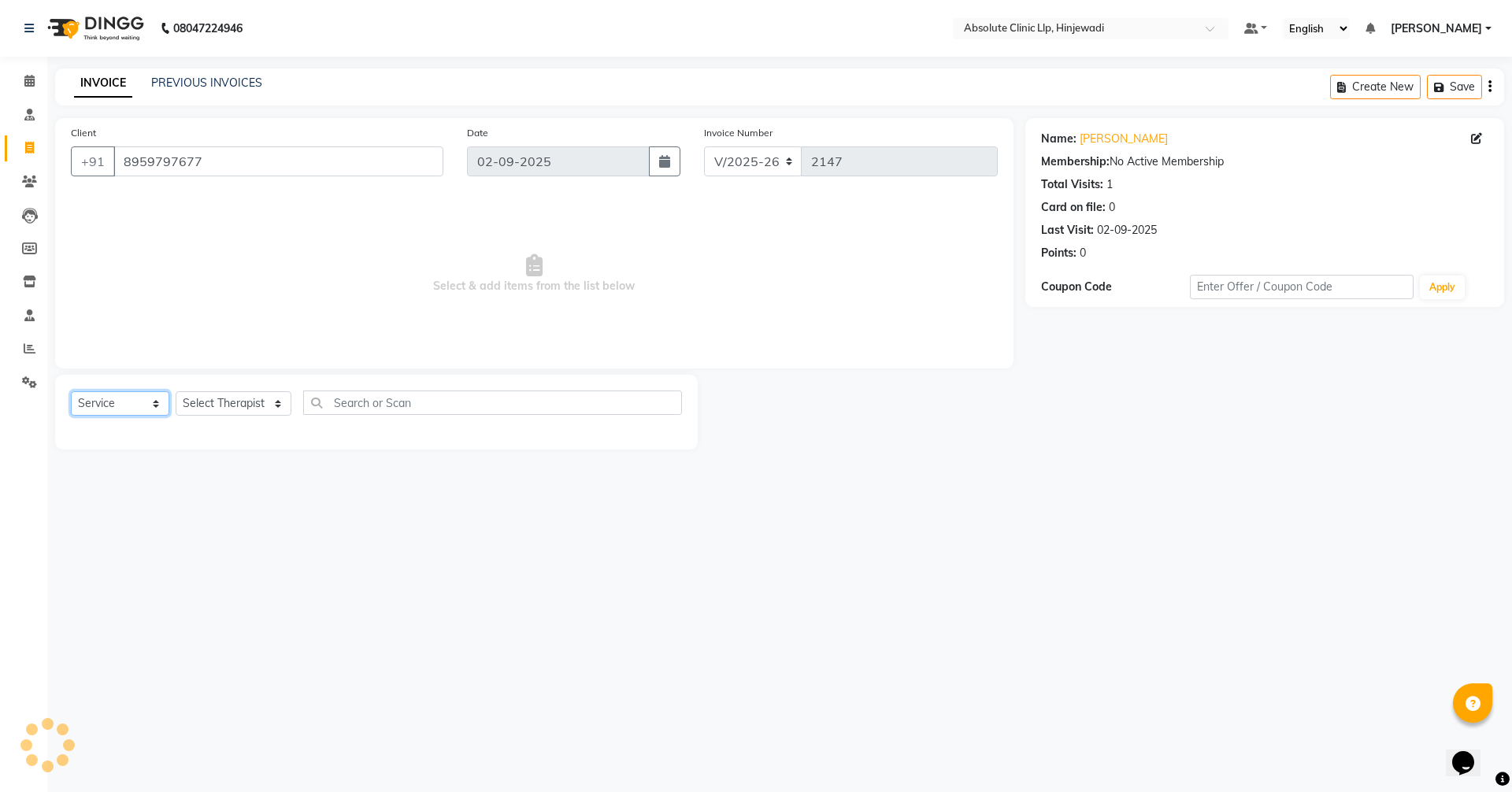
click at [162, 397] on select "Select Service Product Membership Package Voucher Prepaid Gift Card" at bounding box center [121, 404] width 99 height 25
click at [71, 391] on select "Select Service Product Membership Package Voucher Prepaid Gift Card" at bounding box center [121, 404] width 99 height 25
click at [261, 405] on select "Select Therapist [PERSON_NAME] DHANANJAY [PERSON_NAME] Dr. [PERSON_NAME] [PERSO…" at bounding box center [234, 404] width 116 height 25
select select "44044"
click at [176, 391] on select "Select Therapist [PERSON_NAME] DHANANJAY [PERSON_NAME] Dr. [PERSON_NAME] [PERSO…" at bounding box center [234, 404] width 116 height 25
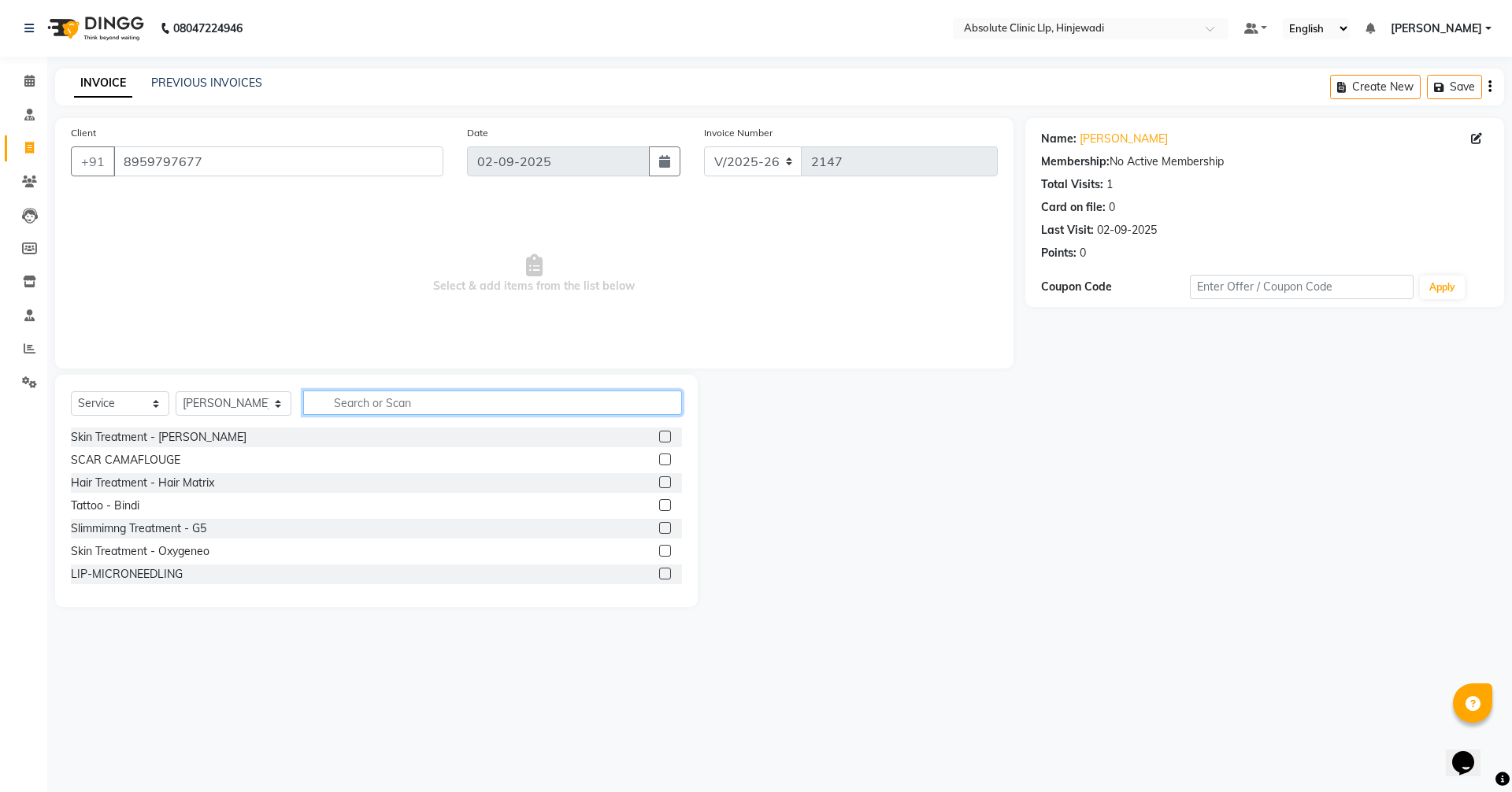
click at [417, 403] on input "text" at bounding box center [492, 403] width 379 height 25
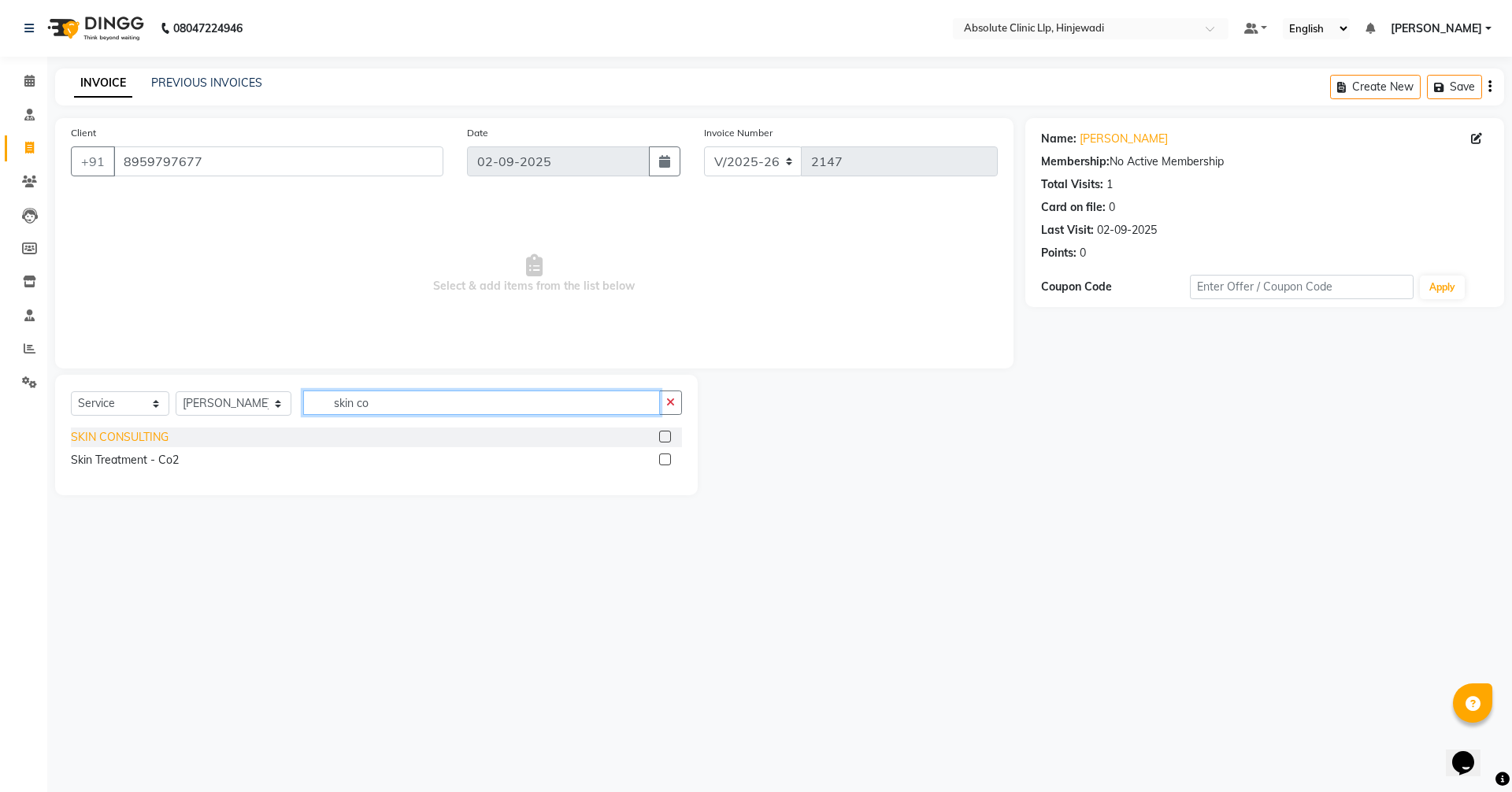
type input "skin co"
click at [152, 438] on div "SKIN CONSULTING" at bounding box center [120, 437] width 98 height 16
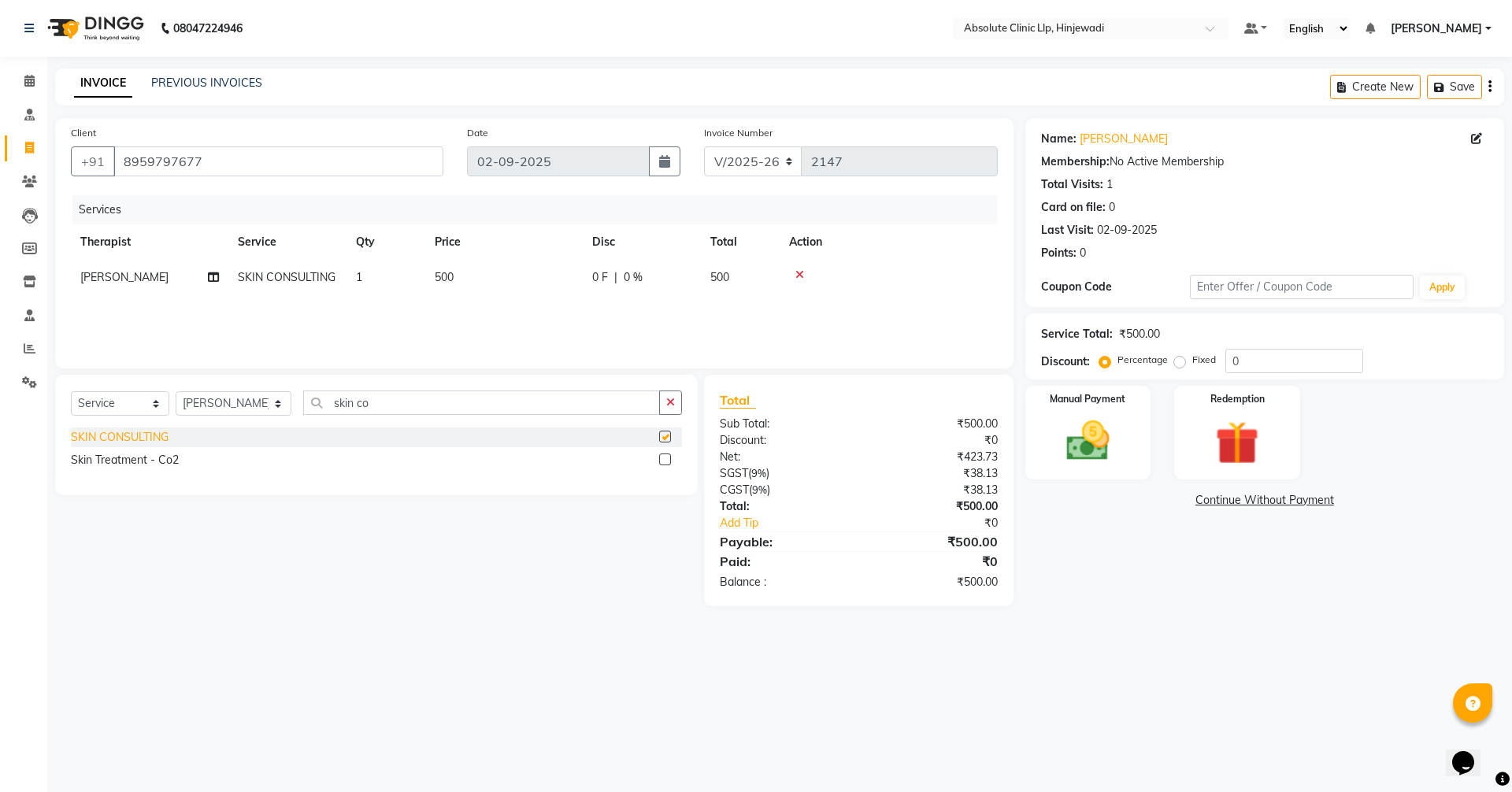
checkbox input "false"
click at [1065, 442] on img at bounding box center [1087, 441] width 73 height 52
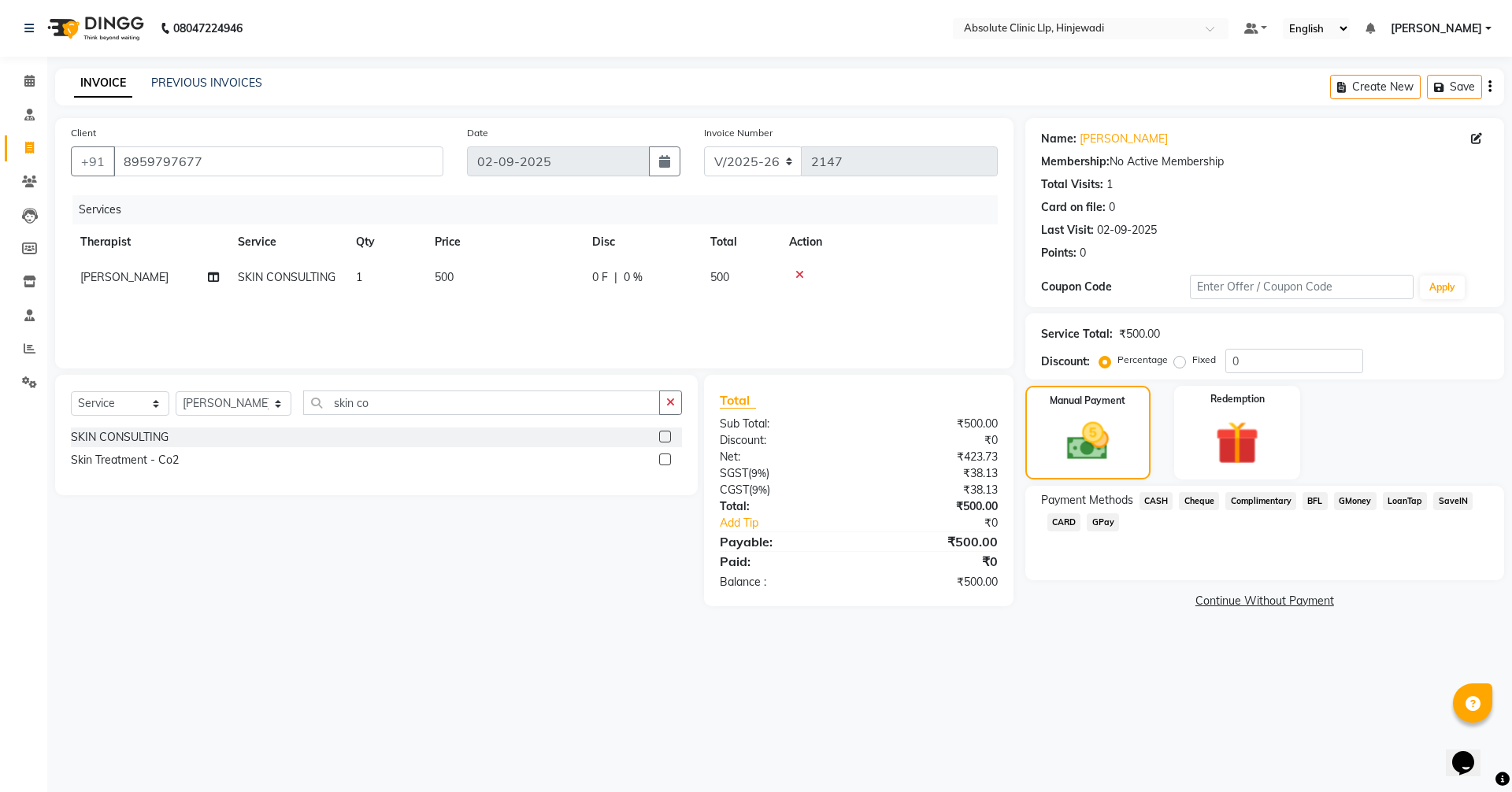
click at [1100, 526] on span "GPay" at bounding box center [1104, 522] width 32 height 18
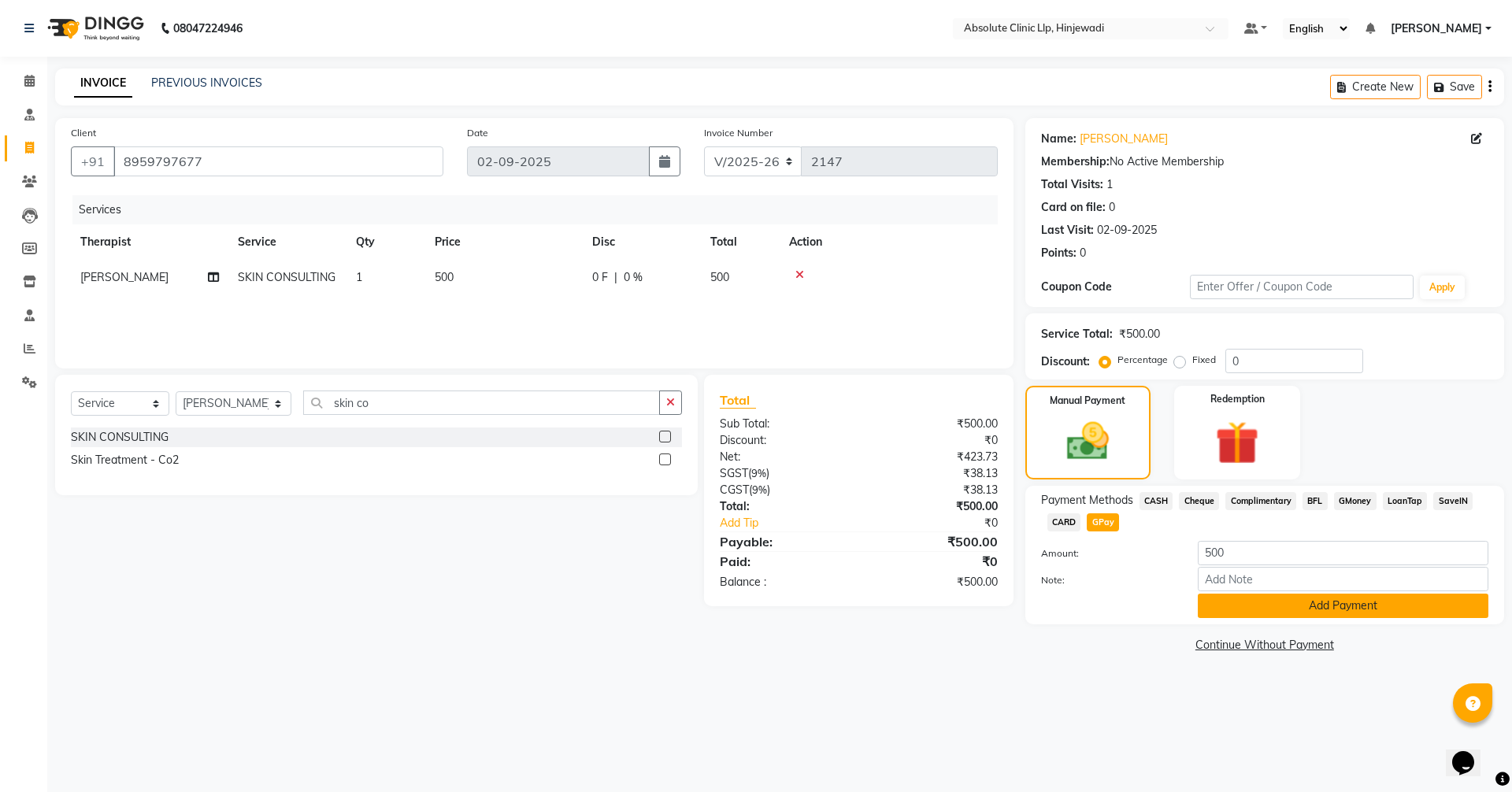
click at [1287, 604] on button "Add Payment" at bounding box center [1343, 606] width 291 height 25
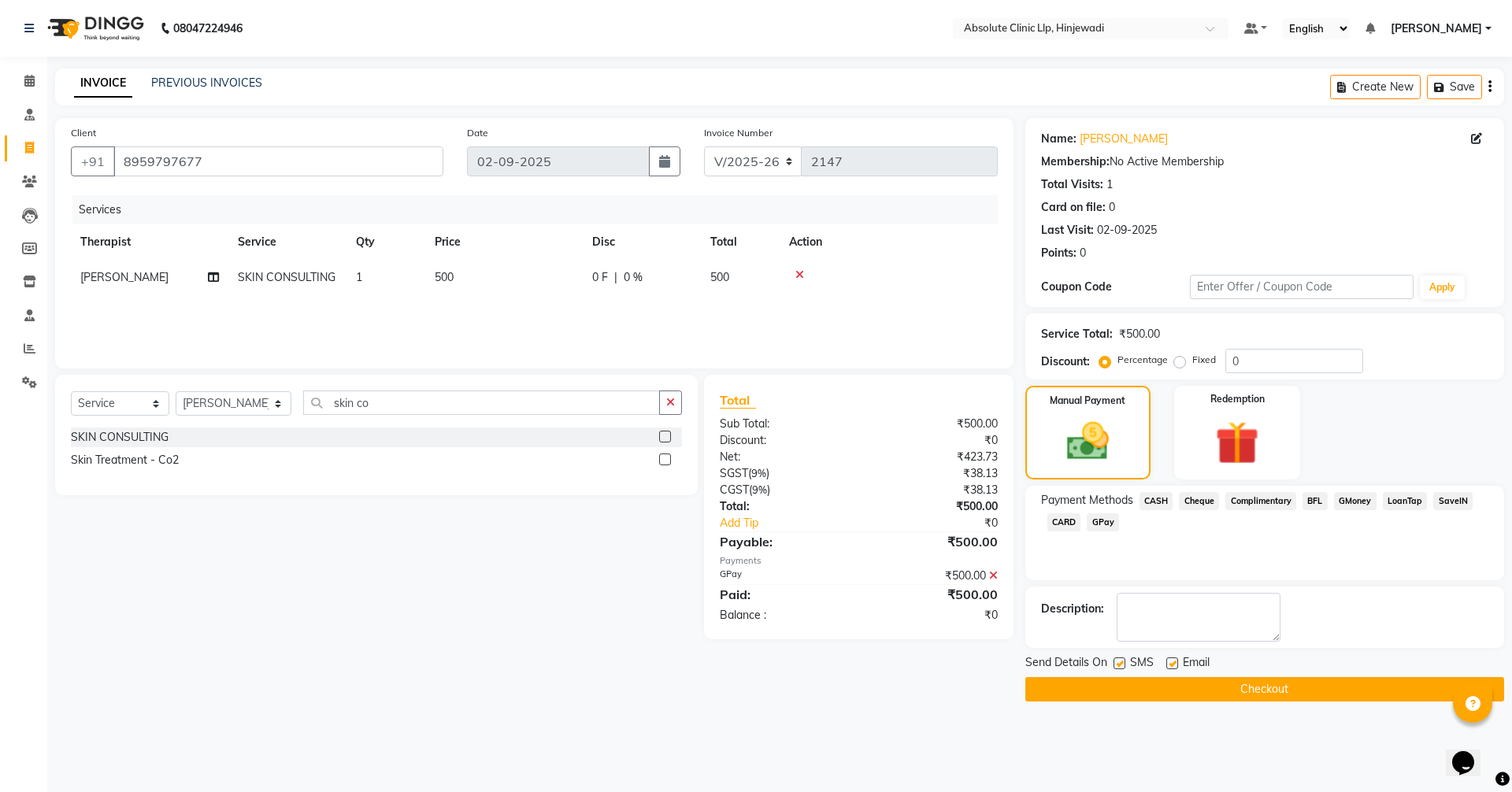
click at [1304, 696] on button "Checkout" at bounding box center [1265, 689] width 479 height 25
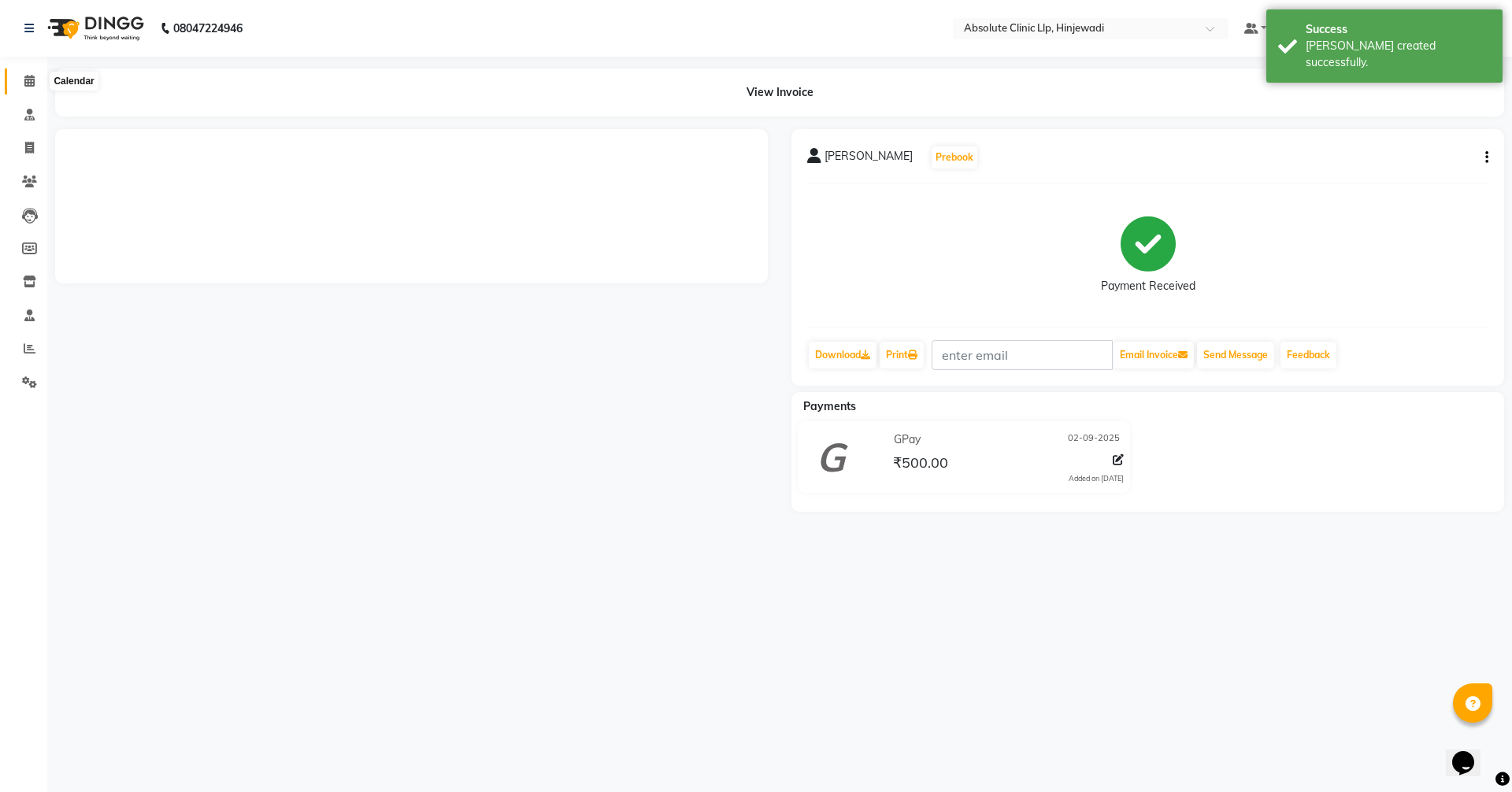
click at [30, 81] on icon at bounding box center [29, 81] width 10 height 11
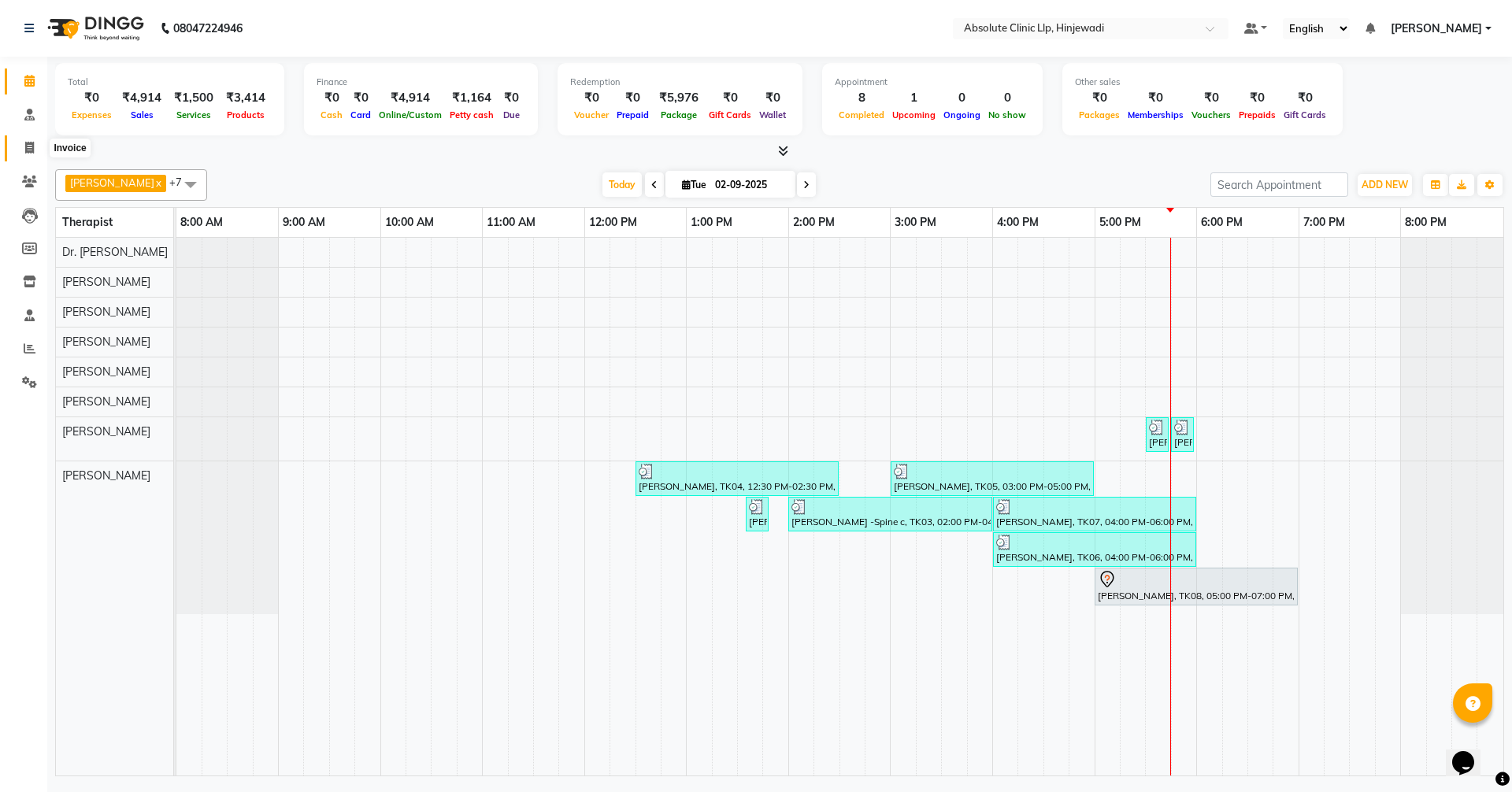
click at [27, 146] on icon at bounding box center [29, 147] width 9 height 11
select select "service"
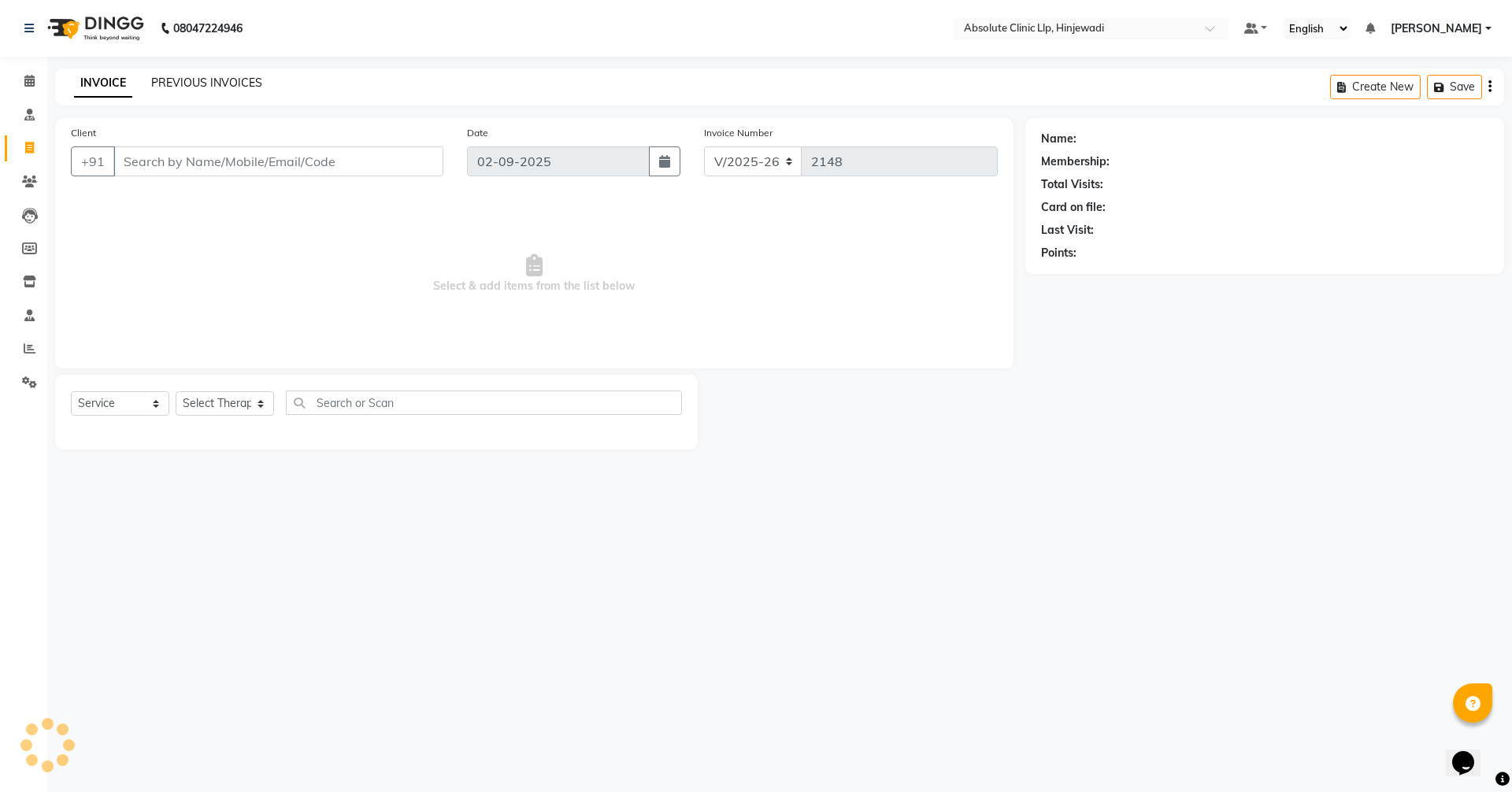
click at [215, 80] on link "PREVIOUS INVOICES" at bounding box center [206, 83] width 111 height 14
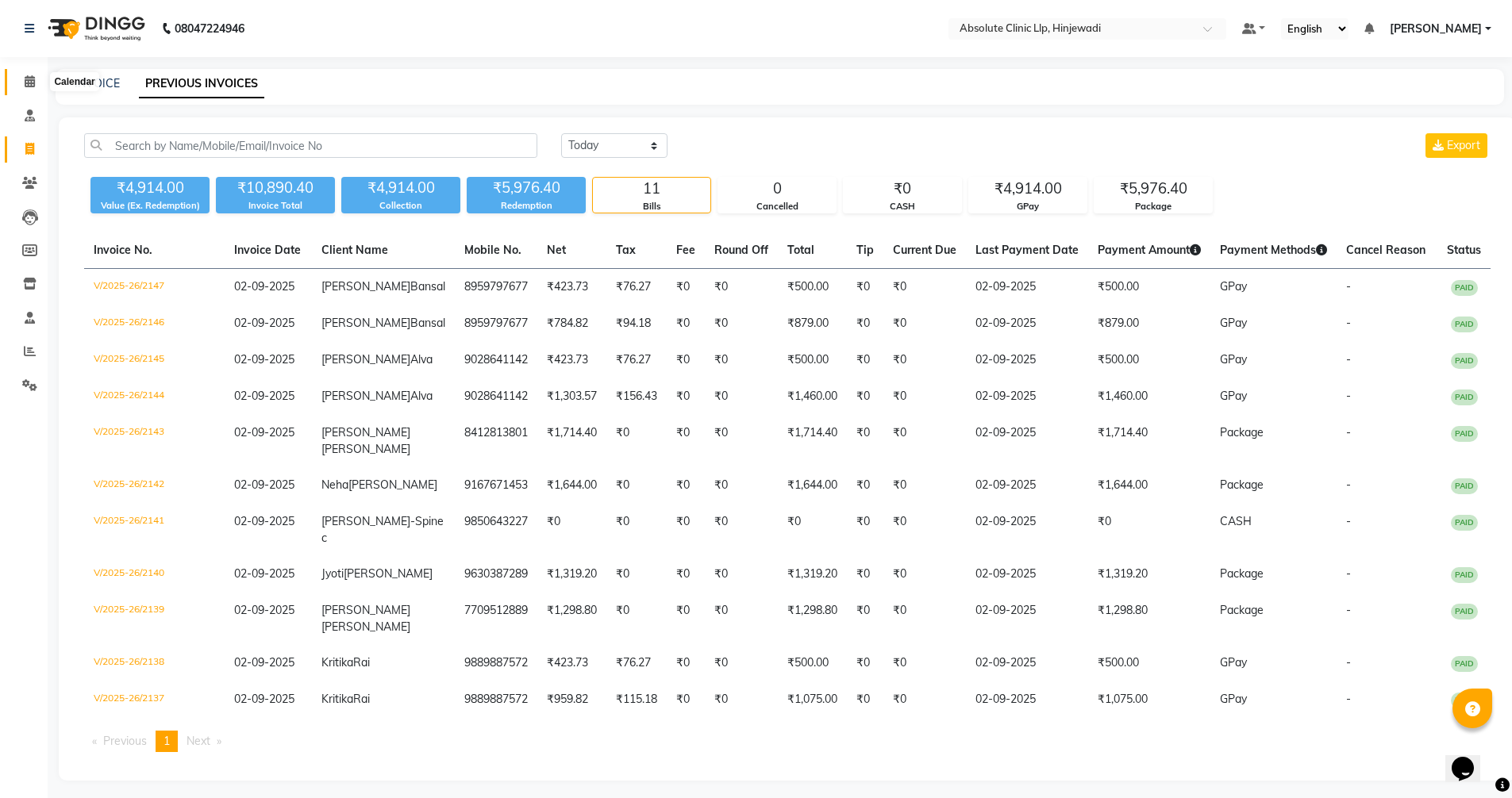
click at [32, 81] on icon at bounding box center [30, 81] width 11 height 11
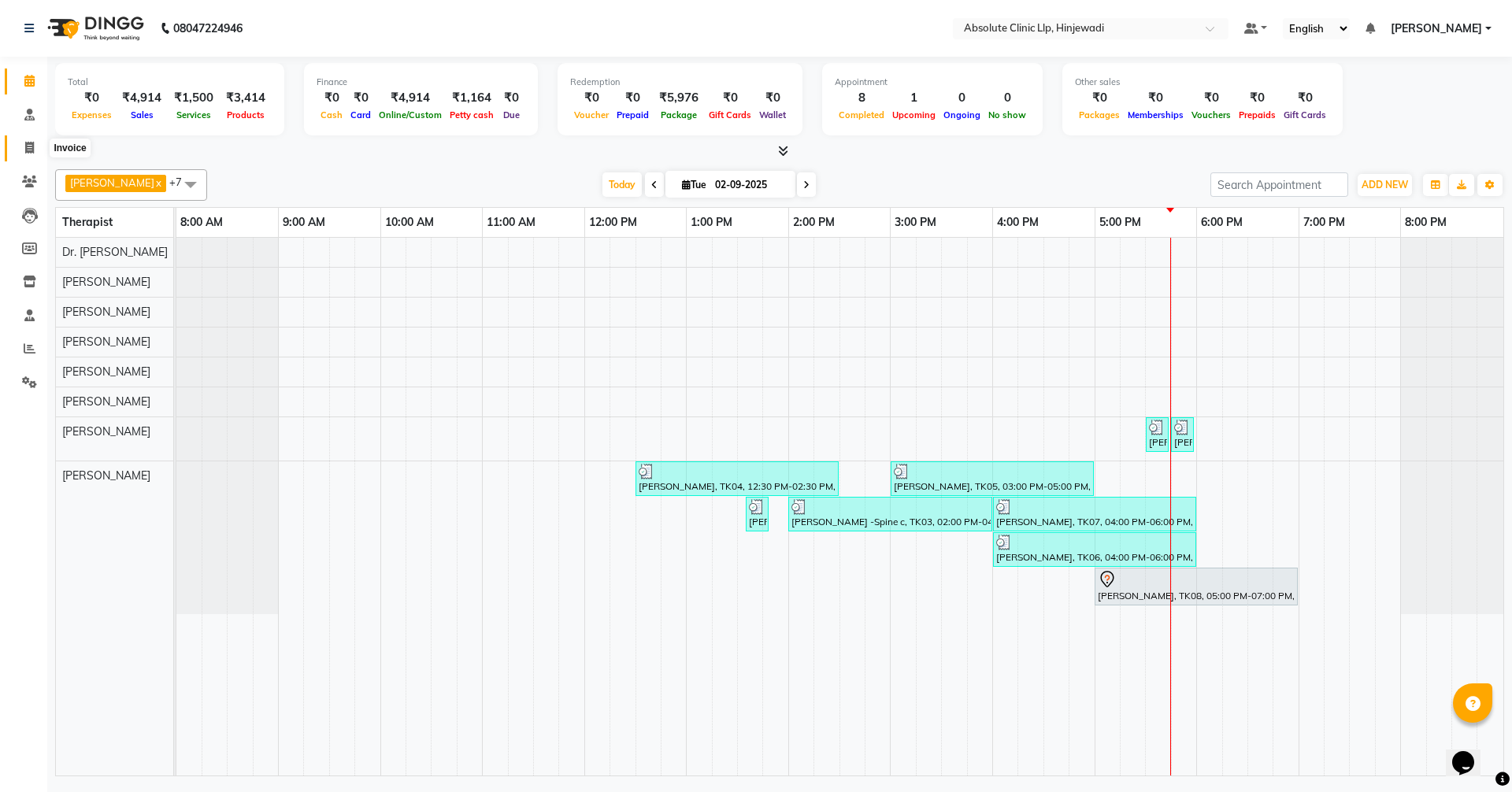
click at [29, 148] on icon at bounding box center [29, 147] width 9 height 11
select select "service"
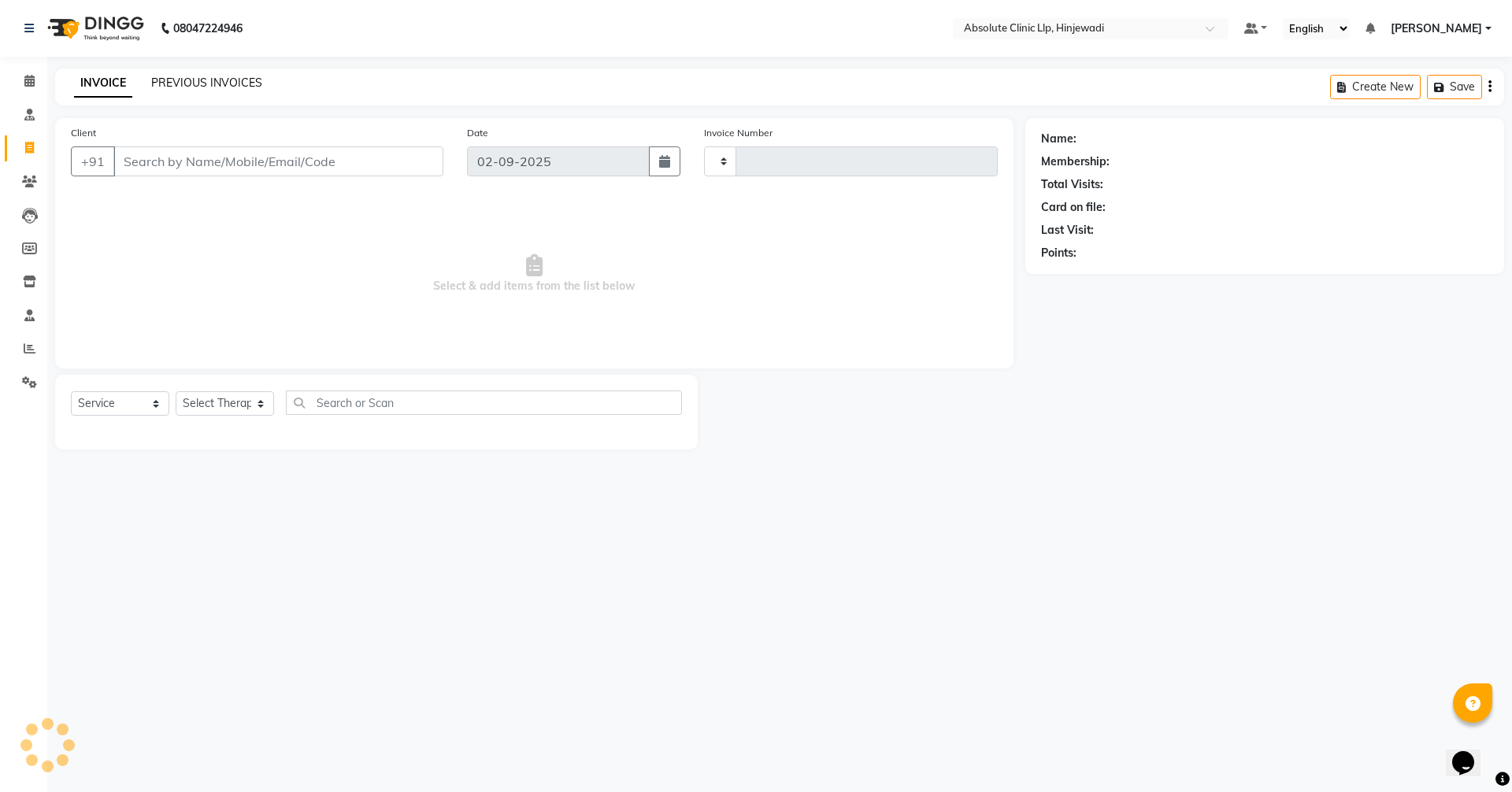
type input "2148"
click at [192, 78] on link "PREVIOUS INVOICES" at bounding box center [206, 83] width 111 height 14
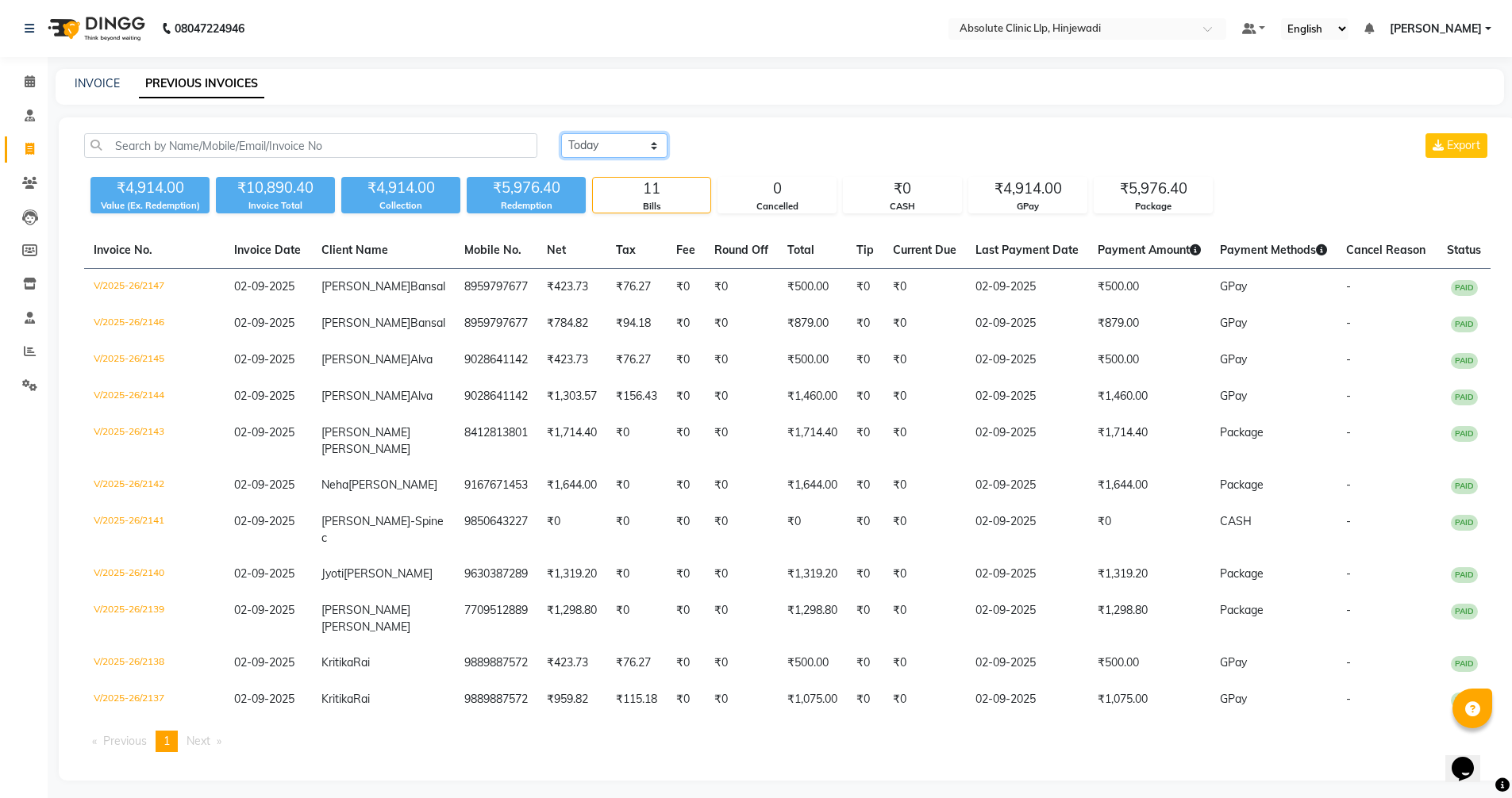
click at [658, 143] on select "[DATE] [DATE] Custom Range" at bounding box center [613, 145] width 106 height 25
click at [561, 133] on select "[DATE] [DATE] Custom Range" at bounding box center [613, 145] width 106 height 25
click at [746, 148] on input "02-09-2025" at bounding box center [744, 145] width 111 height 22
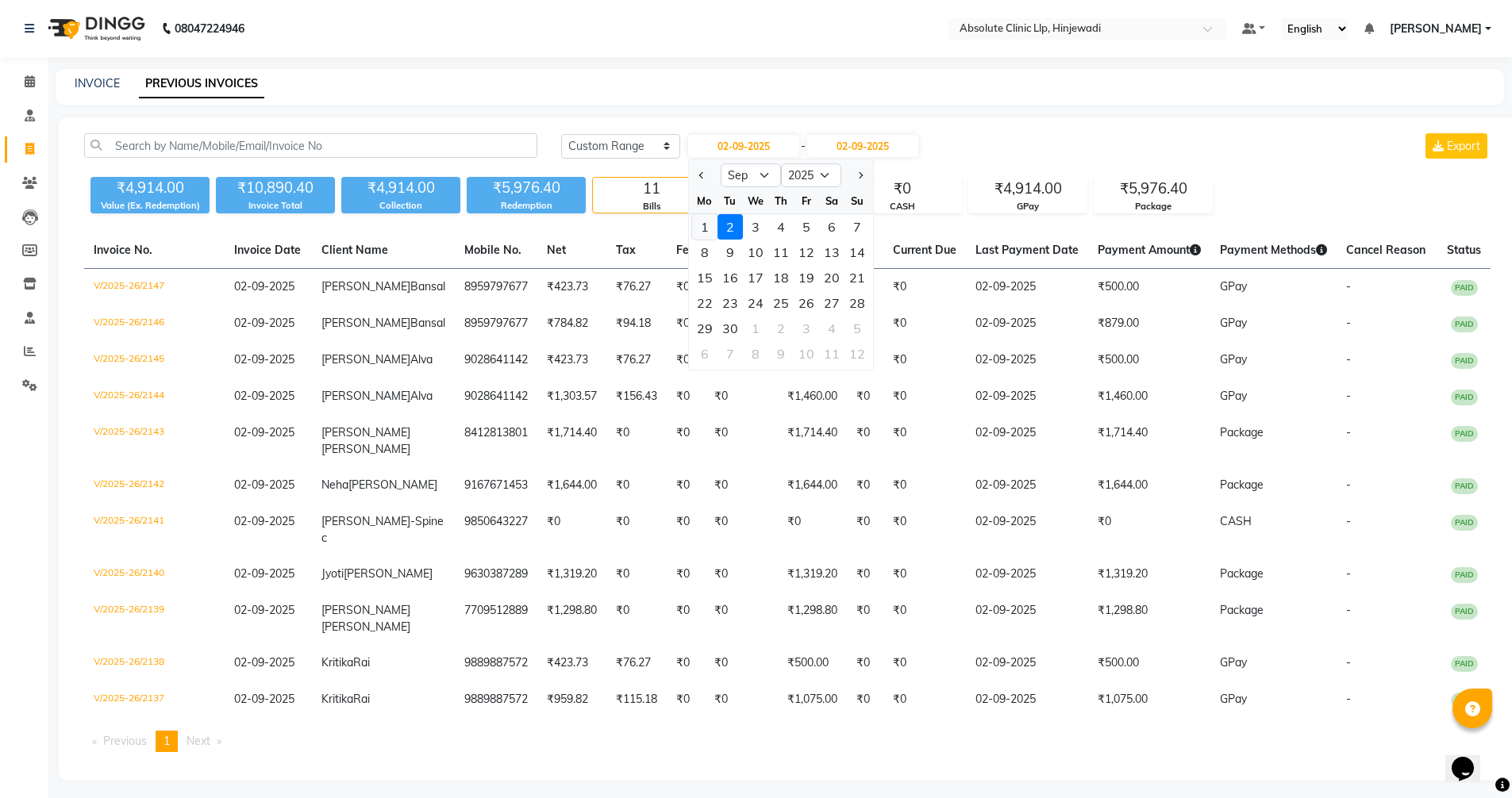
click at [704, 224] on div "1" at bounding box center [704, 227] width 26 height 26
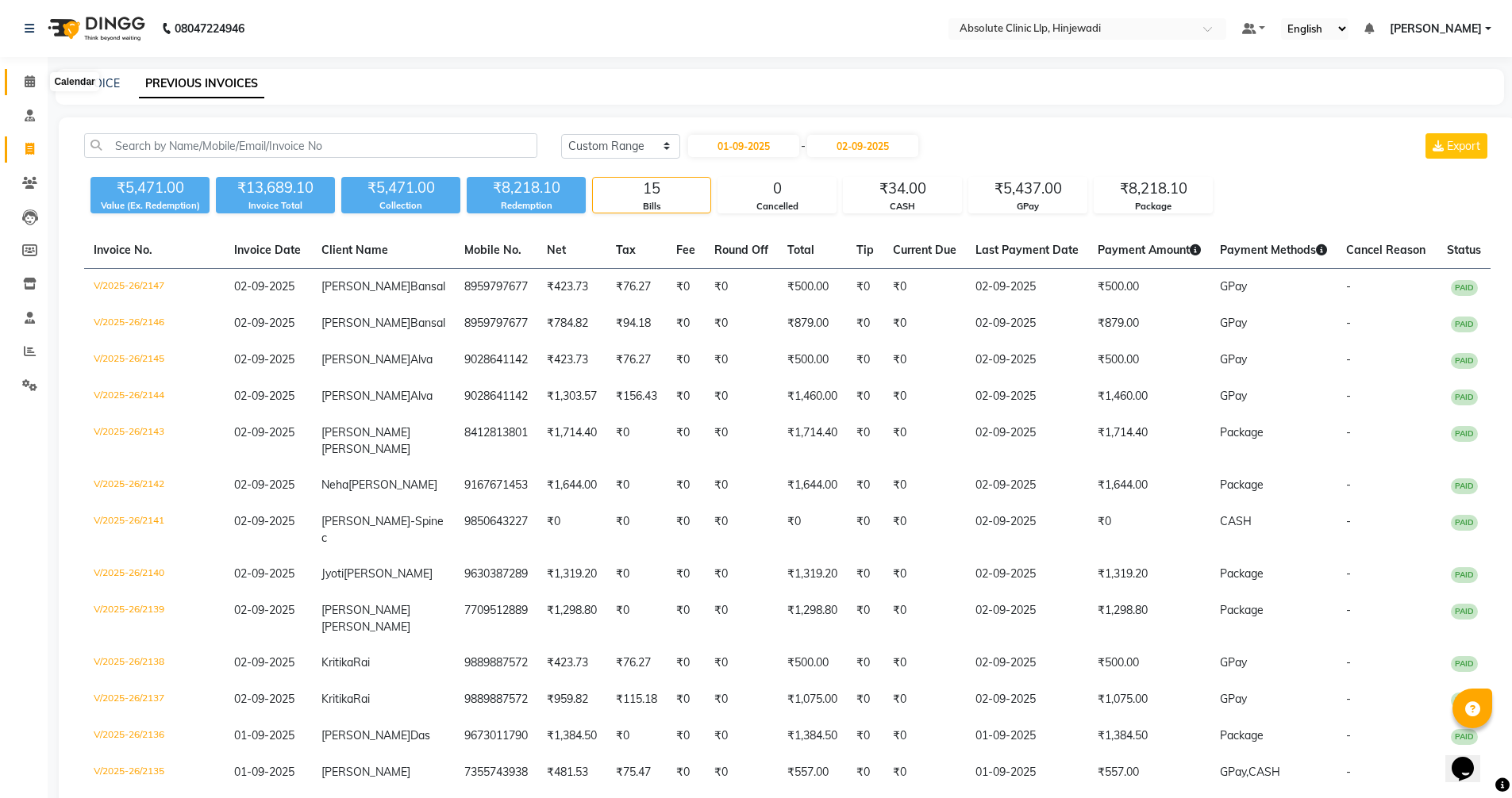
click at [27, 78] on icon at bounding box center [30, 81] width 11 height 11
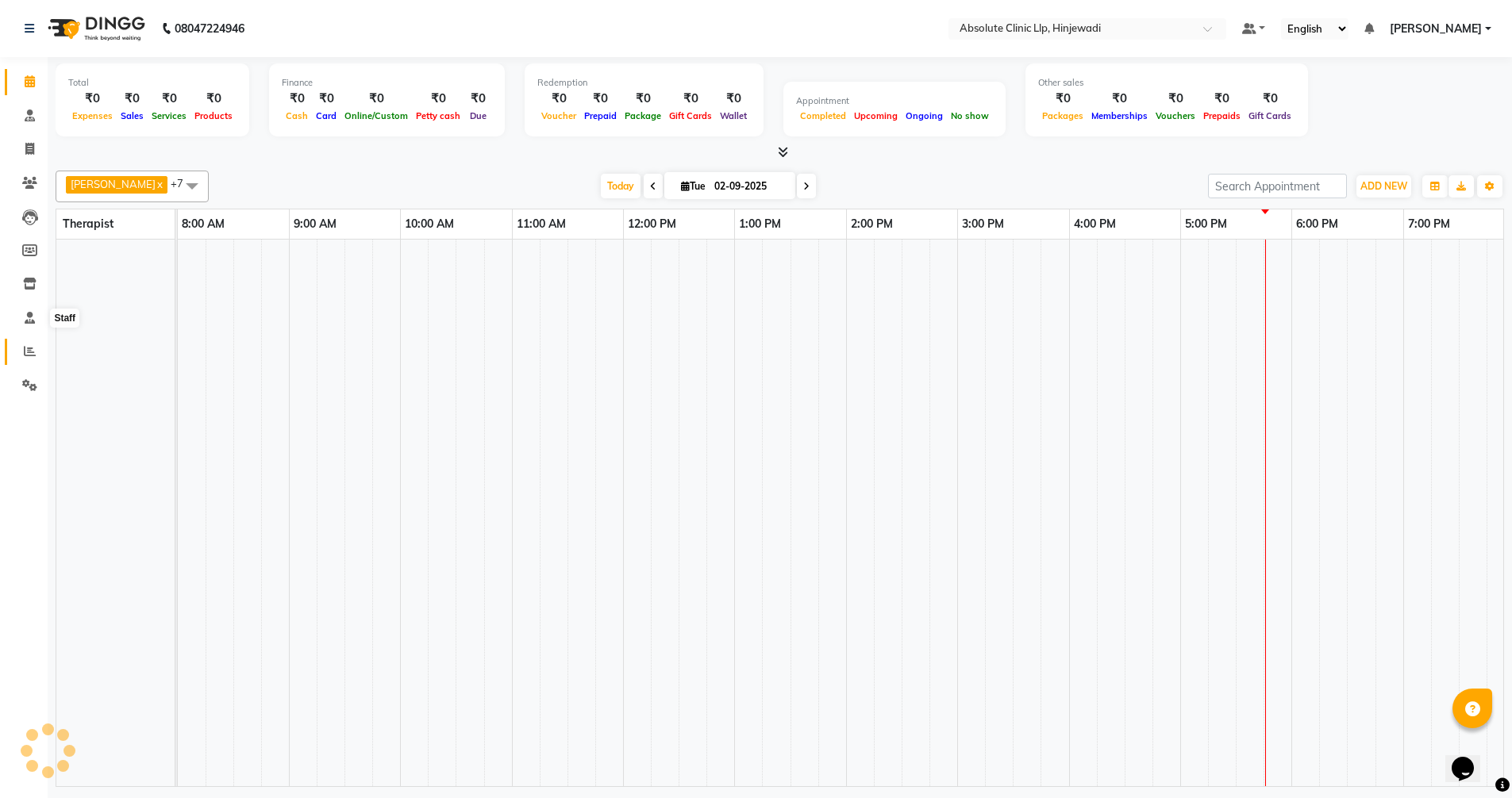
click at [26, 352] on icon at bounding box center [30, 351] width 11 height 11
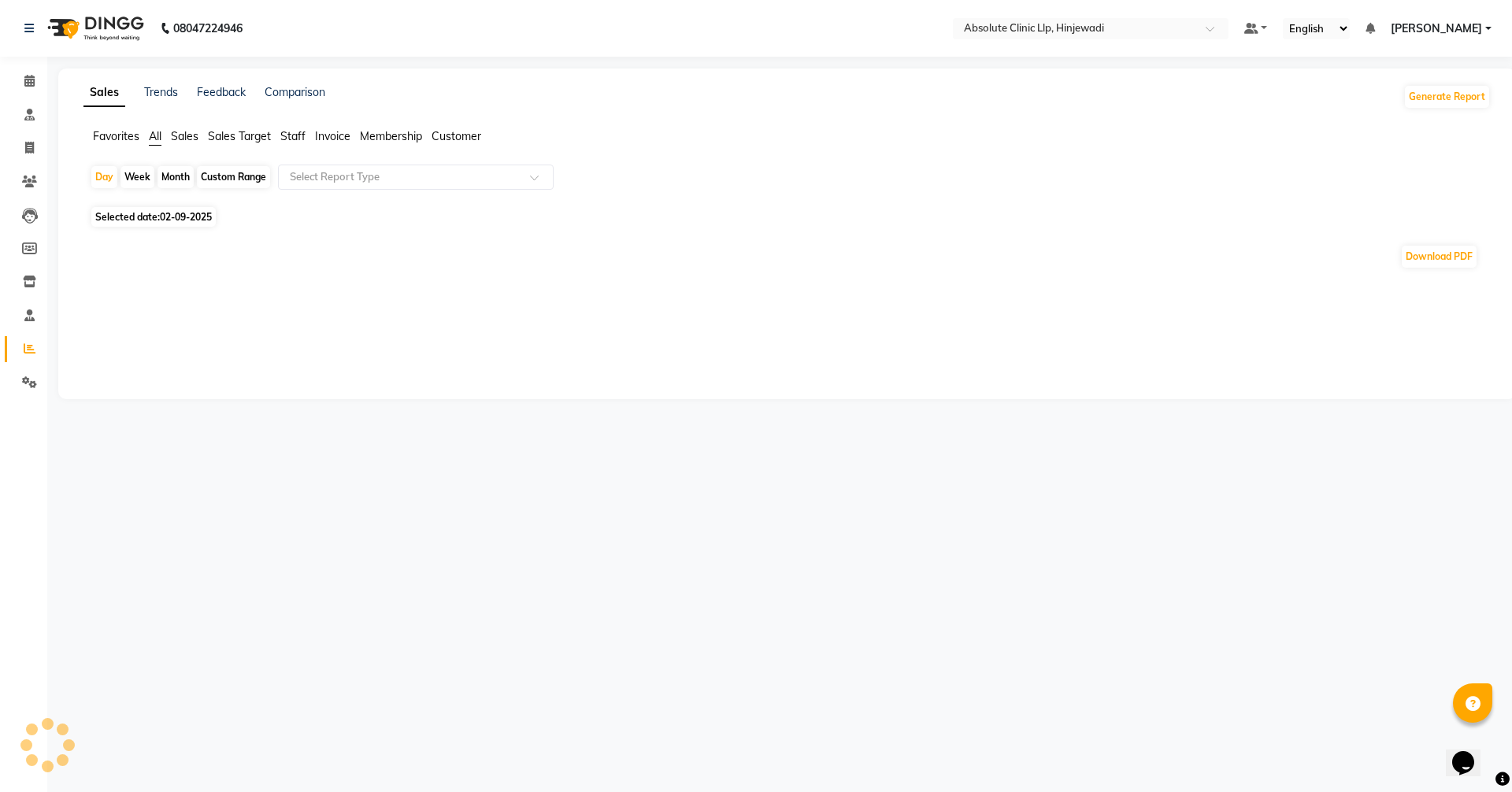
click at [177, 138] on span "Sales" at bounding box center [184, 136] width 28 height 14
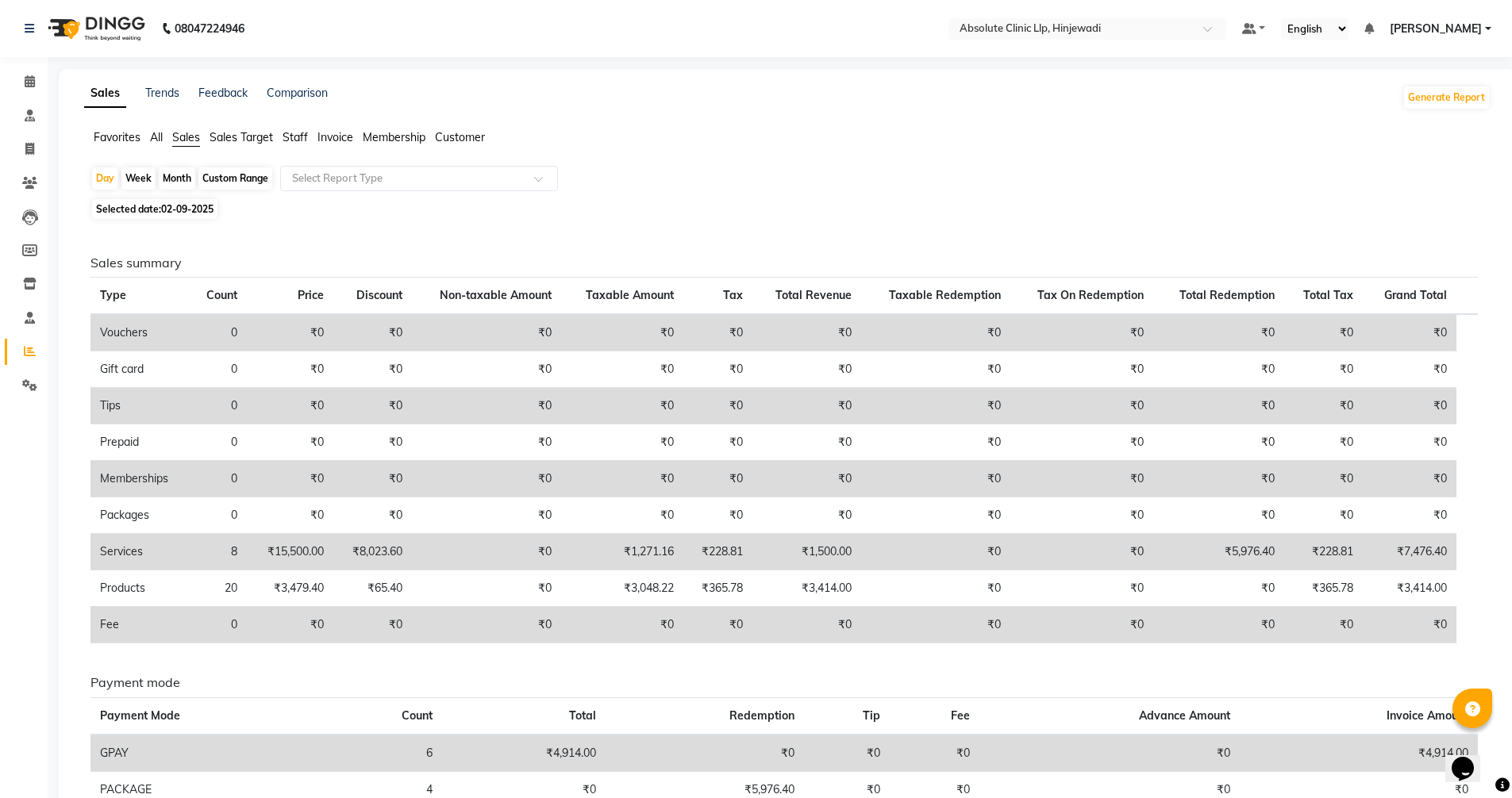
click at [182, 179] on div "Month" at bounding box center [177, 178] width 36 height 22
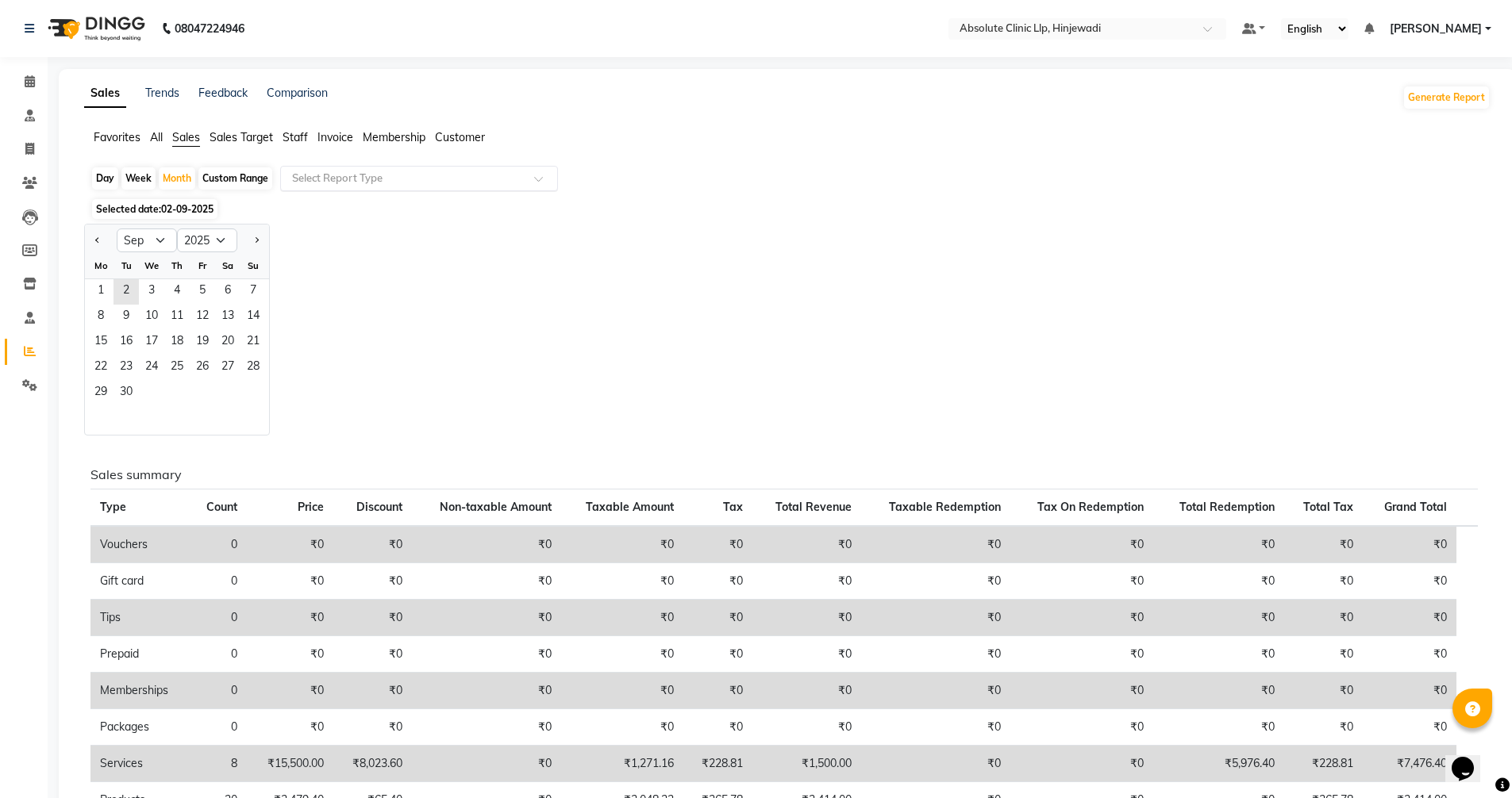
click at [331, 174] on input "text" at bounding box center [403, 178] width 229 height 16
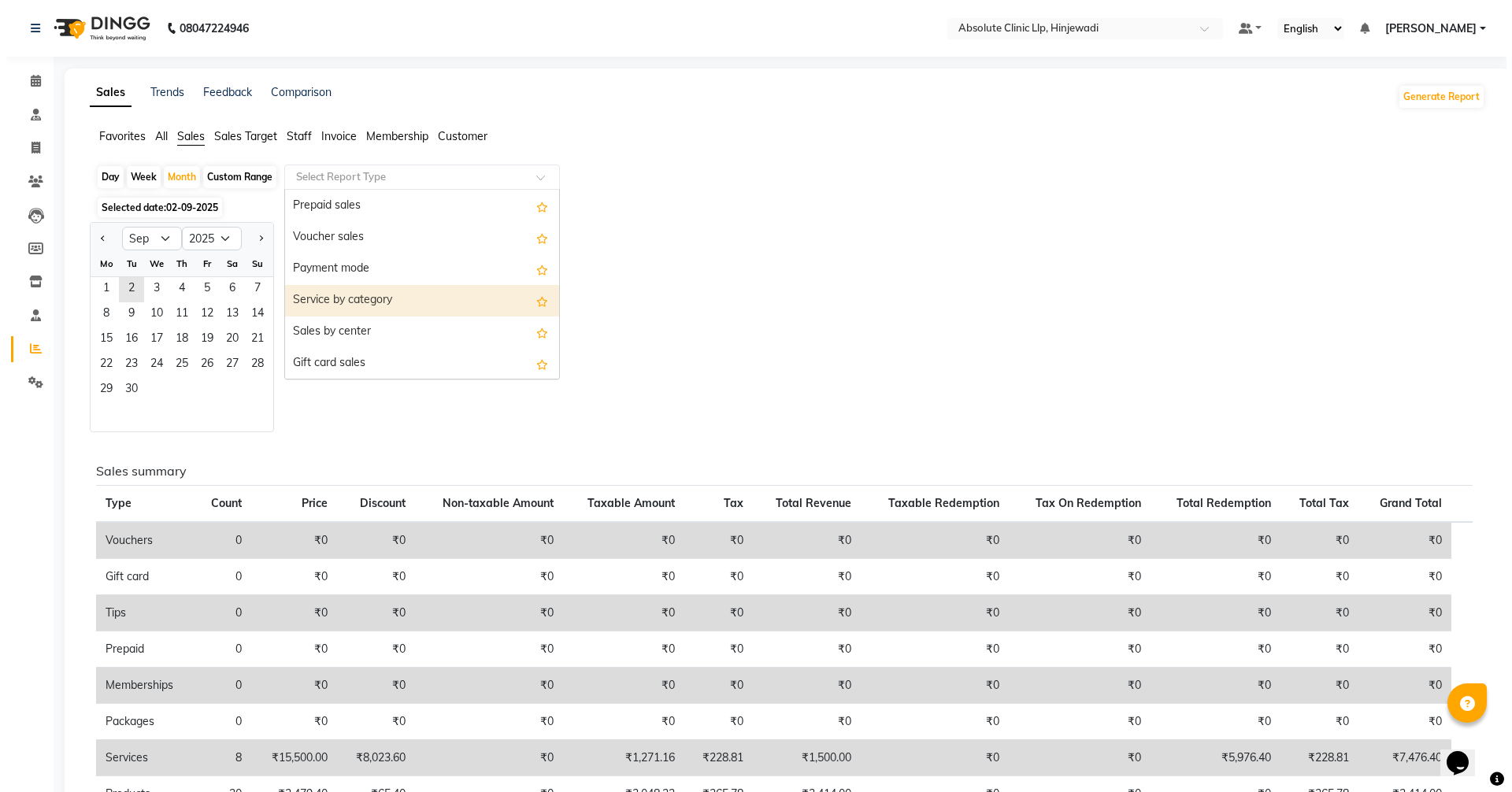
scroll to position [220, 0]
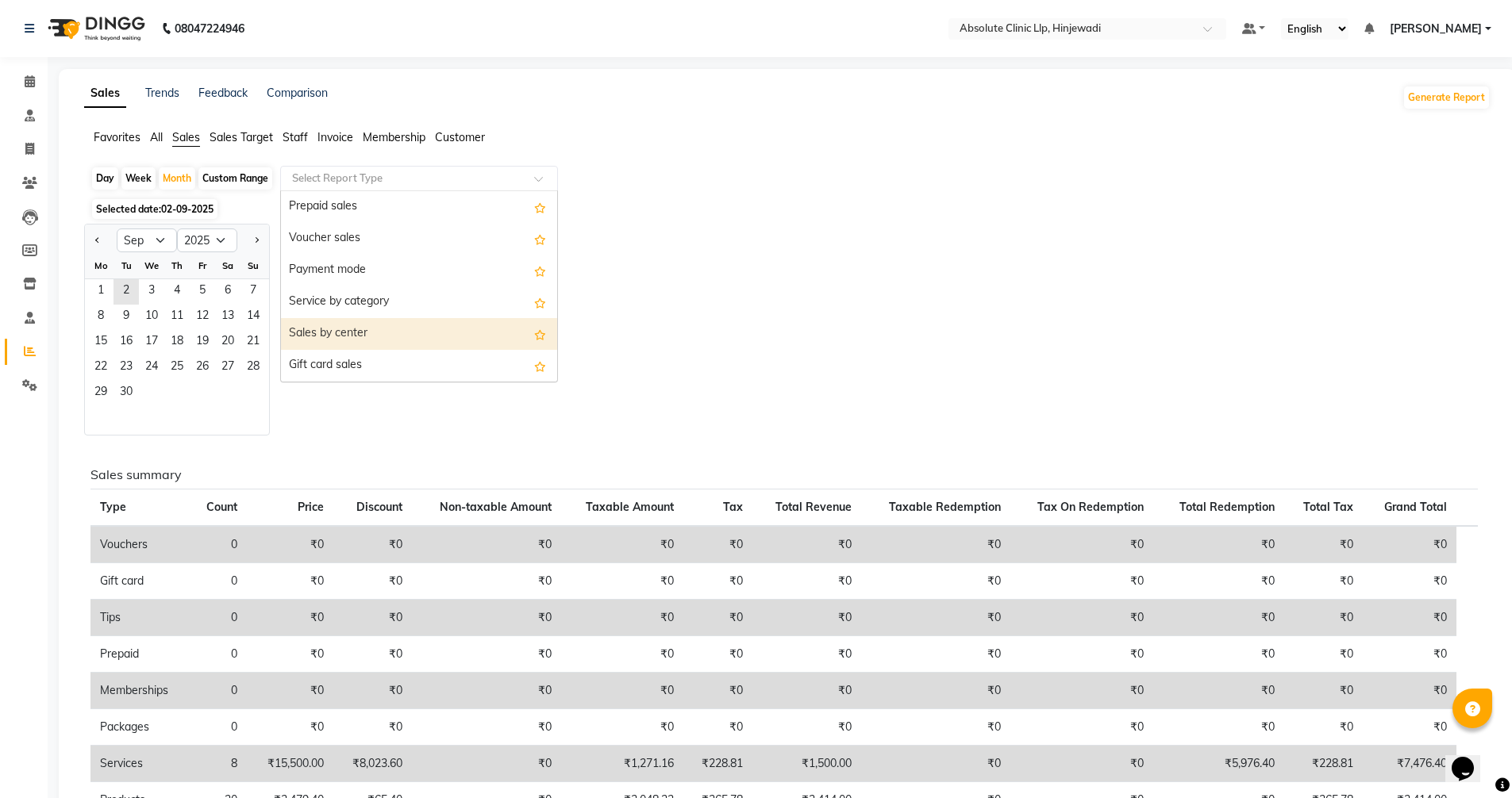
click at [367, 340] on div "Sales by center" at bounding box center [419, 334] width 277 height 32
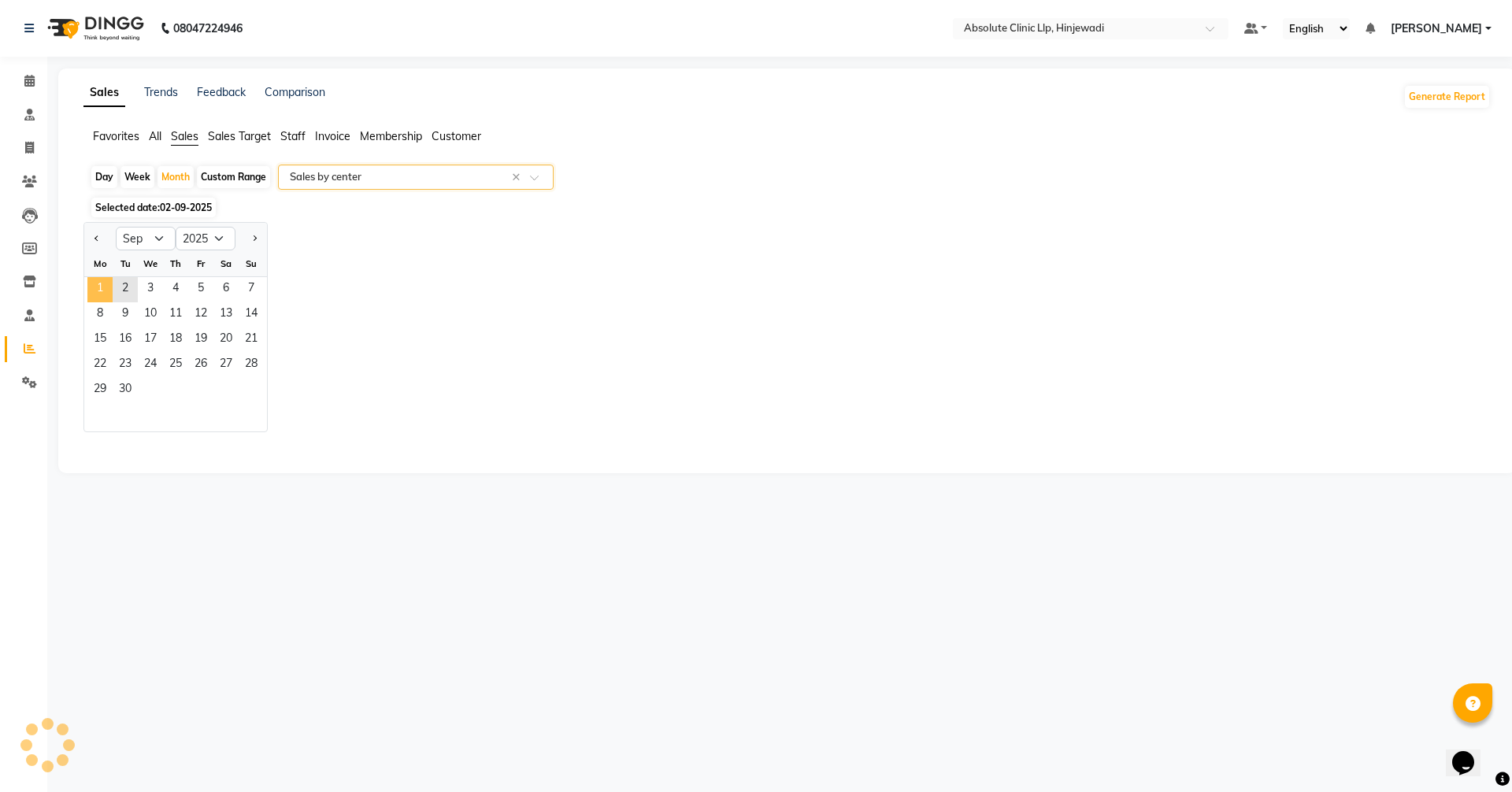
click at [98, 286] on span "1" at bounding box center [100, 290] width 26 height 26
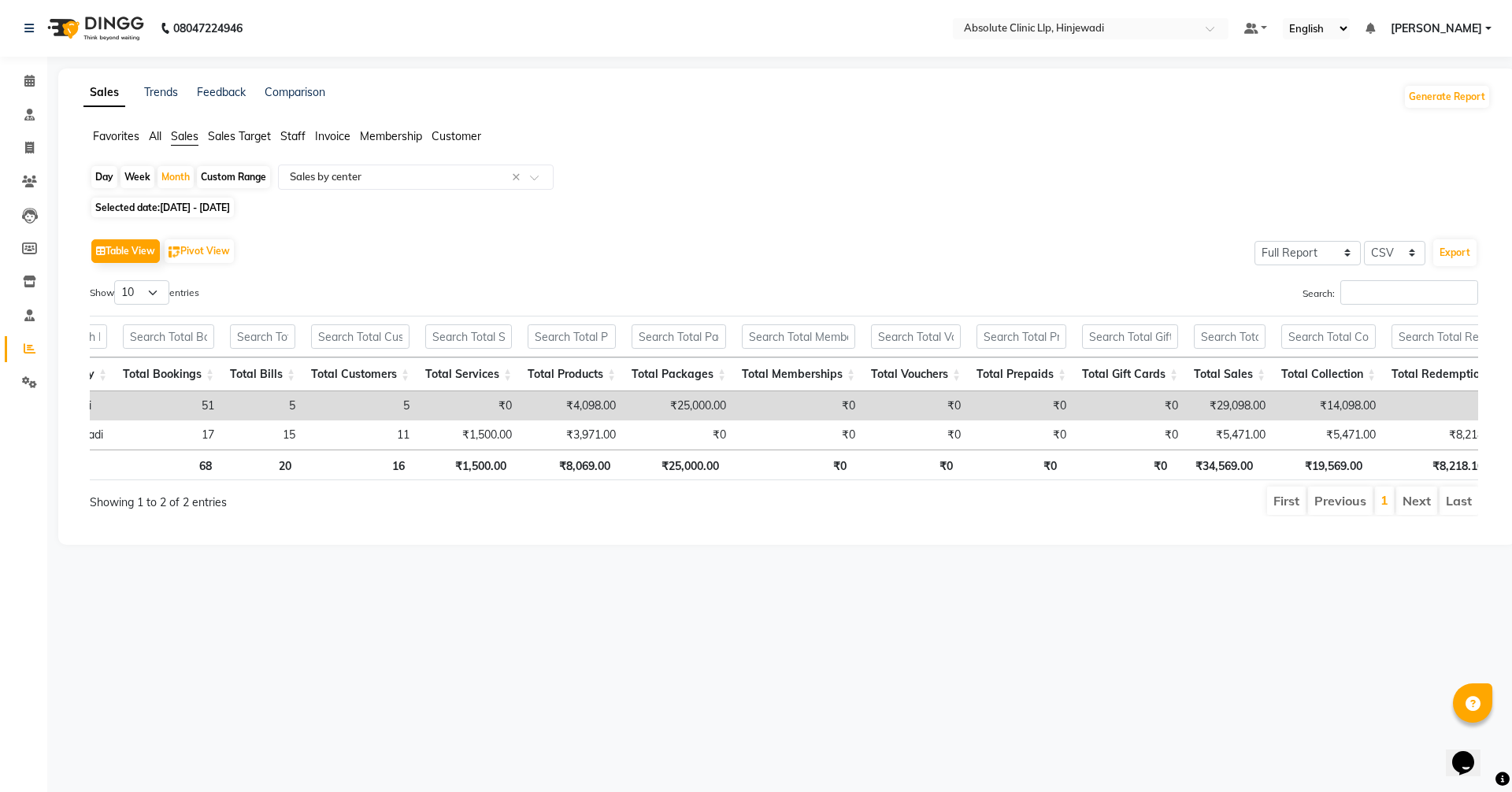
scroll to position [0, 168]
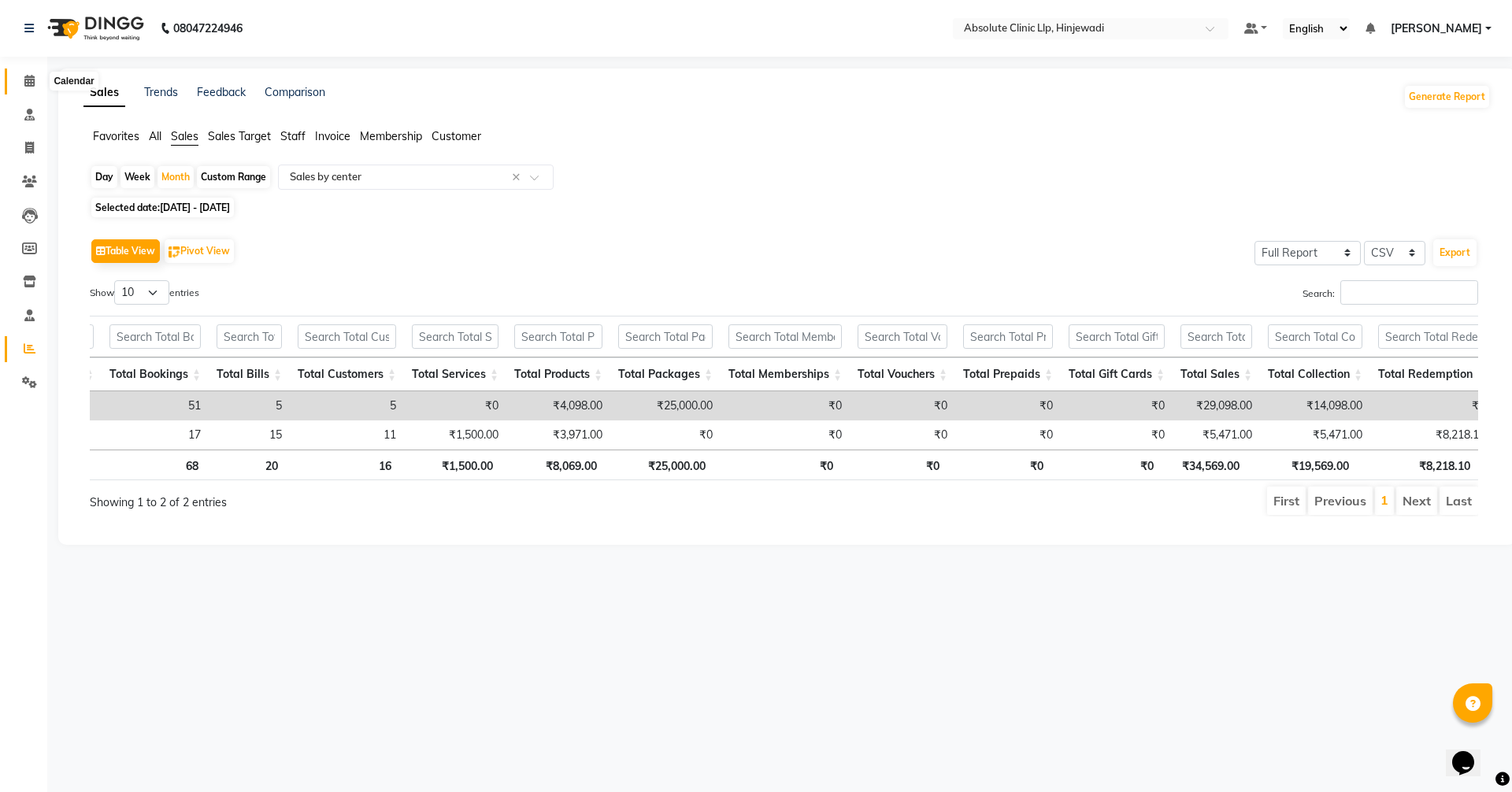
click at [30, 82] on icon at bounding box center [29, 81] width 10 height 11
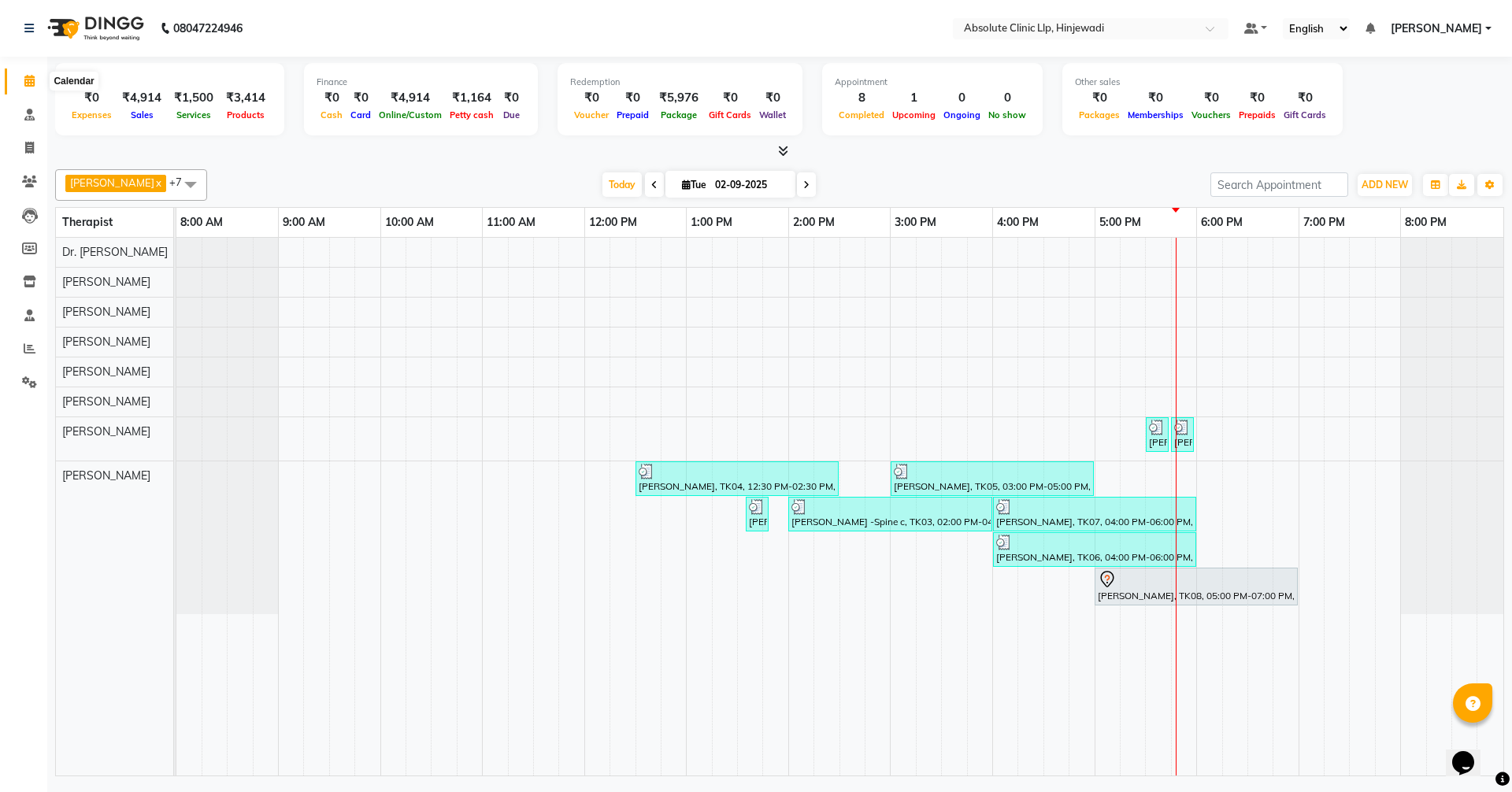
click at [32, 74] on span at bounding box center [29, 81] width 28 height 18
